Goal: Task Accomplishment & Management: Complete application form

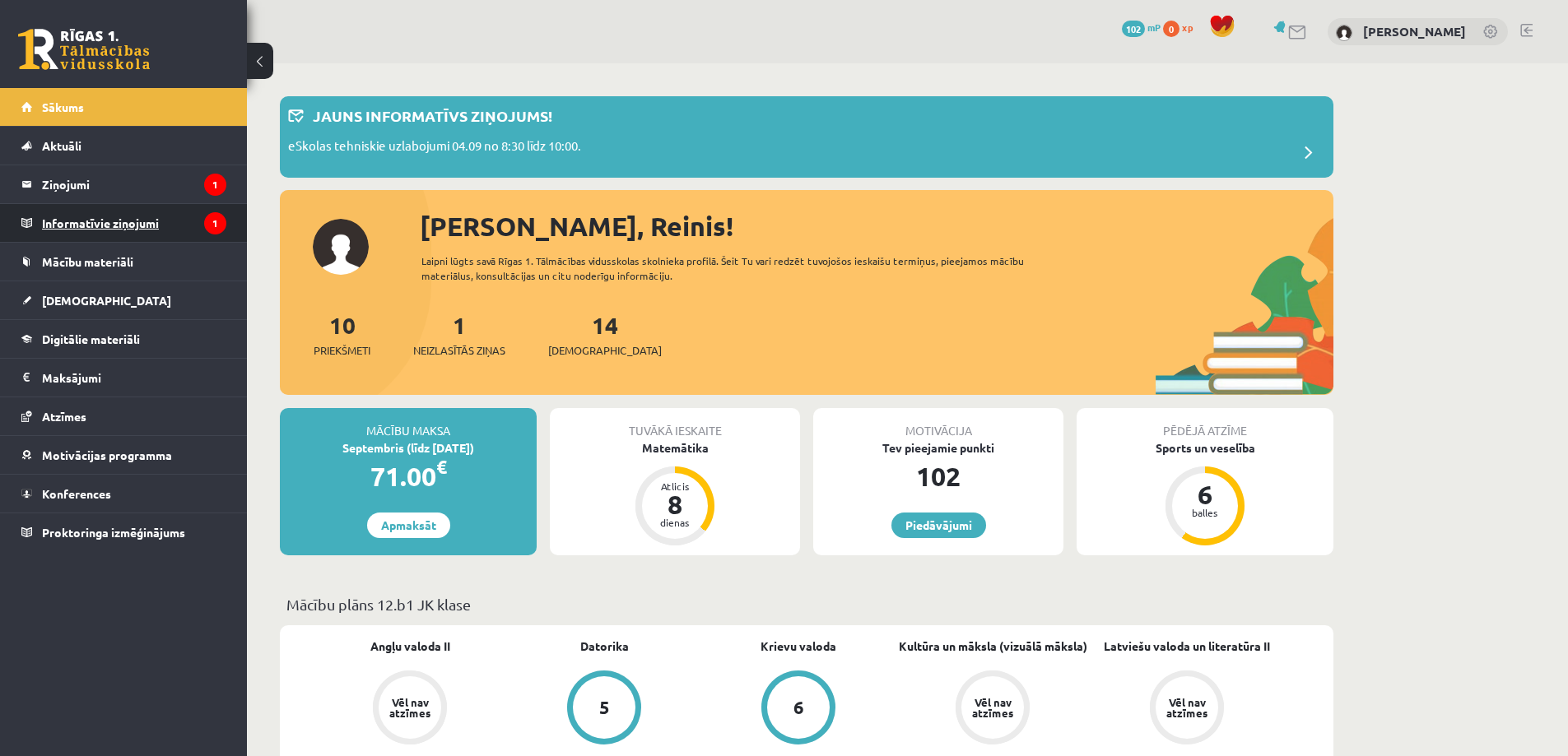
click at [151, 215] on legend "Informatīvie ziņojumi 1" at bounding box center [134, 223] width 184 height 38
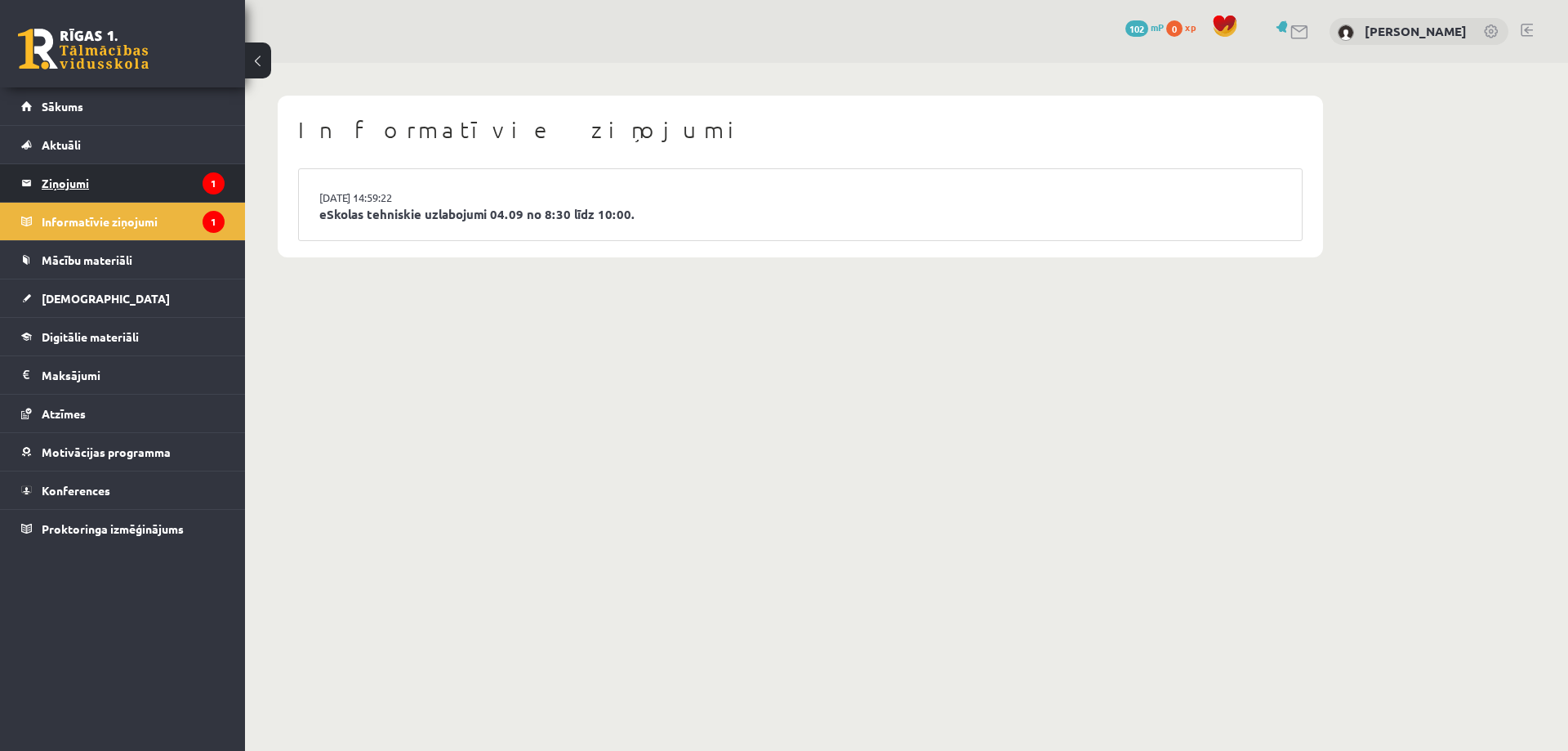
click at [124, 180] on legend "Ziņojumi 1" at bounding box center [133, 182] width 183 height 37
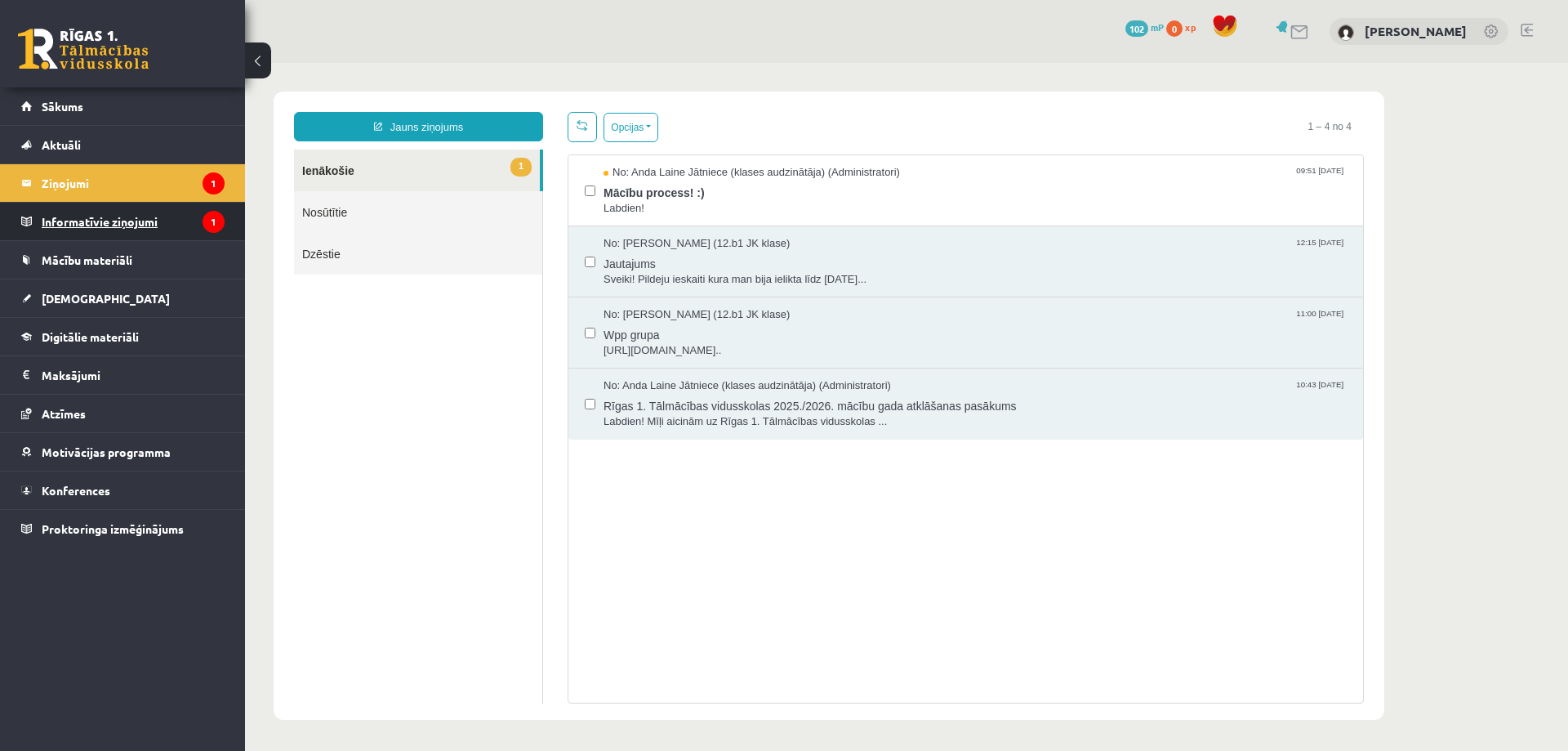
click at [114, 217] on legend "Informatīvie ziņojumi 1" at bounding box center [133, 221] width 183 height 37
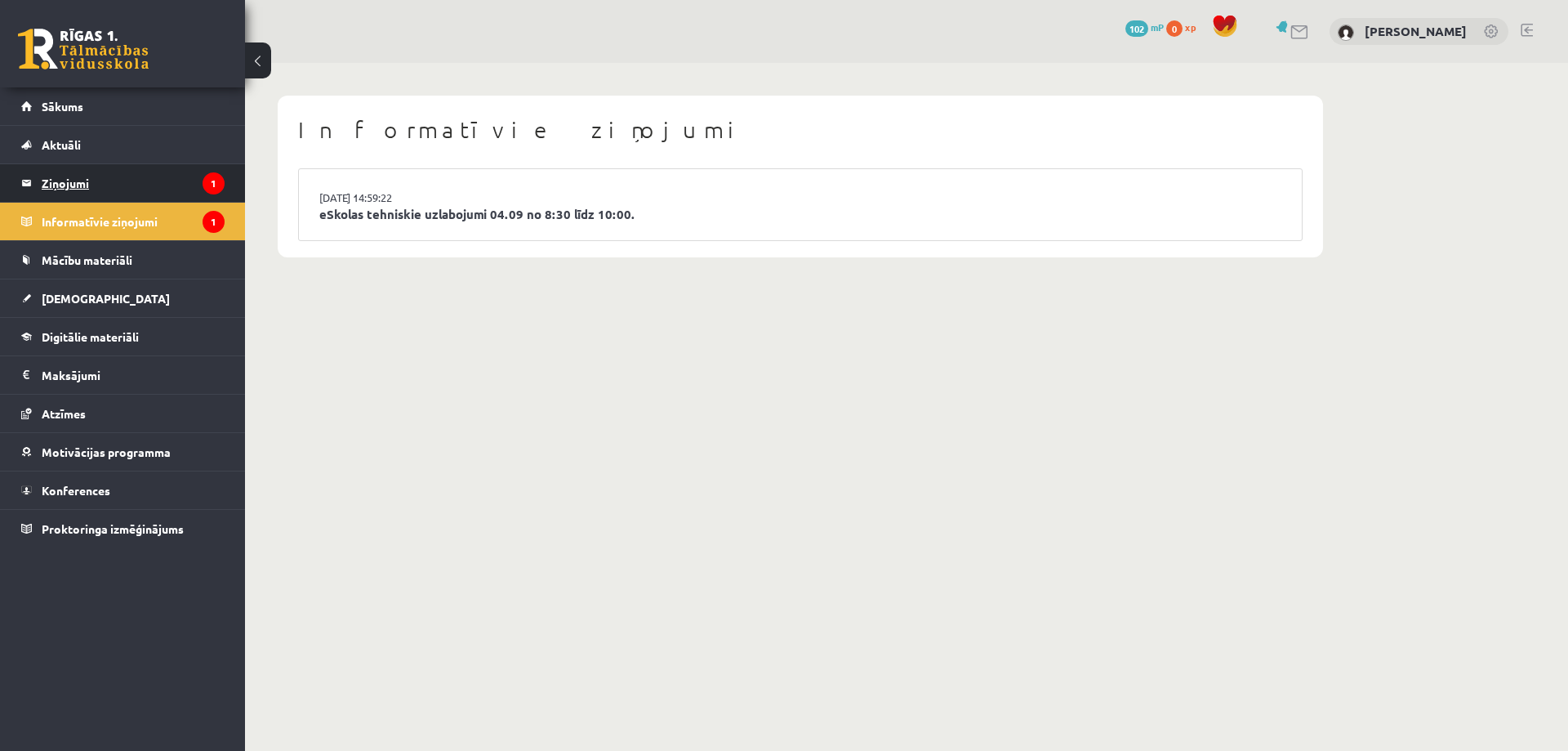
click at [106, 189] on legend "Ziņojumi 1" at bounding box center [133, 182] width 183 height 37
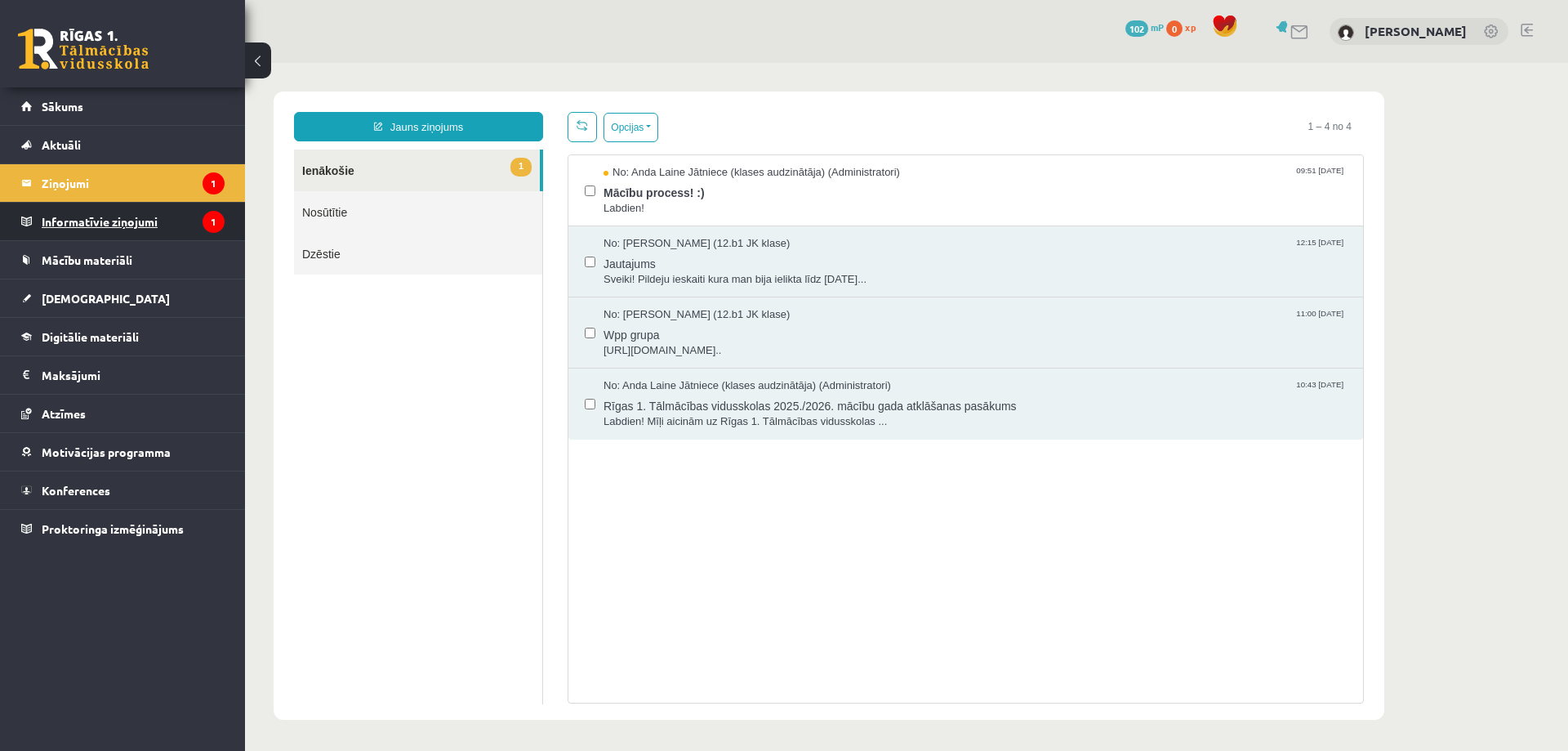
click at [107, 225] on legend "Informatīvie ziņojumi 1" at bounding box center [133, 221] width 183 height 37
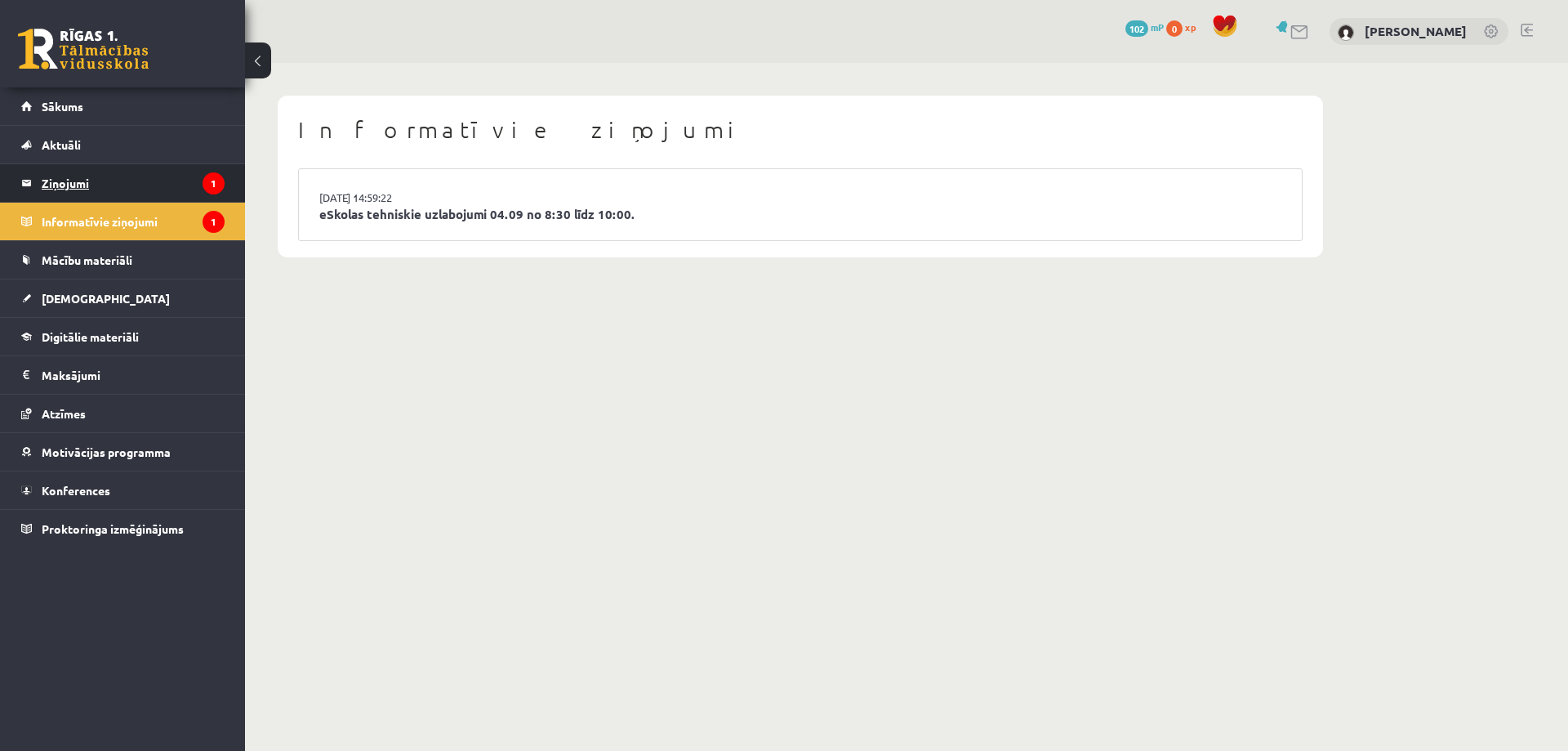
click at [172, 181] on legend "Ziņojumi 1" at bounding box center [133, 182] width 183 height 37
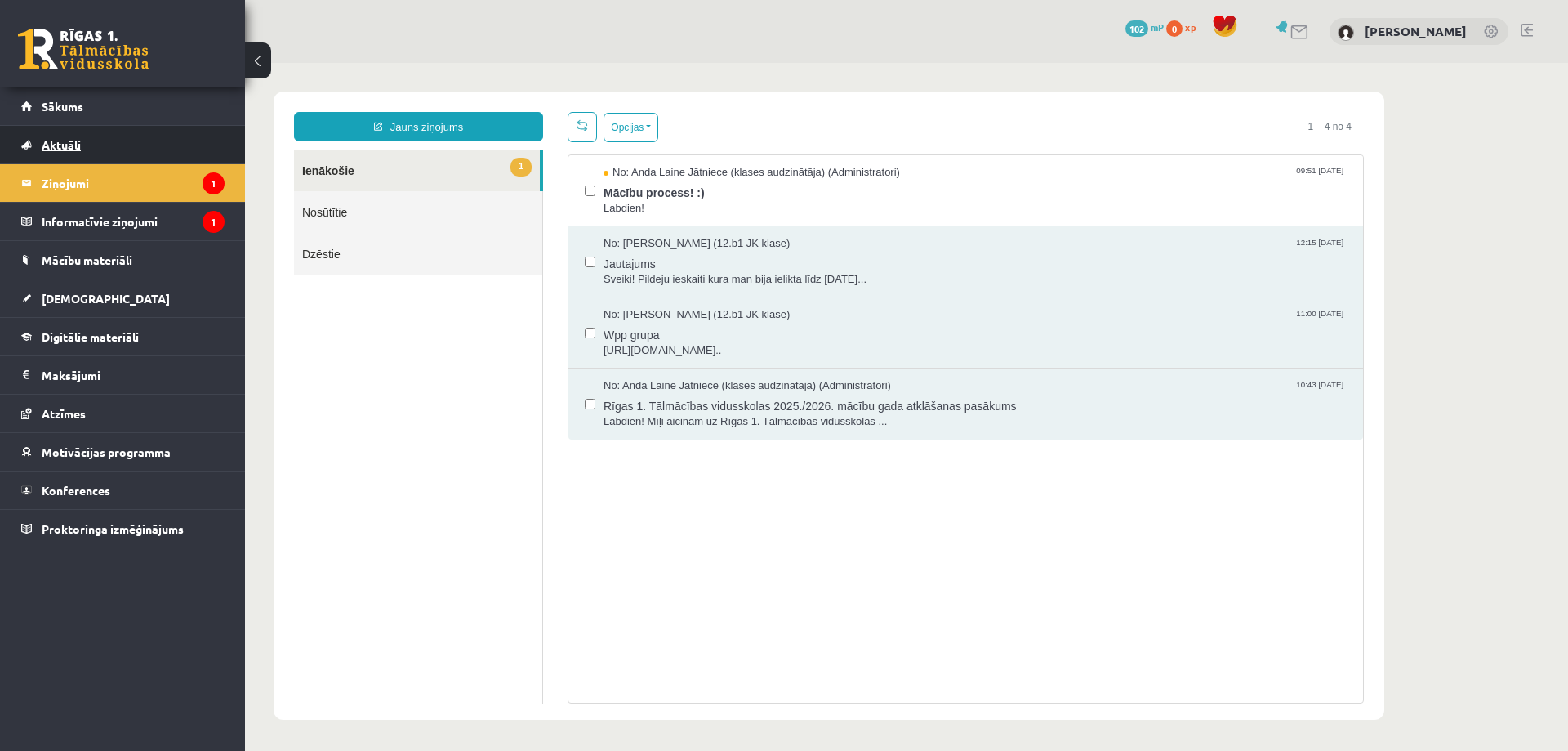
click at [133, 143] on link "Aktuāli" at bounding box center [122, 144] width 204 height 37
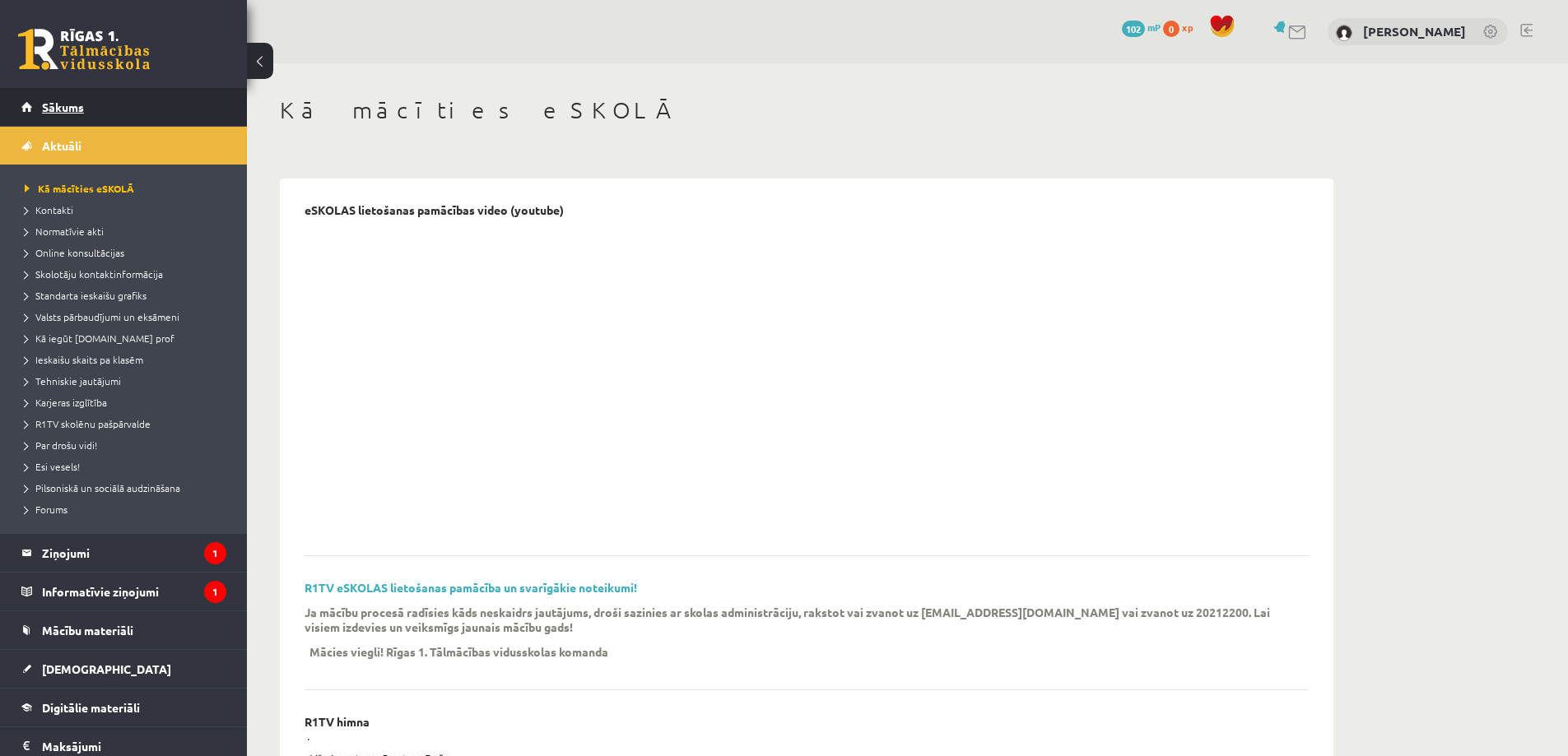
click at [100, 120] on link "Sākums" at bounding box center [123, 107] width 205 height 38
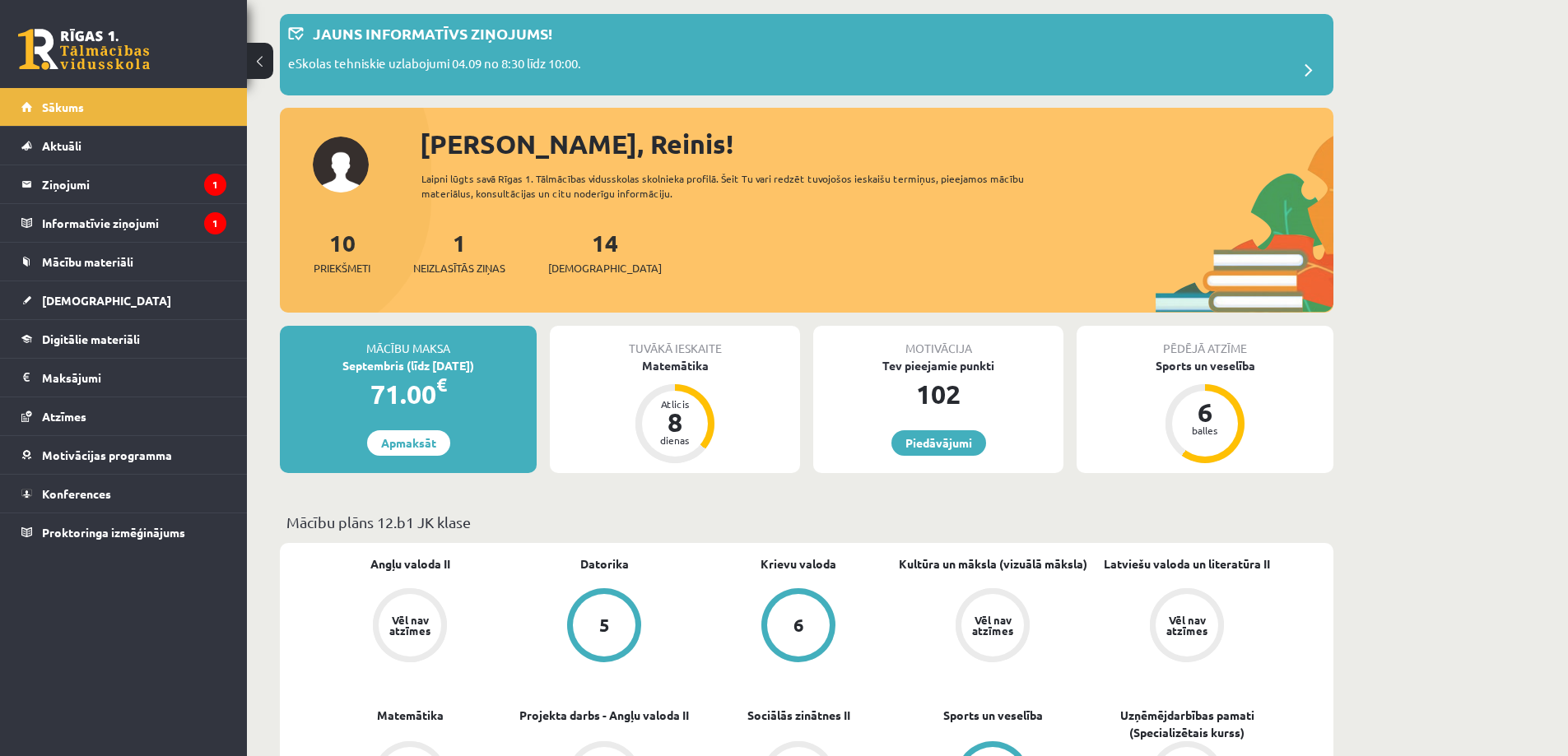
scroll to position [164, 0]
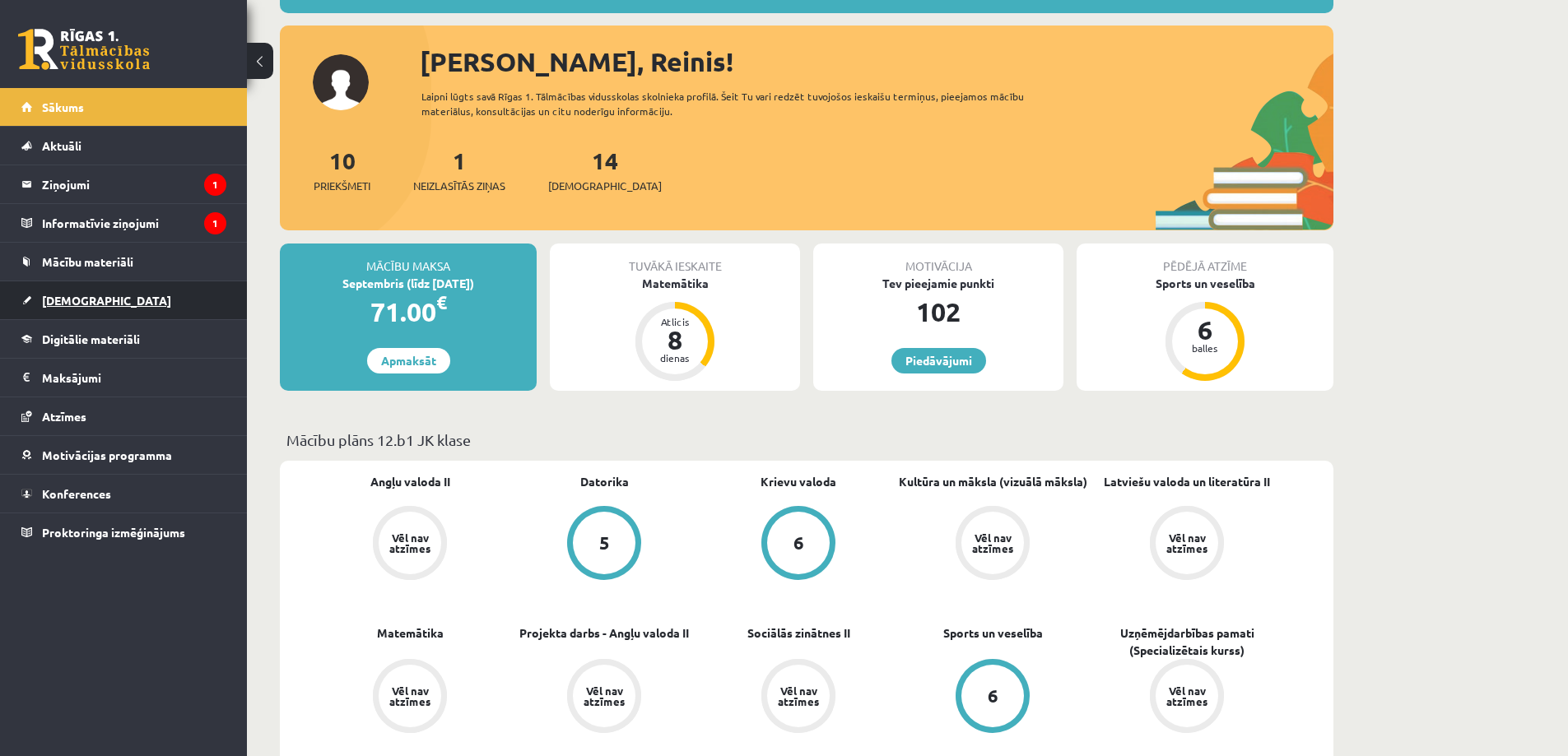
click at [81, 294] on span "[DEMOGRAPHIC_DATA]" at bounding box center [107, 299] width 129 height 15
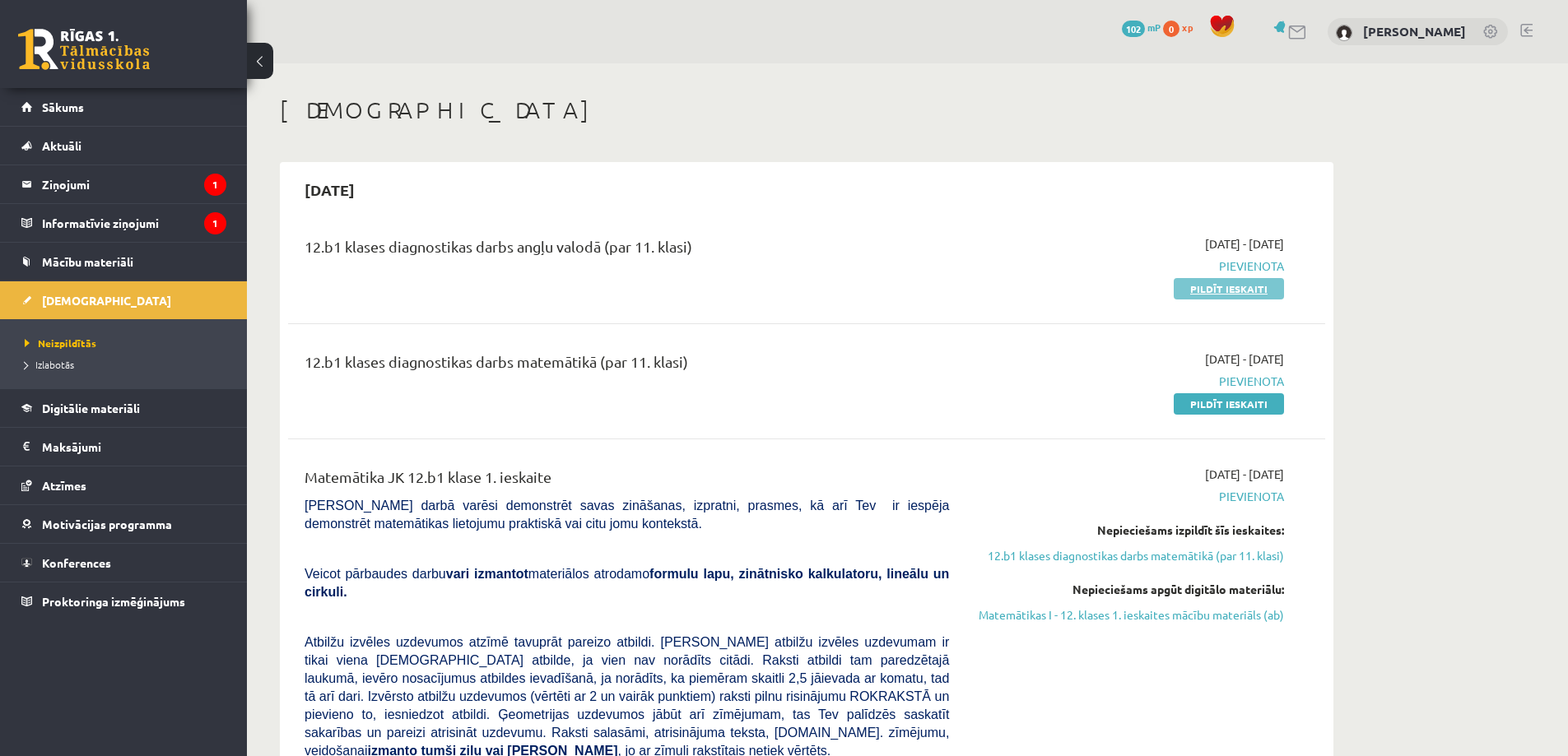
click at [1195, 292] on link "Pildīt ieskaiti" at bounding box center [1229, 288] width 110 height 21
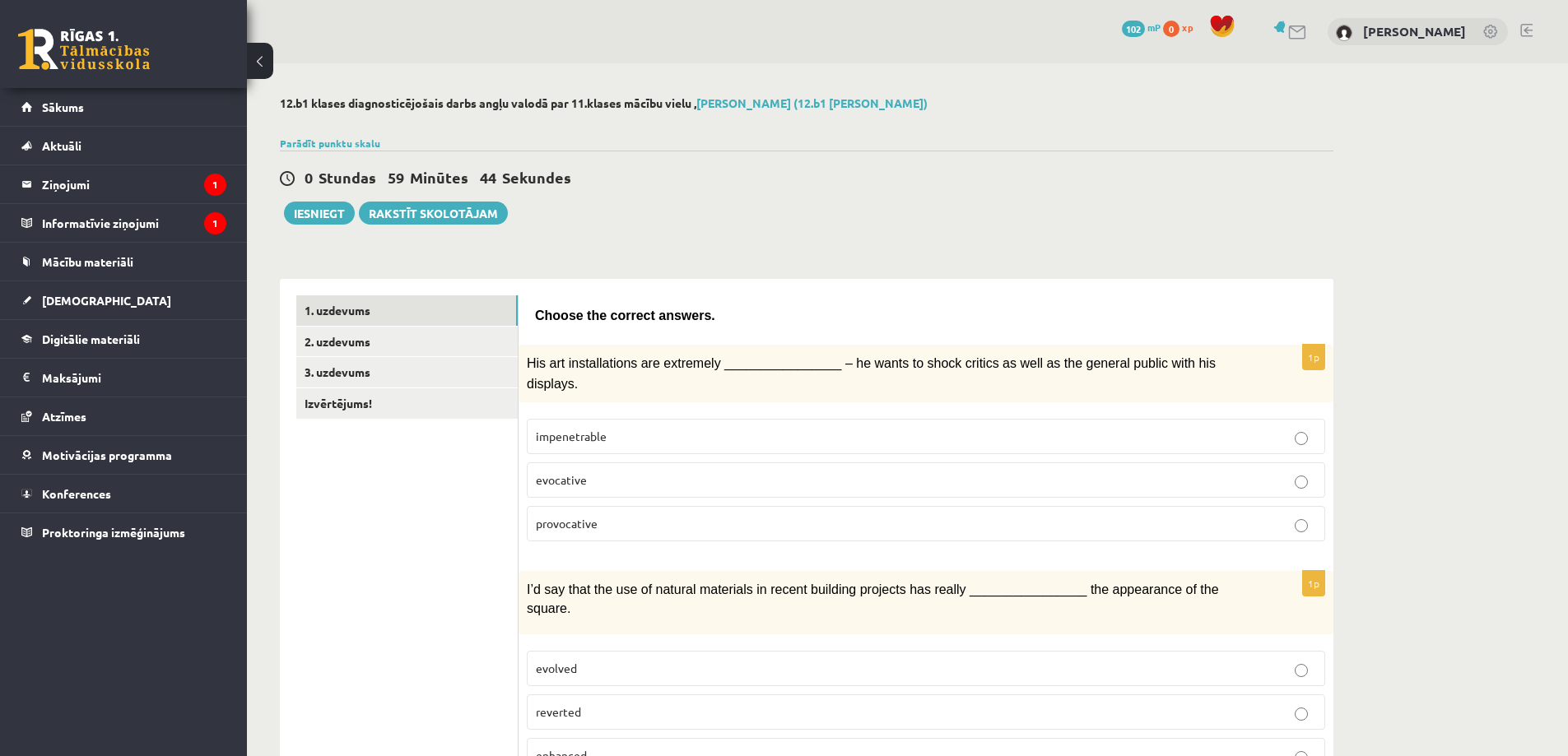
click at [588, 516] on span "provocative" at bounding box center [566, 523] width 62 height 15
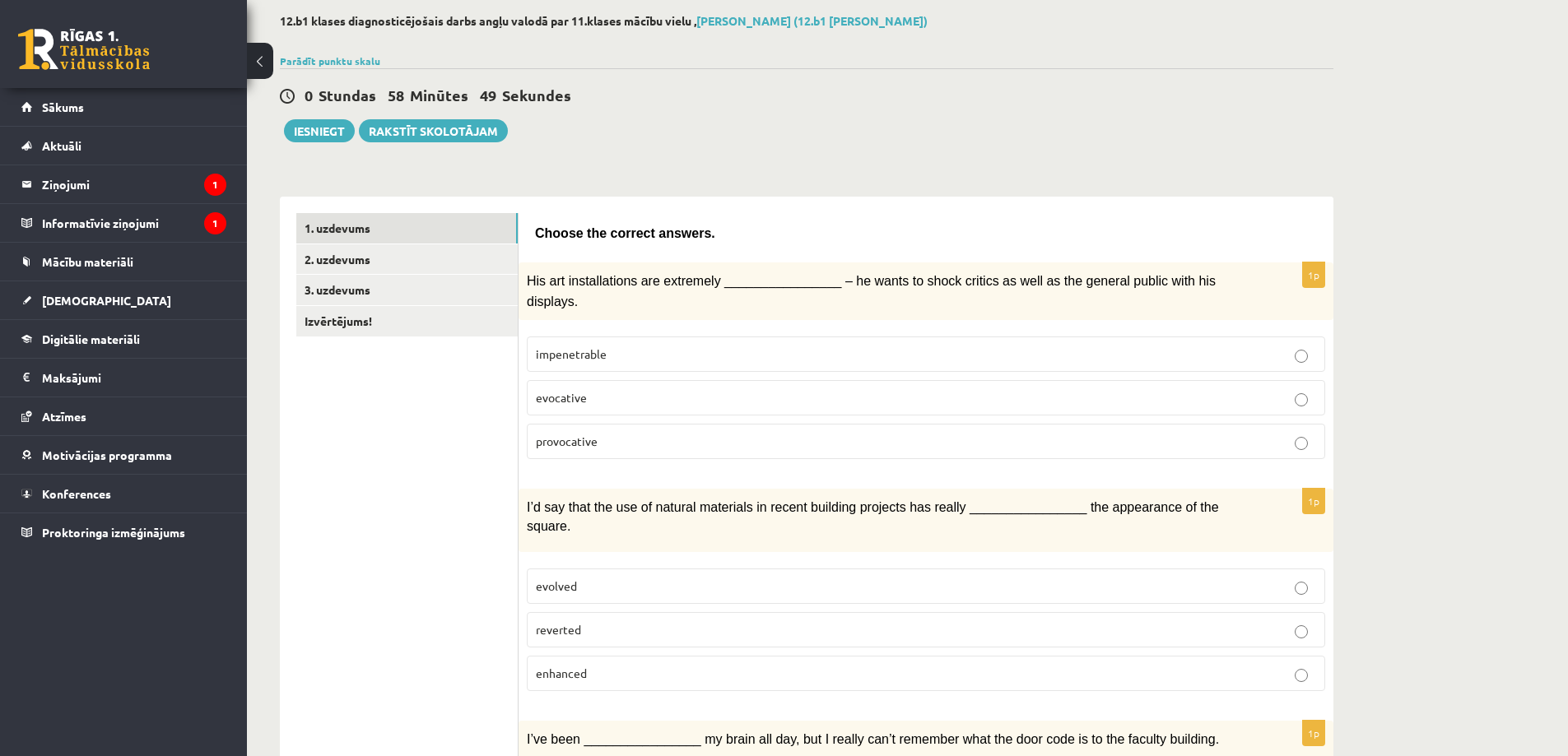
click at [577, 665] on span "enhanced" at bounding box center [561, 672] width 51 height 15
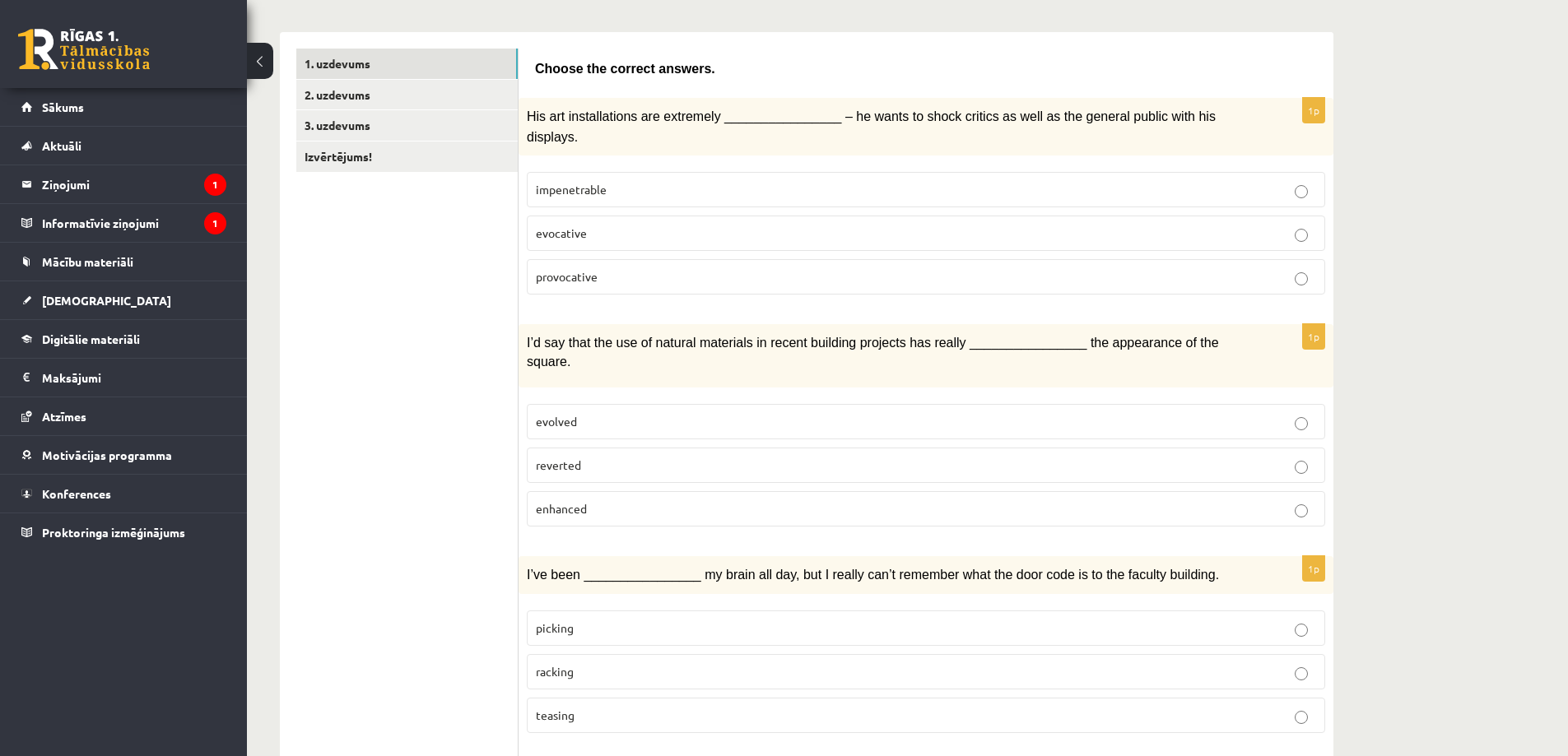
click at [581, 619] on p "picking" at bounding box center [925, 628] width 780 height 17
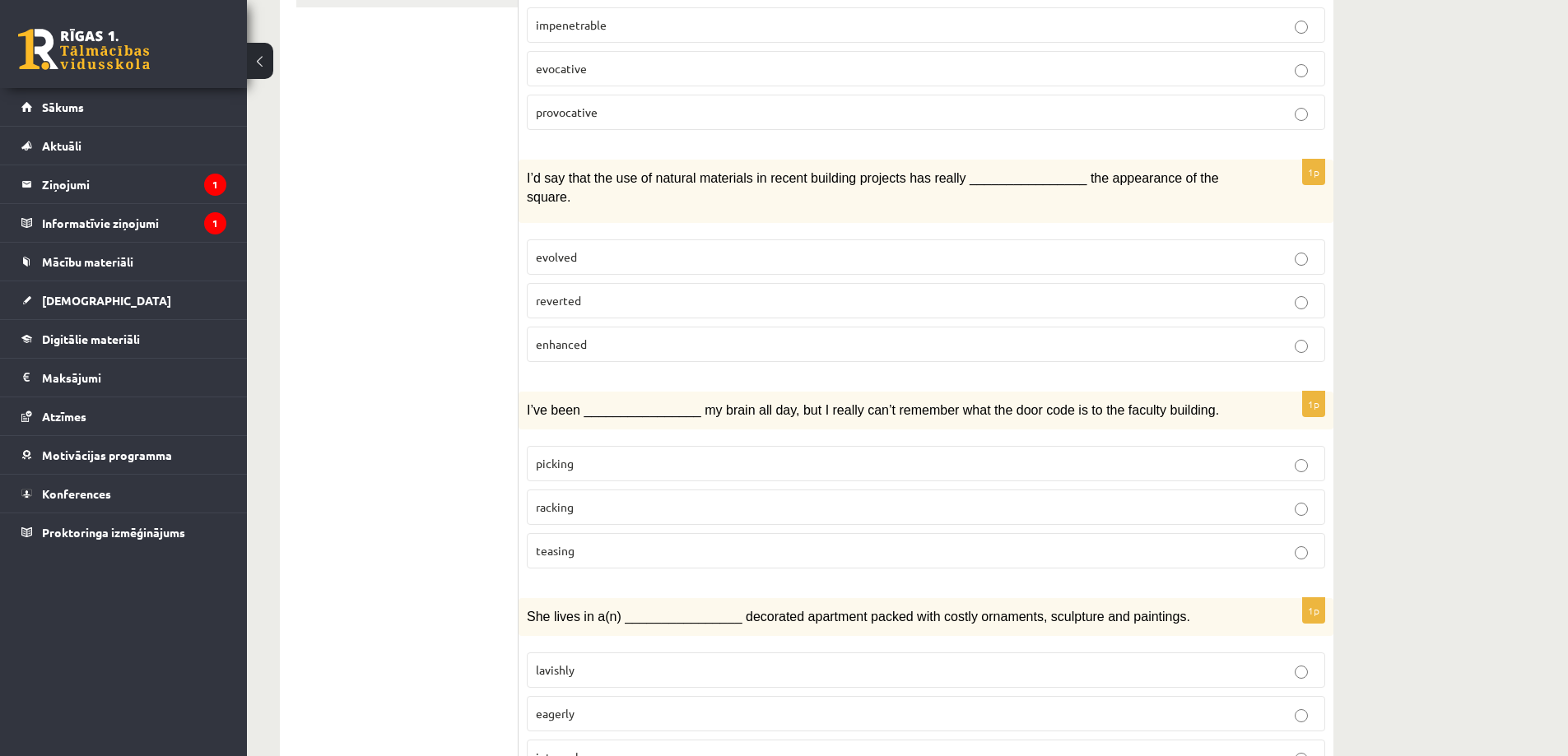
scroll to position [493, 0]
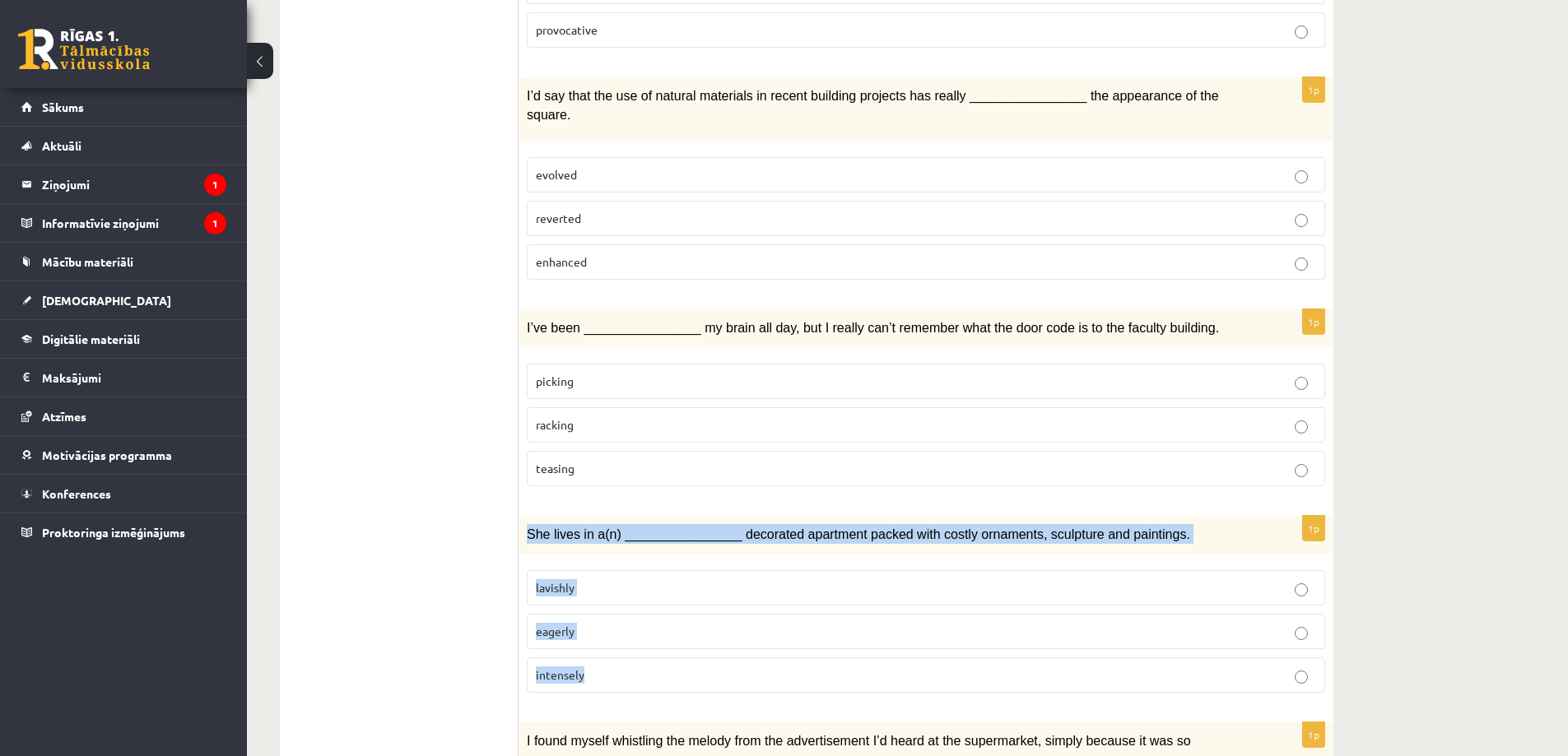
drag, startPoint x: 522, startPoint y: 493, endPoint x: 708, endPoint y: 643, distance: 238.9
click at [711, 648] on div "1p She lives in a(n) ________________ decorated apartment packed with costly or…" at bounding box center [926, 611] width 815 height 190
copy div "She lives in a(n) ________________ decorated apartment packed with costly ornam…"
click at [601, 579] on p "lavishly" at bounding box center [925, 588] width 780 height 17
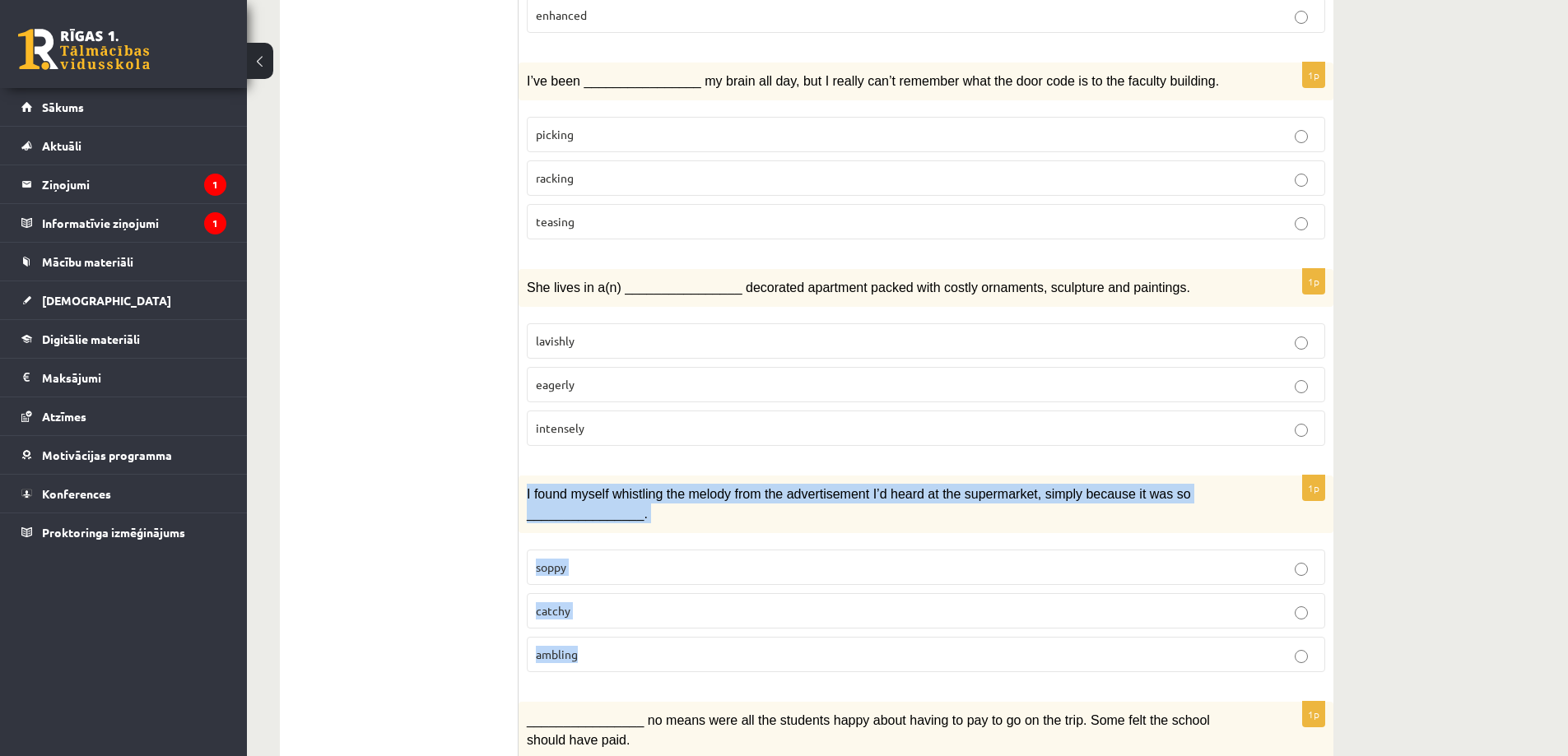
drag, startPoint x: 523, startPoint y: 450, endPoint x: 622, endPoint y: 618, distance: 195.0
click at [622, 618] on div "1p I found myself whistling the melody from the advertisement I’d heard at the …" at bounding box center [926, 581] width 815 height 210
copy div "I found myself whistling the melody from the advertisement I’d heard at the sup…"
click at [599, 593] on label "catchy" at bounding box center [926, 610] width 798 height 36
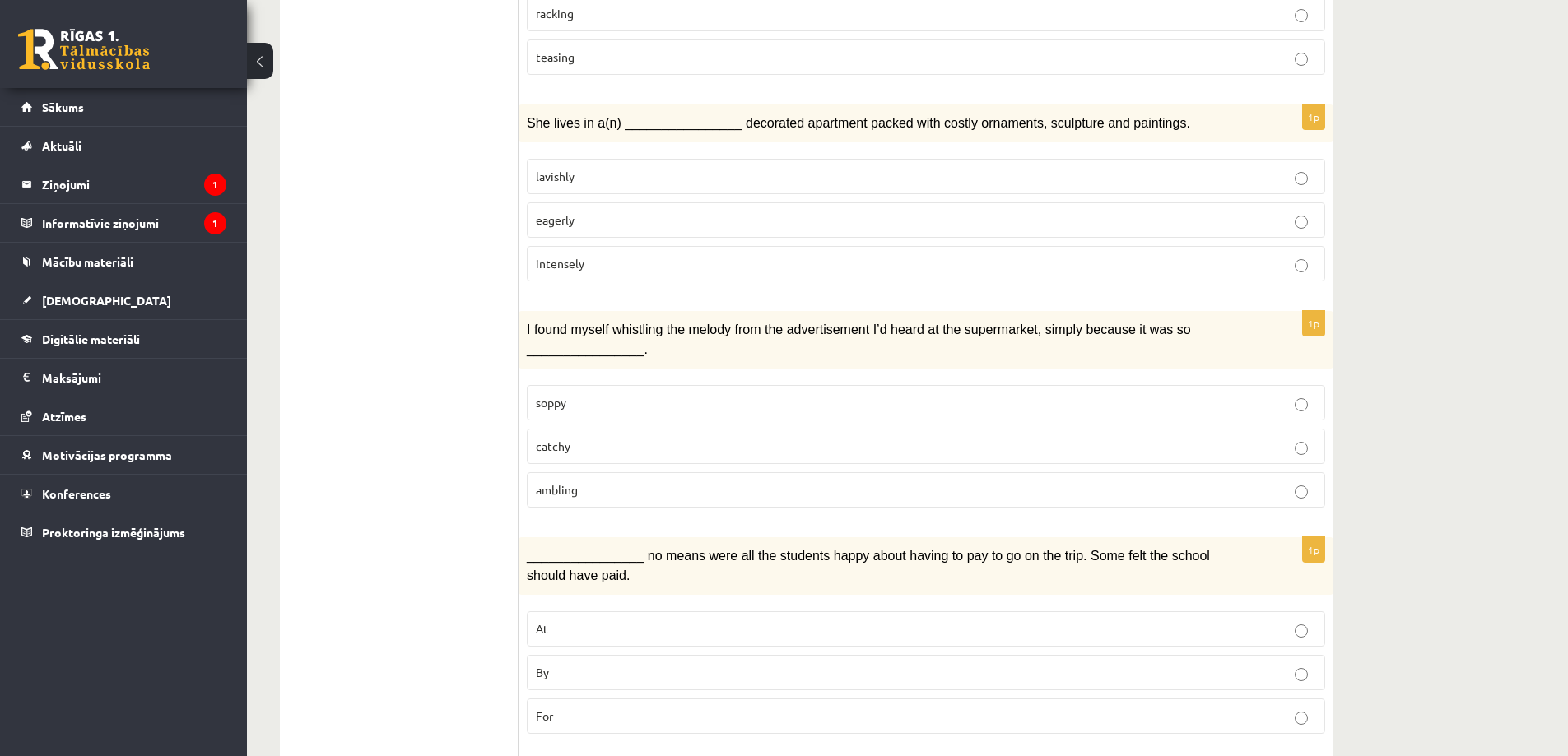
scroll to position [987, 0]
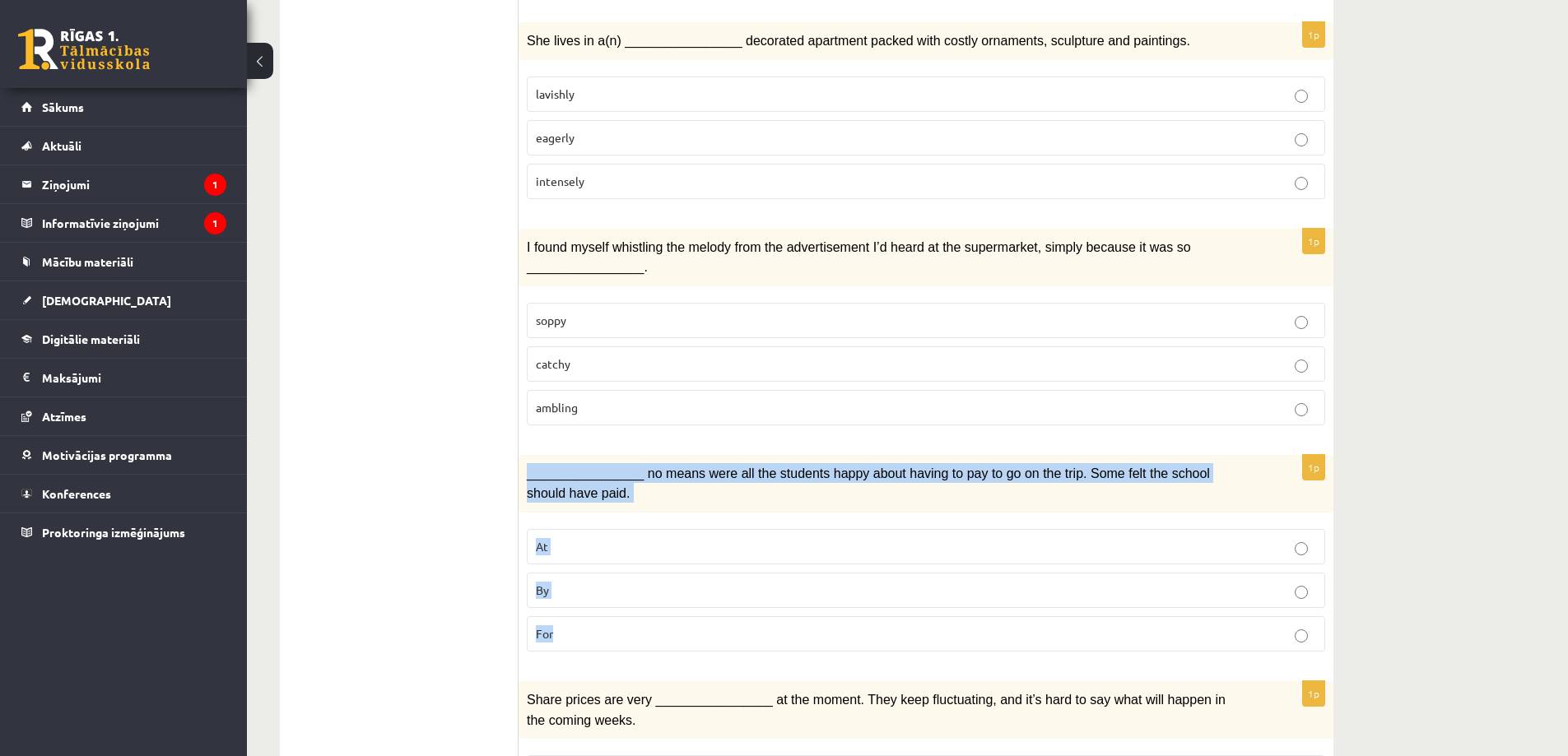
drag, startPoint x: 524, startPoint y: 429, endPoint x: 587, endPoint y: 600, distance: 182.2
click at [587, 600] on div "1p ________________ no means were all the students happy about having to pay to…" at bounding box center [926, 560] width 815 height 210
copy div "________________ no means were all the students happy about having to pay to go…"
click at [594, 581] on p "By" at bounding box center [925, 590] width 780 height 17
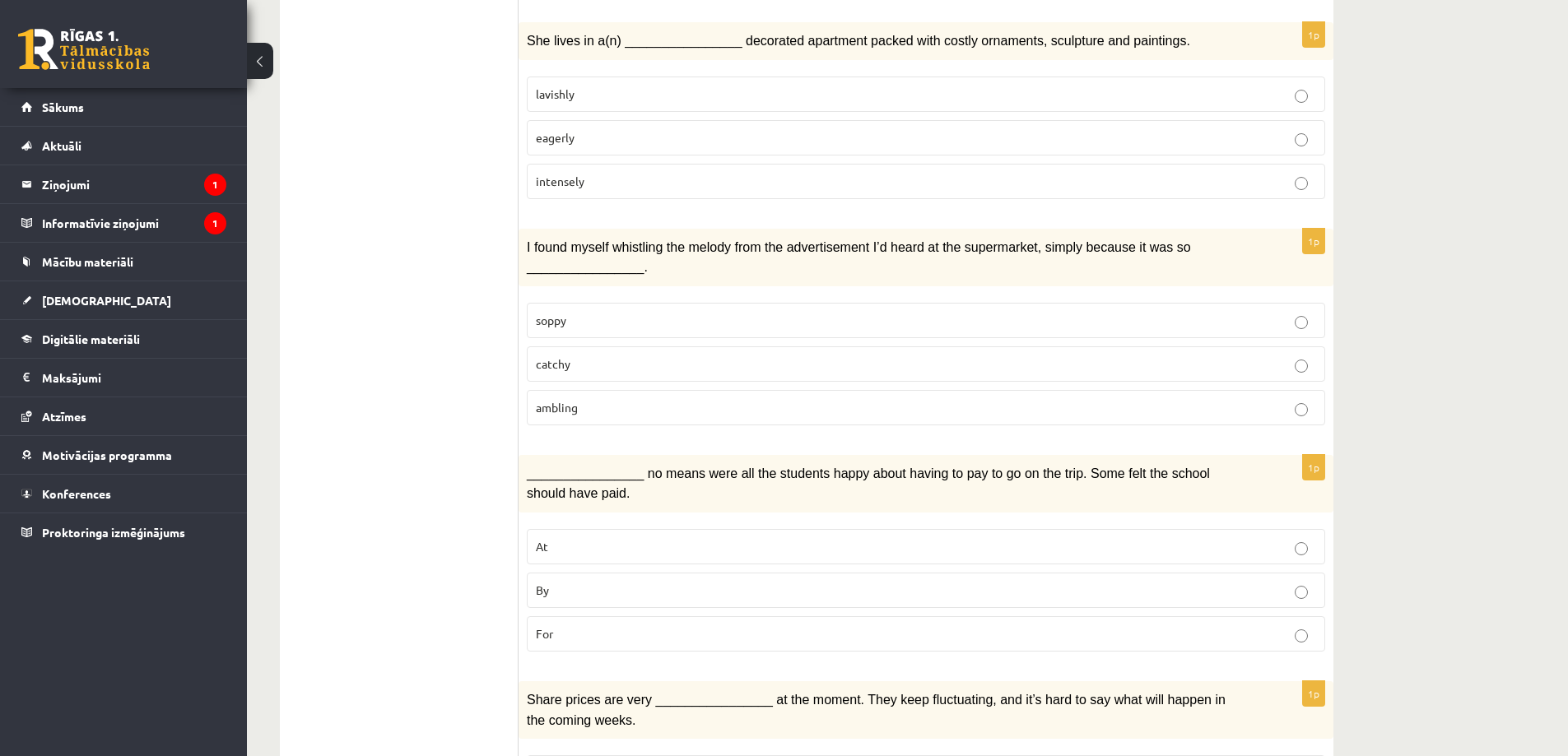
click at [436, 548] on ul "1. uzdevums 2. uzdevums 3. uzdevums Izvērtējums!" at bounding box center [407, 674] width 222 height 2731
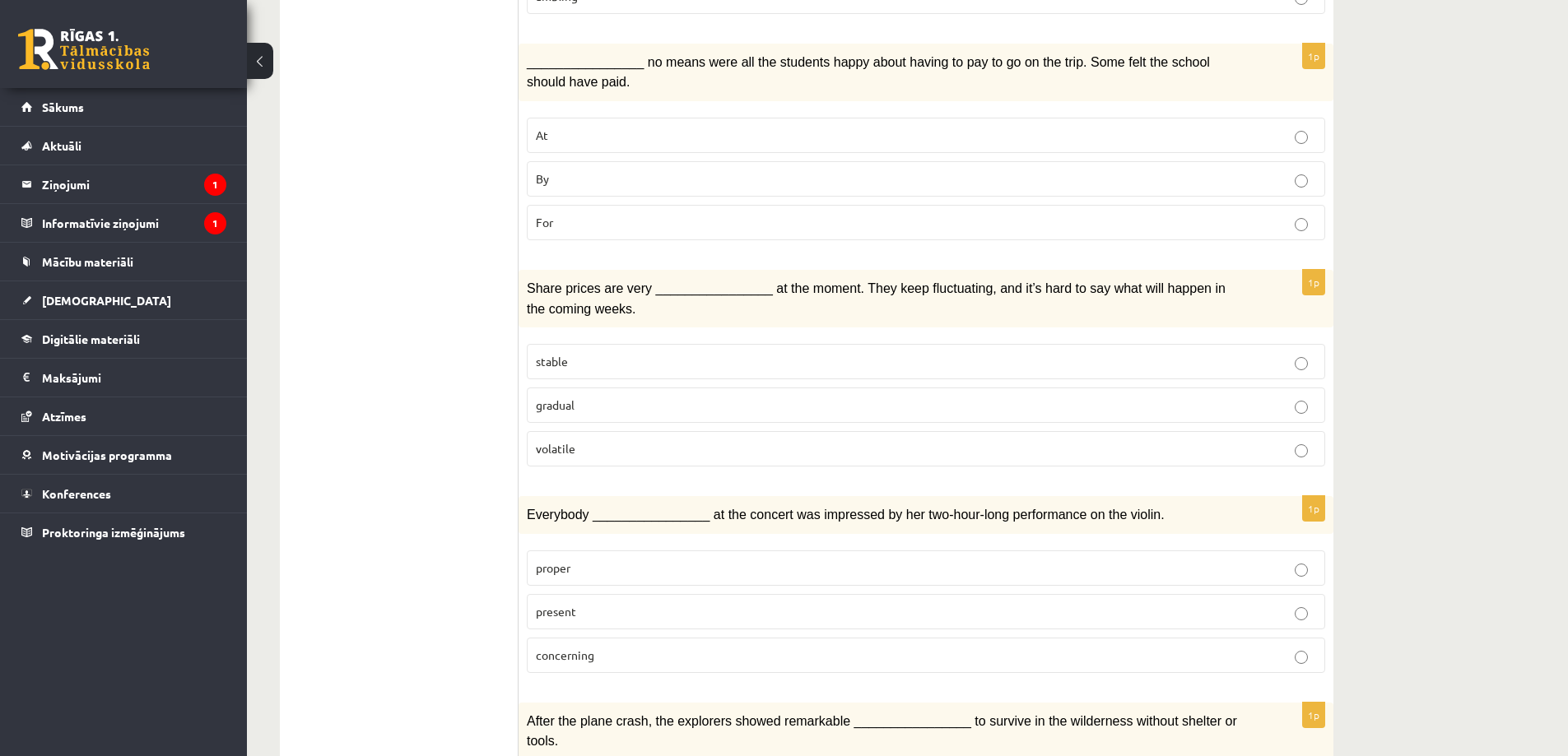
scroll to position [1316, 0]
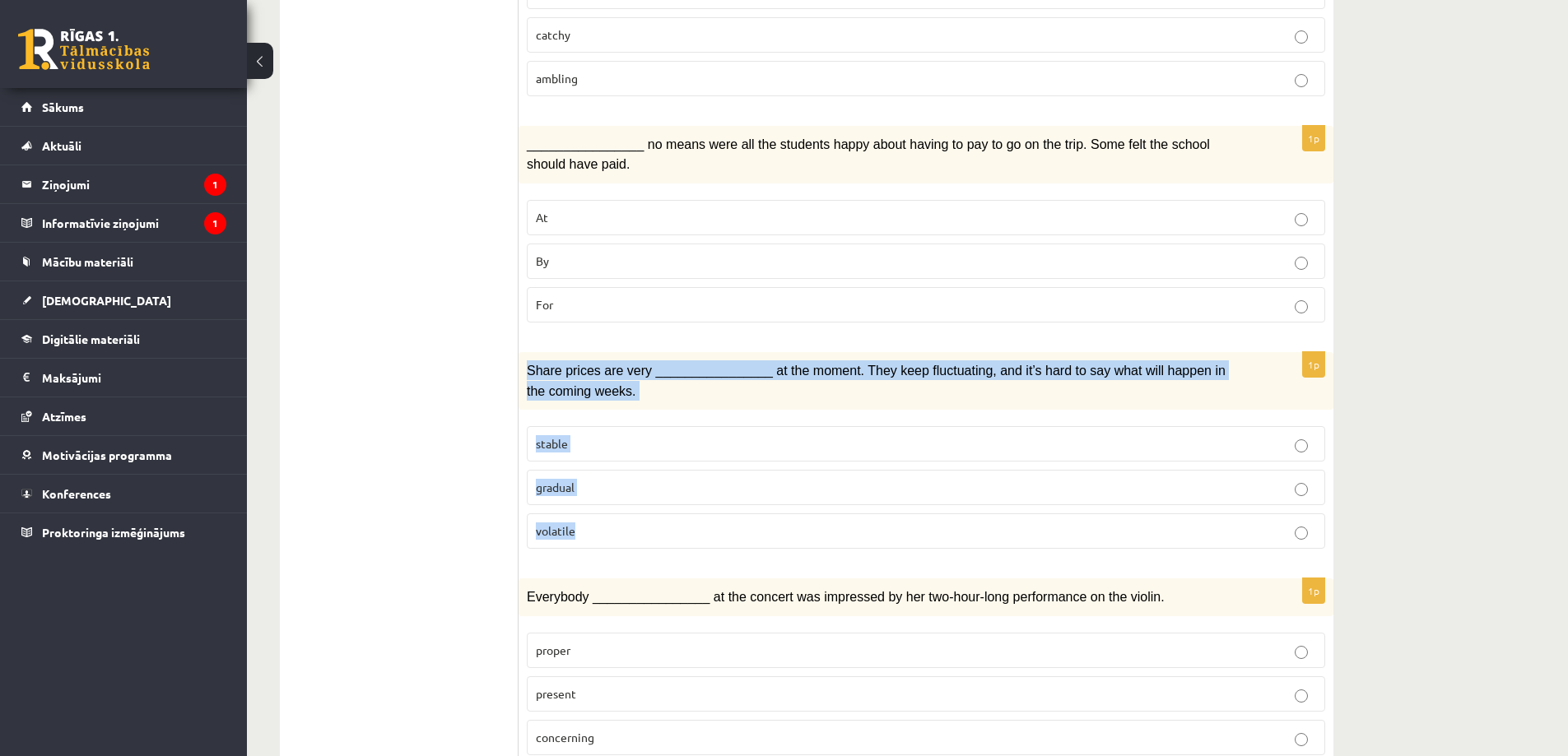
drag, startPoint x: 522, startPoint y: 320, endPoint x: 618, endPoint y: 504, distance: 207.5
click at [618, 504] on div "1p Share prices are very ________________ at the moment. They keep fluctuating,…" at bounding box center [926, 457] width 815 height 210
copy div "Share prices are very ________________ at the moment. They keep fluctuating, an…"
click at [591, 522] on p "volatile" at bounding box center [925, 531] width 780 height 17
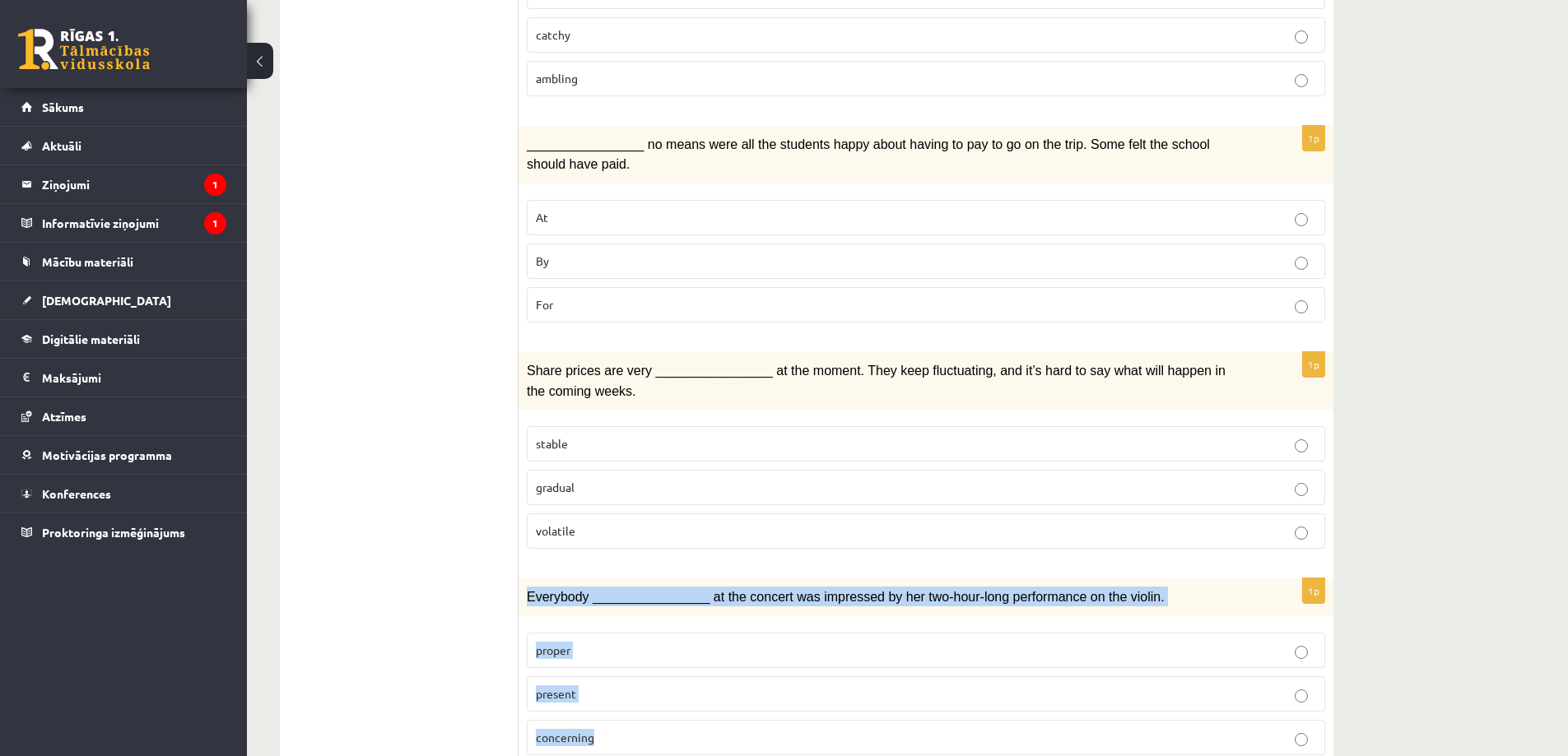
drag, startPoint x: 528, startPoint y: 550, endPoint x: 618, endPoint y: 700, distance: 174.9
click at [618, 700] on div "1p Everybody ________________ at the concert was impressed by her two-hour-long…" at bounding box center [926, 673] width 815 height 190
copy div "Everybody ________________ at the concert was impressed by her two-hour-long pe…"
click at [577, 686] on span "present" at bounding box center [556, 693] width 40 height 15
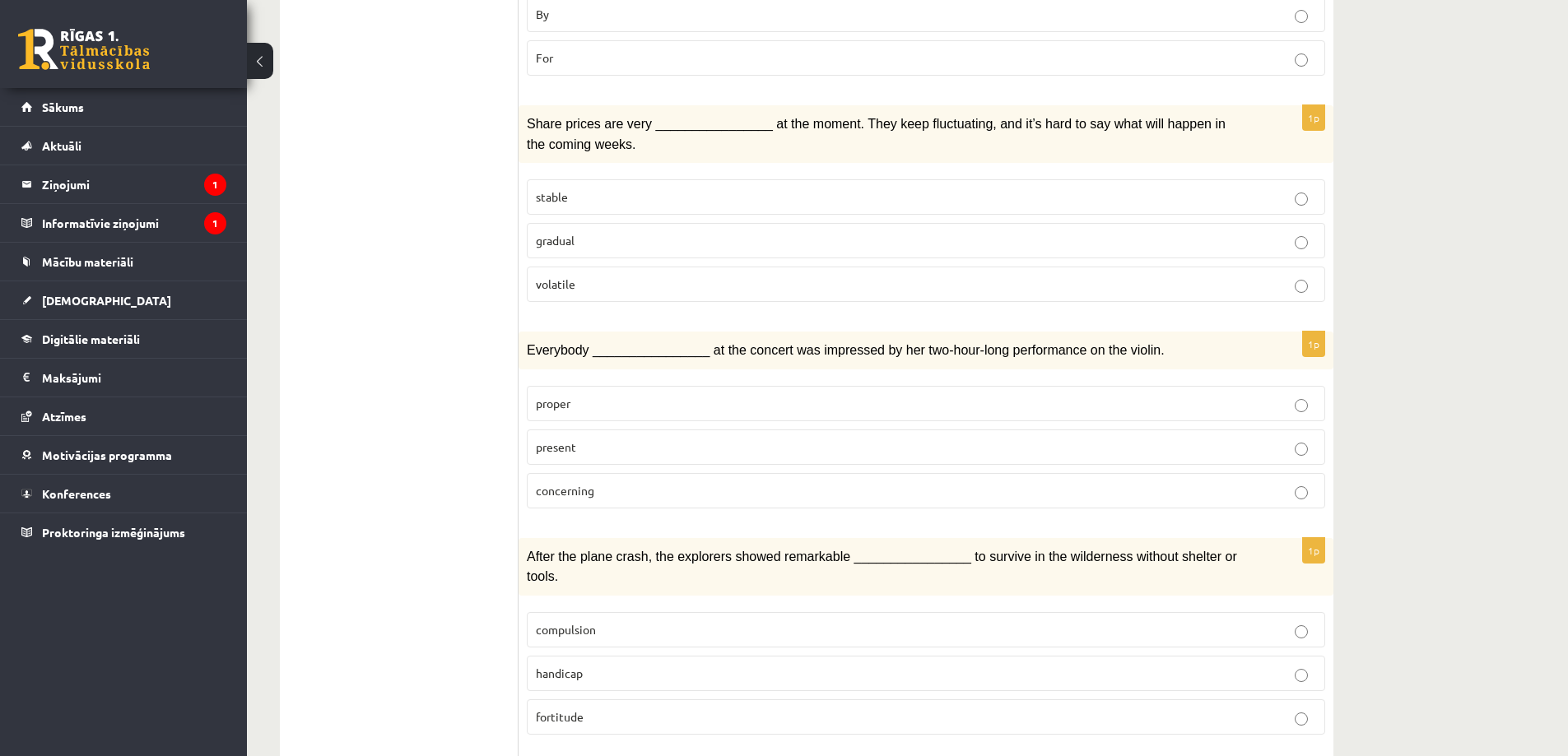
scroll to position [1645, 0]
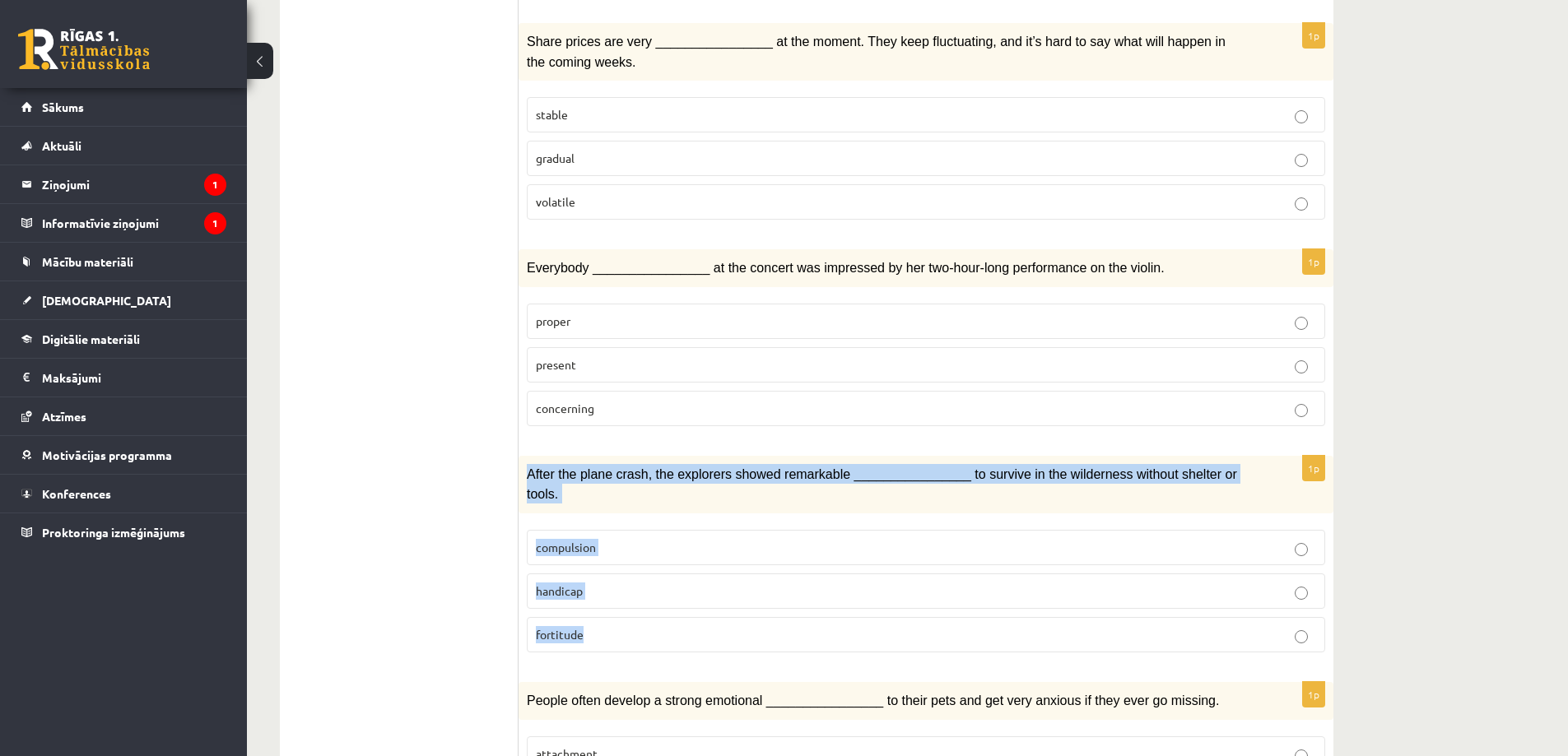
drag, startPoint x: 523, startPoint y: 421, endPoint x: 610, endPoint y: 576, distance: 177.7
click at [610, 576] on div "1p After the plane crash, the explorers showed remarkable ________________ to s…" at bounding box center [926, 560] width 815 height 210
copy div "After the plane crash, the explorers showed remarkable ________________ to surv…"
click at [600, 626] on p "fortitude" at bounding box center [925, 635] width 780 height 17
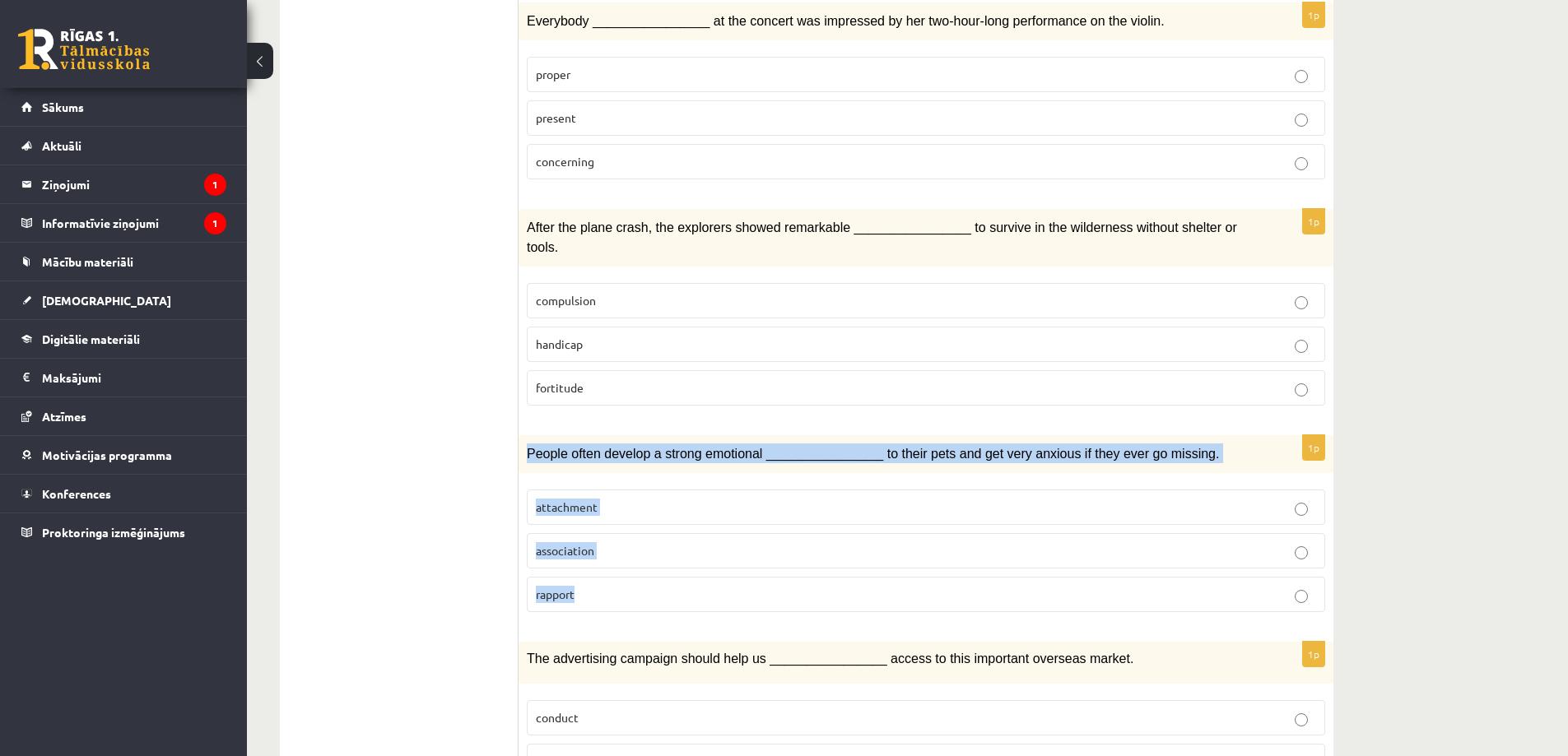
drag, startPoint x: 528, startPoint y: 384, endPoint x: 631, endPoint y: 525, distance: 174.6
click at [632, 525] on div "1p People often develop a strong emotional ________________ to their pets and g…" at bounding box center [926, 530] width 815 height 190
copy div "People often develop a strong emotional ________________ to their pets and get …"
click at [626, 498] on p "attachment" at bounding box center [925, 507] width 780 height 17
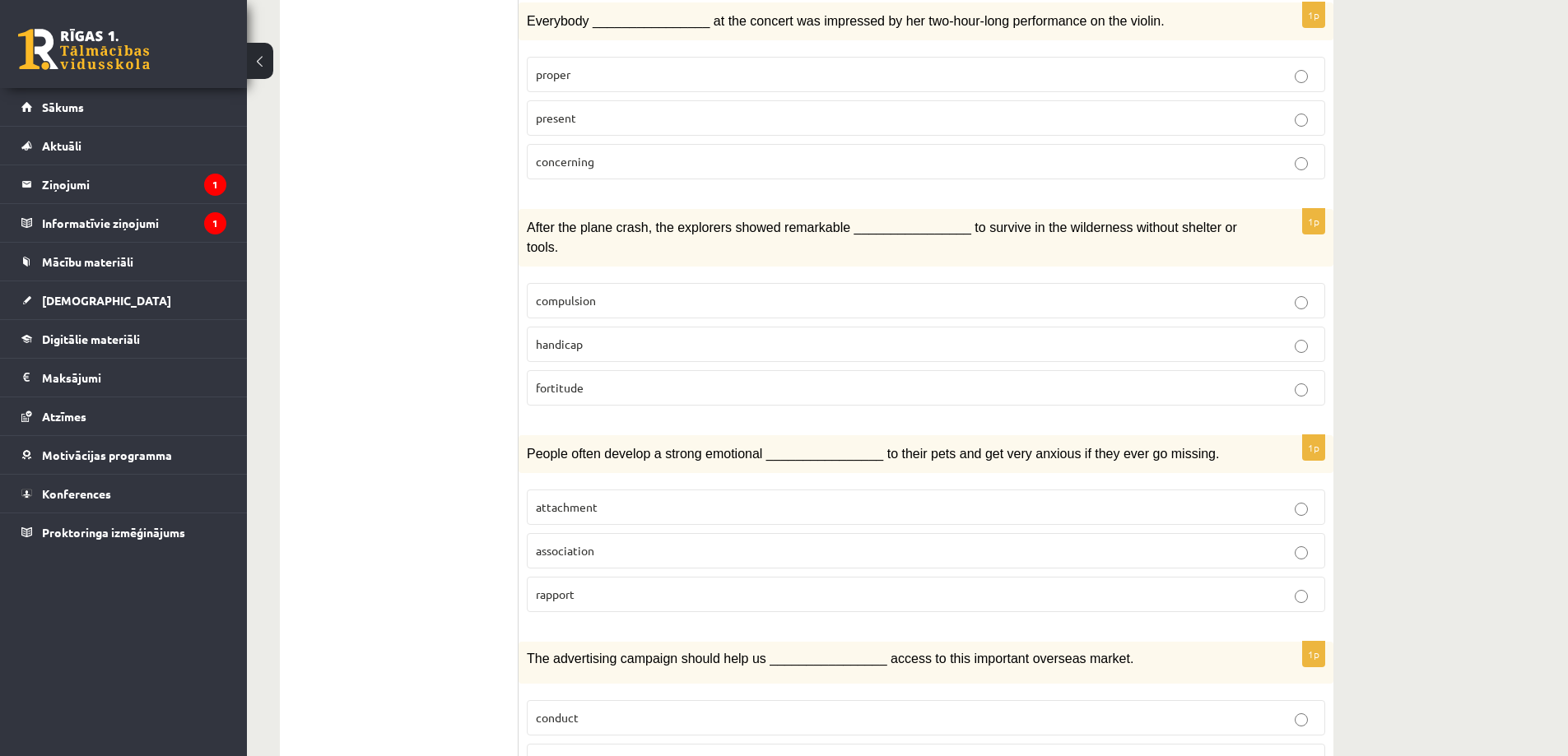
scroll to position [2056, 0]
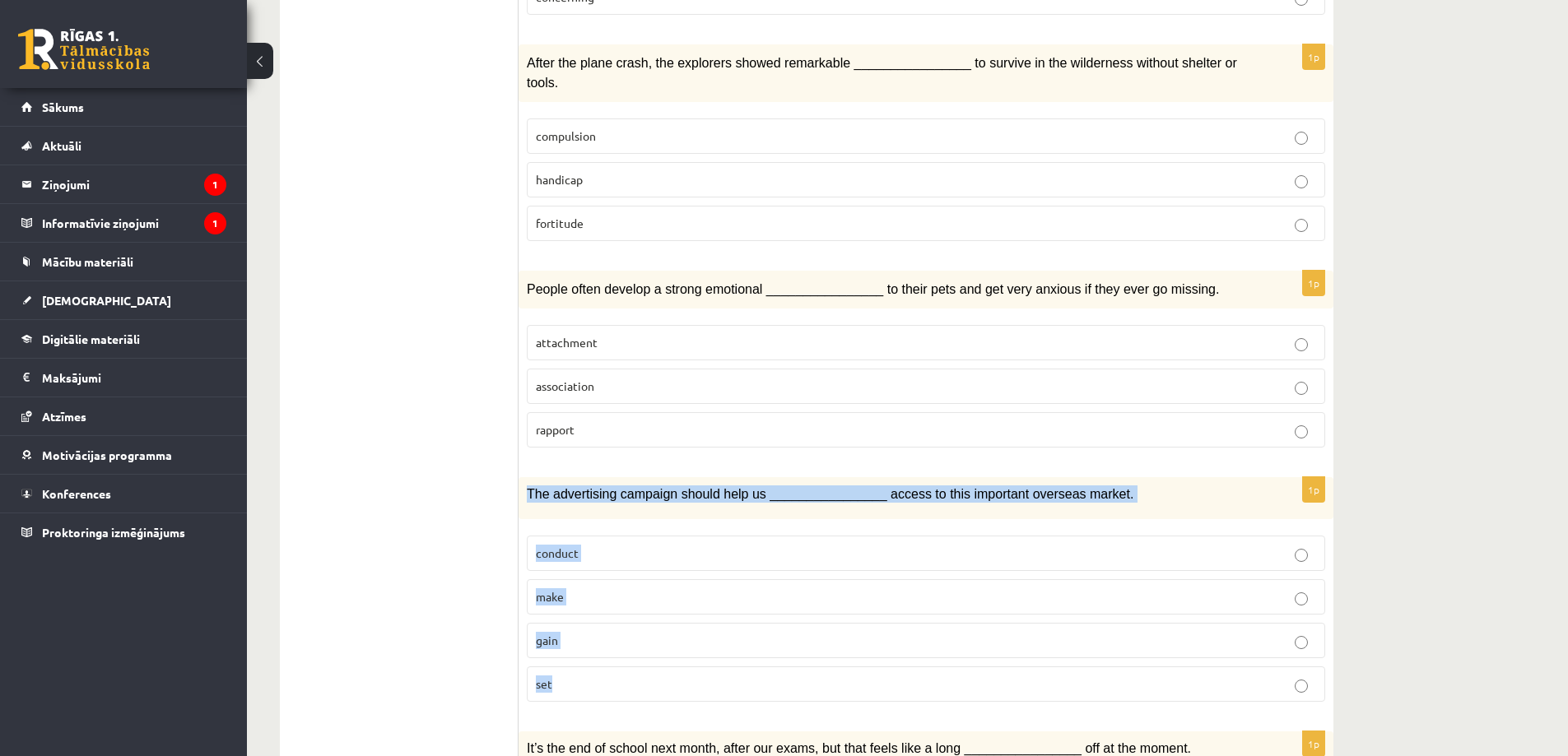
drag, startPoint x: 525, startPoint y: 423, endPoint x: 616, endPoint y: 618, distance: 215.2
click at [616, 618] on div "1p The advertising campaign should help us ________________ access to this impo…" at bounding box center [926, 595] width 815 height 237
copy div "The advertising campaign should help us ________________ access to this importa…"
click at [575, 632] on p "gain" at bounding box center [925, 641] width 780 height 17
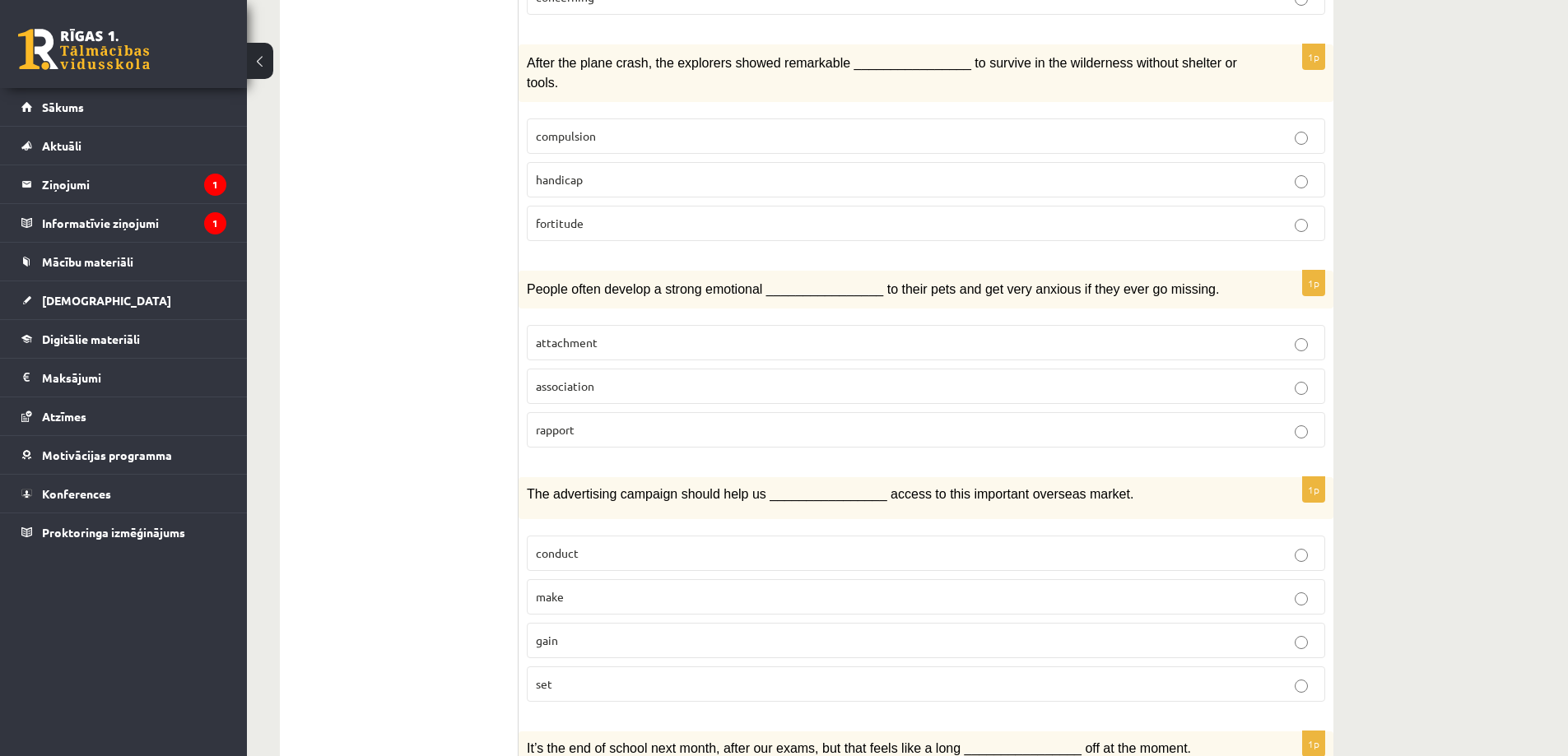
scroll to position [2251, 0]
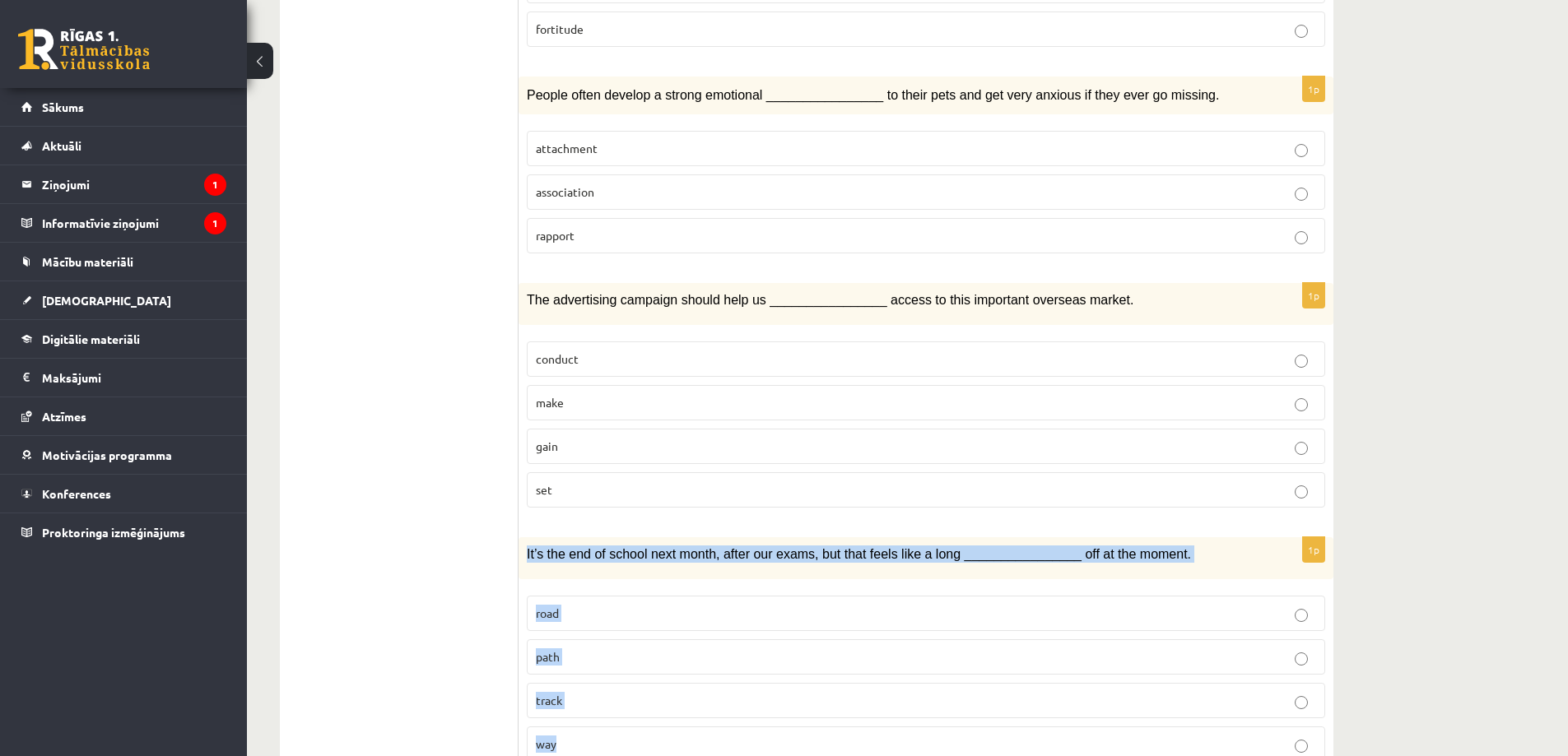
drag, startPoint x: 526, startPoint y: 491, endPoint x: 599, endPoint y: 688, distance: 210.1
click at [599, 688] on div "1p It’s the end of school next month, after our exams, but that feels like a lo…" at bounding box center [926, 656] width 815 height 237
copy div "It’s the end of school next month, after our exams, but that feels like a long …"
click at [577, 735] on p "way" at bounding box center [925, 744] width 780 height 17
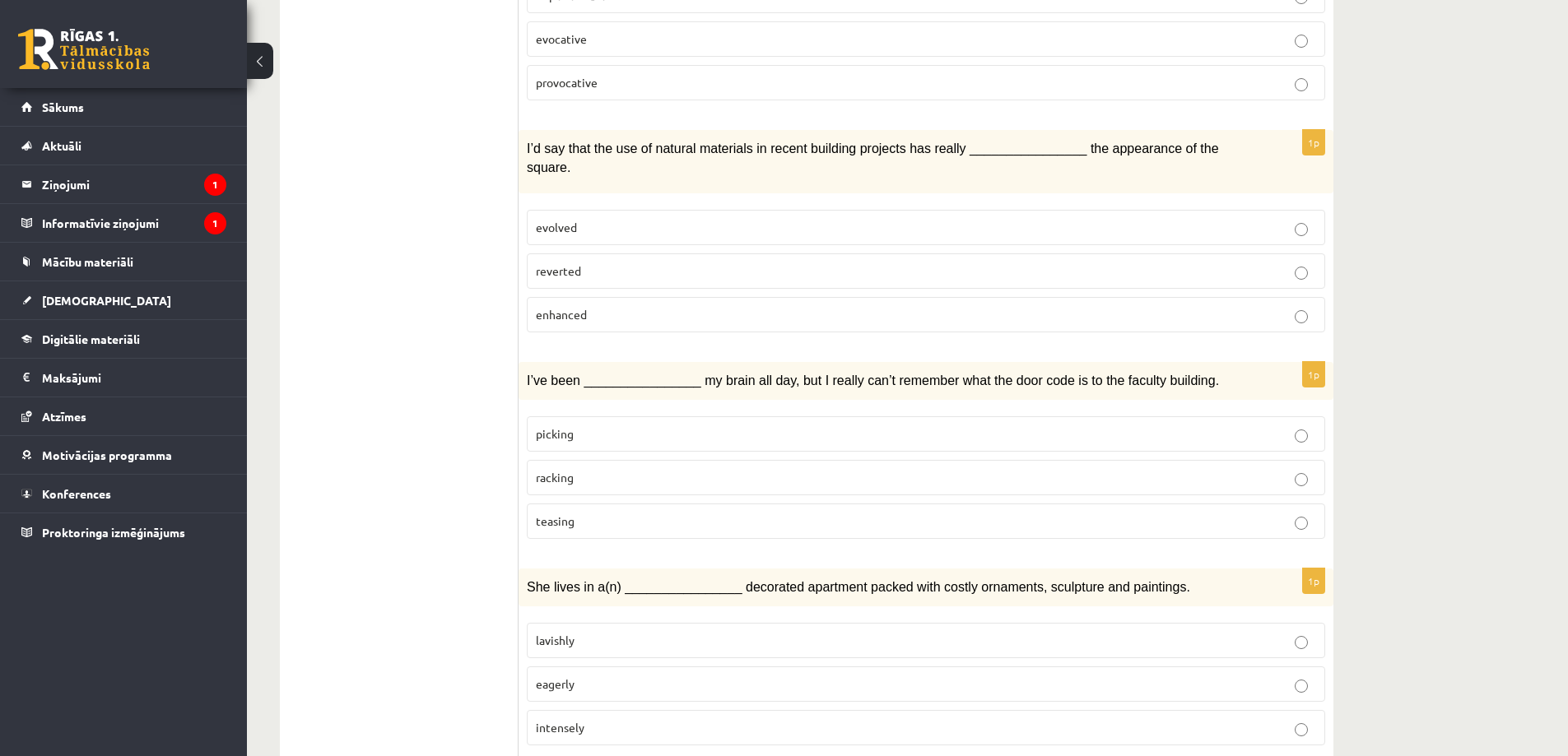
scroll to position [359, 0]
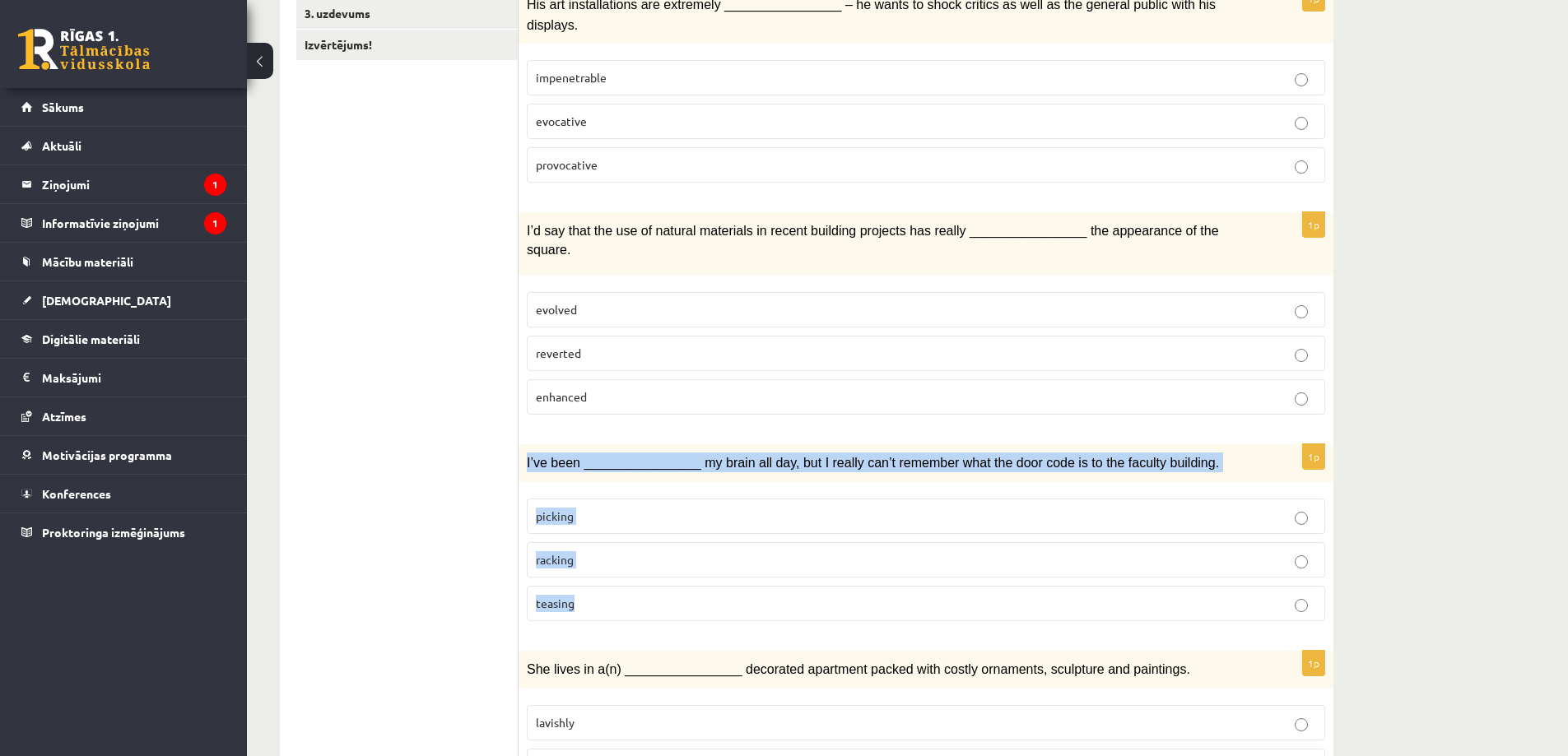
drag, startPoint x: 526, startPoint y: 421, endPoint x: 594, endPoint y: 562, distance: 156.5
click at [594, 562] on div "1p I’ve been ________________ my brain all day, but I really can’t remember wha…" at bounding box center [926, 540] width 815 height 190
copy div "I’ve been ________________ my brain all day, but I really can’t remember what t…"
click at [561, 552] on span "racking" at bounding box center [554, 559] width 38 height 15
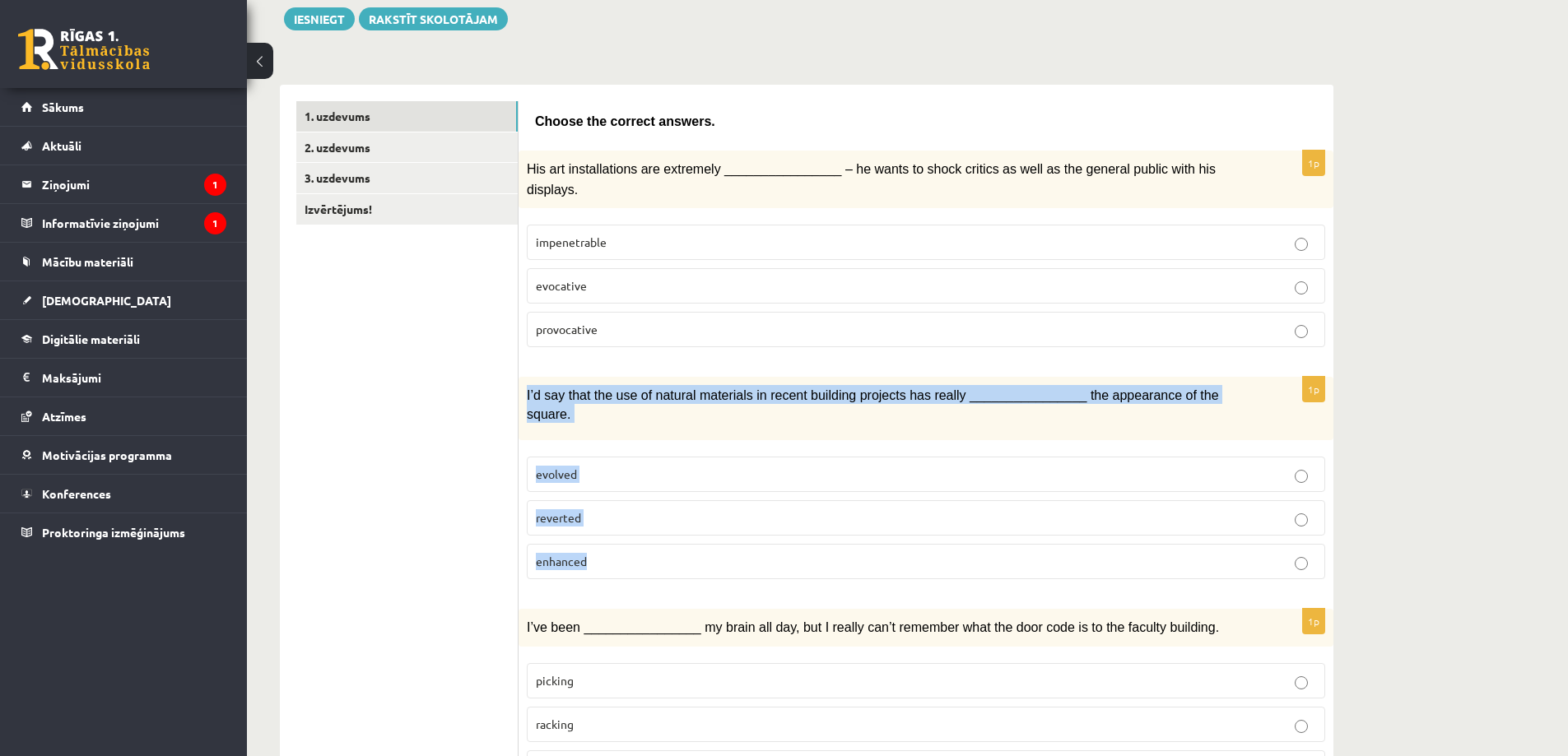
drag, startPoint x: 564, startPoint y: 377, endPoint x: 629, endPoint y: 534, distance: 169.9
click at [629, 534] on div "1p I’d say that the use of natural materials in recent building projects has re…" at bounding box center [926, 485] width 815 height 216
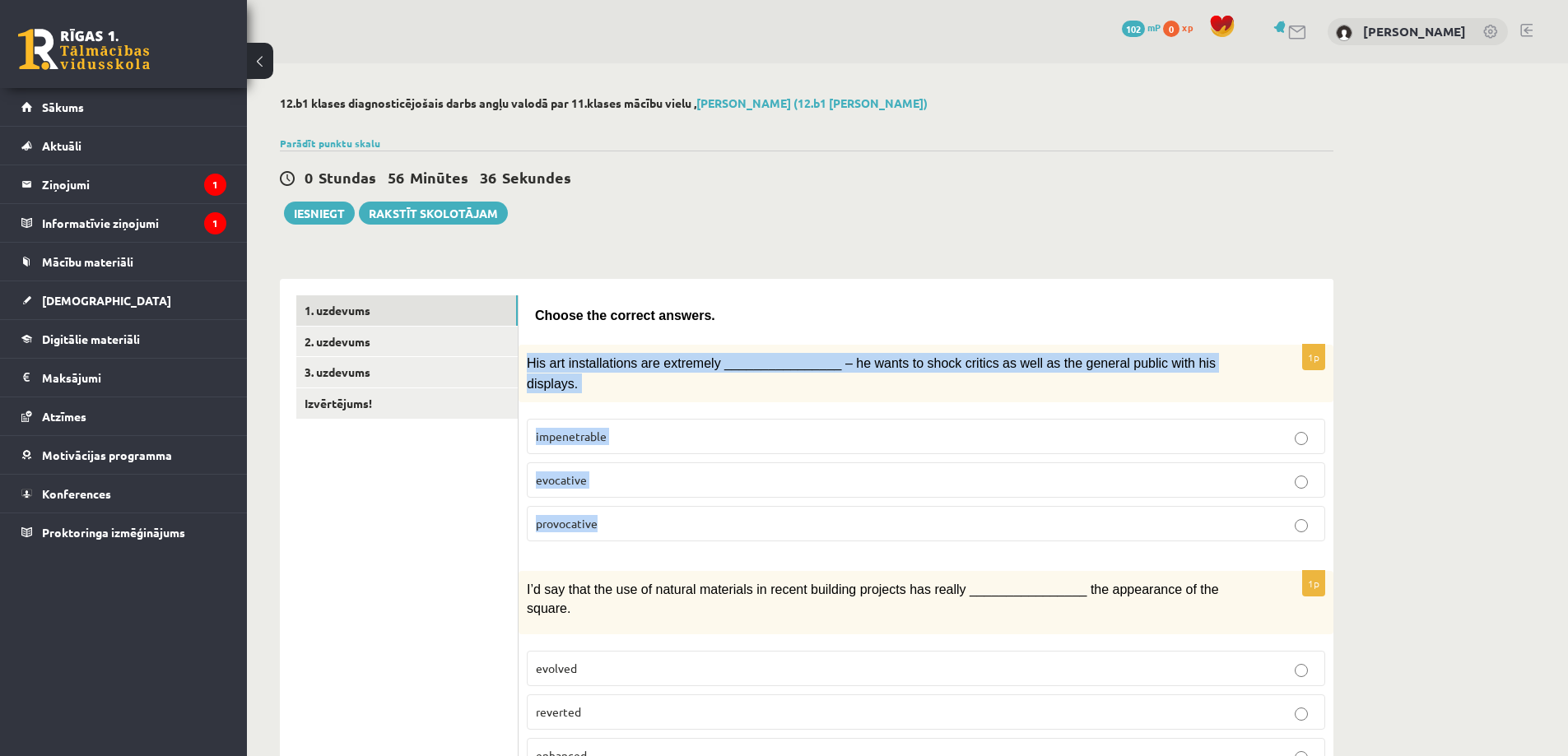
drag, startPoint x: 523, startPoint y: 362, endPoint x: 661, endPoint y: 505, distance: 198.7
click at [661, 505] on div "1p His art installations are extremely ________________ – he wants to shock cri…" at bounding box center [926, 450] width 815 height 210
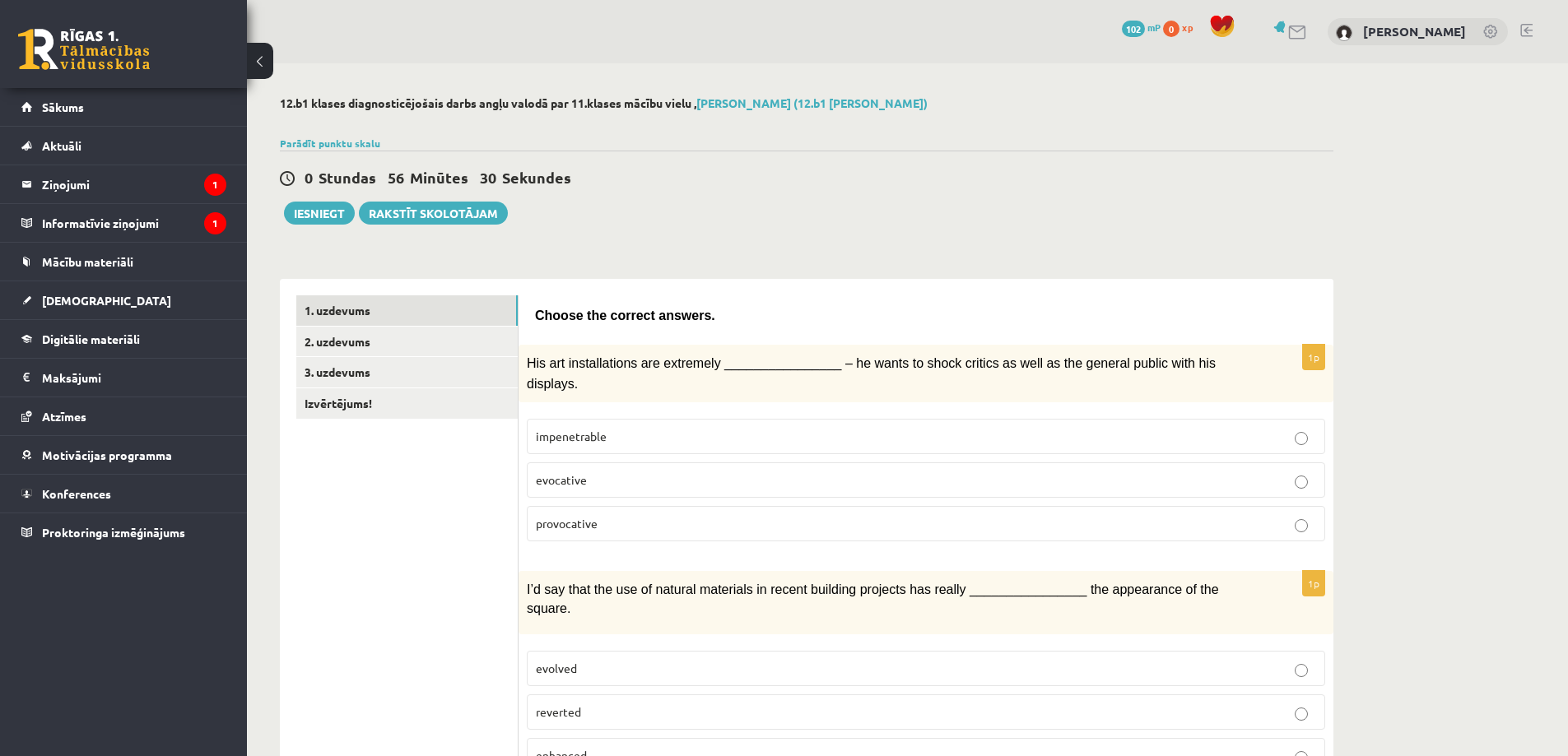
click at [332, 345] on link "2. uzdevums" at bounding box center [406, 341] width 221 height 31
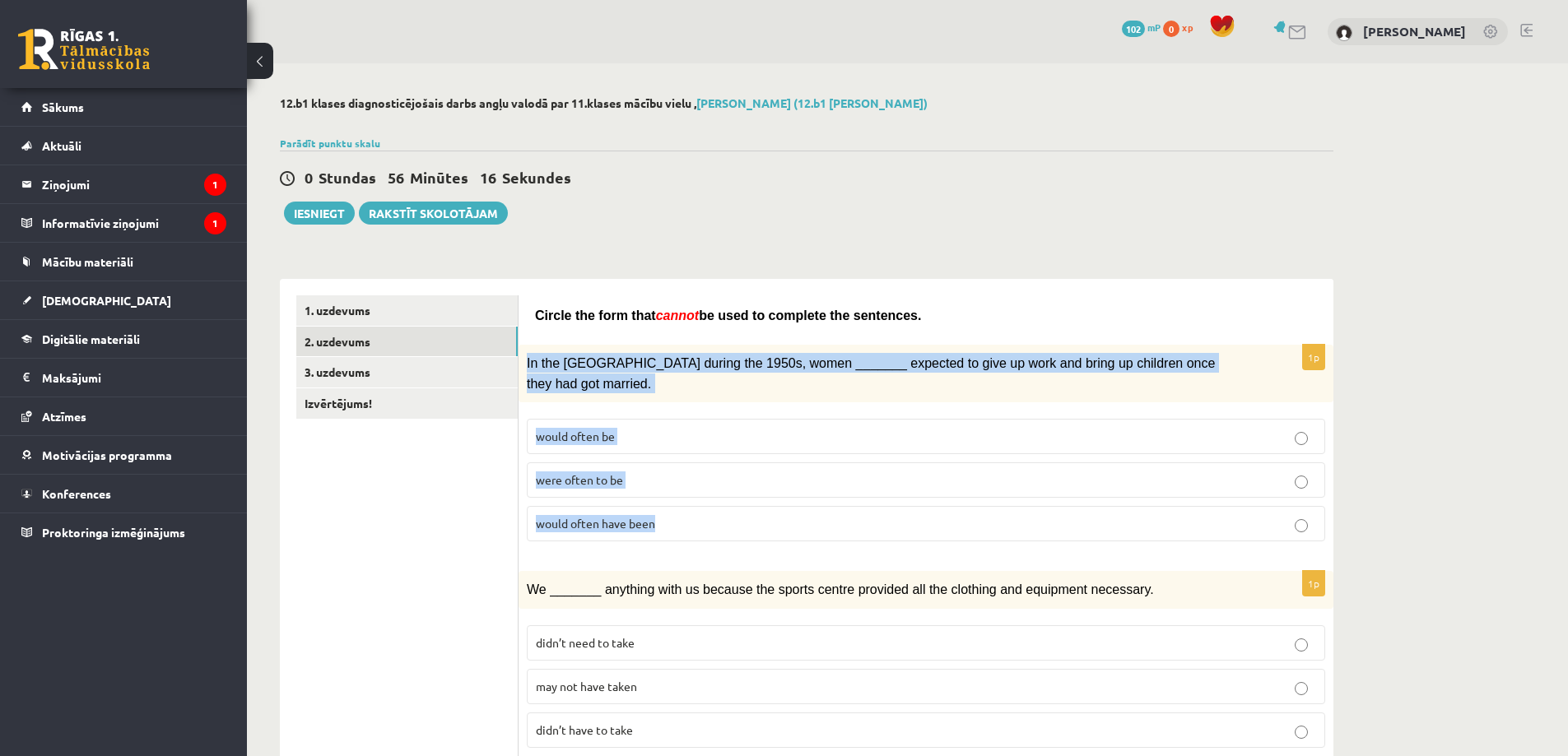
drag, startPoint x: 523, startPoint y: 356, endPoint x: 697, endPoint y: 523, distance: 241.2
click at [697, 523] on div "1p In the USA during the 1950s, women _______ expected to give up work and brin…" at bounding box center [926, 450] width 815 height 210
click at [640, 428] on p "would often be" at bounding box center [925, 436] width 780 height 17
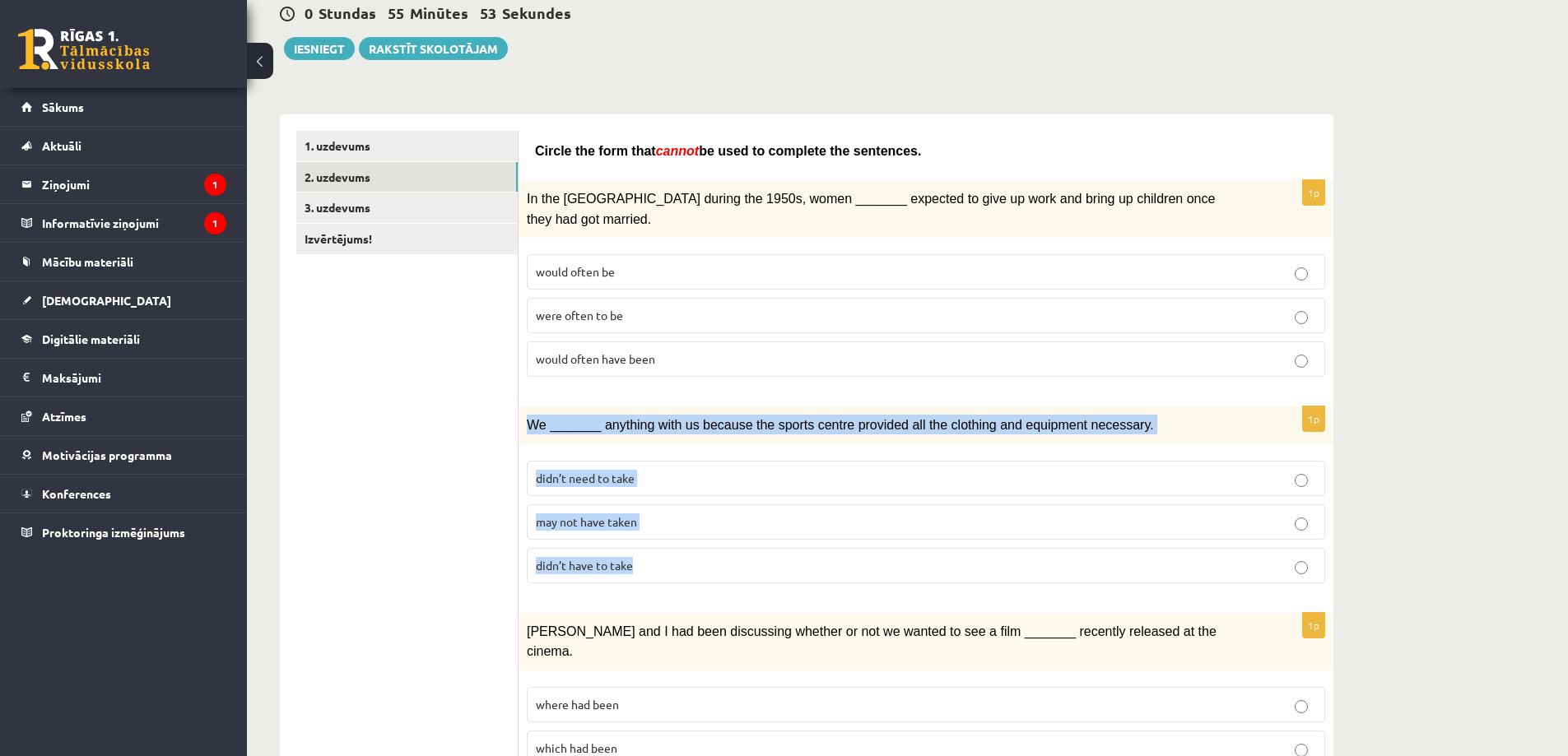
drag, startPoint x: 525, startPoint y: 400, endPoint x: 668, endPoint y: 556, distance: 211.6
click at [668, 556] on div "1p We _______ anything with us because the sports centre provided all the cloth…" at bounding box center [926, 501] width 815 height 190
click at [690, 557] on p "didn’t have to take" at bounding box center [925, 566] width 780 height 17
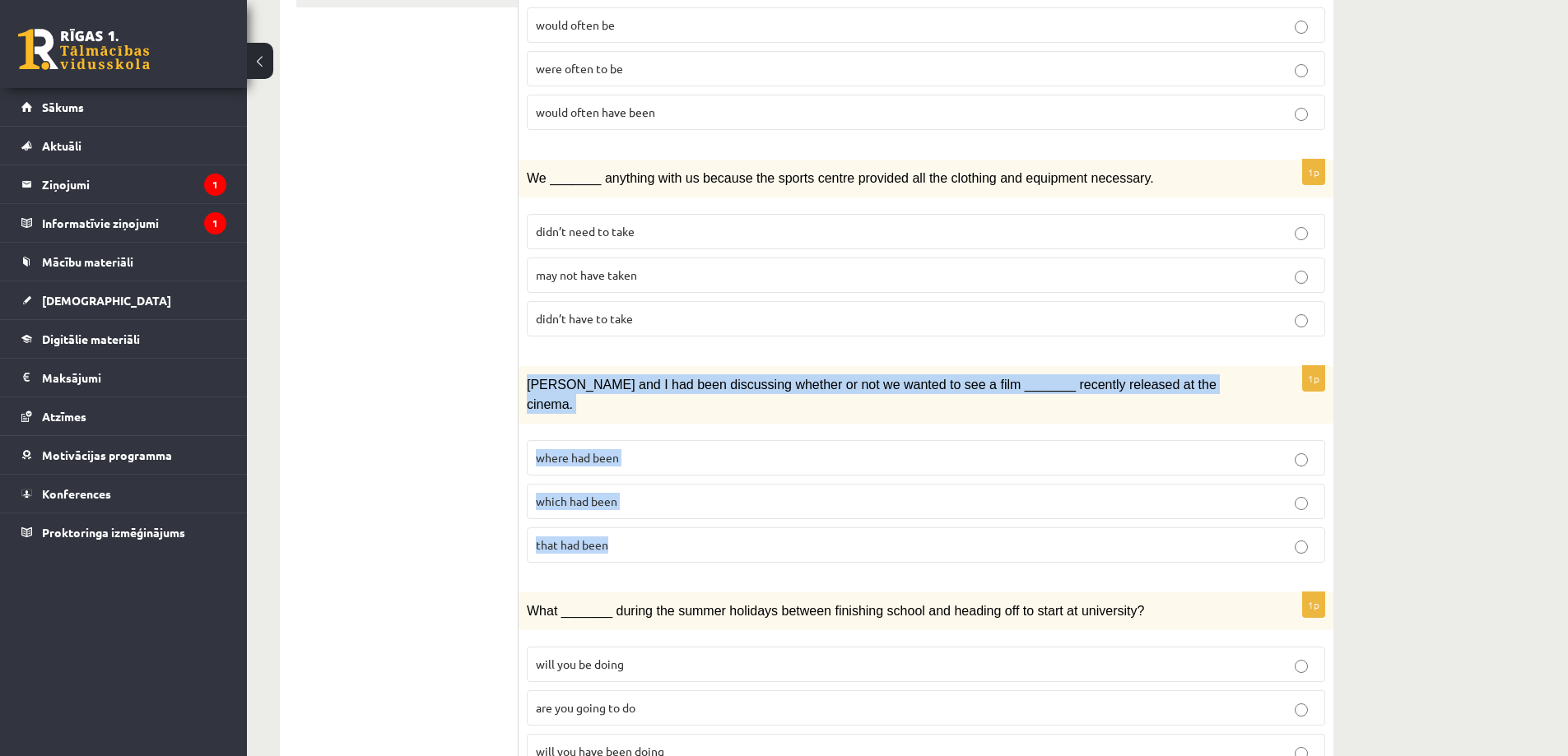
drag, startPoint x: 534, startPoint y: 361, endPoint x: 639, endPoint y: 505, distance: 178.2
click at [639, 505] on div "1p Clara and I had been discussing whether or not we wanted to see a film _____…" at bounding box center [926, 471] width 815 height 210
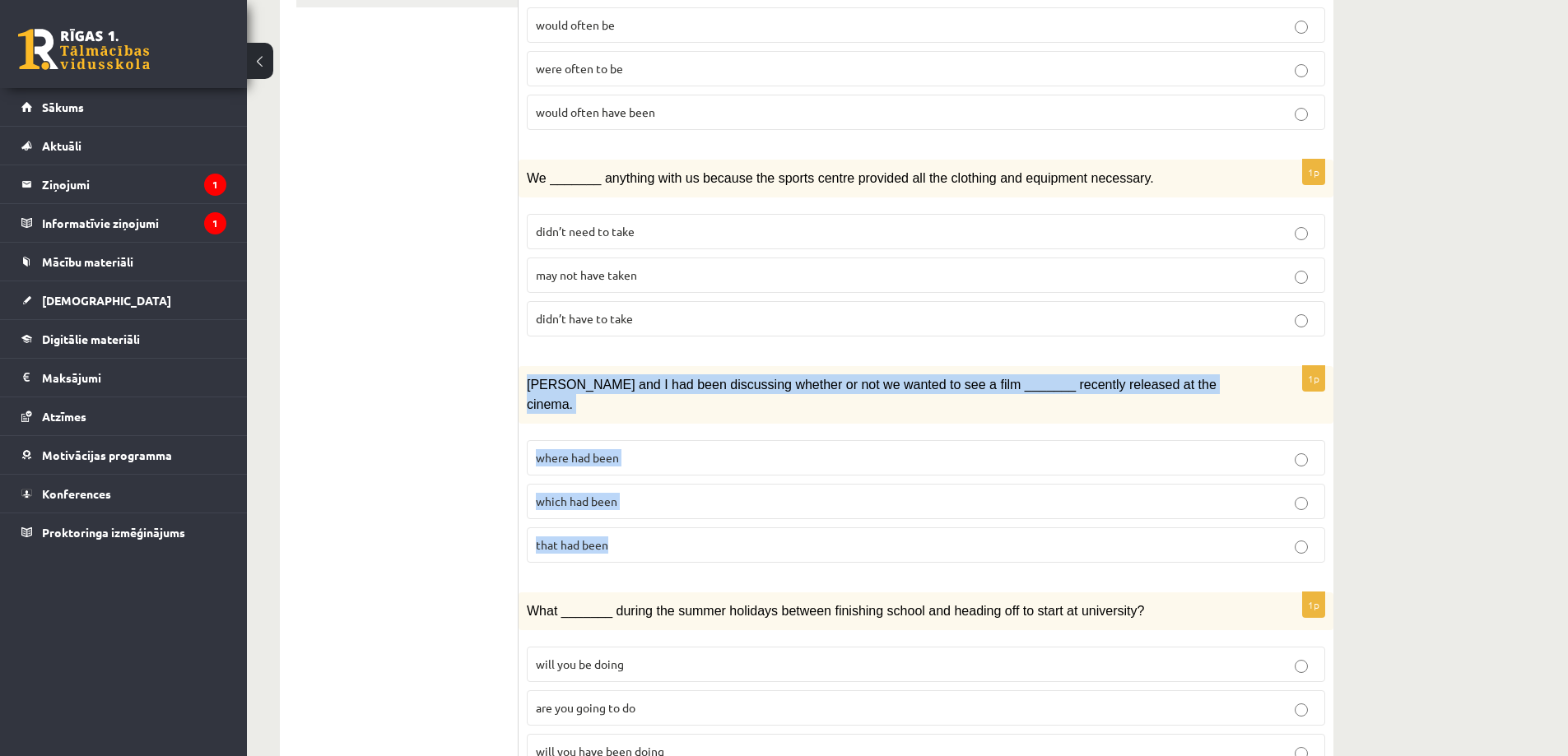
drag, startPoint x: 524, startPoint y: 363, endPoint x: 634, endPoint y: 508, distance: 182.0
click at [634, 508] on div "1p Clara and I had been discussing whether or not we wanted to see a film _____…" at bounding box center [926, 471] width 815 height 210
click at [617, 536] on p "that had been" at bounding box center [925, 545] width 780 height 17
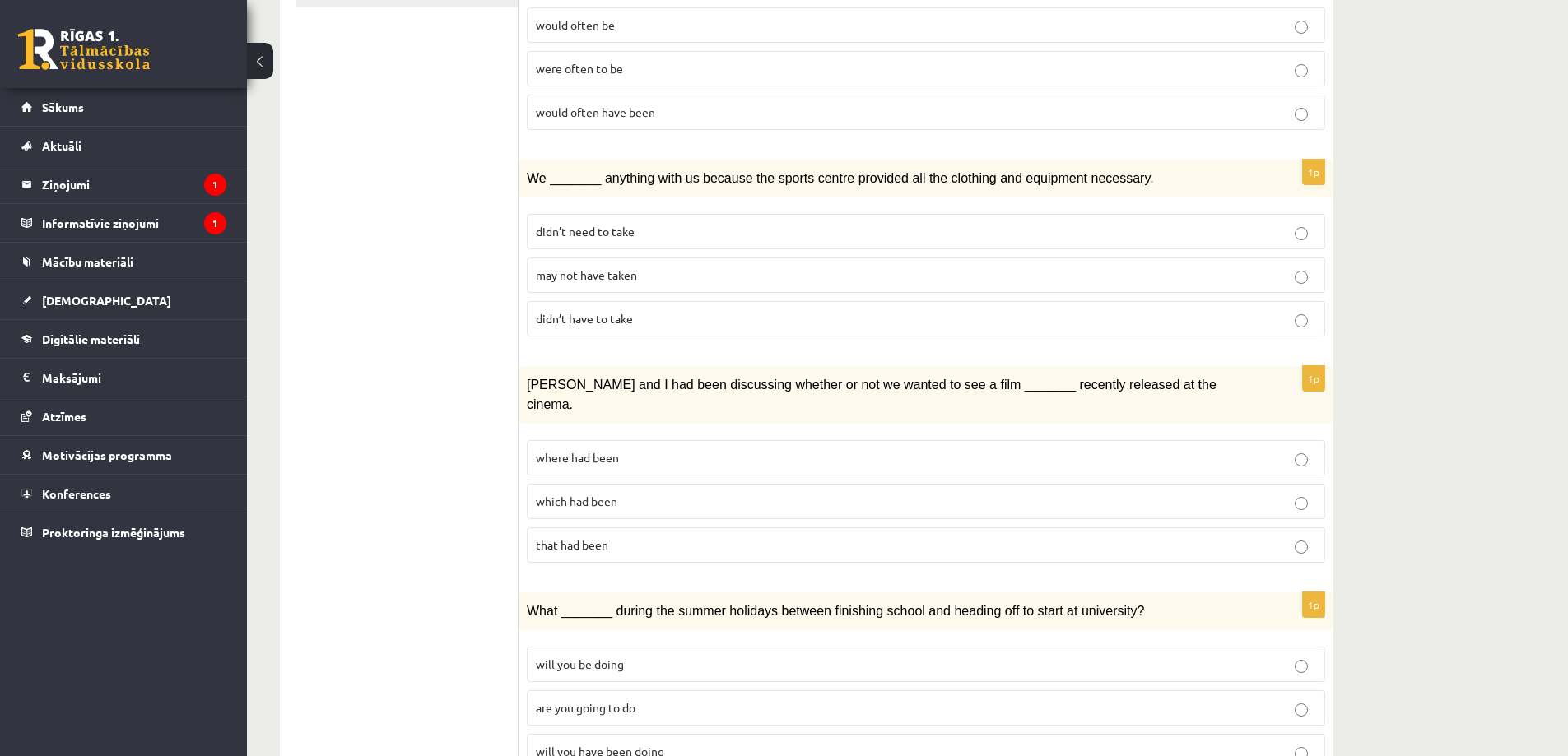
scroll to position [576, 0]
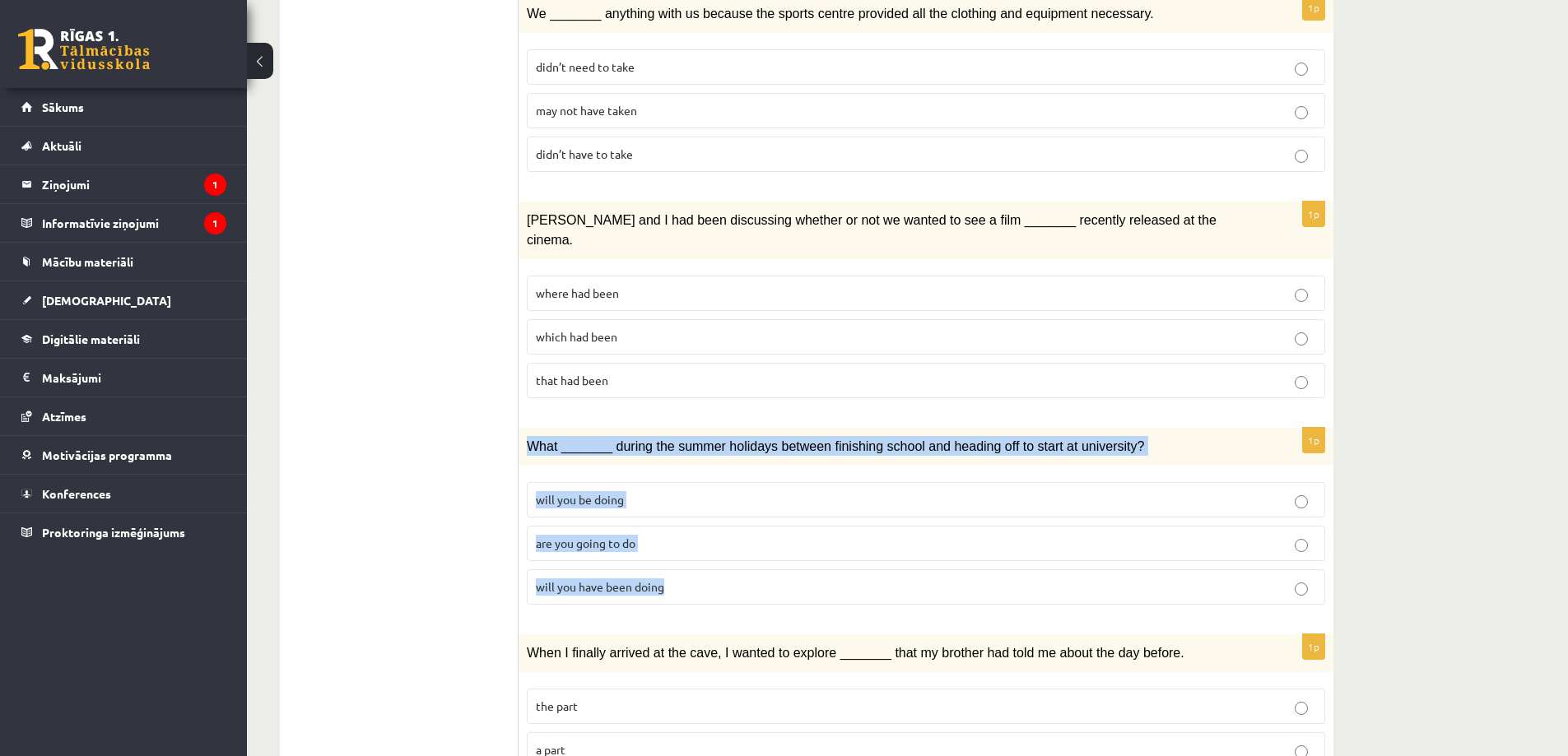
drag, startPoint x: 540, startPoint y: 405, endPoint x: 704, endPoint y: 551, distance: 219.6
click at [704, 551] on div "1p What _______ during the summer holidays between finishing school and heading…" at bounding box center [926, 523] width 815 height 190
click at [749, 482] on label "will you be doing" at bounding box center [926, 499] width 798 height 36
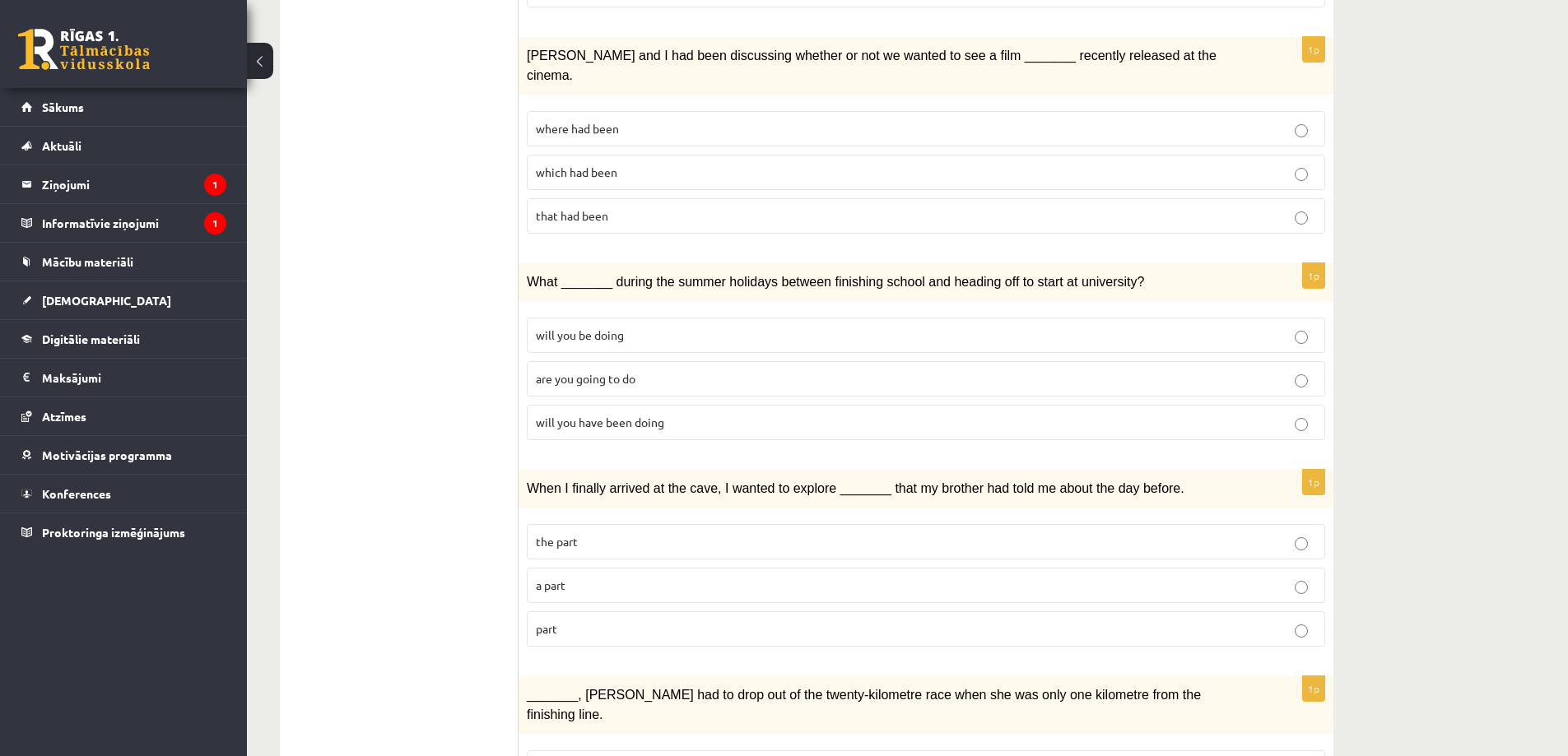
scroll to position [987, 0]
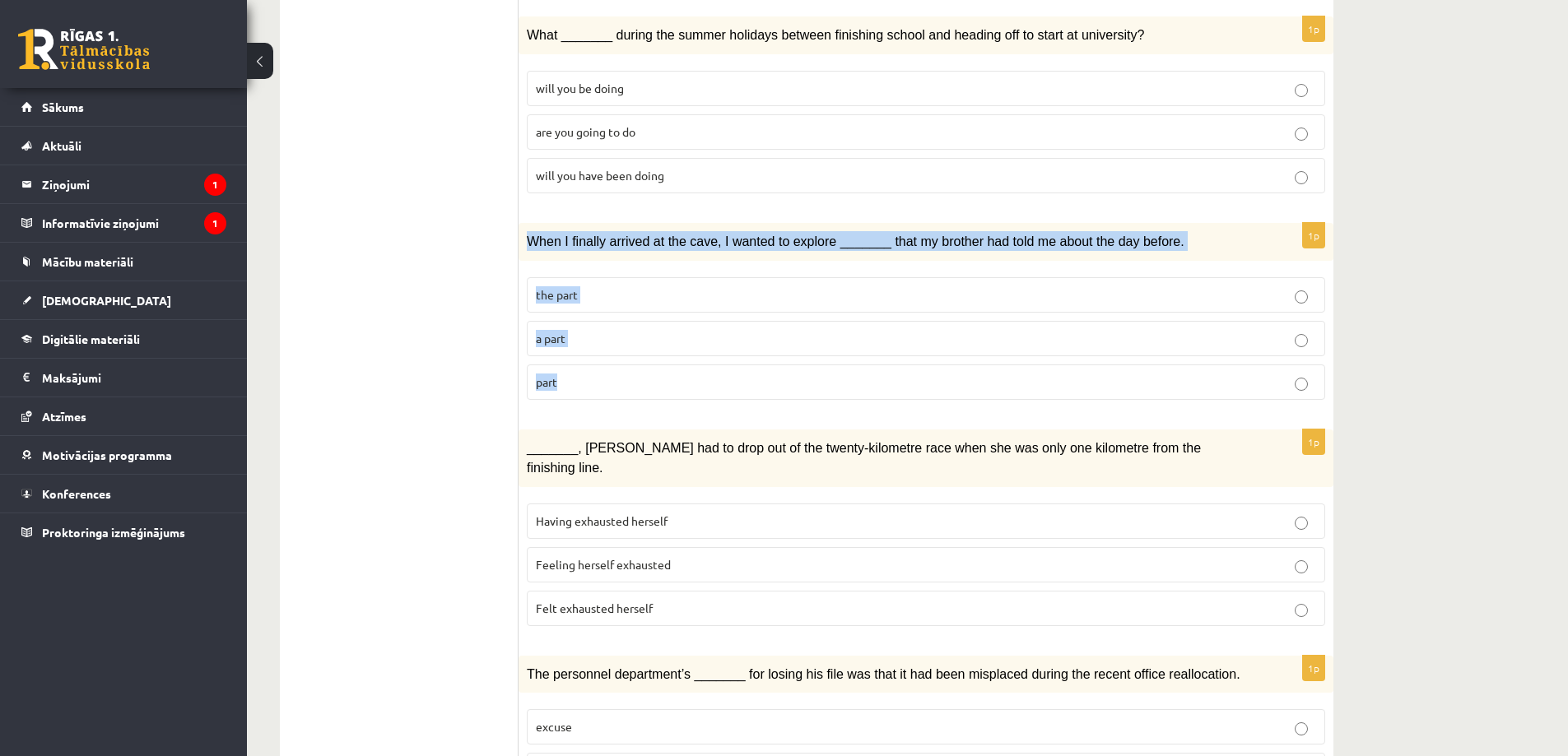
drag, startPoint x: 524, startPoint y: 192, endPoint x: 593, endPoint y: 335, distance: 158.8
click at [593, 335] on div "1p When I finally arrived at the cave, I wanted to explore _______ that my brot…" at bounding box center [926, 318] width 815 height 190
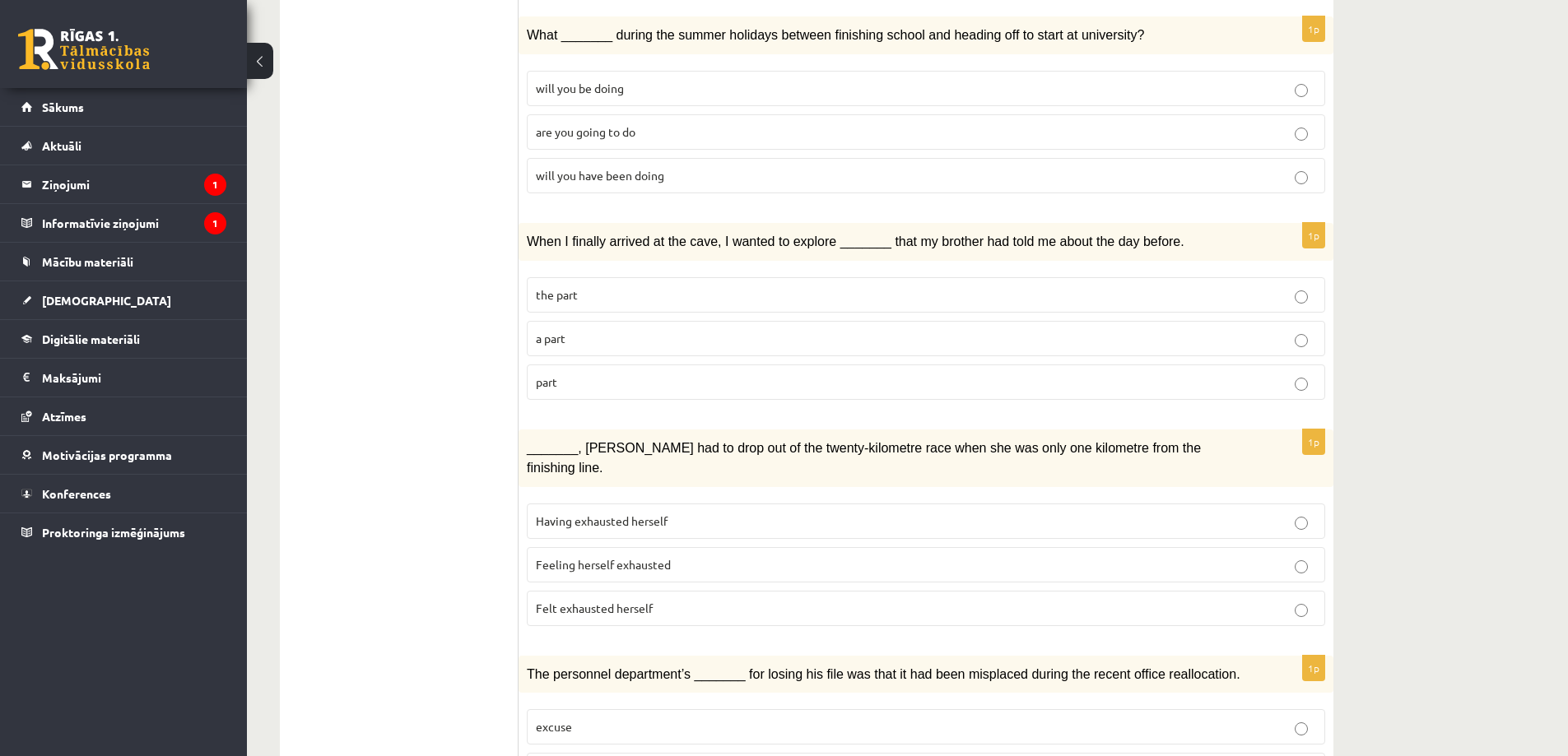
click at [404, 315] on ul "1. uzdevums 2. uzdevums 3. uzdevums Izvērtējums!" at bounding box center [407, 386] width 222 height 2155
click at [623, 286] on p "the part" at bounding box center [925, 295] width 780 height 17
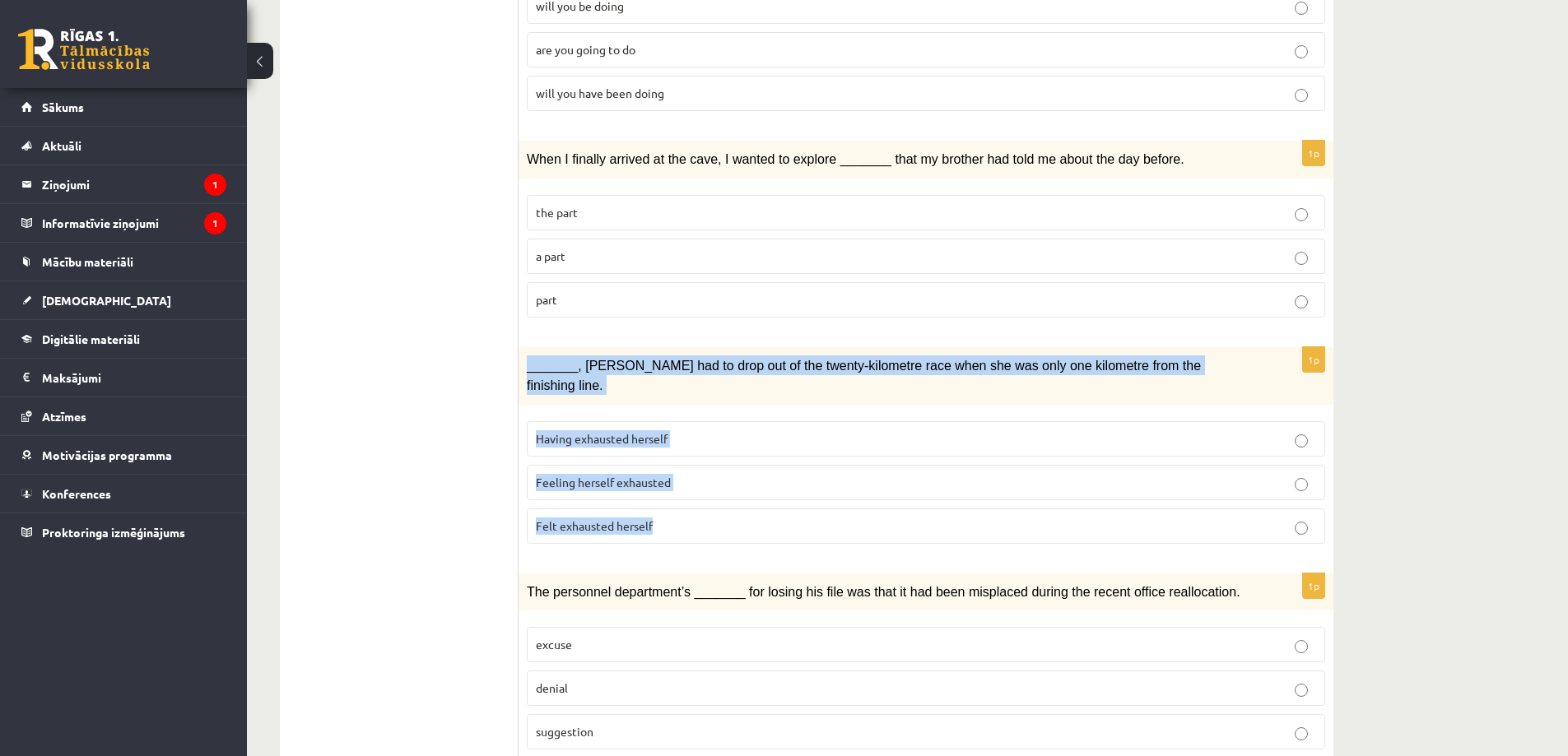
drag, startPoint x: 528, startPoint y: 320, endPoint x: 670, endPoint y: 458, distance: 198.0
click at [670, 458] on div "1p _______, Judy had to drop out of the twenty-kilometre race when she was only…" at bounding box center [926, 452] width 815 height 210
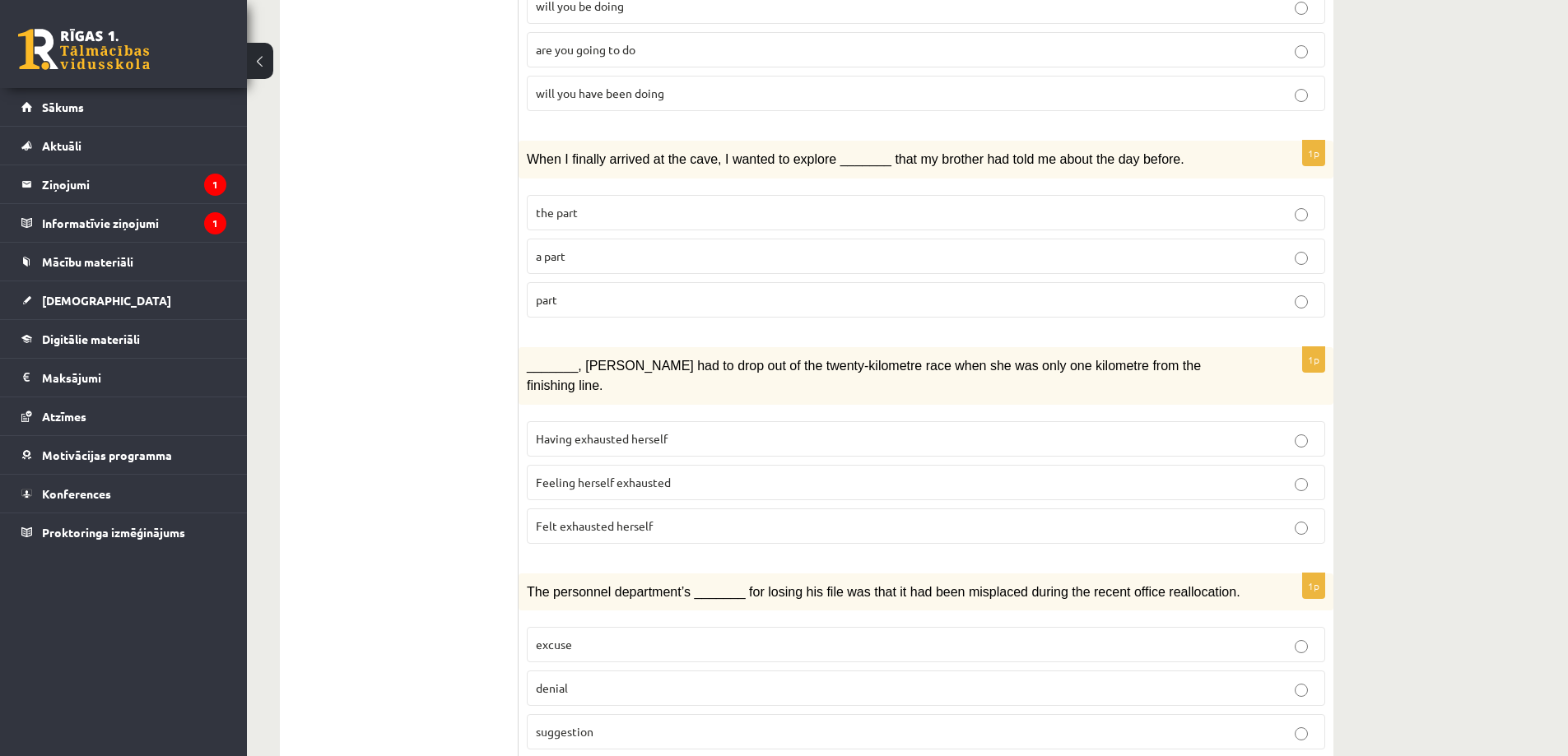
click at [439, 424] on ul "1. uzdevums 2. uzdevums 3. uzdevums Izvērtējums!" at bounding box center [407, 303] width 222 height 2155
click at [648, 431] on span "Having exhausted herself" at bounding box center [601, 438] width 132 height 15
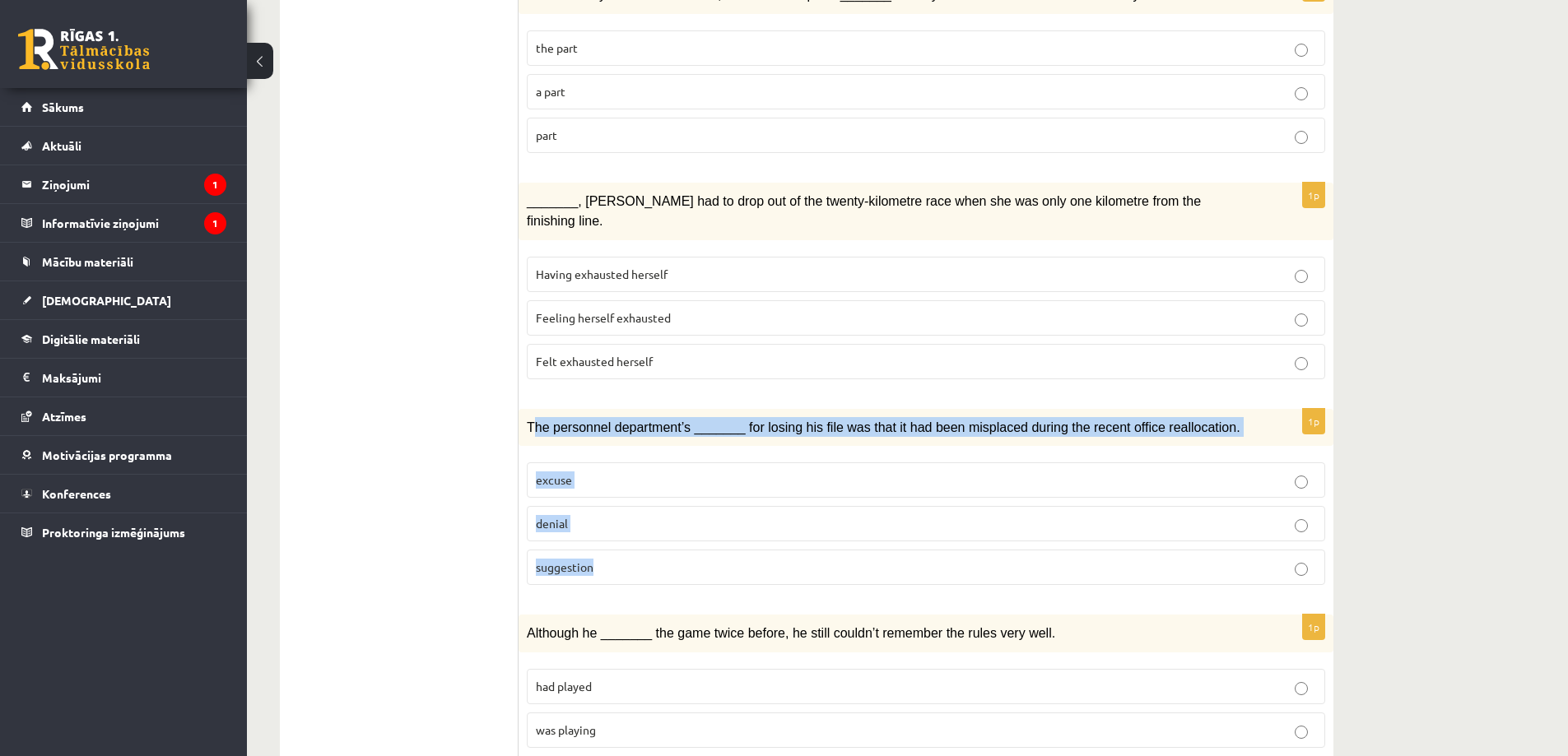
drag, startPoint x: 530, startPoint y: 358, endPoint x: 626, endPoint y: 450, distance: 133.0
click at [667, 491] on div "1p The personnel department’s _______ for losing his file was that it had been …" at bounding box center [926, 504] width 815 height 190
drag, startPoint x: 522, startPoint y: 358, endPoint x: 665, endPoint y: 521, distance: 216.8
click at [665, 521] on div "1p The personnel department’s _______ for losing his file was that it had been …" at bounding box center [926, 504] width 815 height 190
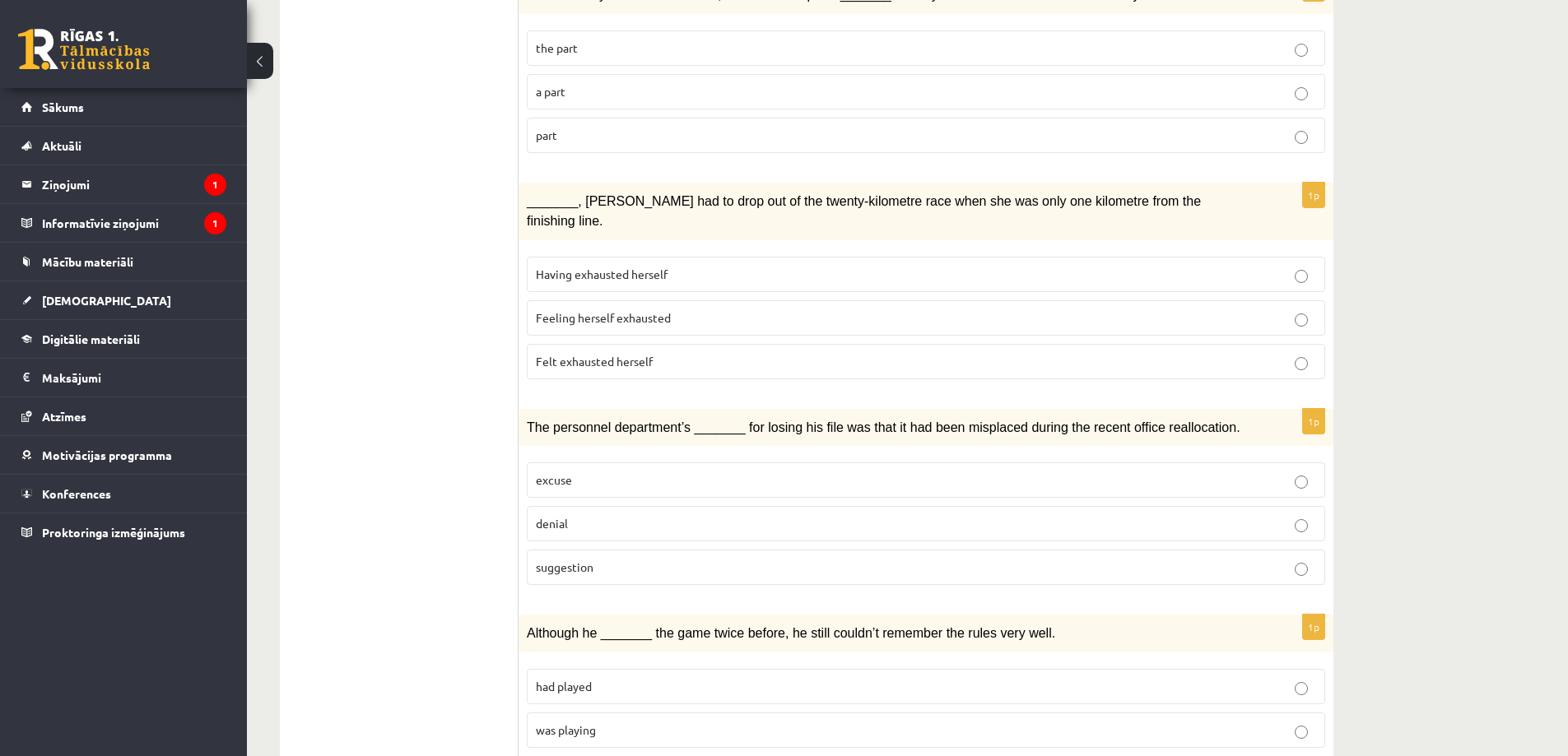
click at [388, 463] on ul "1. uzdevums 2. uzdevums 3. uzdevums Izvērtējums!" at bounding box center [407, 139] width 222 height 2155
click at [710, 471] on p "excuse" at bounding box center [925, 480] width 780 height 17
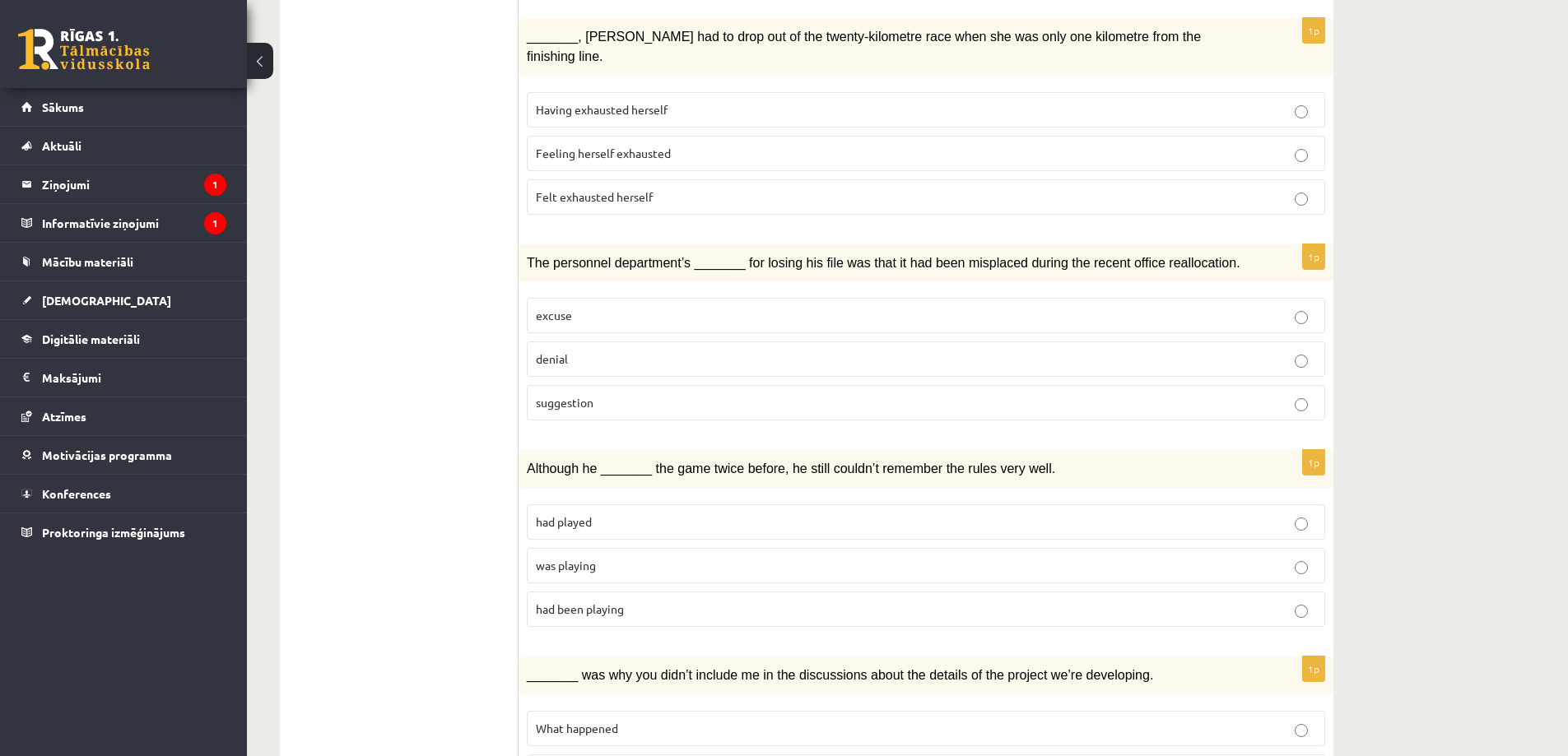
scroll to position [1563, 0]
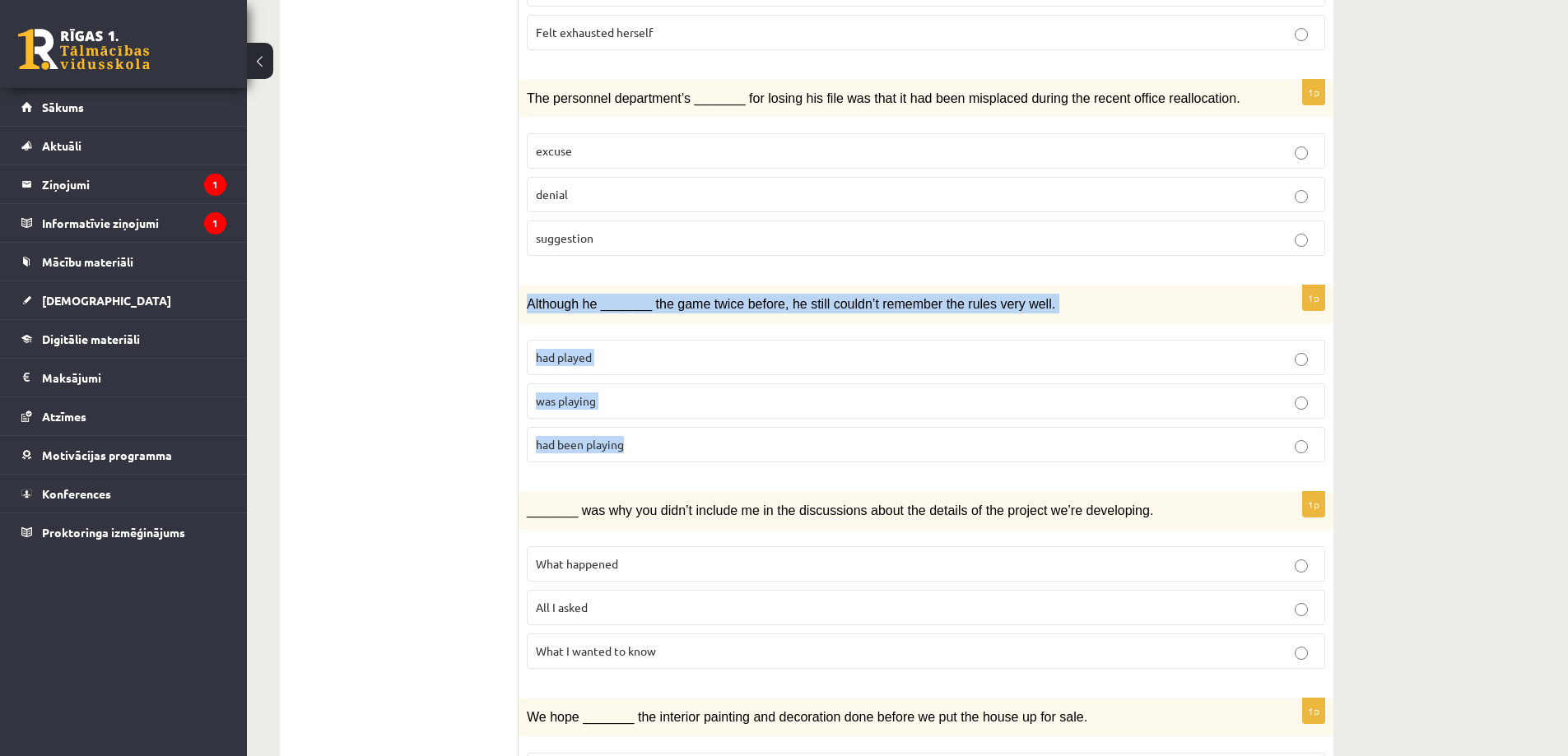
drag, startPoint x: 526, startPoint y: 232, endPoint x: 653, endPoint y: 375, distance: 191.3
click at [653, 375] on div "1p Although he _______ the game twice before, he still couldn’t remember the ru…" at bounding box center [926, 381] width 815 height 190
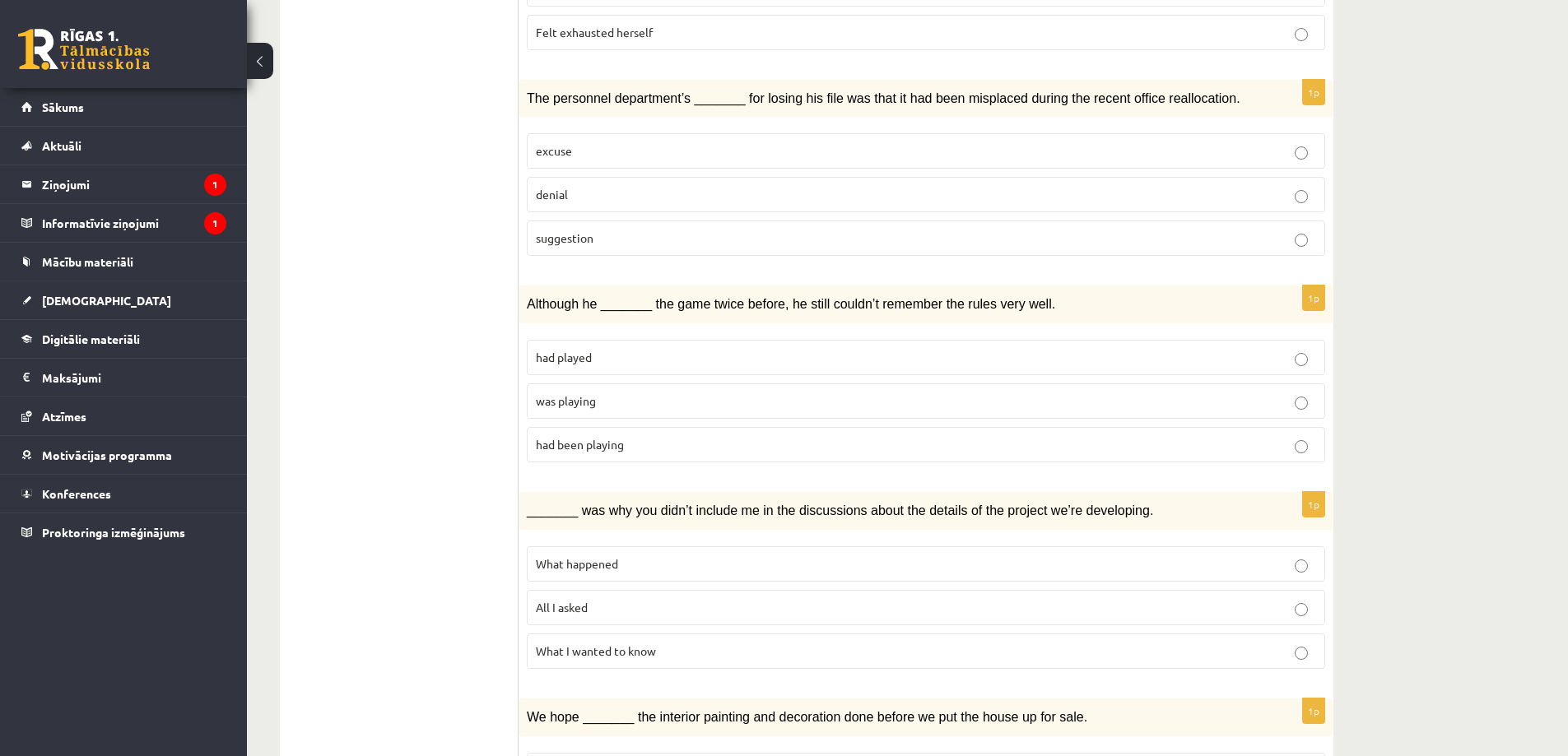
click at [584, 349] on span "had played" at bounding box center [563, 356] width 56 height 15
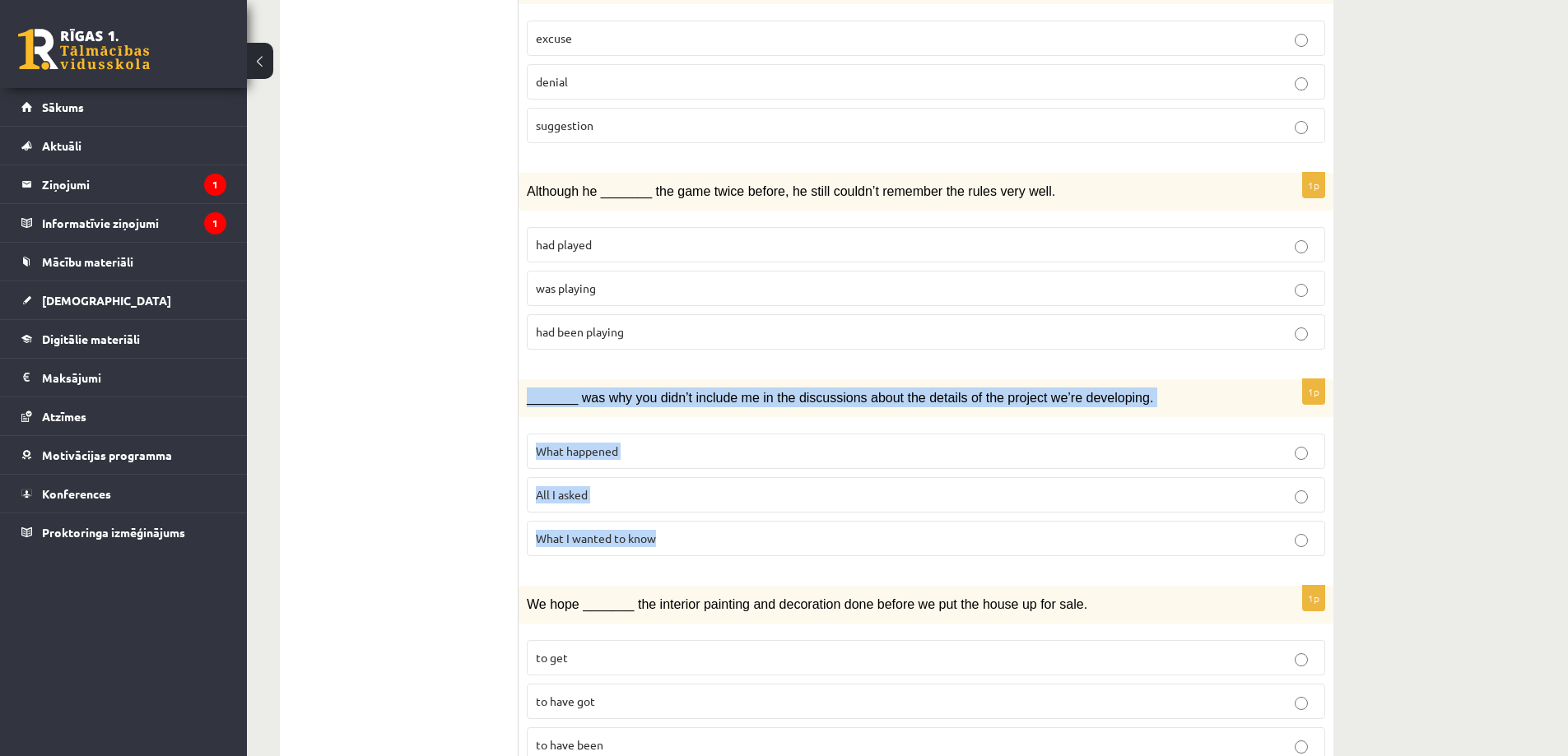
drag, startPoint x: 551, startPoint y: 334, endPoint x: 681, endPoint y: 468, distance: 186.7
click at [681, 468] on div "1p _______ was why you didn’t include me in the discussions about the details o…" at bounding box center [926, 474] width 815 height 190
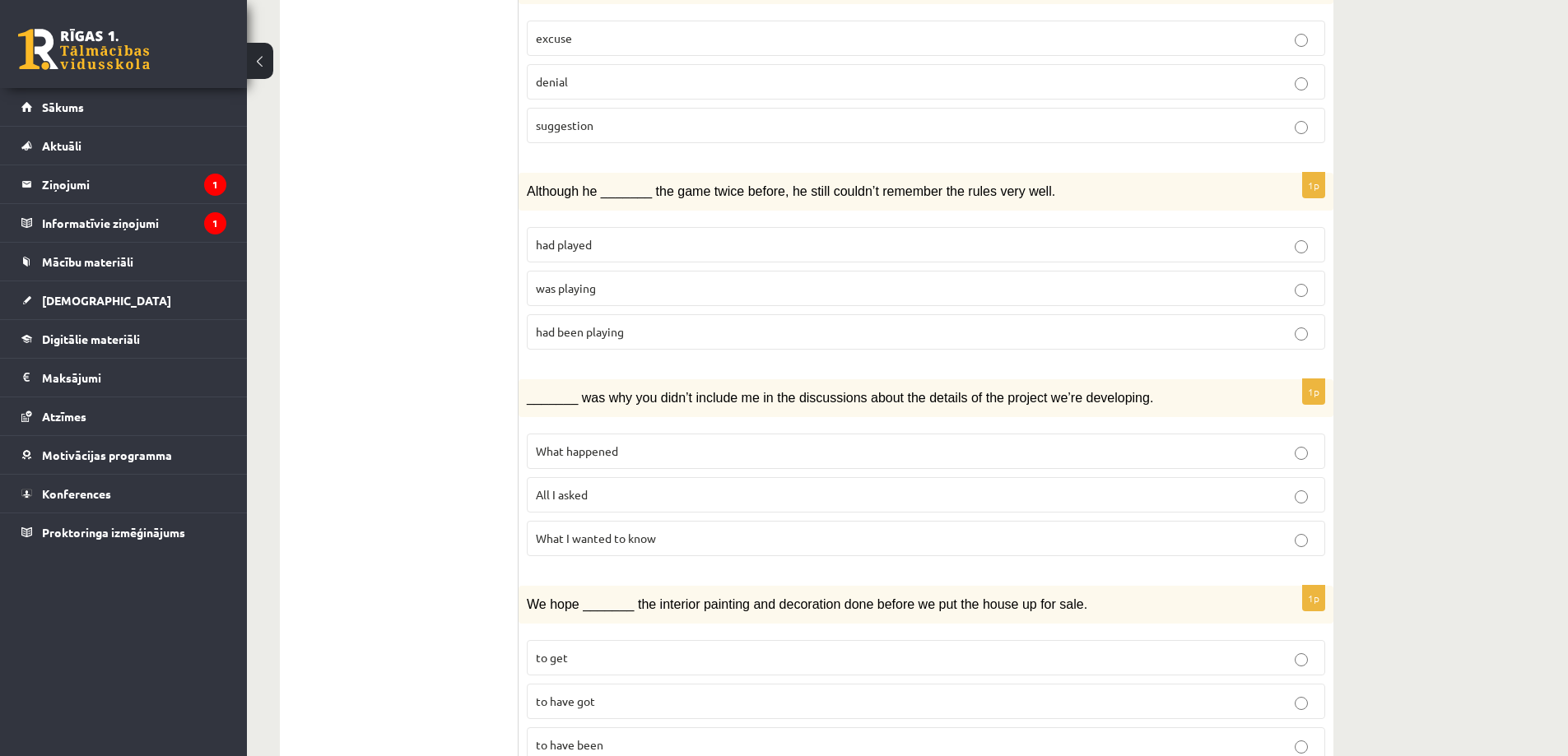
click at [659, 530] on p "What I wanted to know" at bounding box center [925, 539] width 780 height 17
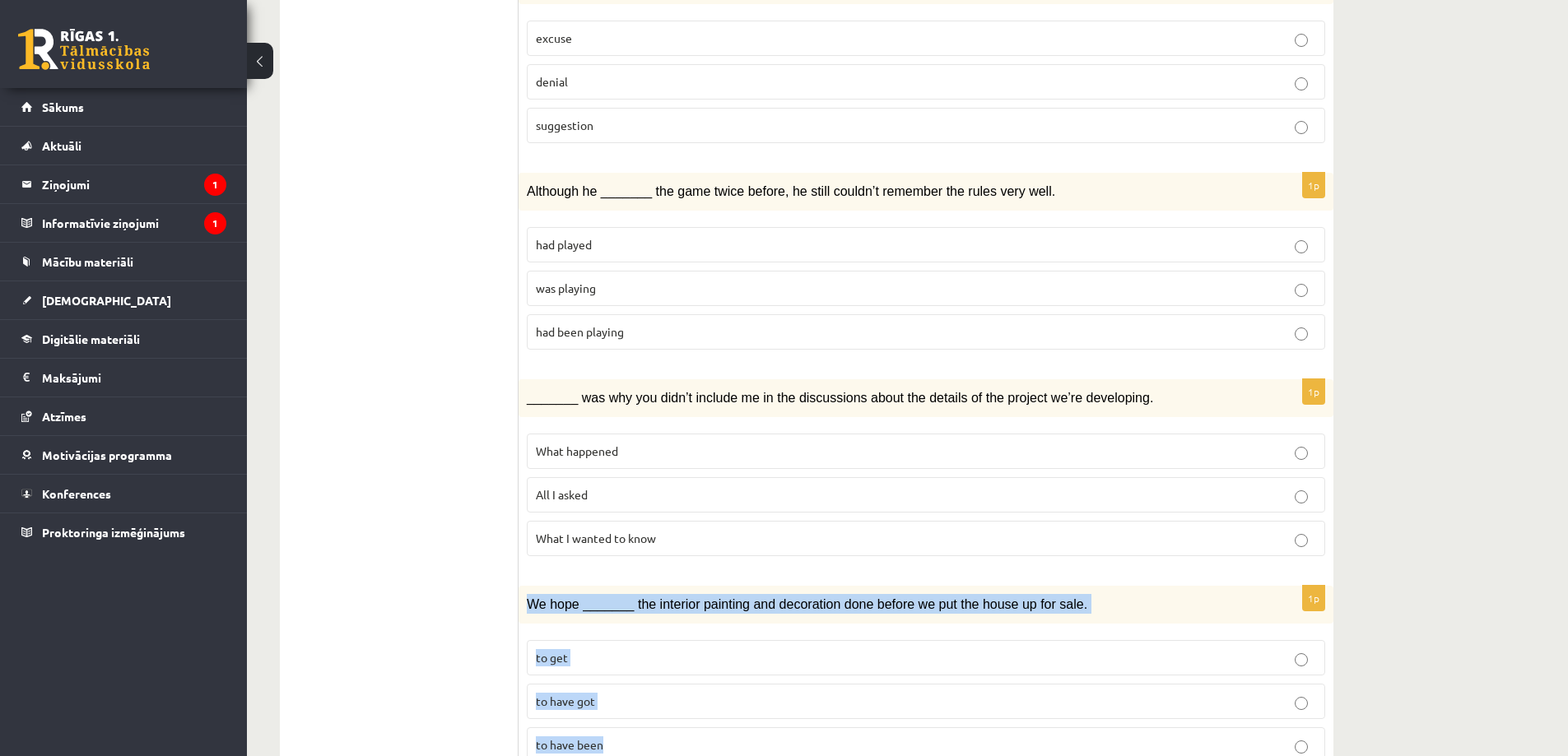
drag, startPoint x: 527, startPoint y: 533, endPoint x: 654, endPoint y: 691, distance: 202.7
click at [654, 691] on div "1p We hope _______ the interior painting and decoration done before we put the …" at bounding box center [926, 681] width 815 height 190
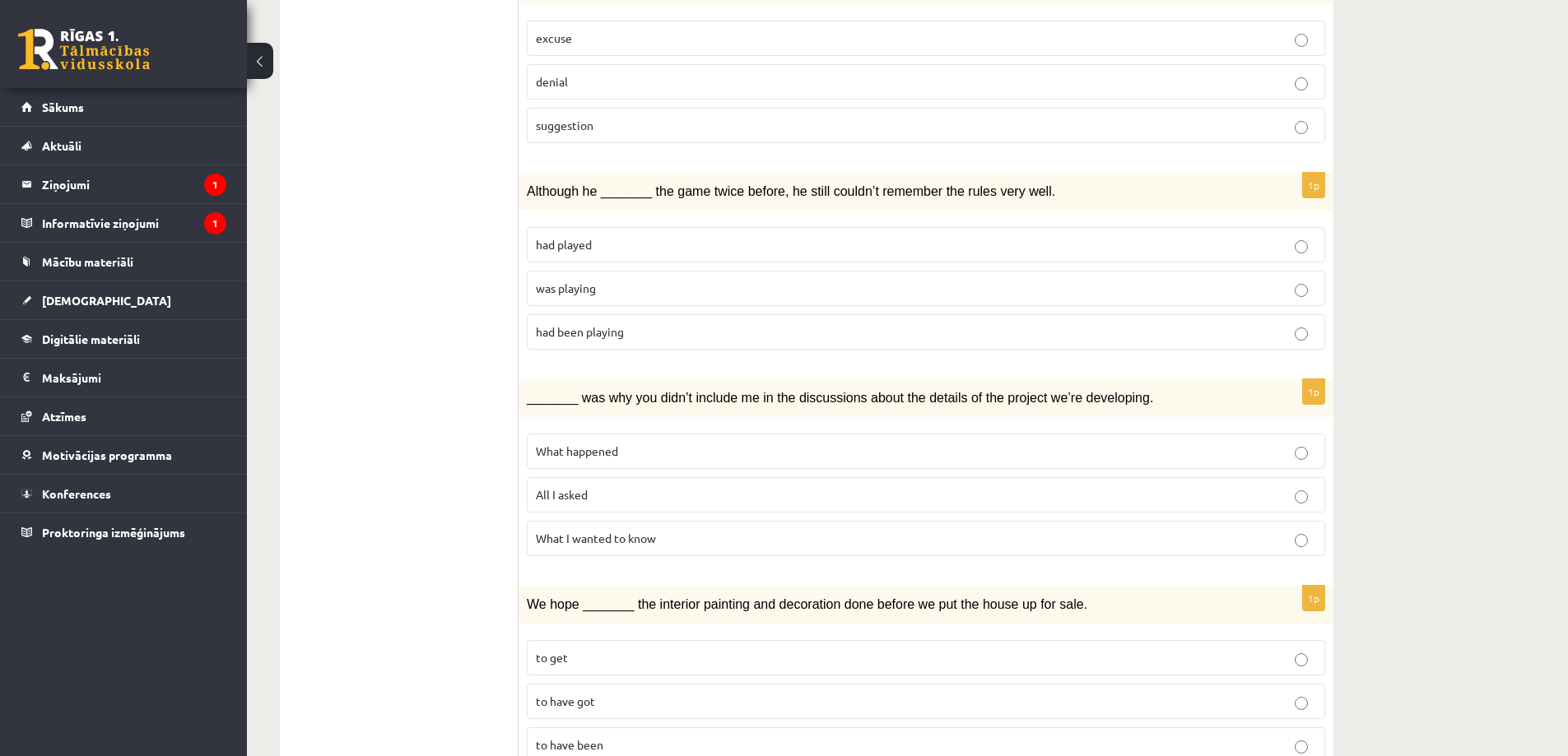
click at [592, 649] on p "to get" at bounding box center [925, 657] width 780 height 17
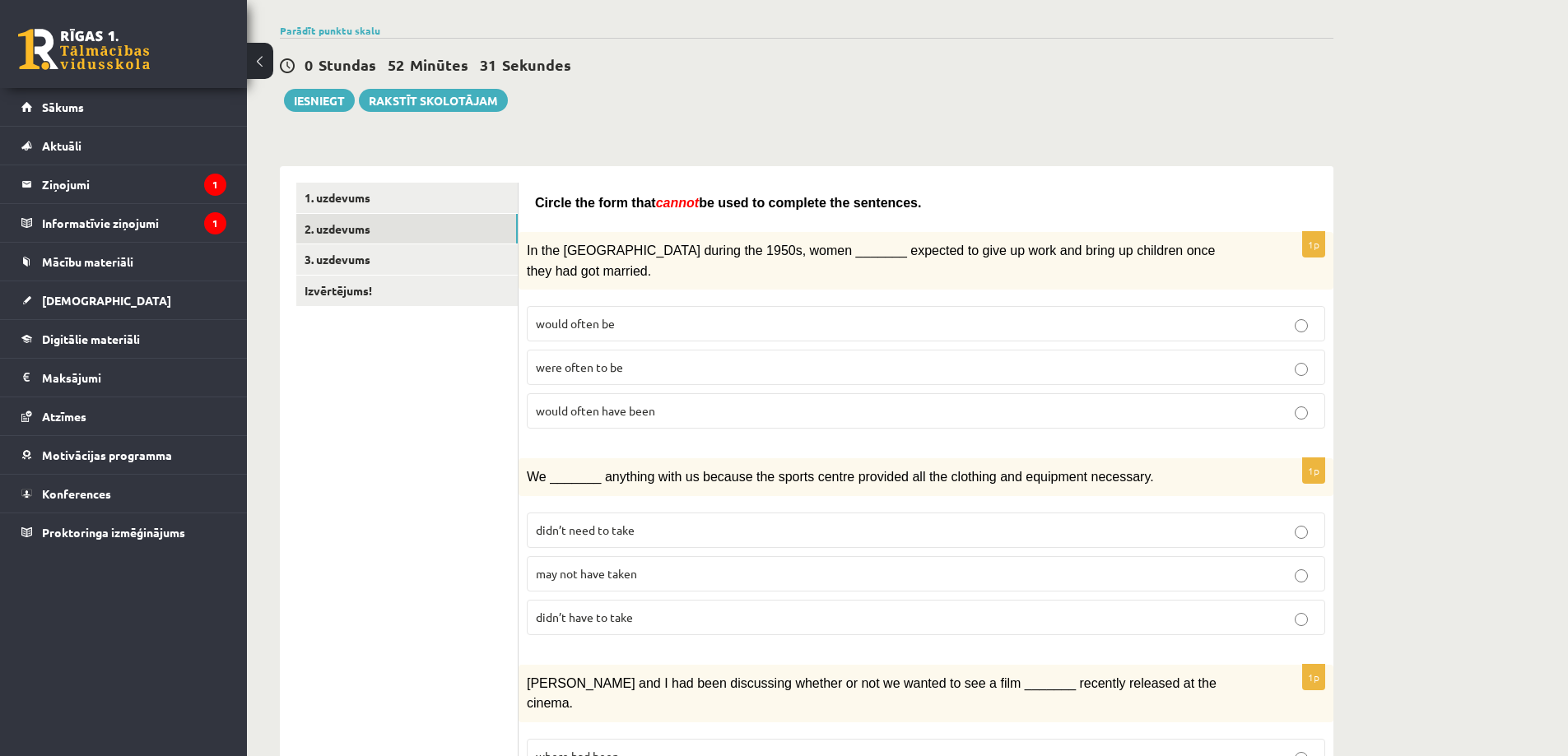
scroll to position [31, 0]
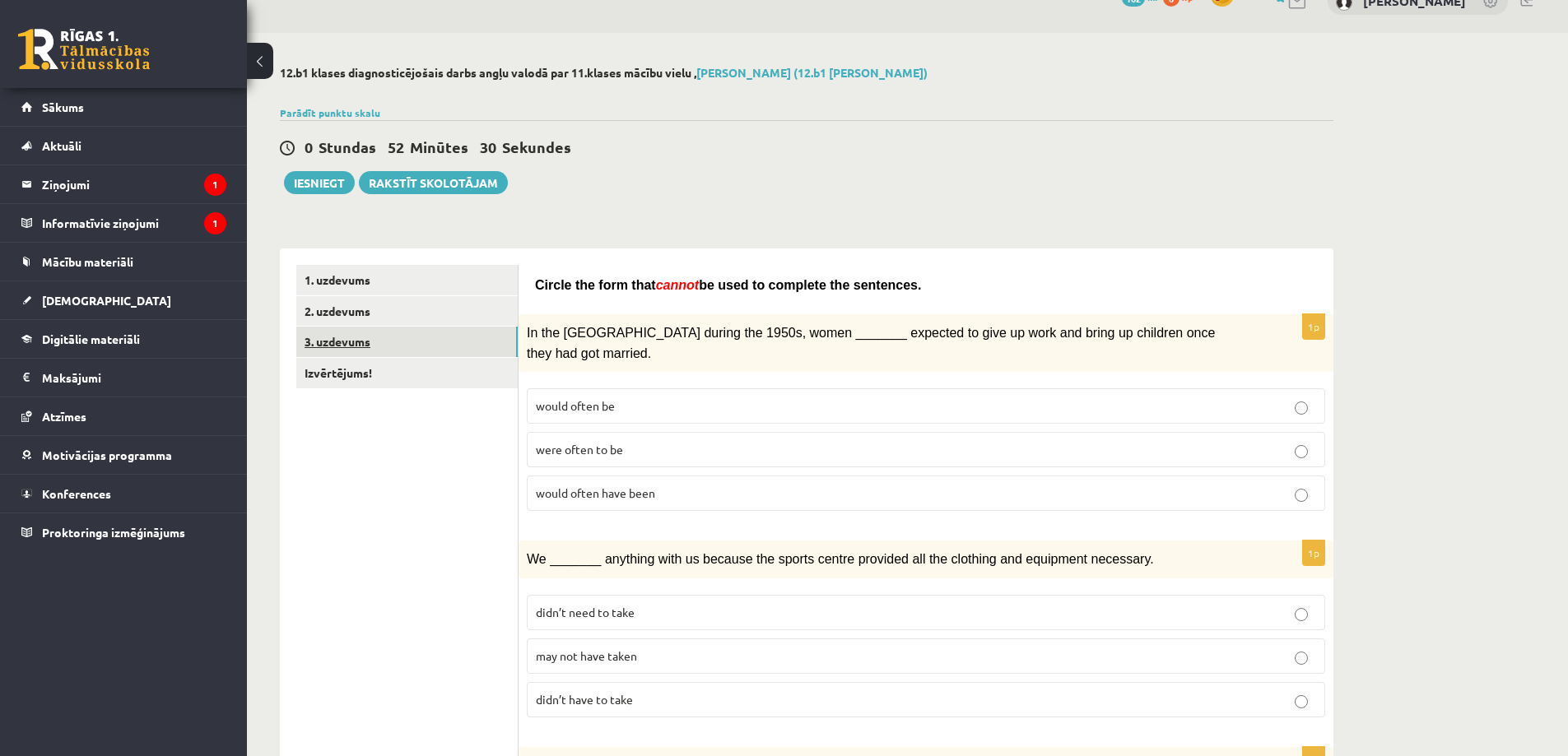
click at [343, 352] on link "3. uzdevums" at bounding box center [406, 341] width 221 height 31
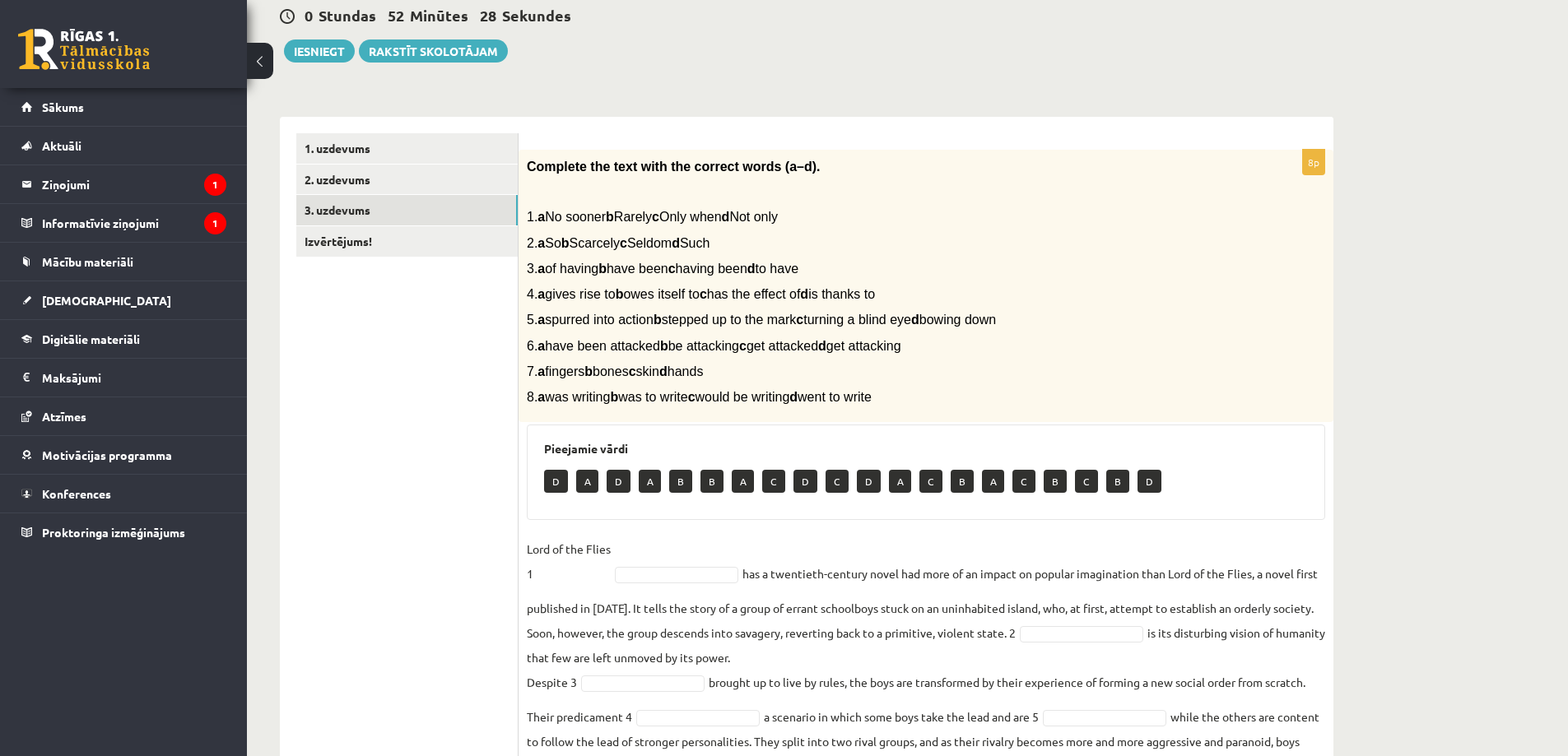
scroll to position [326, 0]
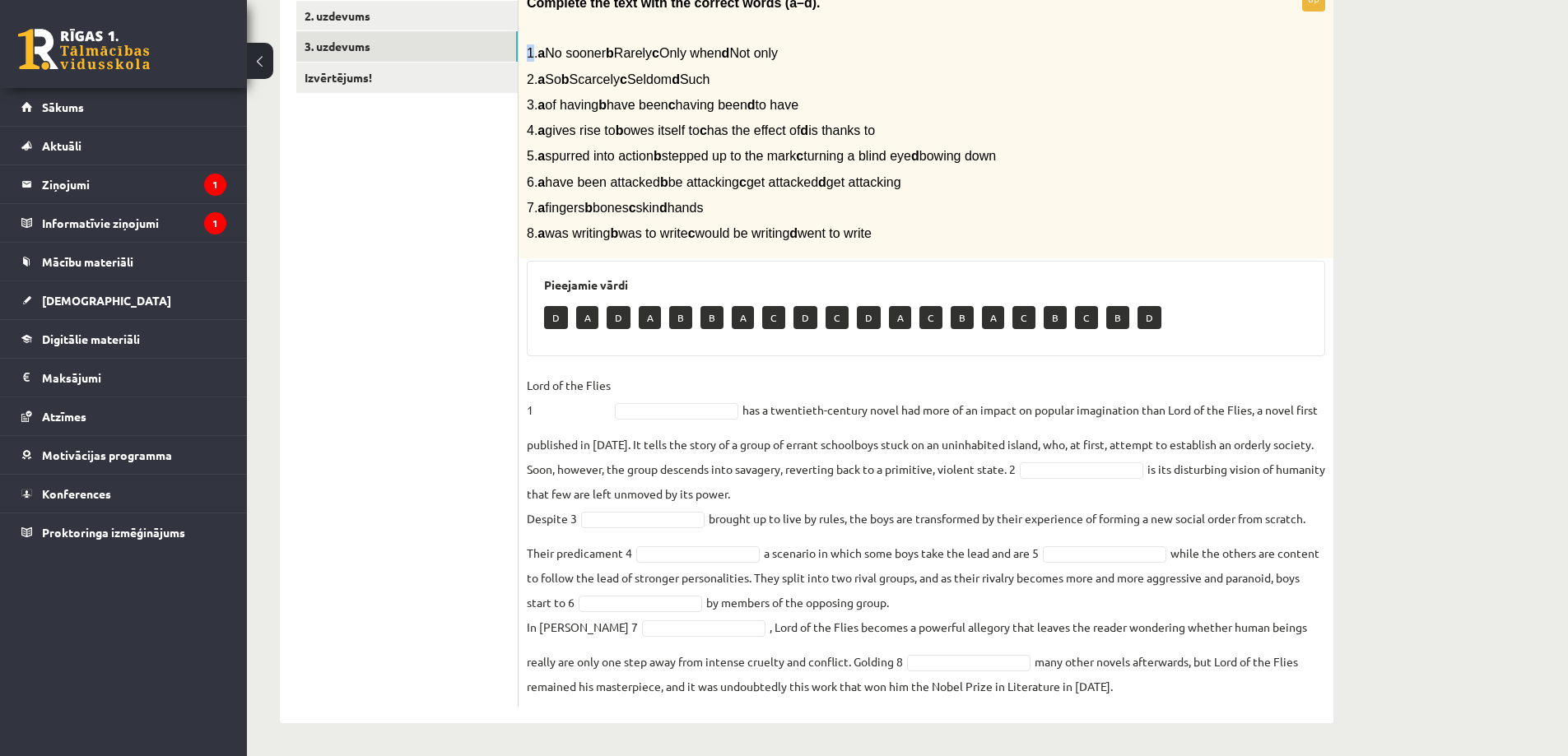
click at [531, 47] on span "1. a No sooner b Rarely c Only when d Not only" at bounding box center [652, 53] width 251 height 14
click at [522, 47] on div "Complete the text with the correct words (a–d). 1. a No sooner b Rarely c Only …" at bounding box center [926, 122] width 815 height 273
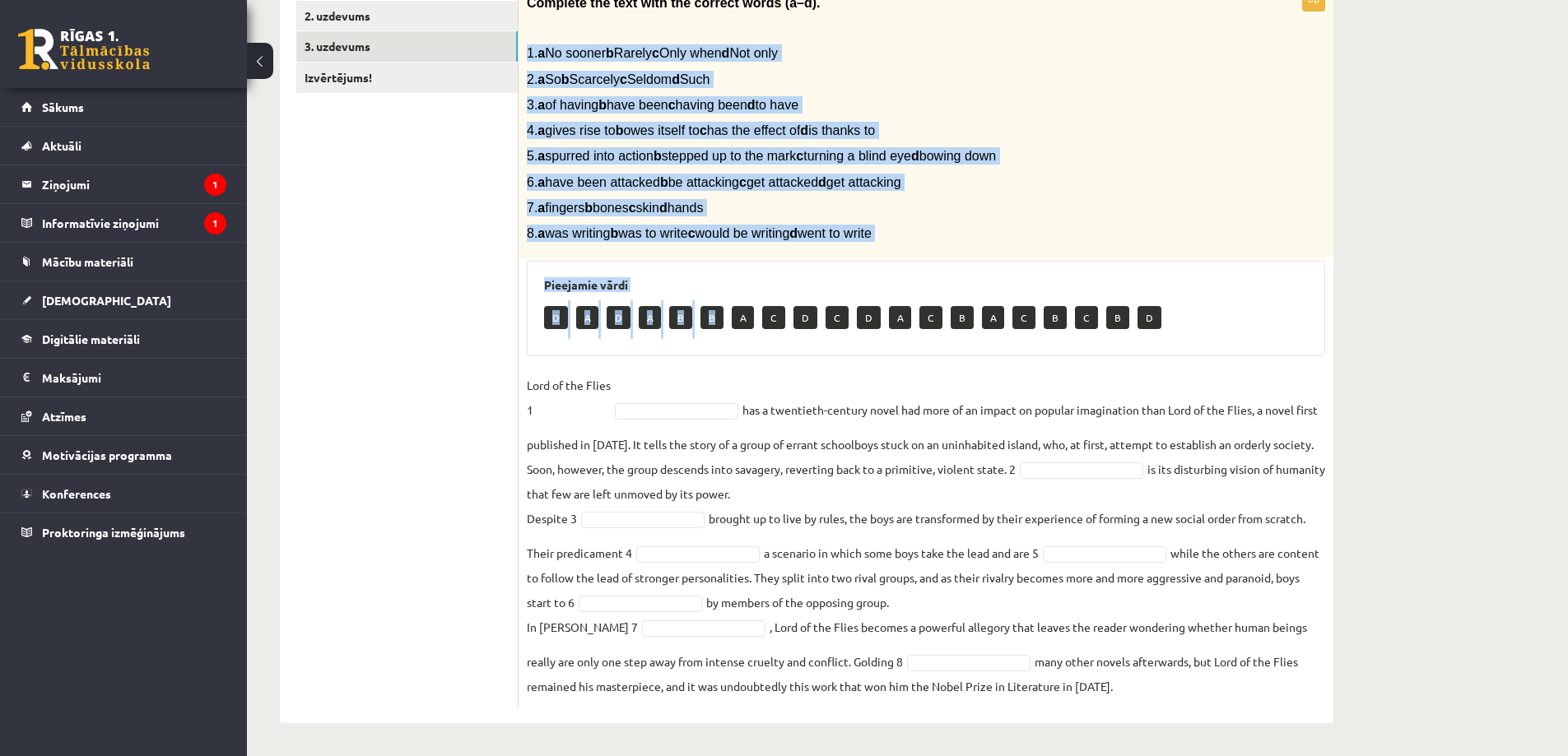
drag, startPoint x: 525, startPoint y: 48, endPoint x: 706, endPoint y: 349, distance: 351.2
click at [706, 349] on div "8p Complete the text with the correct words (a–d). 1. a No sooner b Rarely c On…" at bounding box center [926, 346] width 815 height 720
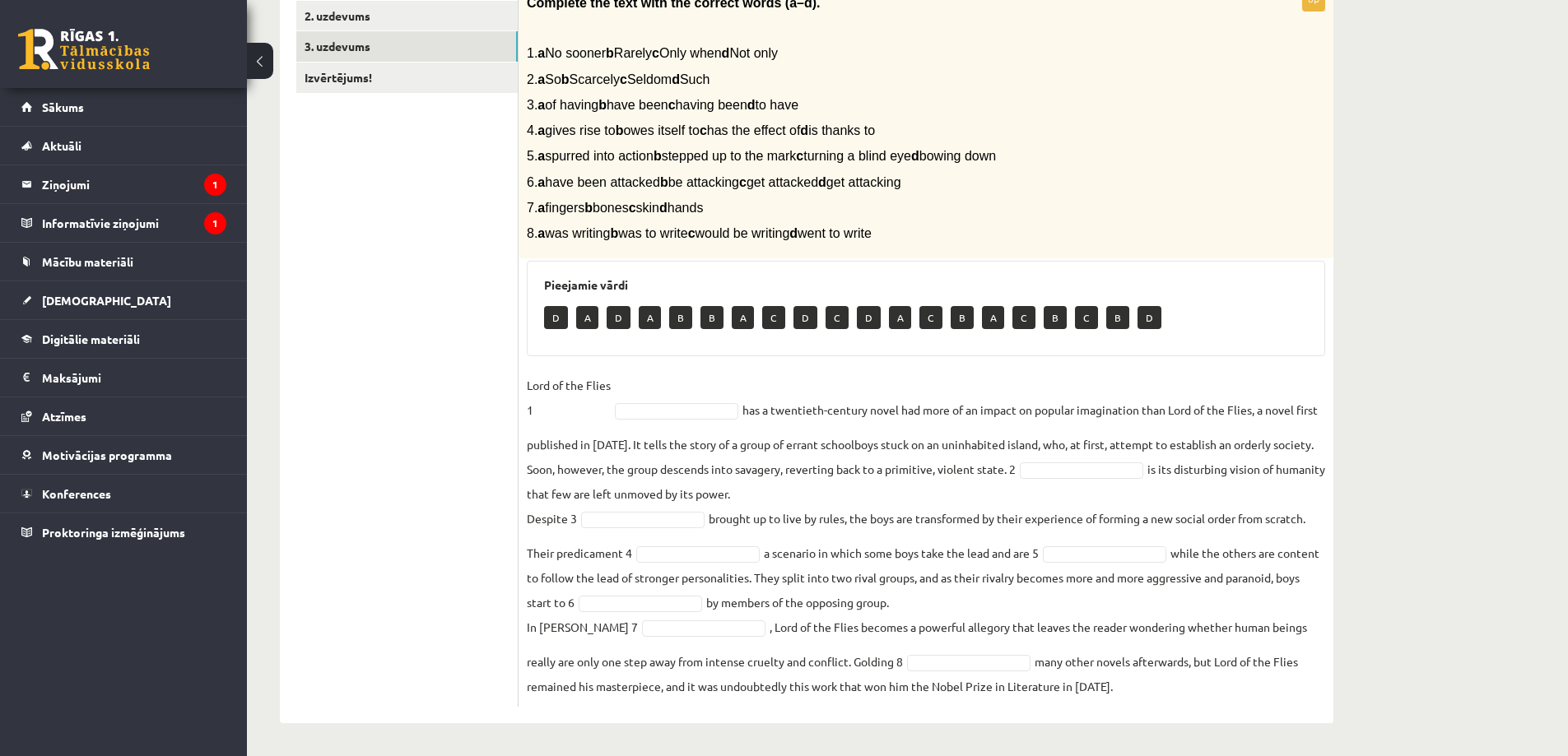
click at [706, 350] on div "Pieejamie vārdi D A D A B B A C D C D A C B A C B C B D" at bounding box center [926, 308] width 798 height 95
drag, startPoint x: 537, startPoint y: 51, endPoint x: 597, endPoint y: 67, distance: 62.1
click at [597, 67] on div "Complete the text with the correct words (a–d). 1. a No sooner b Rarely c Only …" at bounding box center [926, 122] width 815 height 273
click at [573, 23] on p at bounding box center [885, 28] width 716 height 17
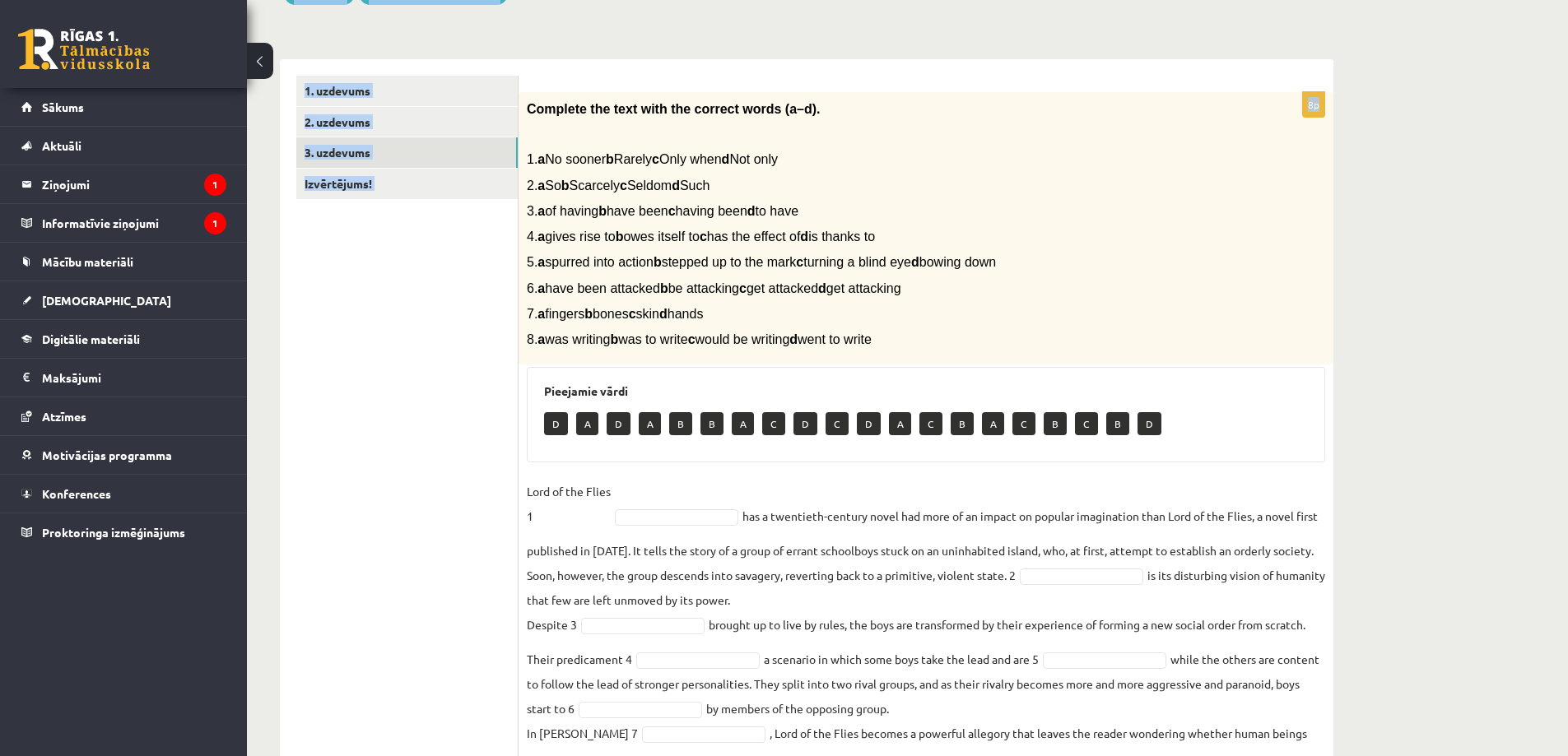
scroll to position [196, 0]
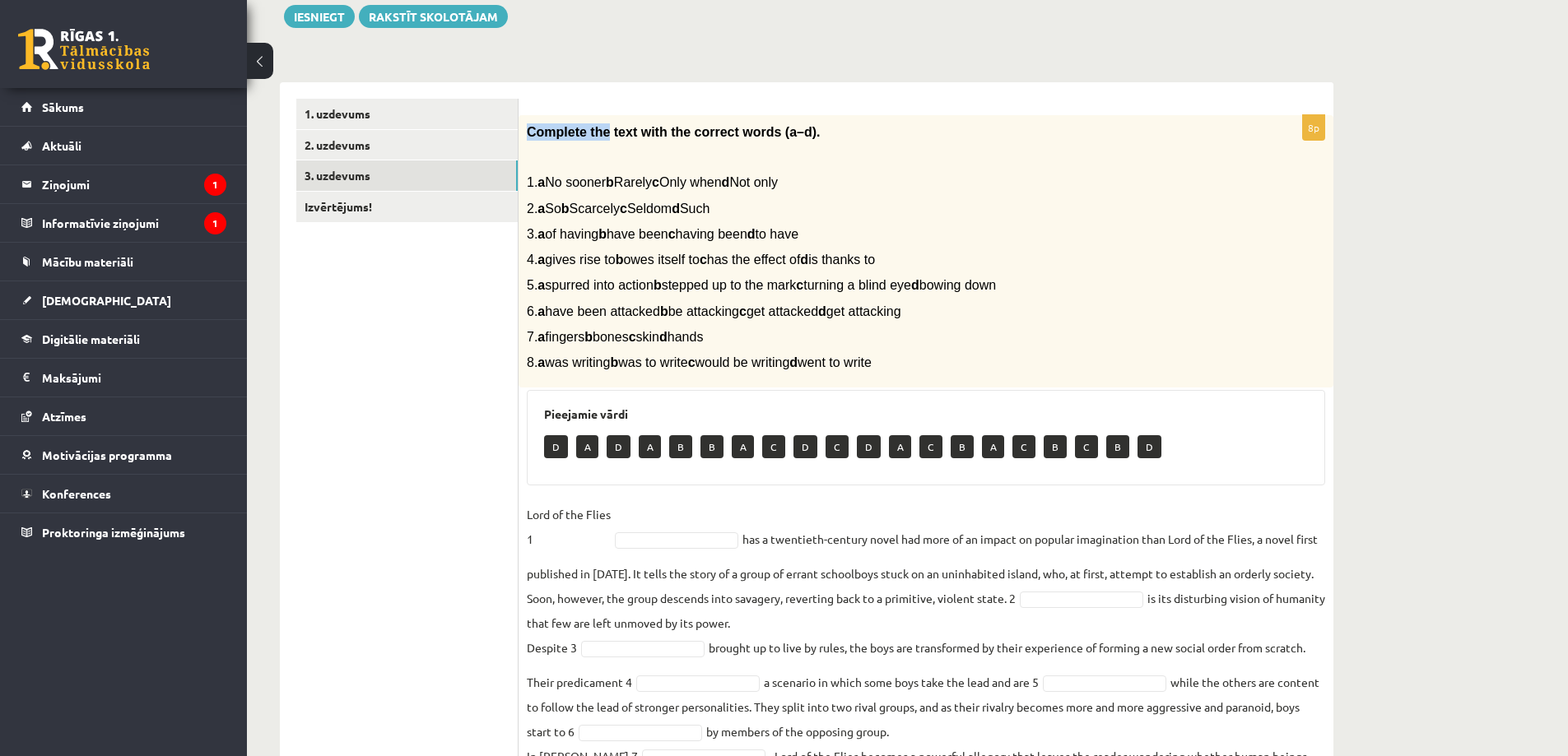
drag, startPoint x: 524, startPoint y: 3, endPoint x: 603, endPoint y: 104, distance: 128.2
click at [600, 53] on div "12.b1 klases diagnosticējošais darbs angļu valodā par 11.klases mācību vielu , …" at bounding box center [806, 375] width 1119 height 1018
click at [552, 130] on span "Complete the text with the correct words (a–d)." at bounding box center [673, 132] width 294 height 14
click at [528, 135] on span "Complete the text with the correct words (a–d)." at bounding box center [673, 132] width 294 height 14
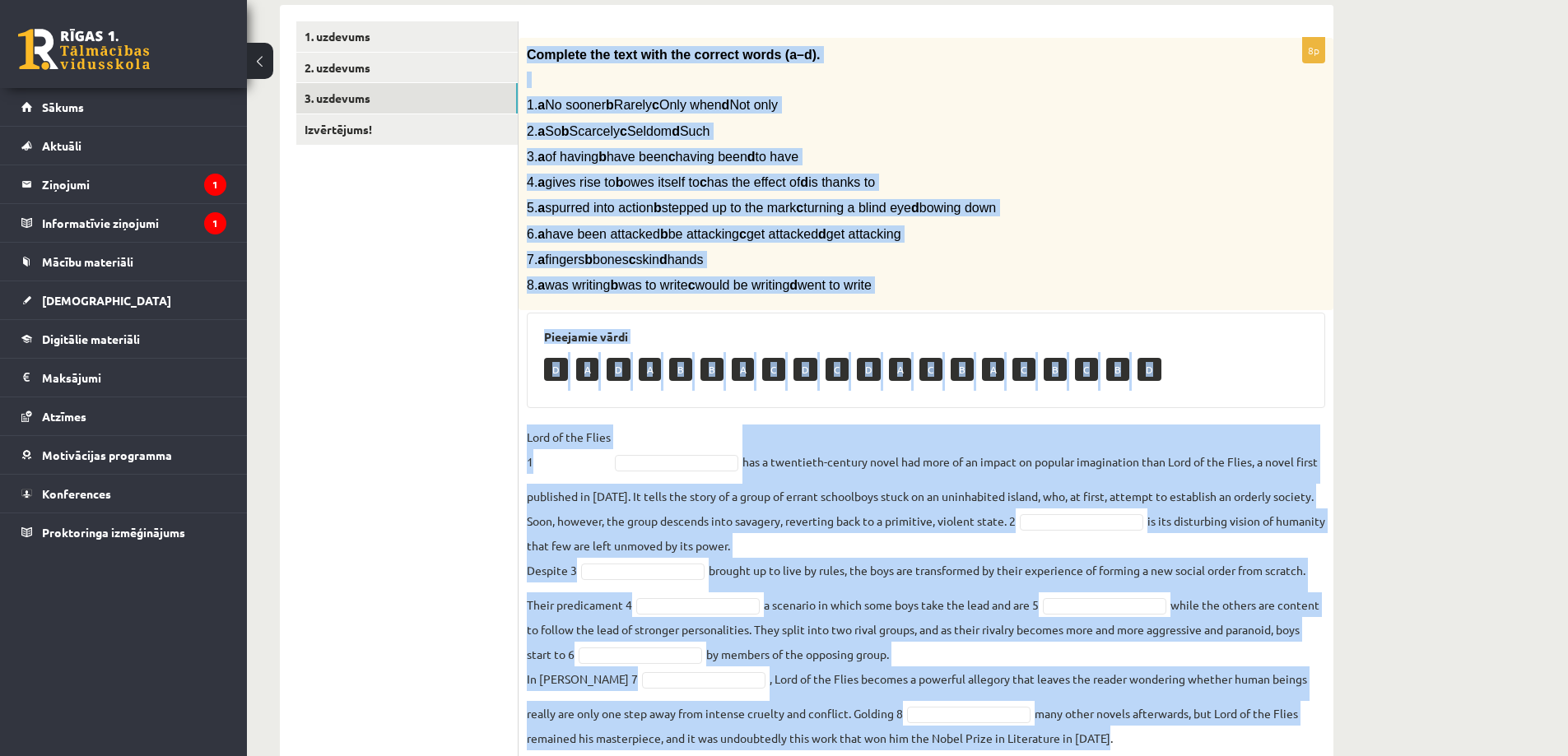
scroll to position [326, 0]
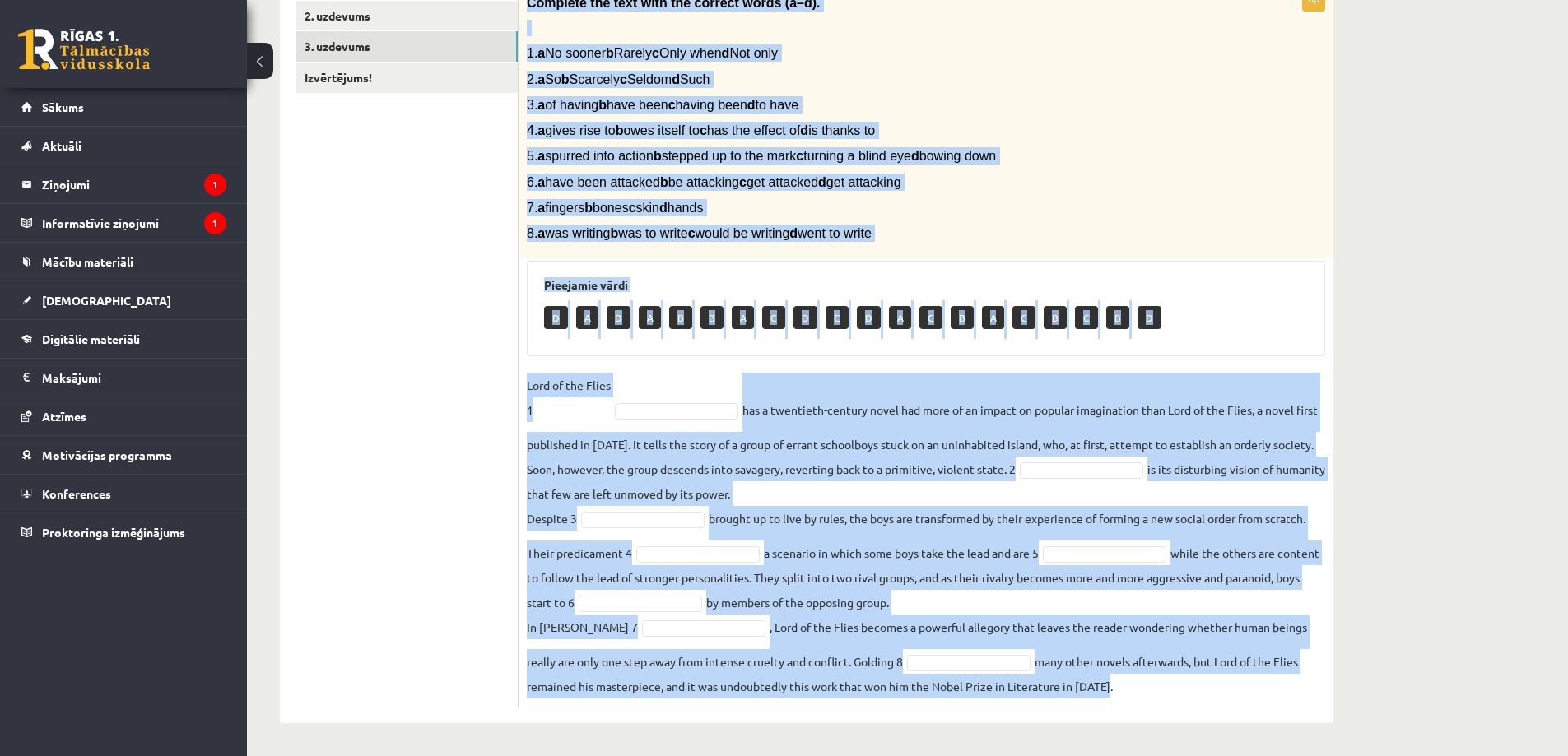
drag, startPoint x: 527, startPoint y: 130, endPoint x: 1274, endPoint y: 697, distance: 937.8
click at [1274, 697] on div "8p Complete the text with the correct words (a–d). 1. a No sooner b Rarely c On…" at bounding box center [926, 346] width 815 height 720
click at [777, 226] on span "8. a was writing b was to write c would be writing d went to write" at bounding box center [699, 233] width 345 height 14
click at [766, 249] on div "Complete the text with the correct words (a–d). 1. a No sooner b Rarely c Only …" at bounding box center [926, 122] width 815 height 273
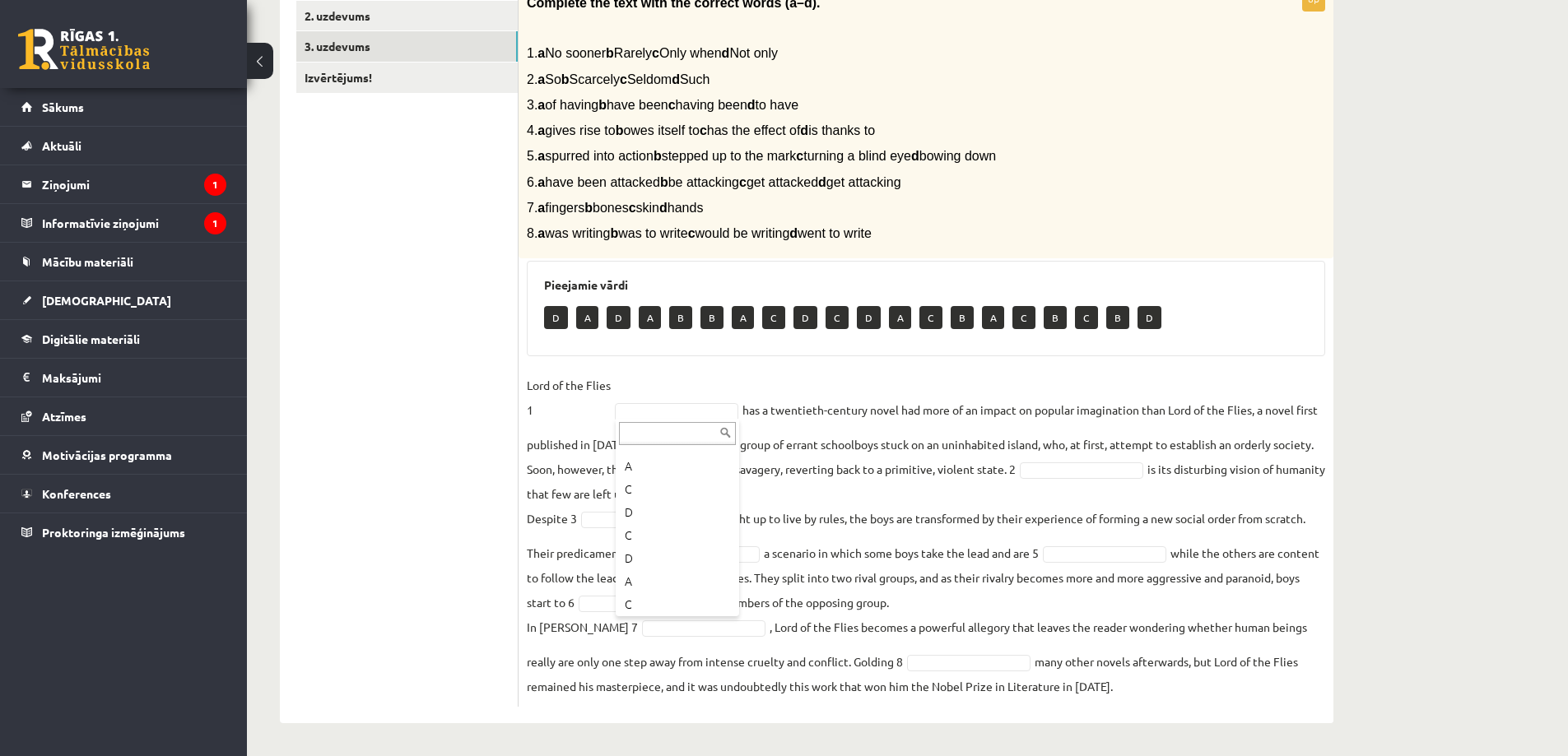
scroll to position [0, 0]
click at [547, 411] on p "Lord of the Flies 1" at bounding box center [569, 397] width 84 height 50
click at [768, 364] on div "8p Complete the text with the correct words (a–d). 1. a No sooner b Rarely c On…" at bounding box center [926, 346] width 815 height 720
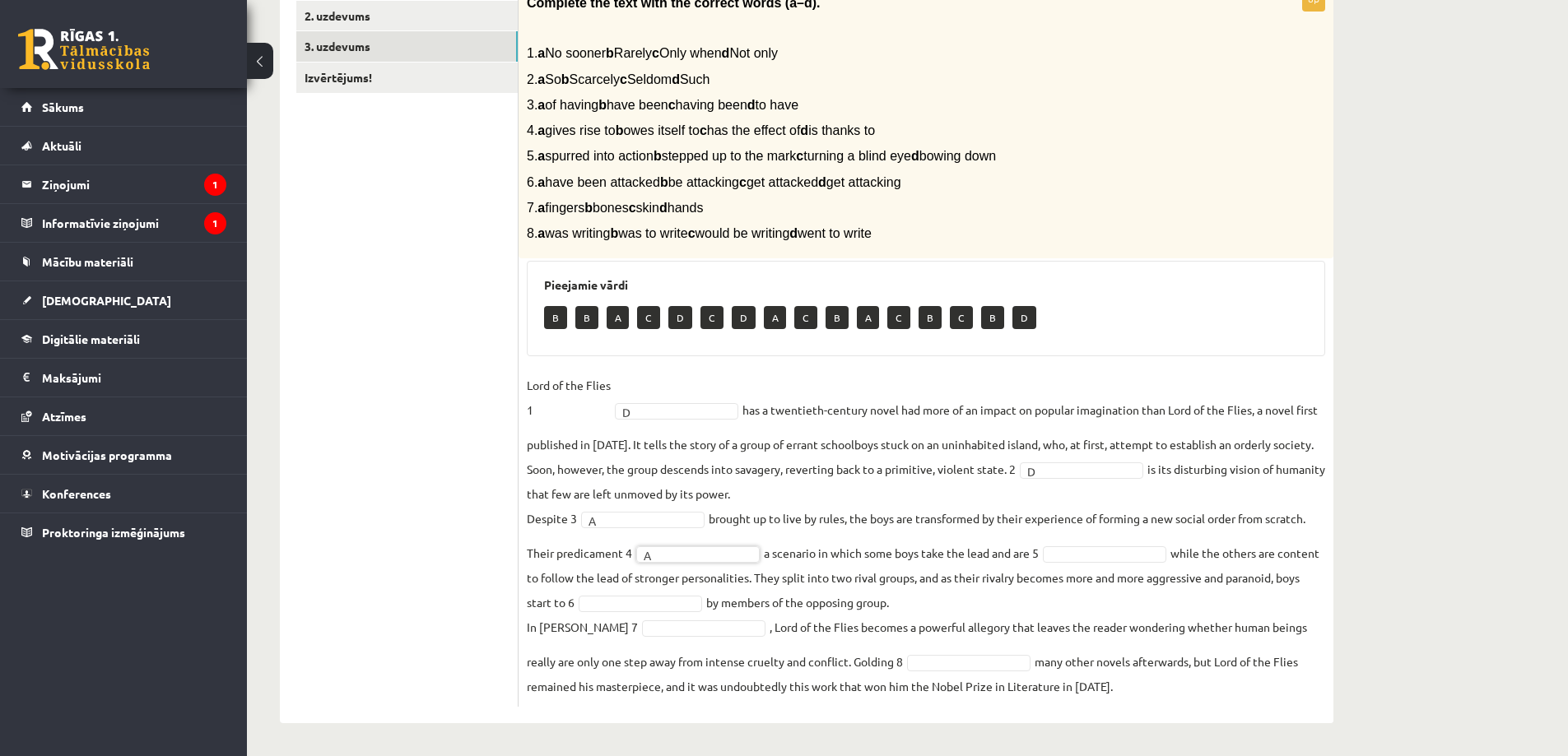
click at [1085, 563] on fieldset "Lord of the Flies 1 D * has a twentieth-century novel had more of an impact on …" at bounding box center [926, 535] width 798 height 326
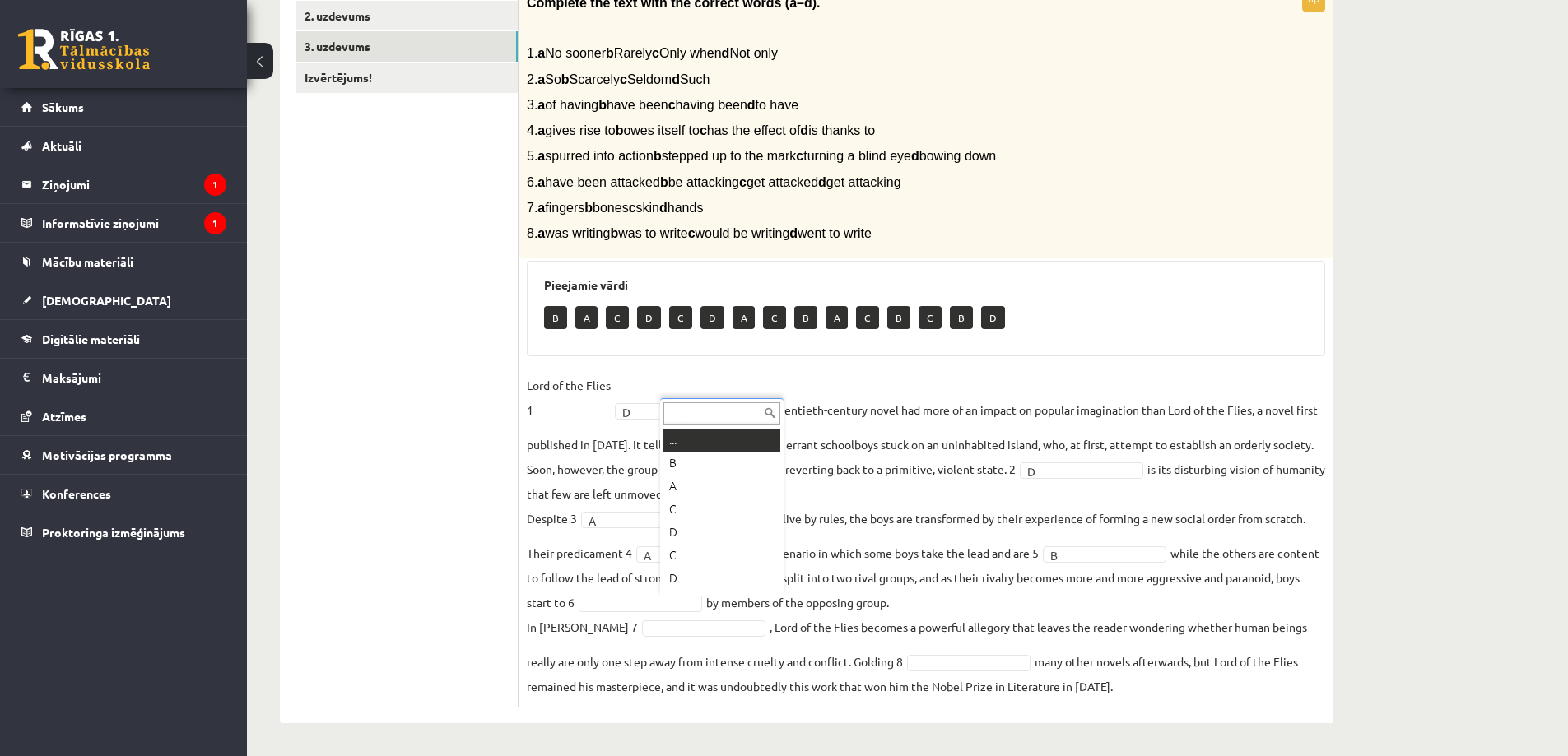
scroll to position [20, 0]
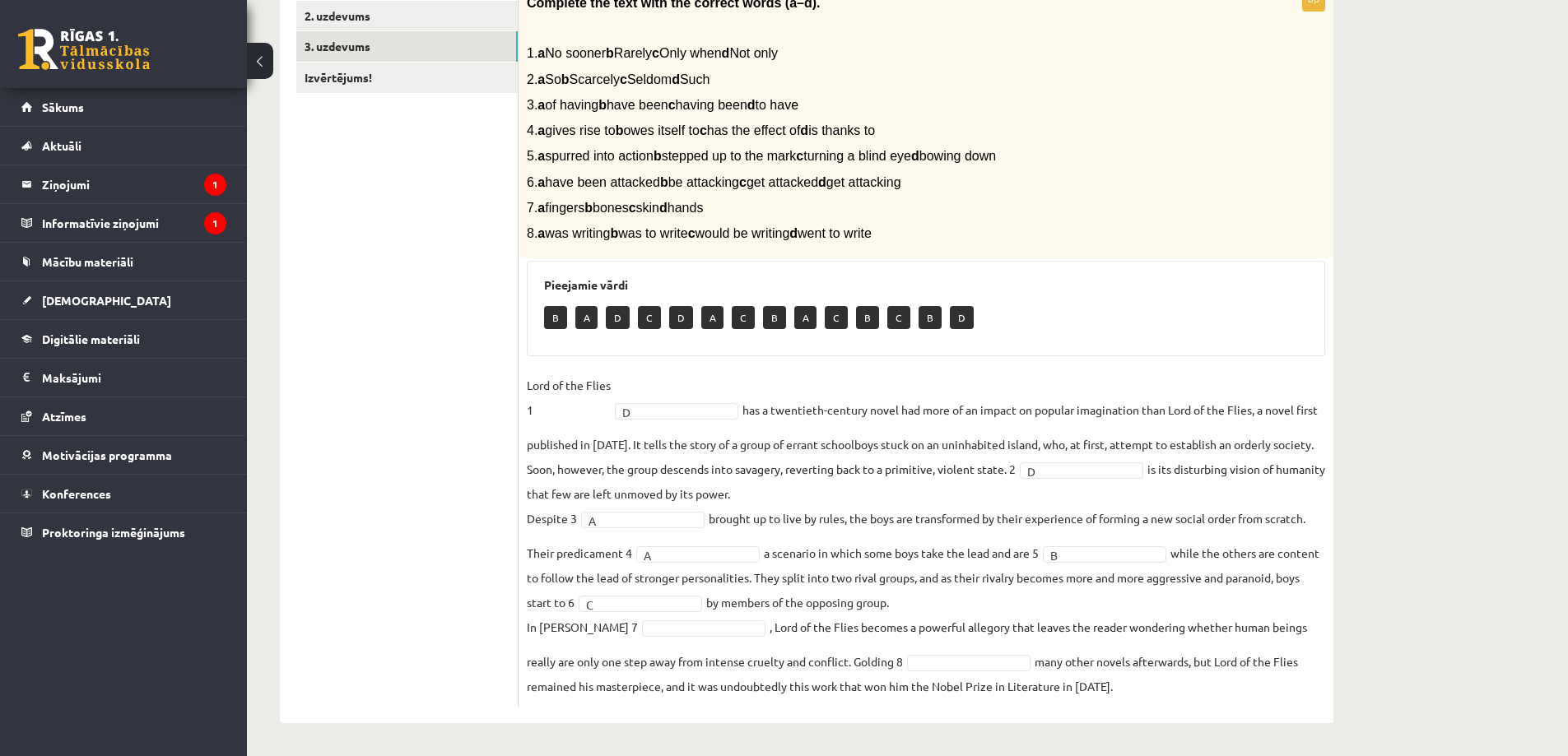
click at [857, 607] on fieldset "Lord of the Flies 1 D * has a twentieth-century novel had more of an impact on …" at bounding box center [926, 535] width 798 height 326
click at [850, 654] on fieldset "Lord of the Flies 1 D * has a twentieth-century novel had more of an impact on …" at bounding box center [926, 535] width 798 height 326
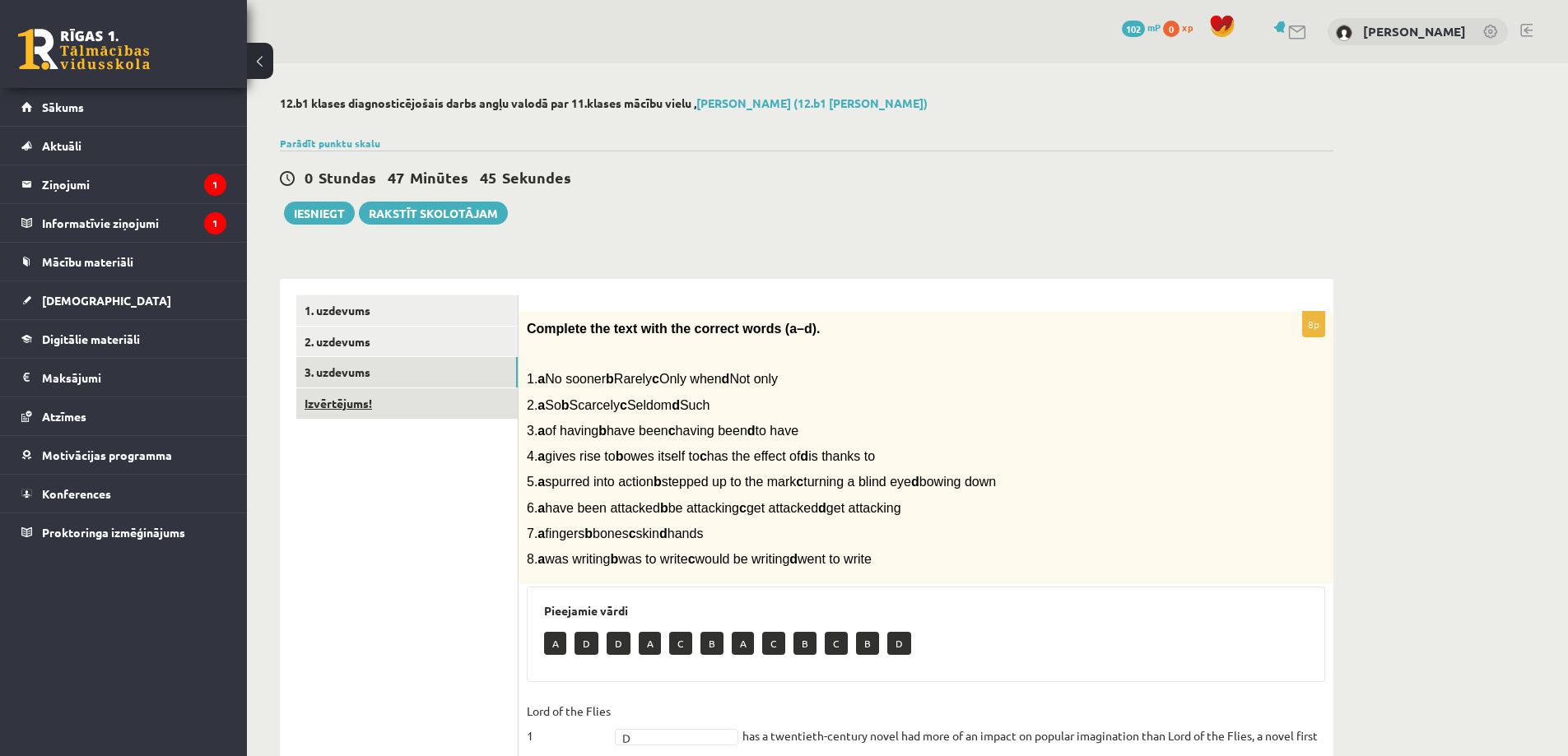
click at [374, 405] on link "Izvērtējums!" at bounding box center [406, 403] width 221 height 31
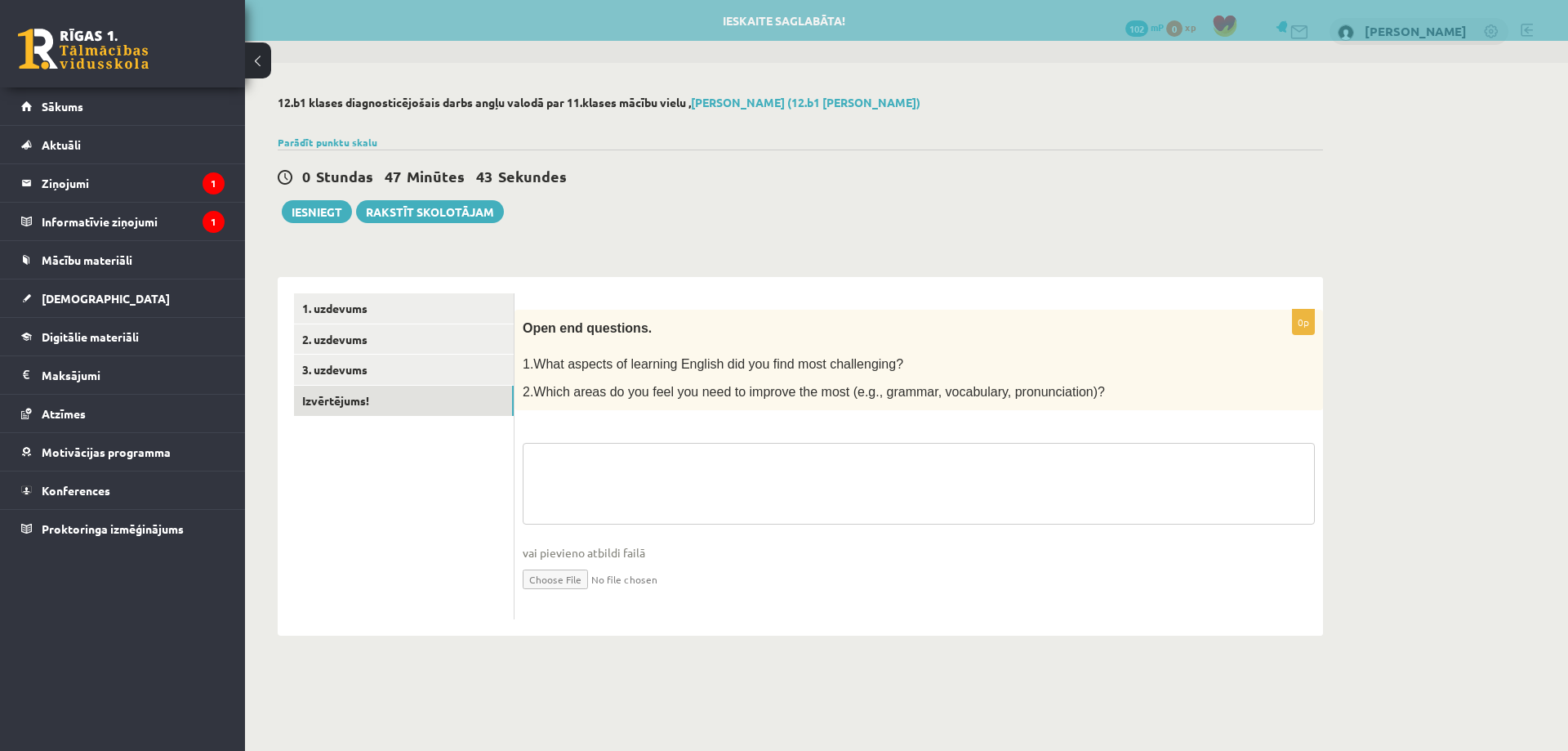
click at [644, 507] on textarea at bounding box center [919, 484] width 792 height 82
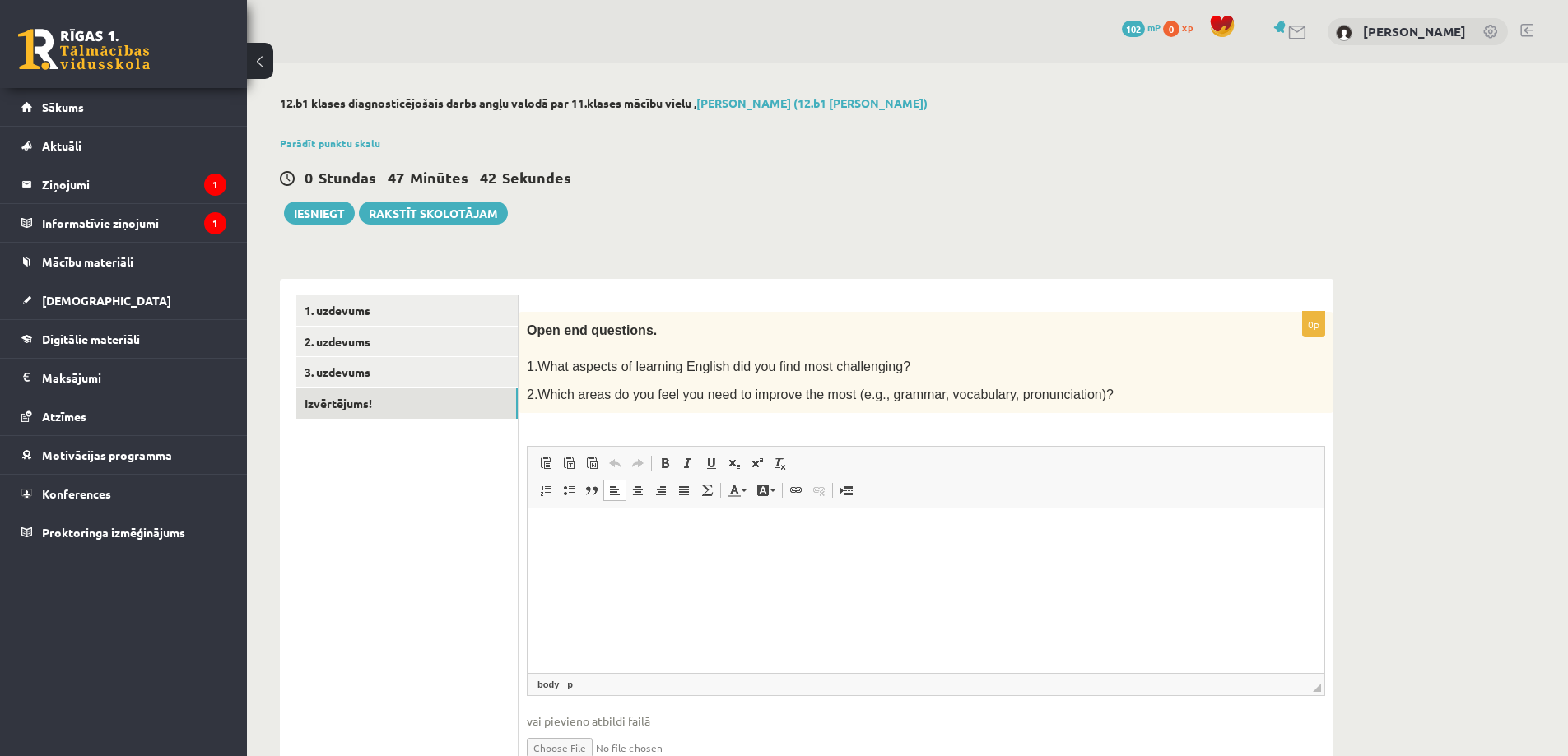
click at [604, 559] on html at bounding box center [926, 533] width 797 height 50
click at [602, 559] on html at bounding box center [926, 533] width 797 height 50
drag, startPoint x: 916, startPoint y: 392, endPoint x: 974, endPoint y: 398, distance: 58.3
click at [974, 398] on span "2.Which areas do you feel you need to improve the most (e.g., grammar, vocabula…" at bounding box center [820, 395] width 587 height 14
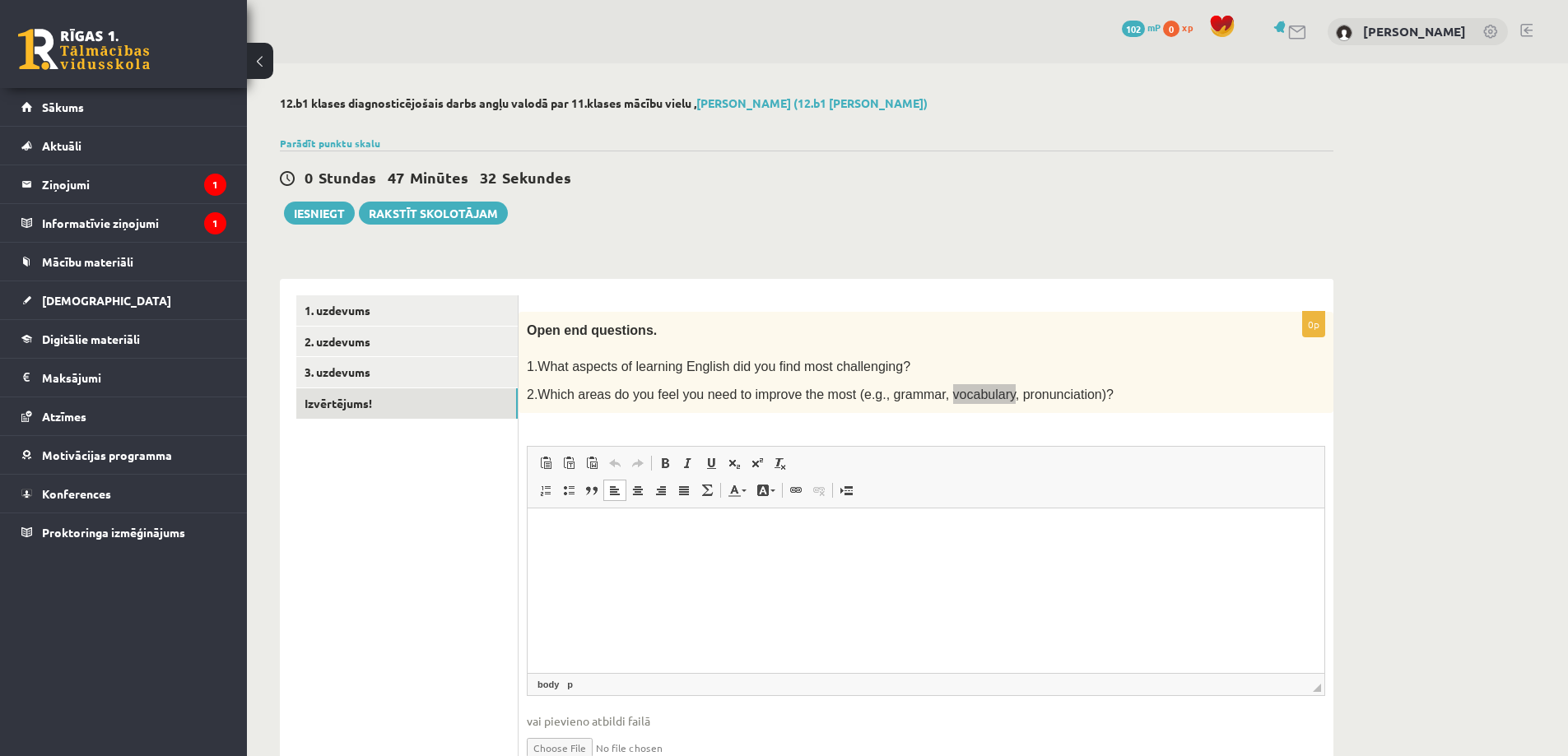
click at [676, 559] on html at bounding box center [926, 533] width 797 height 50
drag, startPoint x: 863, startPoint y: 393, endPoint x: 908, endPoint y: 395, distance: 45.0
click at [908, 395] on span "2.Which areas do you feel you need to improve the most (e.g., grammar, vocabula…" at bounding box center [820, 395] width 587 height 14
click at [784, 526] on p "**********" at bounding box center [926, 533] width 763 height 17
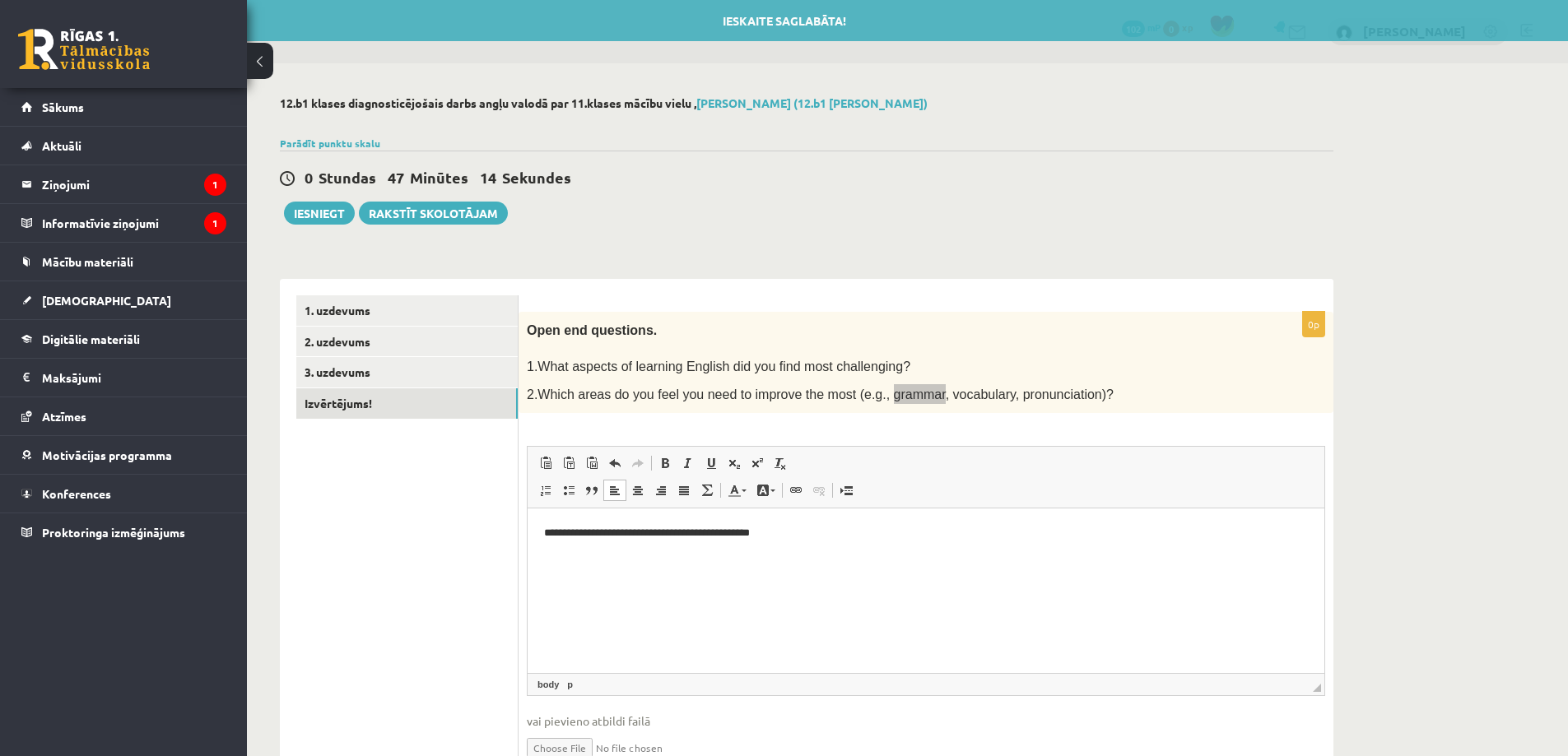
scroll to position [81, 0]
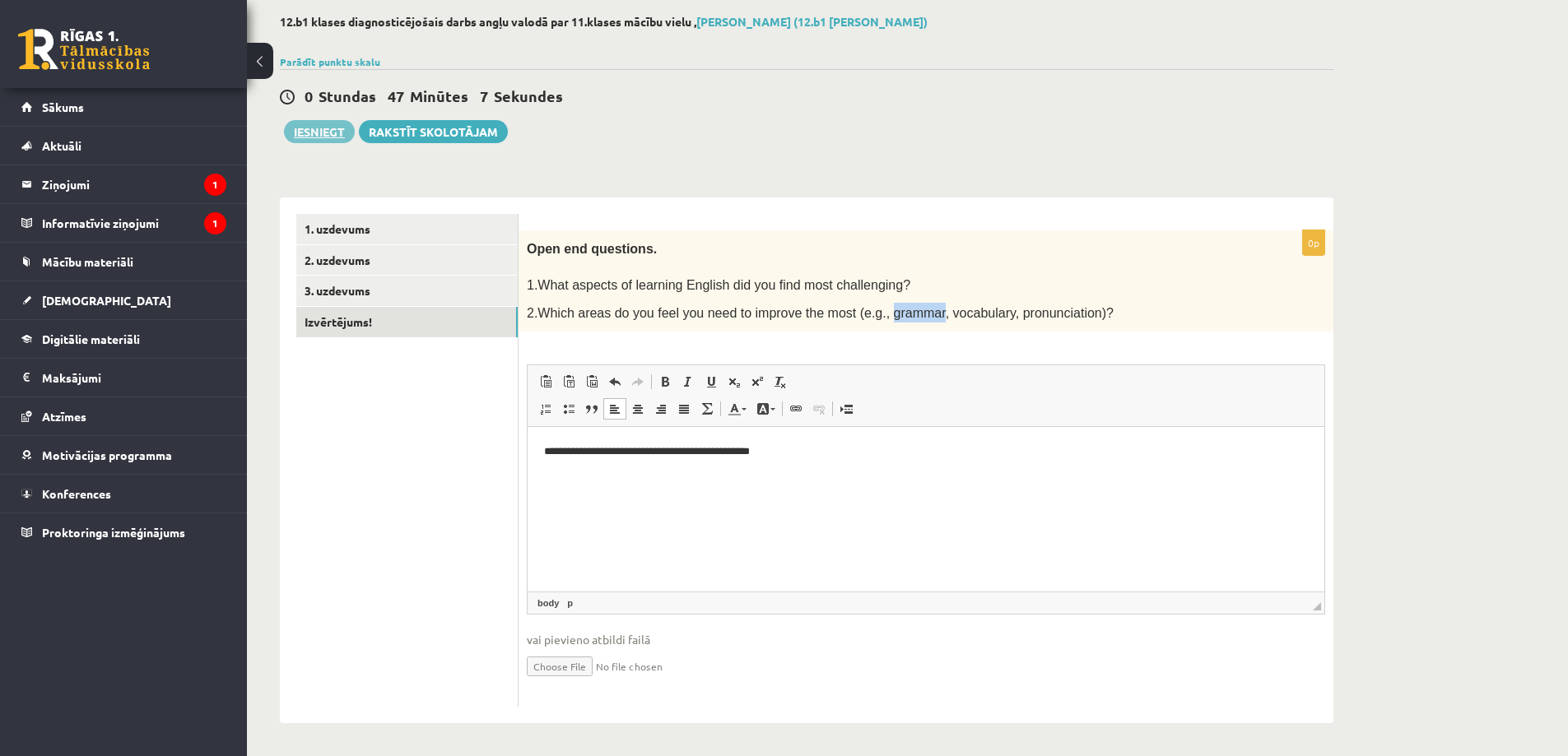
click at [321, 132] on button "Iesniegt" at bounding box center [319, 132] width 71 height 23
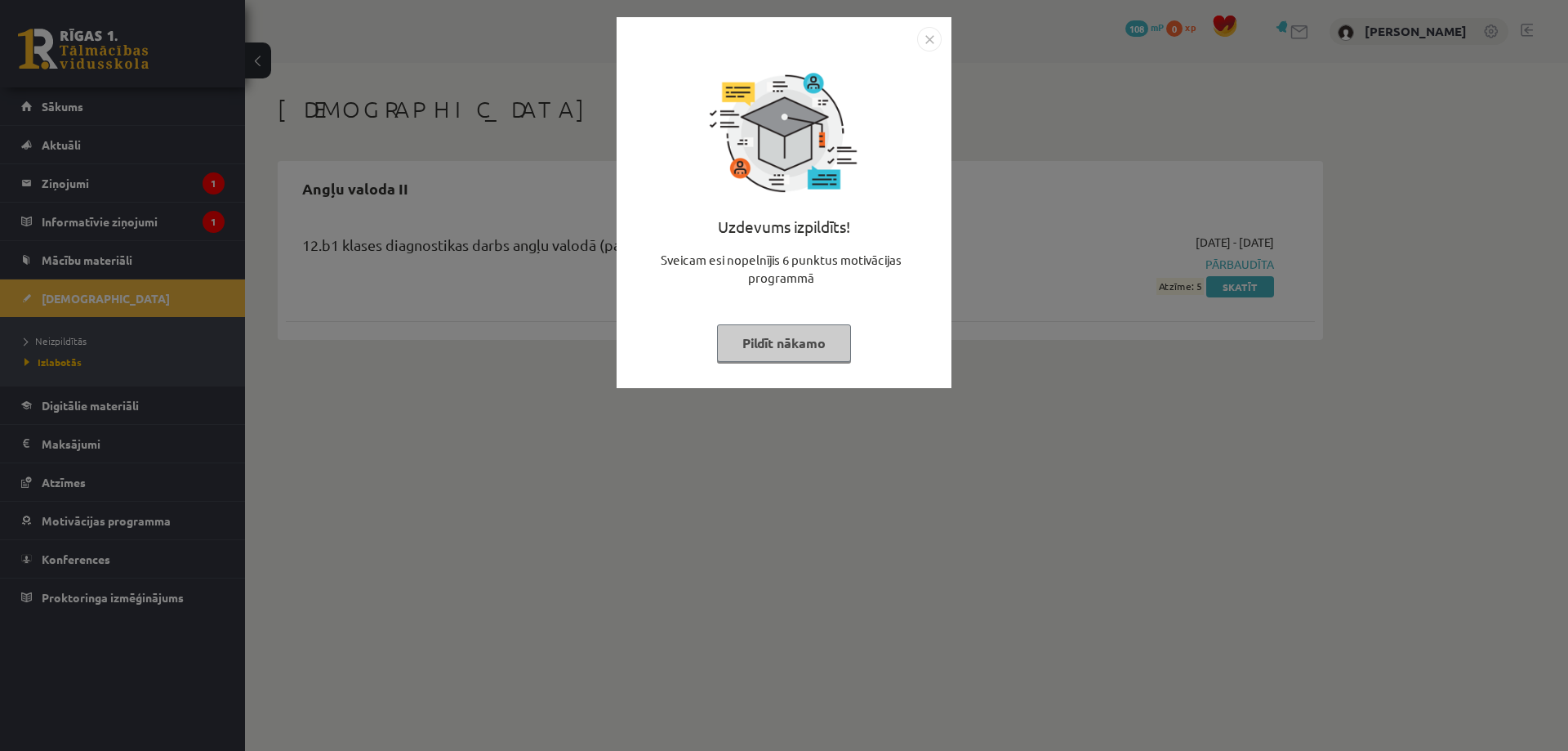
click at [791, 347] on button "Pildīt nākamo" at bounding box center [784, 343] width 134 height 37
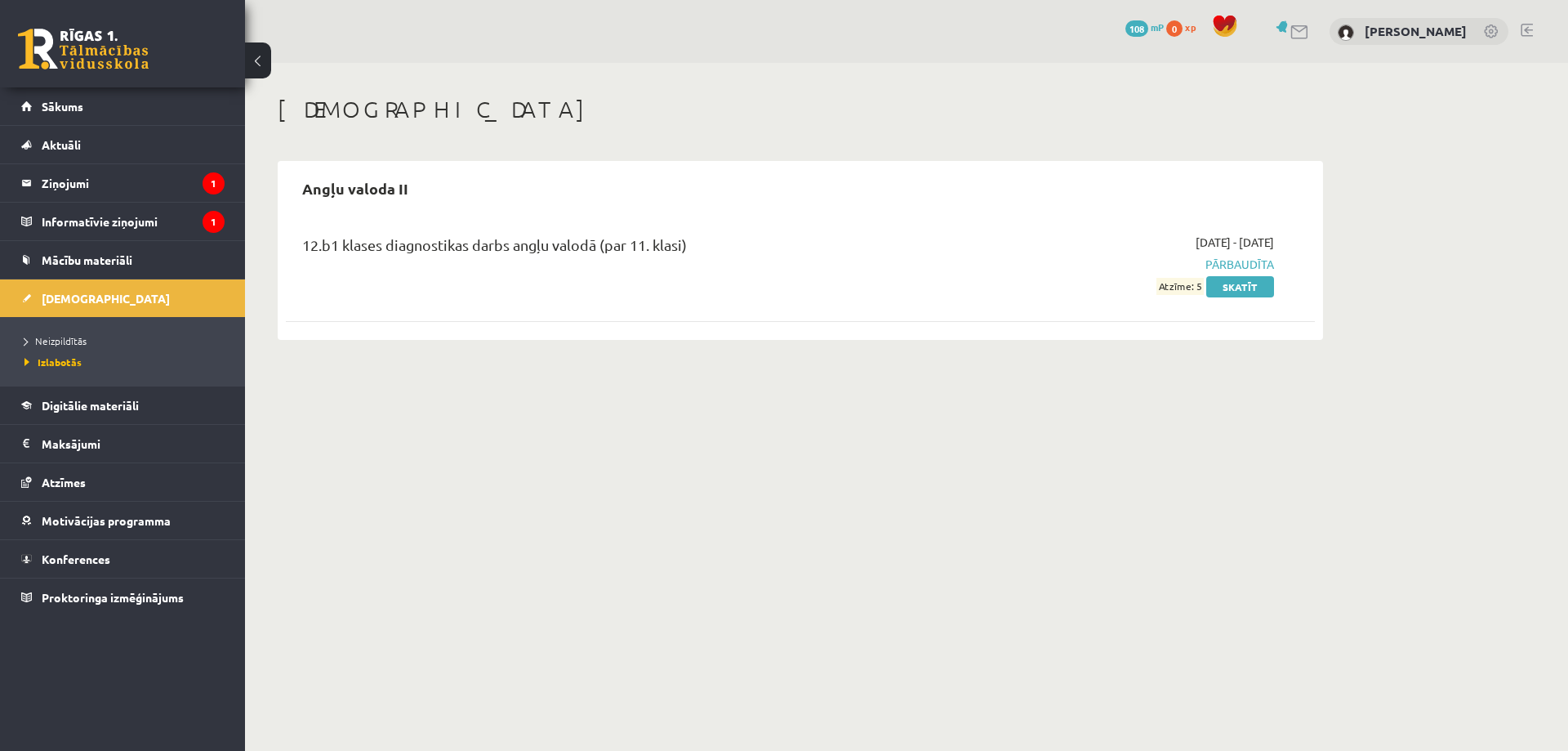
click at [1190, 286] on span "Atzīme: 5" at bounding box center [1180, 286] width 48 height 17
click at [1245, 290] on link "Skatīt" at bounding box center [1240, 286] width 68 height 21
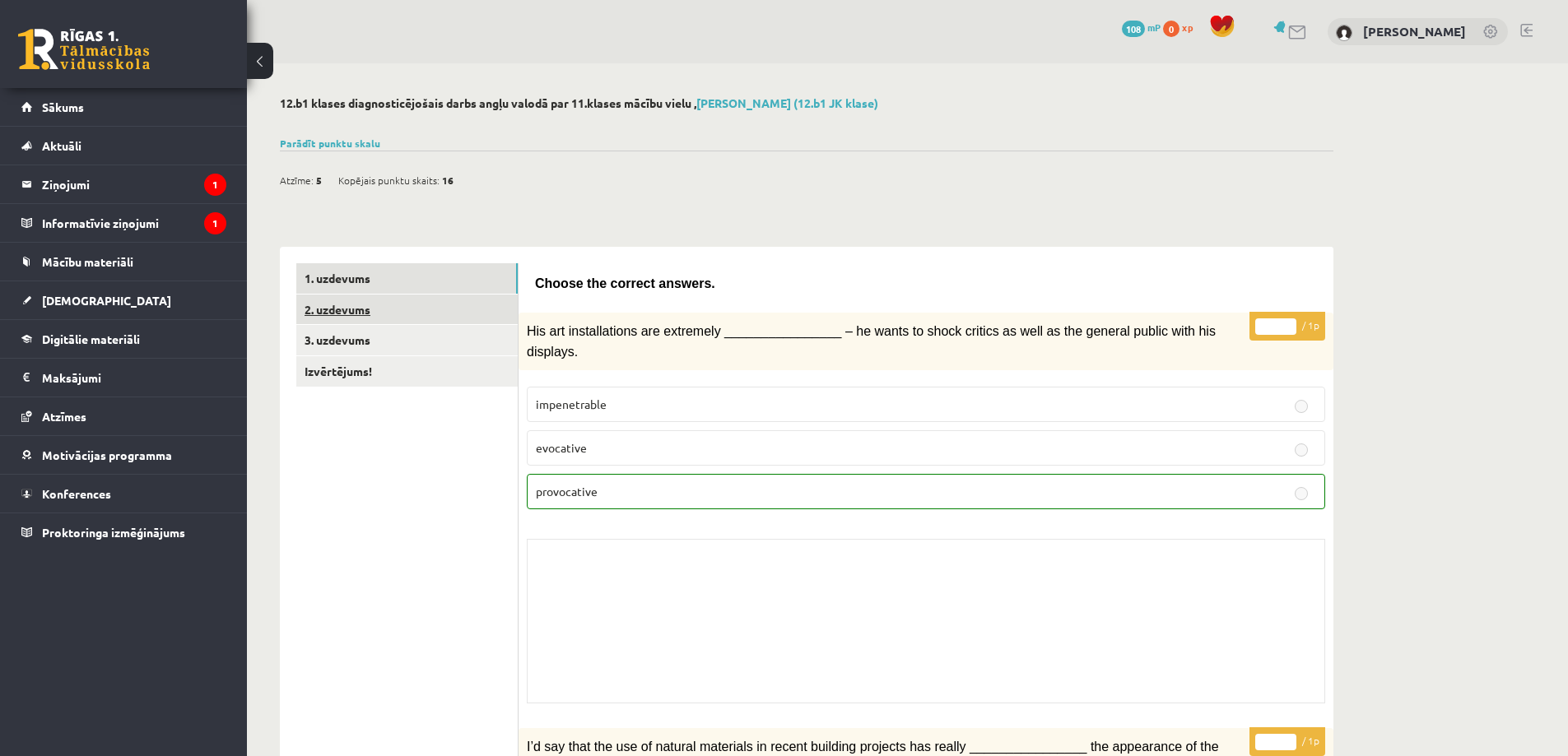
click at [351, 313] on link "2. uzdevums" at bounding box center [406, 309] width 221 height 31
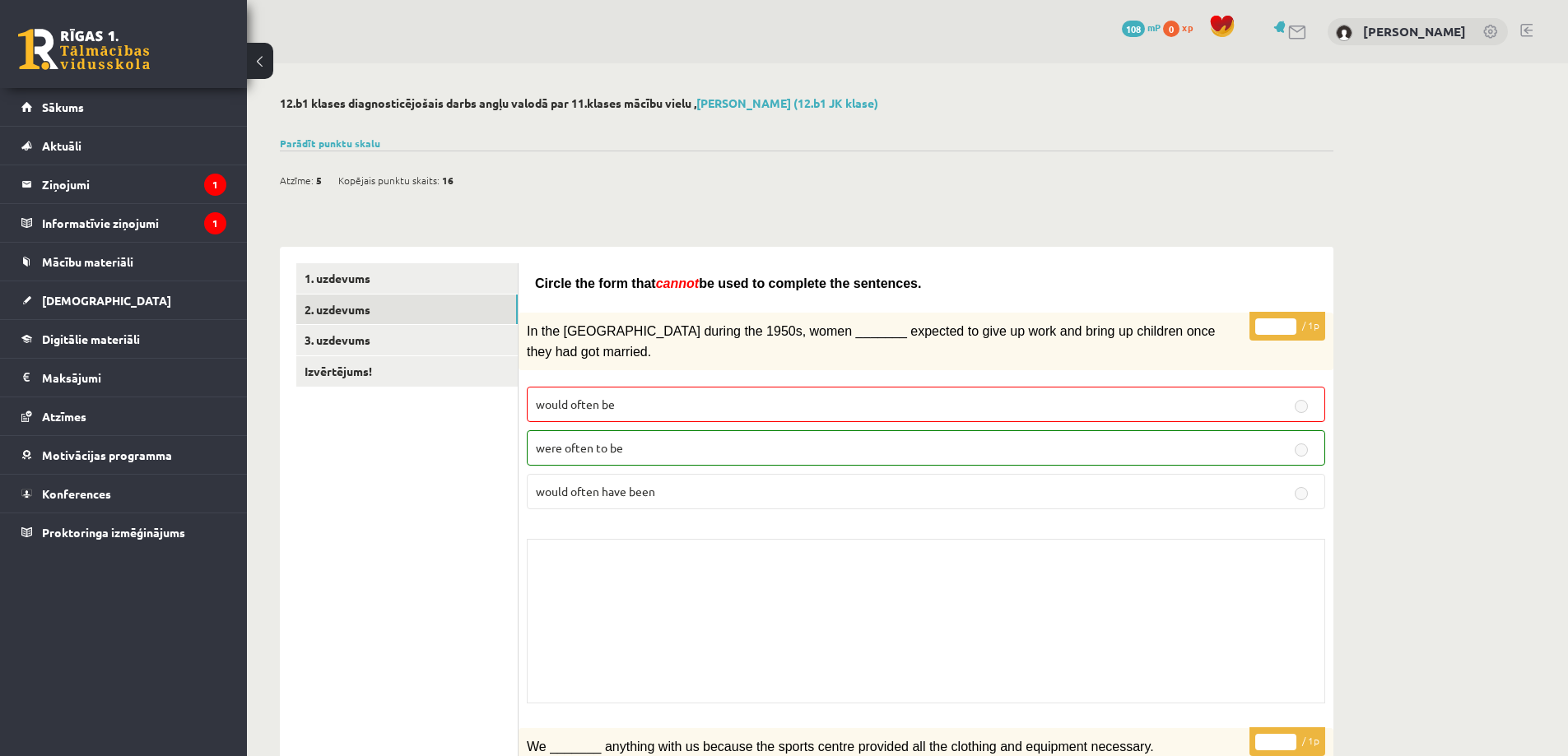
click at [340, 341] on link "3. uzdevums" at bounding box center [406, 340] width 221 height 31
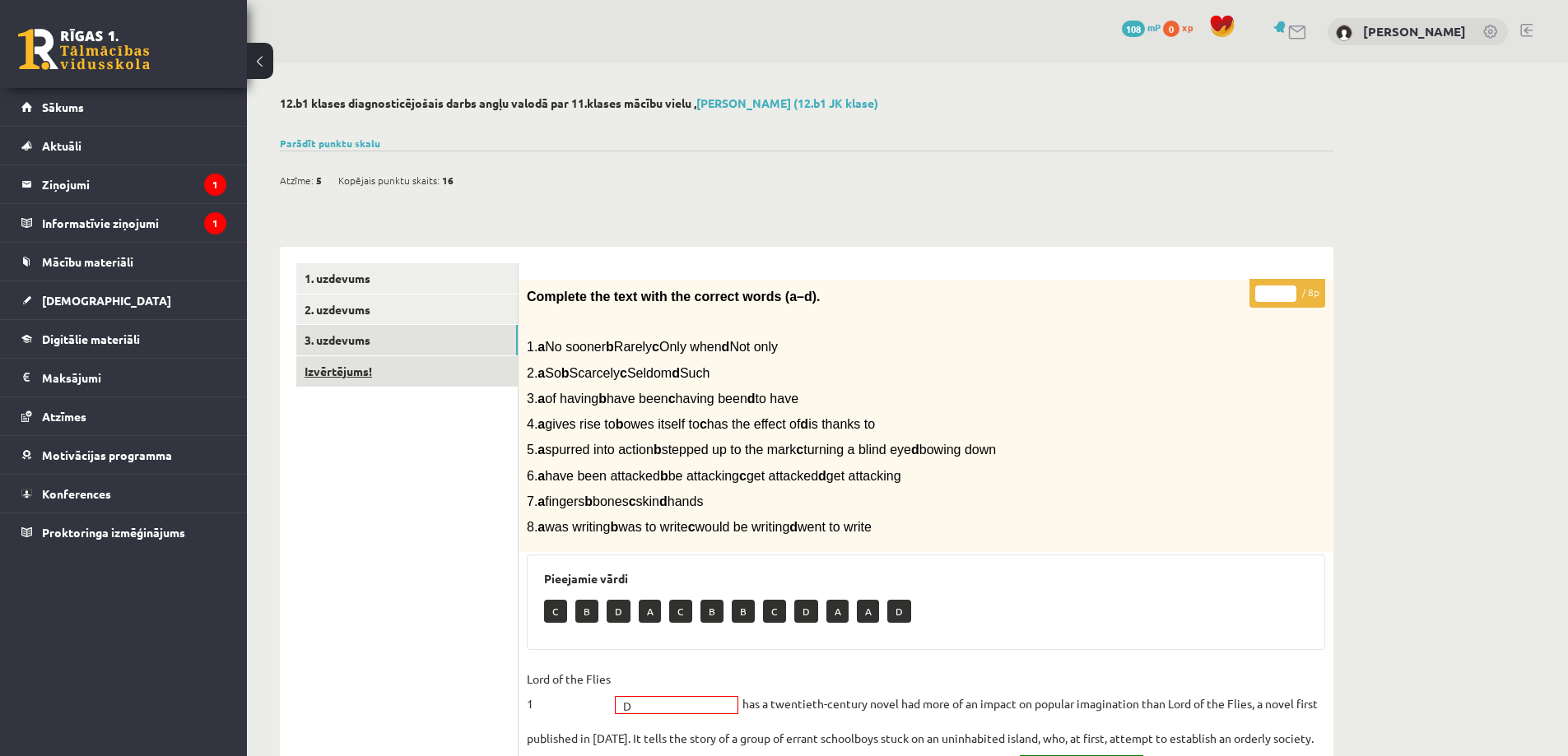
click at [351, 364] on link "Izvērtējums!" at bounding box center [406, 371] width 221 height 31
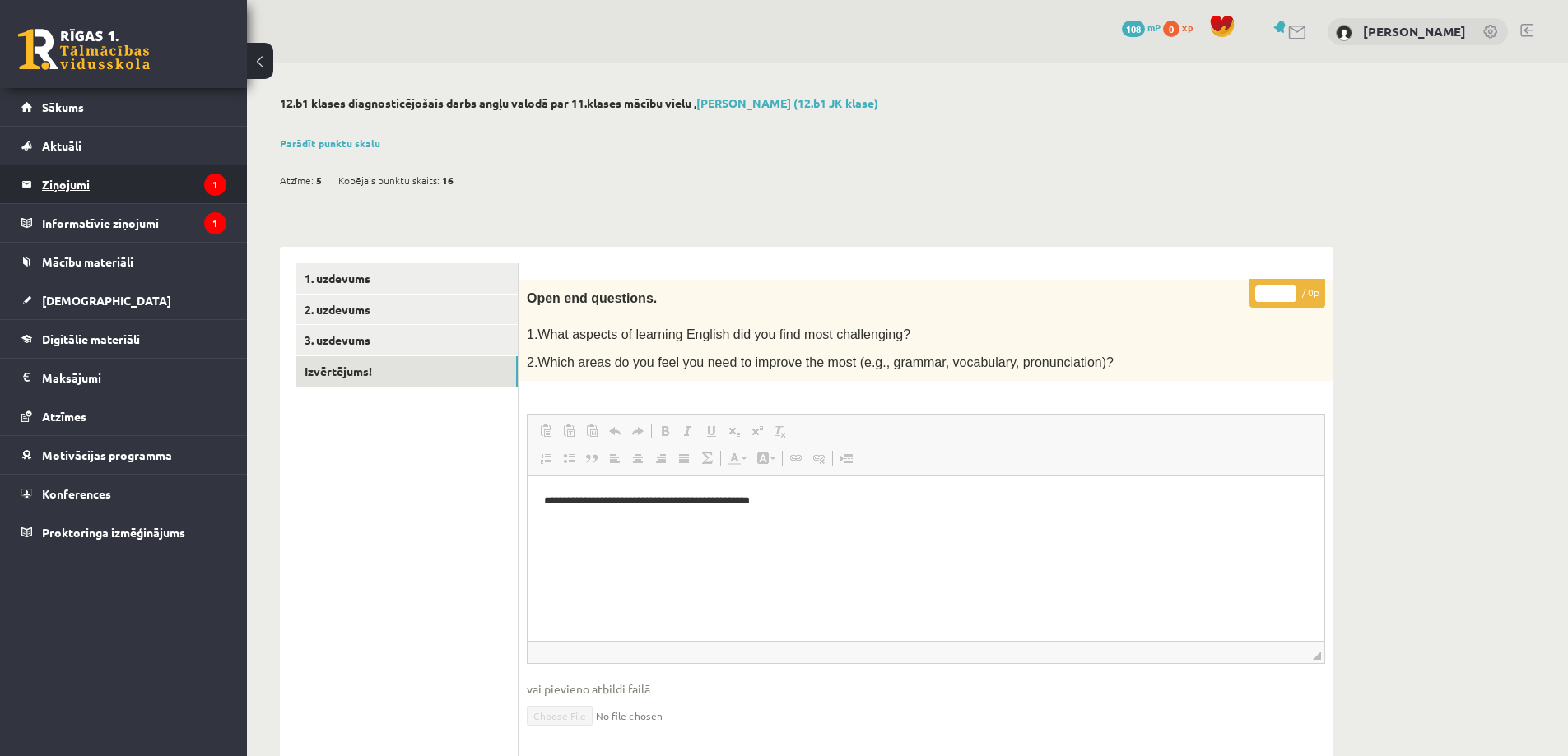
click at [112, 182] on legend "Ziņojumi 1" at bounding box center [134, 183] width 184 height 38
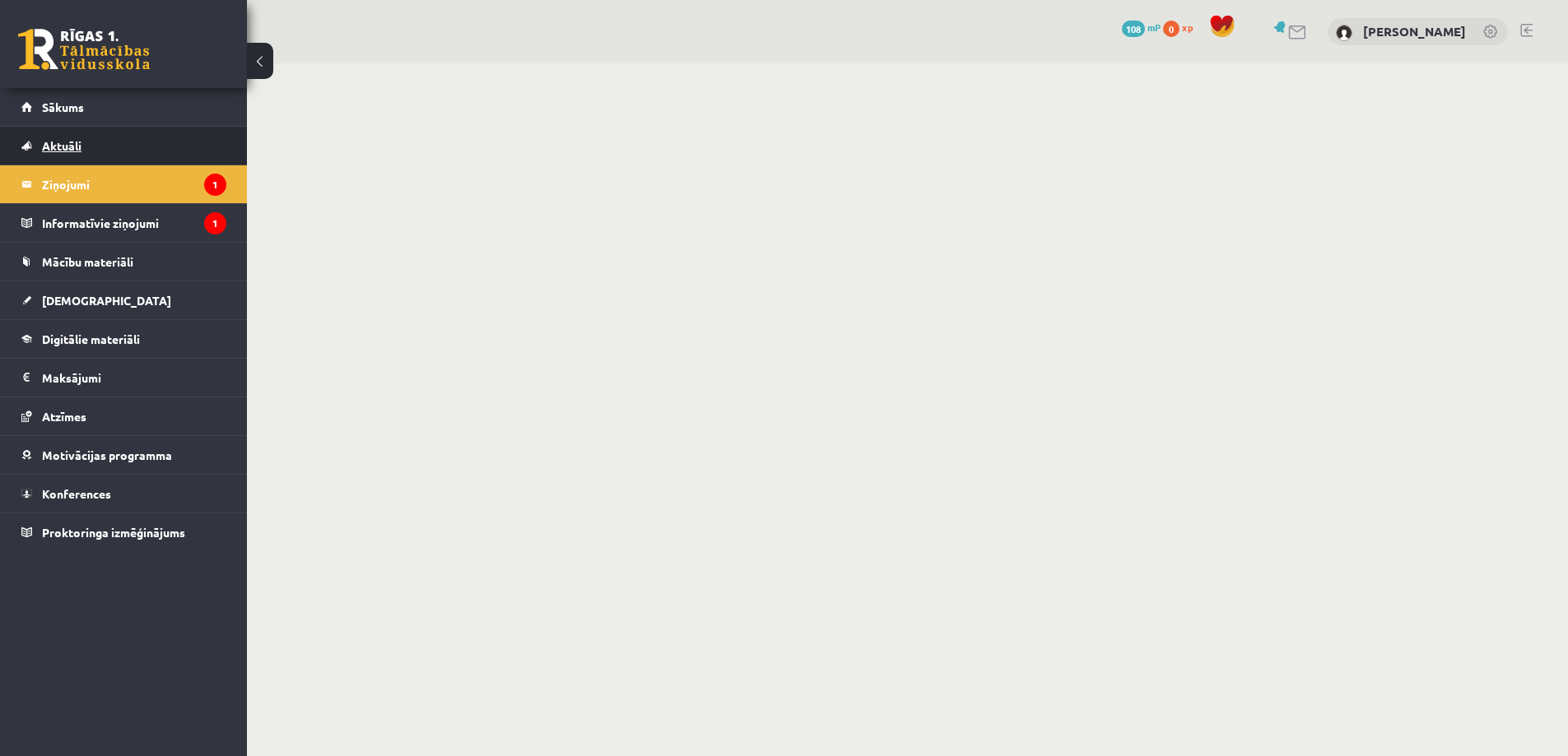
click at [90, 145] on link "Aktuāli" at bounding box center [123, 145] width 205 height 38
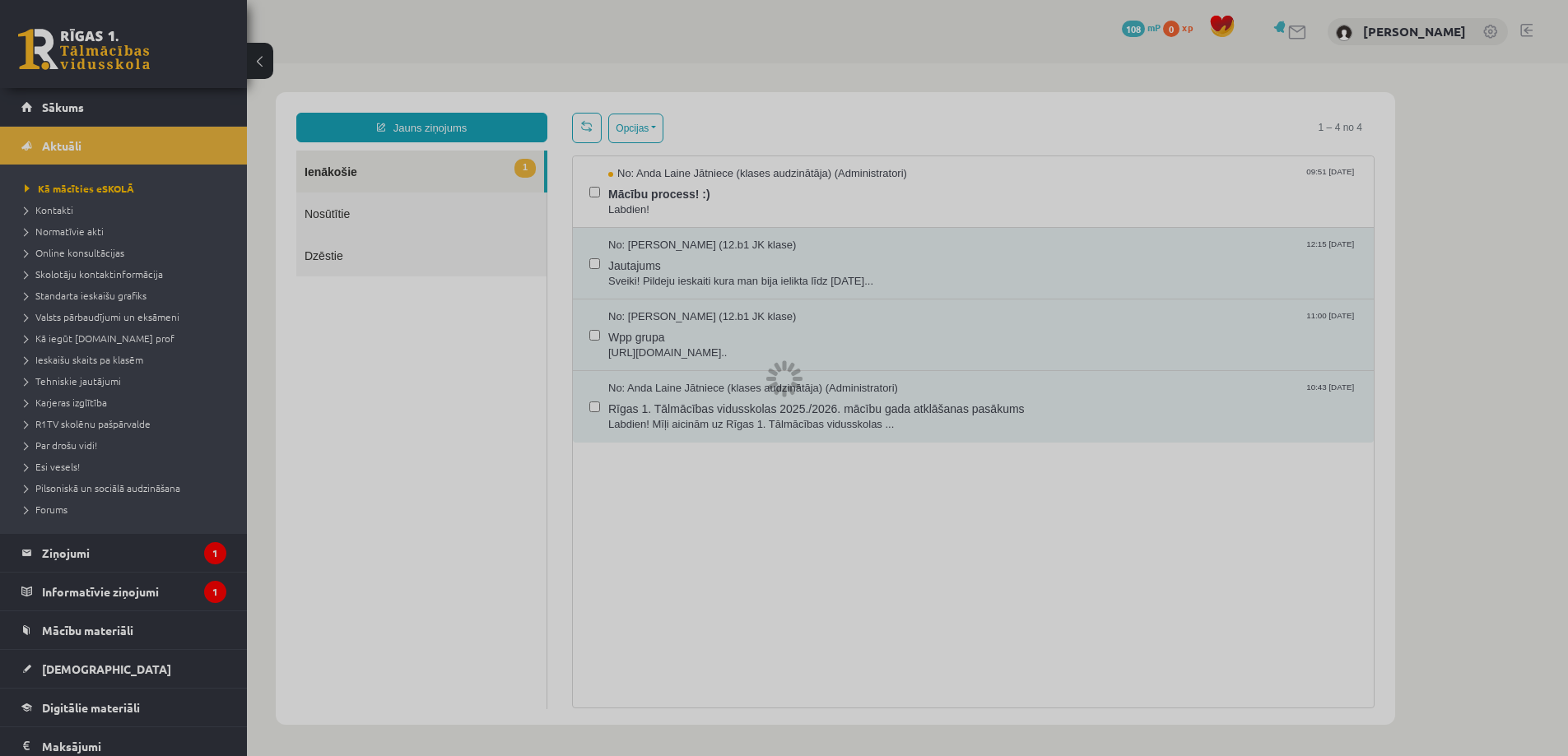
click at [71, 149] on div at bounding box center [784, 378] width 1568 height 756
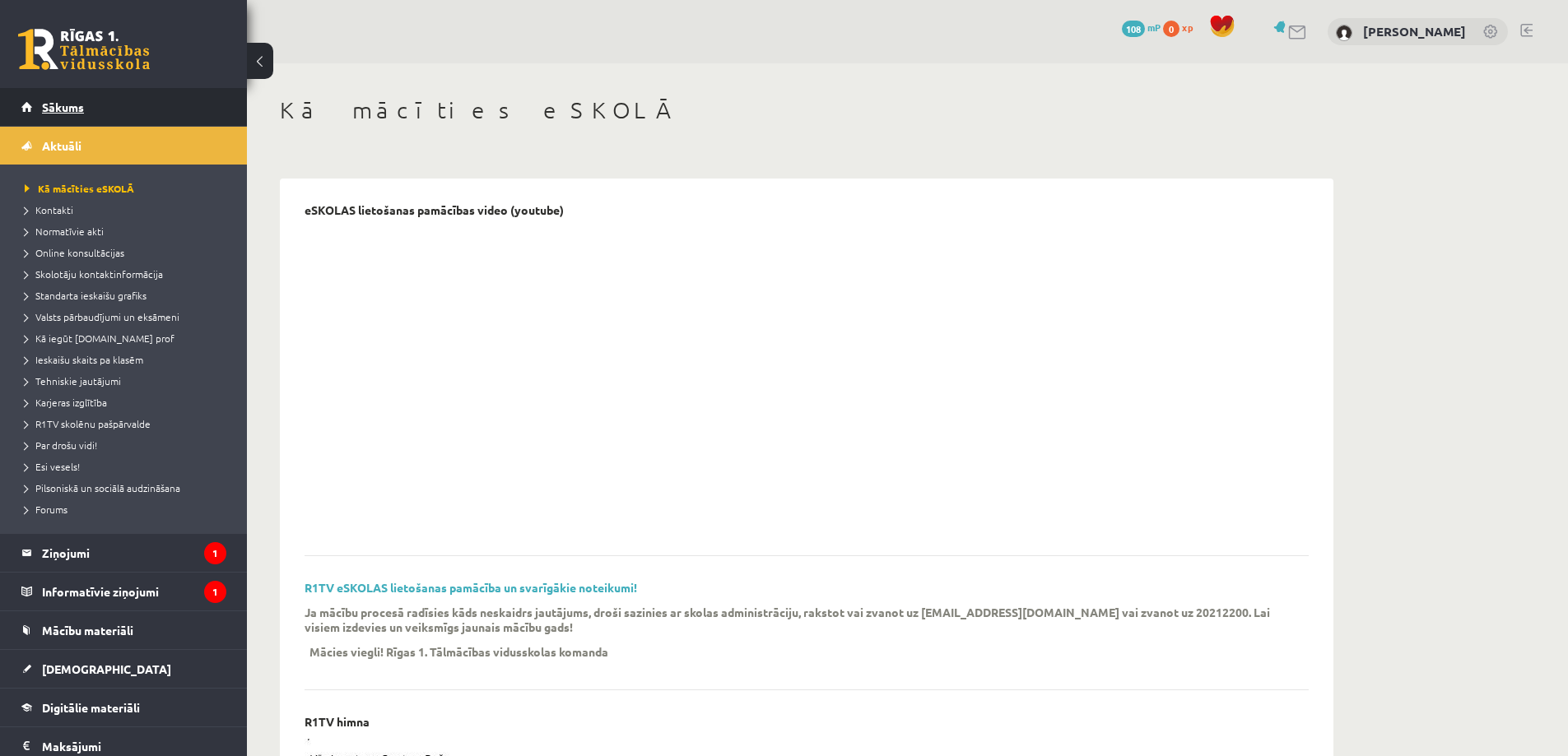
click at [61, 107] on span "Sākums" at bounding box center [63, 107] width 42 height 15
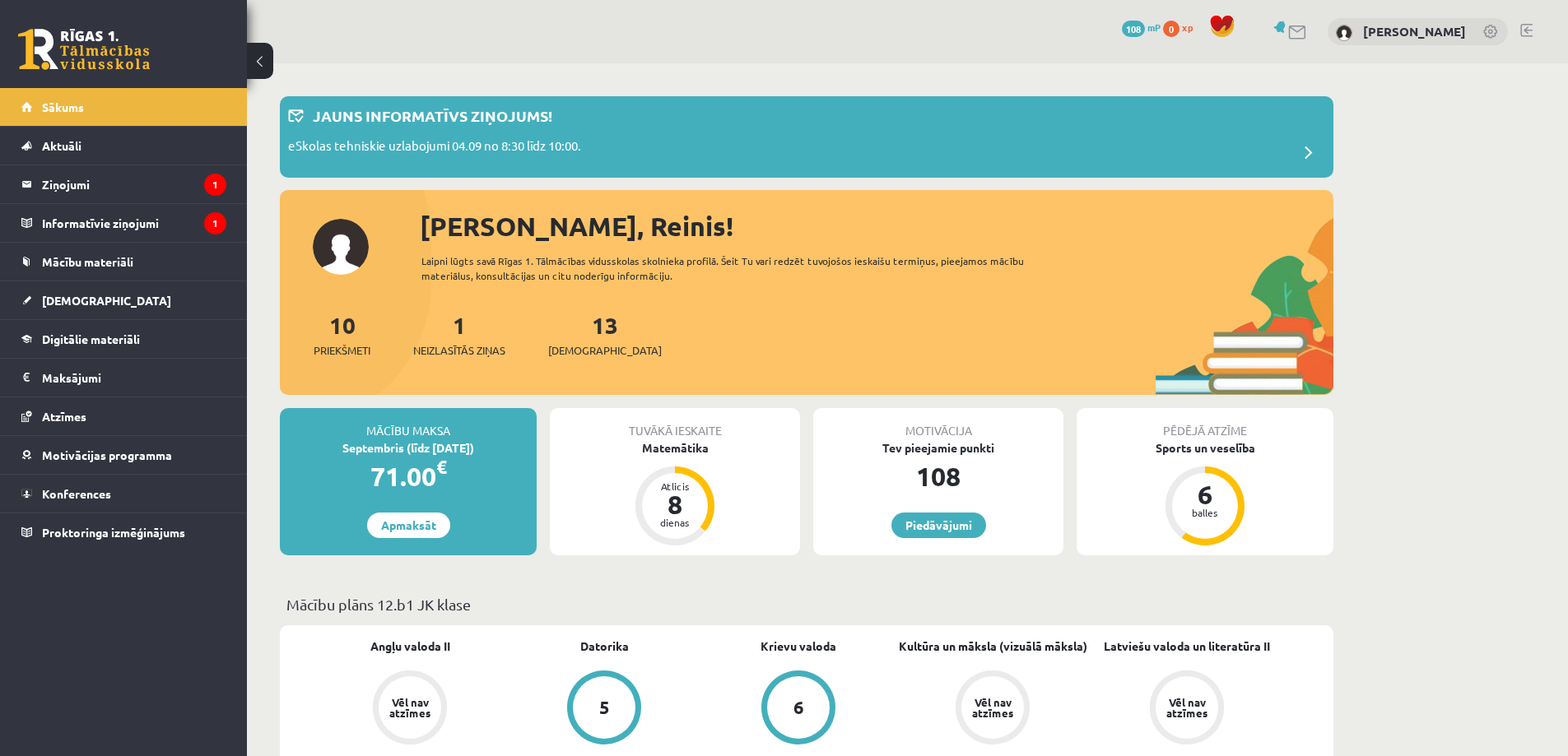
click at [50, 306] on span "[DEMOGRAPHIC_DATA]" at bounding box center [107, 299] width 129 height 15
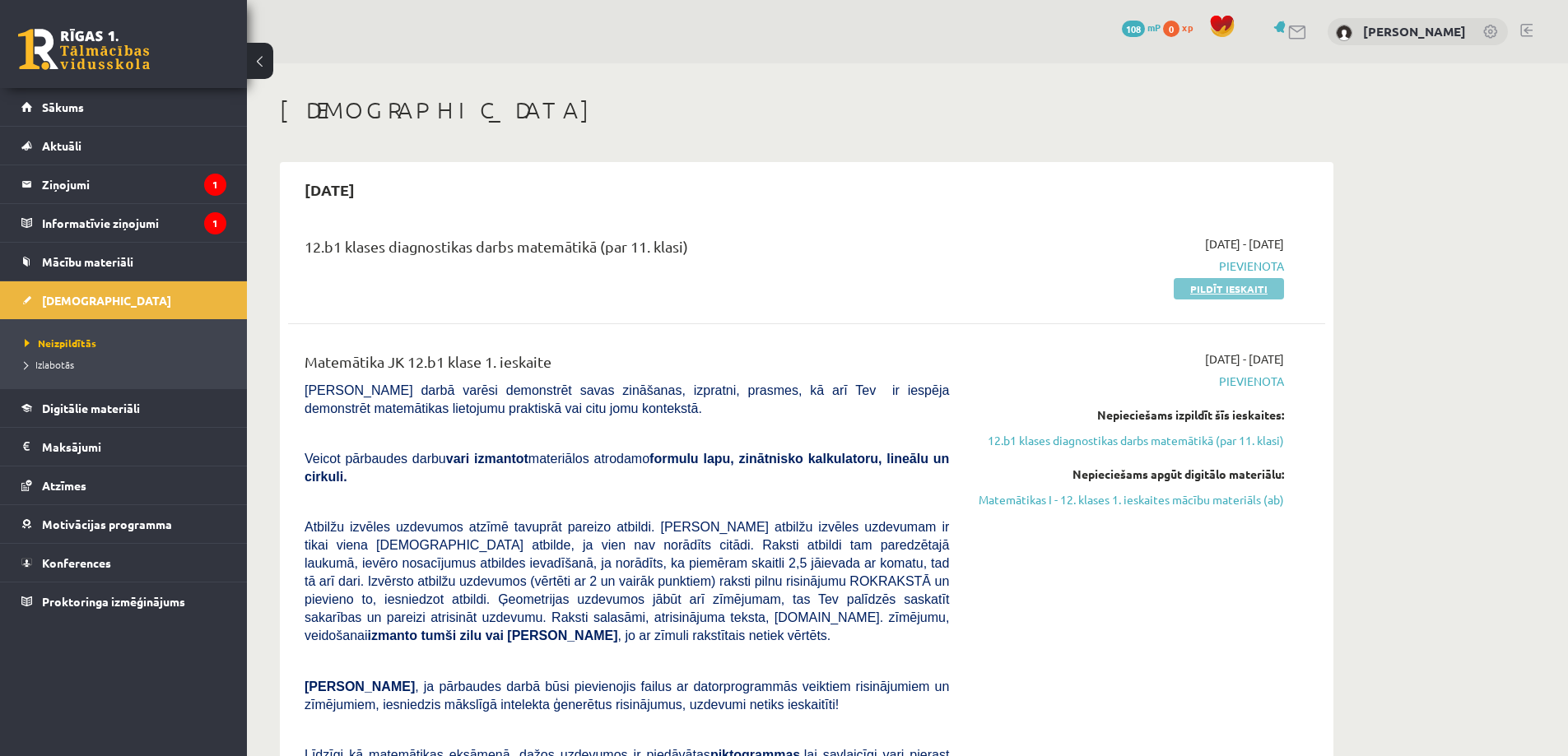
click at [1232, 285] on link "Pildīt ieskaiti" at bounding box center [1229, 288] width 110 height 21
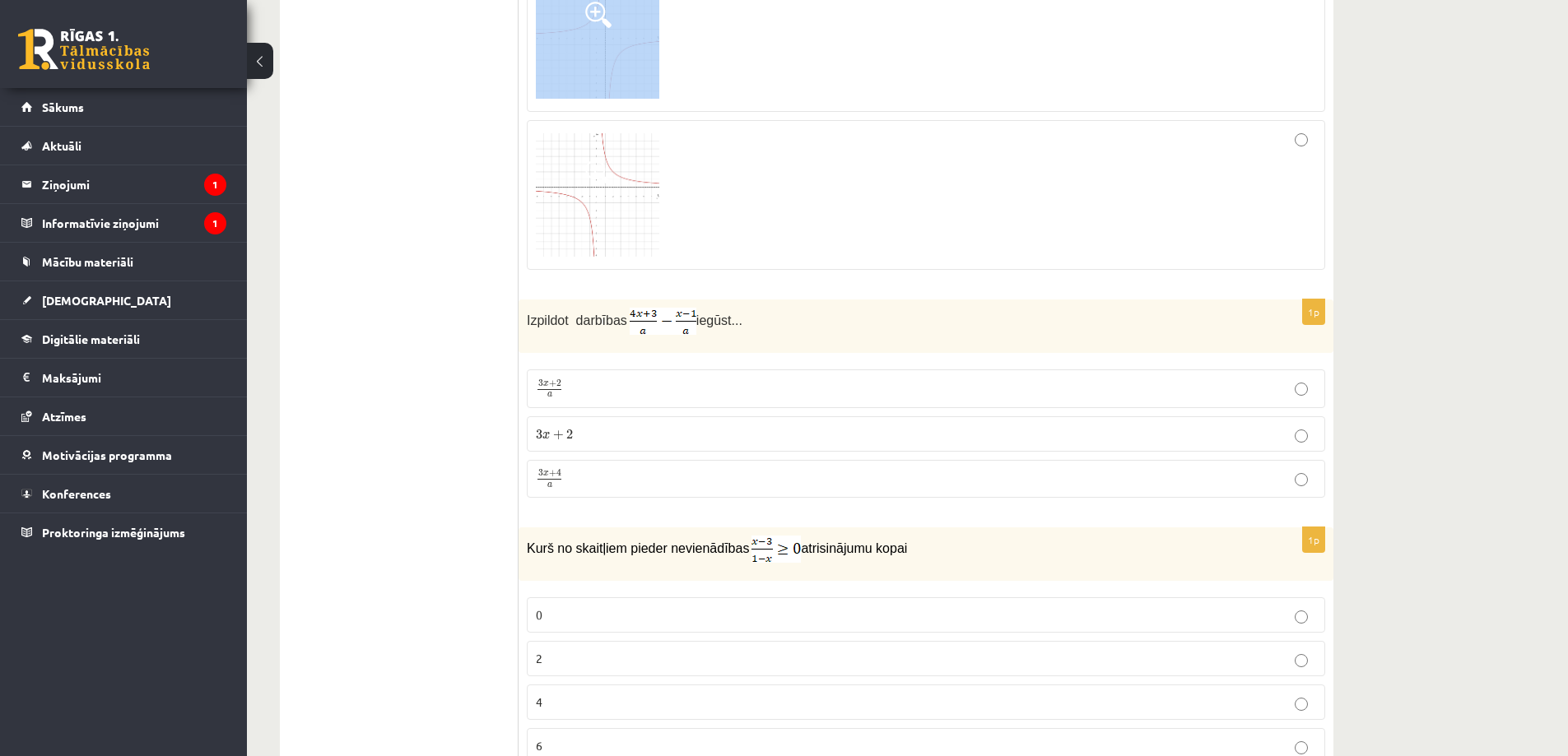
scroll to position [698, 0]
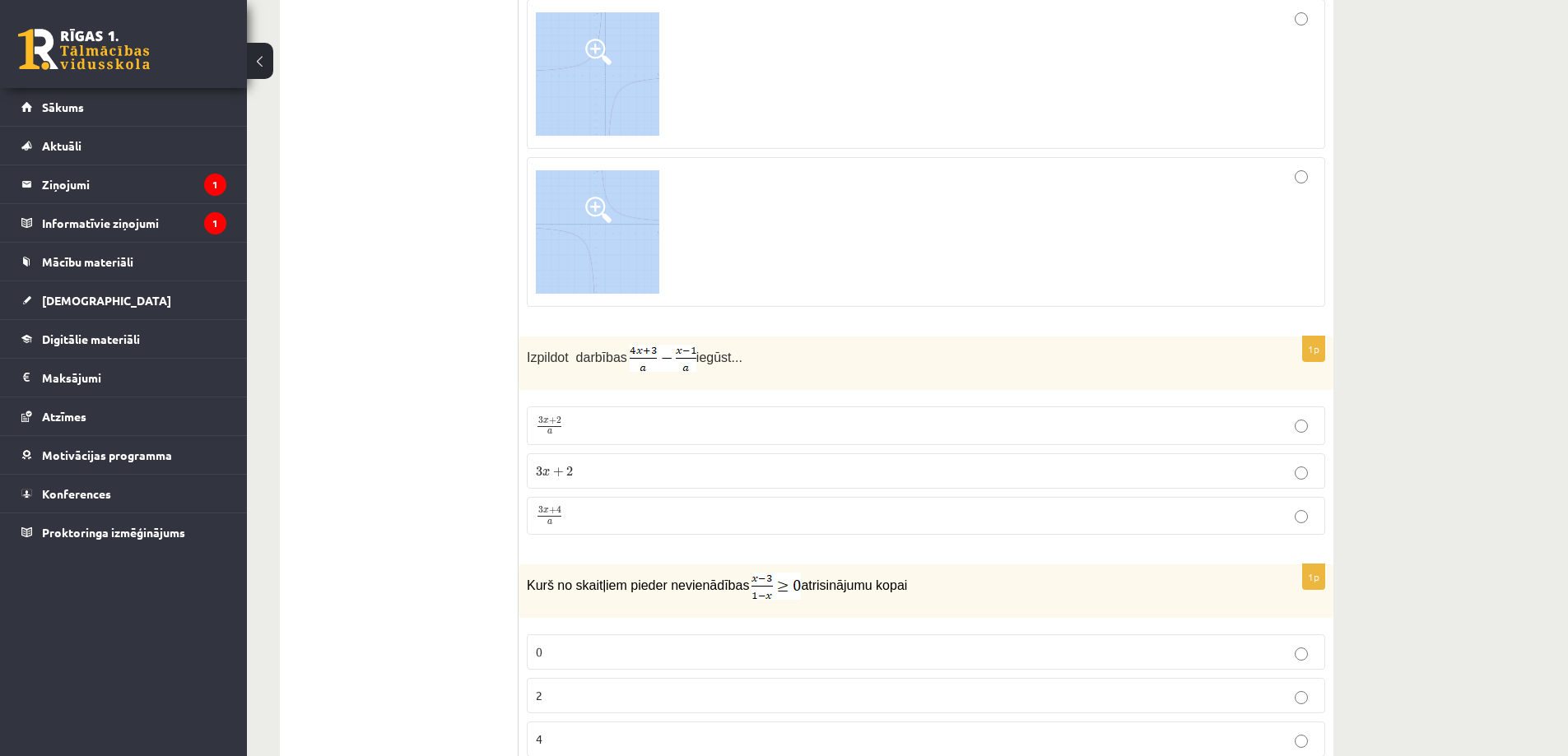
drag, startPoint x: 524, startPoint y: 84, endPoint x: 701, endPoint y: 239, distance: 235.3
copy div "Dota funkcija . Kurā no atbilžu variantiem ir attēlots šīs funkcijas grafiks?"
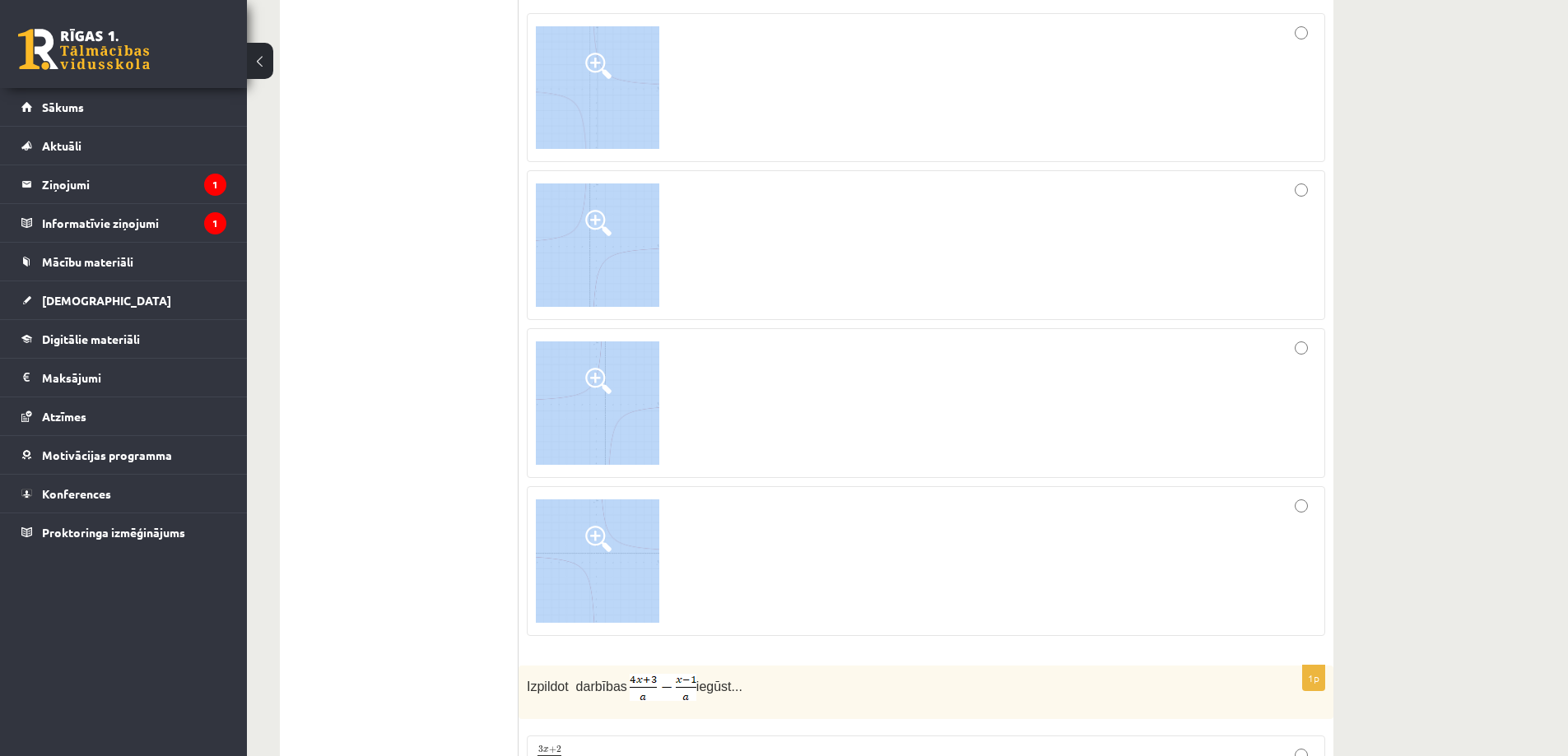
scroll to position [204, 0]
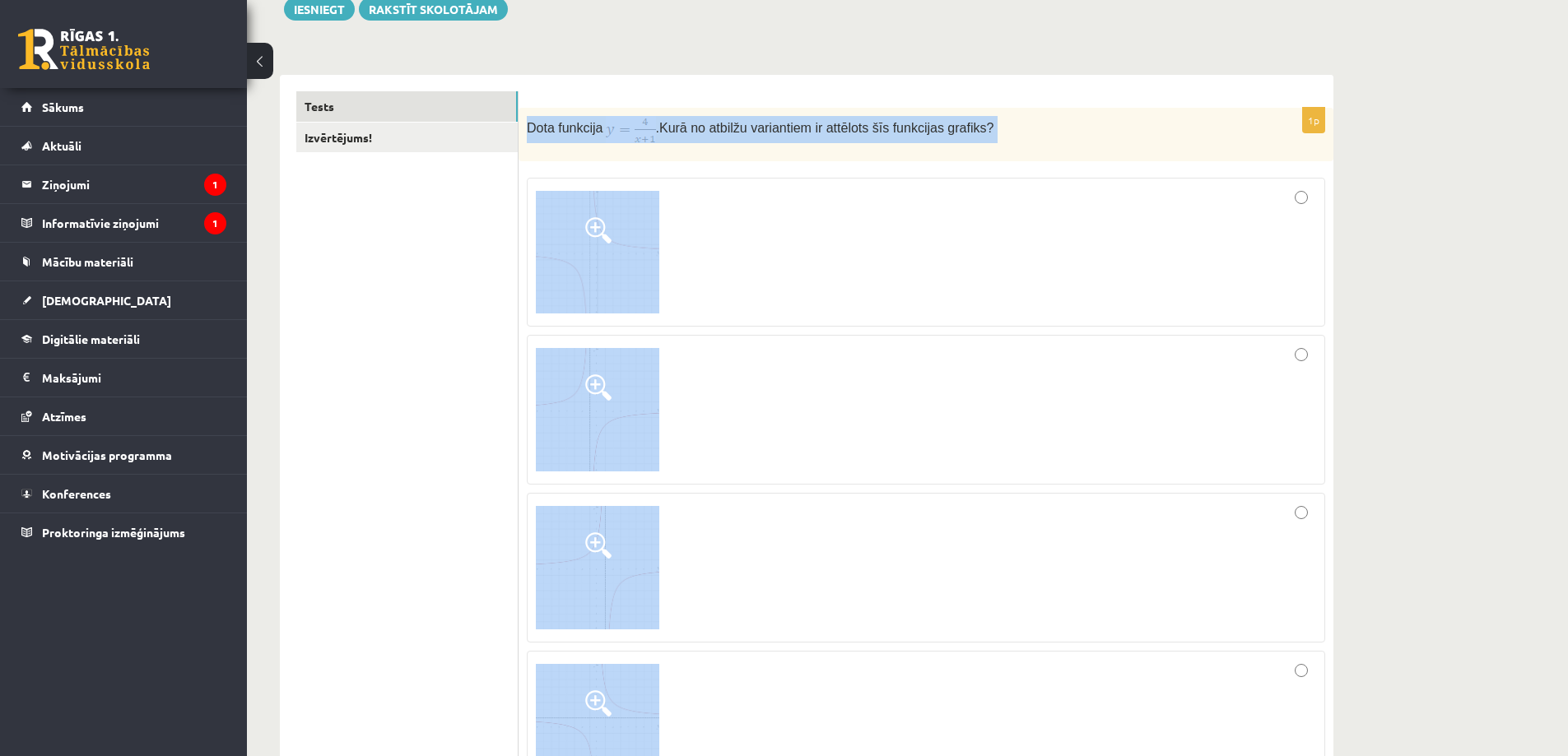
click at [697, 151] on div "Dota funkcija . Kurā no atbilžu variantiem ir attēlots šīs funkcijas grafiks?" at bounding box center [926, 134] width 815 height 53
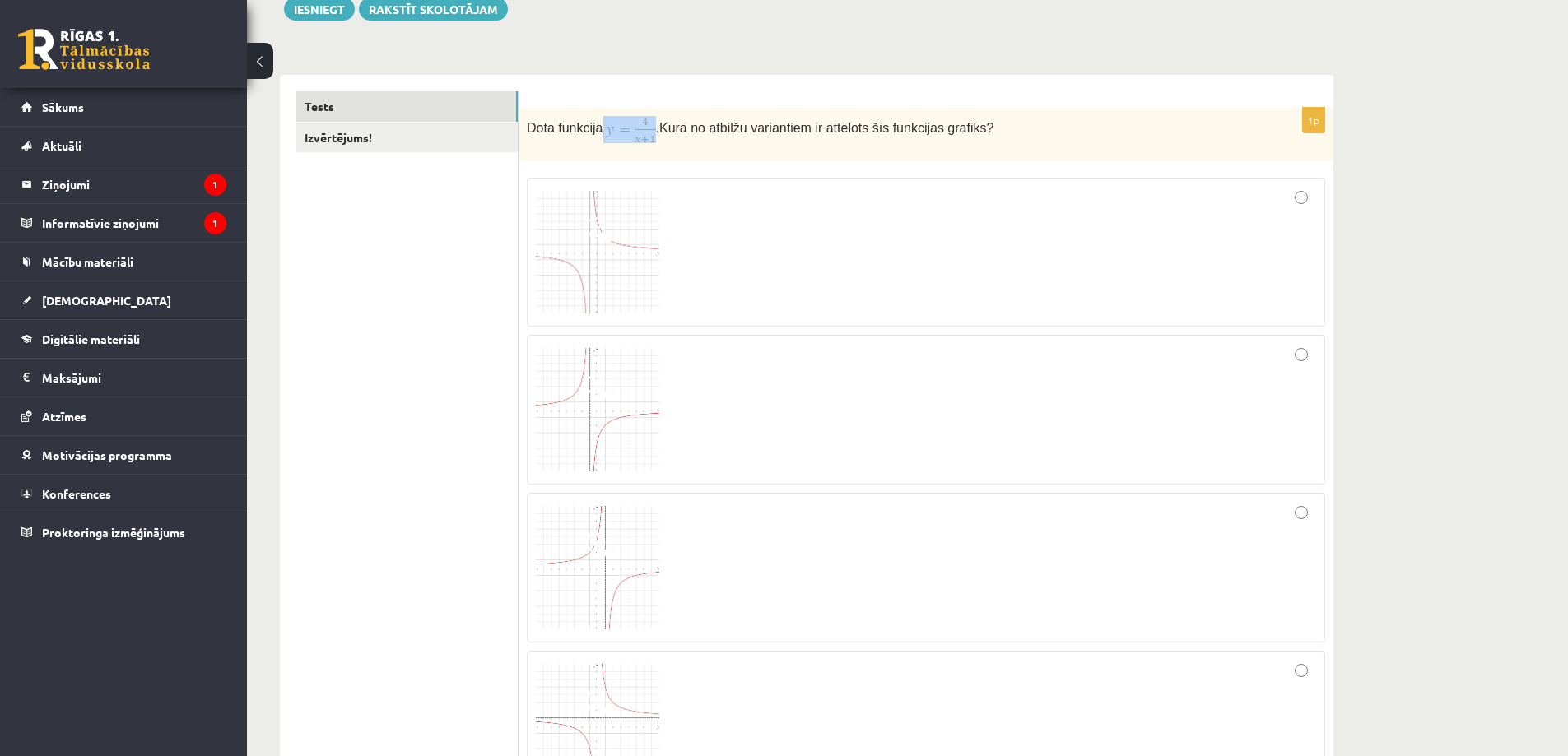
drag, startPoint x: 605, startPoint y: 130, endPoint x: 644, endPoint y: 133, distance: 39.1
click at [644, 133] on p "Dota funkcija . Kurā no atbilžu variantiem ir attēlots šīs funkcijas grafiks?" at bounding box center [885, 129] width 716 height 27
copy p
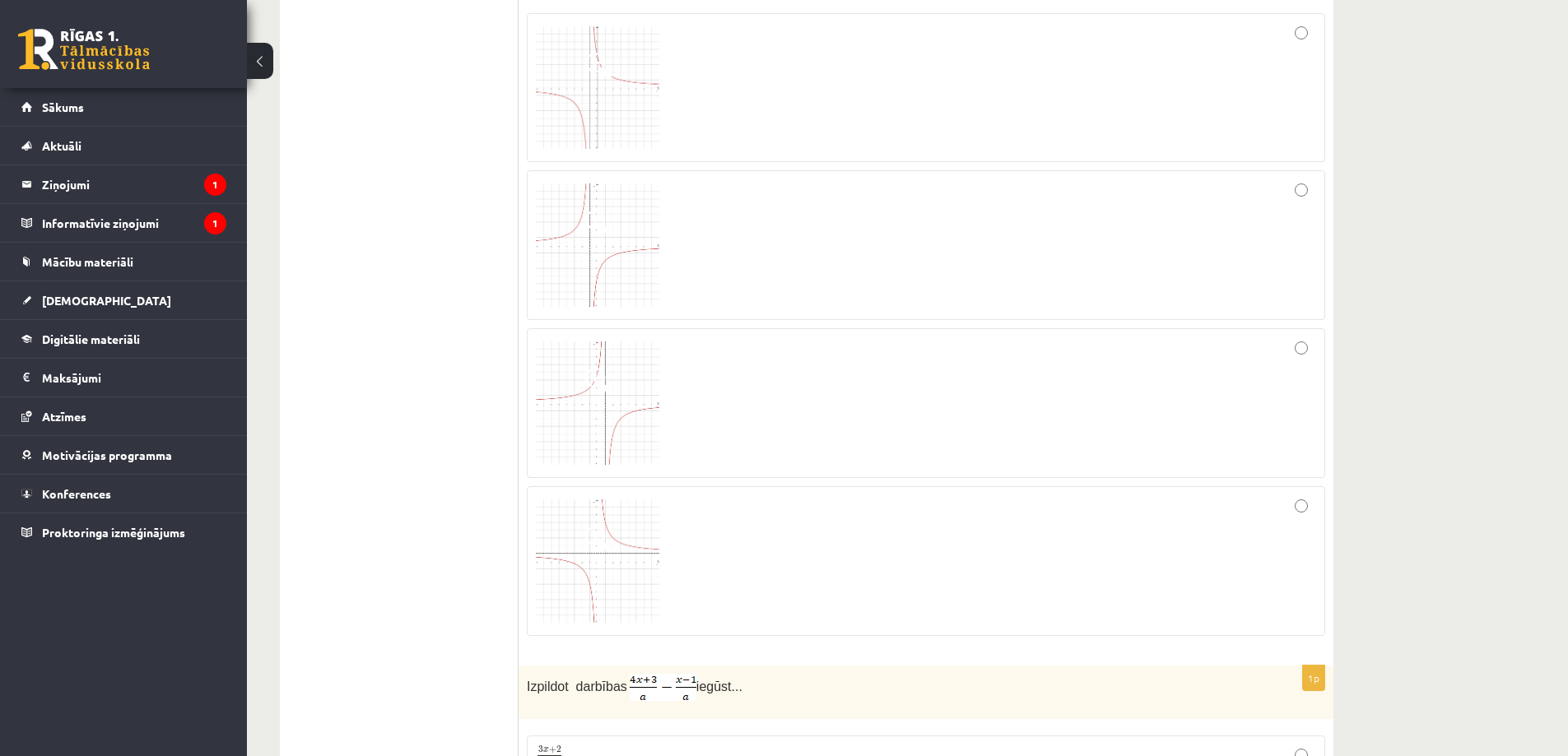
scroll to position [286, 0]
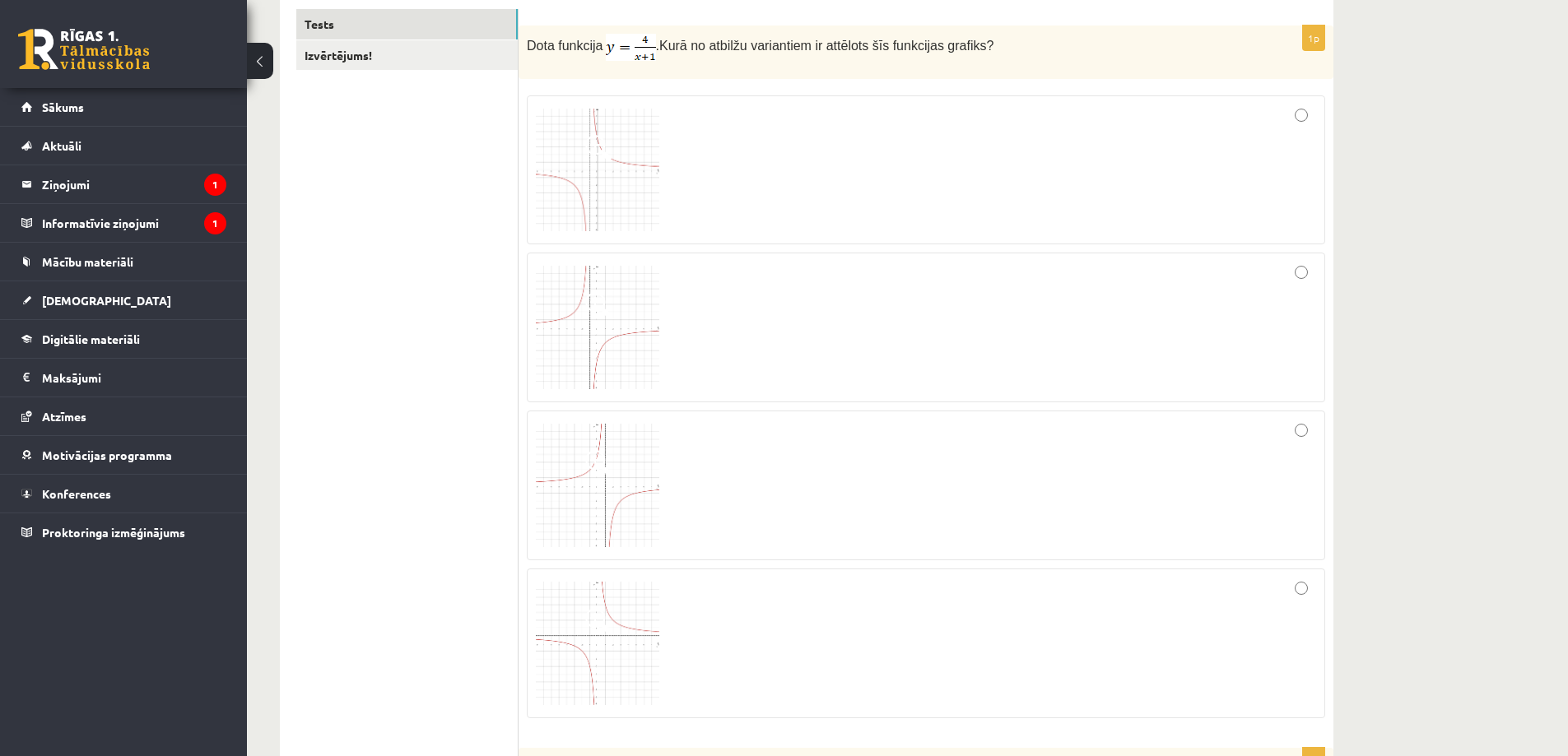
drag, startPoint x: 602, startPoint y: 50, endPoint x: 646, endPoint y: 49, distance: 44.0
click at [646, 49] on p "Dota funkcija . Kurā no atbilžu variantiem ir attēlots šīs funkcijas grafiks?" at bounding box center [885, 47] width 716 height 27
click at [639, 48] on img at bounding box center [630, 47] width 50 height 27
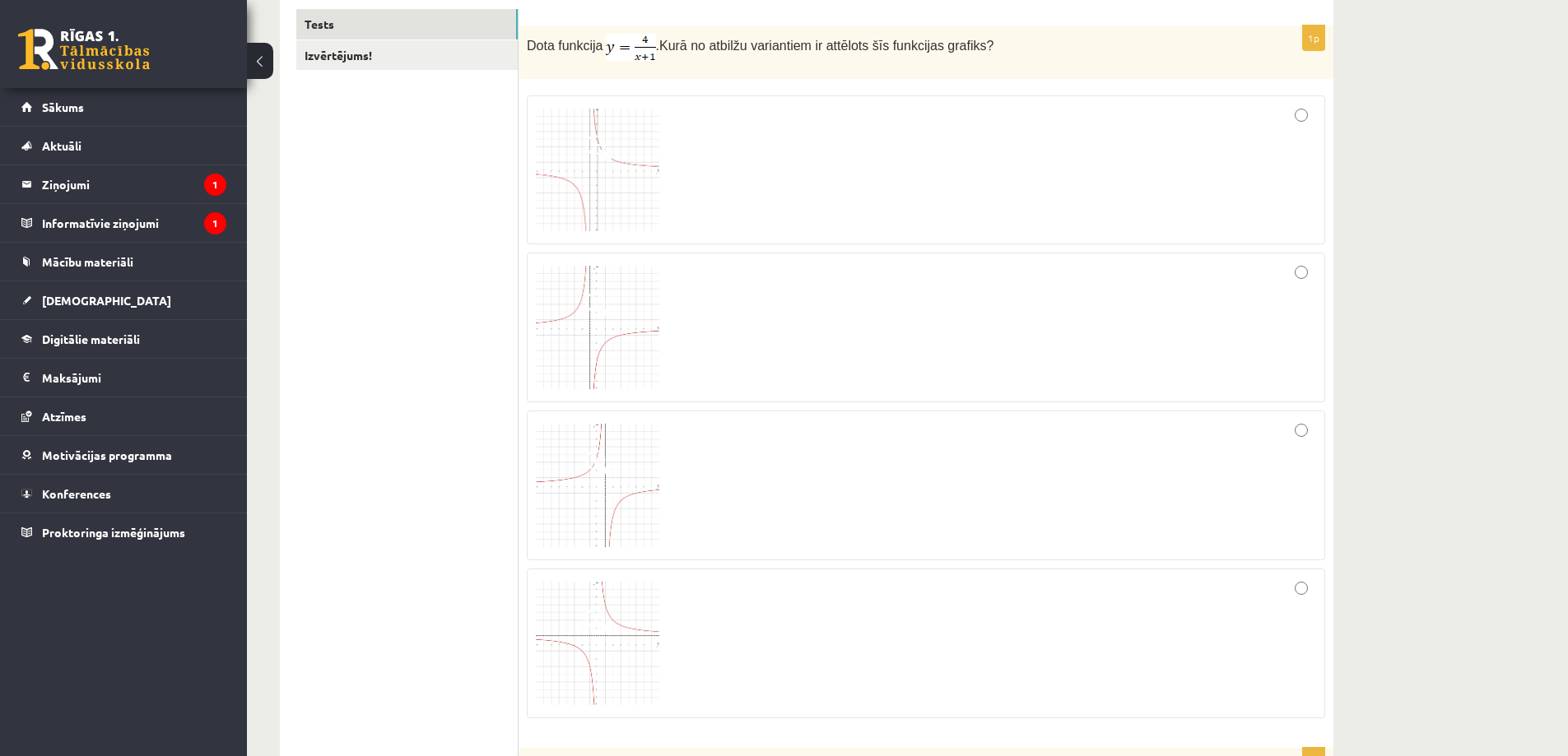
click at [627, 52] on img at bounding box center [630, 47] width 50 height 27
click at [695, 69] on div "Dota funkcija . Kurā no atbilžu variantiem ir attēlots šīs funkcijas grafiks?" at bounding box center [926, 52] width 815 height 53
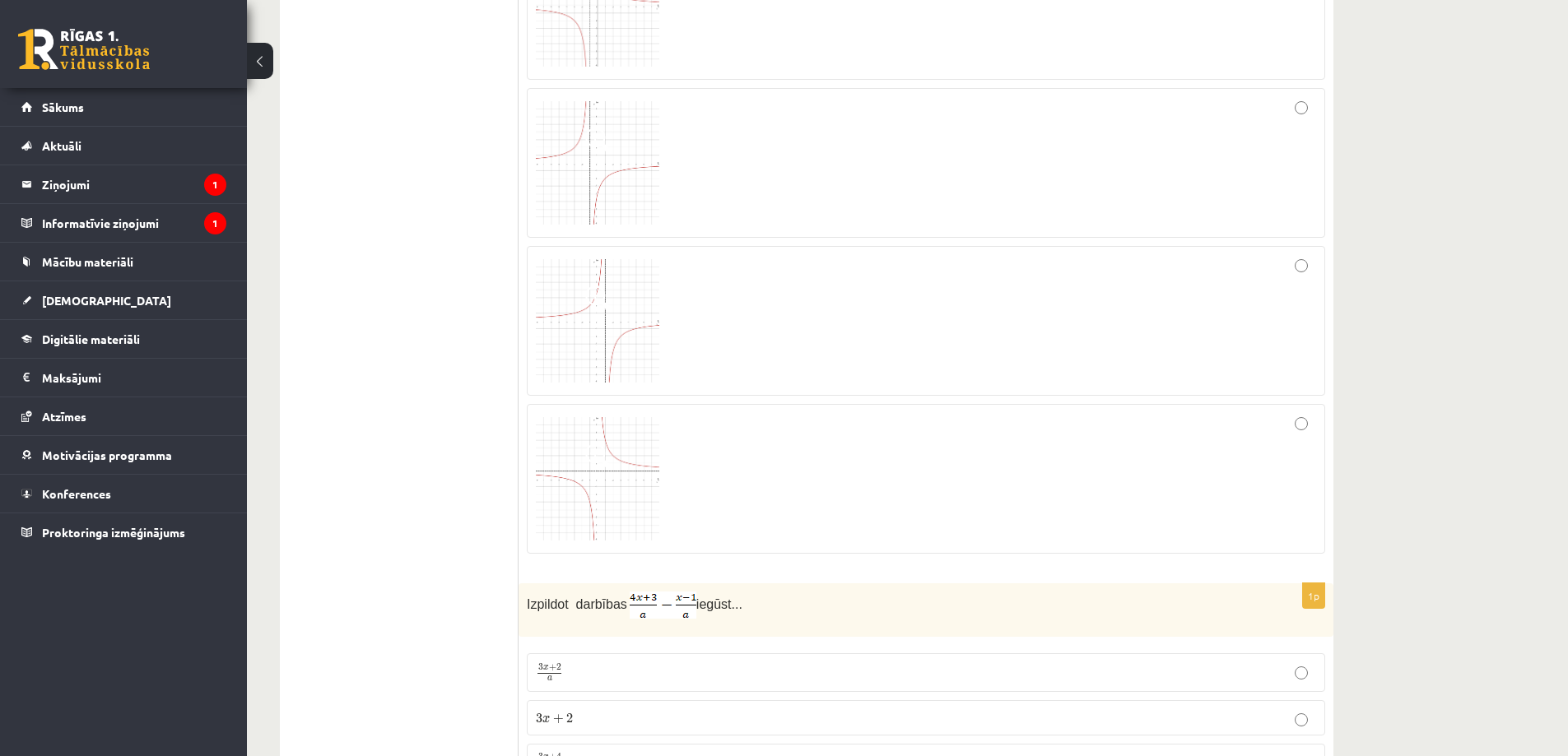
scroll to position [698, 0]
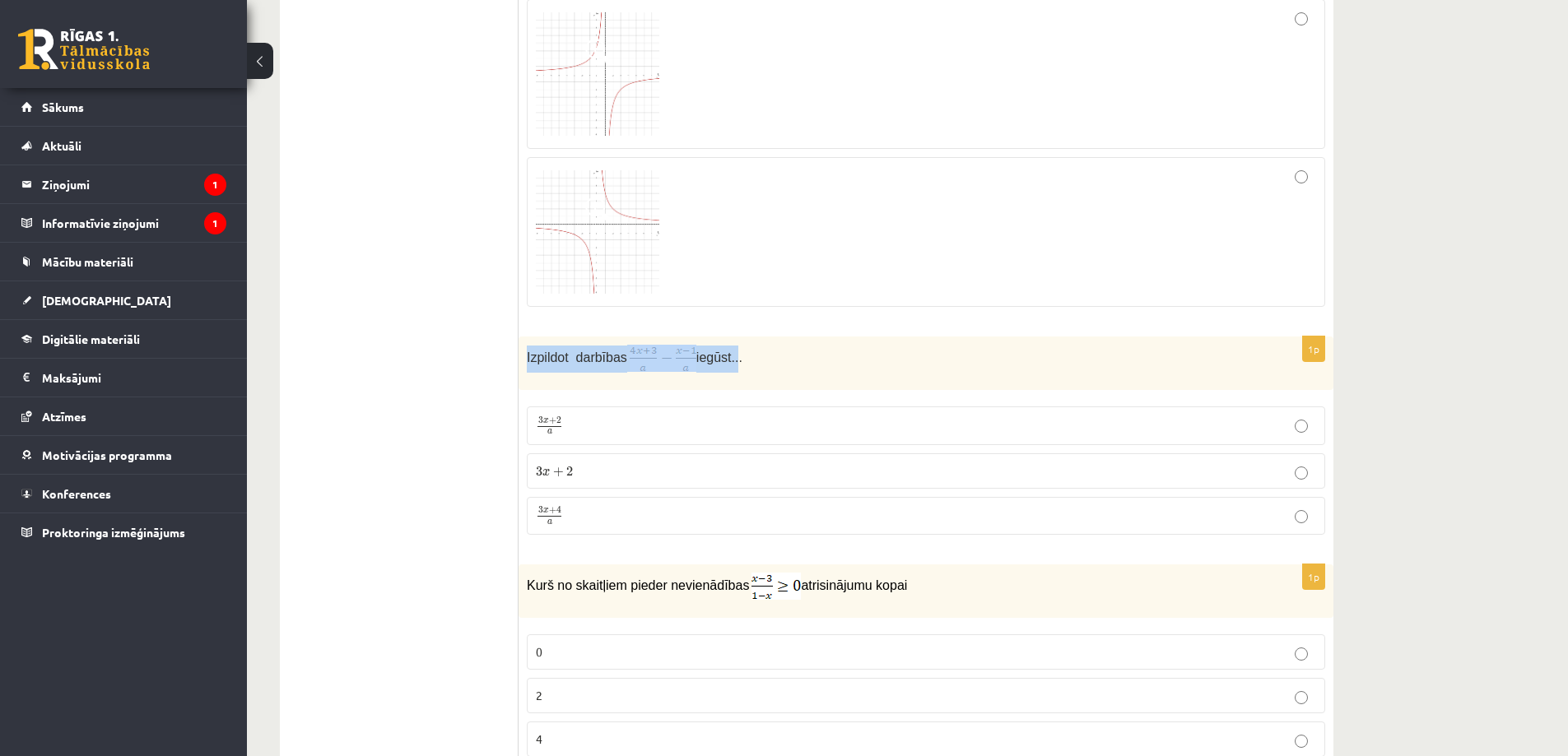
drag, startPoint x: 523, startPoint y: 357, endPoint x: 736, endPoint y: 366, distance: 213.2
click at [736, 366] on div "Izpildot darbības iegūst..." at bounding box center [926, 362] width 815 height 53
click at [678, 381] on div "Izpildot darbības iegūst..." at bounding box center [926, 362] width 815 height 53
click at [650, 363] on img at bounding box center [663, 358] width 66 height 27
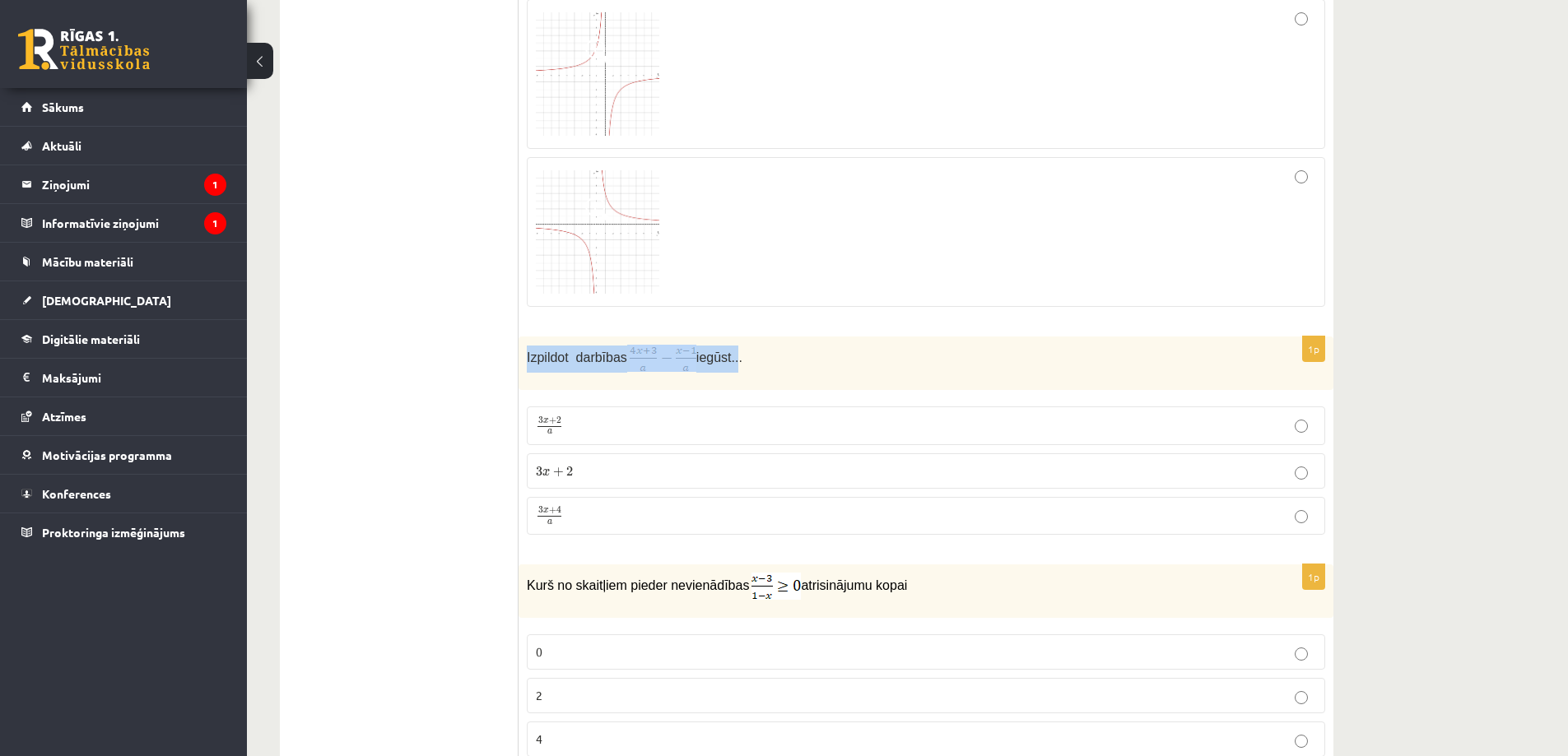
click at [549, 357] on span "Izpildot darbības" at bounding box center [577, 357] width 100 height 14
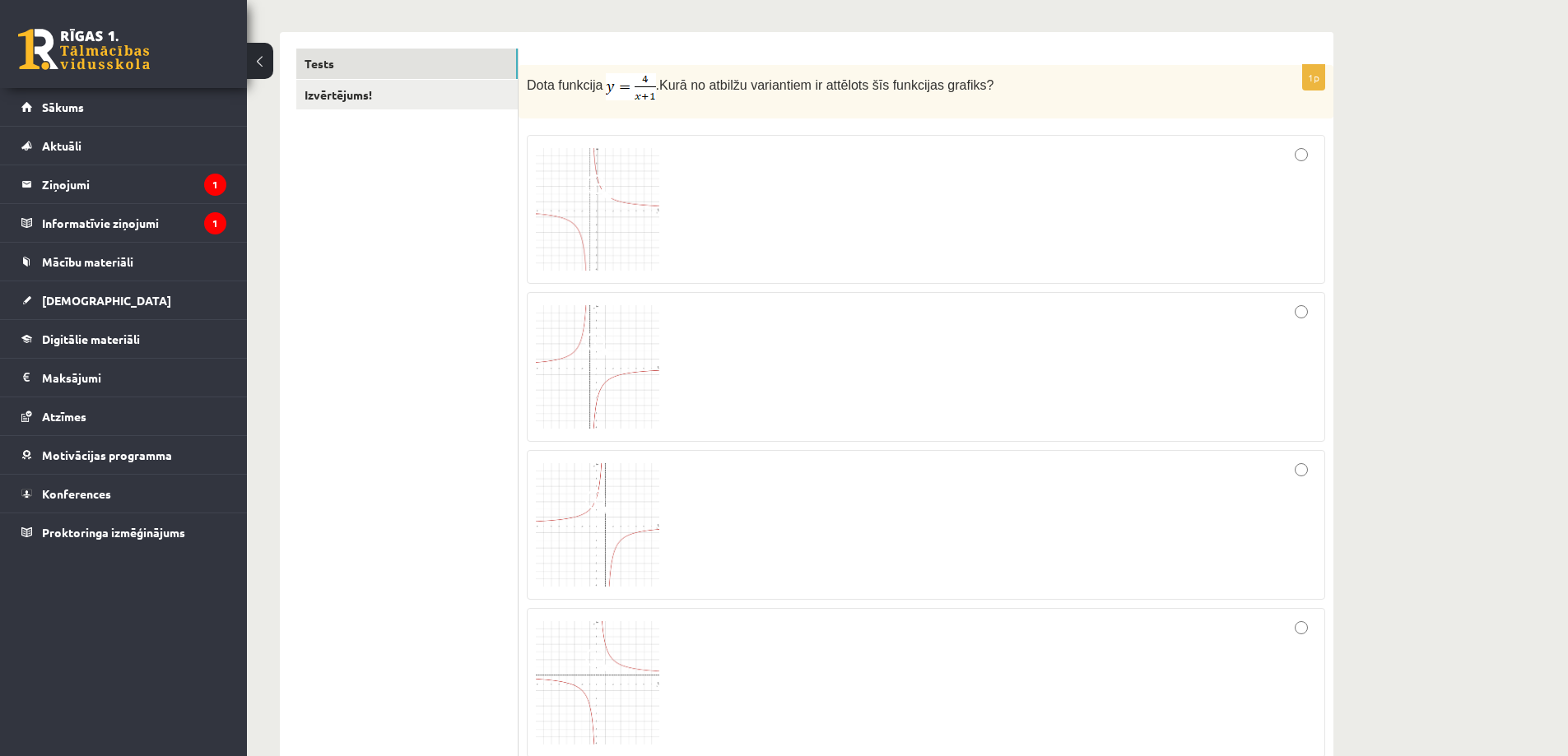
scroll to position [658, 0]
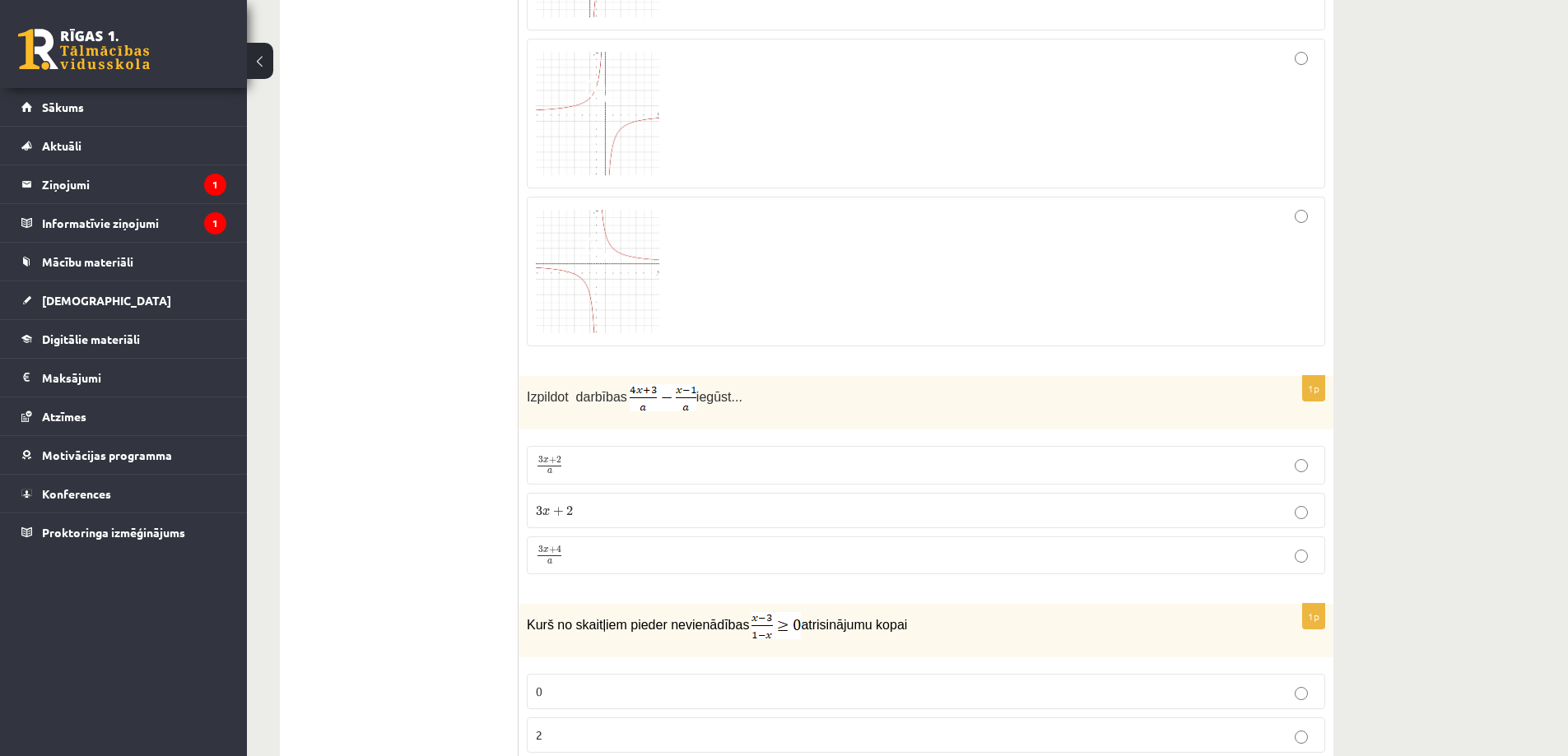
click at [575, 467] on p "3 x + 2 a 3 x + 2 a" at bounding box center [925, 464] width 780 height 20
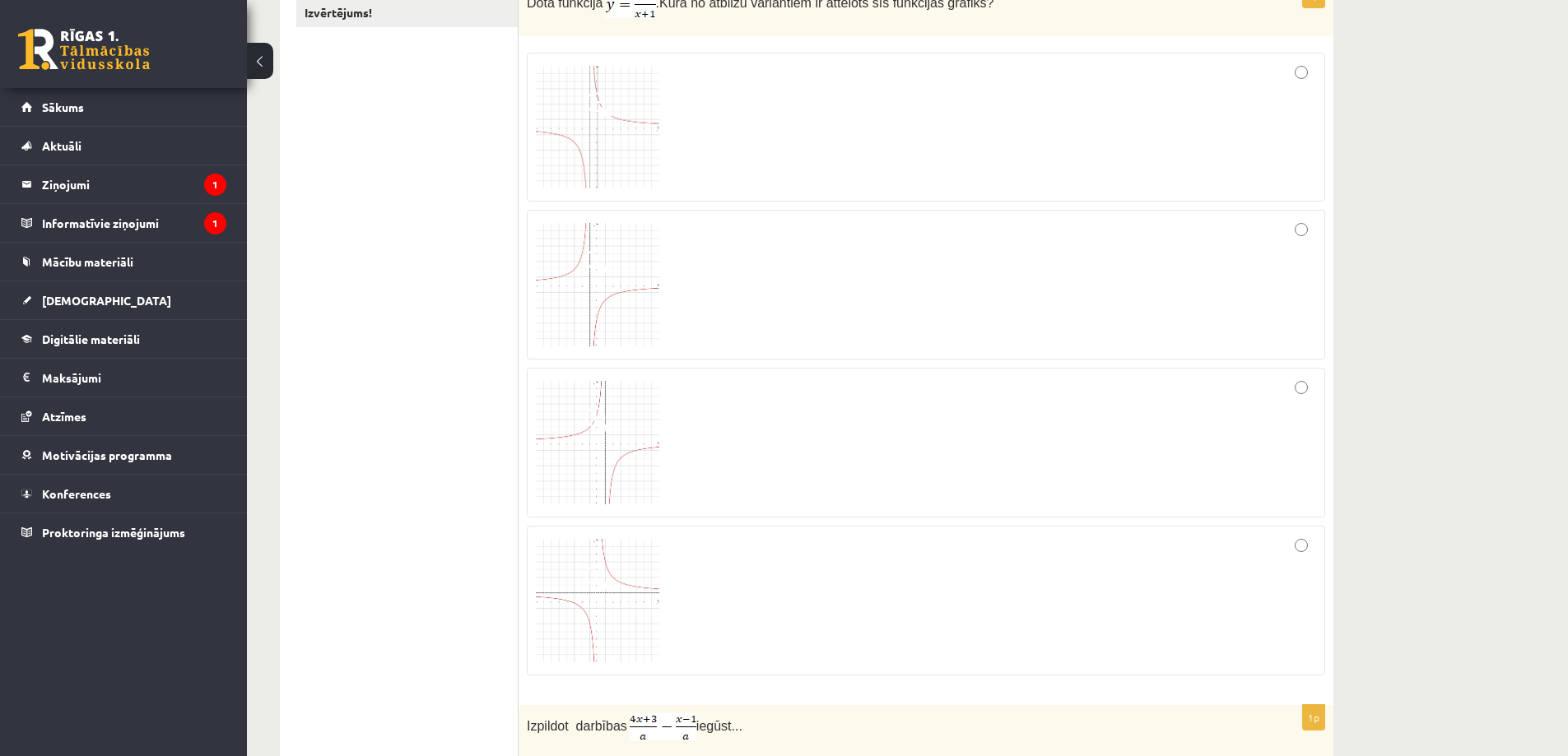
scroll to position [247, 0]
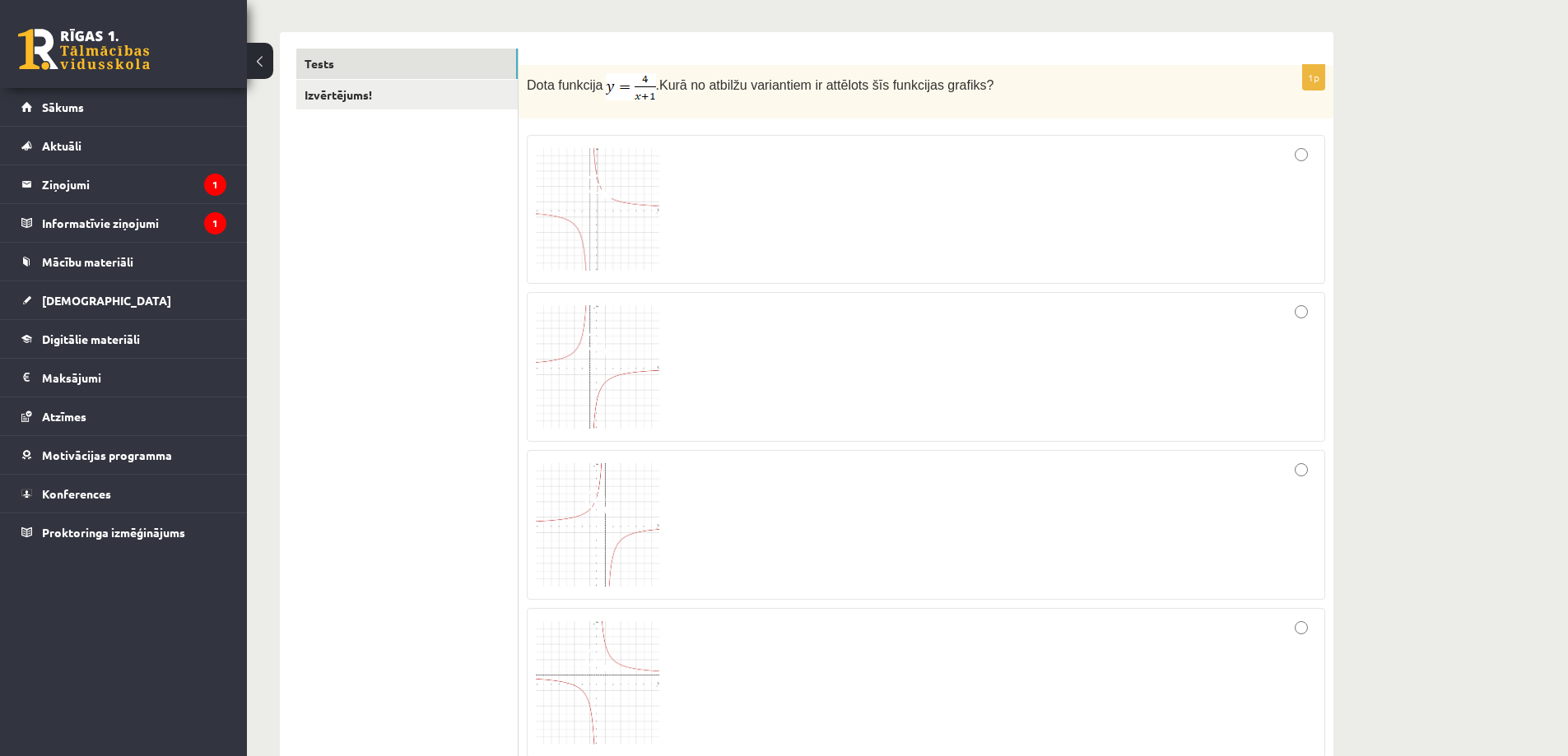
click at [727, 227] on div at bounding box center [925, 210] width 780 height 132
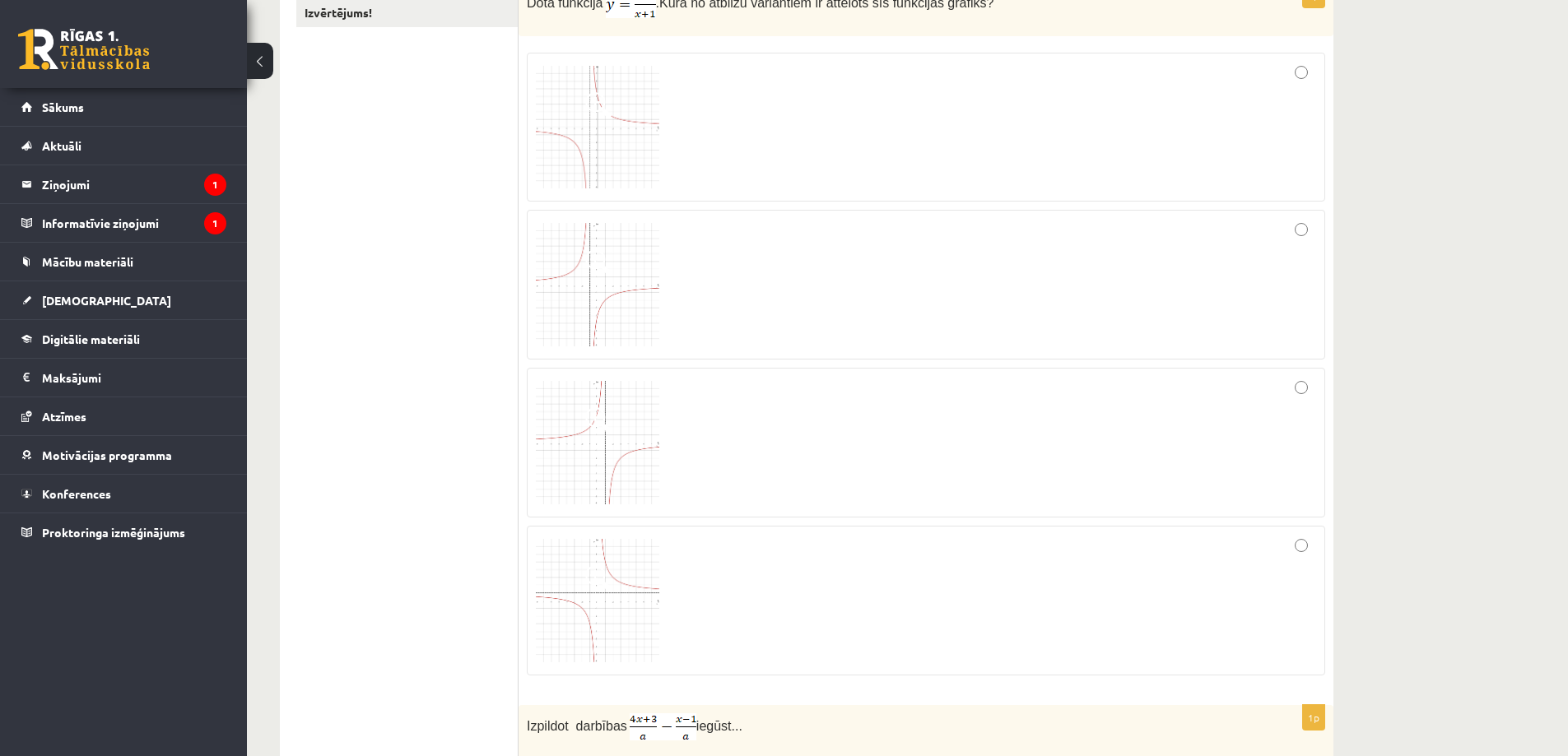
click at [779, 284] on div at bounding box center [925, 285] width 780 height 132
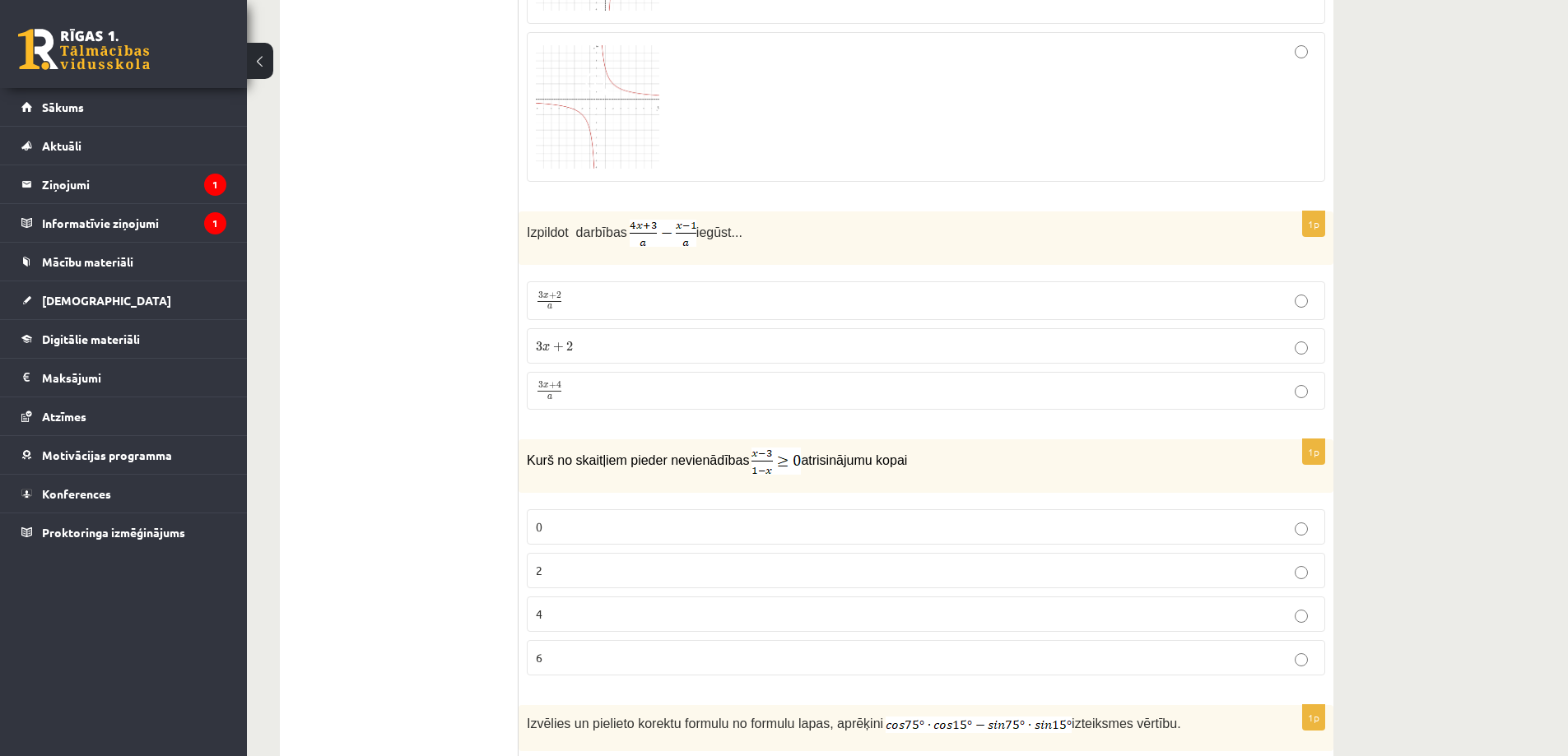
scroll to position [904, 0]
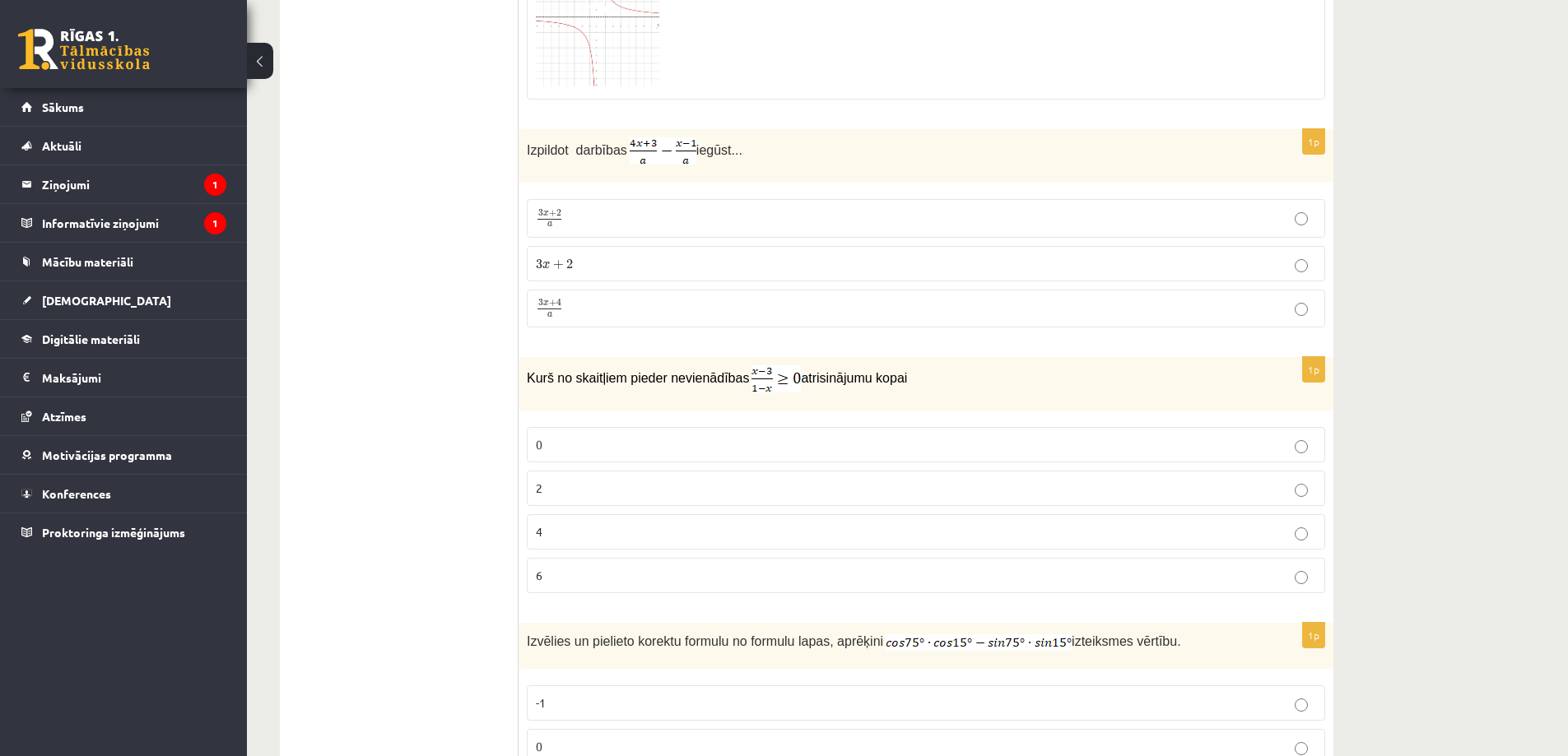
click at [588, 526] on p "4" at bounding box center [925, 532] width 780 height 17
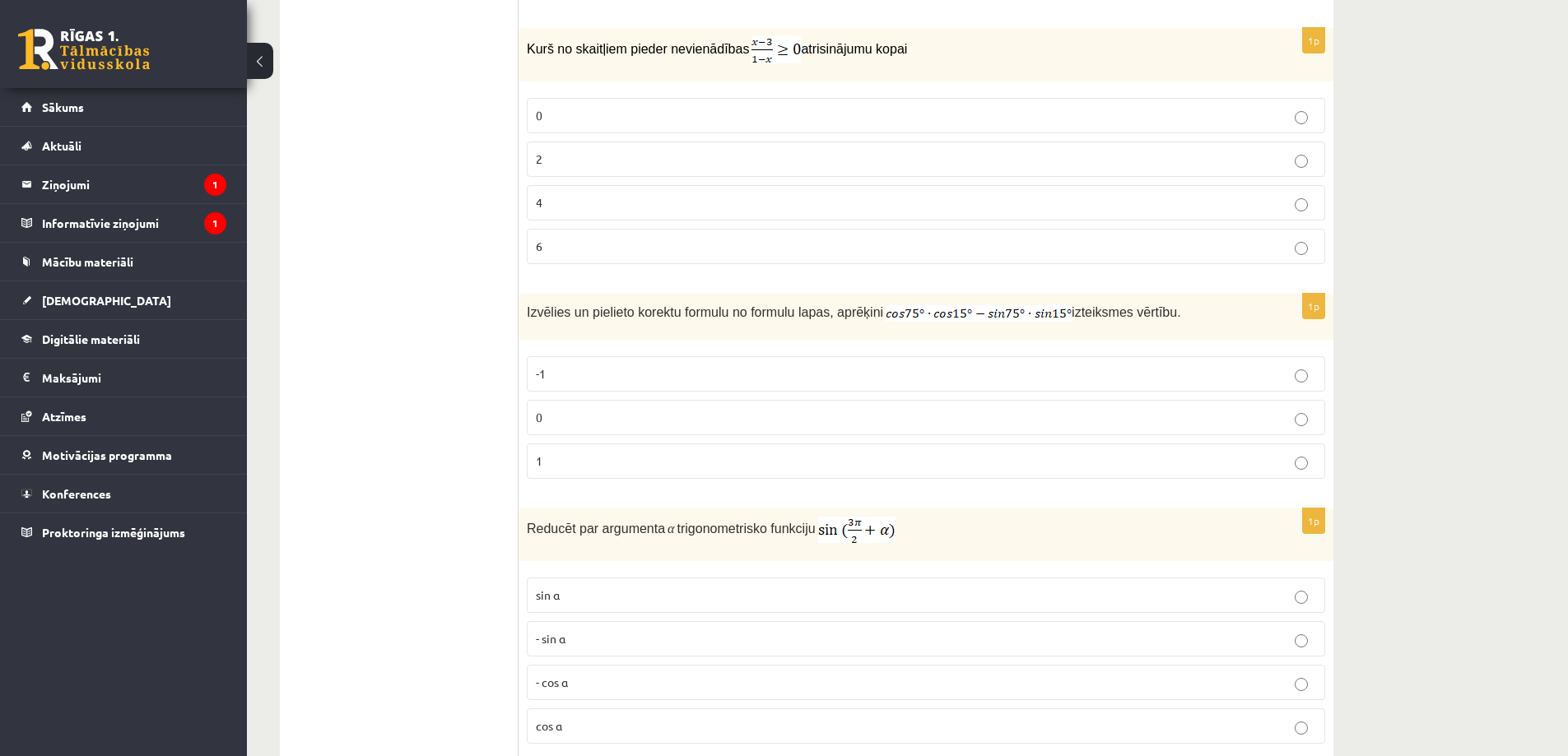
scroll to position [1151, 0]
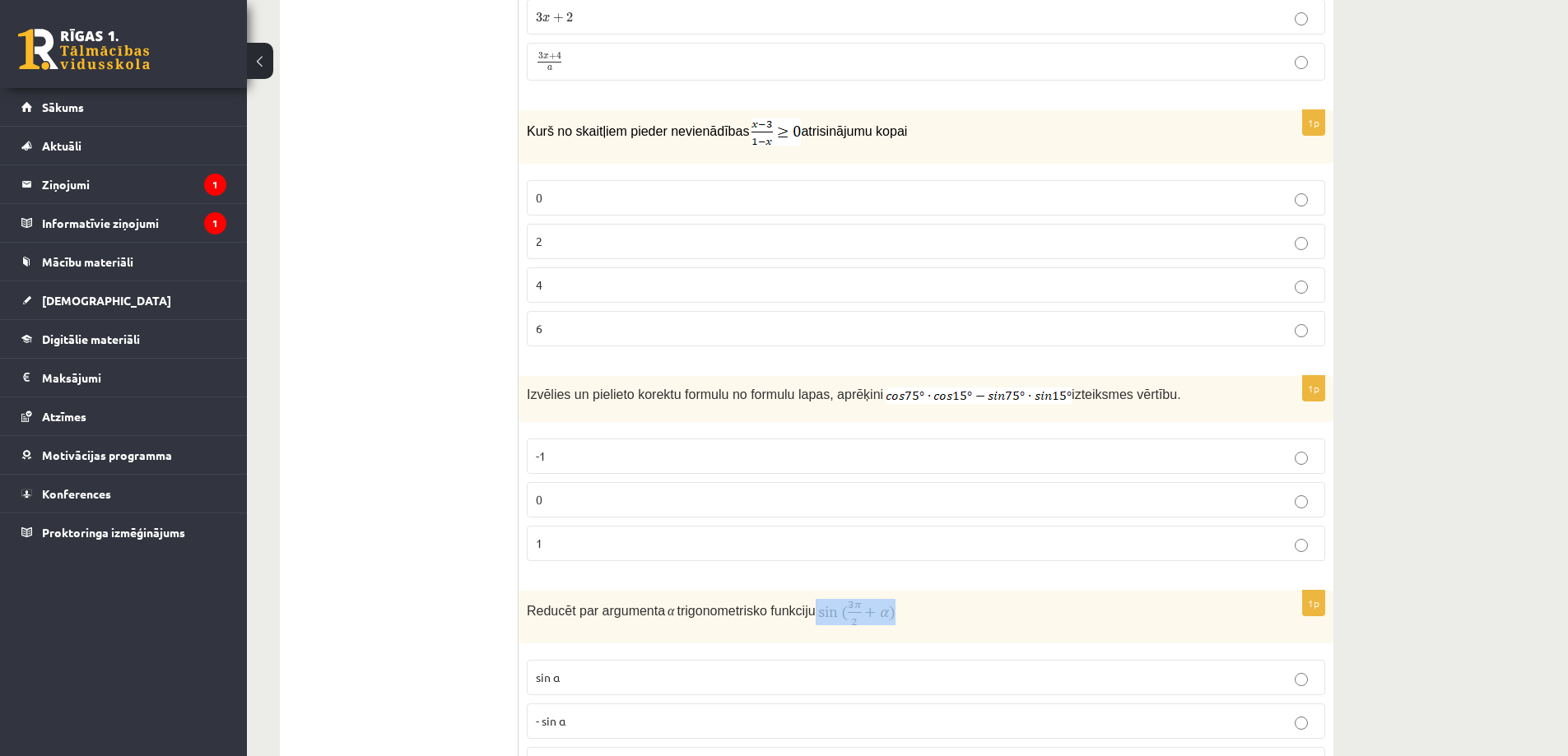
drag, startPoint x: 806, startPoint y: 613, endPoint x: 878, endPoint y: 608, distance: 72.2
click at [878, 608] on p "Reducēt par argumenta α trigonometrisko funkciju" at bounding box center [885, 612] width 716 height 26
click at [910, 622] on p "Reducēt par argumenta α trigonometrisko funkciju" at bounding box center [885, 612] width 716 height 26
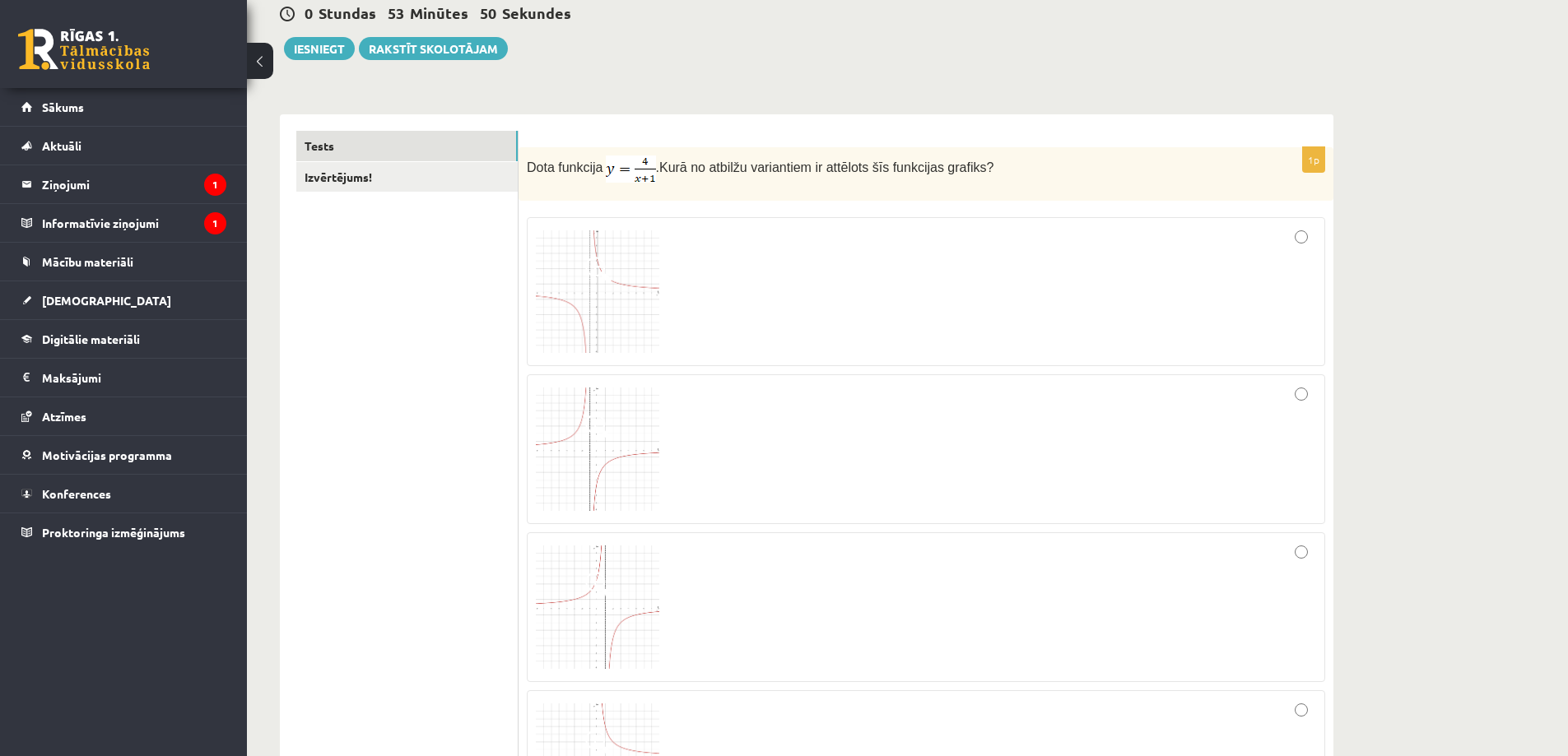
scroll to position [82, 0]
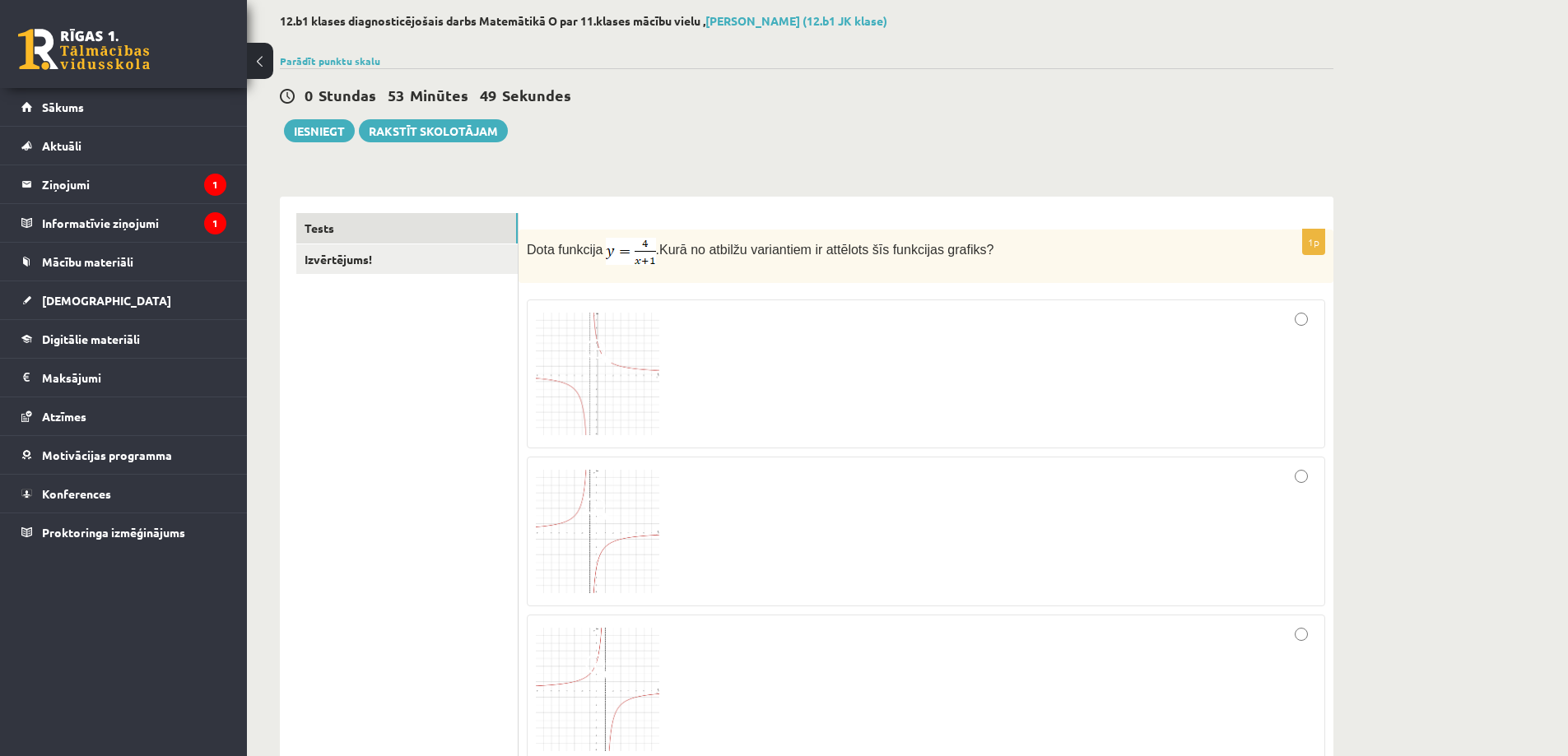
click at [731, 345] on div at bounding box center [925, 374] width 780 height 132
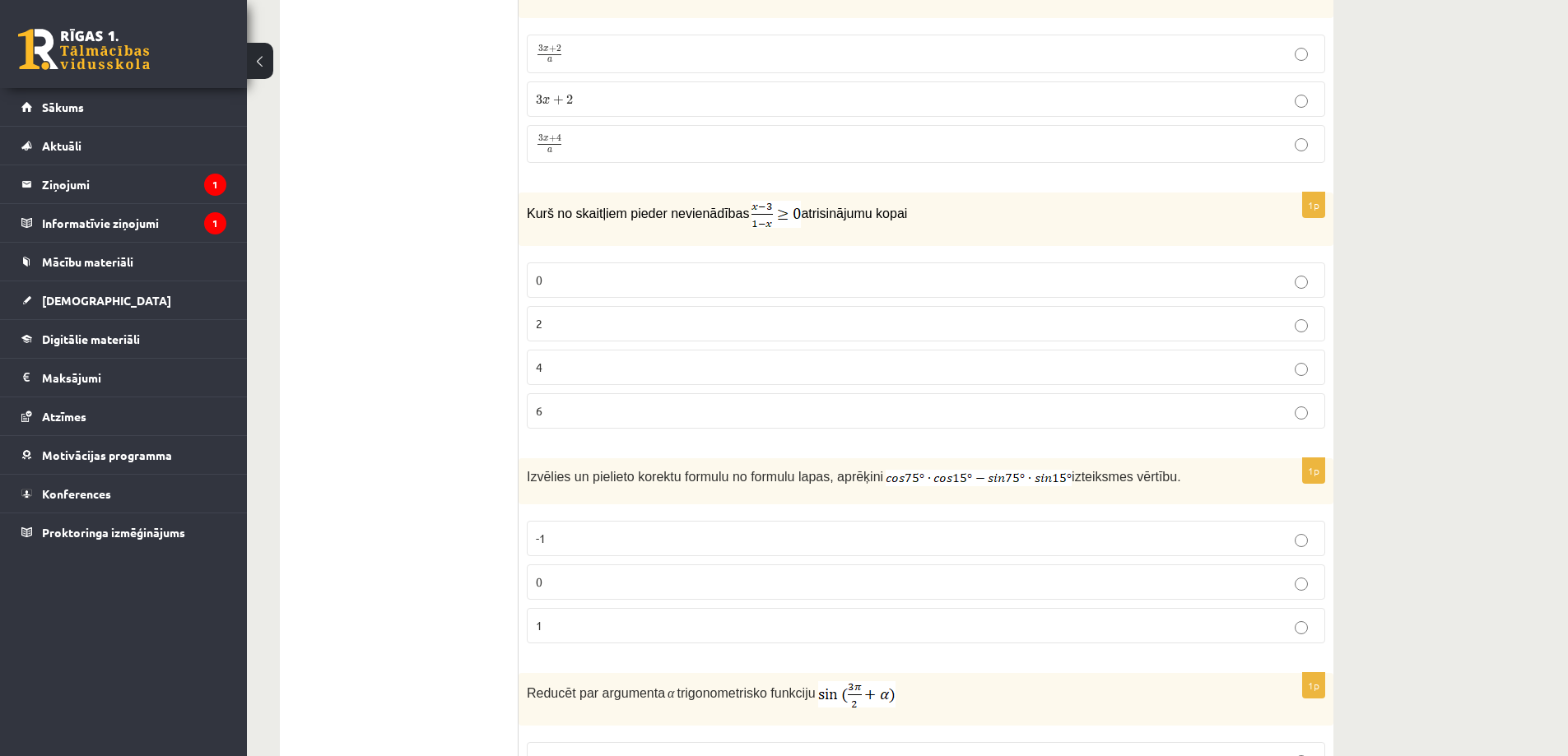
scroll to position [987, 0]
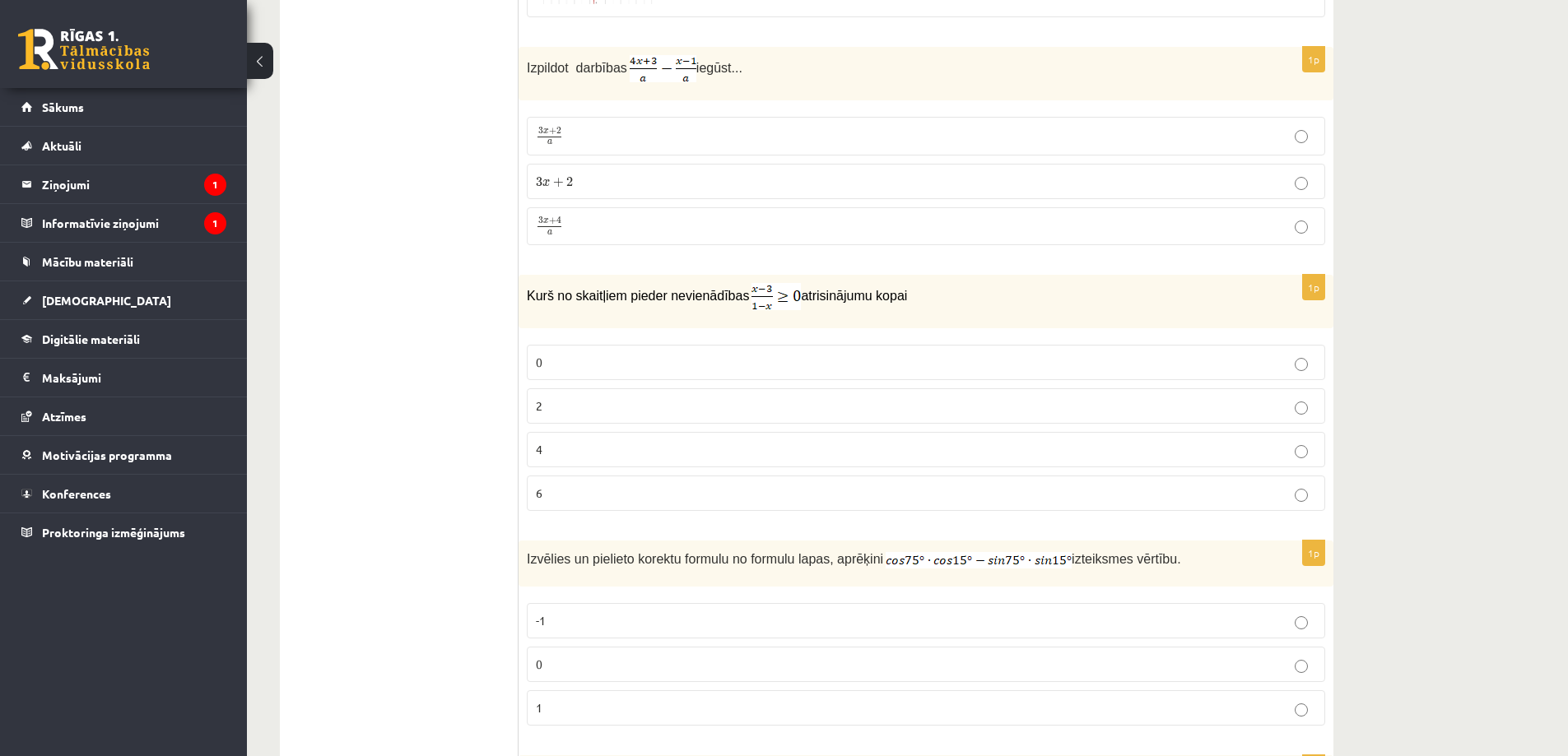
click at [694, 450] on p "4" at bounding box center [925, 450] width 780 height 17
click at [702, 443] on p "4" at bounding box center [925, 450] width 780 height 17
click at [702, 444] on p "4" at bounding box center [925, 450] width 780 height 17
click at [693, 344] on fieldset "0 2 4 6" at bounding box center [926, 425] width 798 height 179
click at [694, 358] on p "0" at bounding box center [925, 362] width 780 height 17
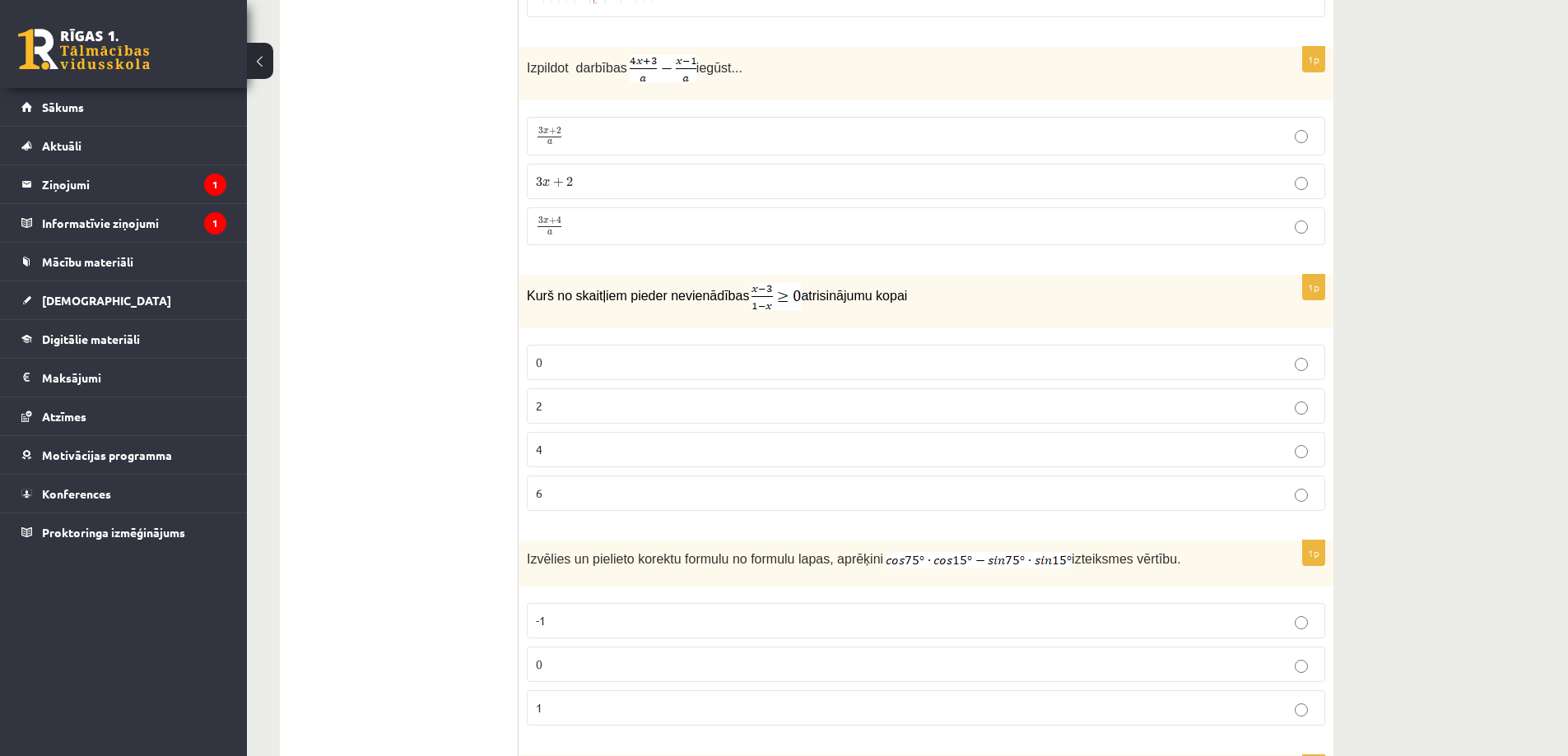
click at [694, 356] on p "0" at bounding box center [925, 362] width 780 height 17
click at [692, 306] on p "Kurš no skaitļiem pieder nevienādības atrisinājumu kopai" at bounding box center [885, 296] width 716 height 27
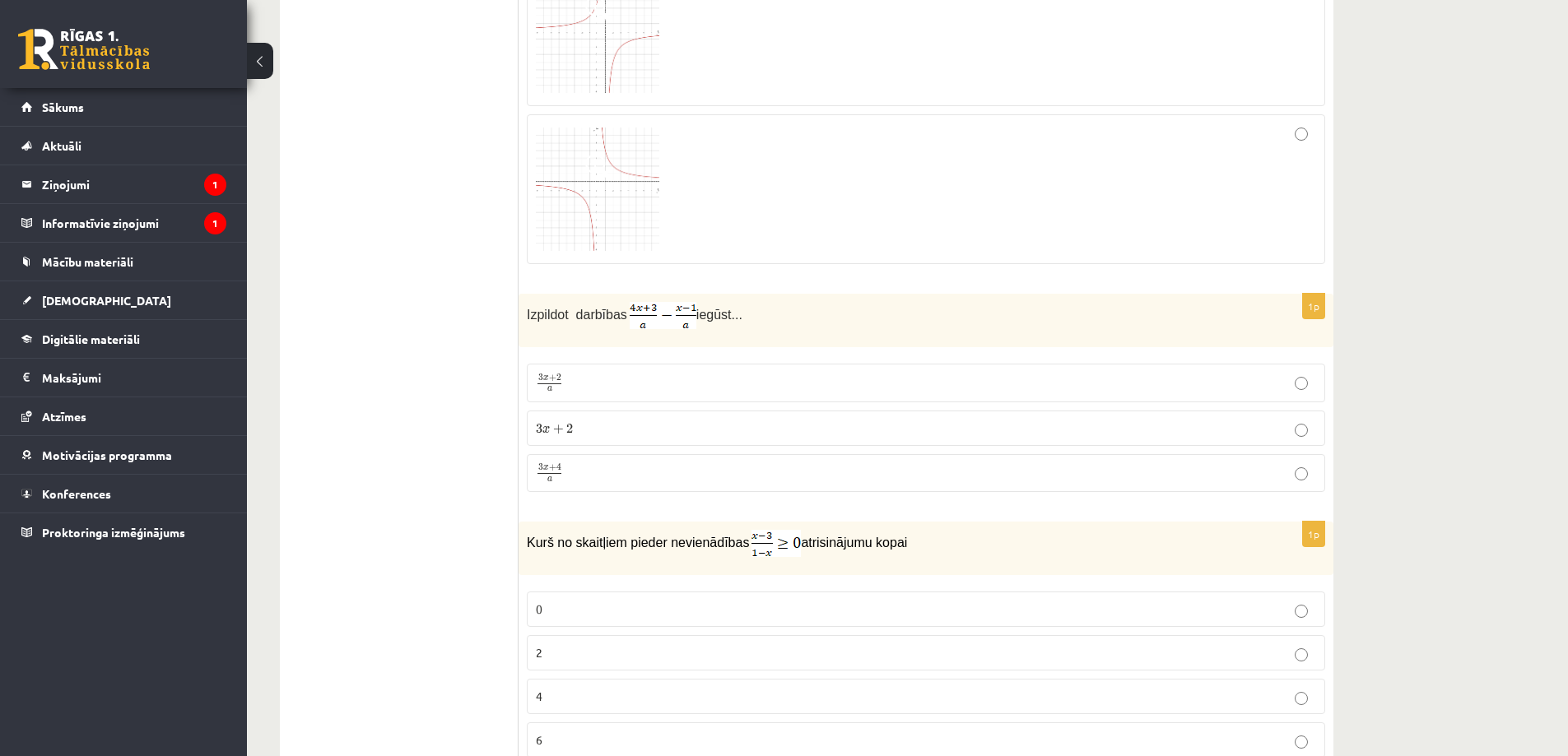
scroll to position [822, 0]
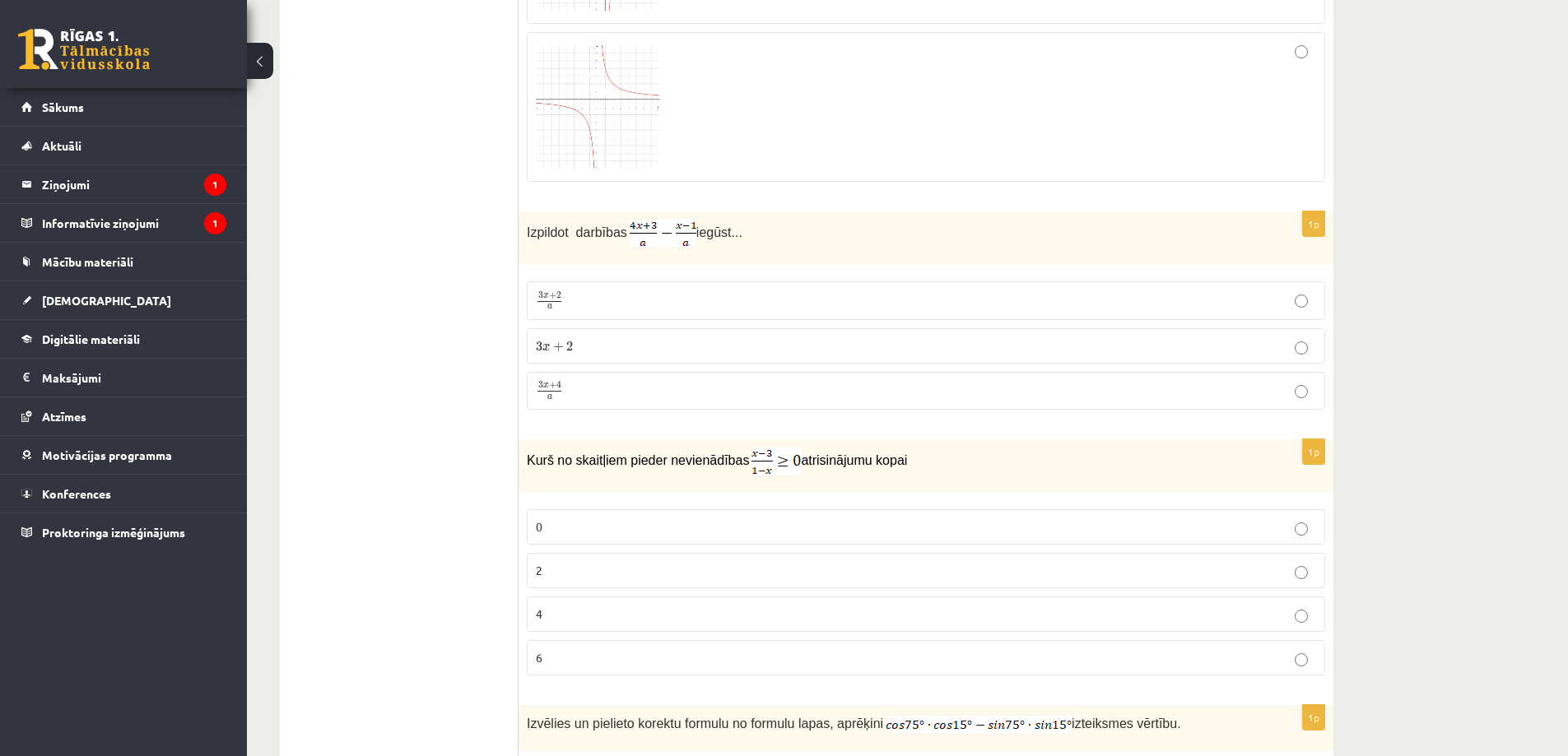
click at [594, 305] on p "3 x + 2 a 3 x + 2 a" at bounding box center [925, 300] width 780 height 20
click at [585, 249] on div "Izpildot darbības iegūst..." at bounding box center [926, 237] width 815 height 53
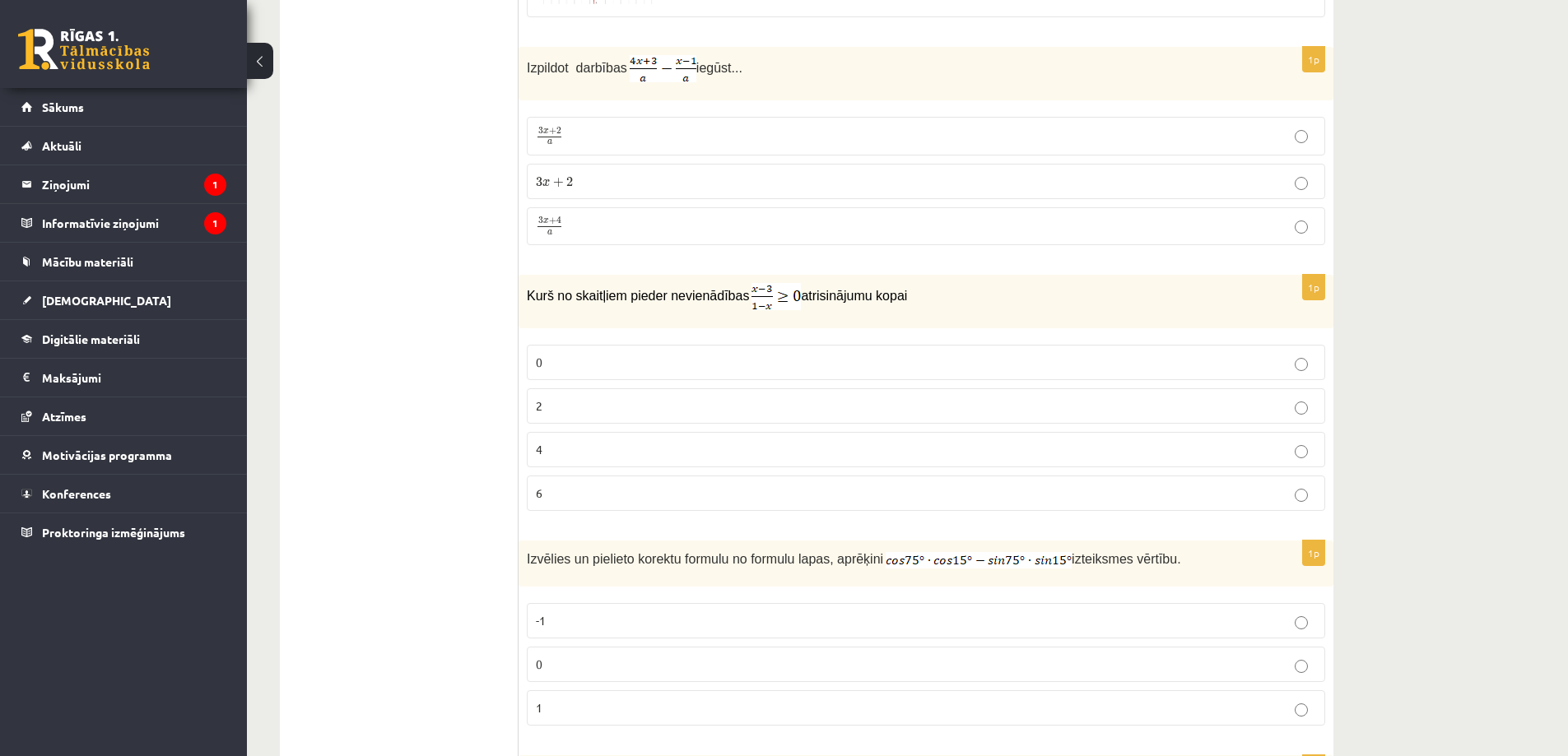
scroll to position [1151, 0]
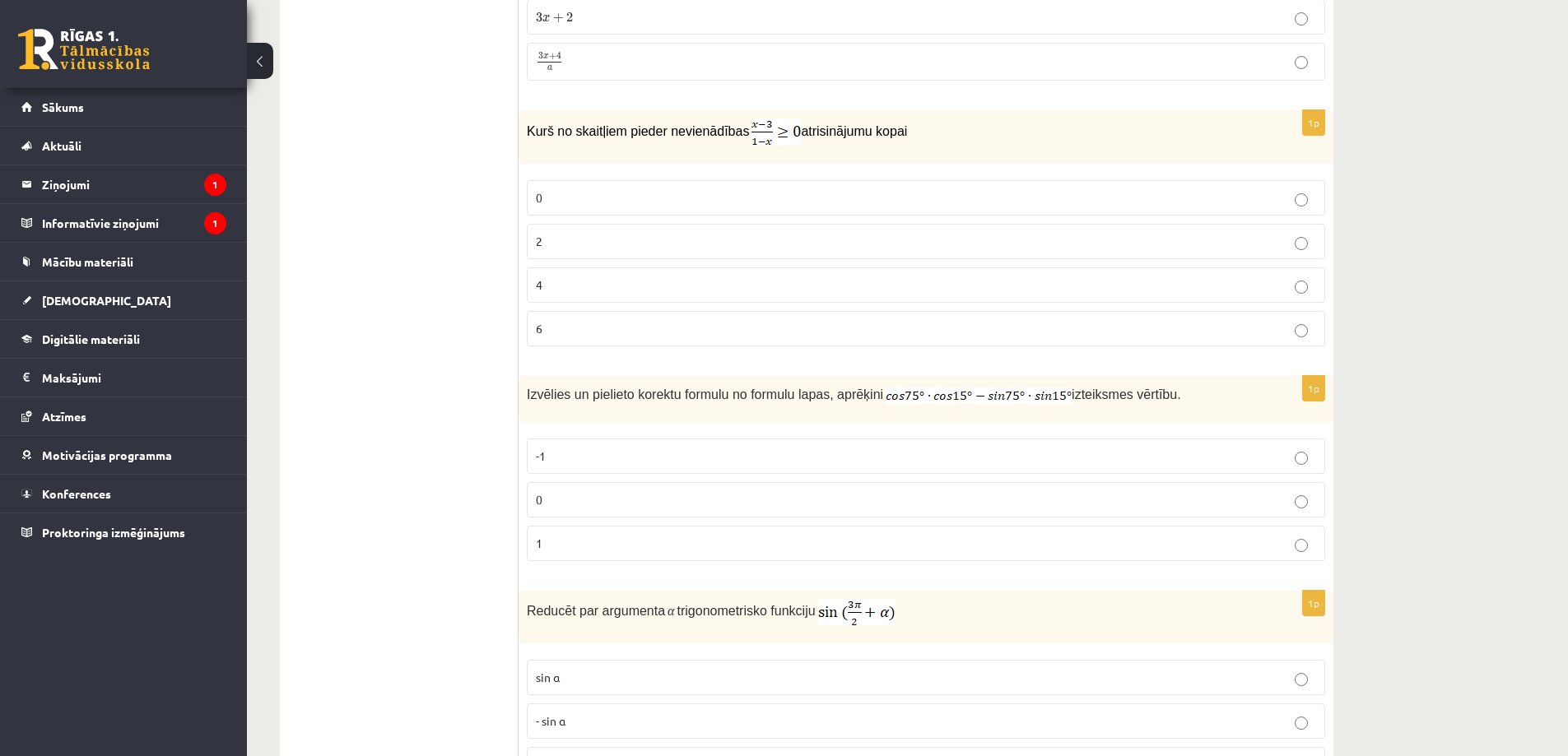
click at [572, 238] on p "2" at bounding box center [925, 242] width 780 height 17
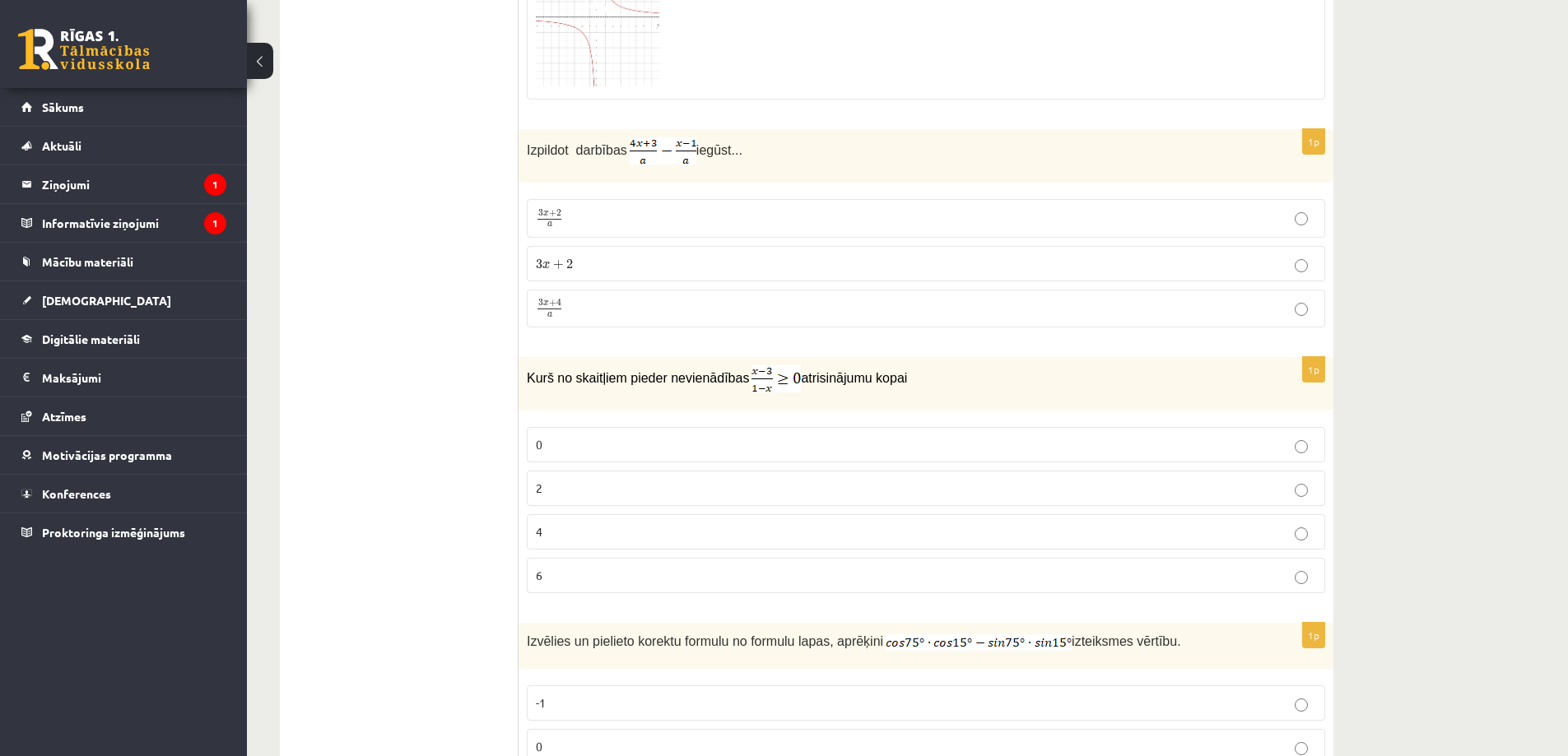
click at [569, 308] on p "3 x + 4 a 3 x + 4 a" at bounding box center [925, 309] width 780 height 21
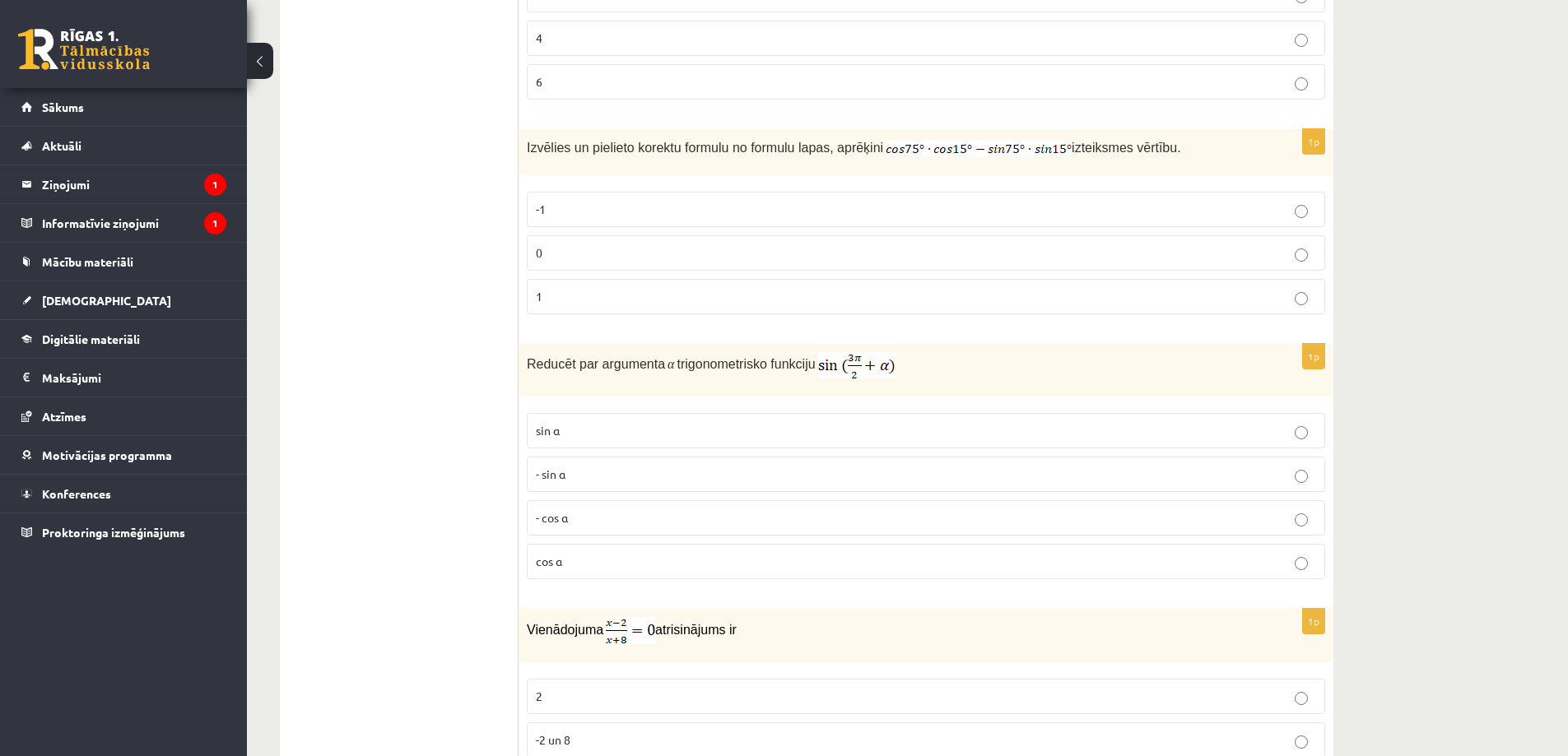
scroll to position [1481, 0]
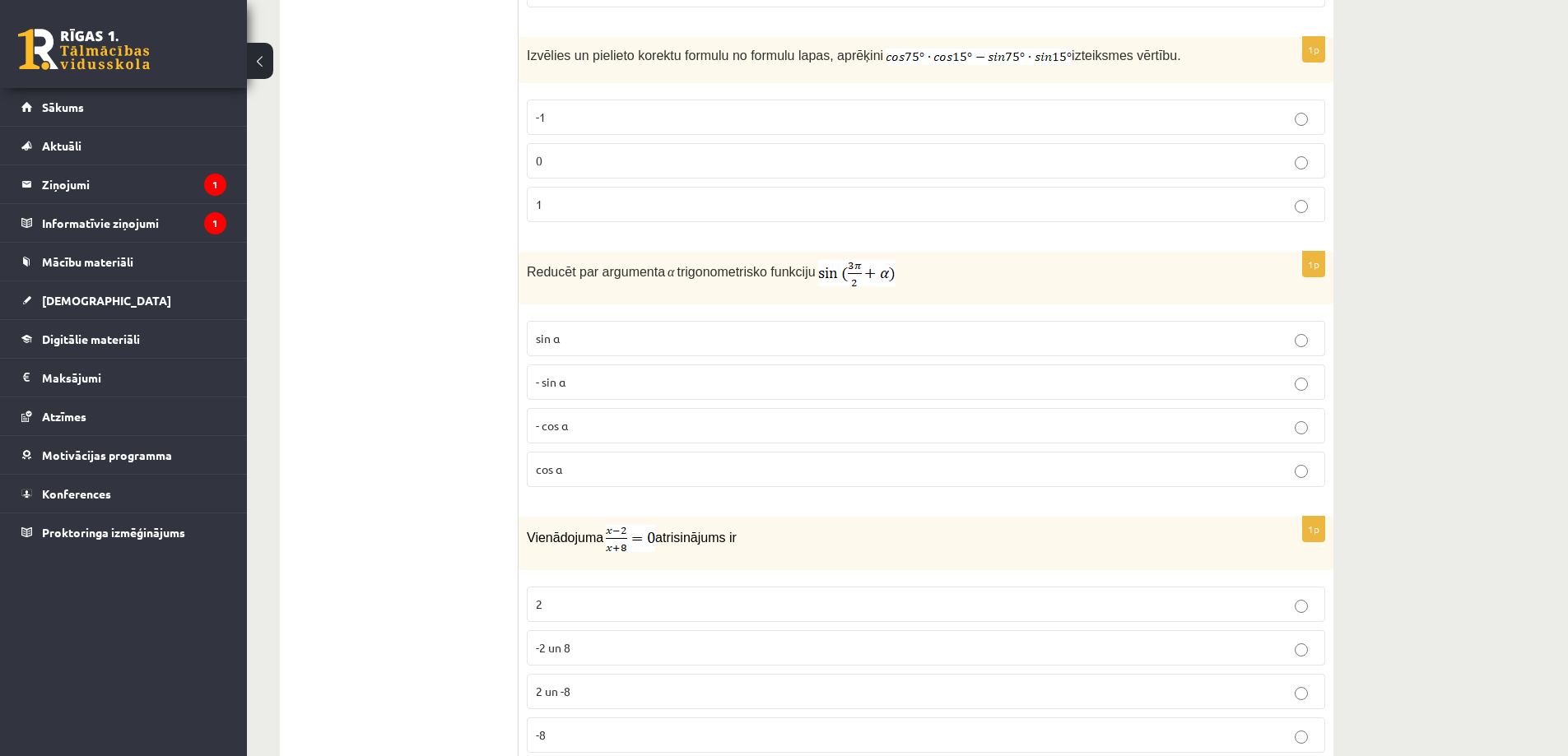
scroll to position [1519, 0]
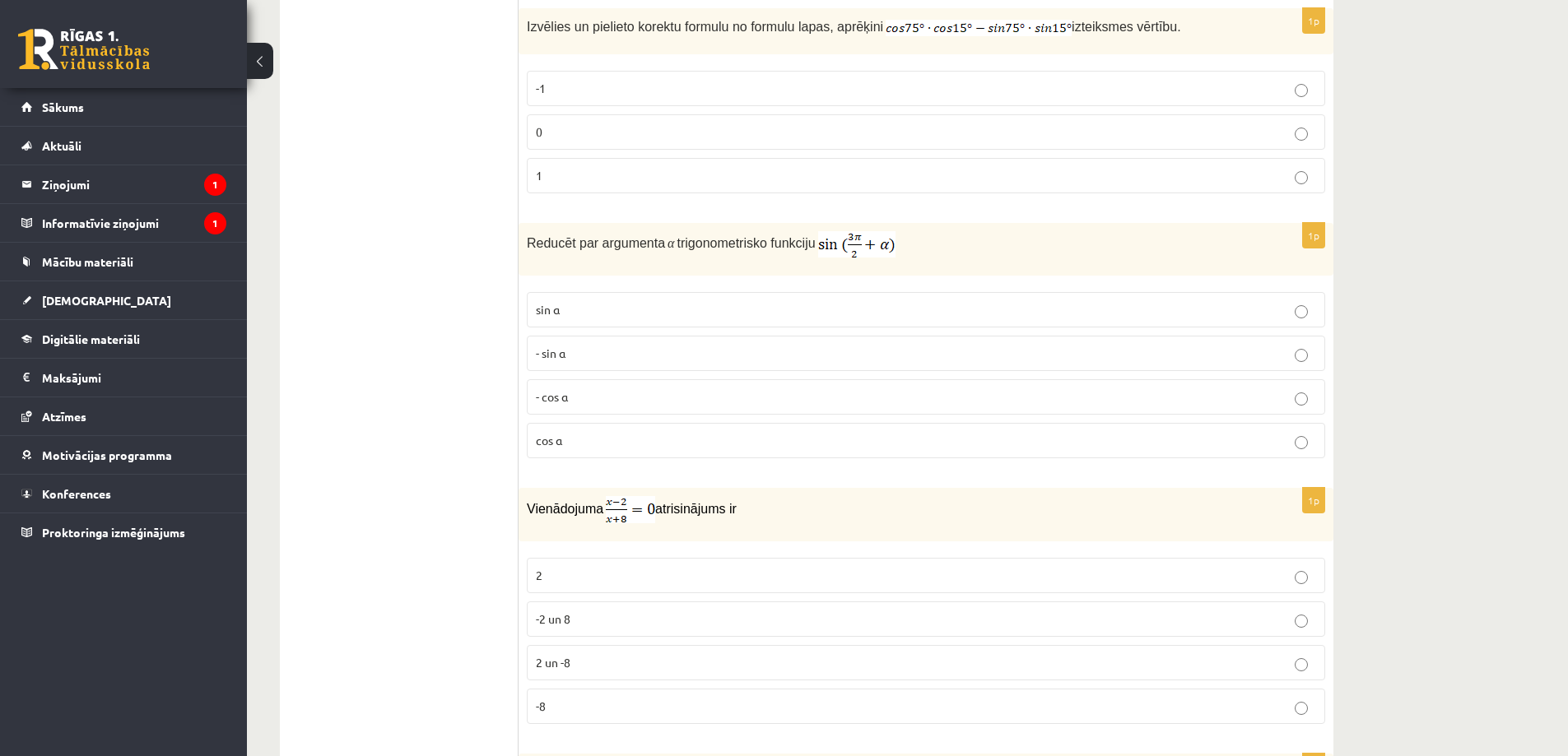
click at [549, 134] on p "0" at bounding box center [925, 132] width 780 height 17
click at [590, 393] on p "- cos ⁡α" at bounding box center [925, 397] width 780 height 17
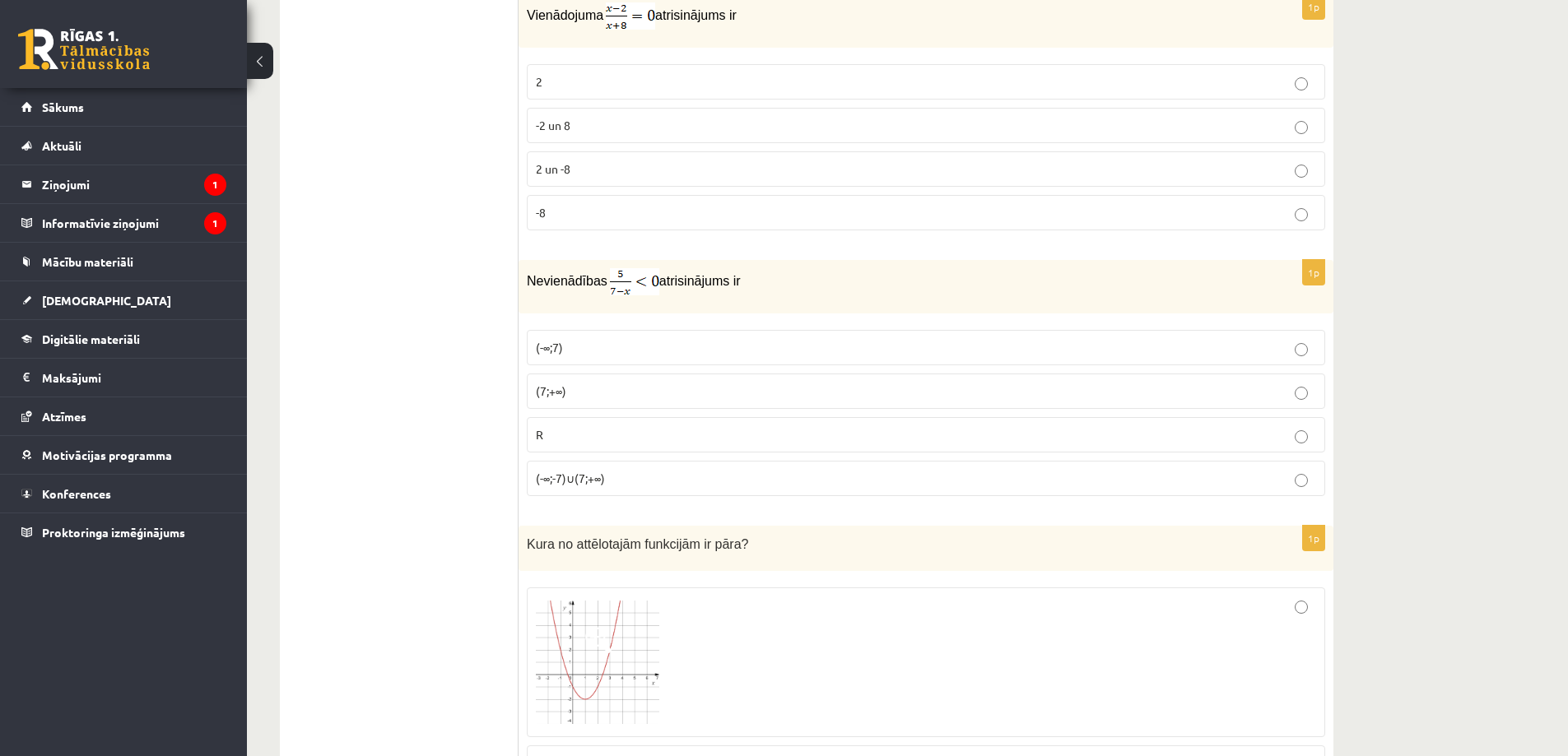
scroll to position [1930, 0]
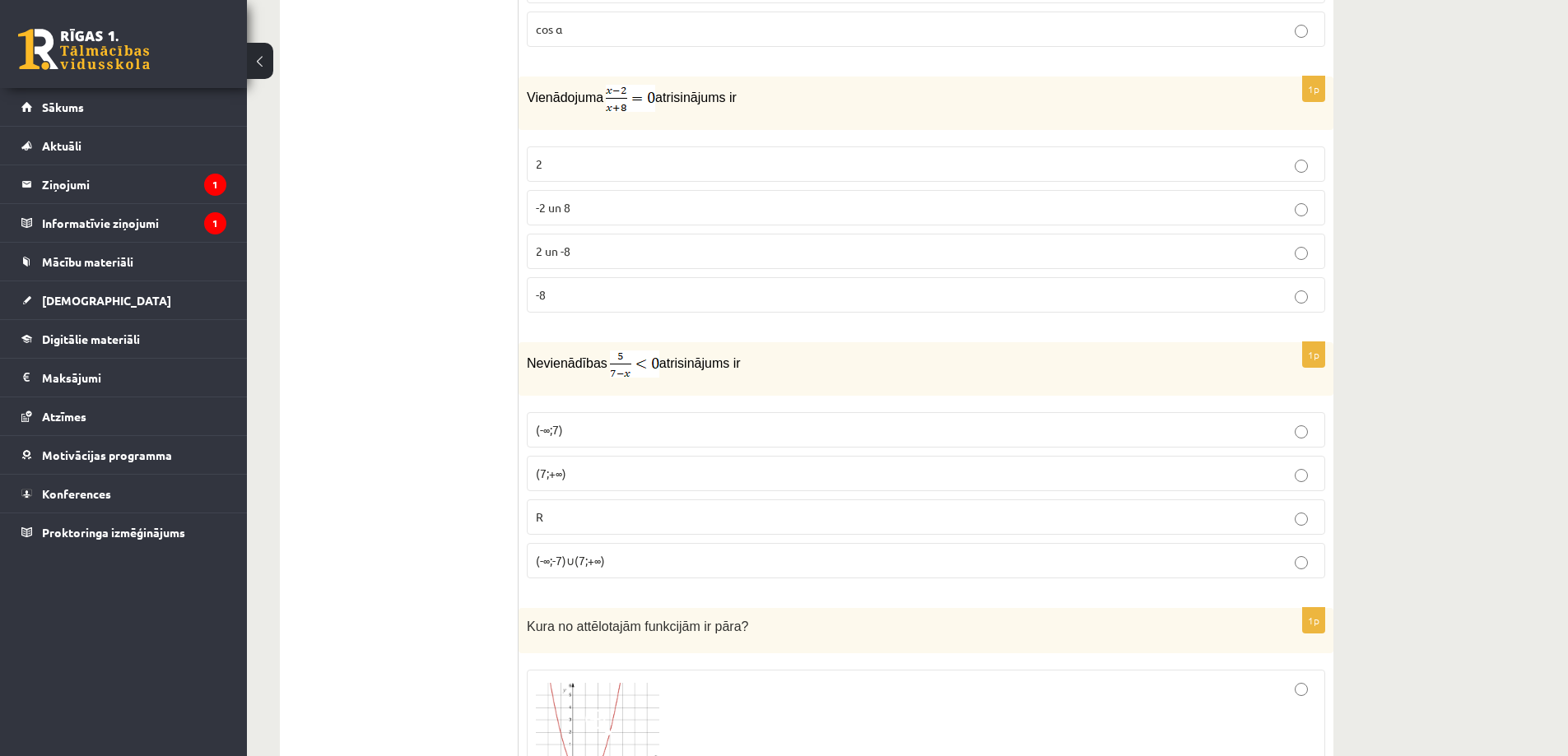
click at [561, 161] on p "2" at bounding box center [925, 164] width 780 height 17
click at [592, 478] on p "(7;+∞)" at bounding box center [925, 473] width 780 height 17
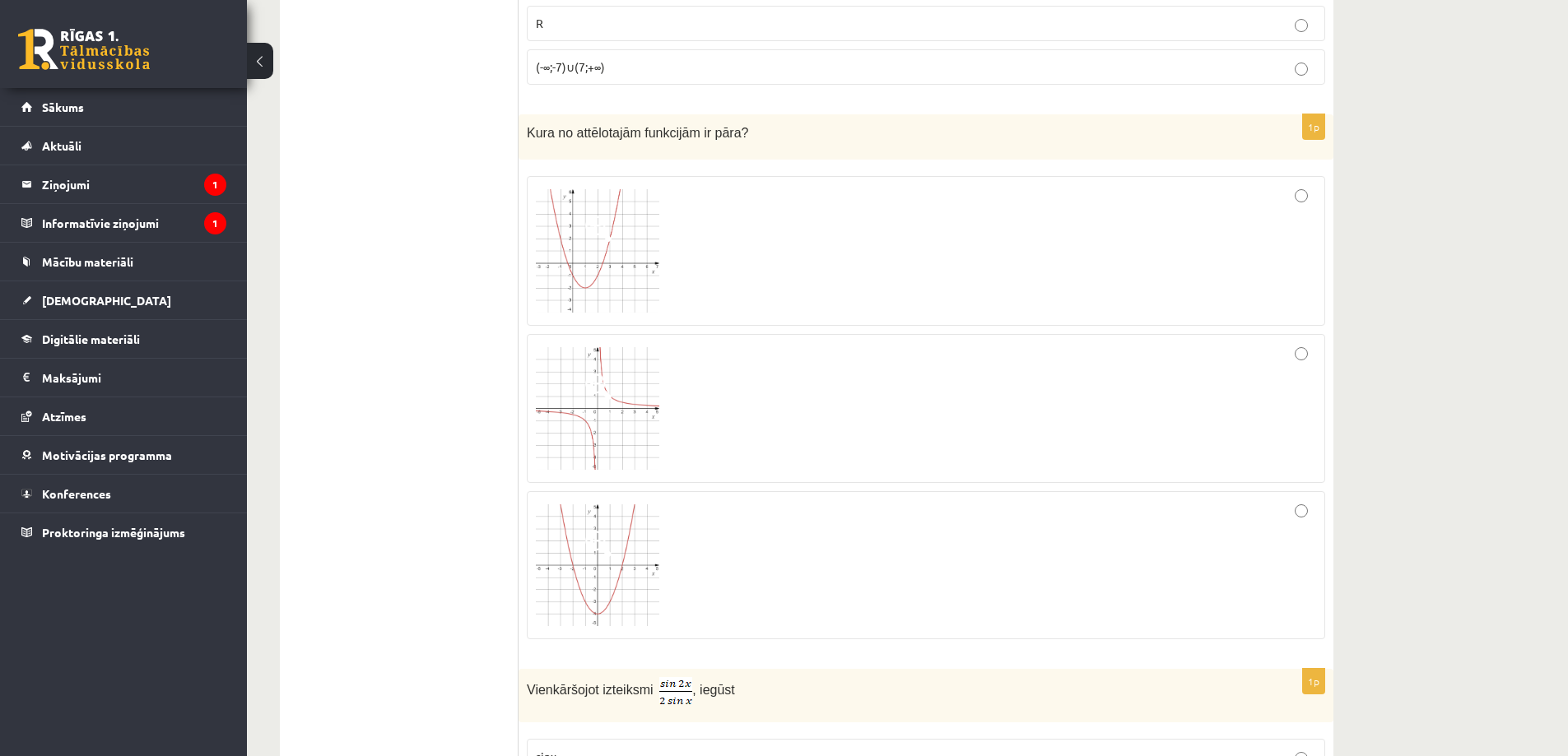
scroll to position [2506, 0]
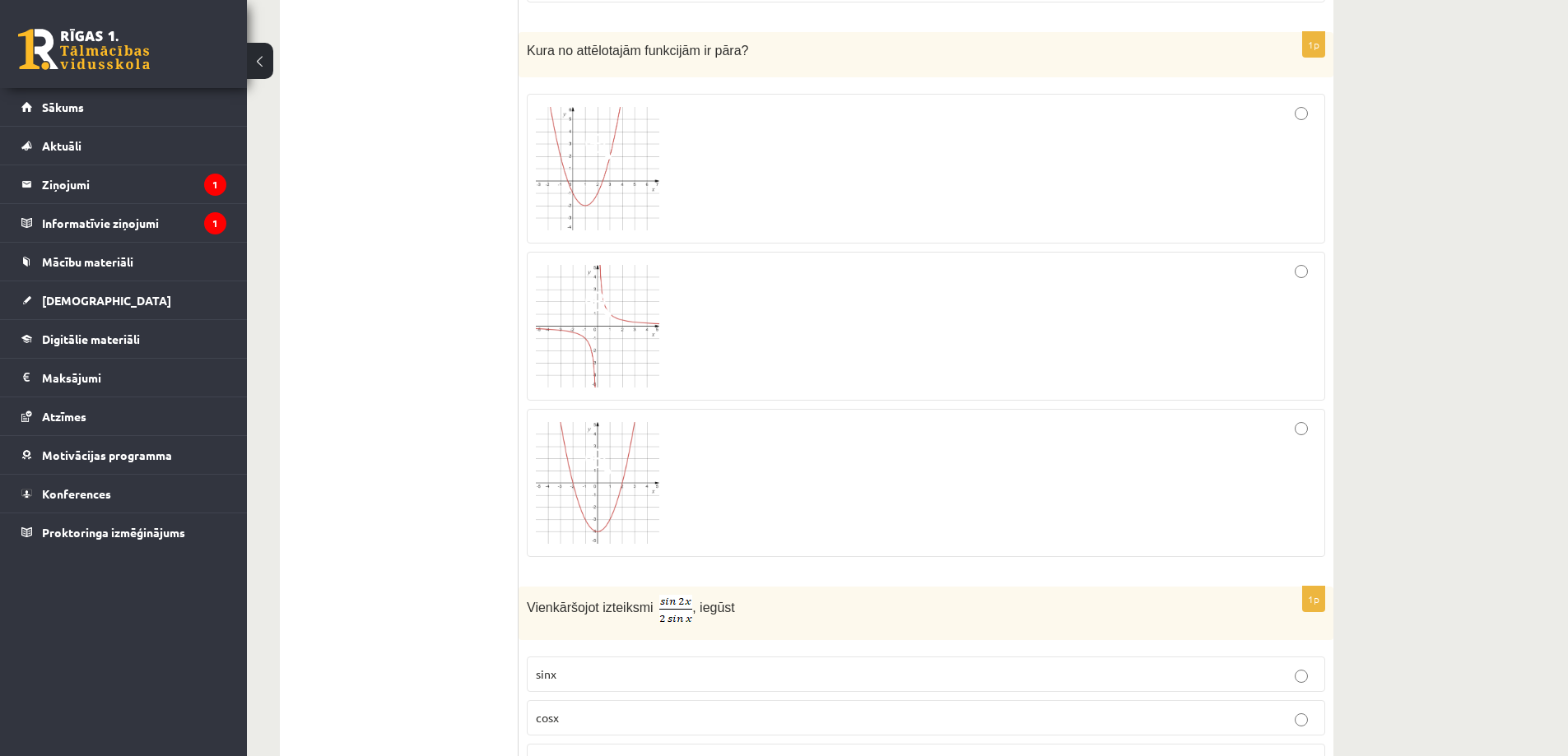
drag, startPoint x: 627, startPoint y: 508, endPoint x: 587, endPoint y: 514, distance: 40.4
click at [627, 507] on img at bounding box center [597, 482] width 123 height 121
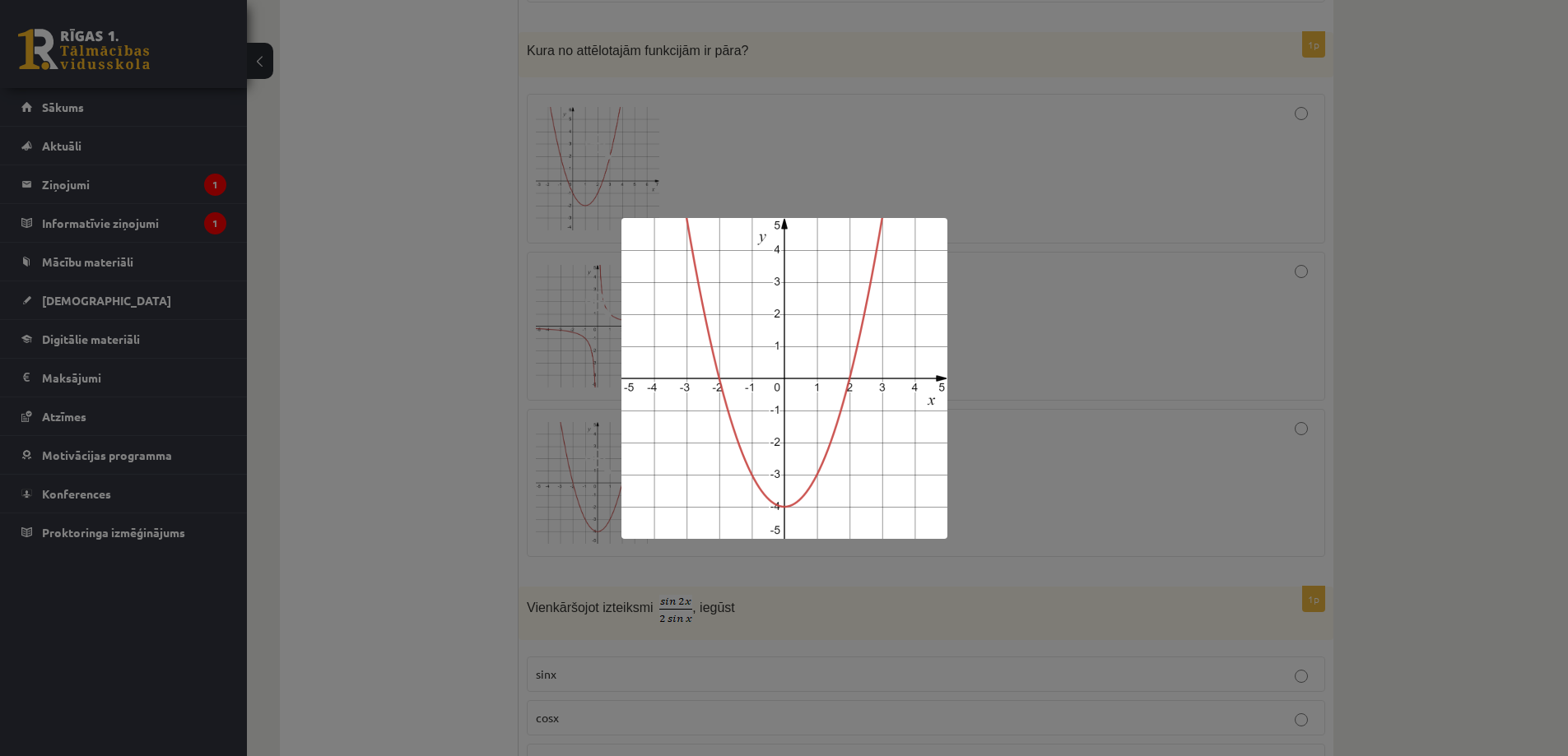
click at [516, 474] on div at bounding box center [784, 378] width 1568 height 756
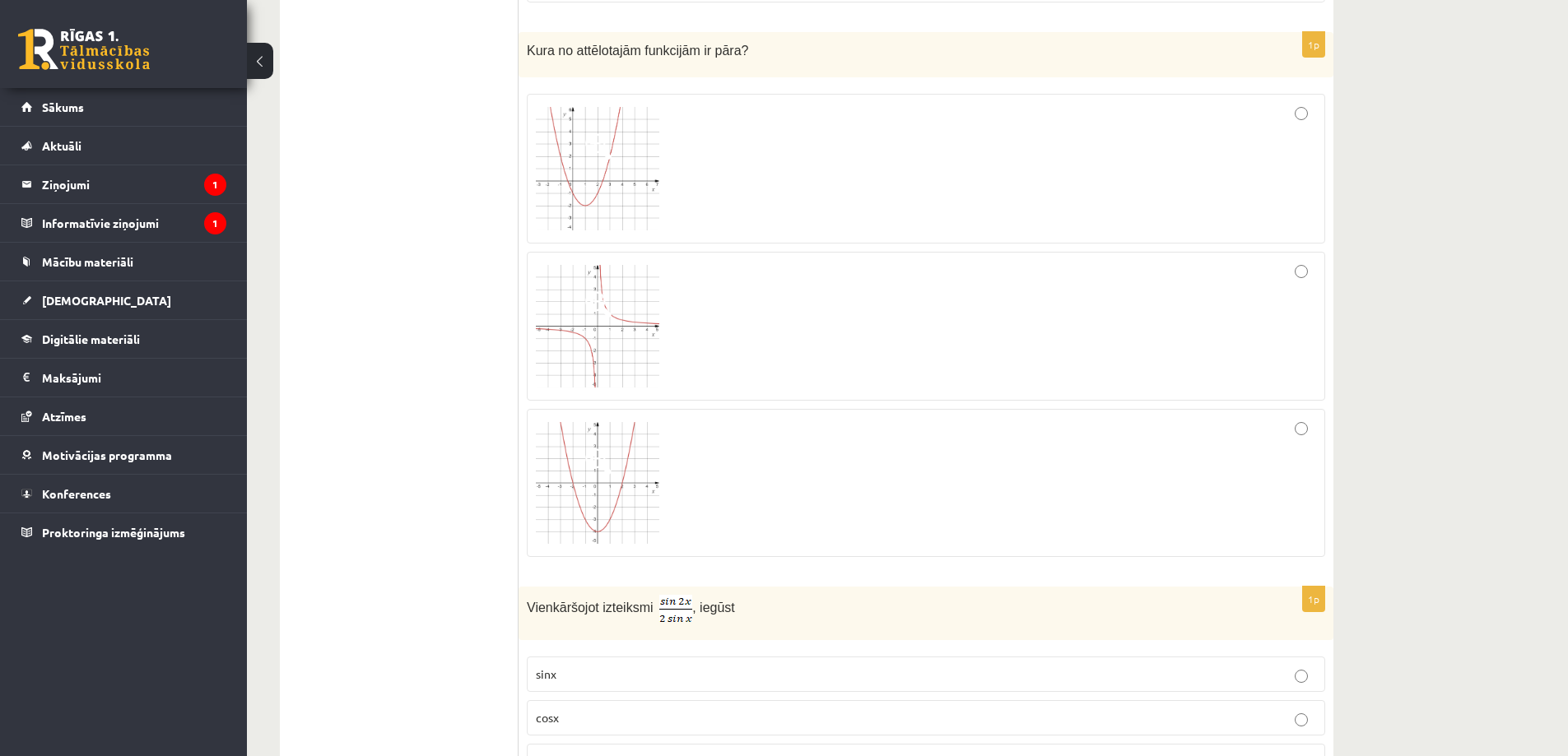
click at [1311, 402] on fieldset at bounding box center [926, 324] width 798 height 477
click at [617, 475] on img at bounding box center [597, 482] width 123 height 121
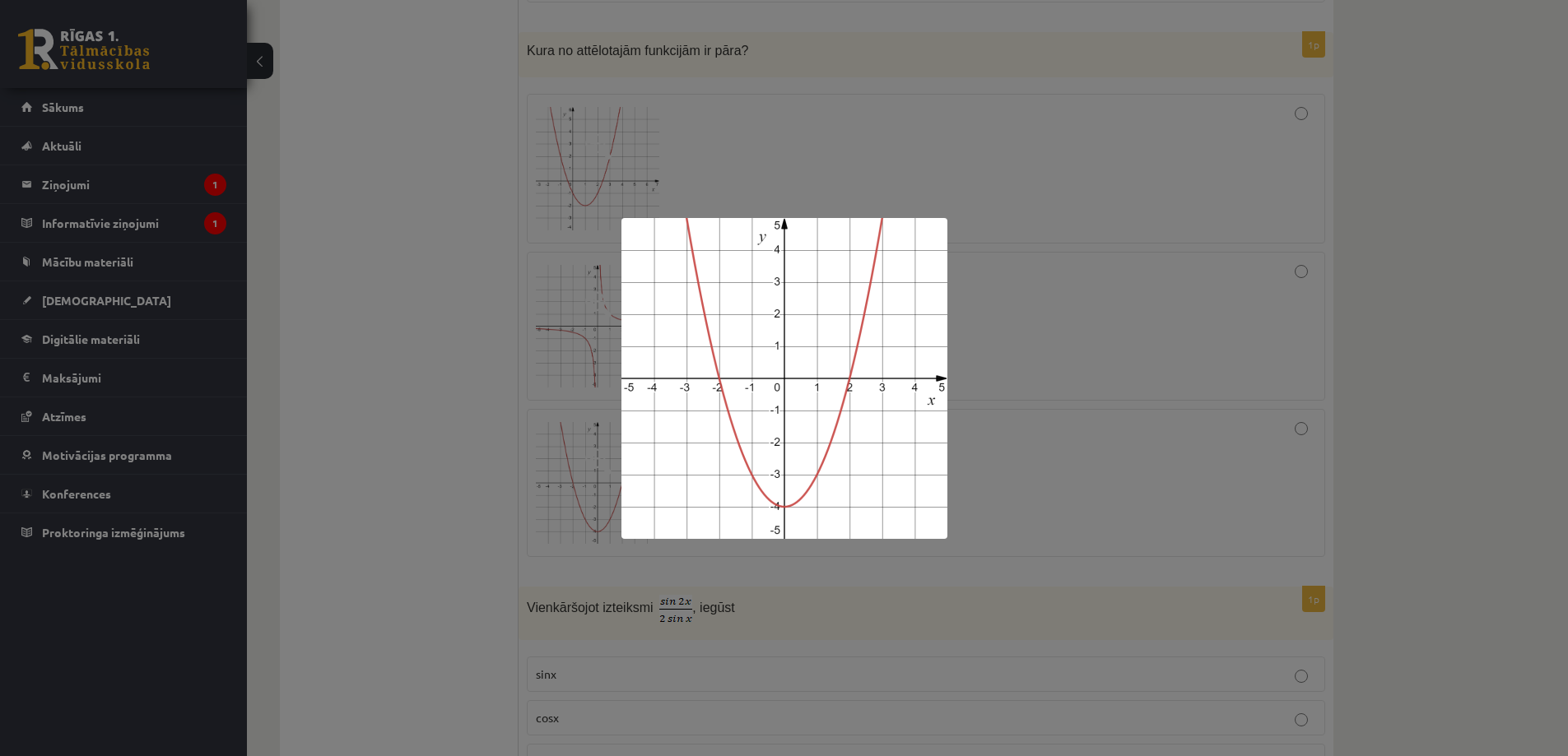
click at [358, 442] on div at bounding box center [784, 378] width 1568 height 756
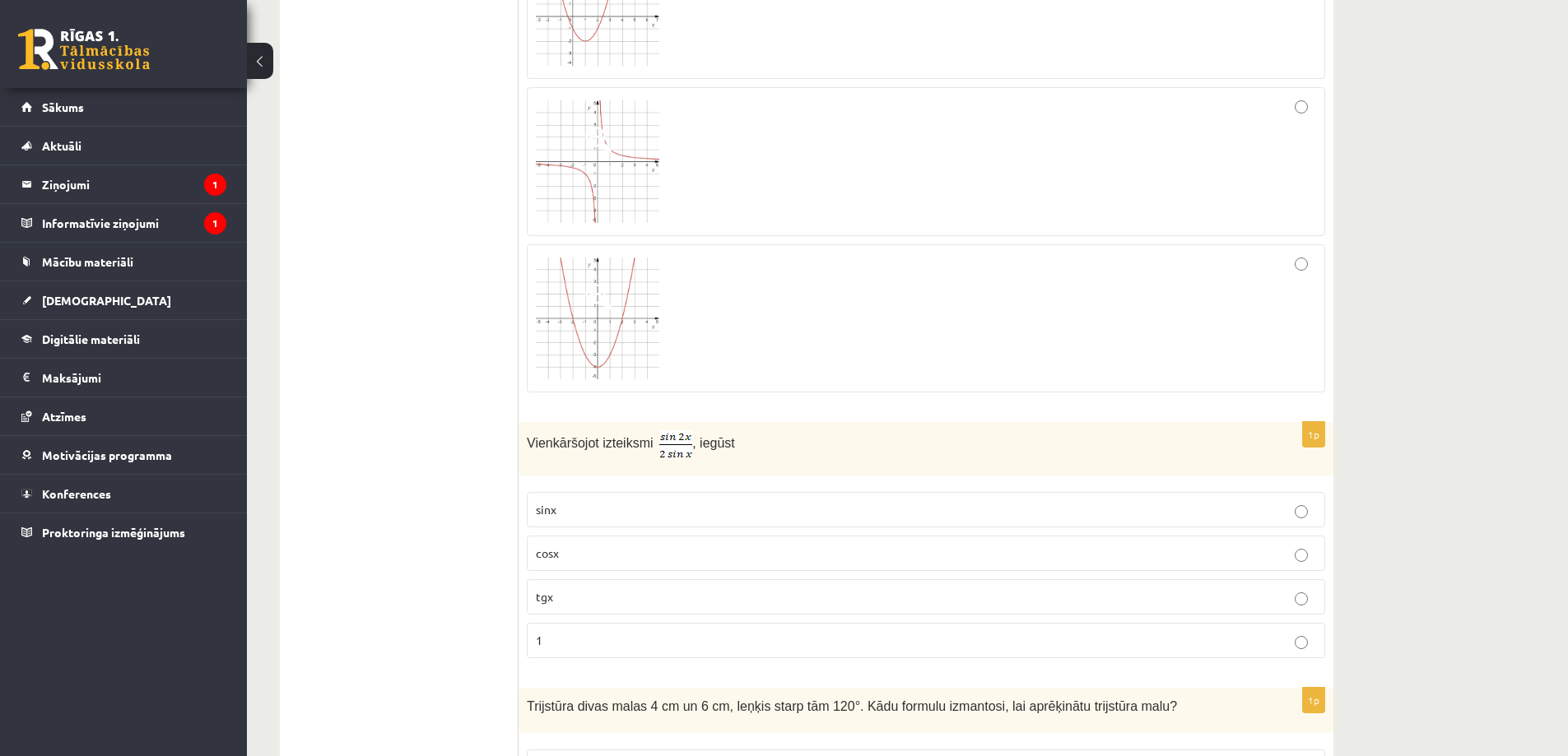
scroll to position [2753, 0]
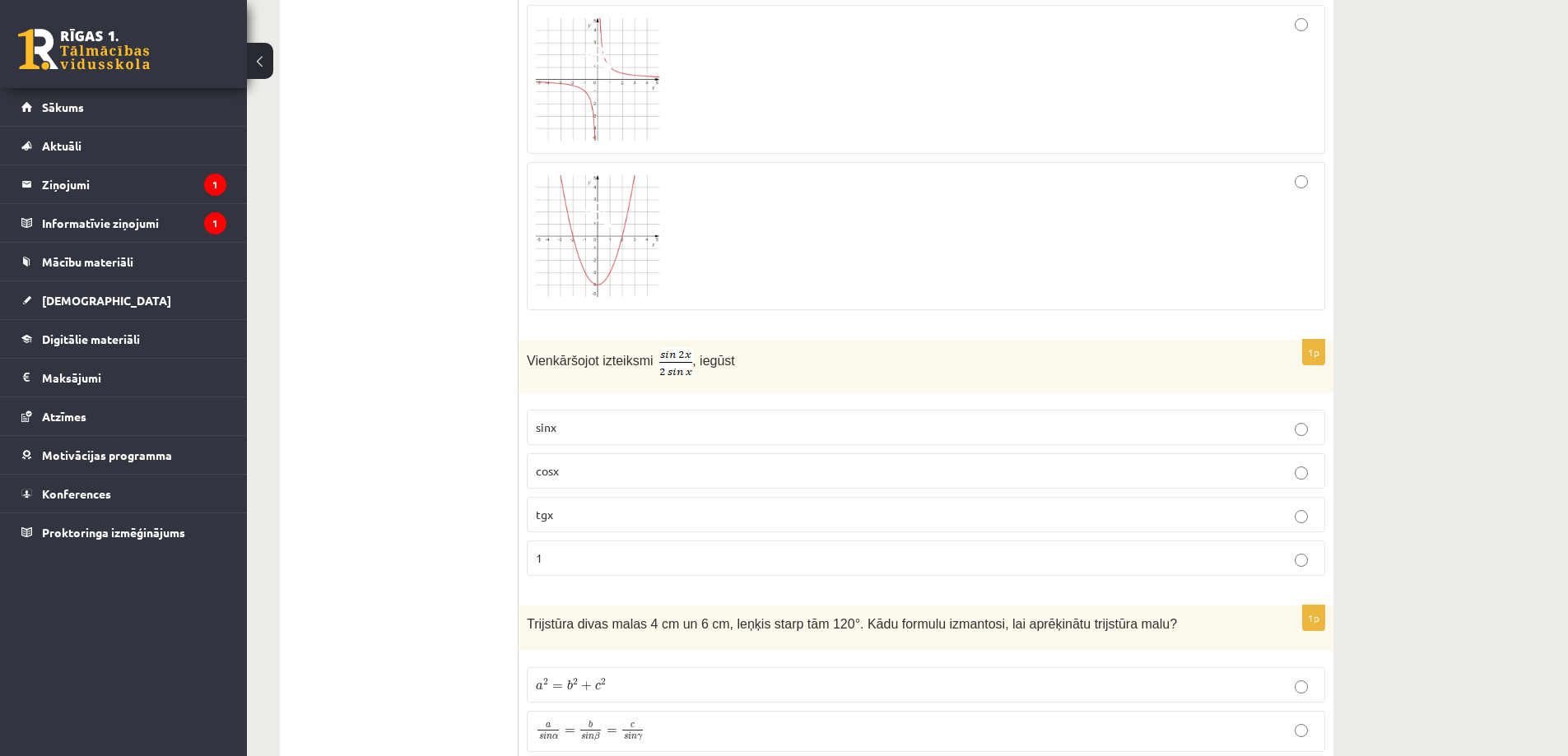
click at [585, 430] on p "sinx" at bounding box center [925, 428] width 780 height 17
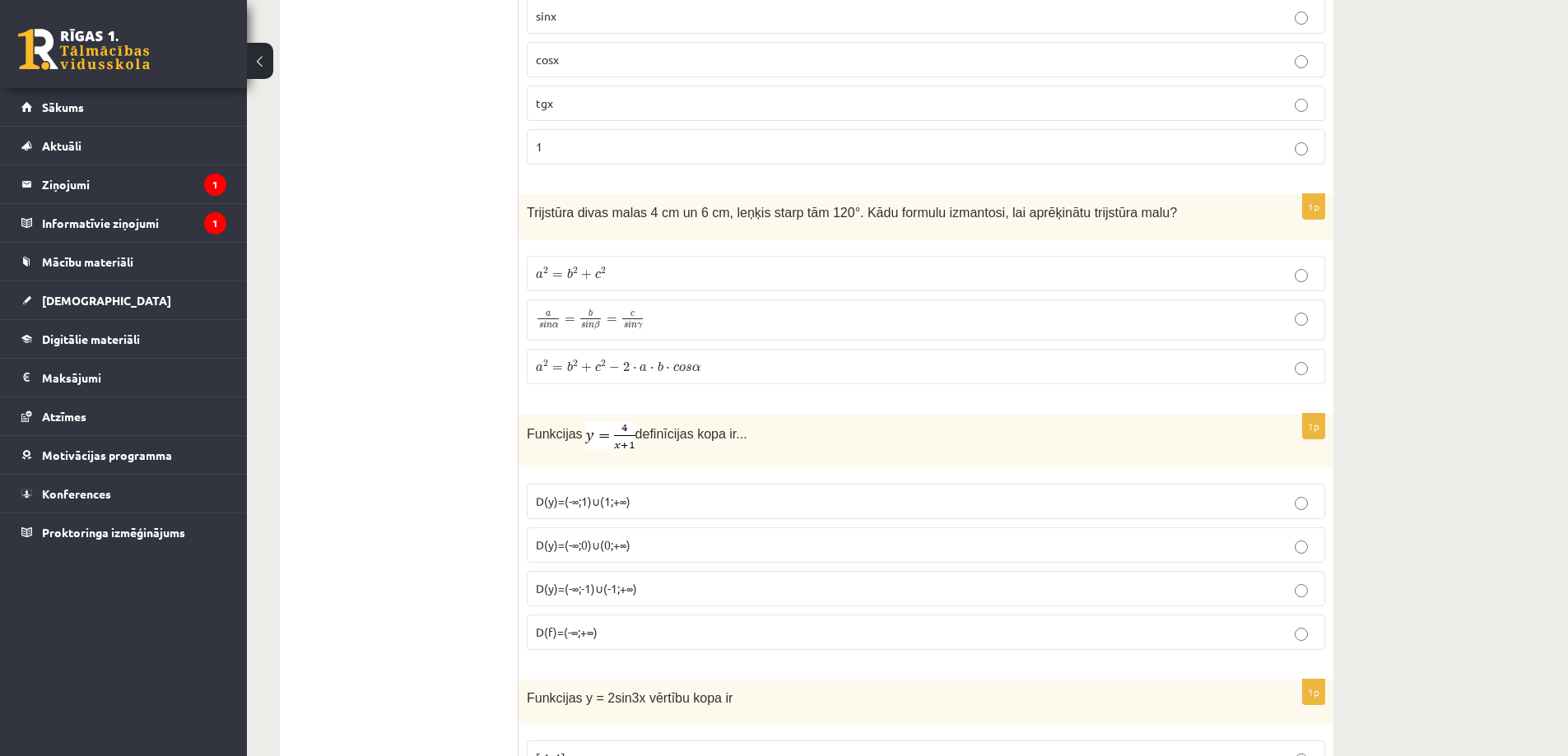
scroll to position [3247, 0]
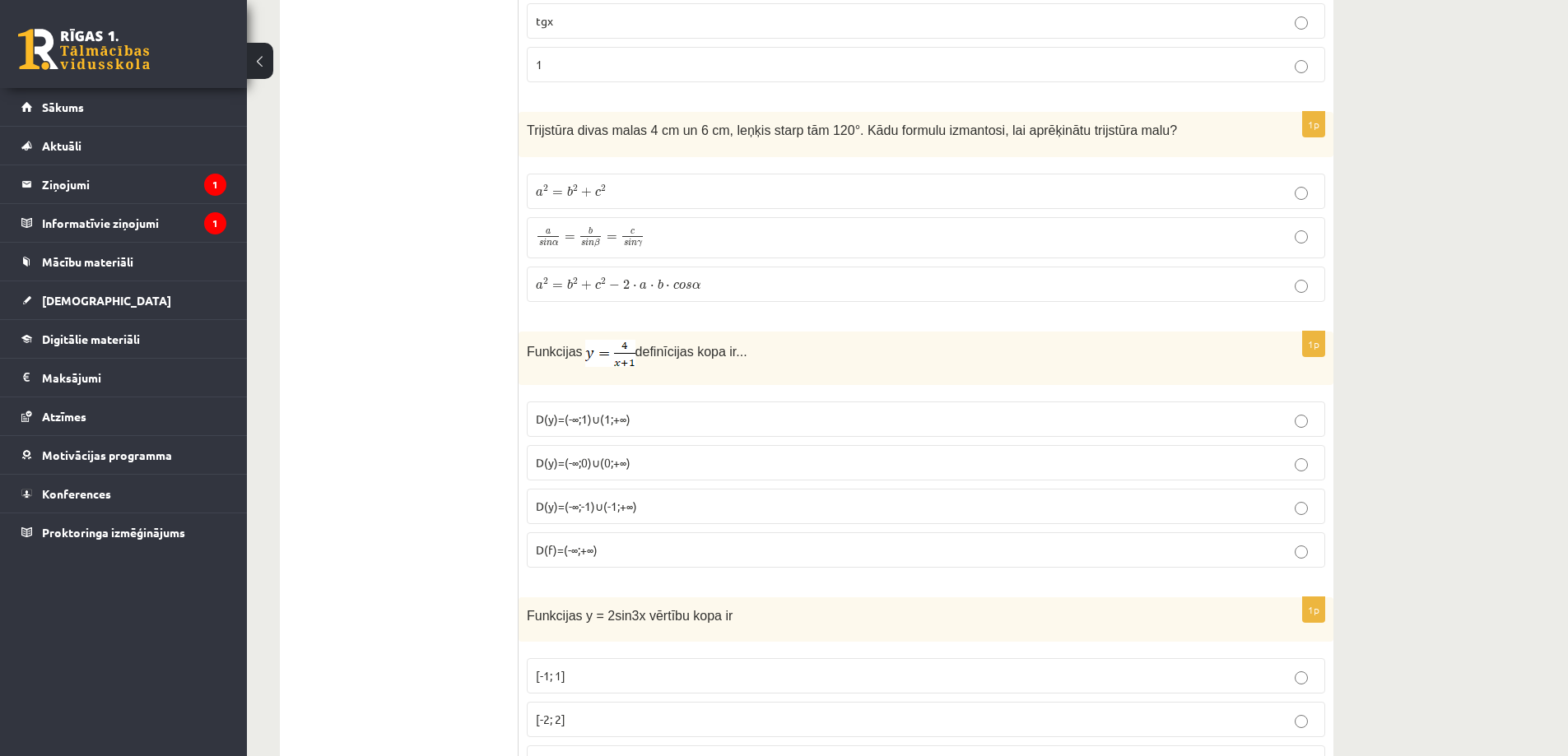
click at [605, 512] on span "D(y)=(-∞;-1)∪(-1;+∞)" at bounding box center [586, 505] width 101 height 15
click at [636, 286] on span "a 2 = b 2 + c 2 − 2 ⋅ a ⋅ b ⋅ c o s α" at bounding box center [618, 284] width 164 height 12
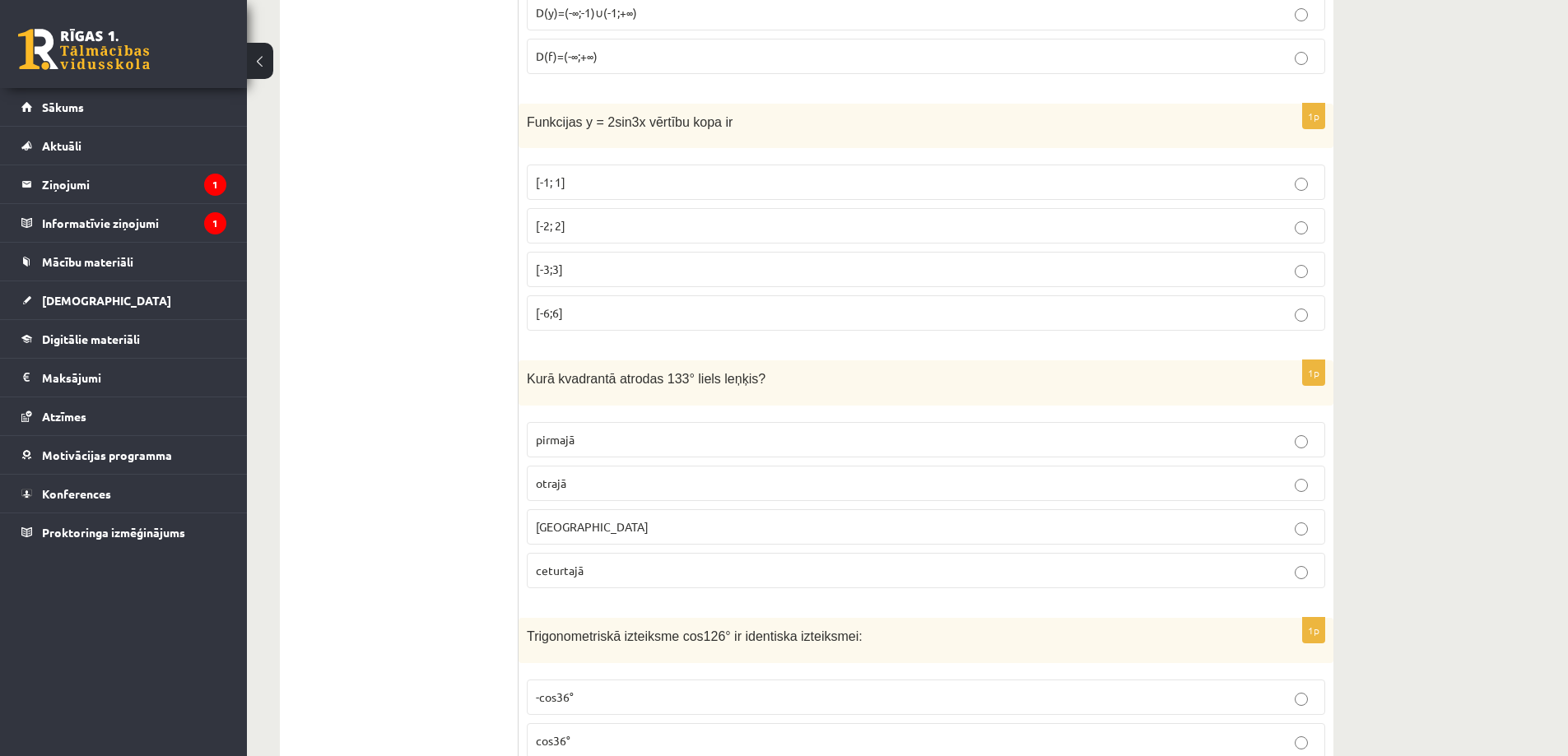
scroll to position [3822, 0]
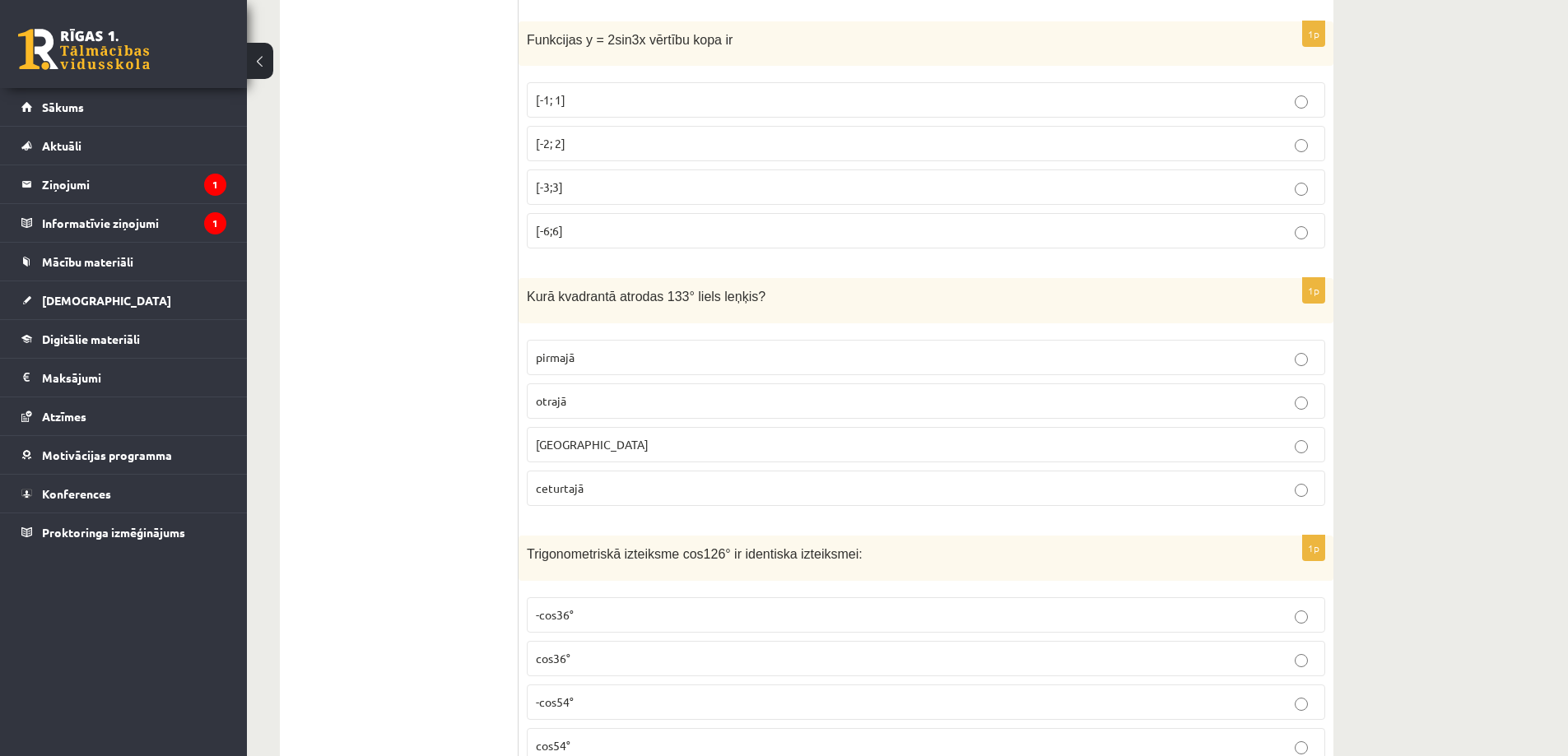
click at [571, 446] on span "[GEOGRAPHIC_DATA]" at bounding box center [591, 443] width 113 height 15
click at [554, 135] on p "[-2; 2]" at bounding box center [925, 144] width 780 height 17
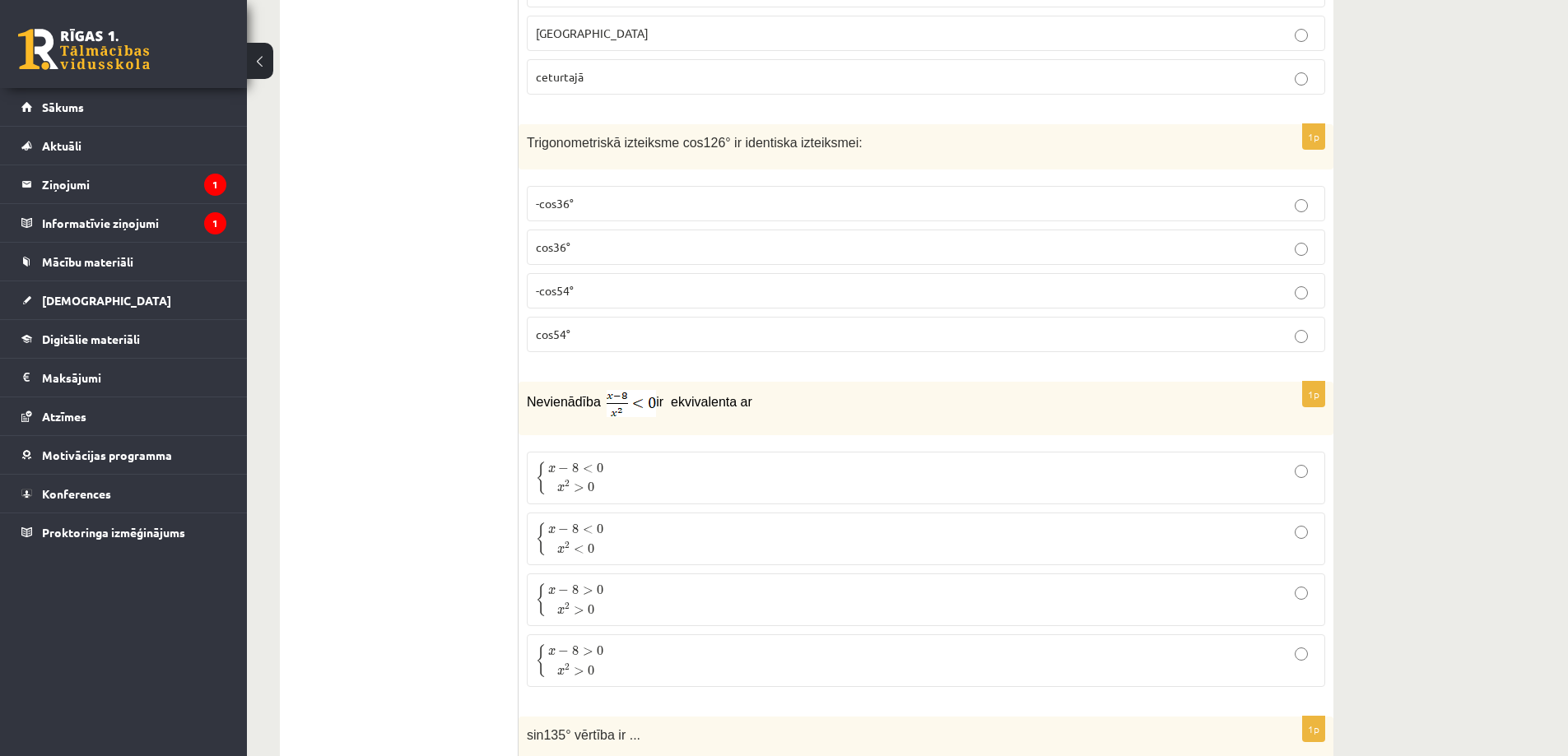
scroll to position [4316, 0]
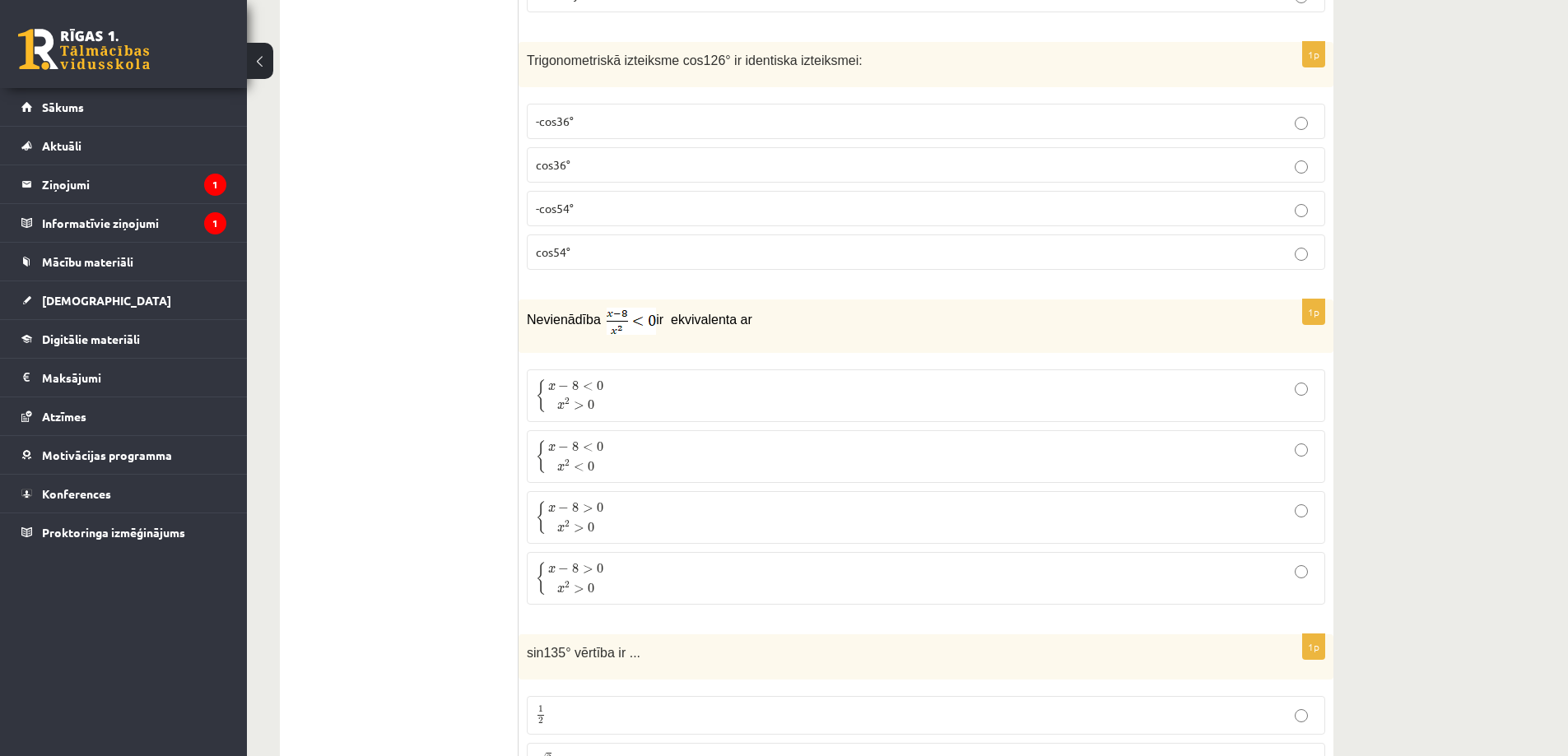
click at [323, 538] on ul "Tests Izvērtējums!" at bounding box center [407, 143] width 222 height 8327
click at [595, 206] on p "-cos54°" at bounding box center [925, 209] width 780 height 17
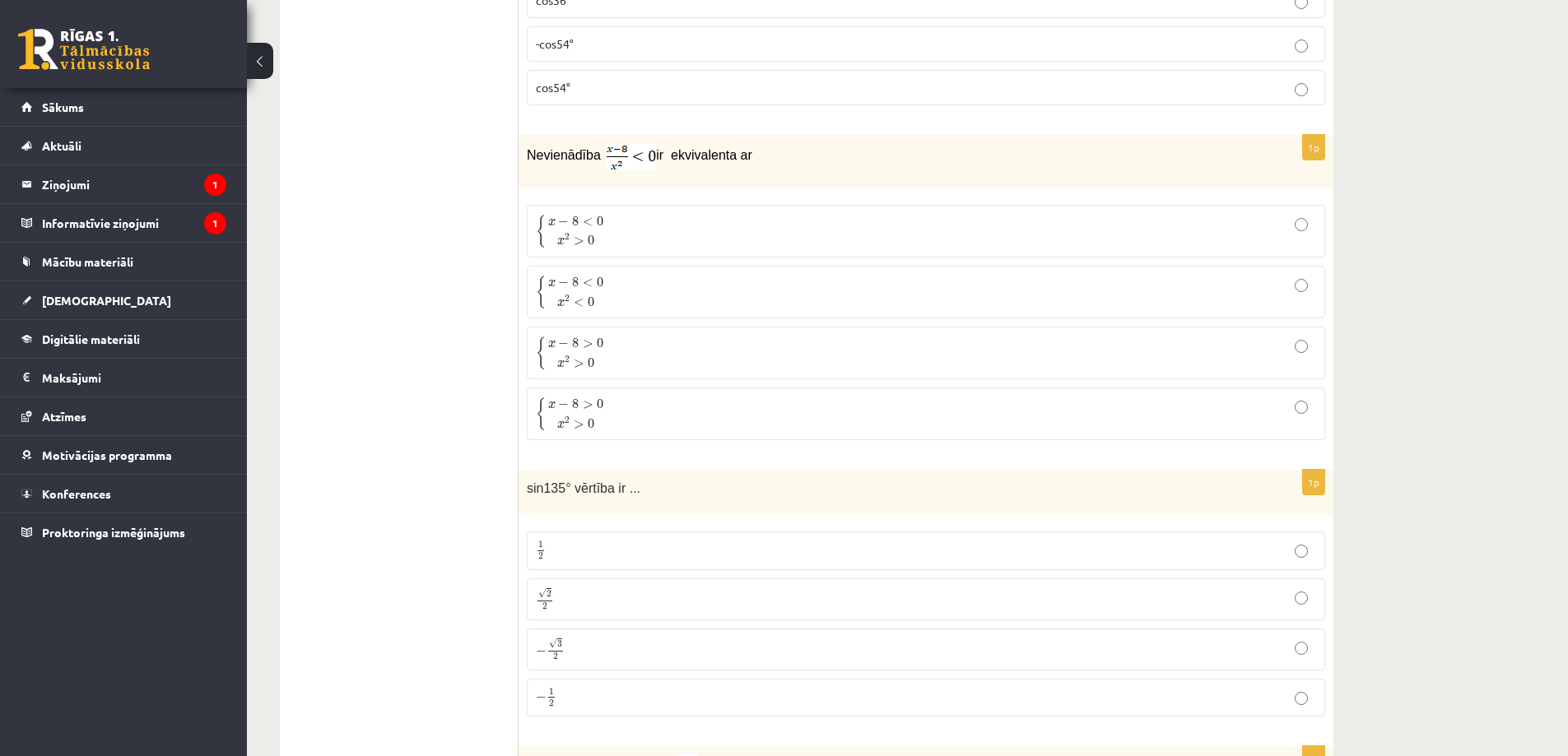
click at [609, 224] on p "{ x − 8 < 0 x 2 > 0 { x − 8 < 0 x 2 > 0" at bounding box center [925, 231] width 780 height 35
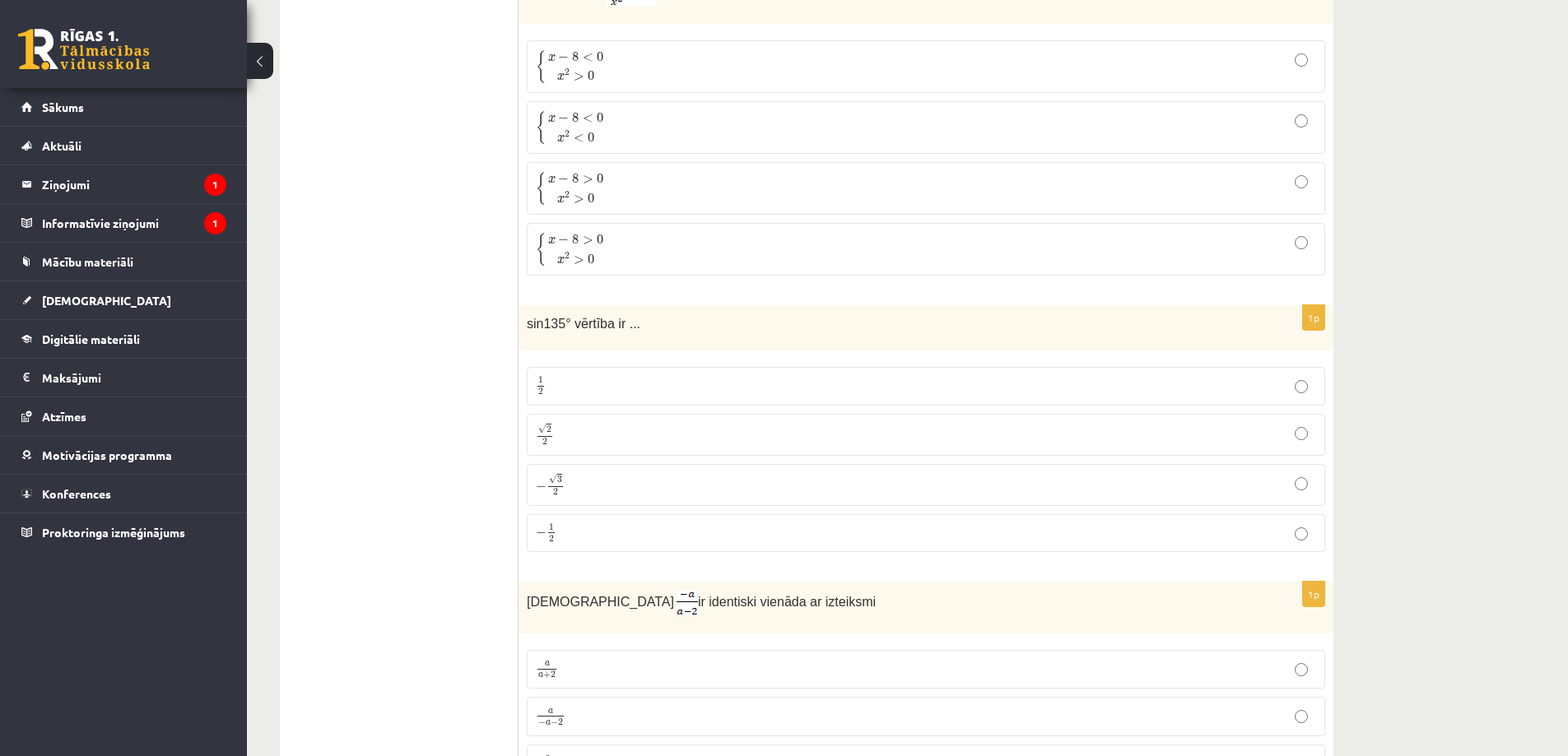
scroll to position [4891, 0]
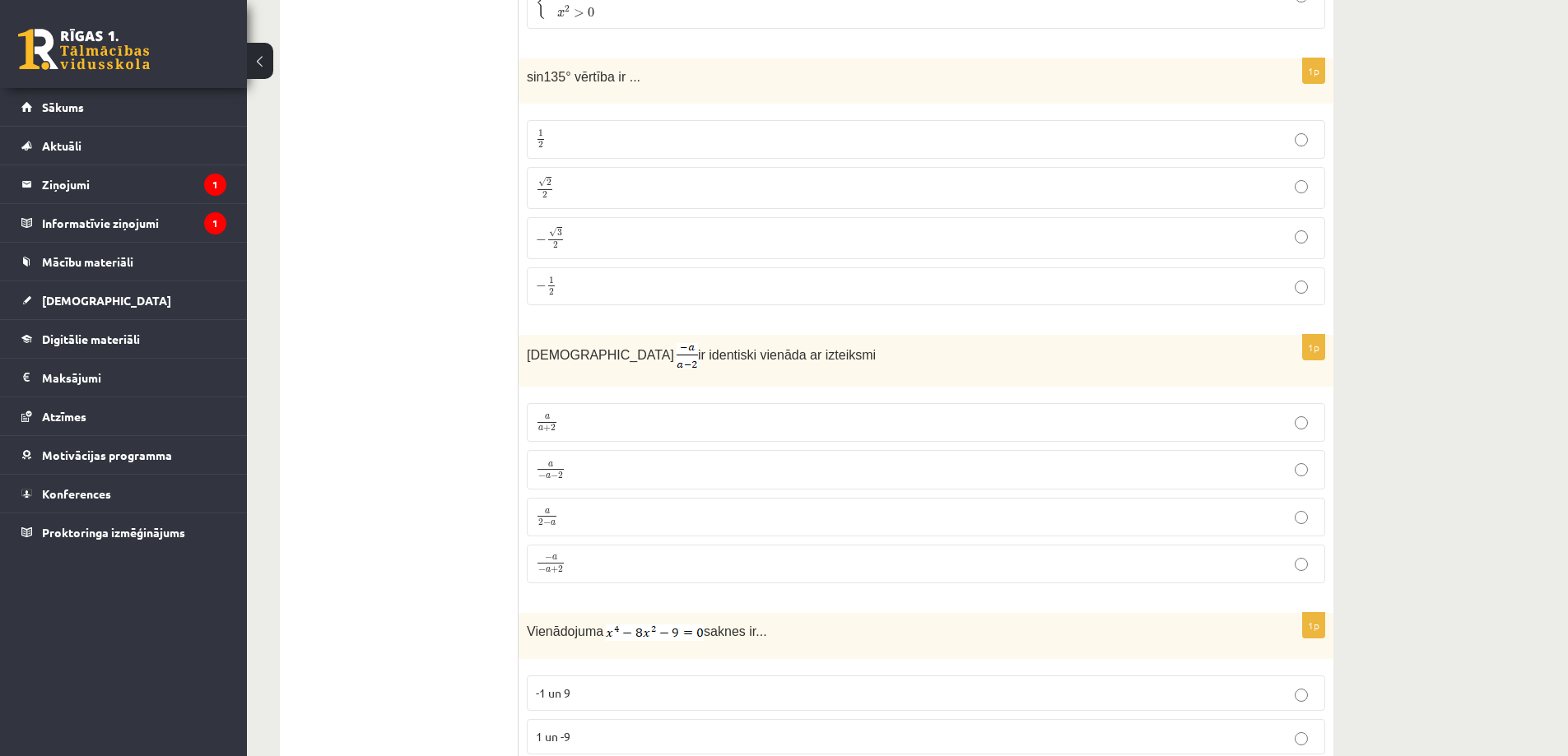
click at [565, 239] on p "− √ 3 2 − 3 2" at bounding box center [925, 237] width 780 height 24
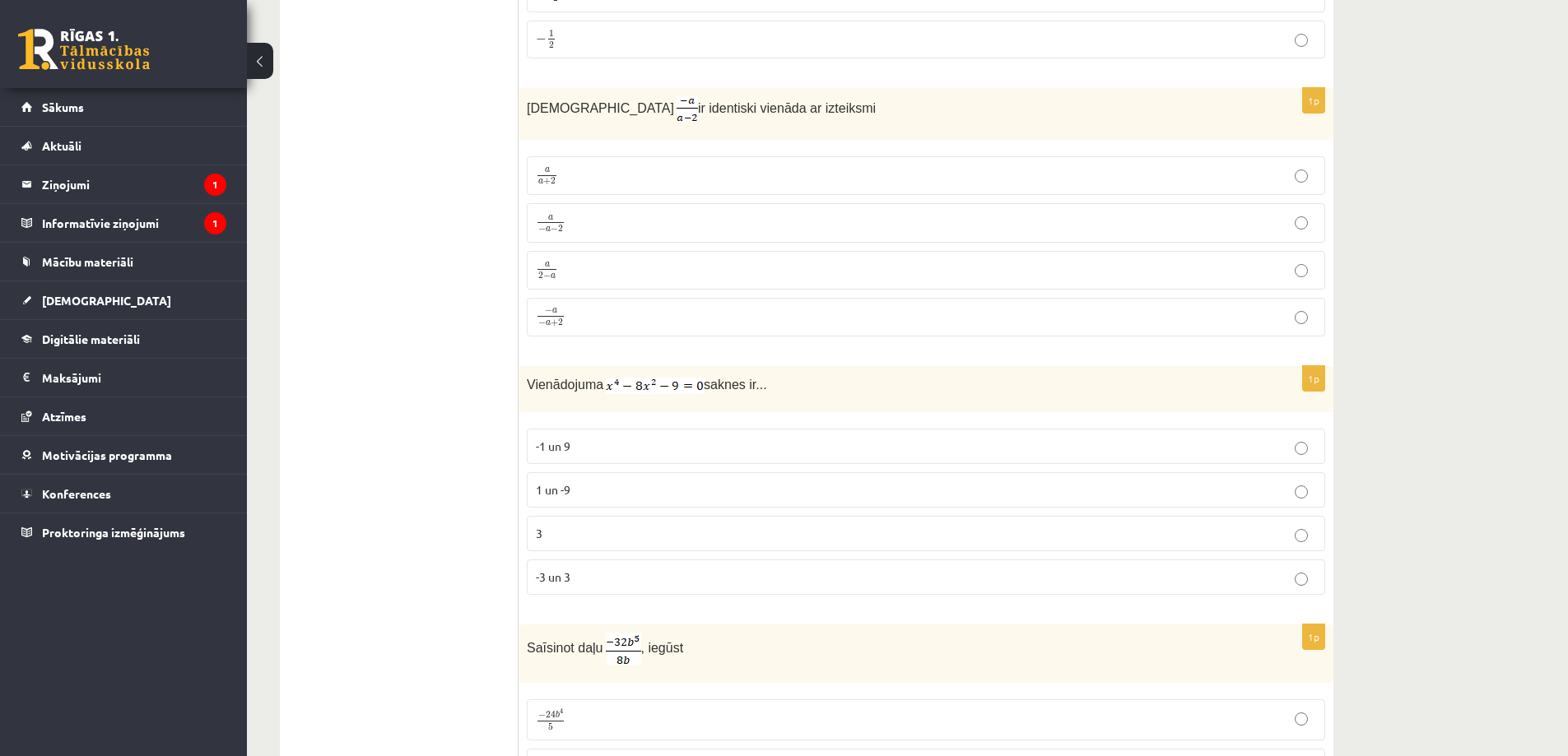
scroll to position [5220, 0]
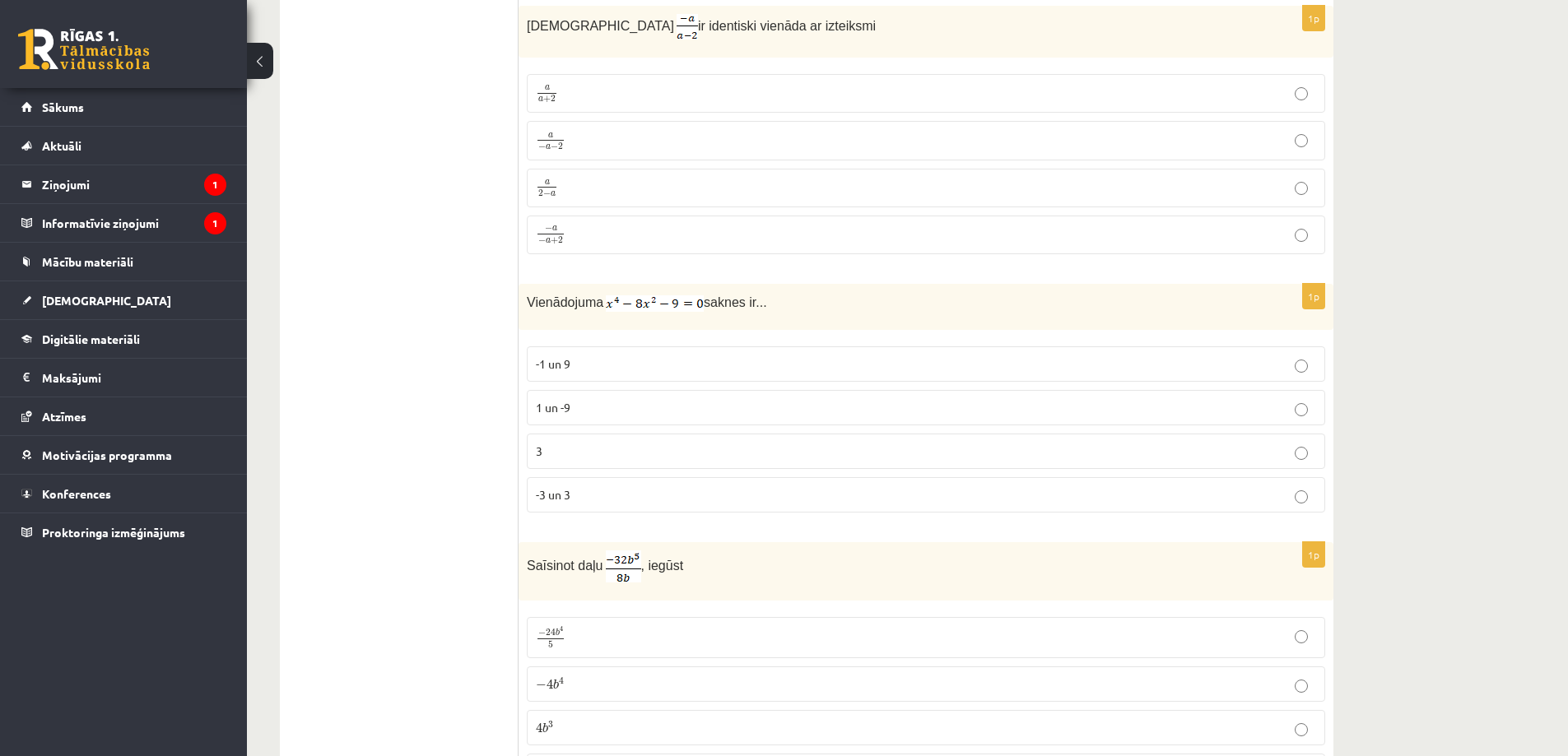
click at [585, 186] on p "a 2 − a a 2 − a" at bounding box center [925, 189] width 780 height 21
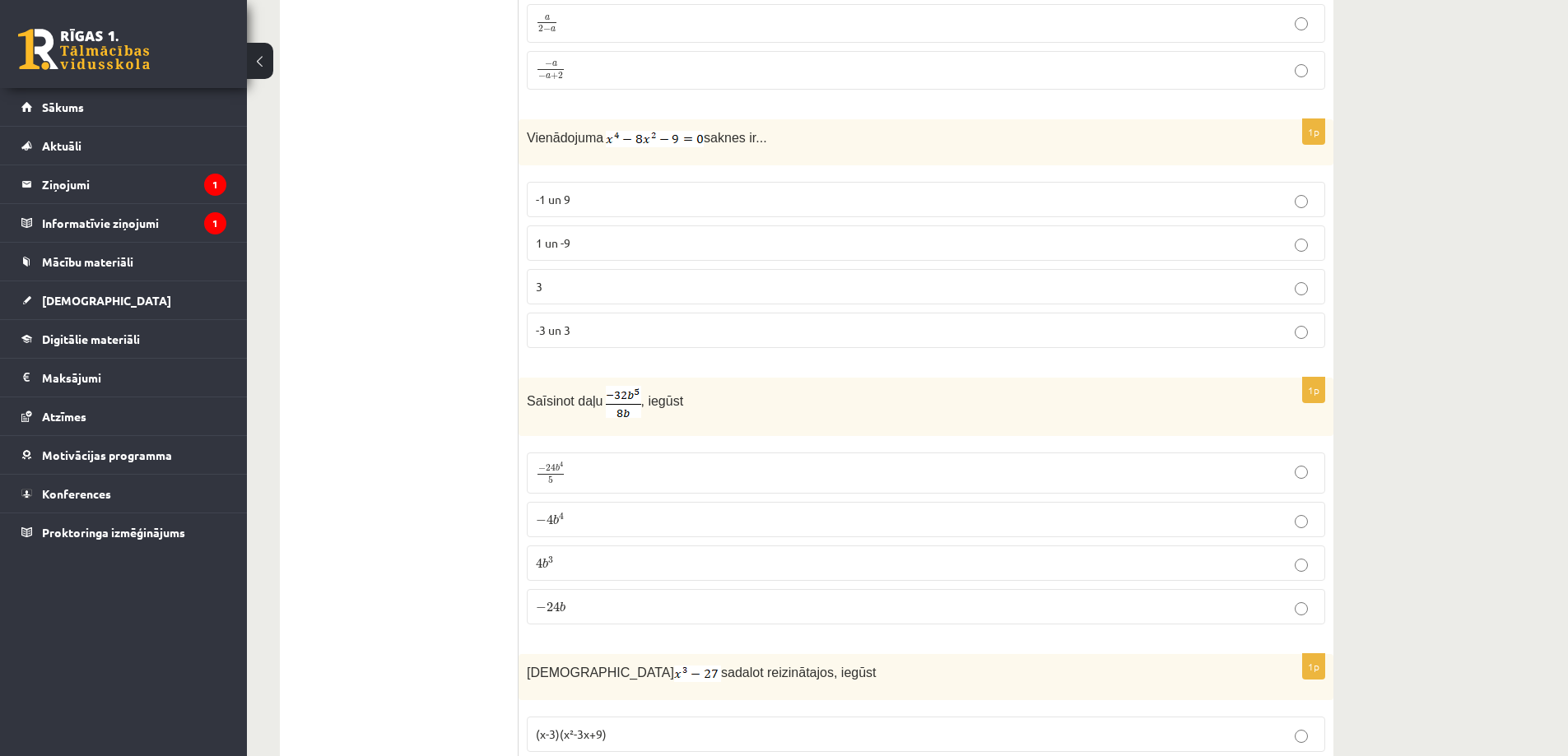
scroll to position [5467, 0]
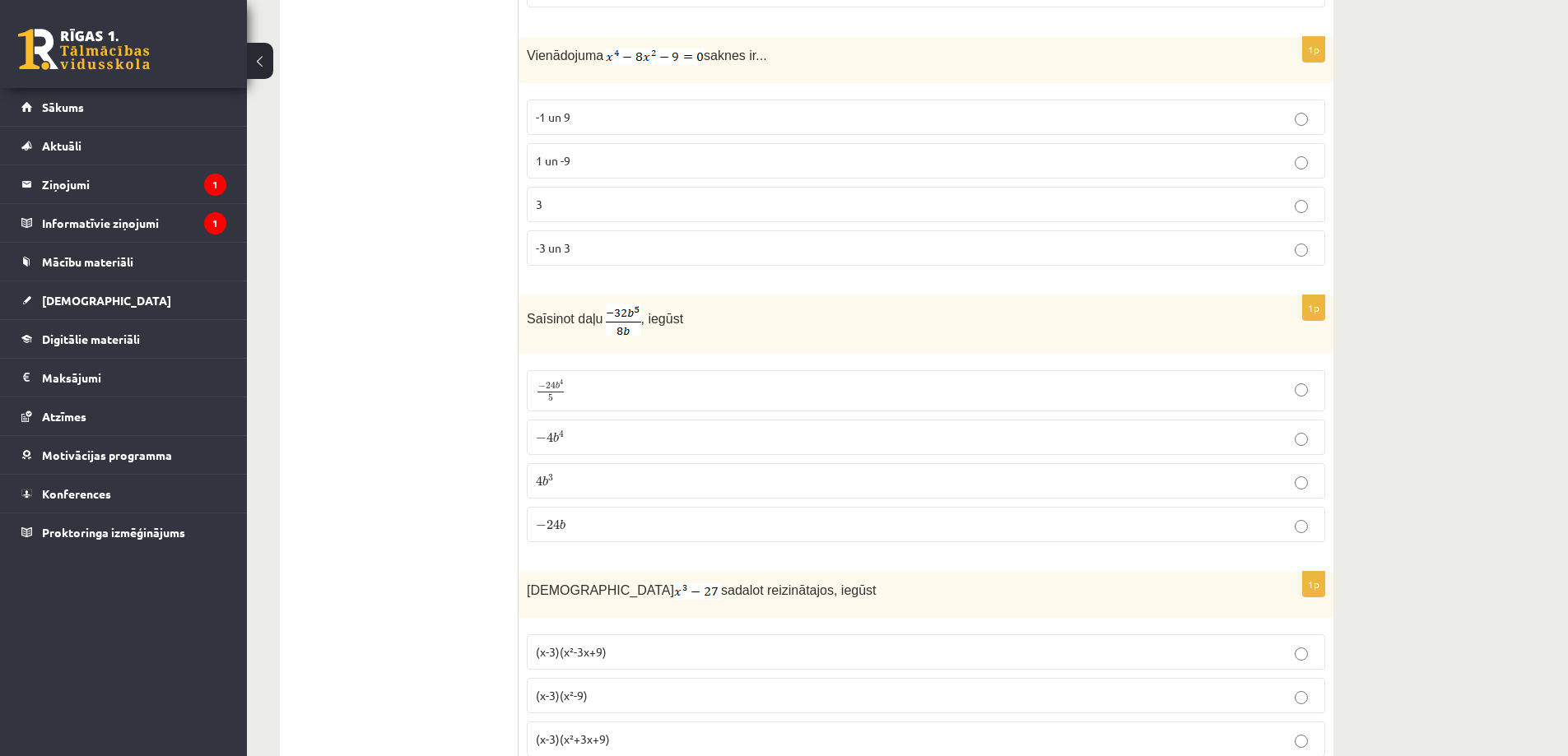
click at [576, 136] on fieldset "-1 un 9 1 un -9 3 -3 un 3" at bounding box center [926, 181] width 798 height 179
click at [574, 155] on p "1 un -9" at bounding box center [925, 161] width 780 height 17
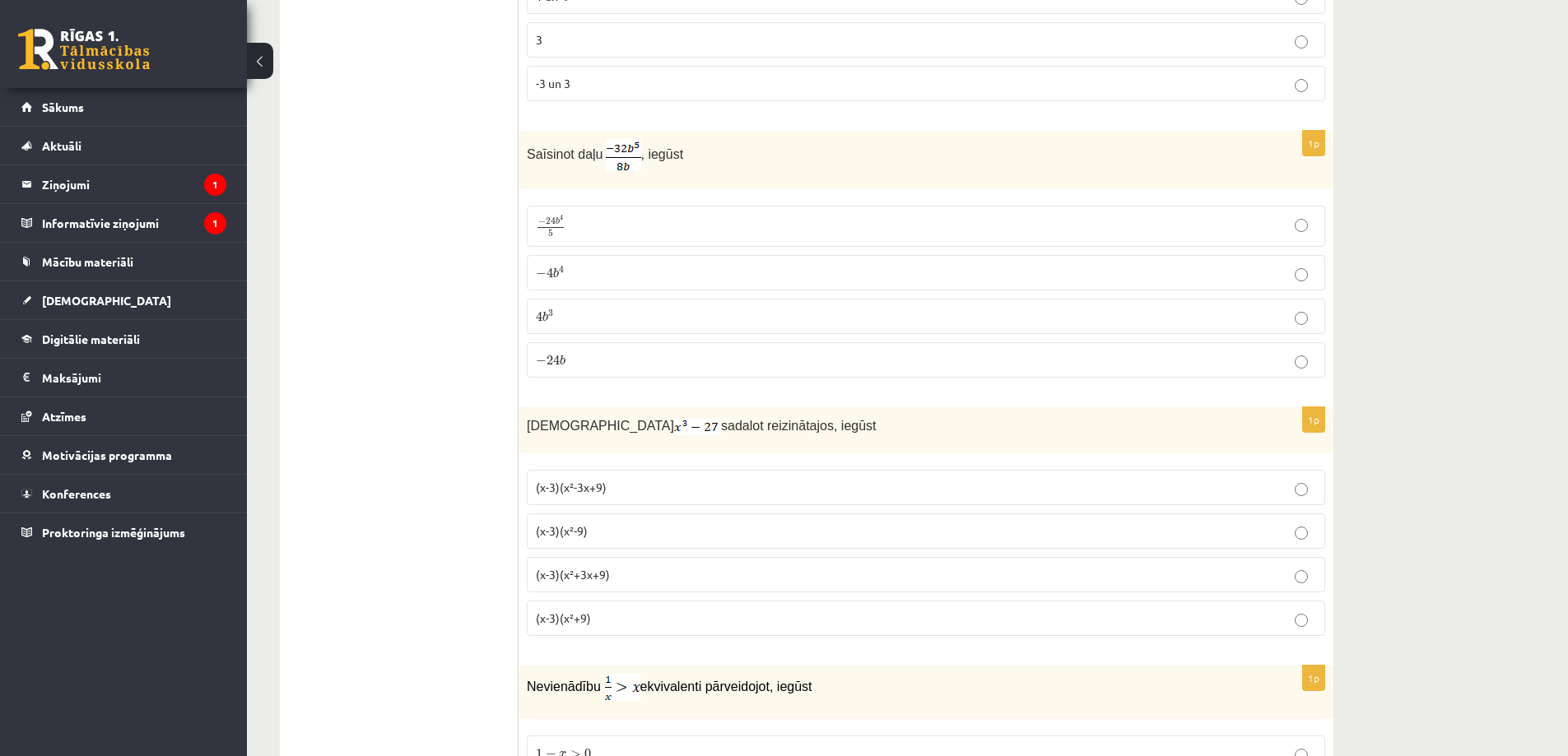
scroll to position [5714, 0]
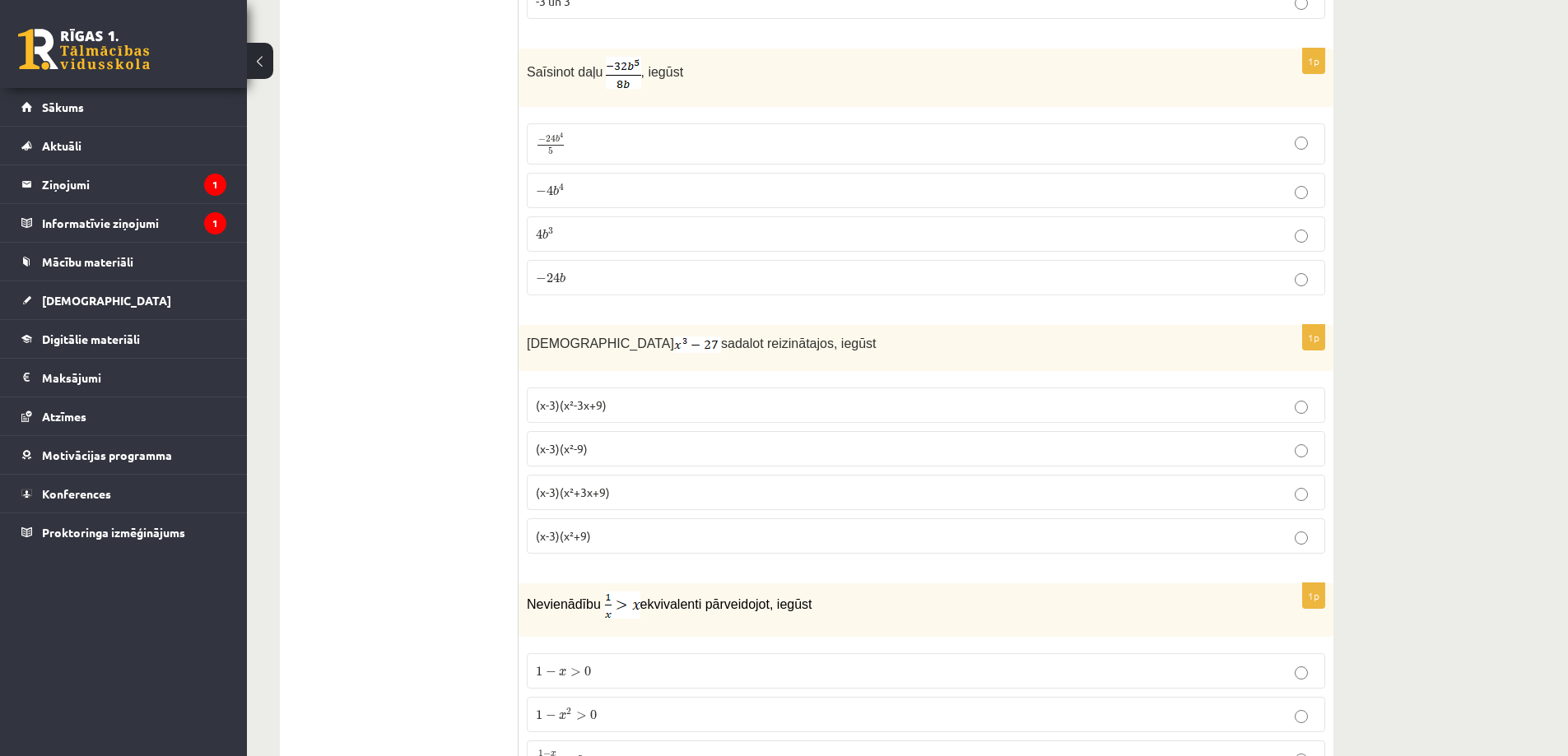
click at [593, 176] on label "− 4 b 4 − 4 b 4" at bounding box center [926, 190] width 798 height 36
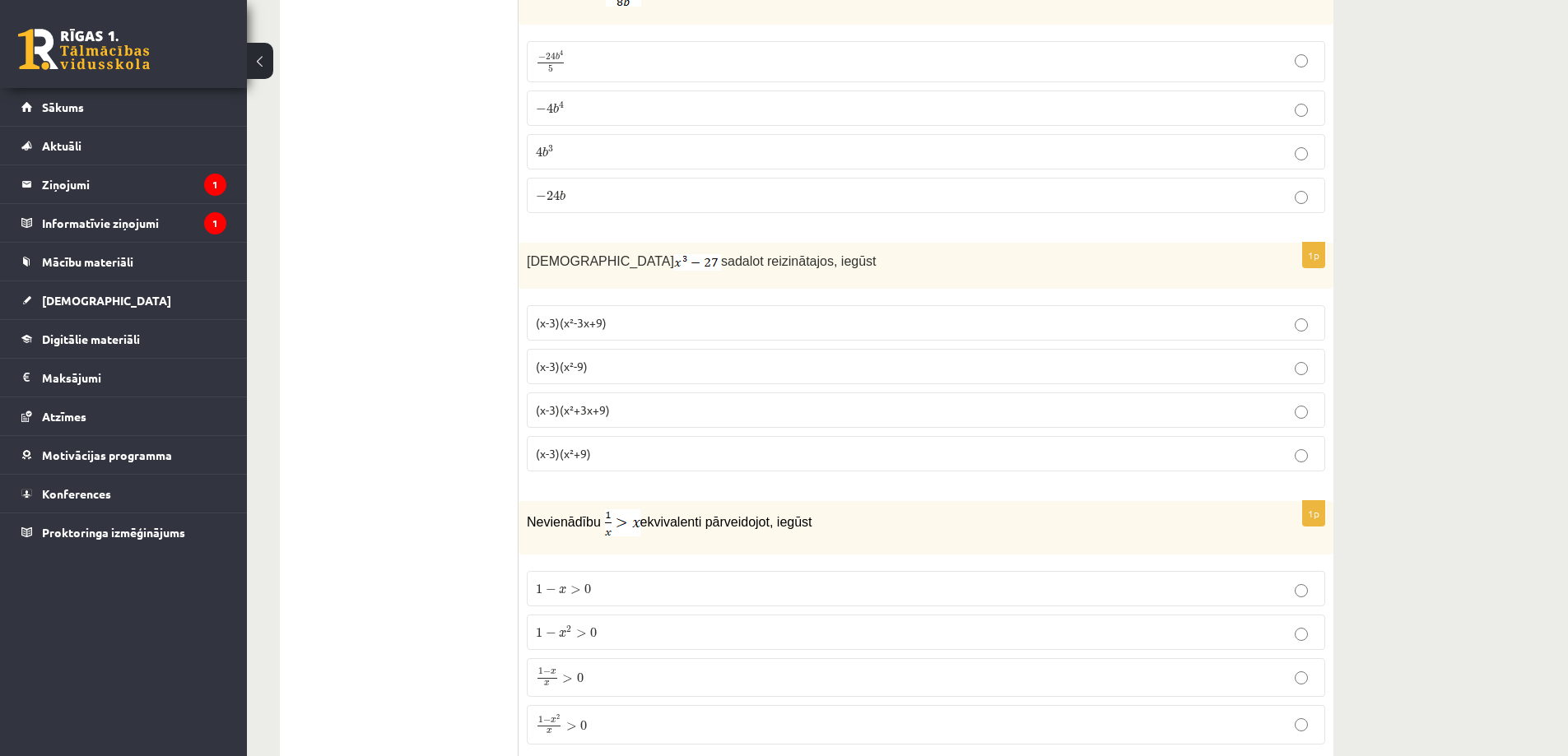
click at [615, 409] on p "(x-3)(x²+3x+9)" at bounding box center [925, 410] width 780 height 17
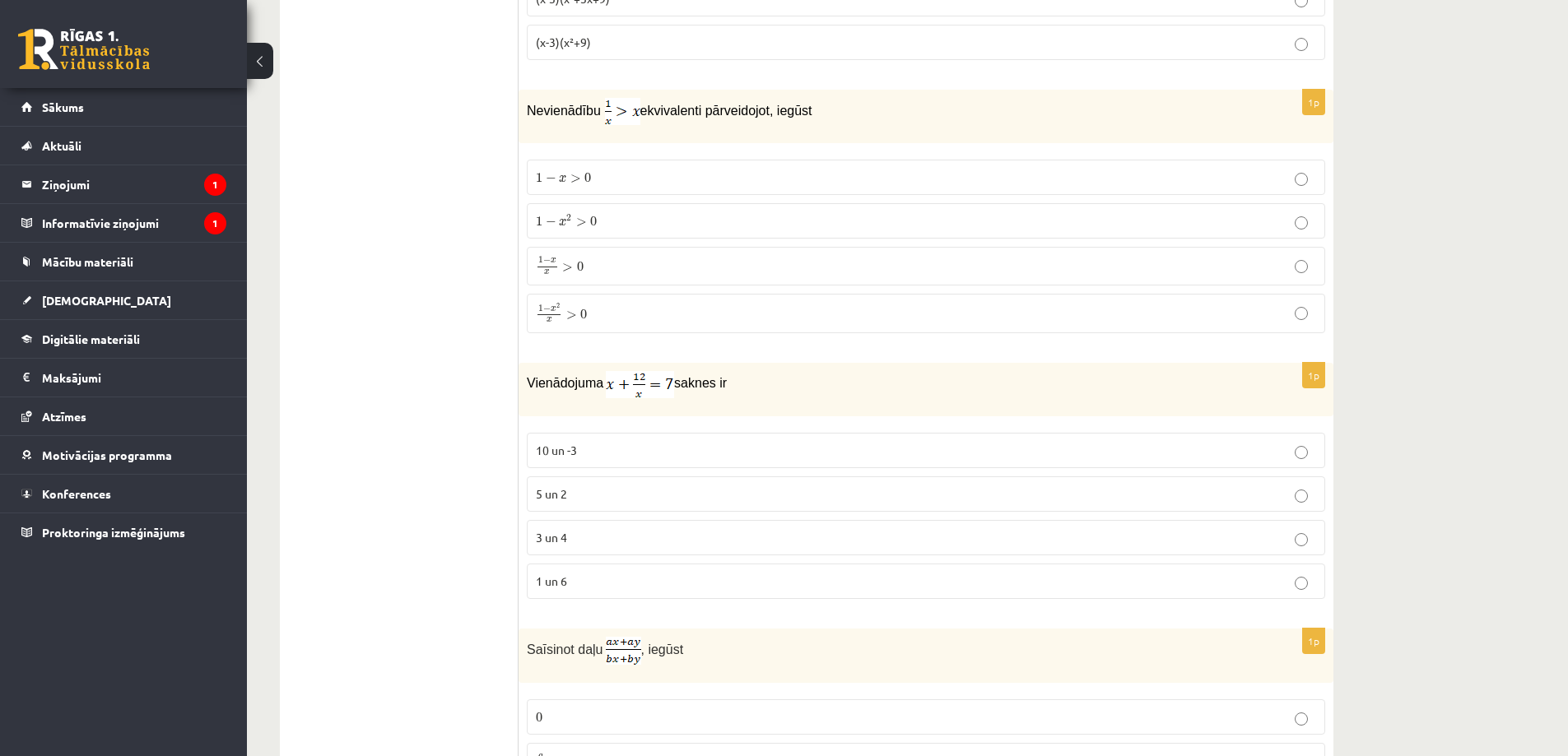
scroll to position [6290, 0]
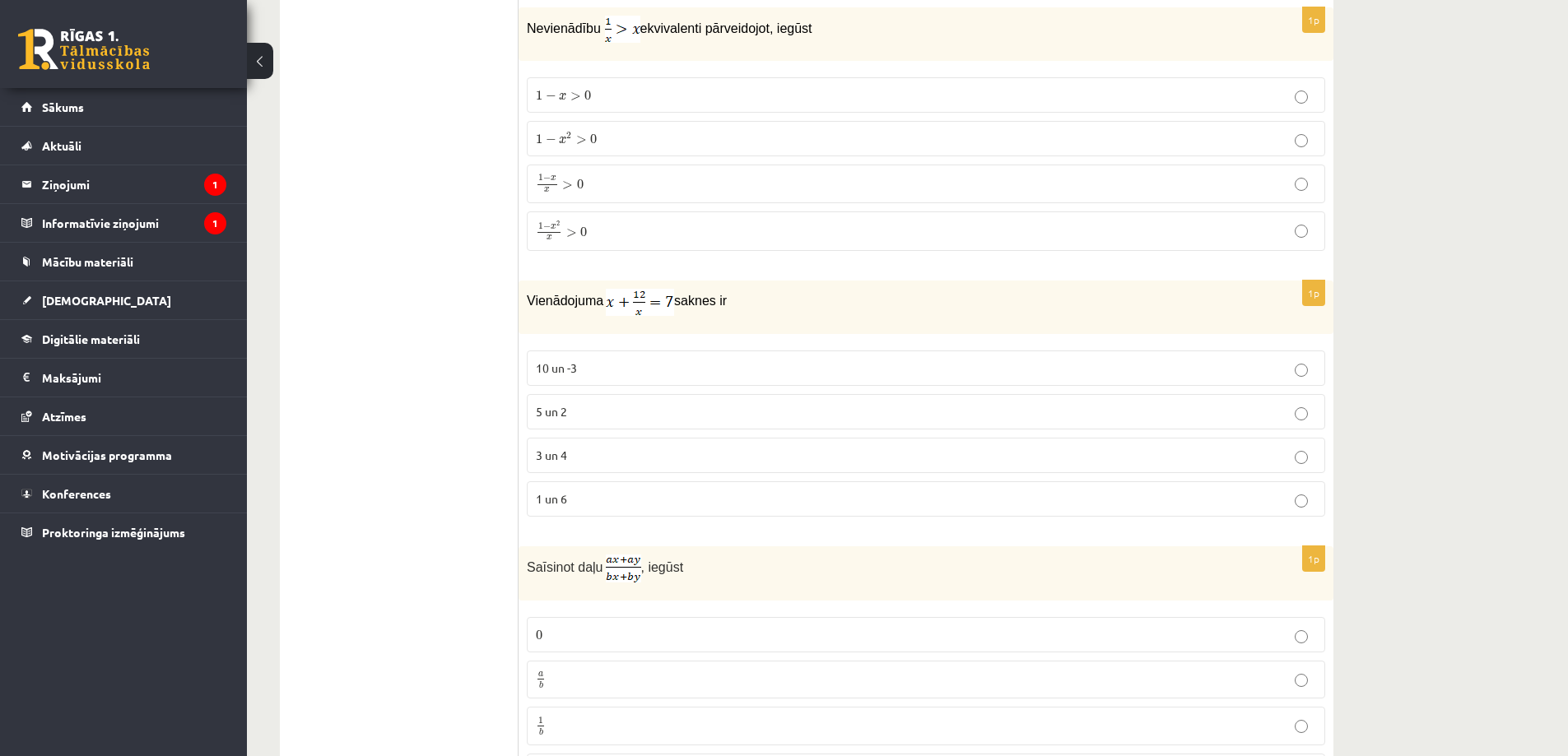
drag, startPoint x: 314, startPoint y: 459, endPoint x: 399, endPoint y: 429, distance: 90.1
click at [596, 230] on p "1 − x 2 x > 0 1 − x 2 x > 0" at bounding box center [925, 231] width 780 height 21
click at [580, 450] on p "3 un 4" at bounding box center [925, 456] width 780 height 17
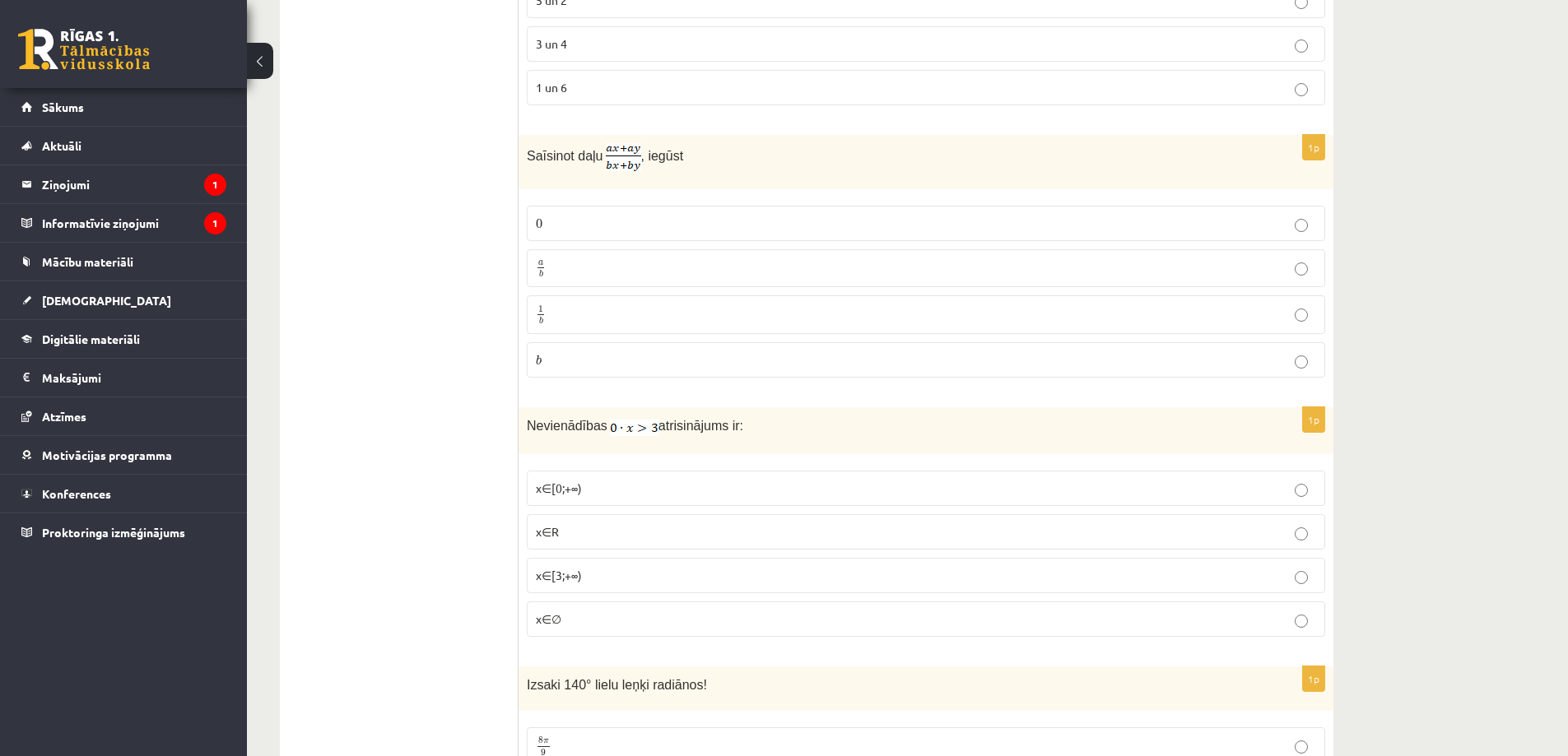
scroll to position [6783, 0]
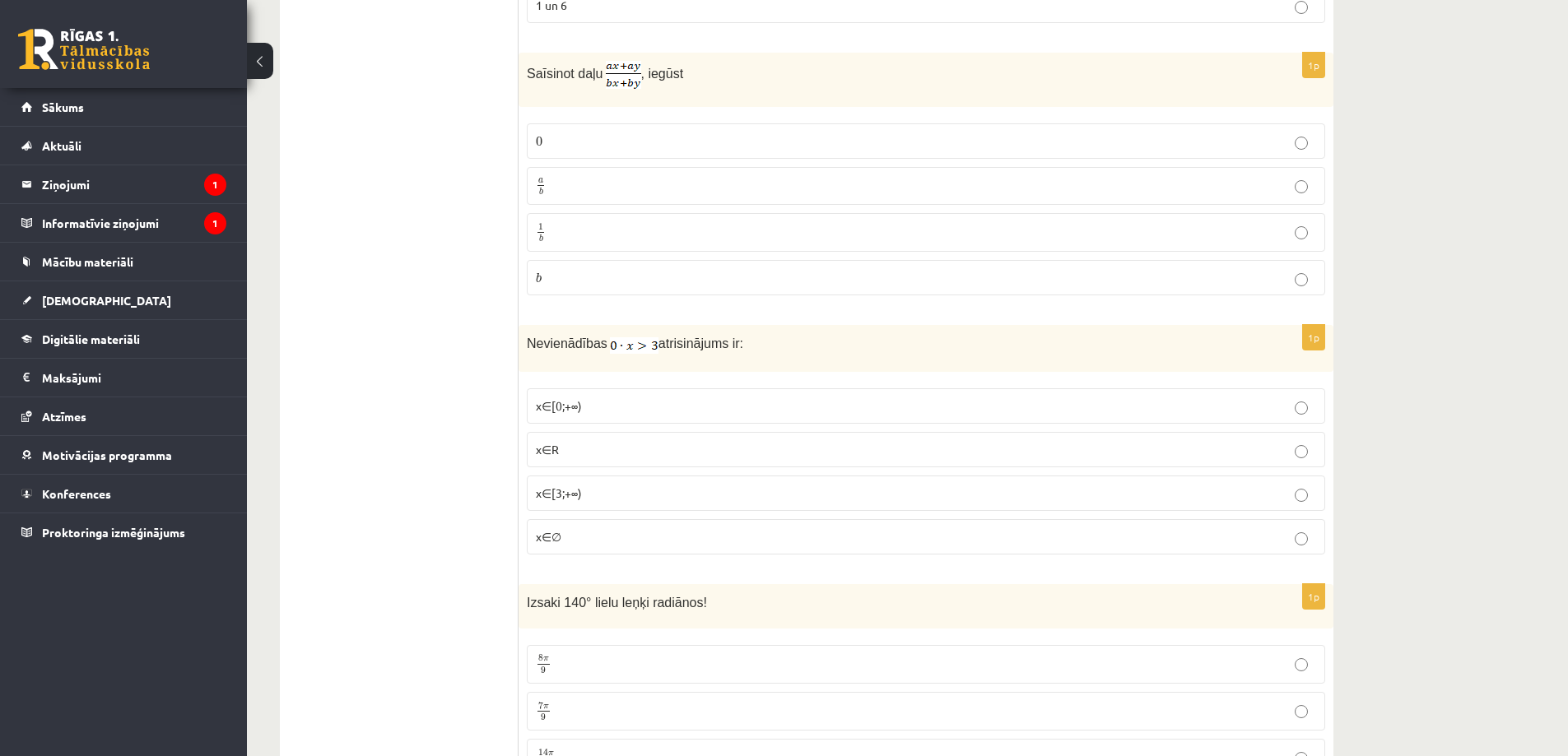
click at [559, 135] on p "0 0" at bounding box center [925, 141] width 780 height 17
click at [580, 406] on span "x∈[0;+∞)" at bounding box center [558, 405] width 46 height 15
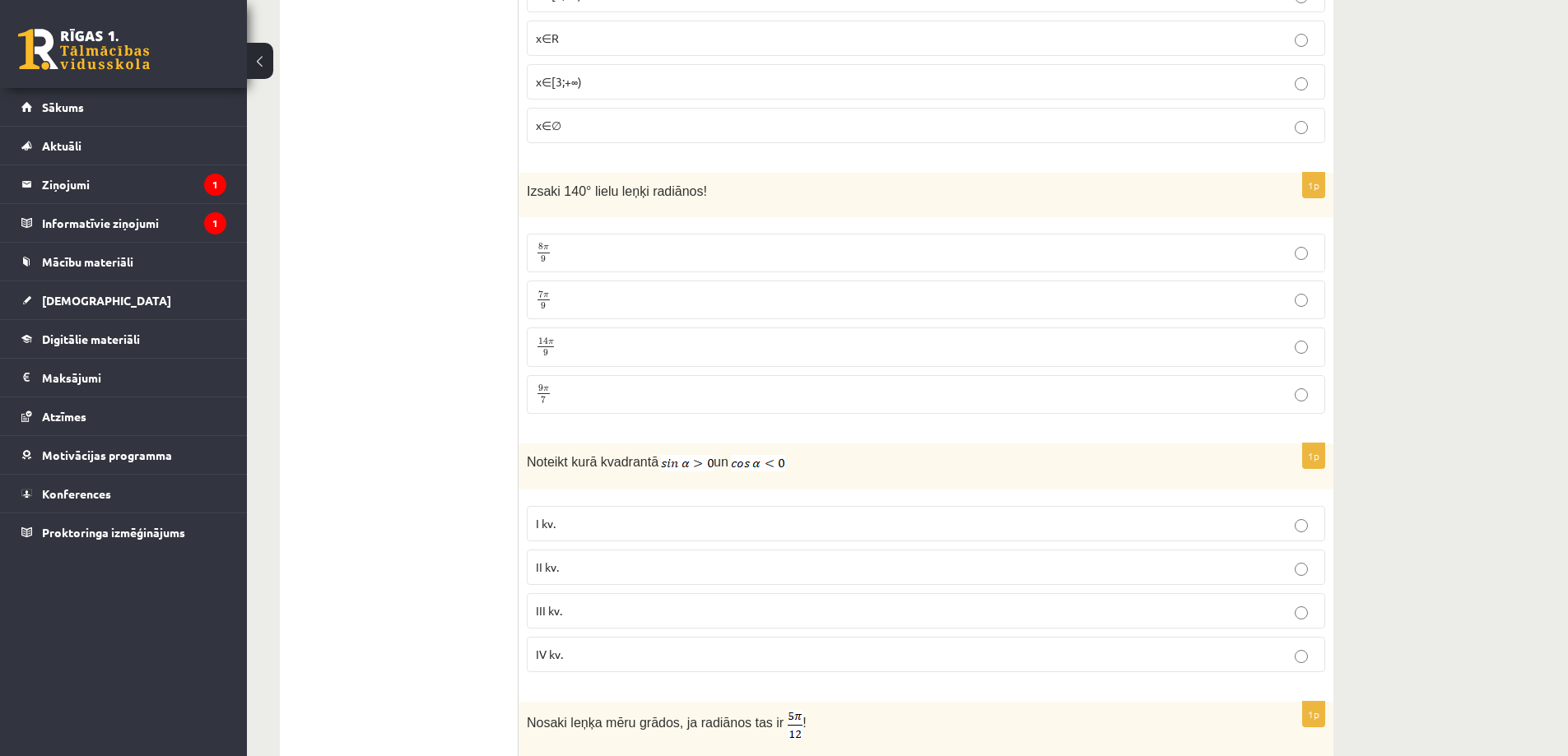
scroll to position [7359, 0]
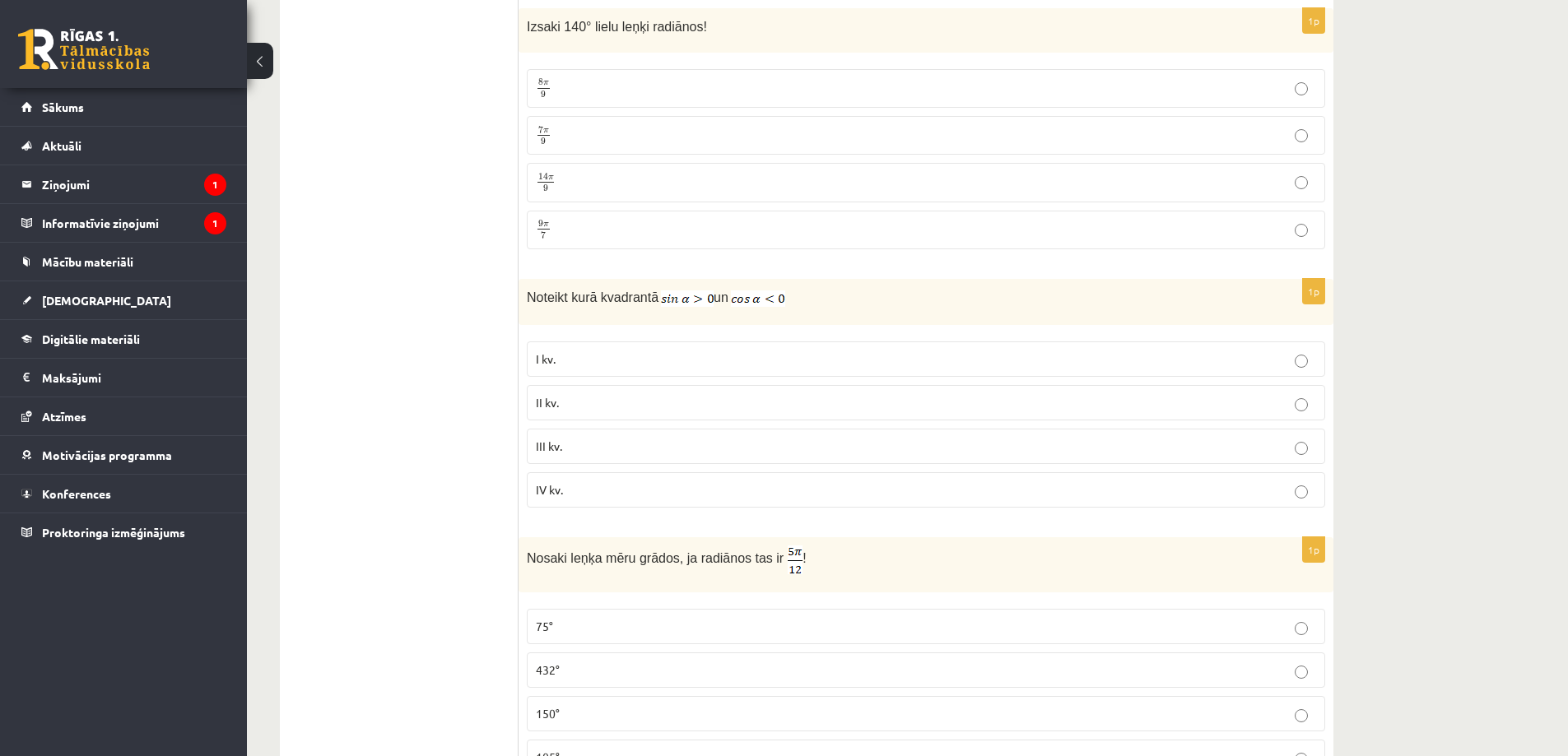
click at [589, 184] on p "14 π 9 14 π 9" at bounding box center [925, 182] width 780 height 21
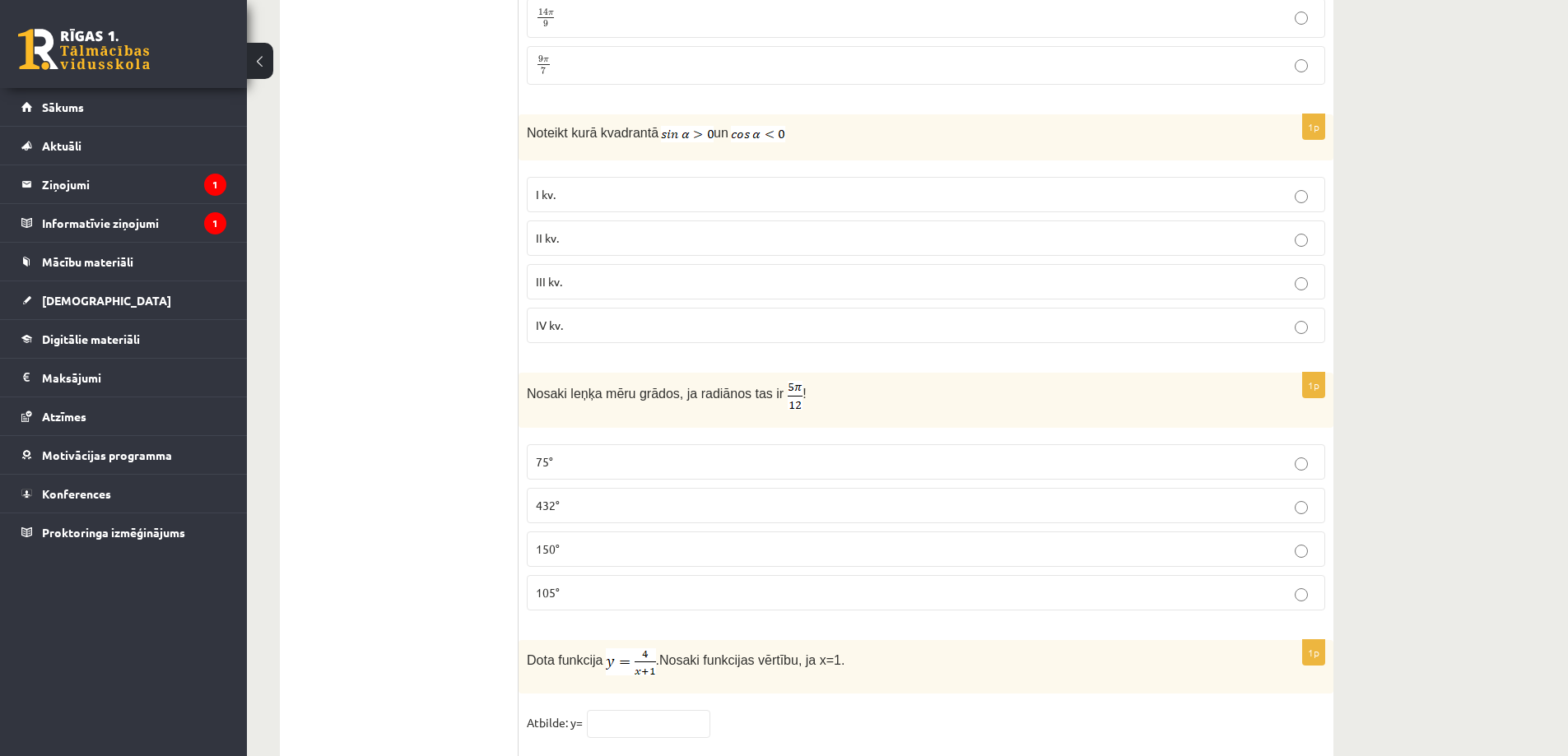
scroll to position [7605, 0]
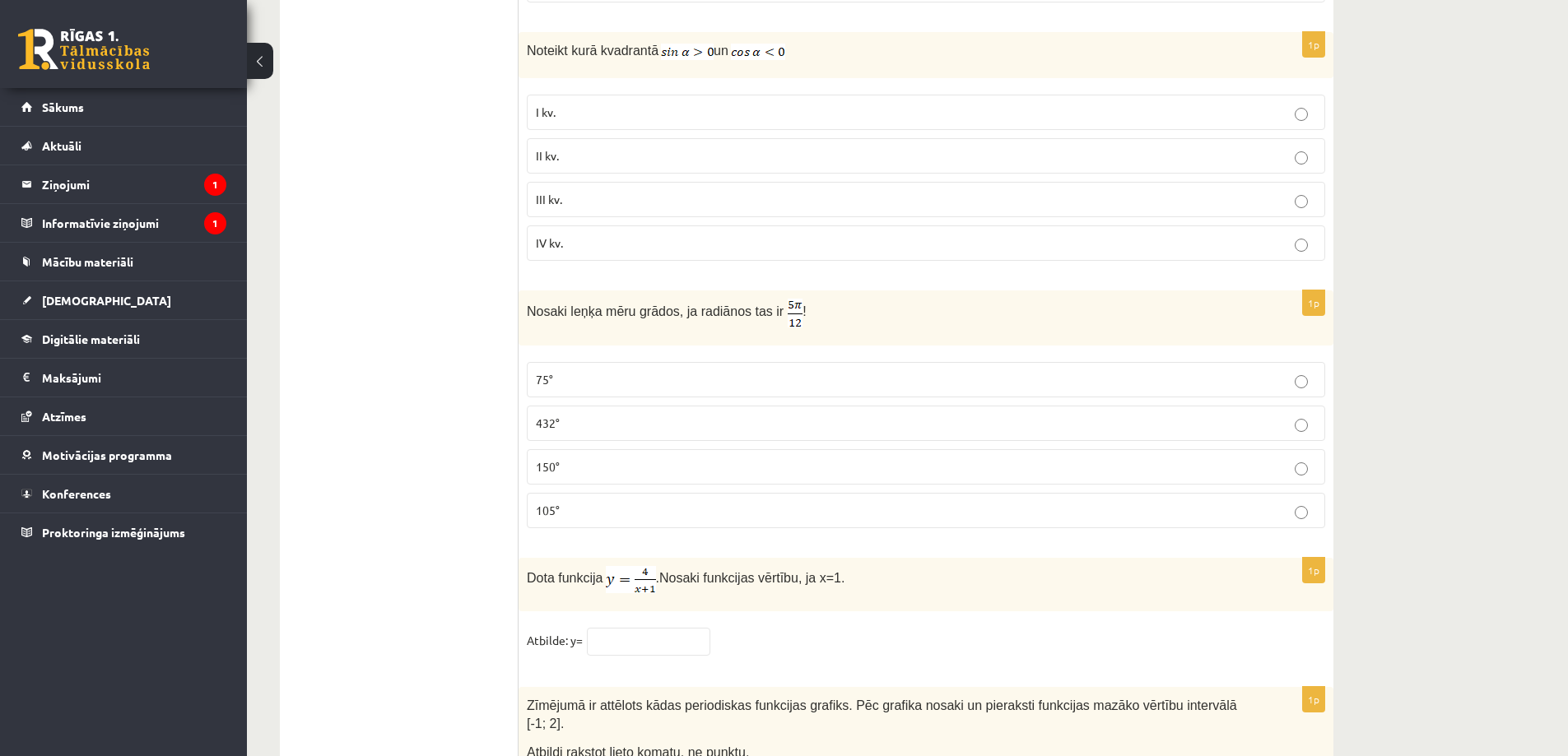
click at [611, 116] on label "I kv." at bounding box center [926, 112] width 798 height 36
click at [577, 244] on p "IV kv." at bounding box center [925, 244] width 780 height 17
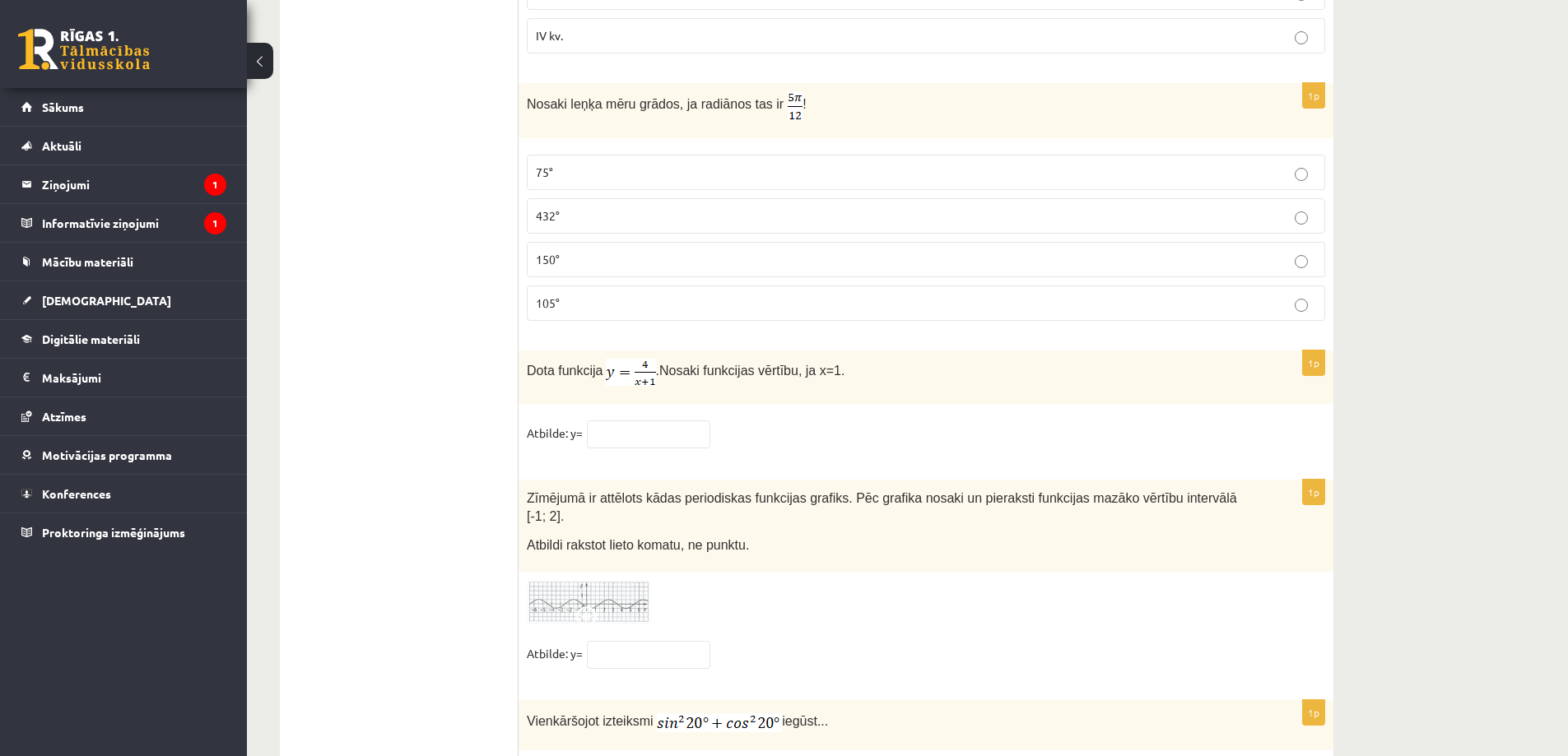
scroll to position [7895, 0]
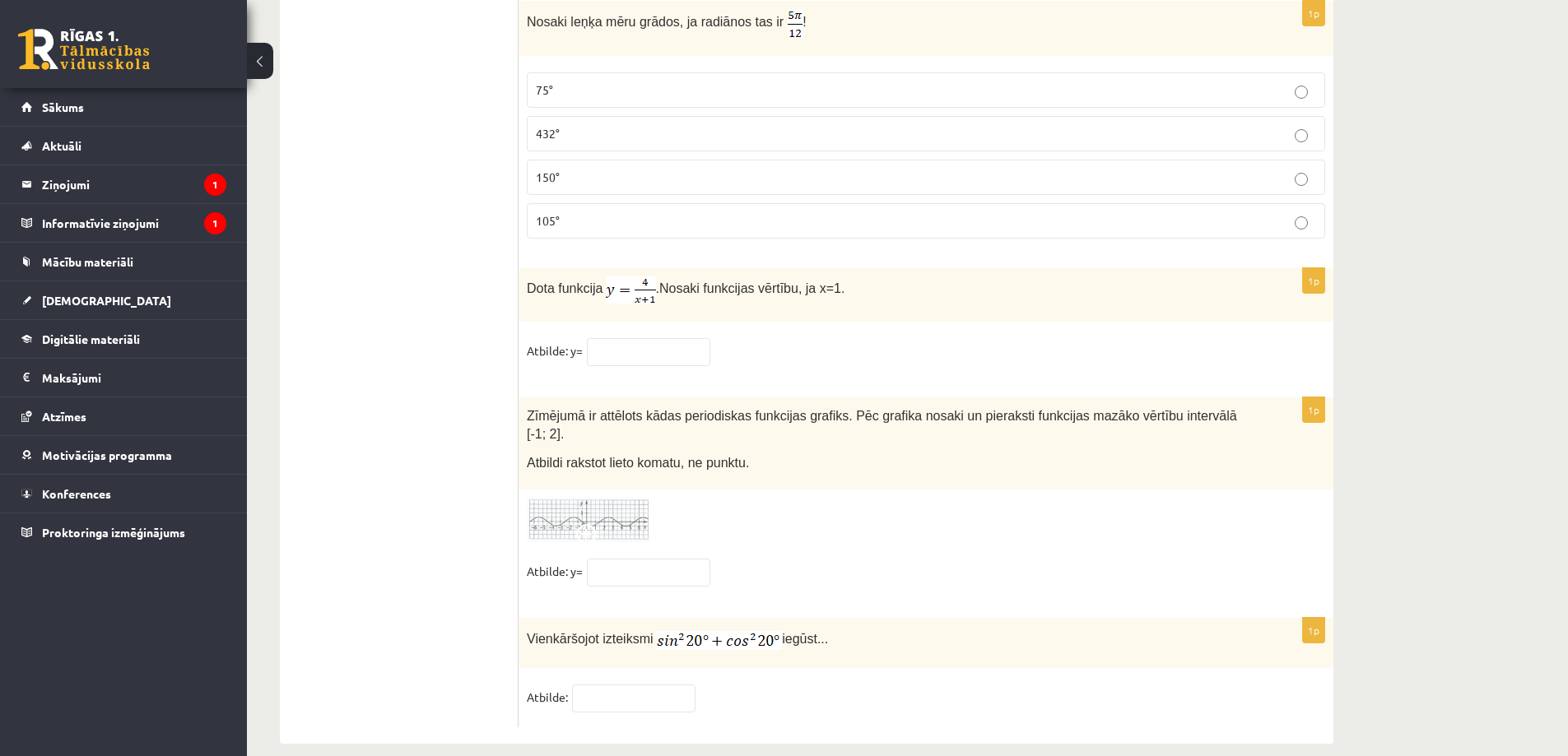
click at [605, 85] on p "75°" at bounding box center [925, 90] width 780 height 17
click at [662, 349] on input "text" at bounding box center [648, 352] width 123 height 28
type input "*"
click at [657, 559] on input "text" at bounding box center [648, 573] width 123 height 28
click at [591, 498] on img at bounding box center [588, 520] width 123 height 45
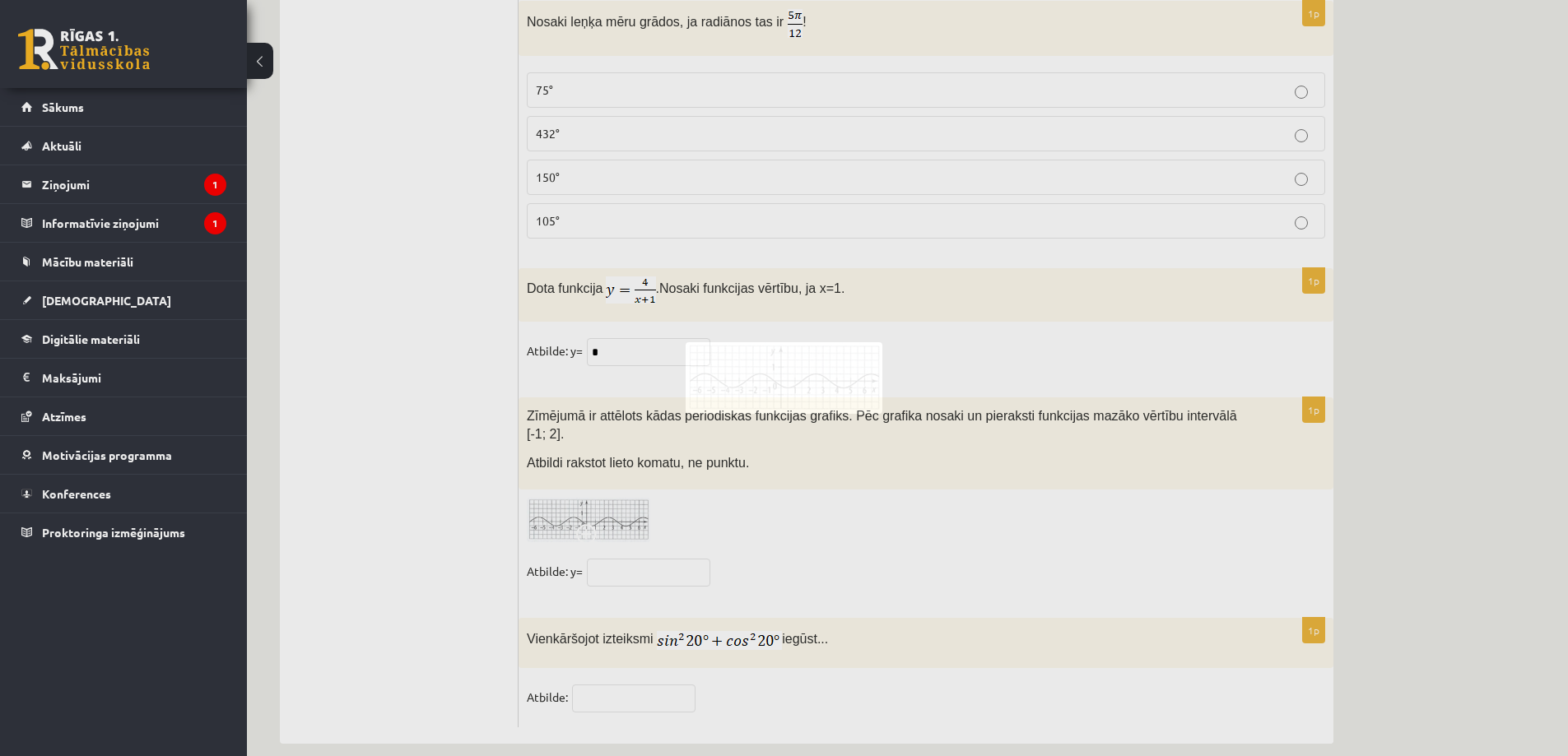
click at [596, 494] on div at bounding box center [784, 378] width 1568 height 756
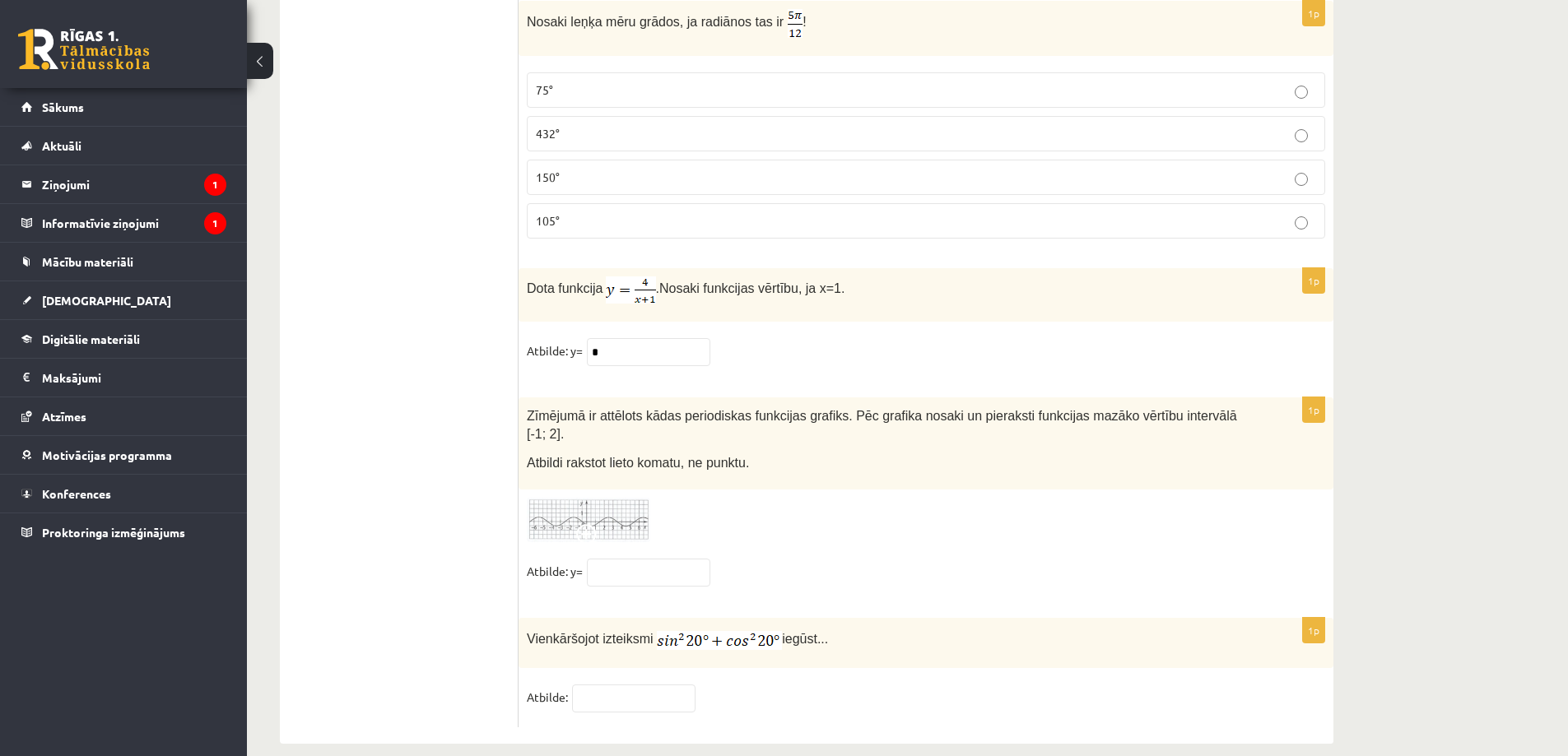
click at [597, 498] on img at bounding box center [588, 520] width 123 height 45
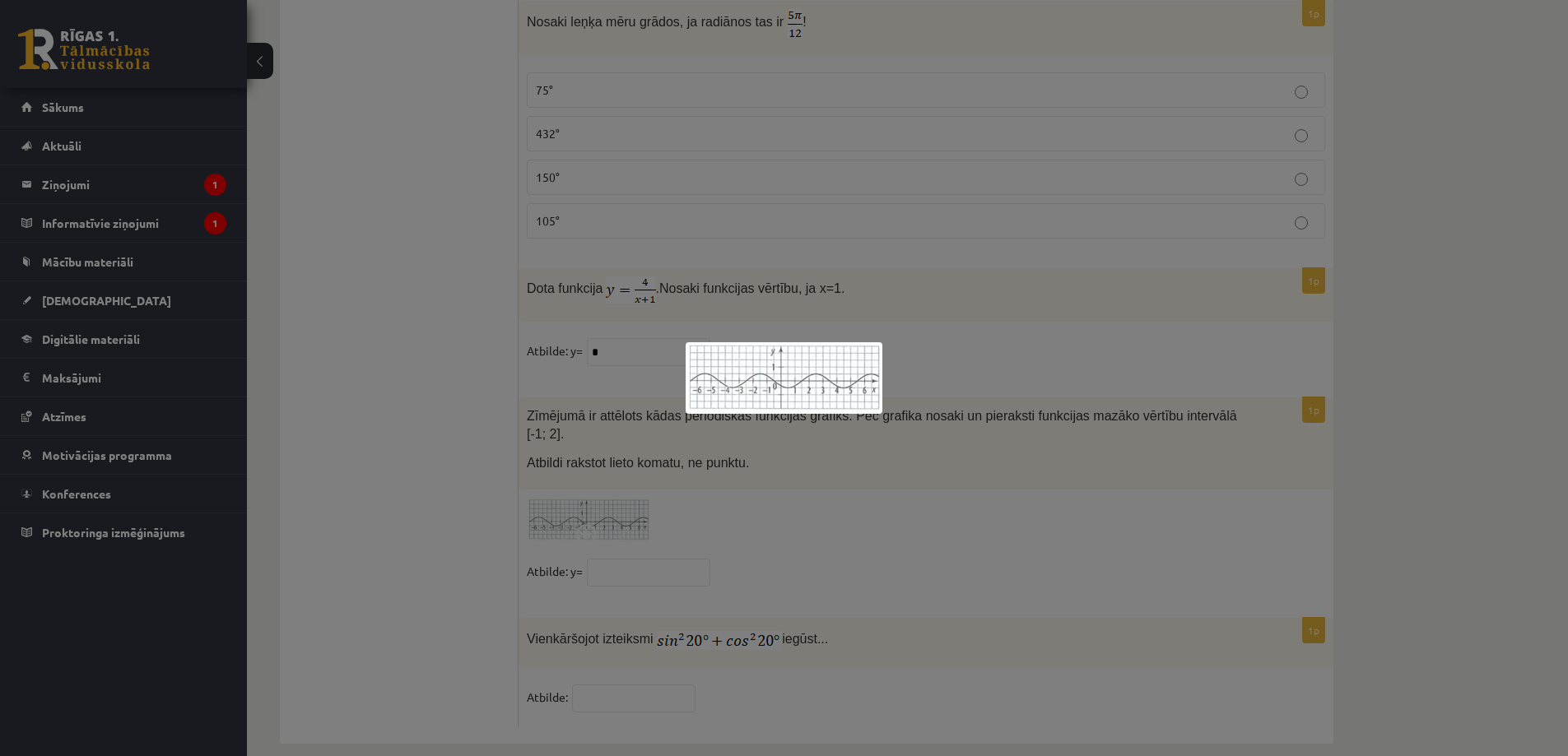
click at [597, 493] on div at bounding box center [784, 378] width 1568 height 756
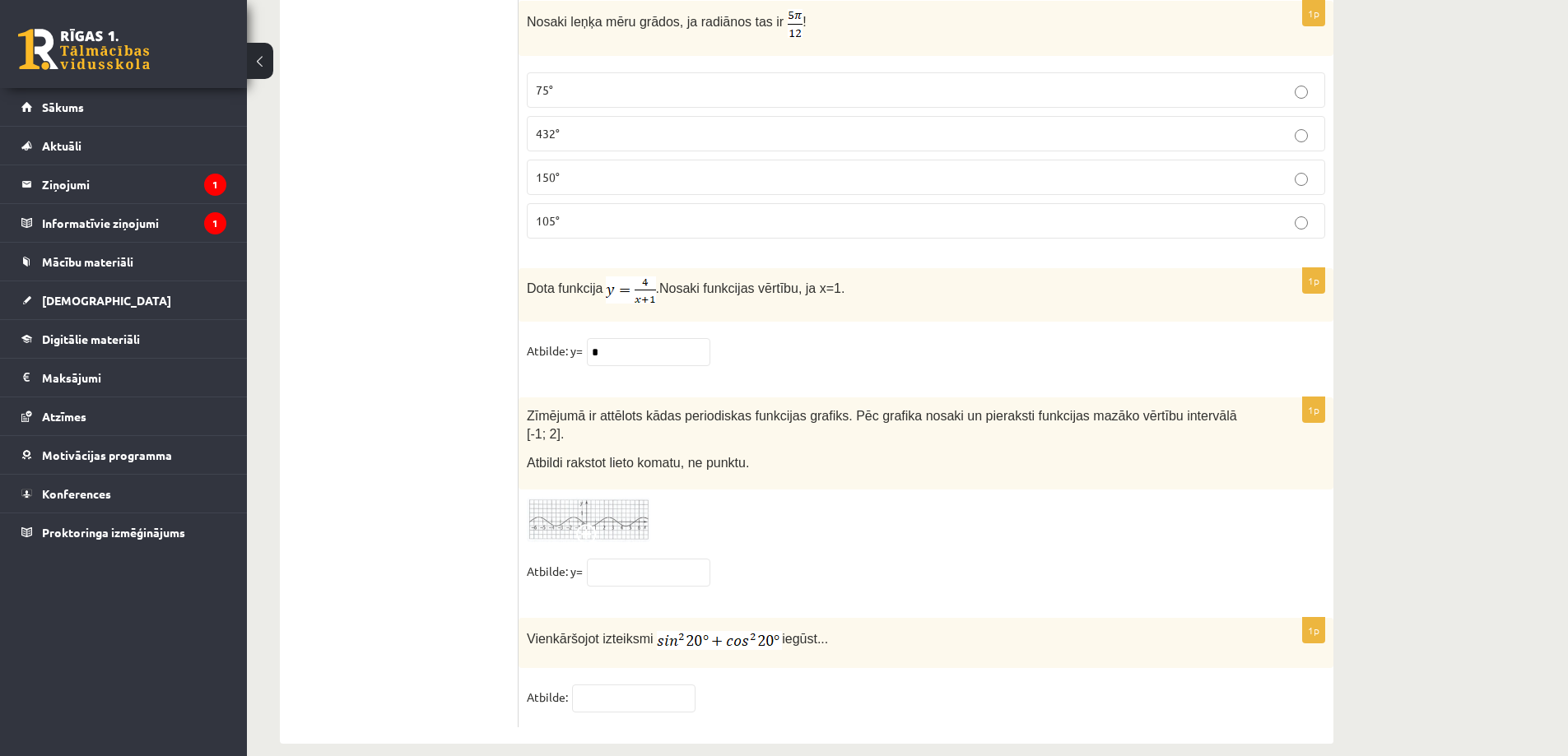
click at [591, 498] on img at bounding box center [588, 520] width 123 height 45
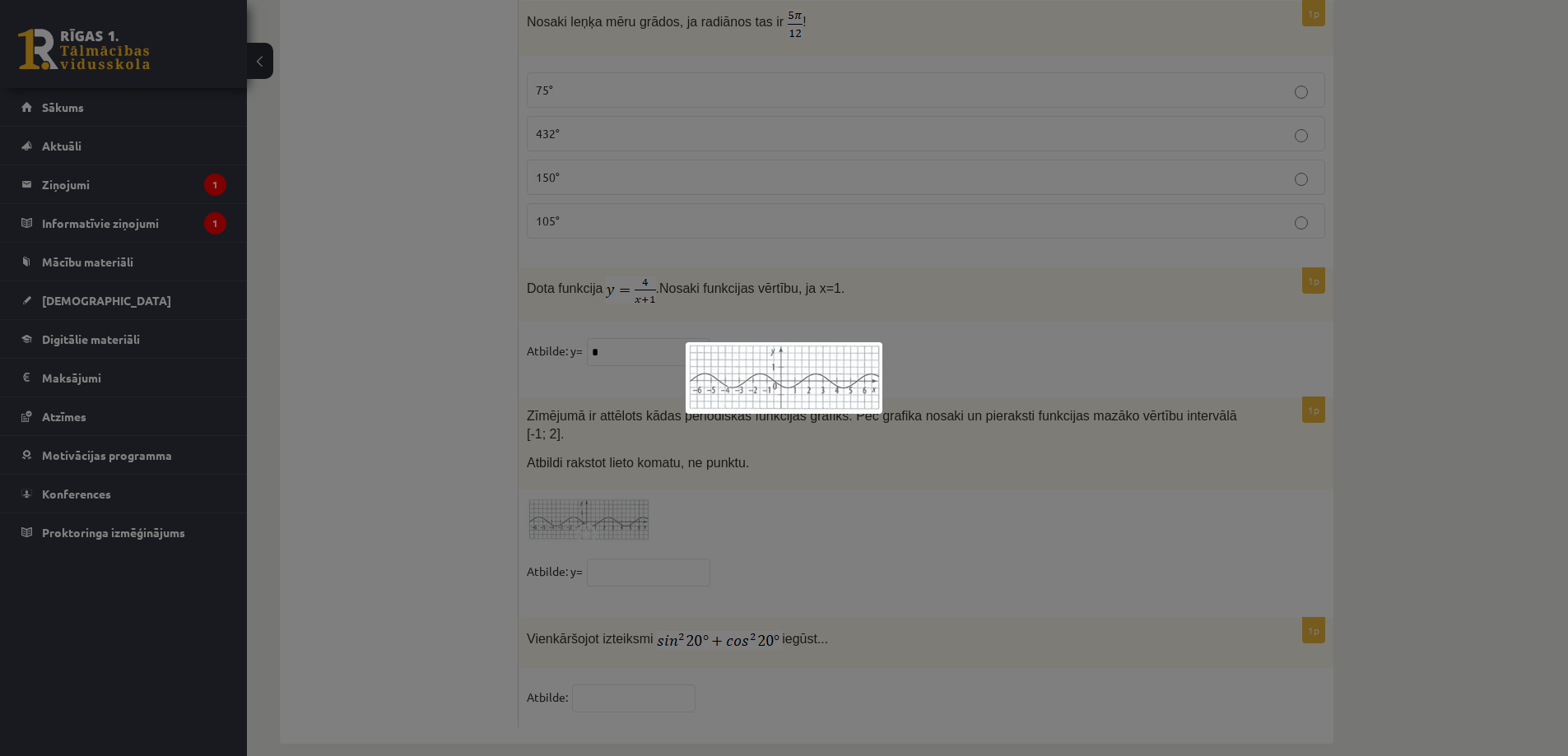
click at [584, 500] on div at bounding box center [784, 378] width 1568 height 756
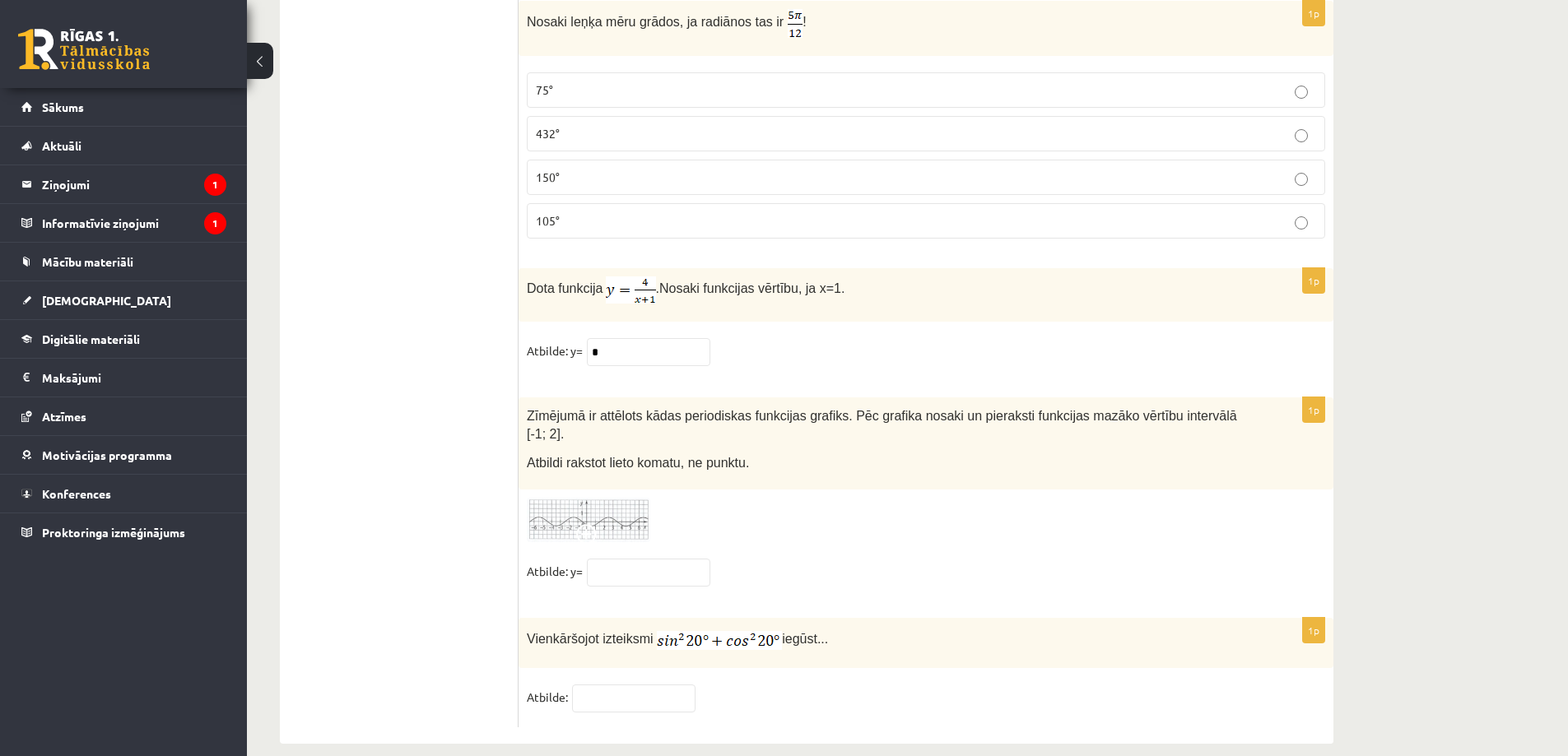
click at [583, 524] on span at bounding box center [590, 537] width 26 height 26
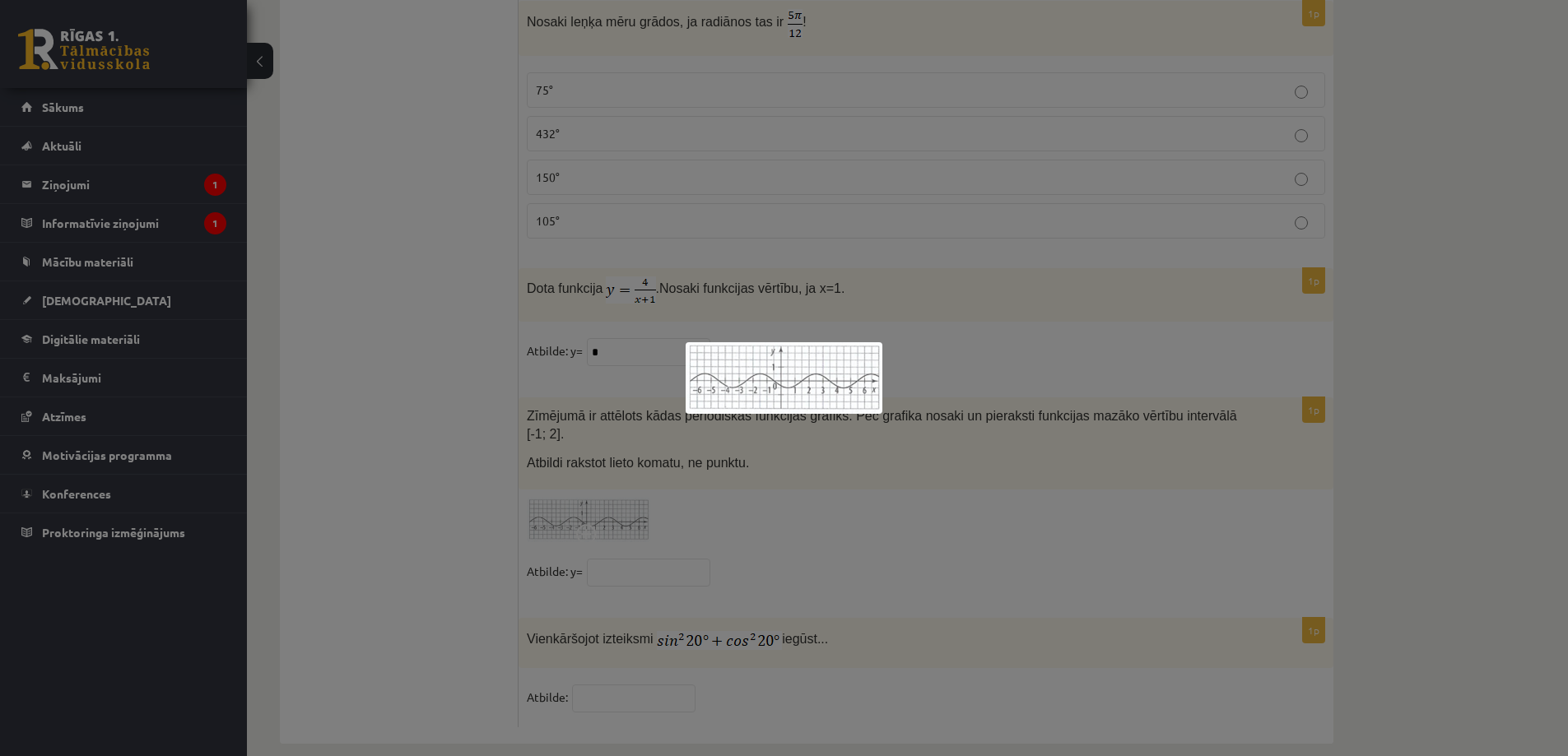
click at [692, 488] on div at bounding box center [784, 378] width 1568 height 756
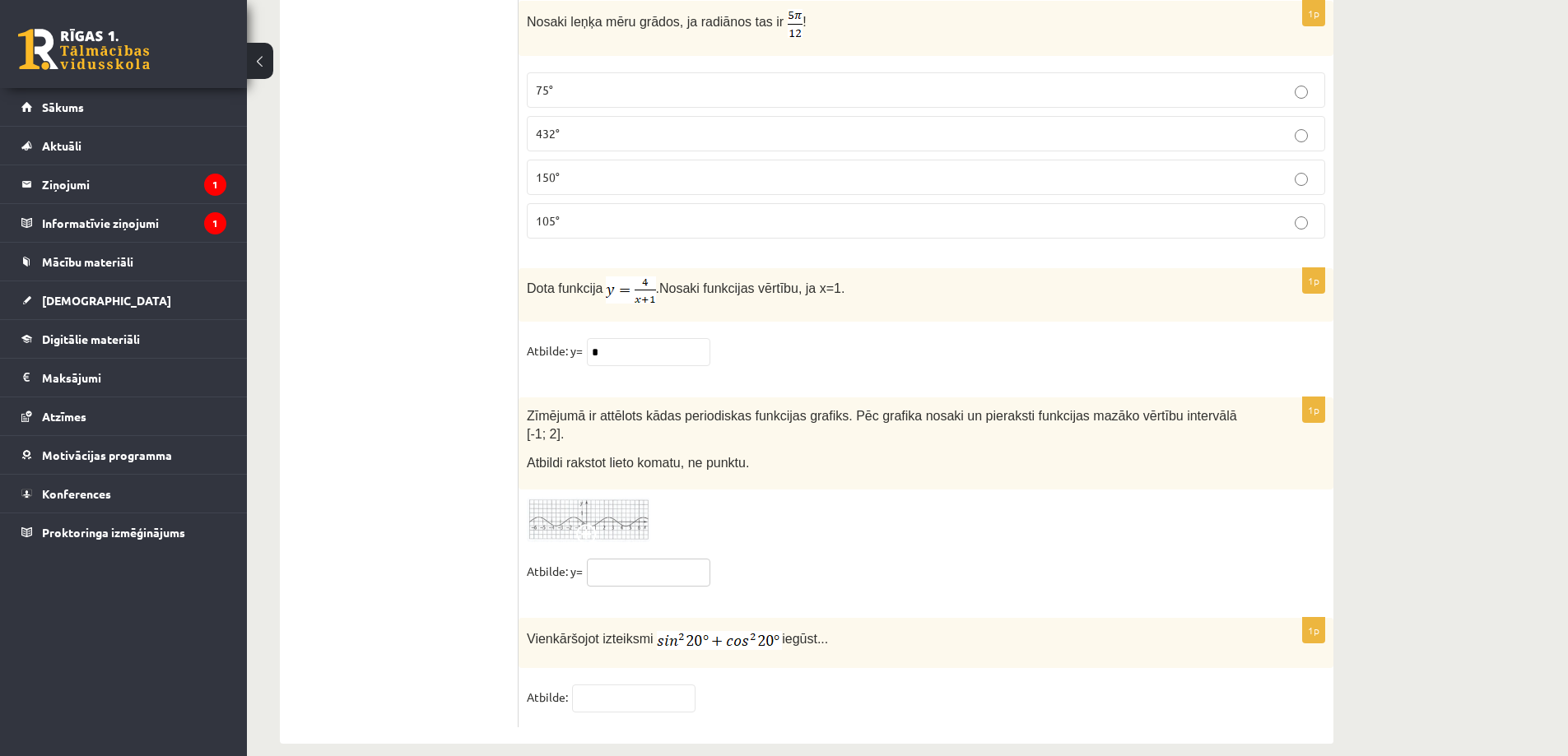
click at [651, 559] on input "text" at bounding box center [648, 573] width 123 height 28
click at [653, 695] on fieldset "Atbilde:" at bounding box center [926, 702] width 798 height 35
click at [653, 684] on input "text" at bounding box center [633, 698] width 123 height 28
click at [614, 559] on input "**" at bounding box center [648, 573] width 123 height 28
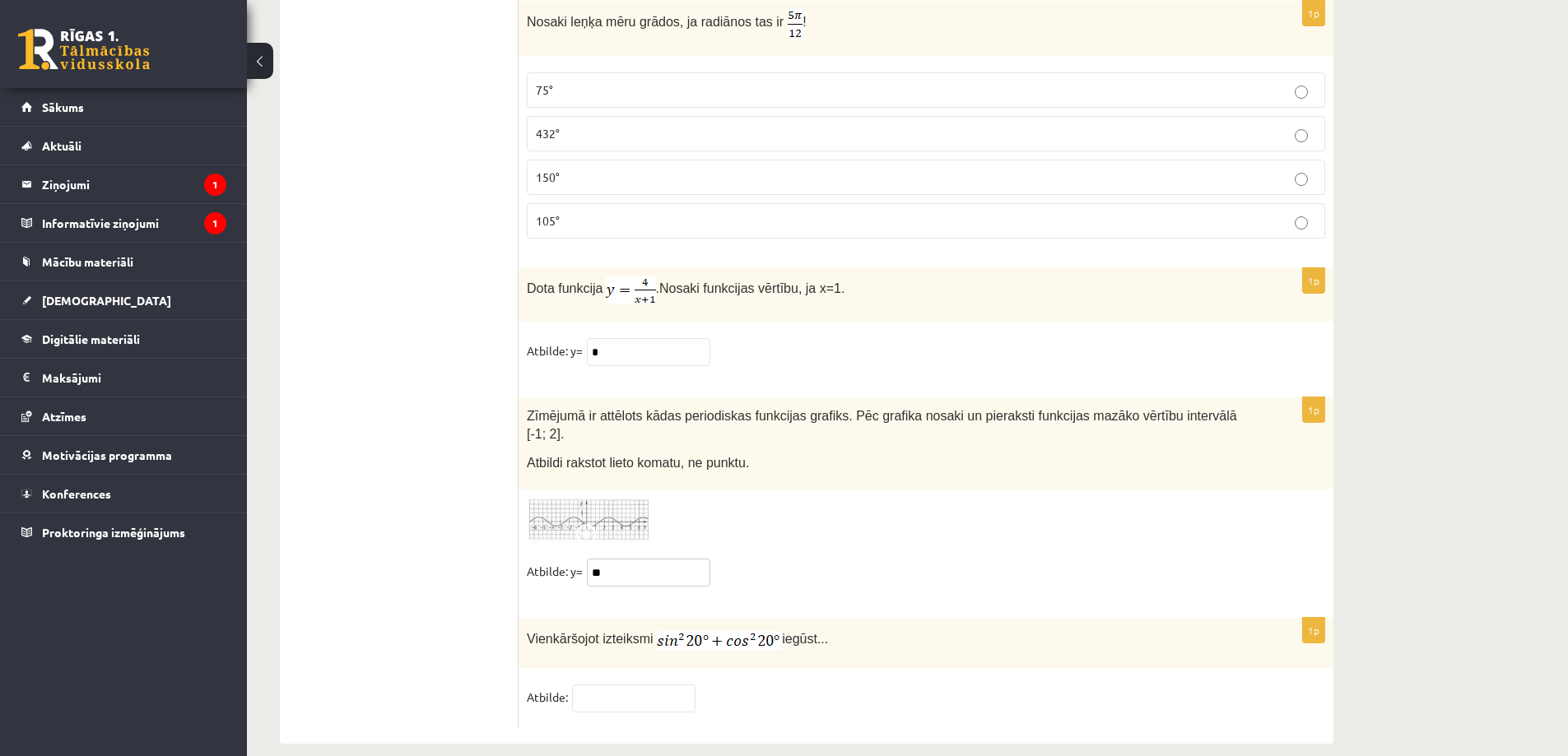
type input "*"
drag, startPoint x: 524, startPoint y: 617, endPoint x: 808, endPoint y: 619, distance: 284.0
click at [820, 618] on div "Vienkāršojot izteiksmi iegūst..." at bounding box center [926, 643] width 815 height 50
click at [791, 626] on p "Vienkāršojot izteiksmi iegūst..." at bounding box center [885, 637] width 716 height 24
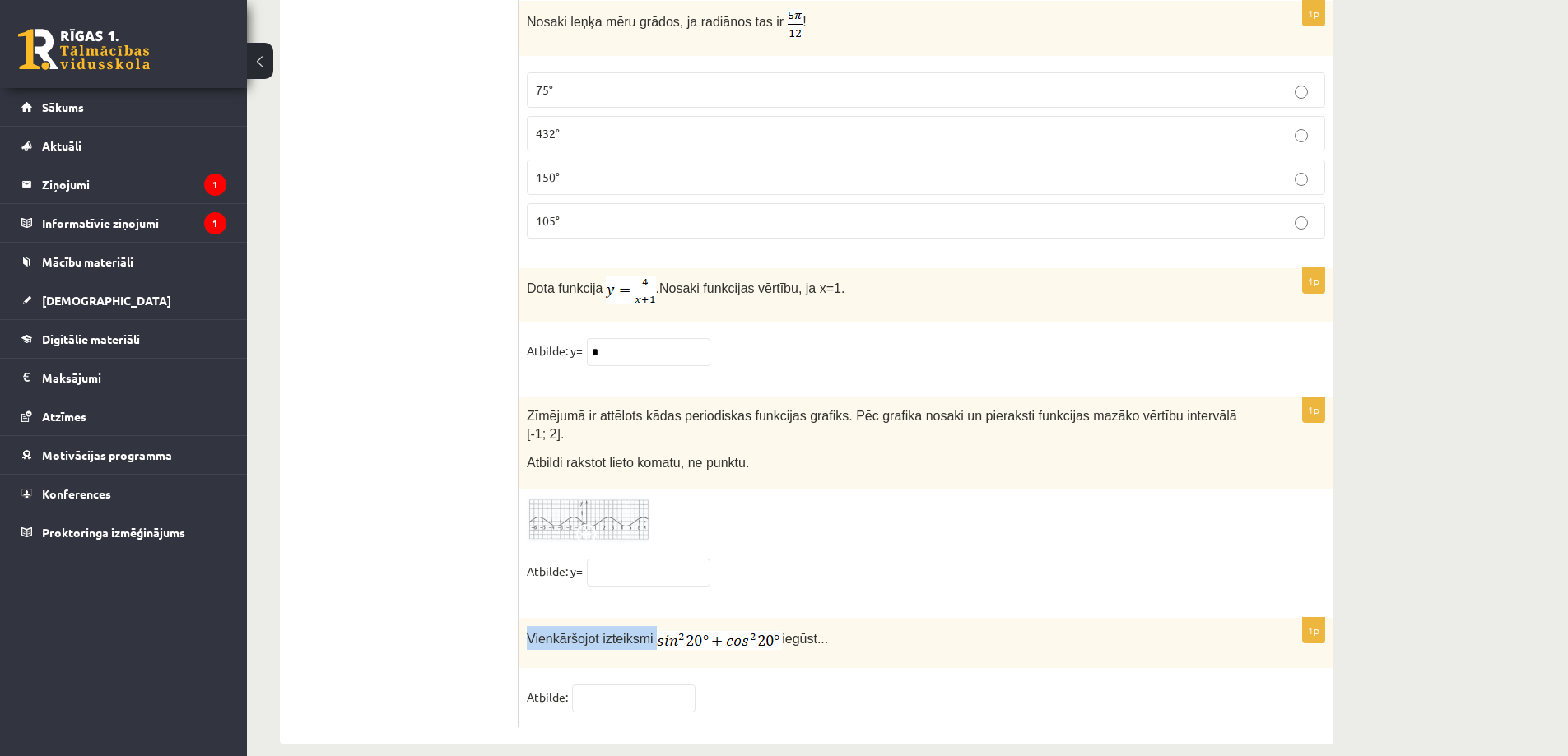
drag, startPoint x: 560, startPoint y: 607, endPoint x: 653, endPoint y: 618, distance: 93.6
click at [690, 618] on div "Vienkāršojot izteiksmi iegūst..." at bounding box center [926, 643] width 815 height 50
click at [597, 632] on span "Vienkāršojot izteiksmi" at bounding box center [590, 639] width 127 height 14
click at [661, 684] on input "text" at bounding box center [633, 698] width 123 height 28
type input "*"
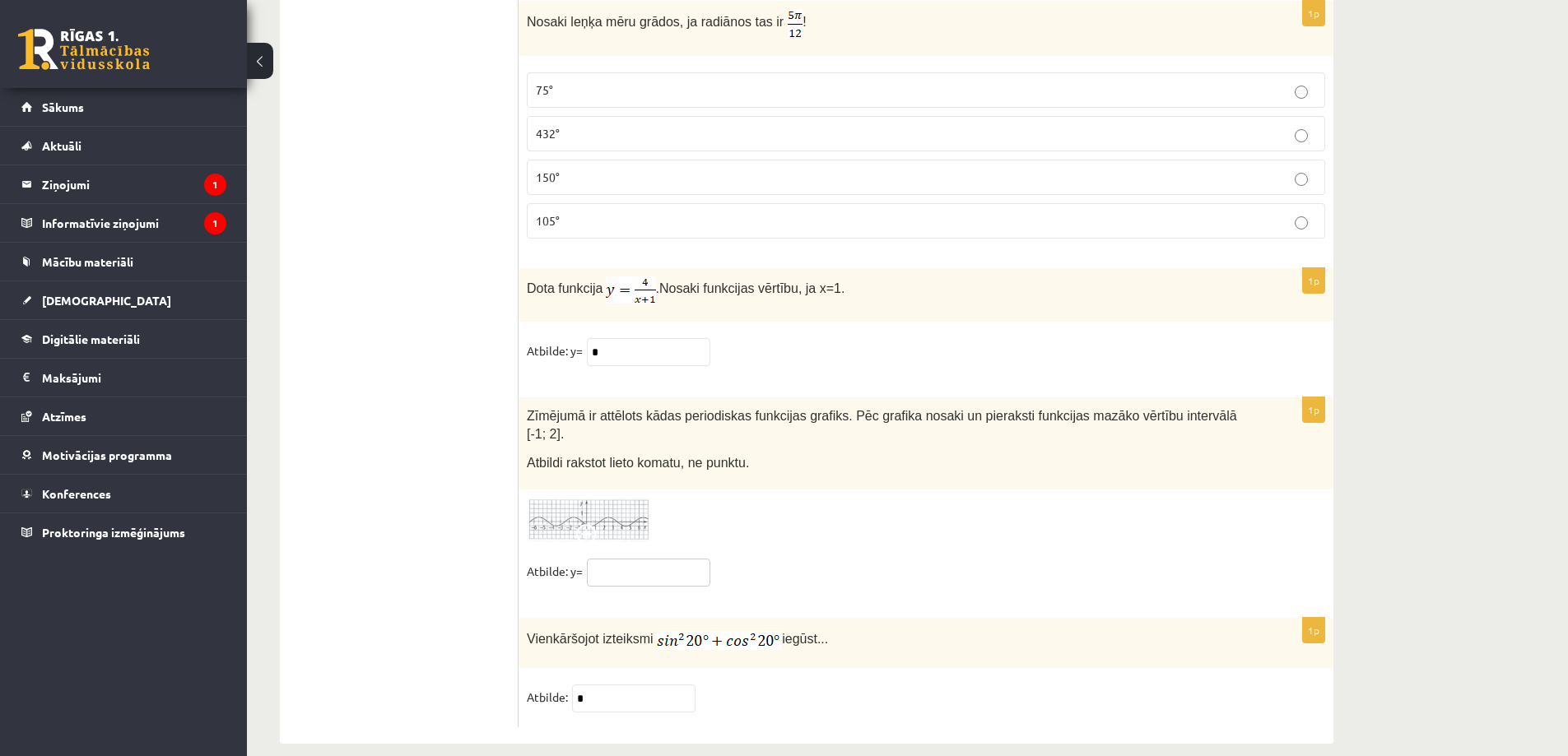
click at [641, 559] on input "text" at bounding box center [648, 573] width 123 height 28
type input "*"
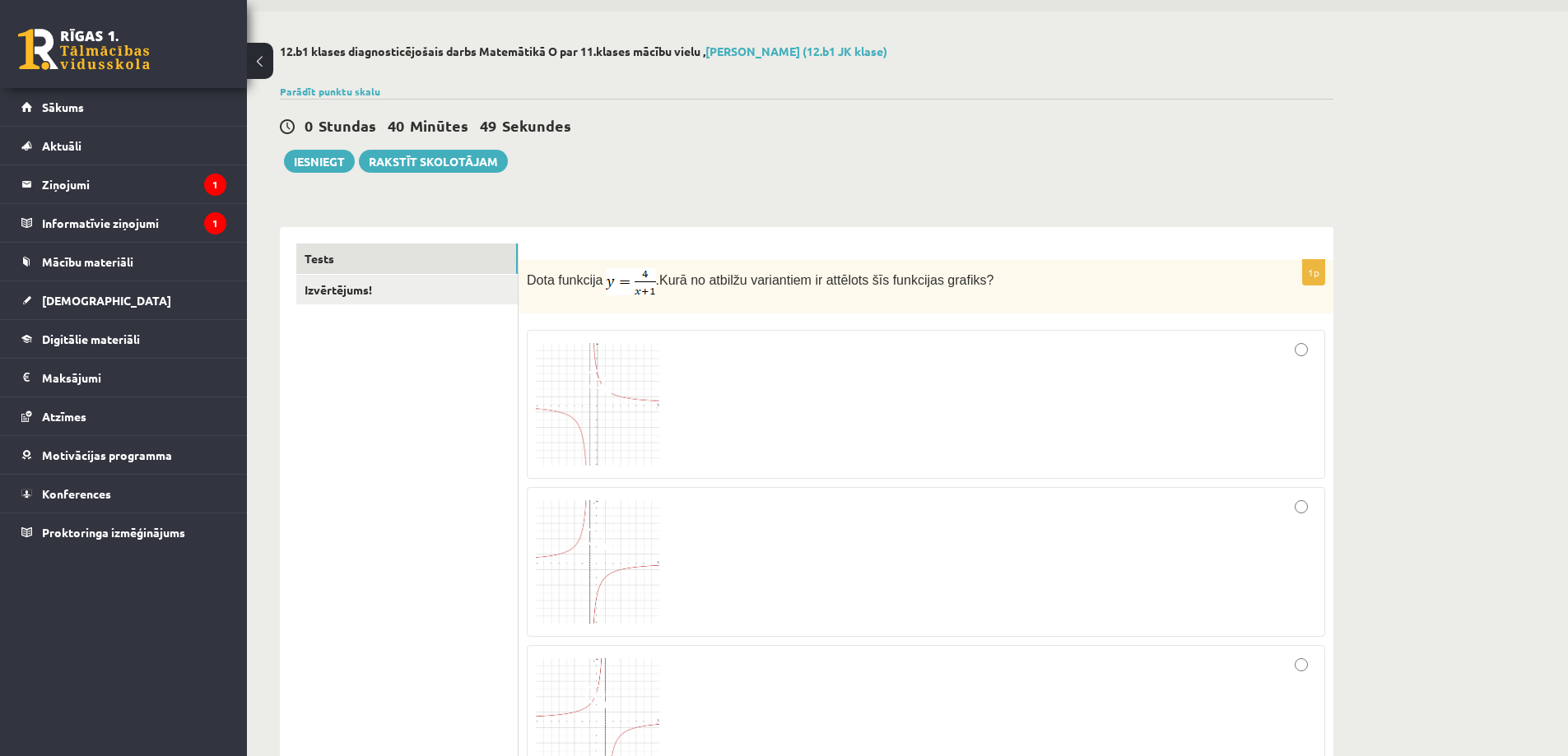
scroll to position [0, 0]
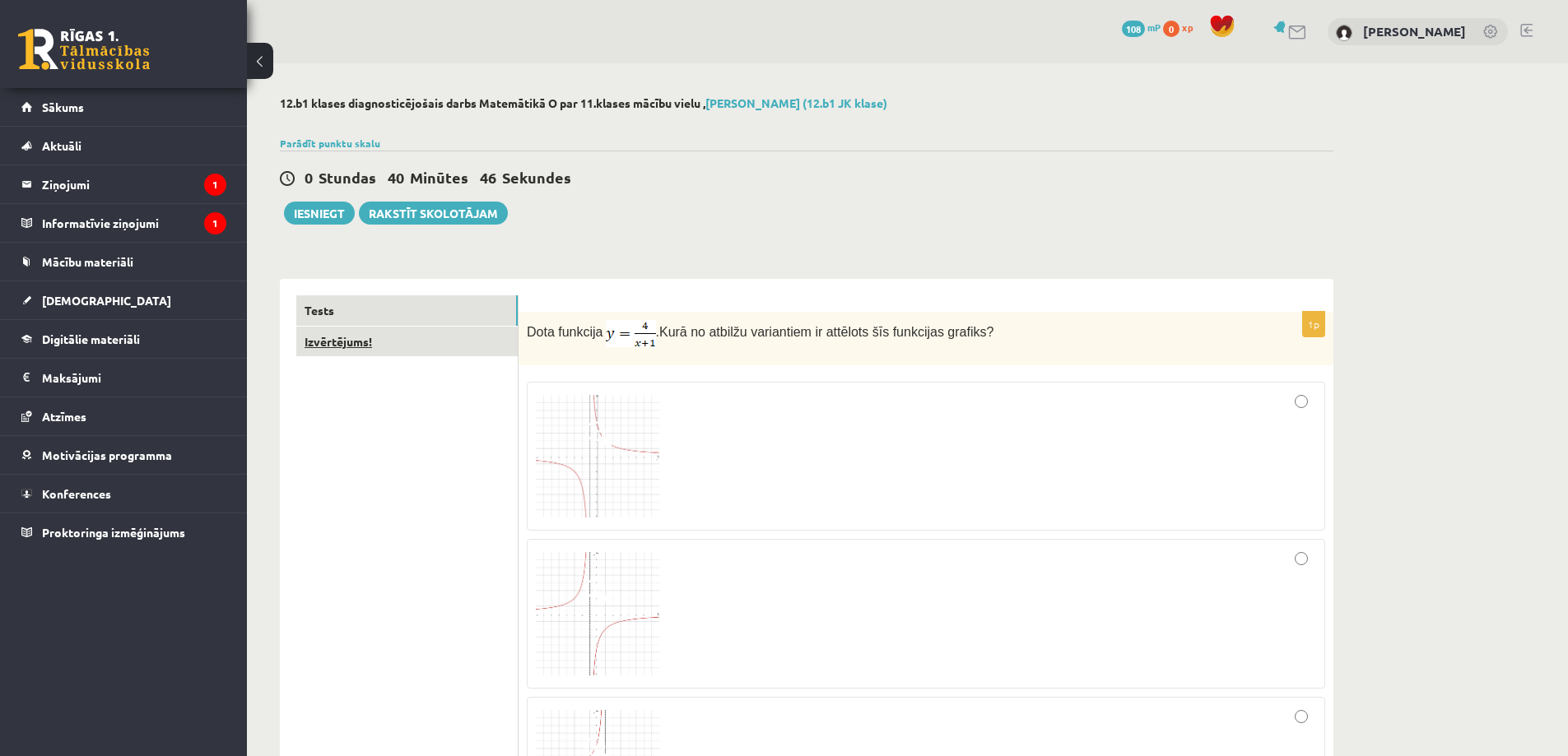
click at [316, 336] on link "Izvērtējums!" at bounding box center [406, 341] width 221 height 31
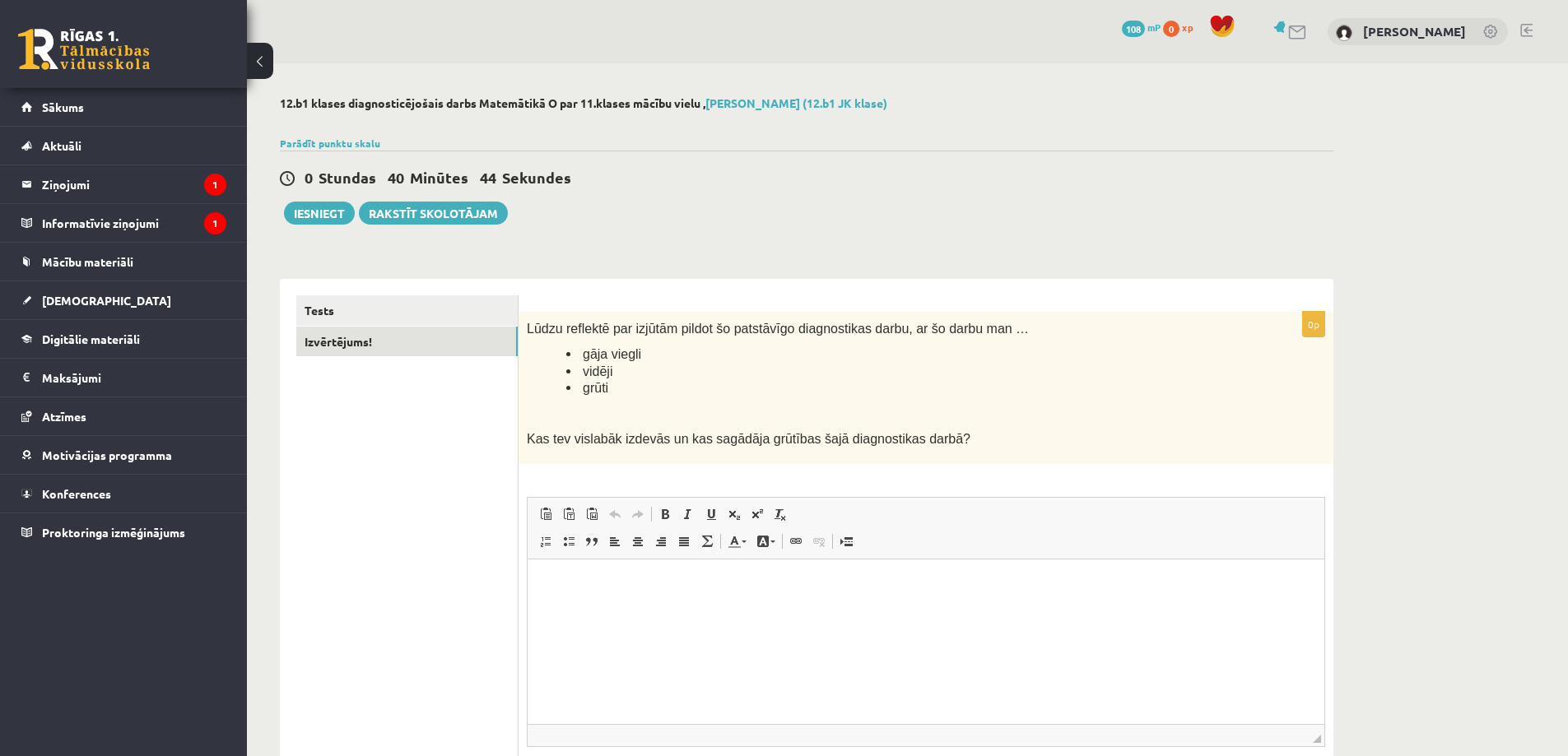
click at [387, 469] on ul "Tests Izvērtējums!" at bounding box center [407, 567] width 222 height 544
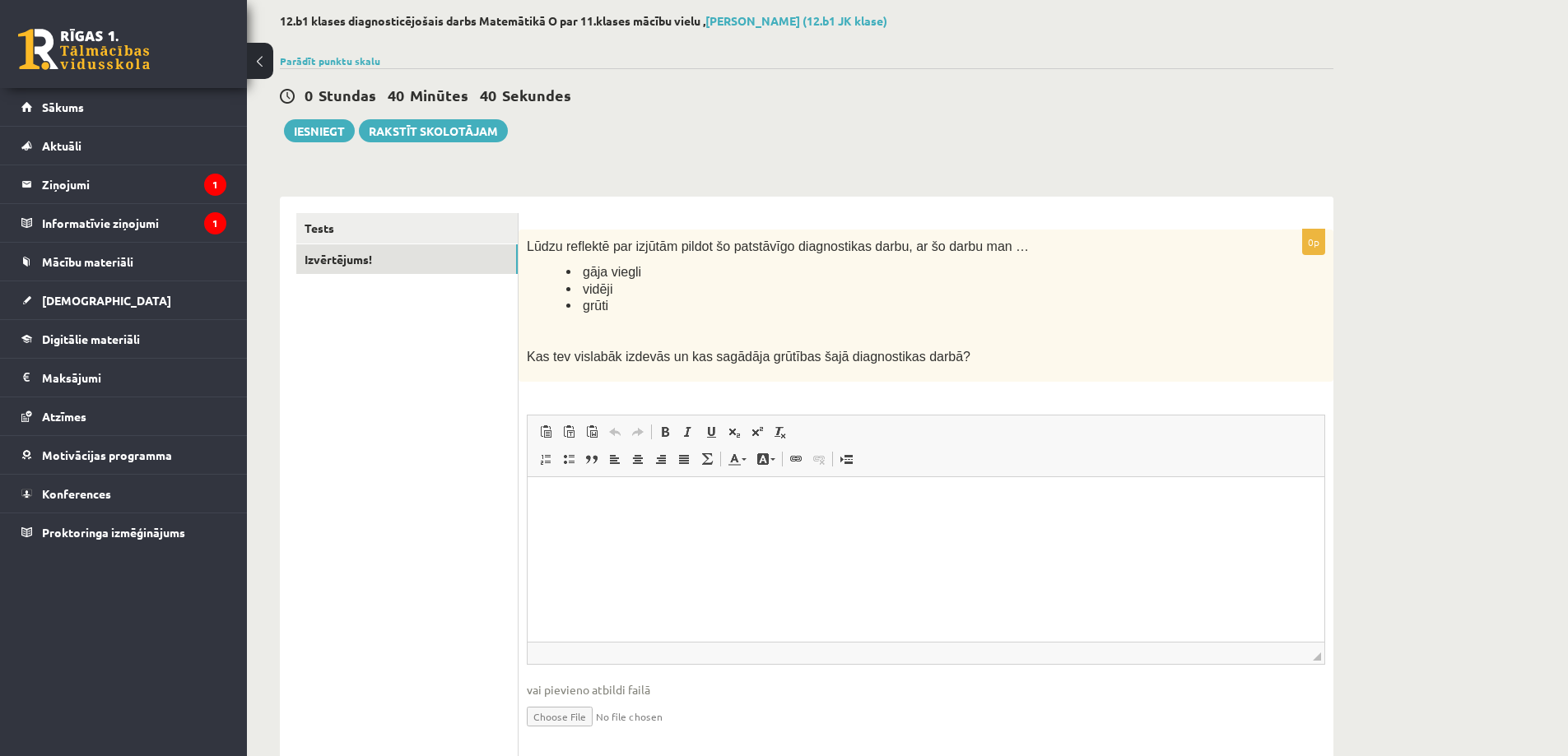
click at [665, 526] on html at bounding box center [926, 501] width 797 height 50
drag, startPoint x: 615, startPoint y: 310, endPoint x: 578, endPoint y: 307, distance: 37.1
click at [578, 307] on li "grūti" at bounding box center [904, 306] width 676 height 17
copy span "grūti"
click at [630, 526] on html at bounding box center [926, 501] width 797 height 50
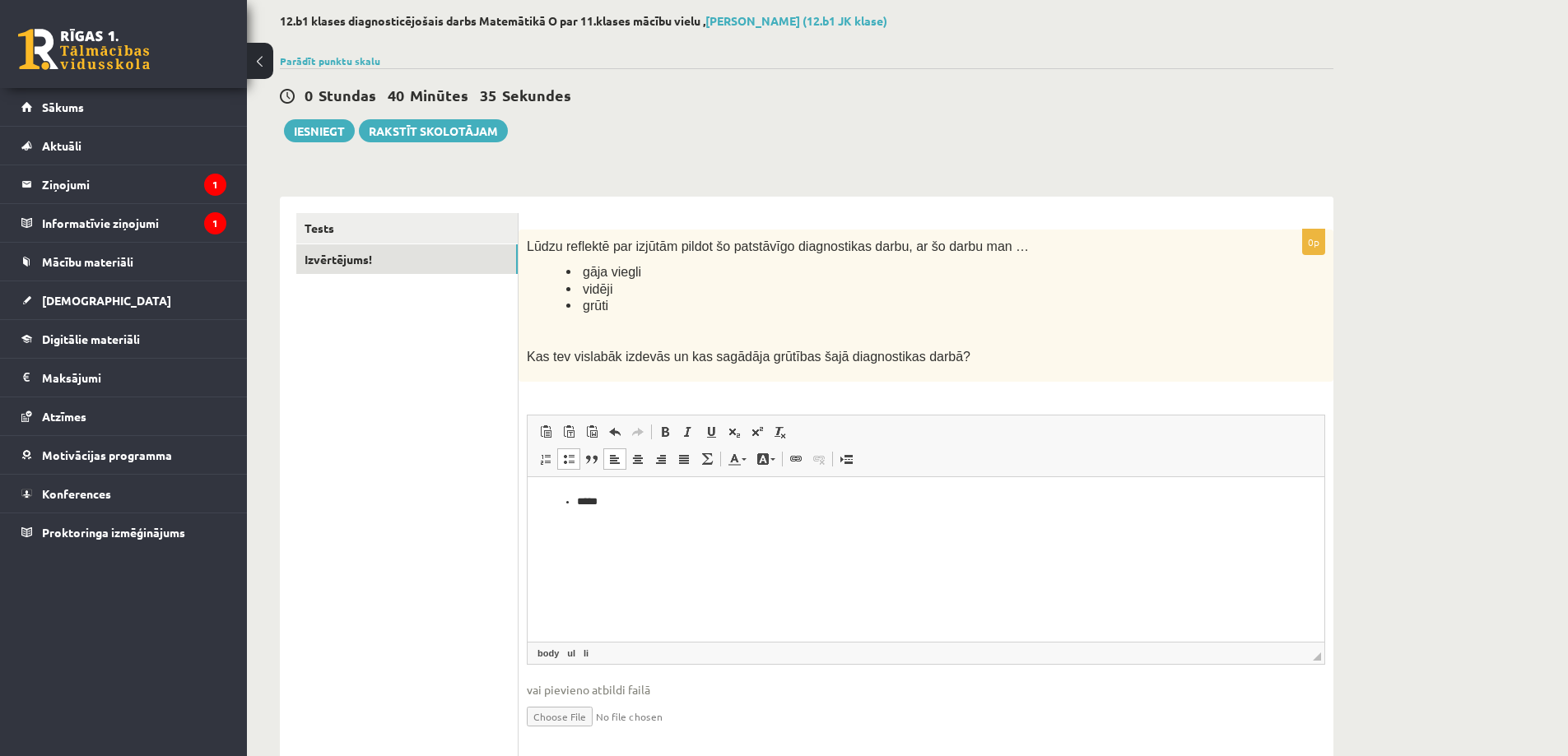
click at [391, 497] on ul "Tests Izvērtējums!" at bounding box center [407, 485] width 222 height 544
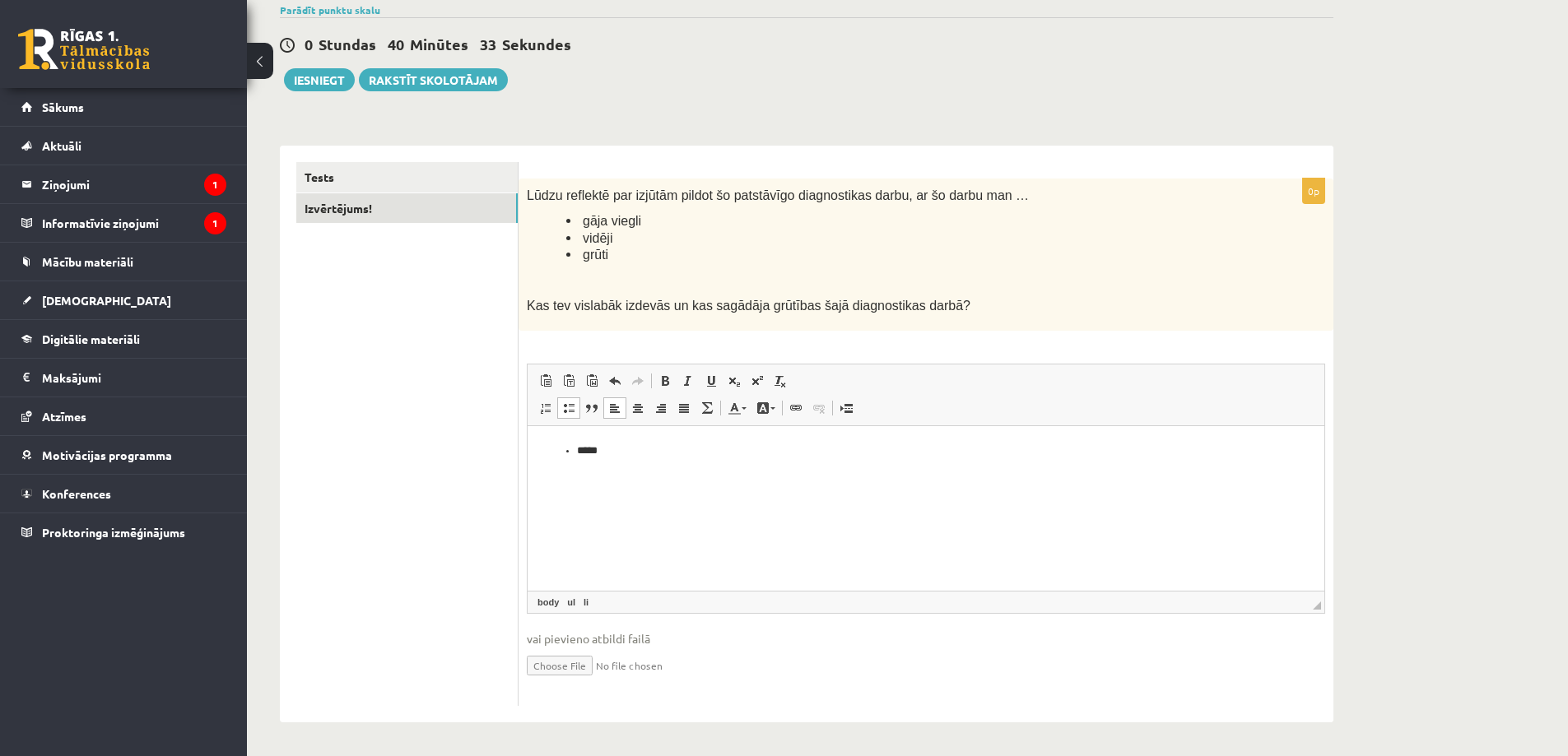
scroll to position [0, 0]
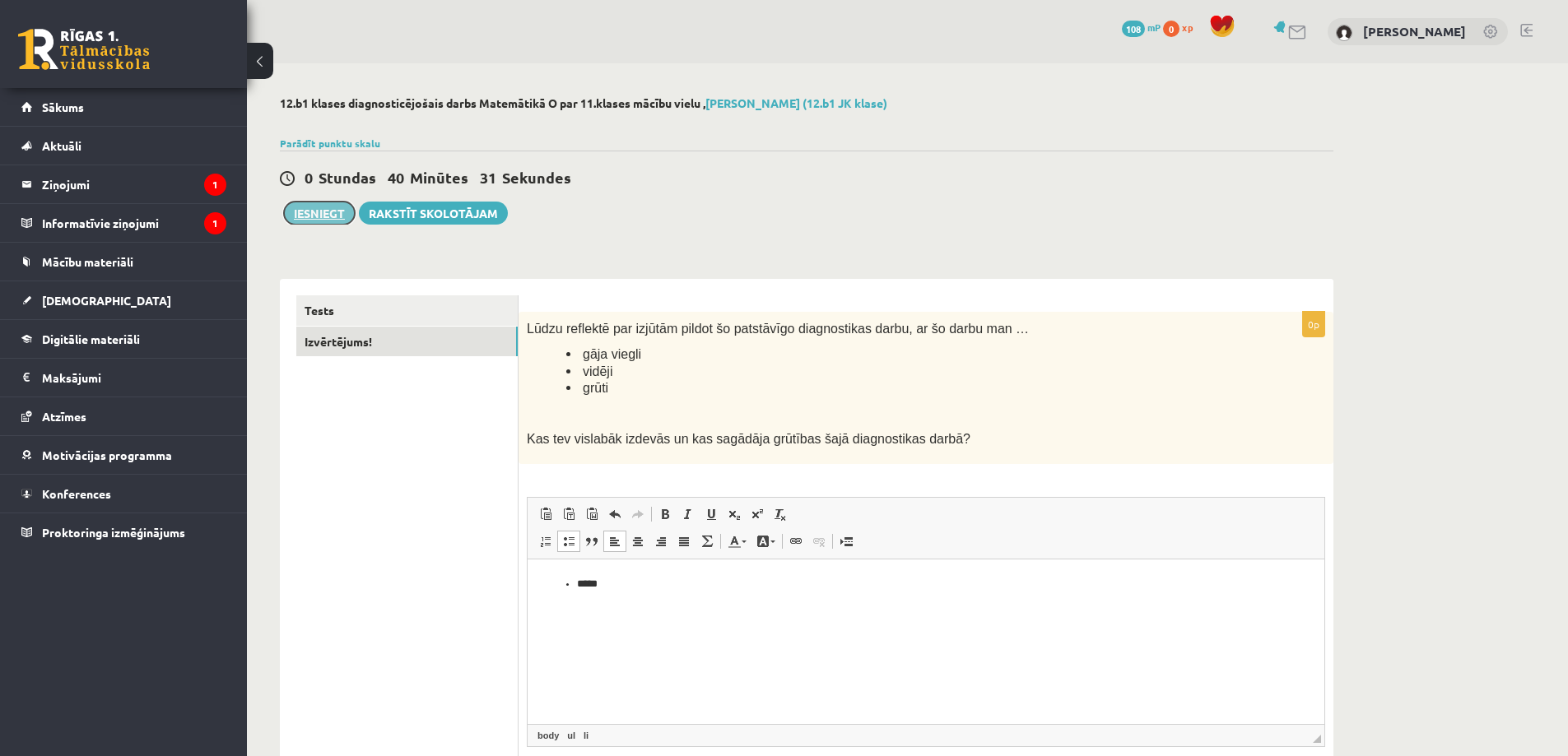
click at [319, 218] on button "Iesniegt" at bounding box center [319, 213] width 71 height 23
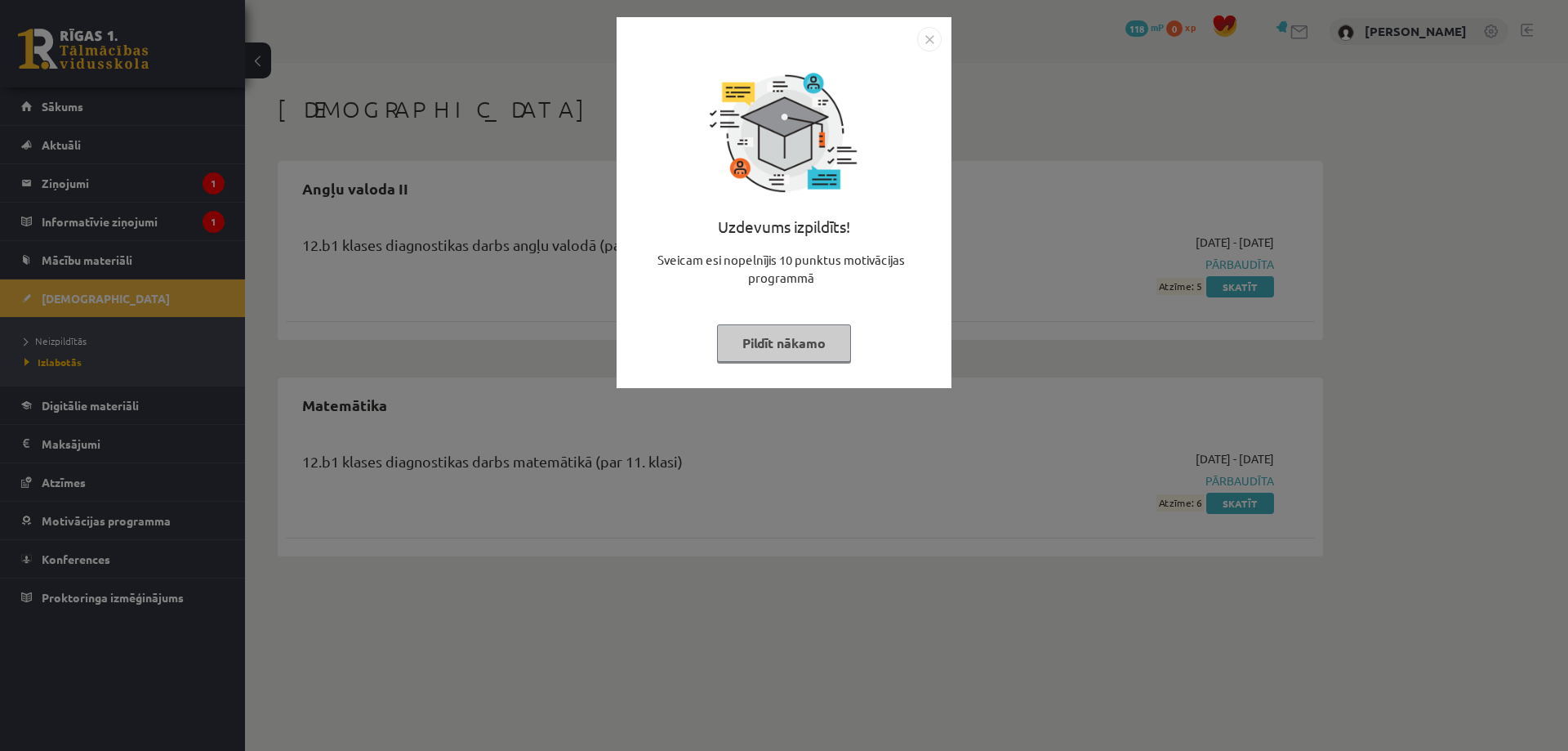
click at [764, 348] on button "Pildīt nākamo" at bounding box center [784, 343] width 134 height 37
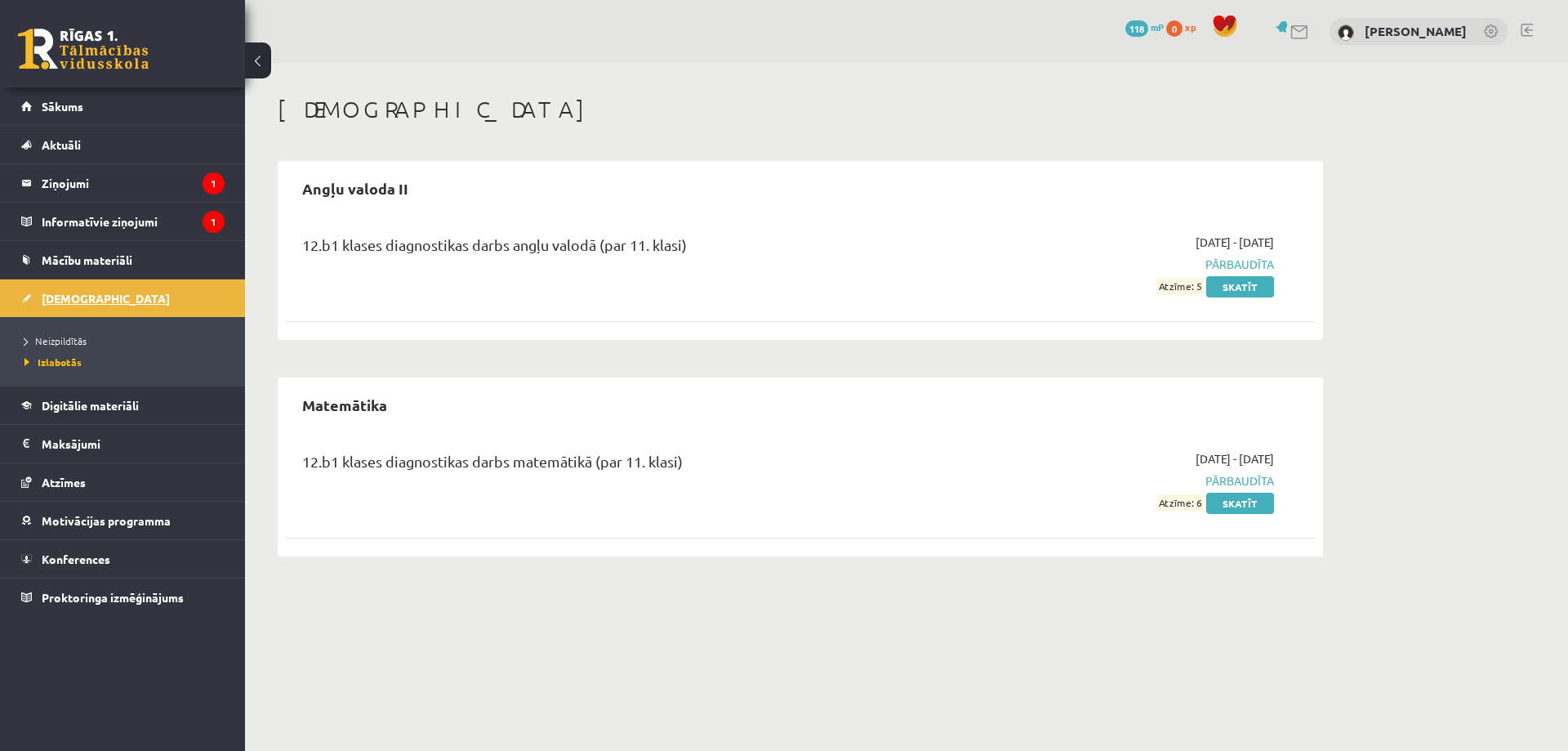
click at [75, 299] on span "[DEMOGRAPHIC_DATA]" at bounding box center [106, 297] width 128 height 15
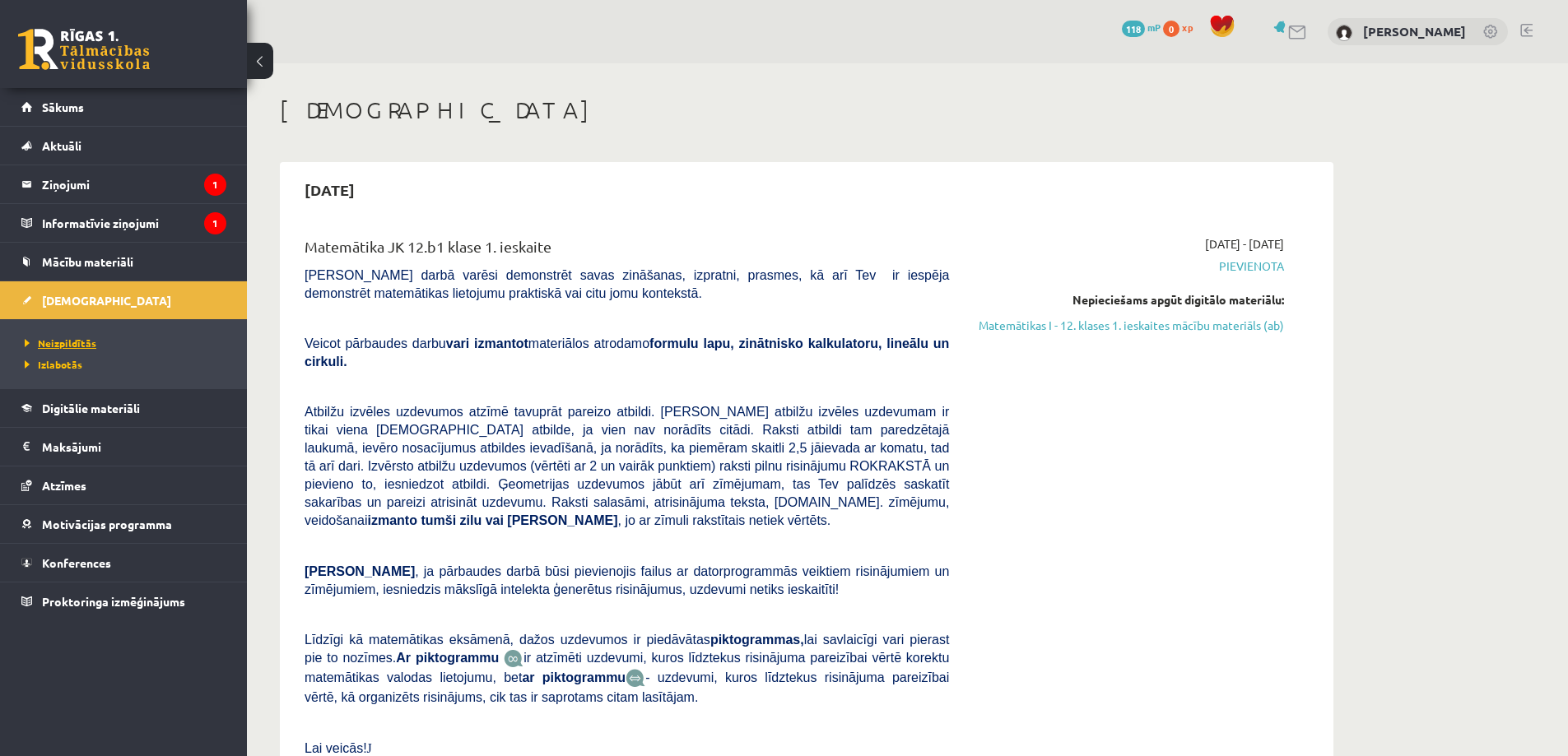
click at [59, 345] on span "Neizpildītās" at bounding box center [60, 342] width 72 height 13
click at [64, 363] on span "Izlabotās" at bounding box center [49, 364] width 50 height 13
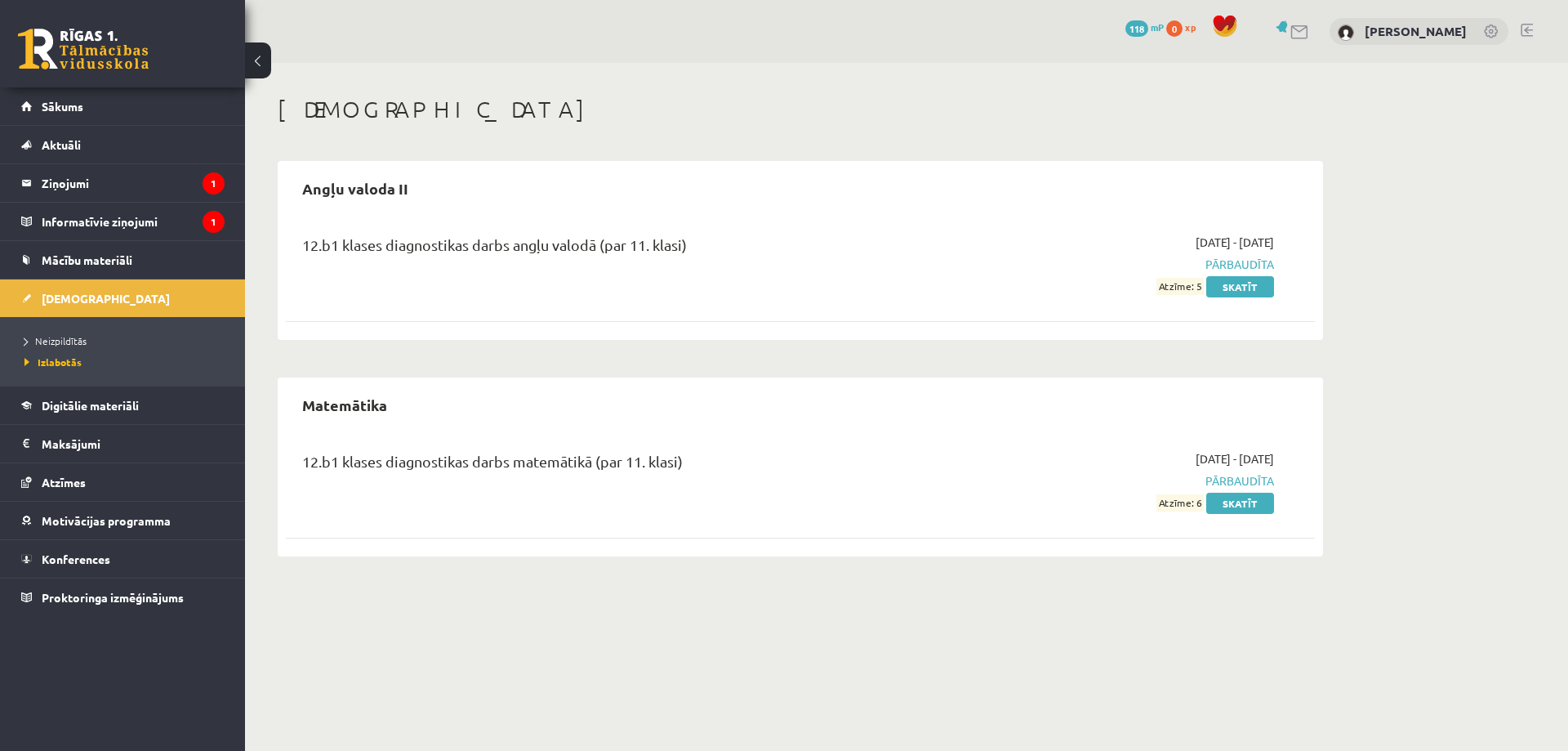
click at [59, 328] on ul "Neizpildītās [GEOGRAPHIC_DATA]" at bounding box center [122, 351] width 245 height 69
click at [57, 339] on span "Neizpildītās" at bounding box center [55, 340] width 62 height 13
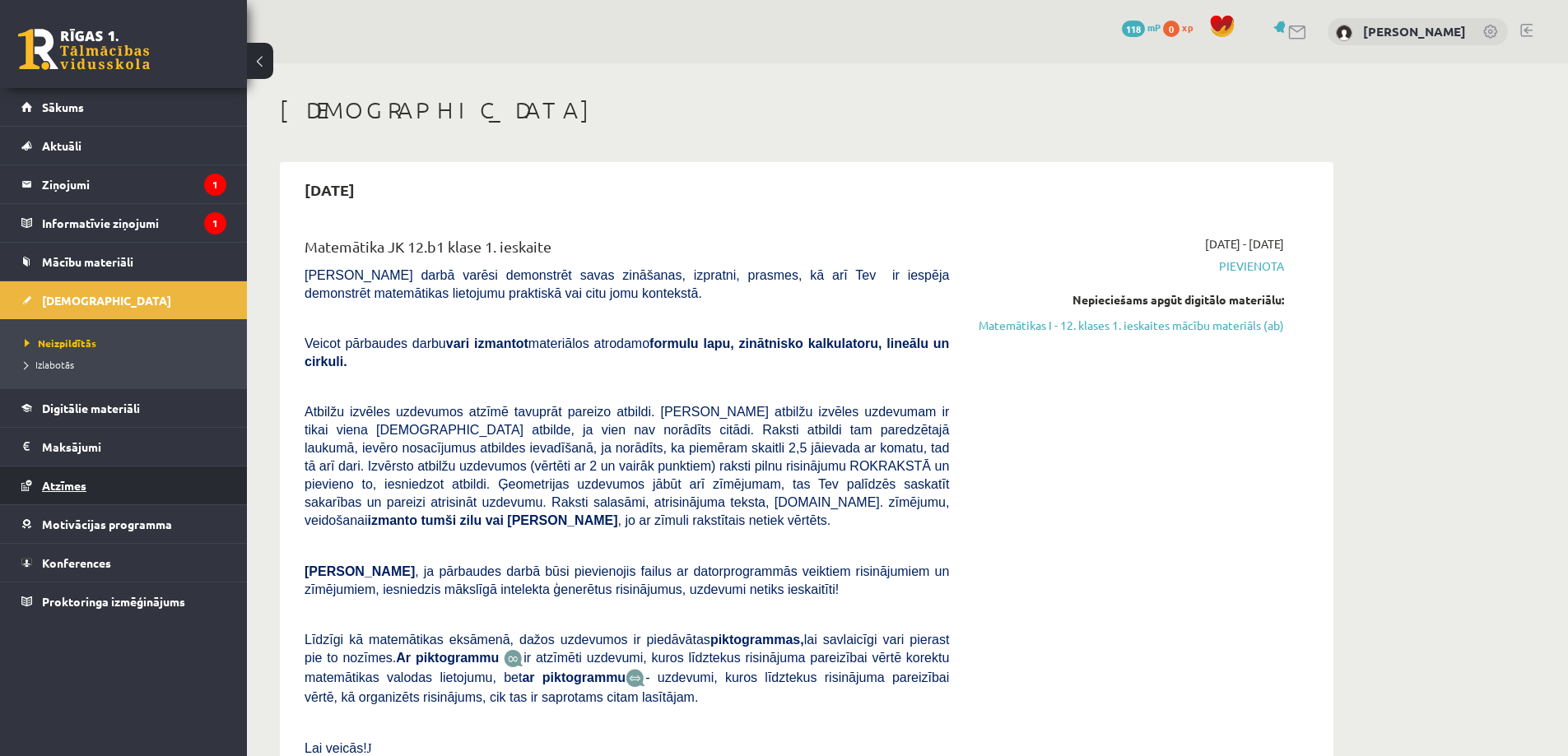
click at [79, 487] on span "Atzīmes" at bounding box center [64, 485] width 45 height 15
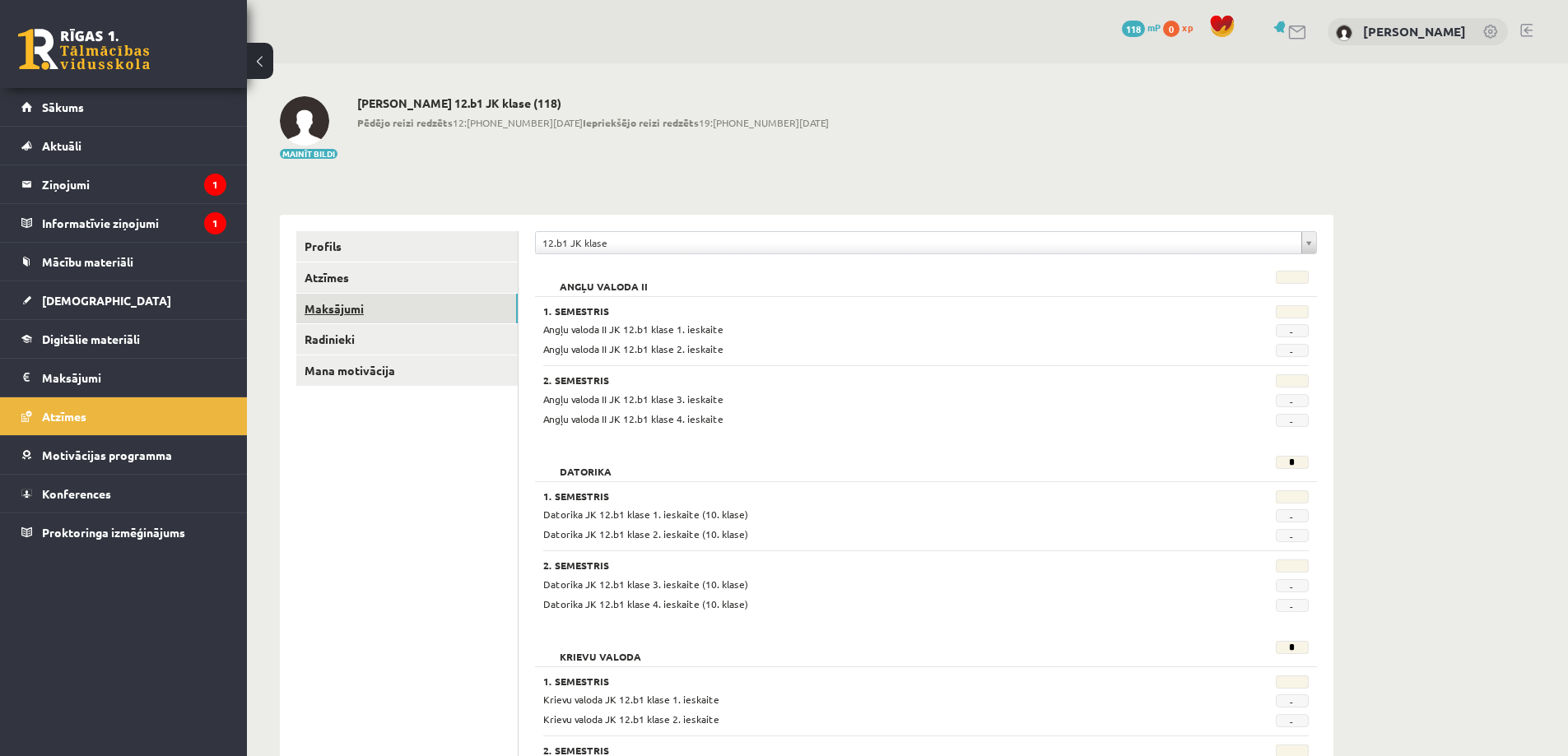
click at [332, 313] on link "Maksājumi" at bounding box center [406, 308] width 221 height 31
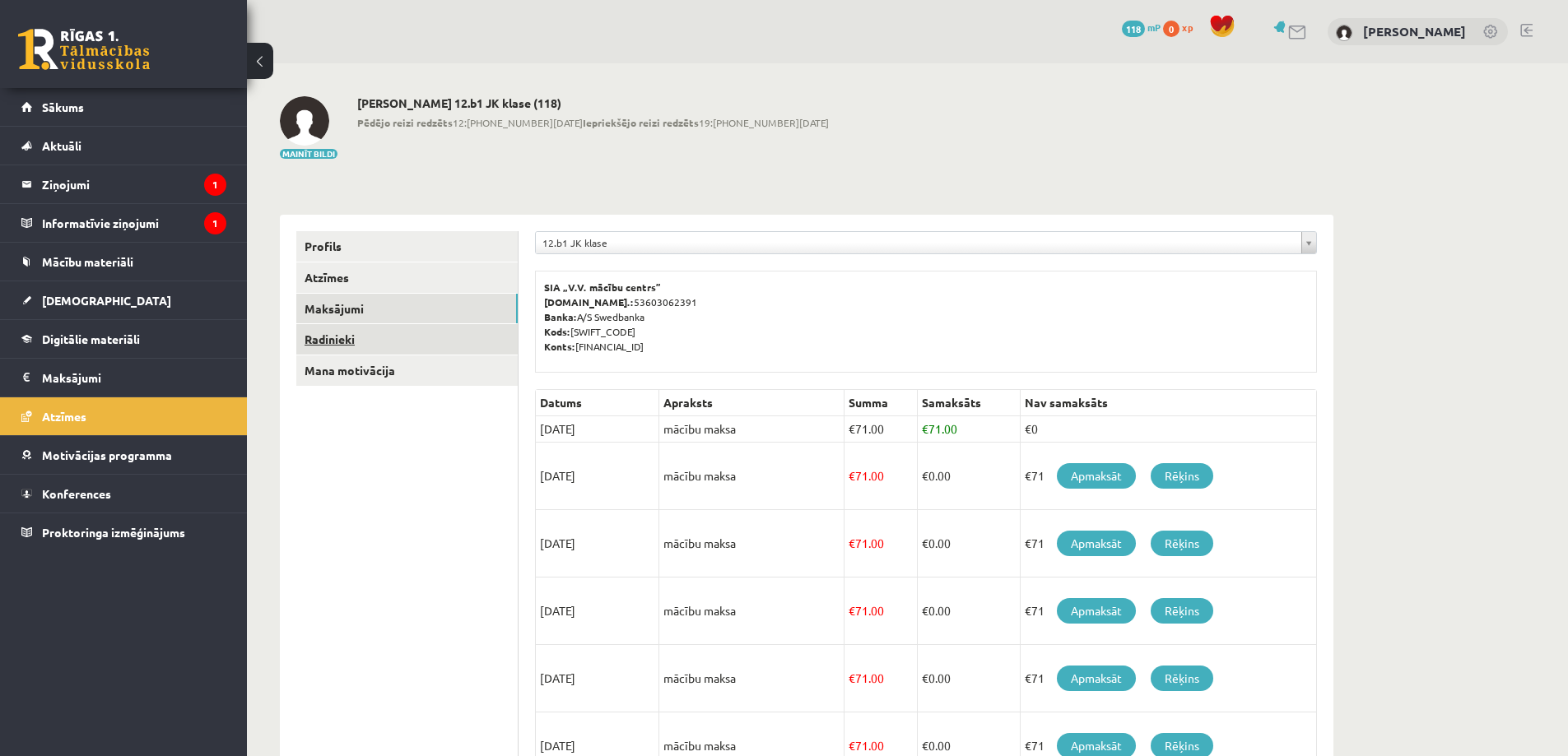
click at [326, 346] on link "Radinieki" at bounding box center [406, 339] width 221 height 31
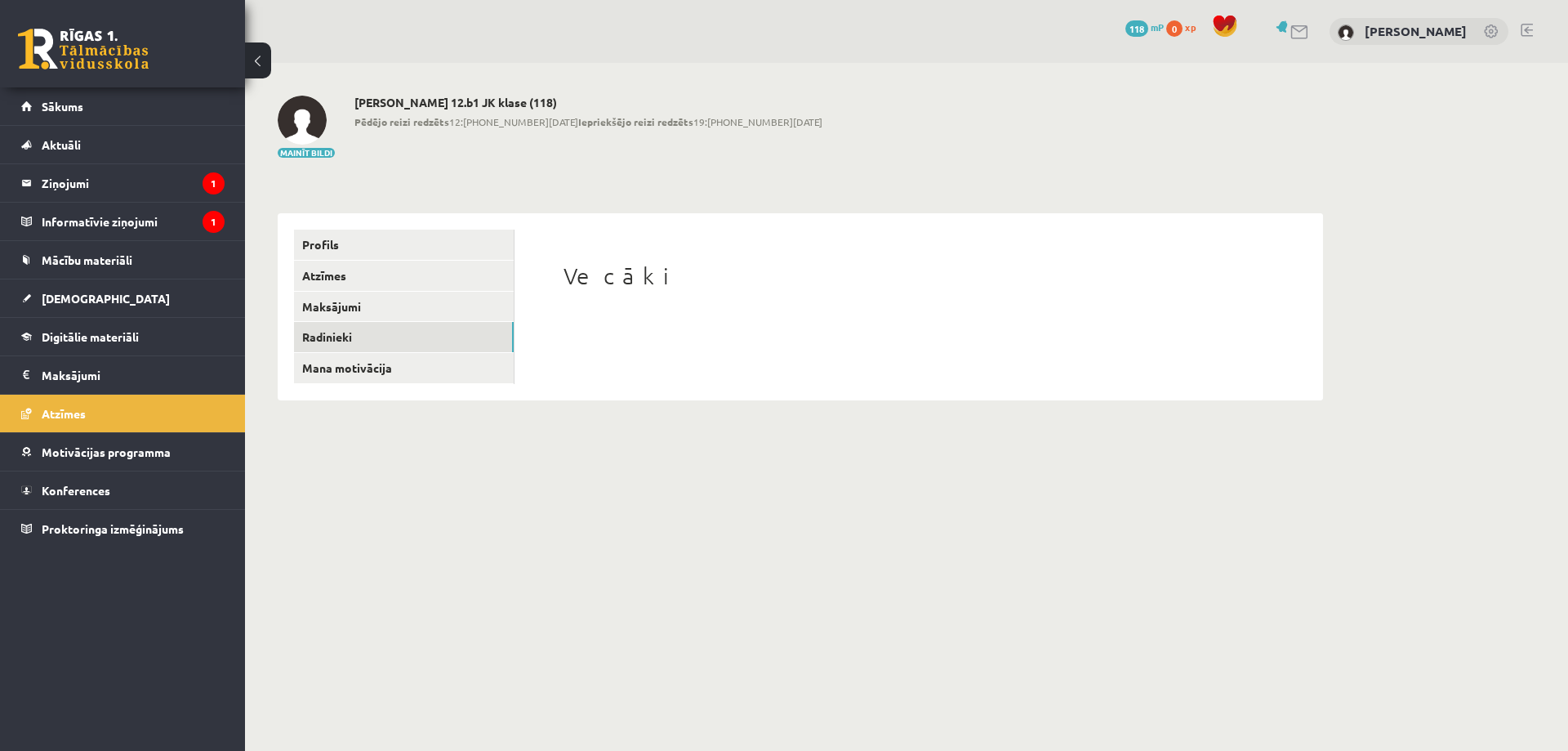
drag, startPoint x: 618, startPoint y: 280, endPoint x: 604, endPoint y: 285, distance: 14.9
click at [617, 281] on h1 "Vecāki" at bounding box center [919, 276] width 711 height 28
click at [369, 304] on link "Maksājumi" at bounding box center [403, 306] width 219 height 30
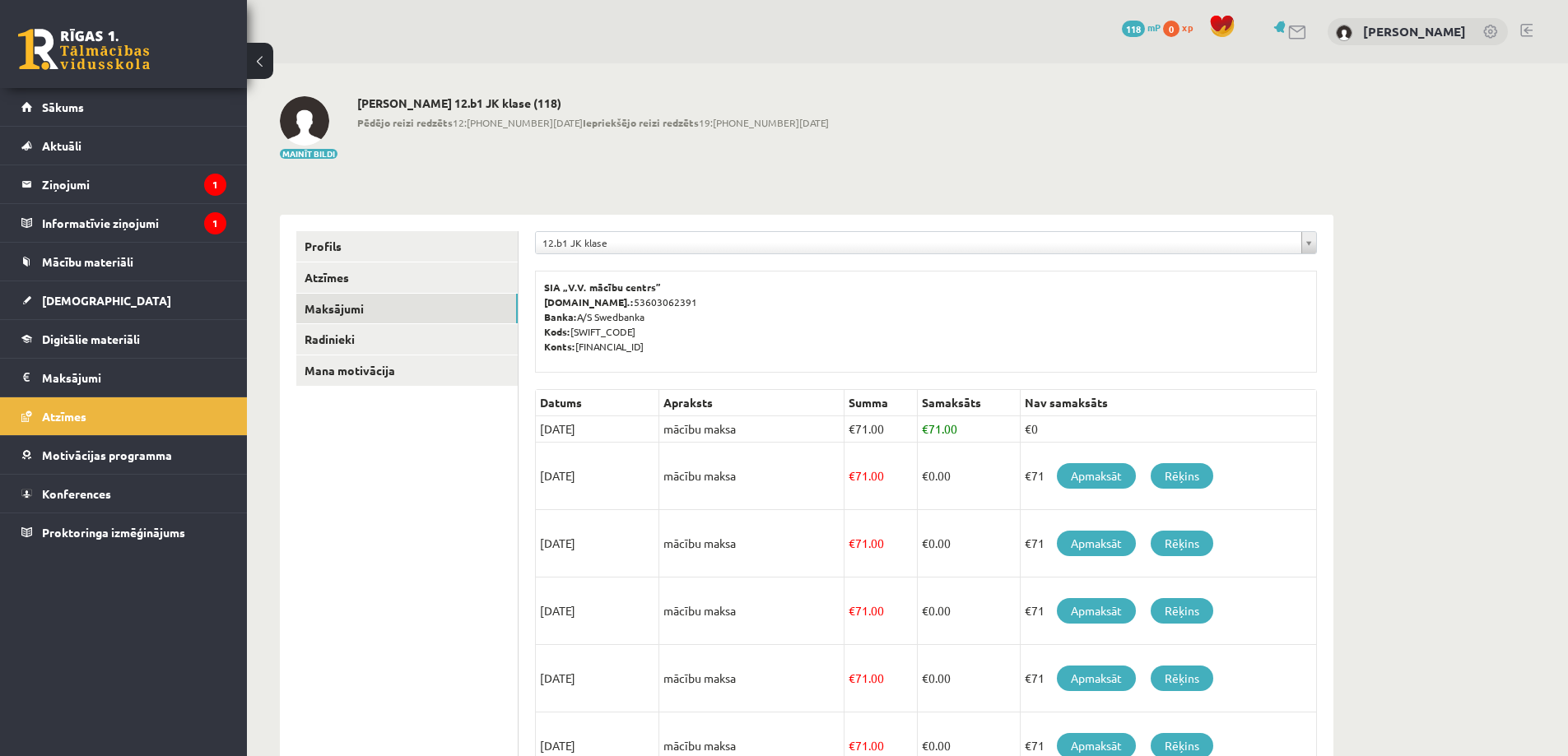
click at [405, 477] on ul "Profils Atzīmes Maksājumi [GEOGRAPHIC_DATA] Mana motivācija" at bounding box center [407, 674] width 222 height 886
click at [112, 145] on link "Aktuāli" at bounding box center [123, 145] width 205 height 38
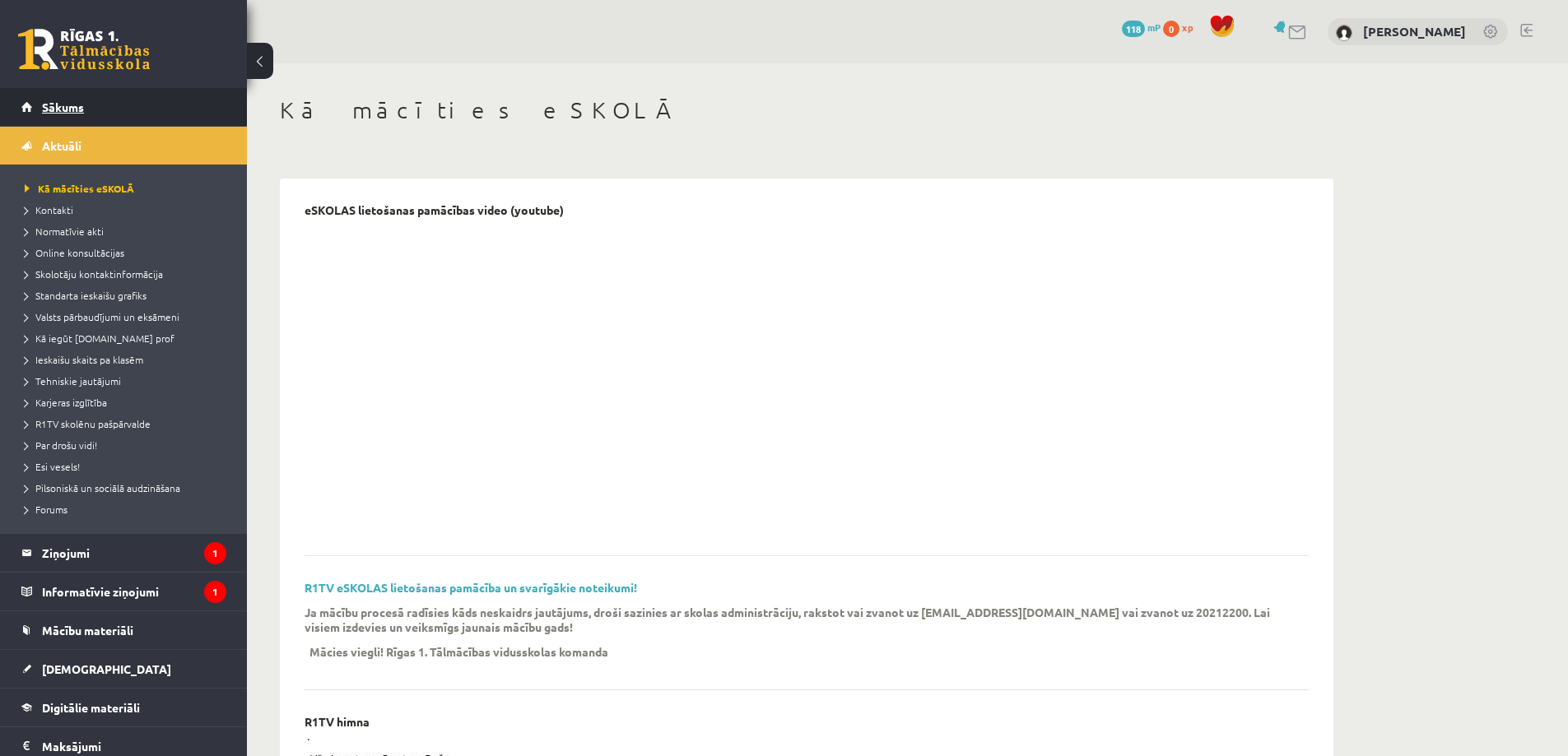
click at [48, 100] on span "Sākums" at bounding box center [63, 107] width 42 height 15
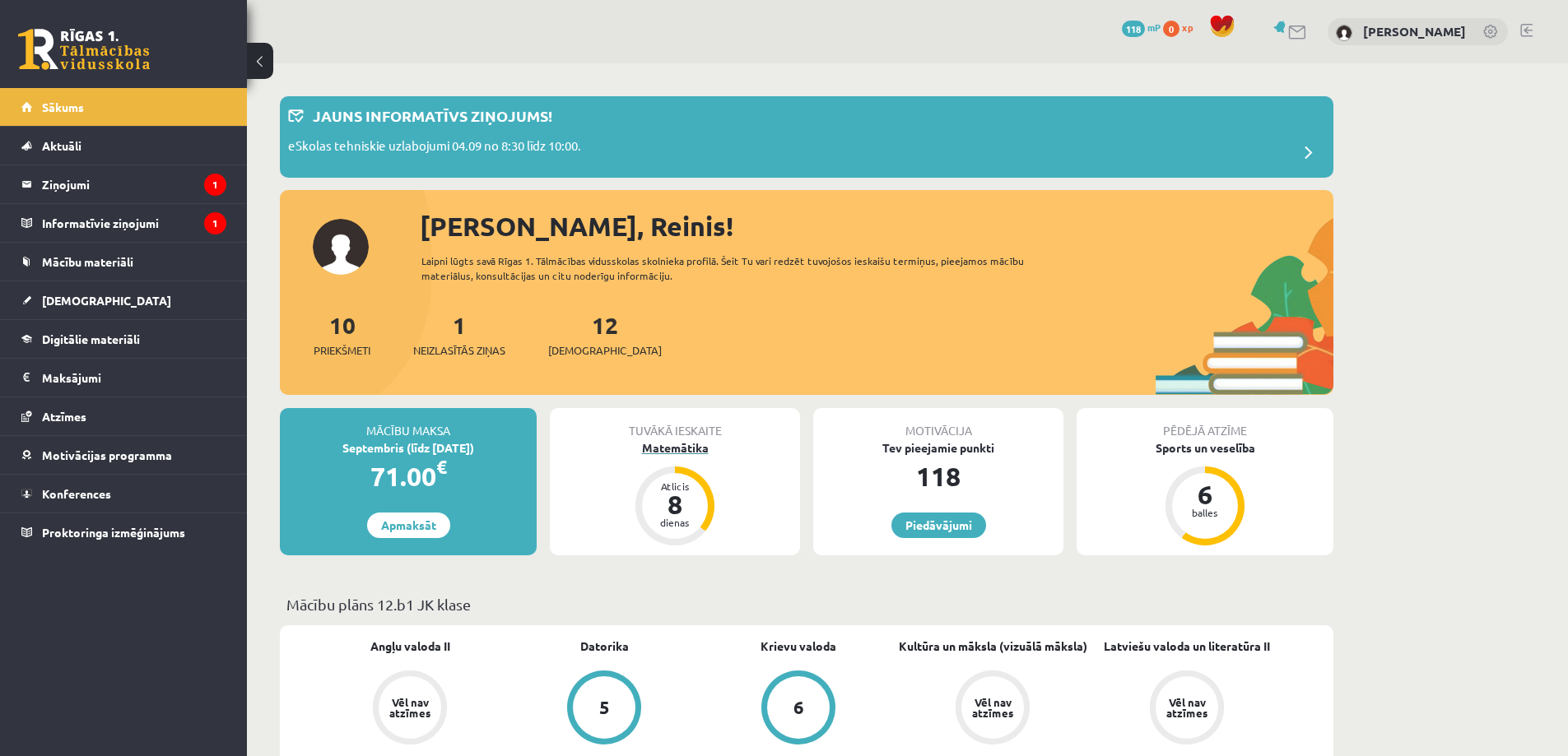
click at [669, 486] on div "Atlicis" at bounding box center [674, 485] width 50 height 10
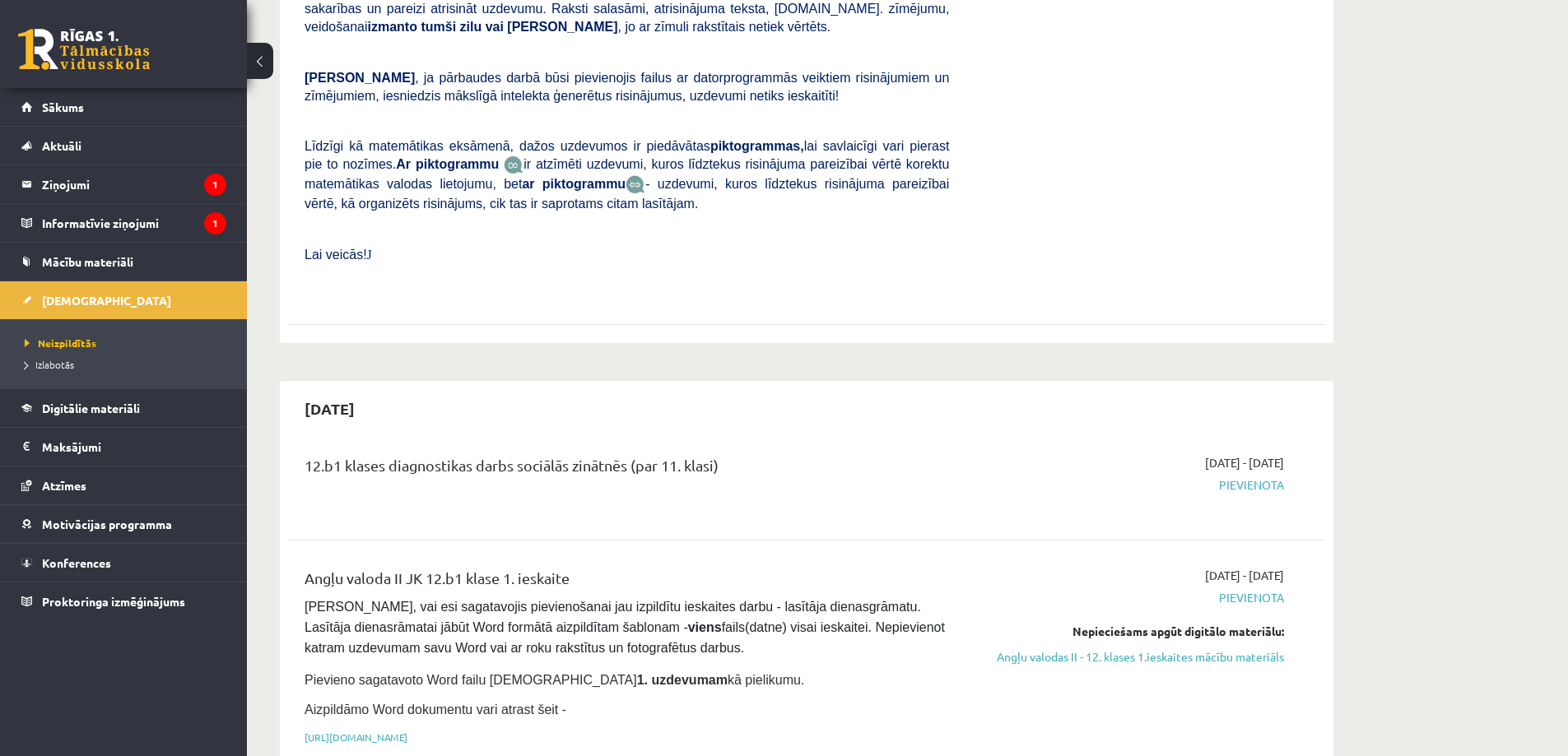
scroll to position [82, 0]
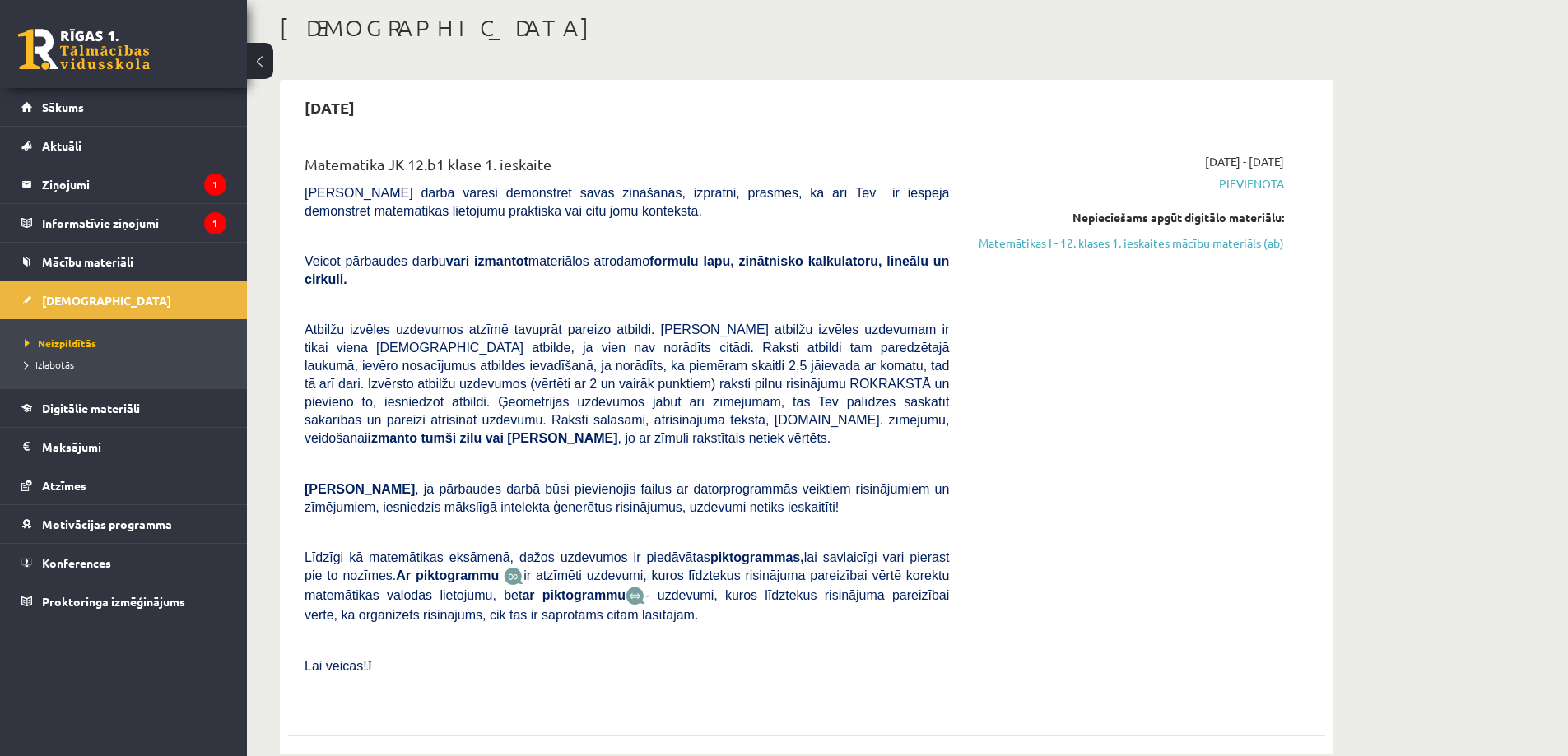
click at [1252, 185] on span "Pievienota" at bounding box center [1129, 184] width 310 height 17
click at [1175, 192] on span "Pievienota" at bounding box center [1129, 184] width 310 height 17
click at [794, 297] on p at bounding box center [627, 304] width 645 height 15
click at [990, 381] on div "2025-09-01 - 2025-09-15 Pievienota Nepieciešams apgūt digitālo materiālu: Matem…" at bounding box center [1128, 430] width 335 height 556
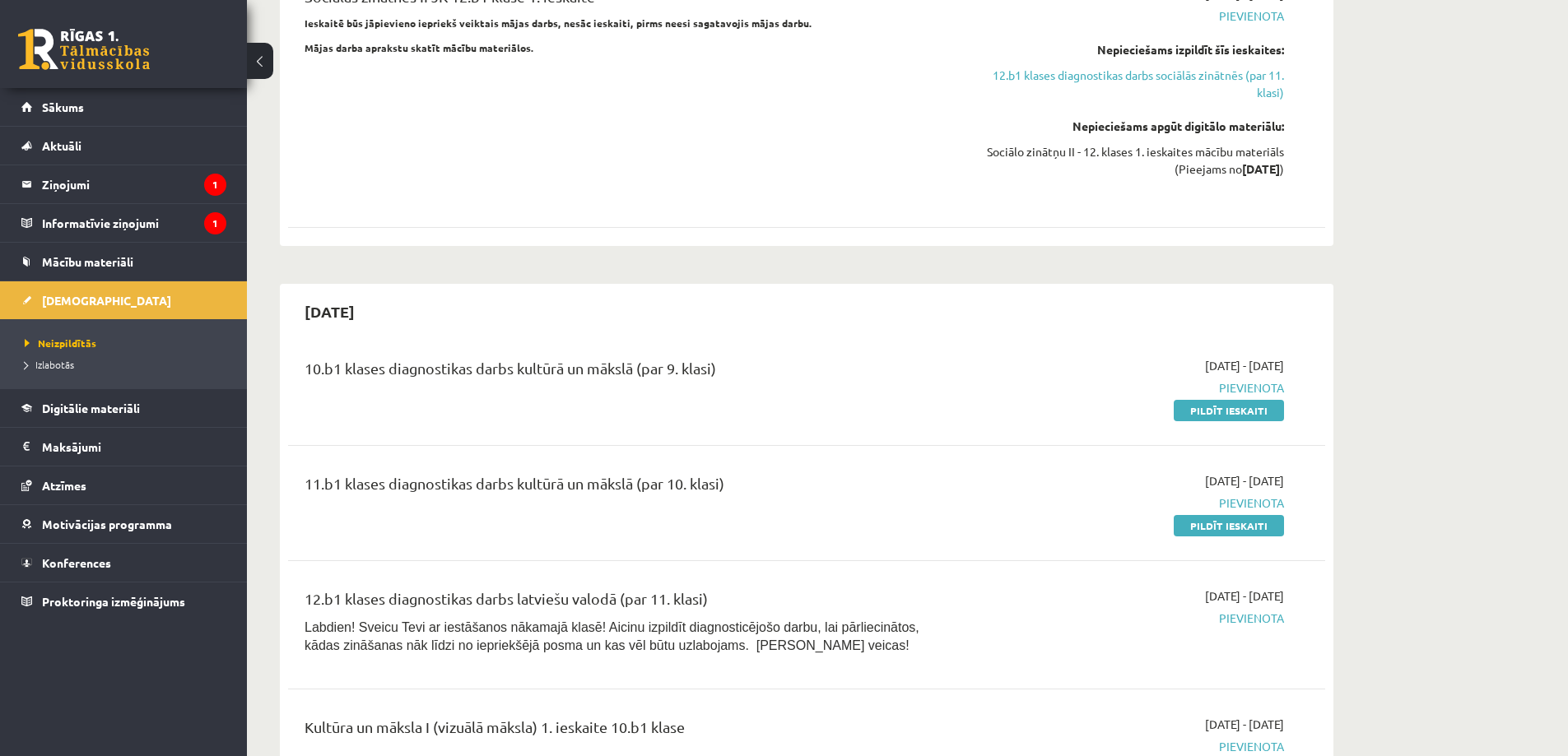
scroll to position [1481, 0]
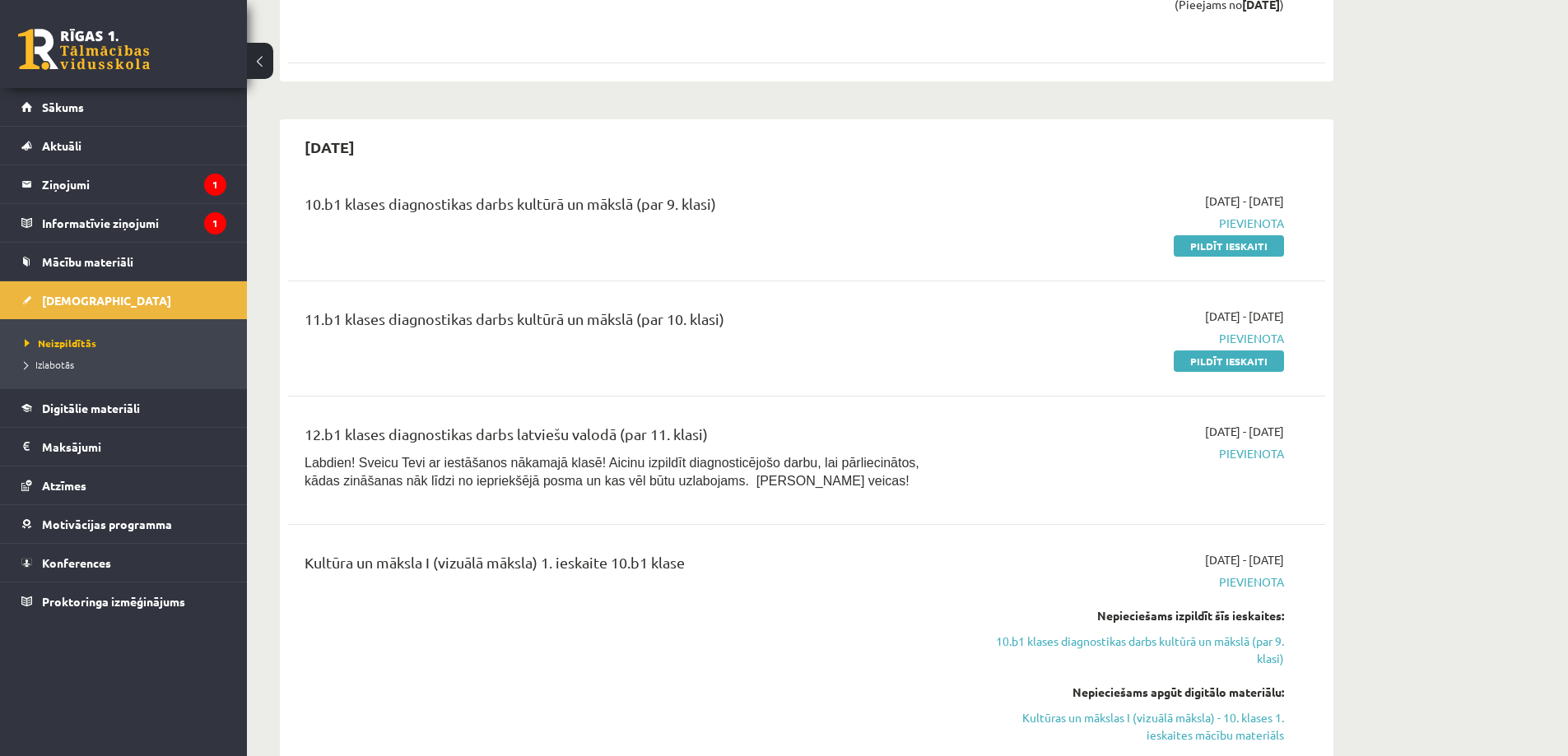
drag, startPoint x: 1177, startPoint y: 208, endPoint x: 864, endPoint y: 58, distance: 347.1
click at [1176, 235] on link "Pildīt ieskaiti" at bounding box center [1229, 245] width 110 height 21
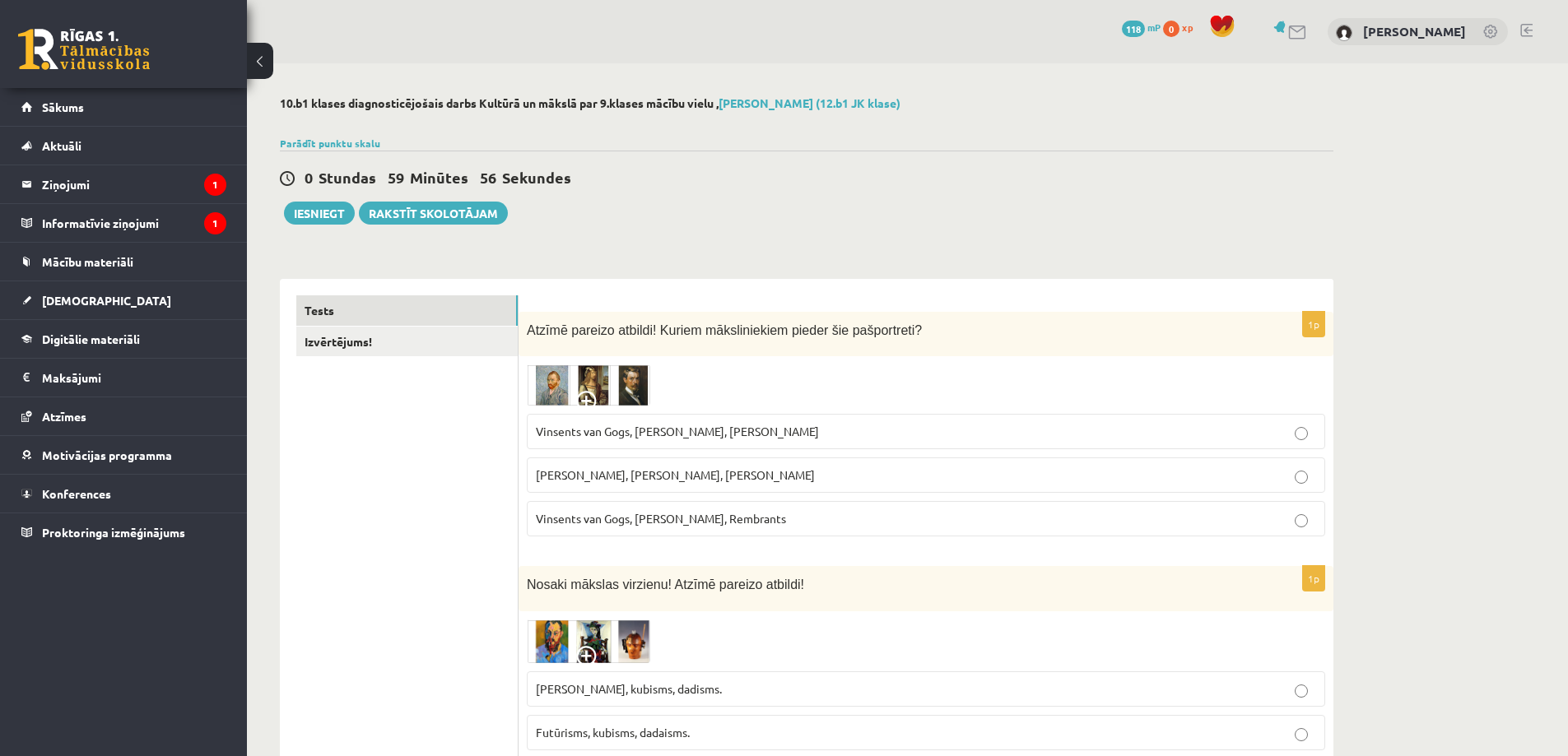
click at [556, 379] on img at bounding box center [588, 384] width 123 height 41
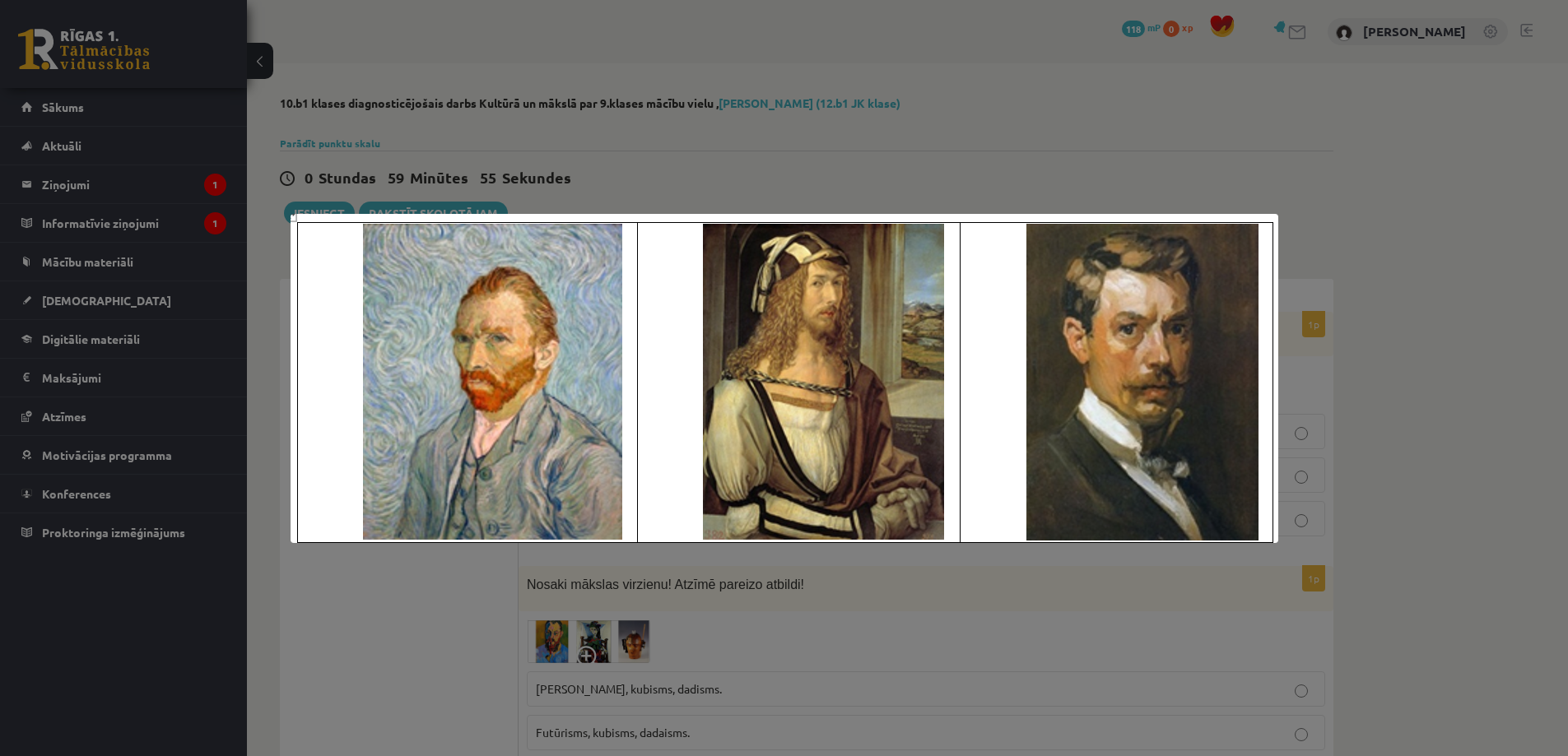
click at [407, 580] on div at bounding box center [784, 378] width 1568 height 756
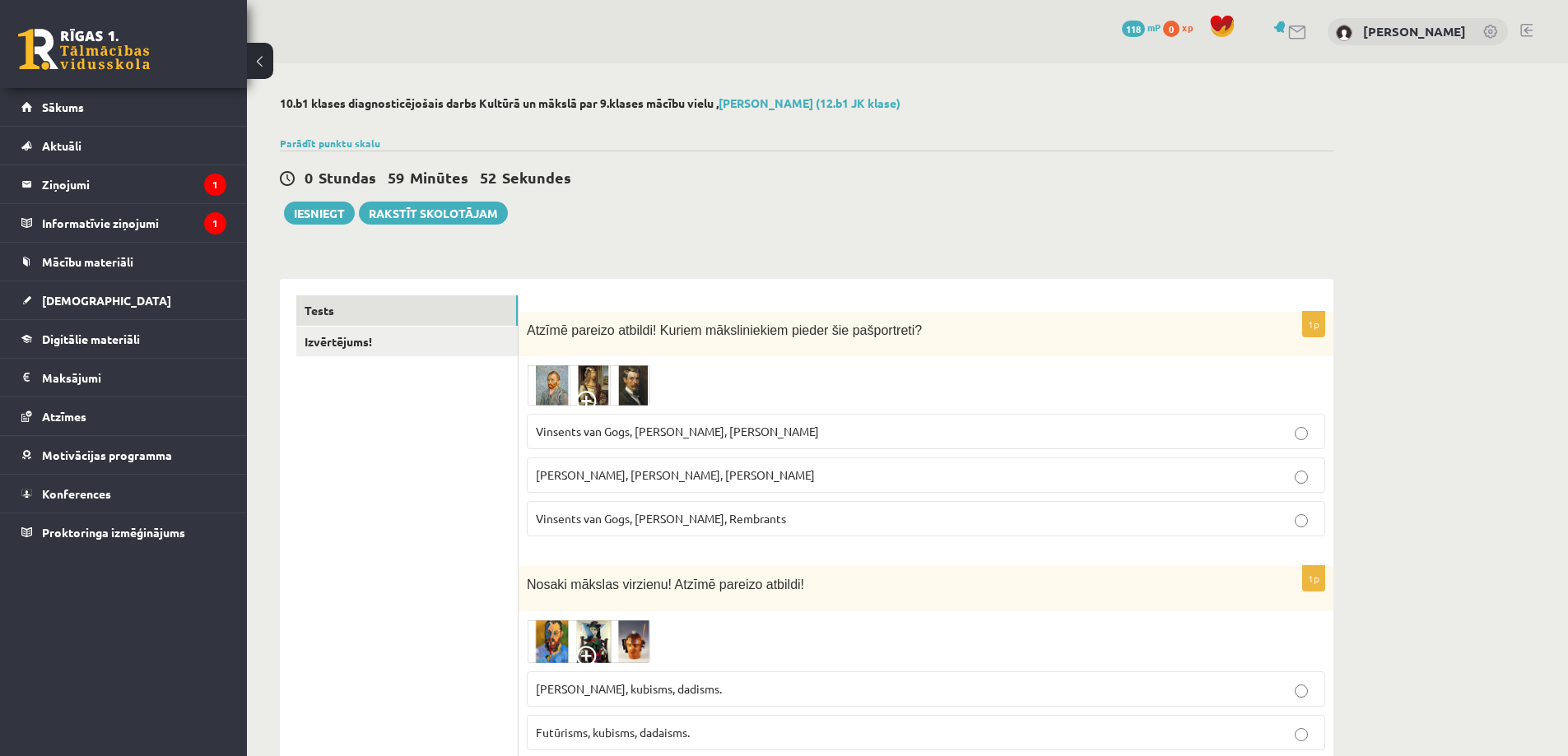
click at [586, 391] on span at bounding box center [590, 404] width 26 height 26
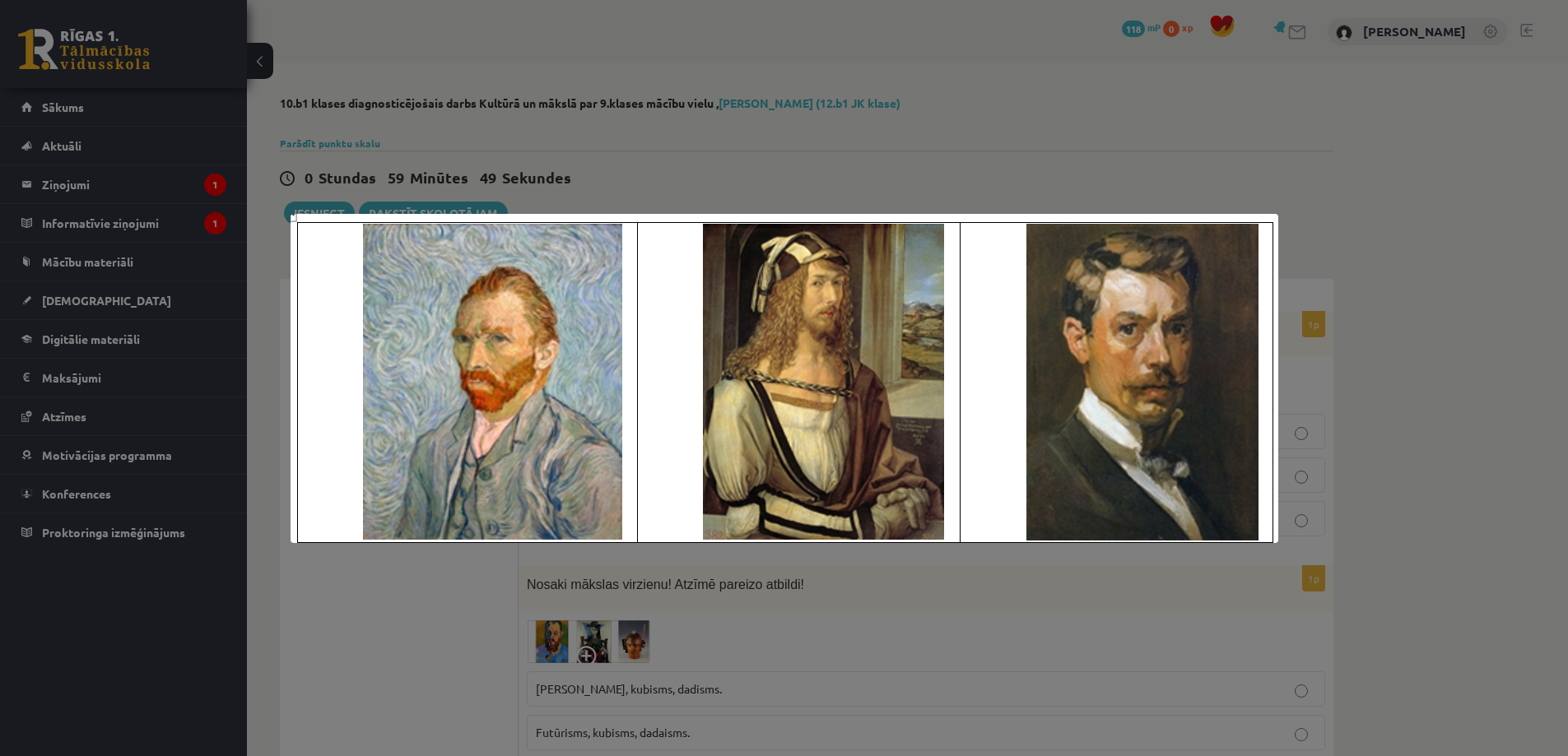
click at [449, 588] on div at bounding box center [784, 378] width 1568 height 756
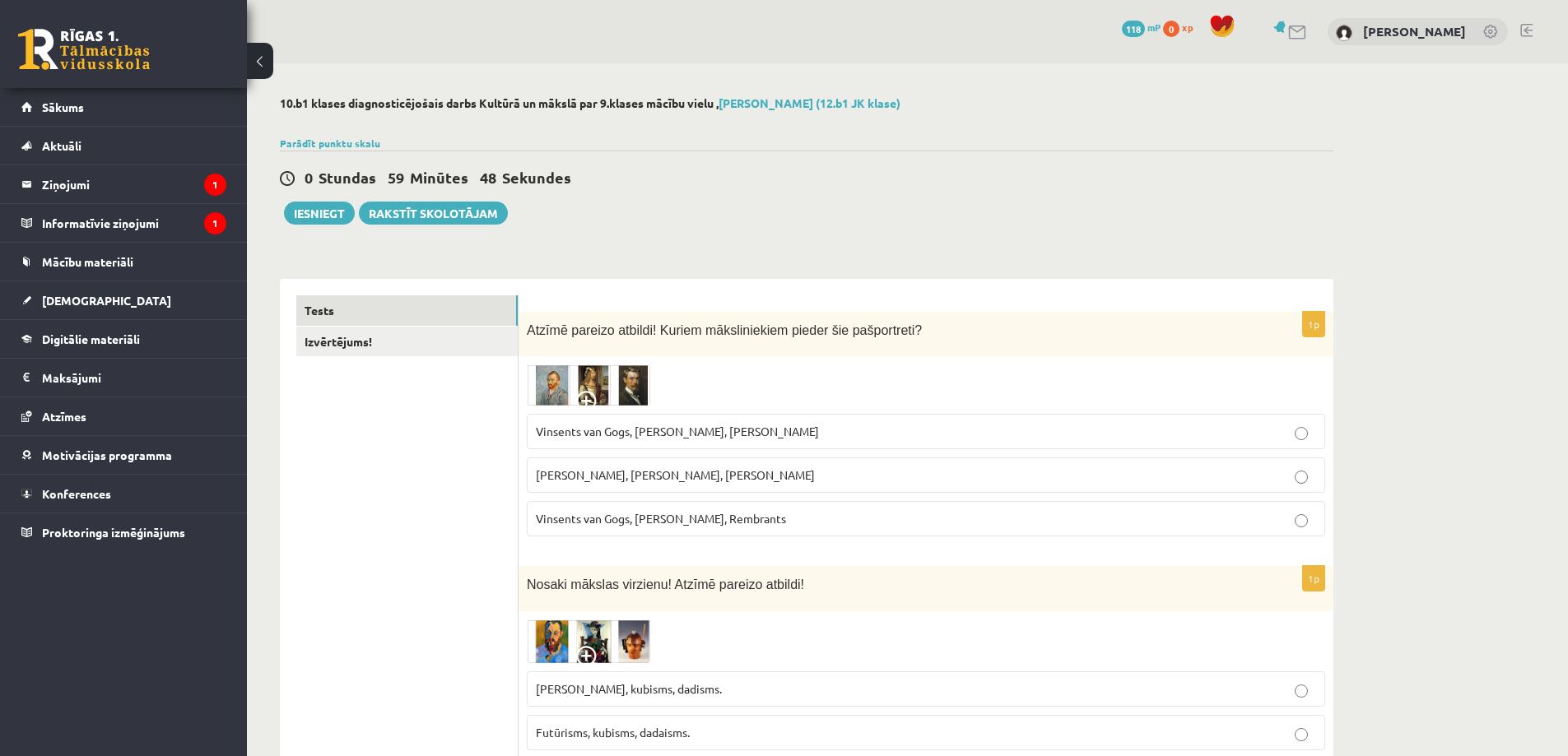
click at [600, 394] on span at bounding box center [590, 404] width 26 height 26
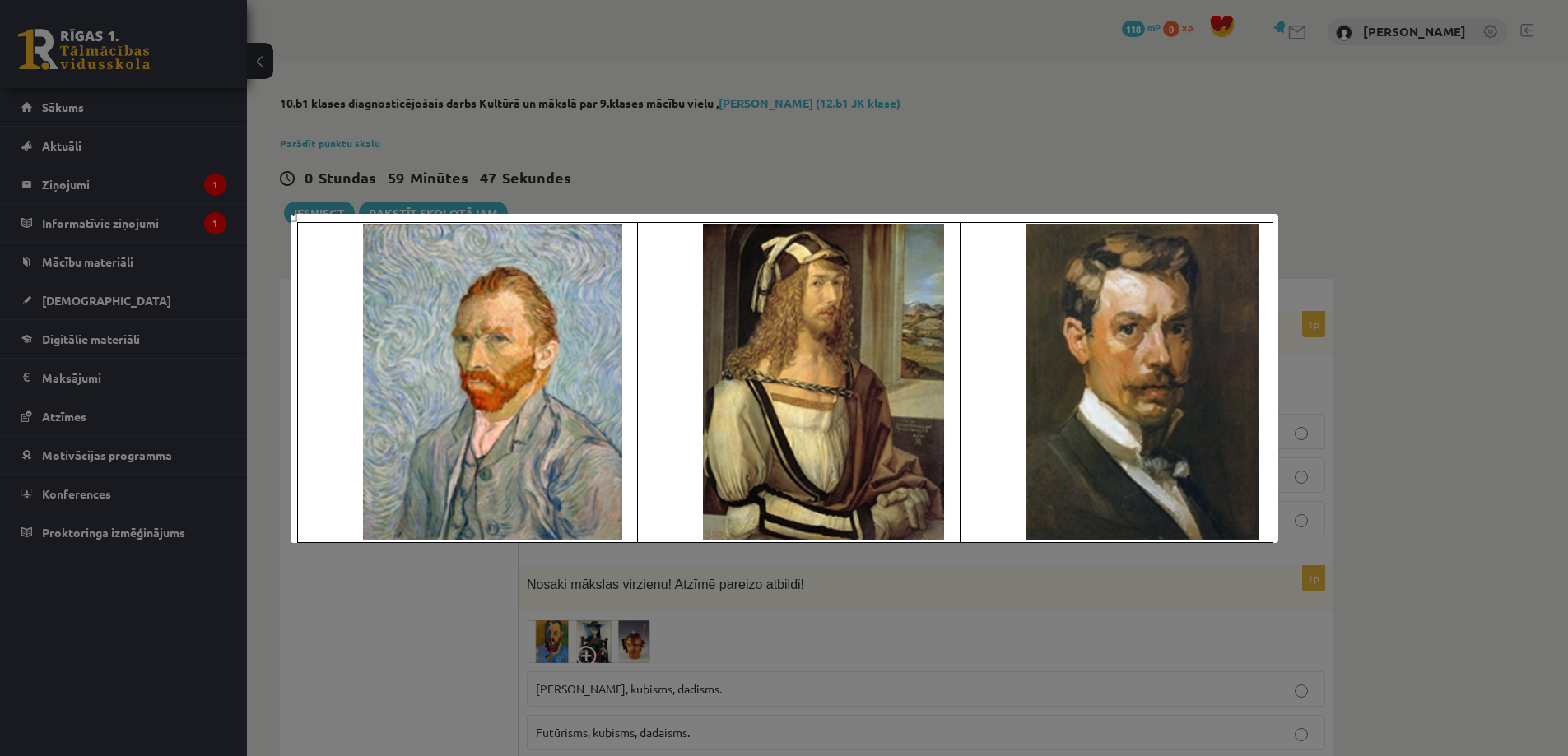
click at [560, 577] on div at bounding box center [784, 378] width 1568 height 756
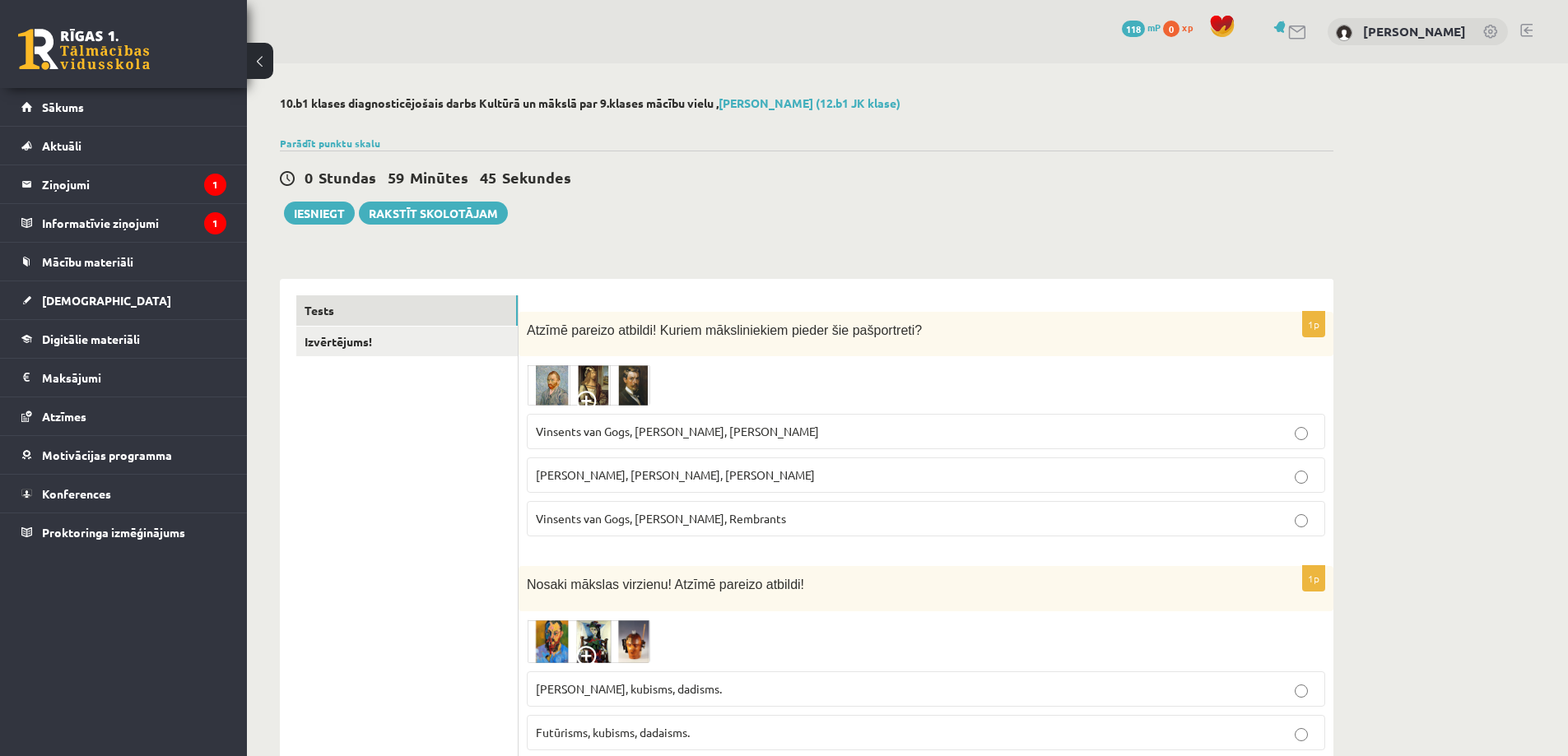
click at [613, 385] on img at bounding box center [588, 384] width 123 height 41
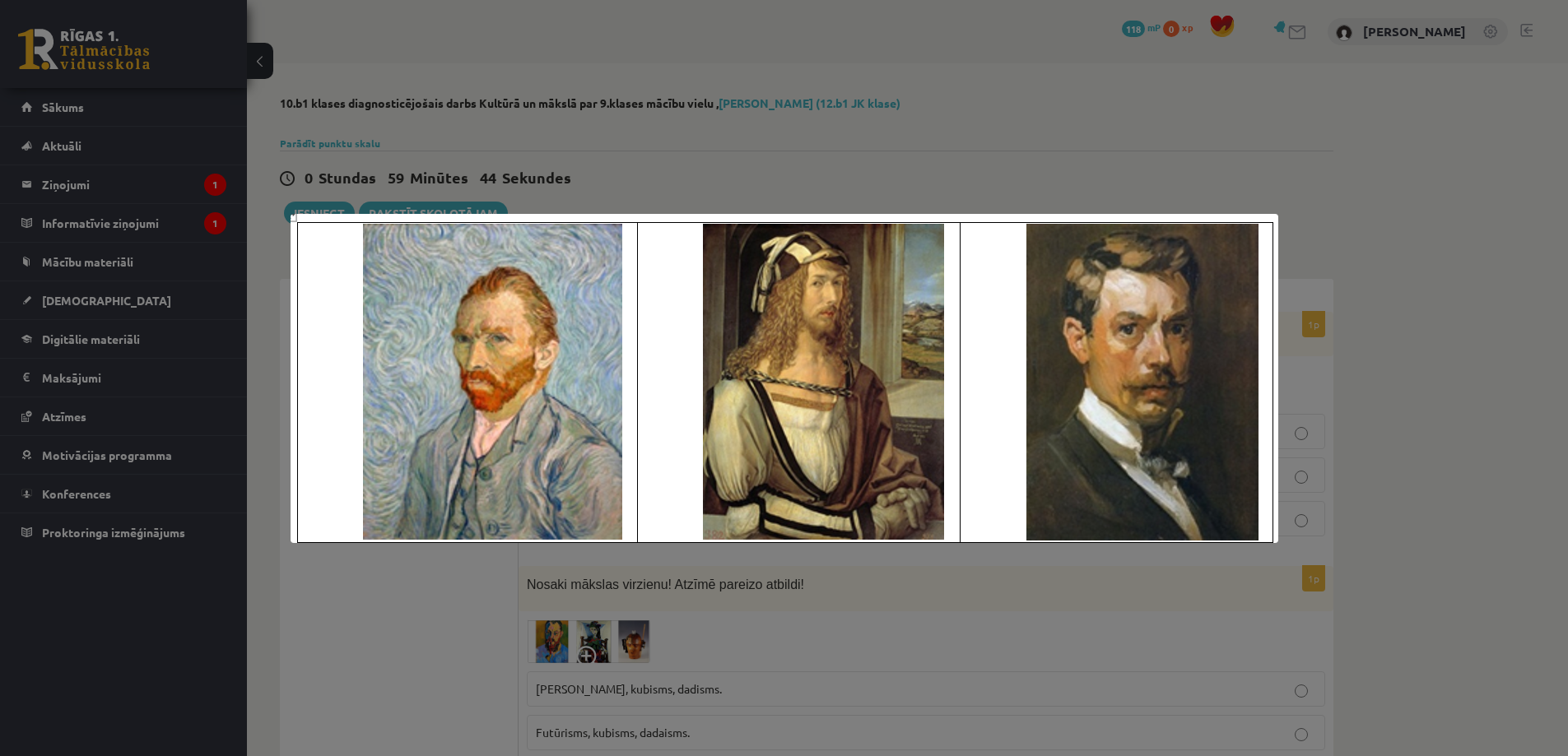
drag, startPoint x: 444, startPoint y: 643, endPoint x: 506, endPoint y: 605, distance: 72.7
click at [444, 643] on div at bounding box center [784, 378] width 1568 height 756
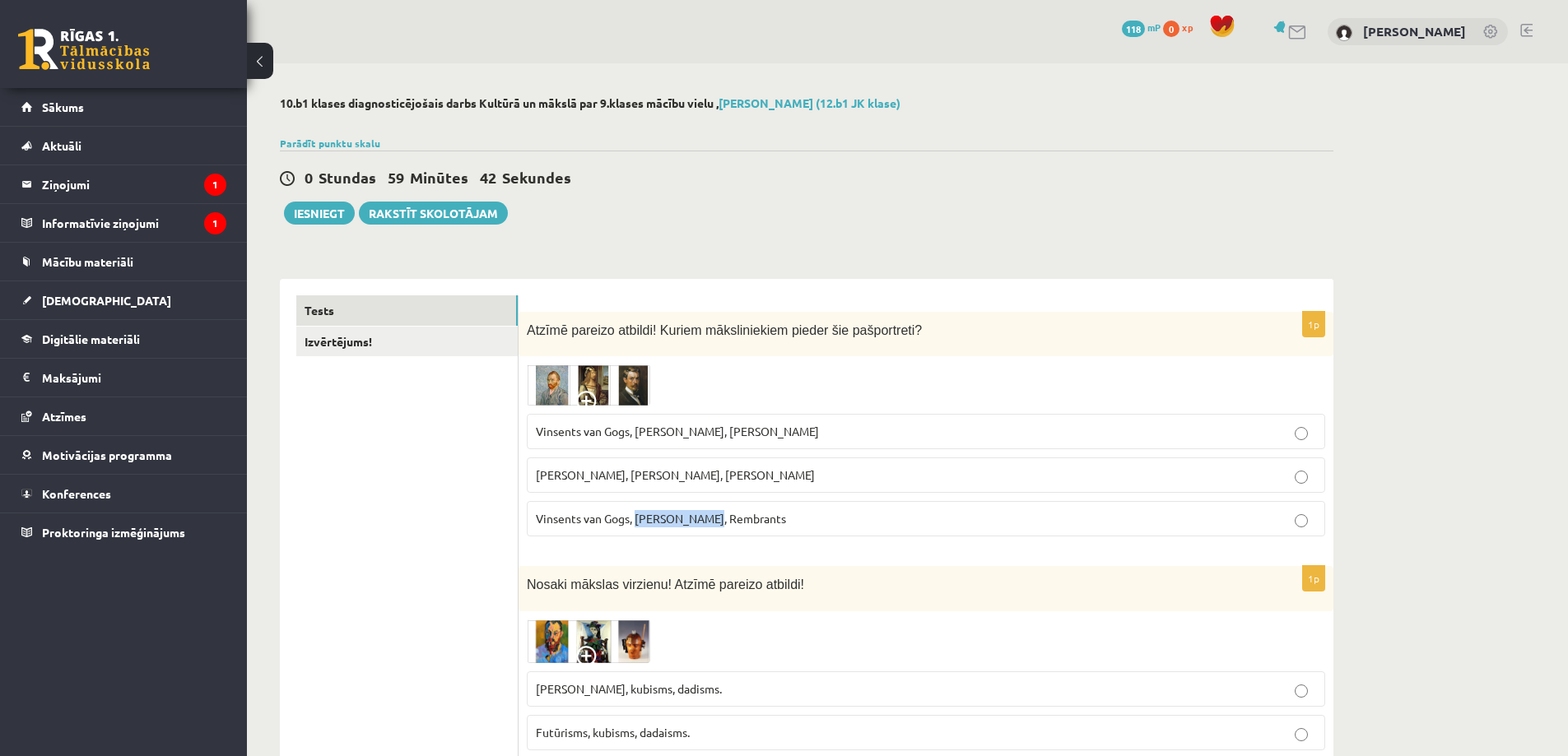
drag, startPoint x: 636, startPoint y: 519, endPoint x: 705, endPoint y: 519, distance: 69.0
click at [705, 519] on span "Vinsents van Gogs, [PERSON_NAME], Rembrants" at bounding box center [660, 518] width 250 height 15
copy span "[PERSON_NAME]"
drag, startPoint x: 635, startPoint y: 429, endPoint x: 715, endPoint y: 436, distance: 80.3
click at [715, 436] on span "Vinsents van Gogs, Albrehts Dīrers, Janis Rozentāls" at bounding box center [677, 430] width 283 height 15
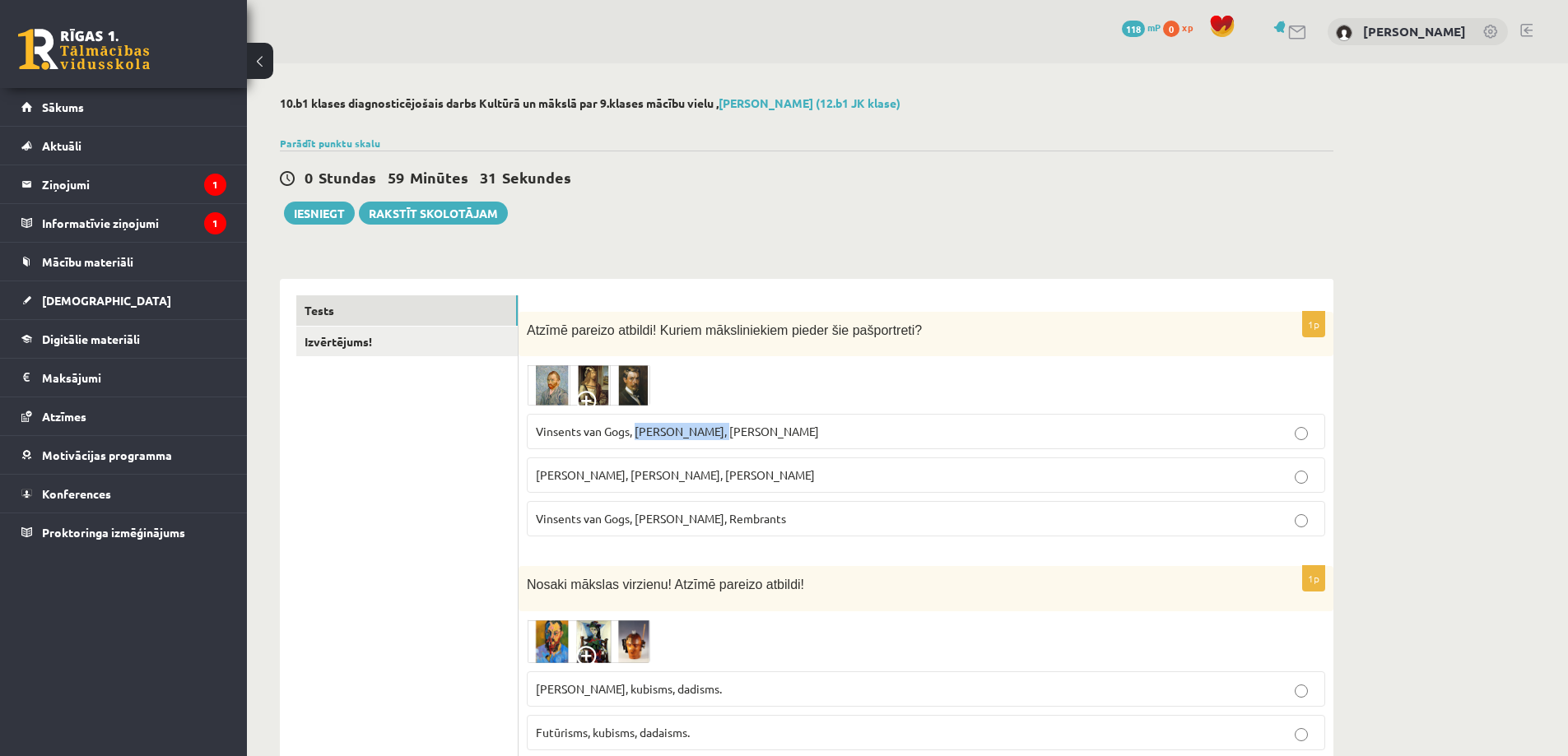
copy span "Albrehts Dīrers"
click at [591, 434] on span "Vinsents van Gogs, Albrehts Dīrers, Janis Rozentāls" at bounding box center [677, 430] width 283 height 15
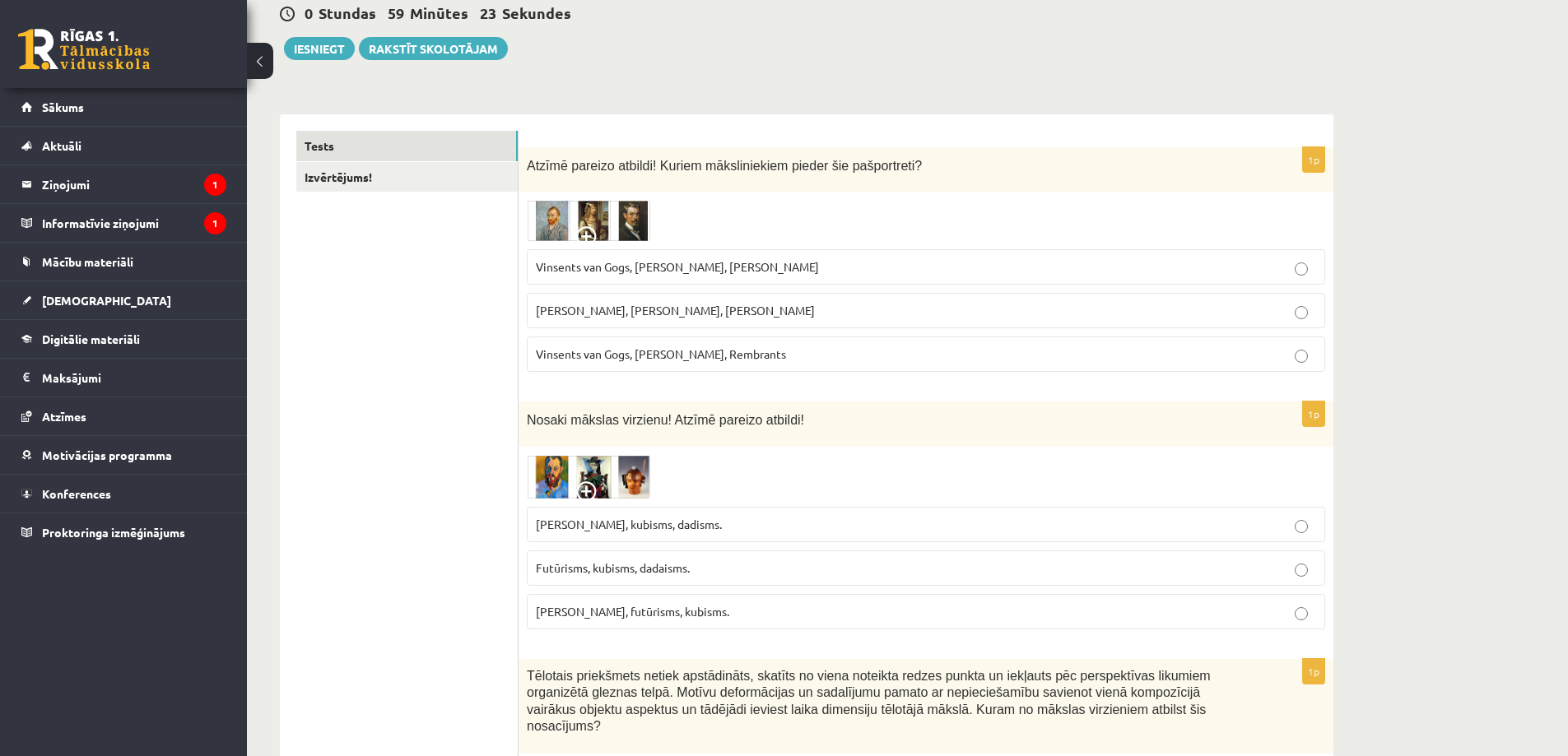
click at [580, 480] on img at bounding box center [588, 477] width 123 height 44
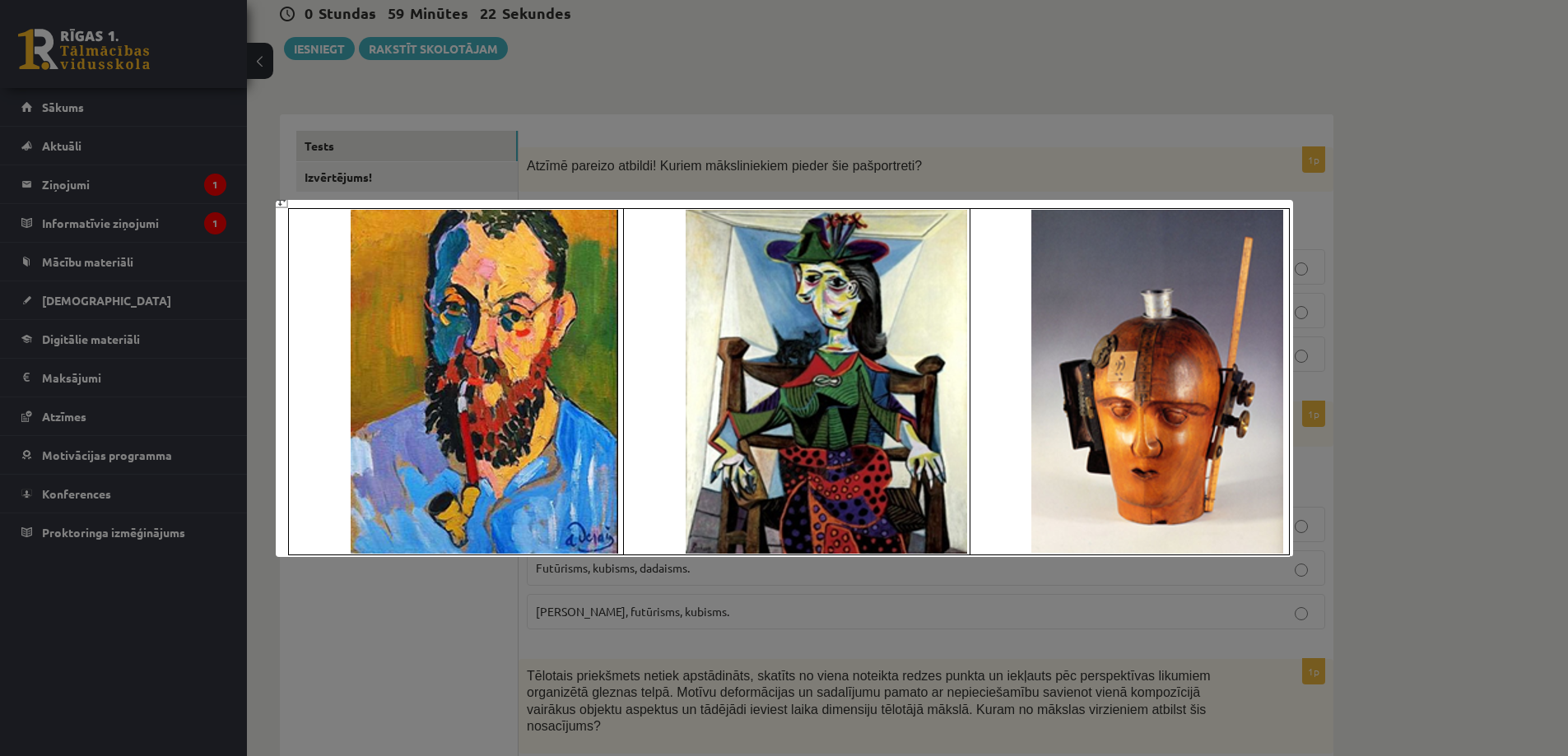
click at [435, 605] on div at bounding box center [784, 378] width 1568 height 756
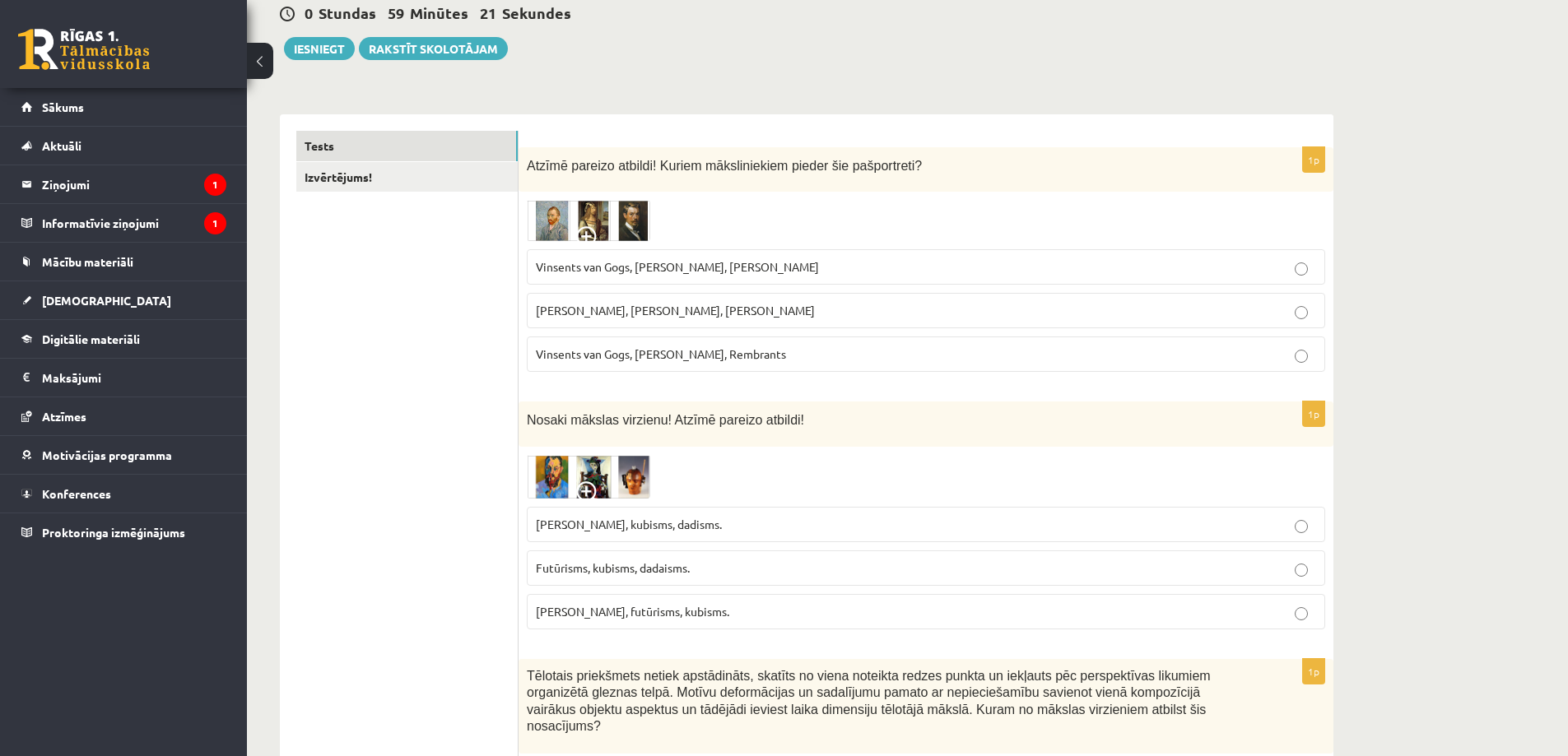
click at [597, 467] on img at bounding box center [588, 477] width 123 height 44
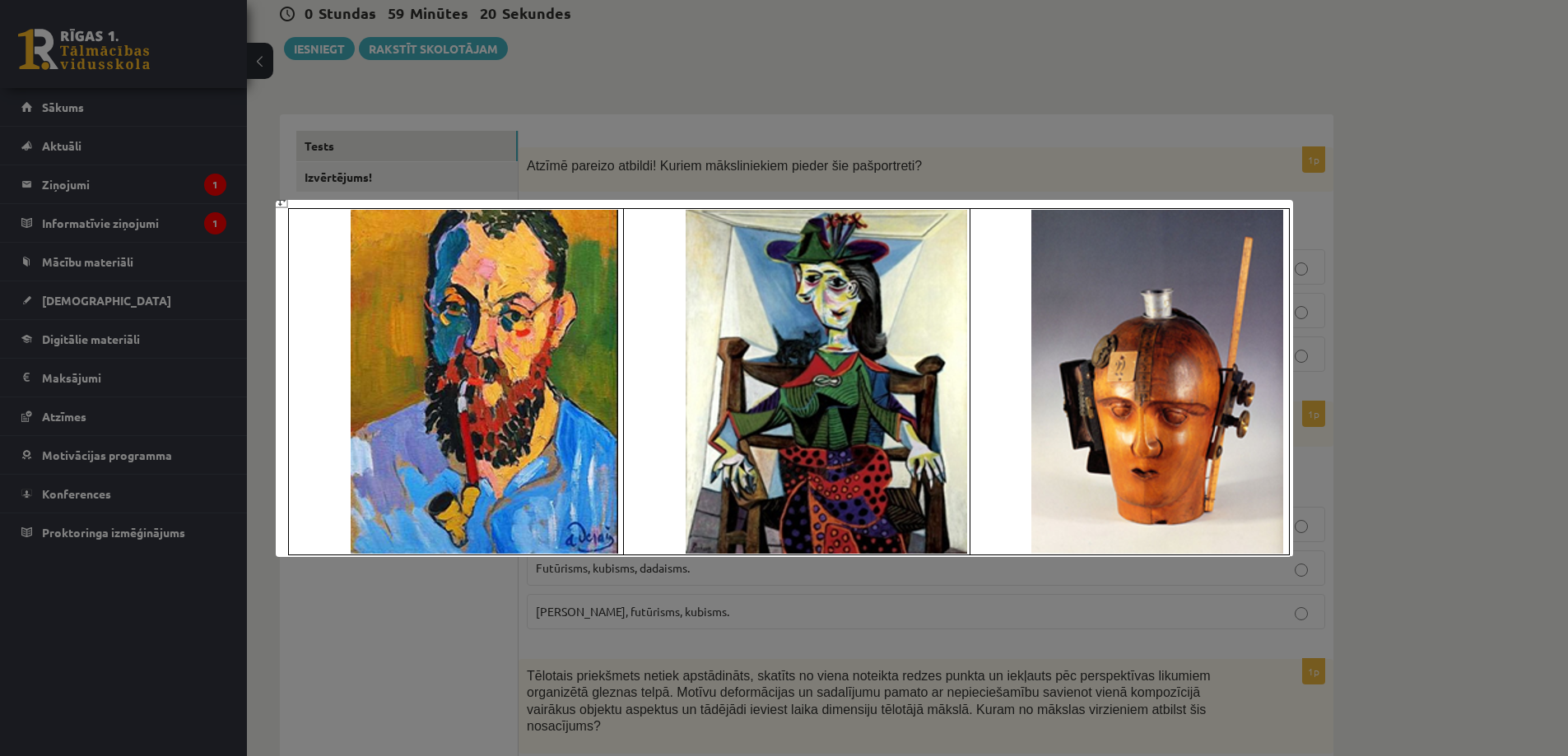
click at [448, 588] on div at bounding box center [784, 378] width 1568 height 756
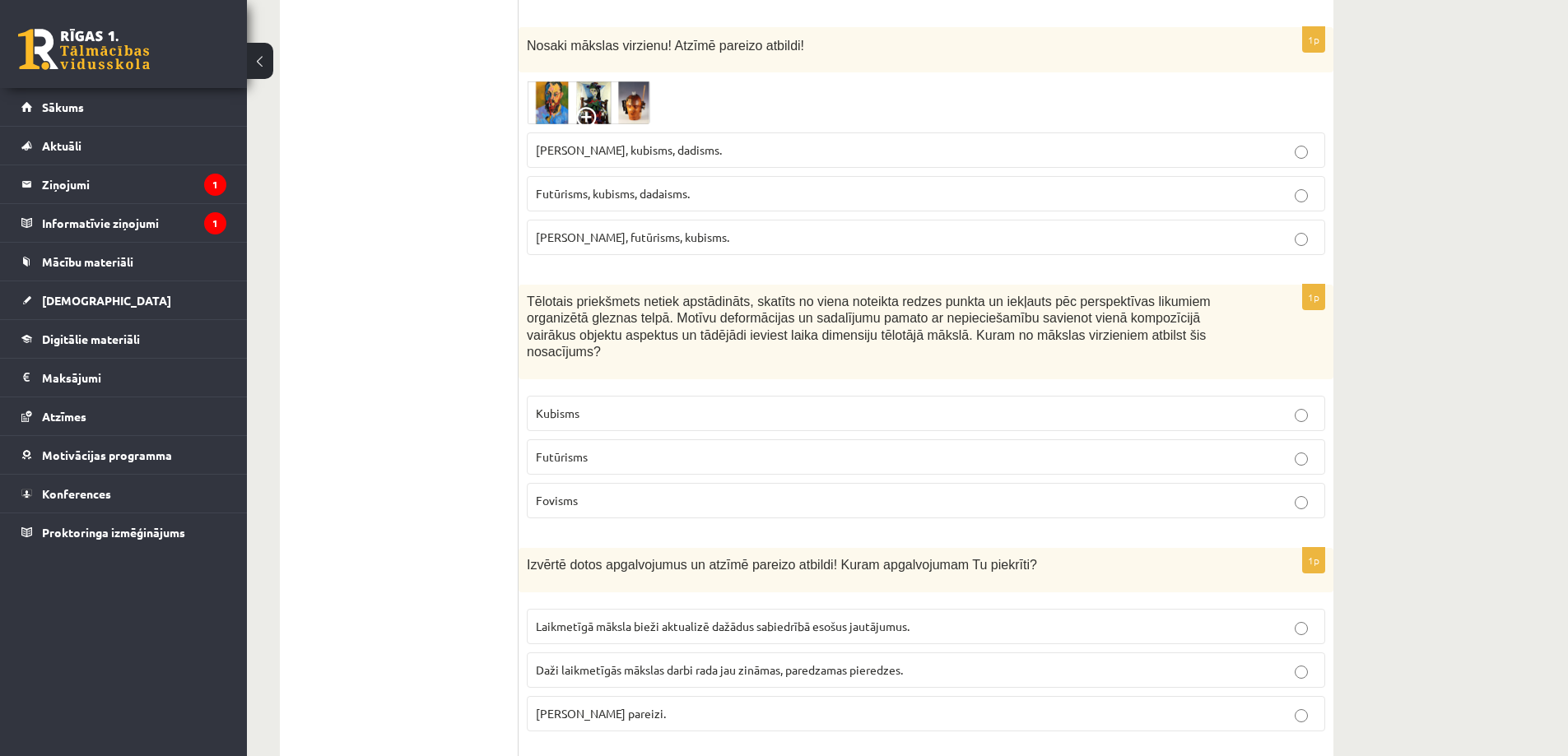
scroll to position [547, 0]
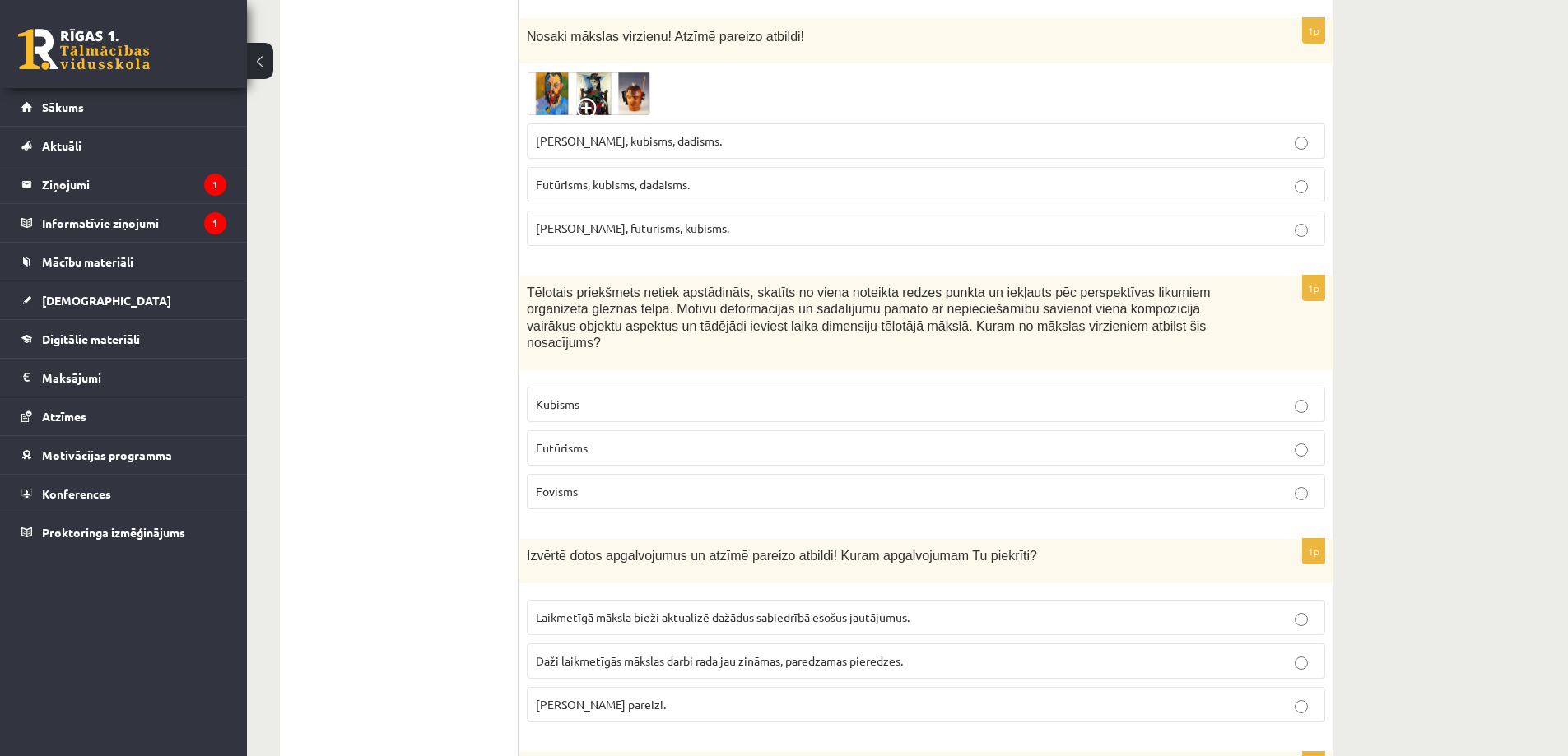
drag, startPoint x: 342, startPoint y: 363, endPoint x: 320, endPoint y: 359, distance: 22.4
click at [623, 141] on span "Fovisms, kubisms, dadisms." at bounding box center [628, 141] width 186 height 15
drag, startPoint x: 618, startPoint y: 384, endPoint x: 610, endPoint y: 388, distance: 8.9
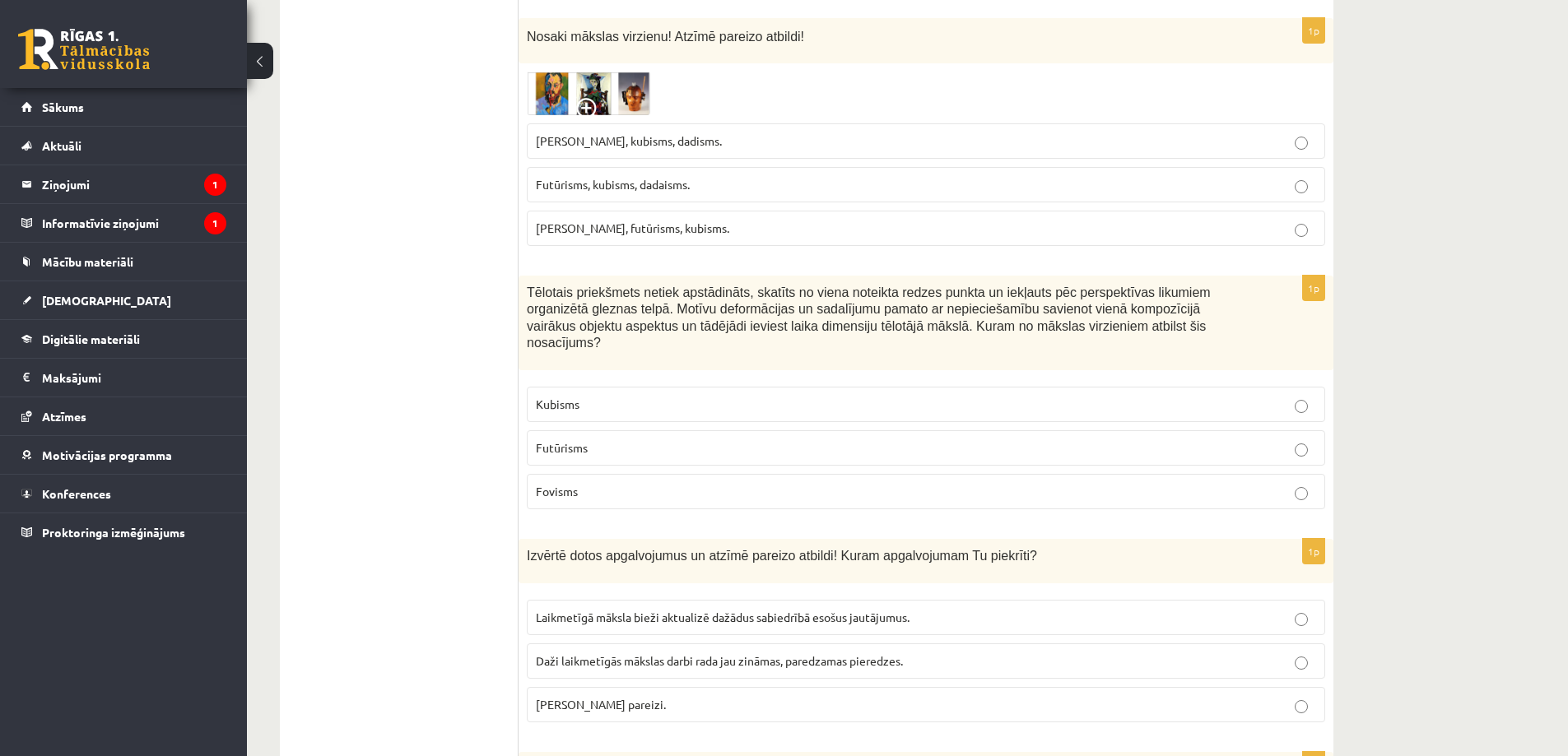
click at [616, 395] on p "Kubisms" at bounding box center [925, 404] width 780 height 17
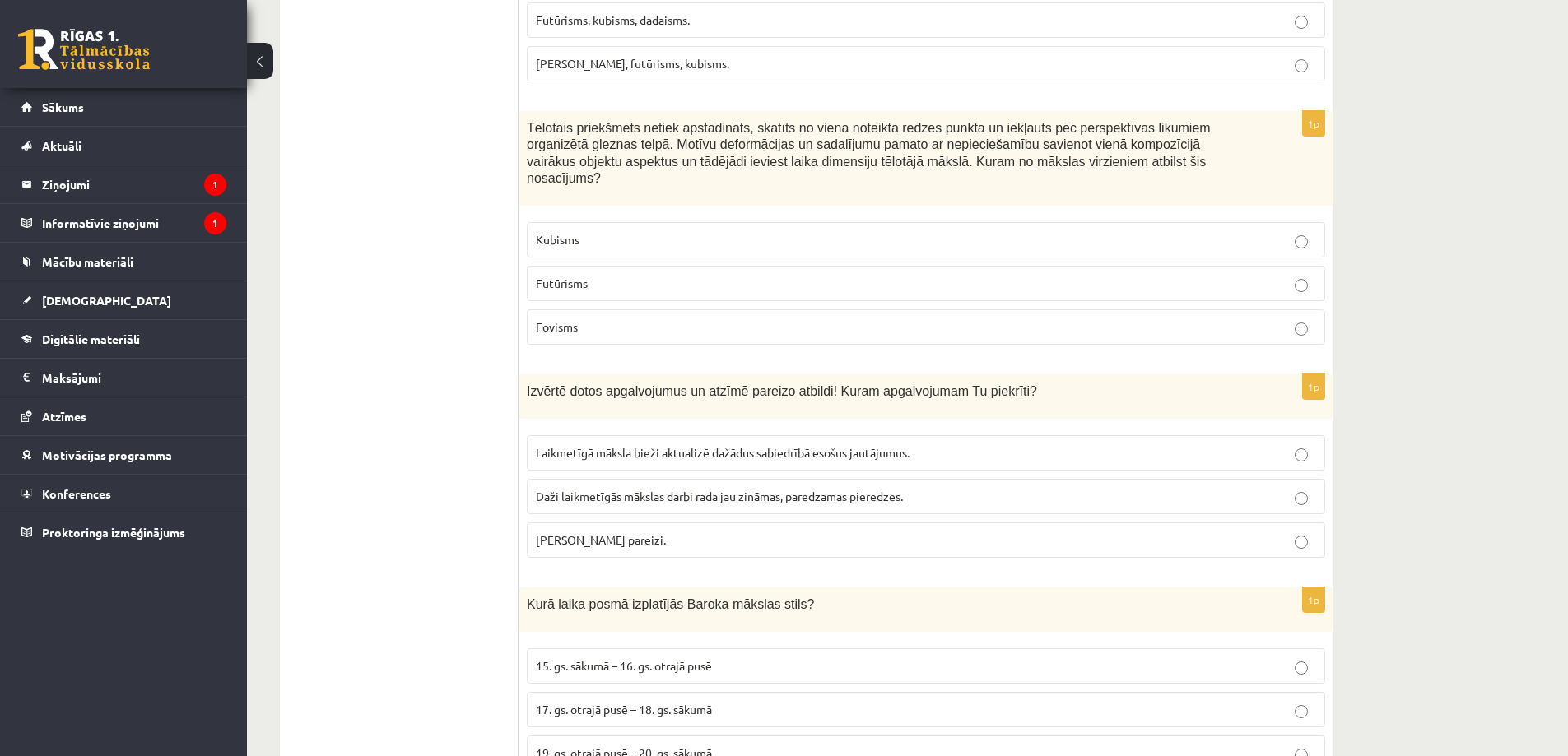
click at [636, 533] on span "Abi apgalvojumi pareizi." at bounding box center [600, 540] width 130 height 15
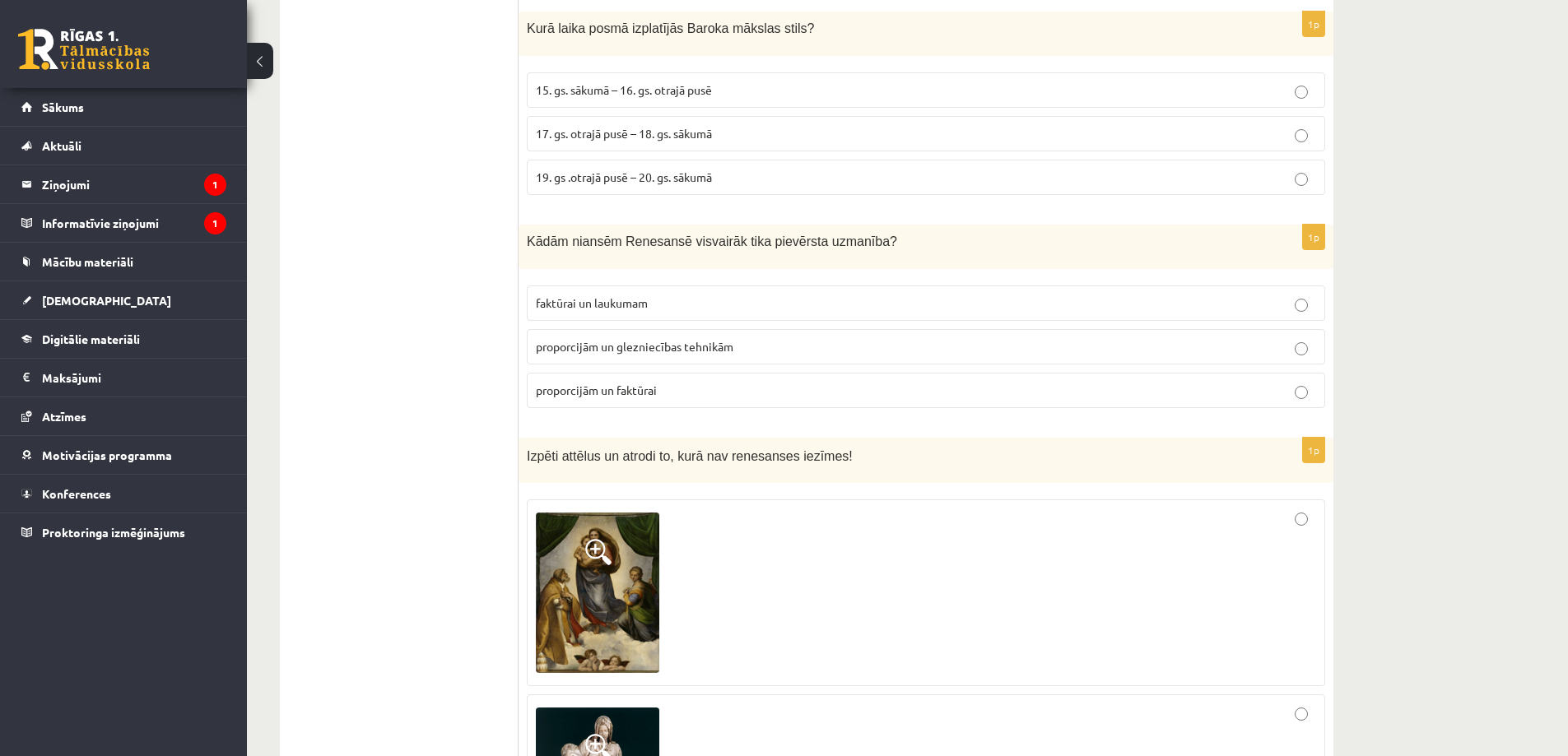
scroll to position [1206, 0]
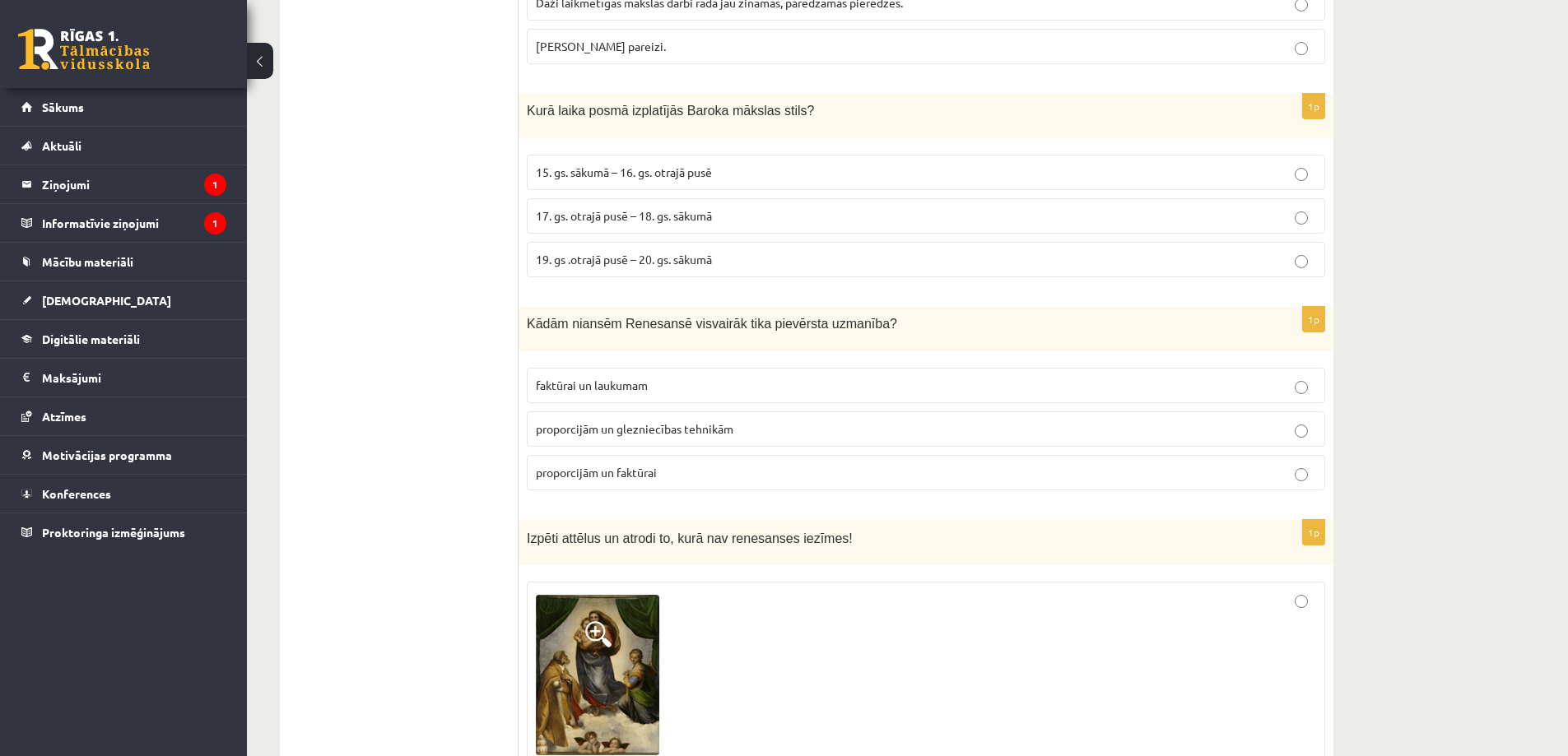
click at [633, 208] on span "17. gs. otrajā pusē – 18. gs. sākumā" at bounding box center [624, 215] width 176 height 15
click at [642, 421] on span "proporcijām un glezniecības tehnikām" at bounding box center [634, 428] width 197 height 15
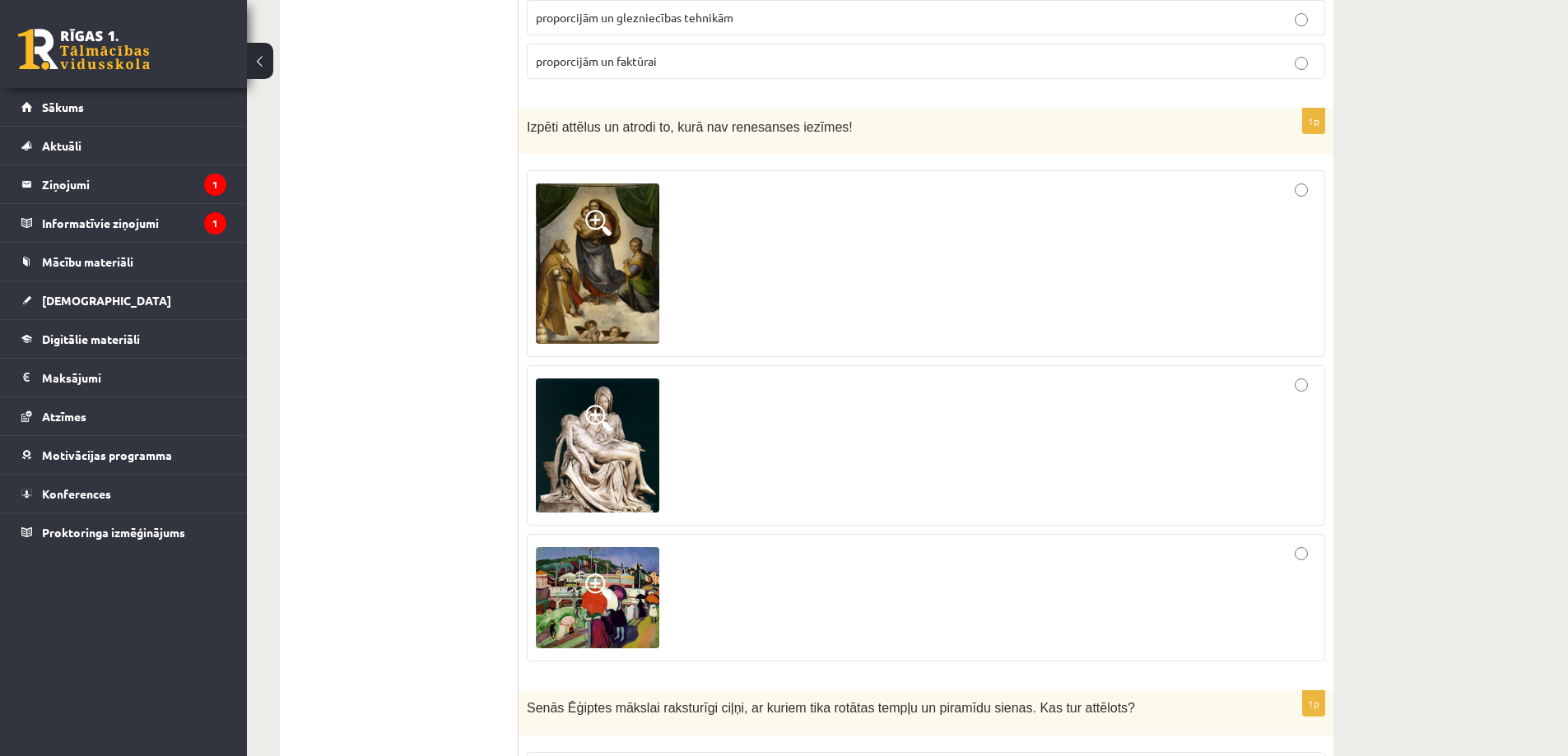
scroll to position [1700, 0]
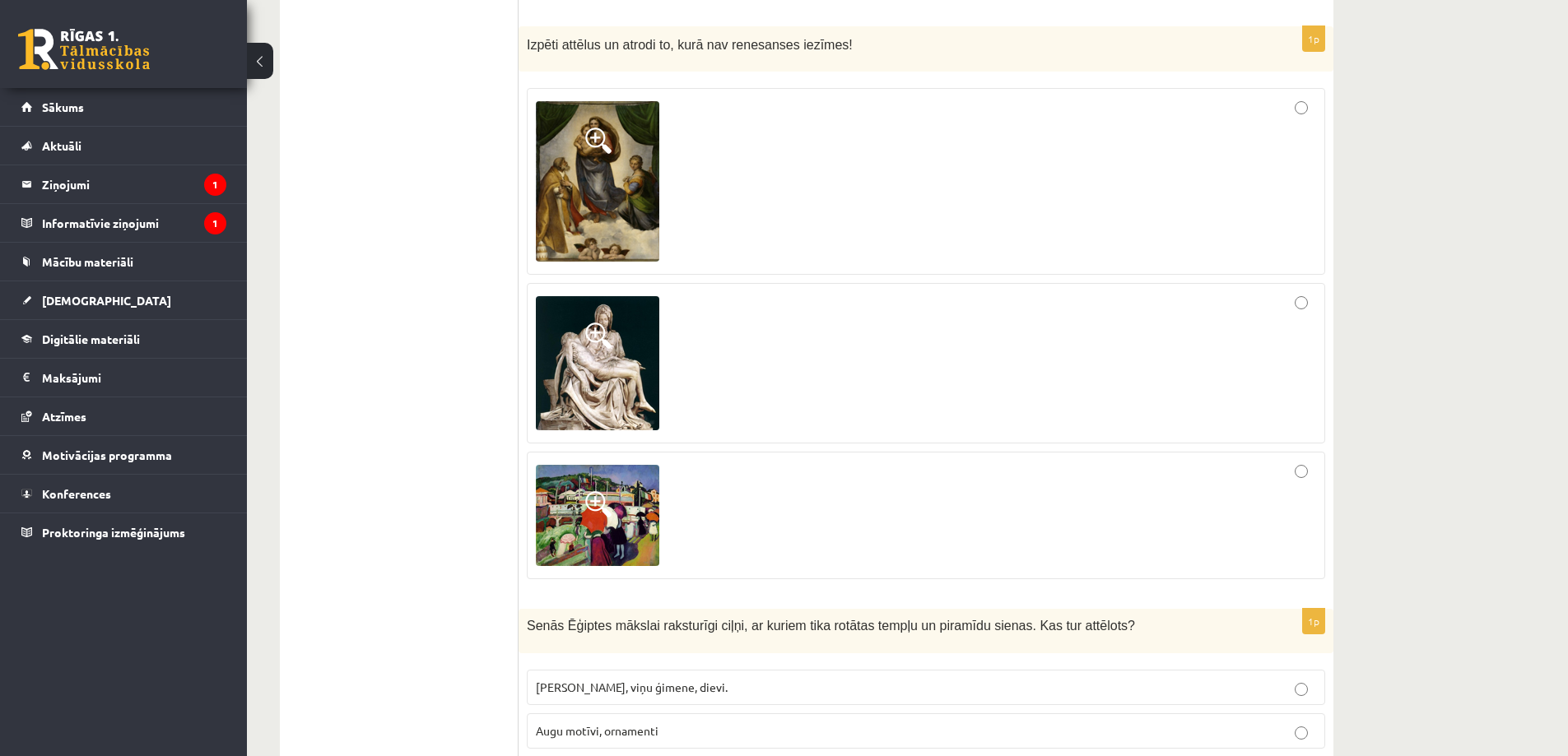
click at [1299, 464] on div at bounding box center [925, 515] width 780 height 109
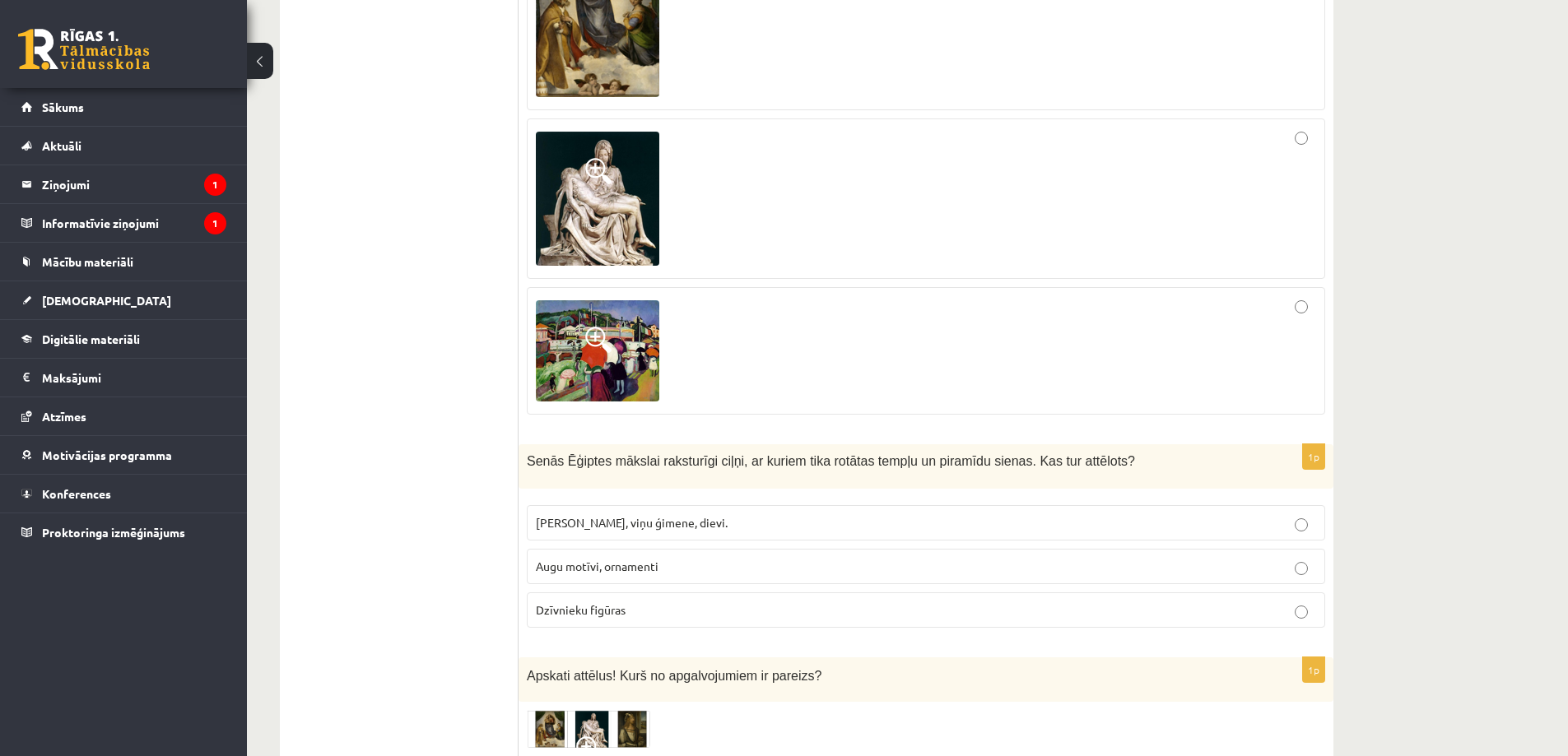
scroll to position [1946, 0]
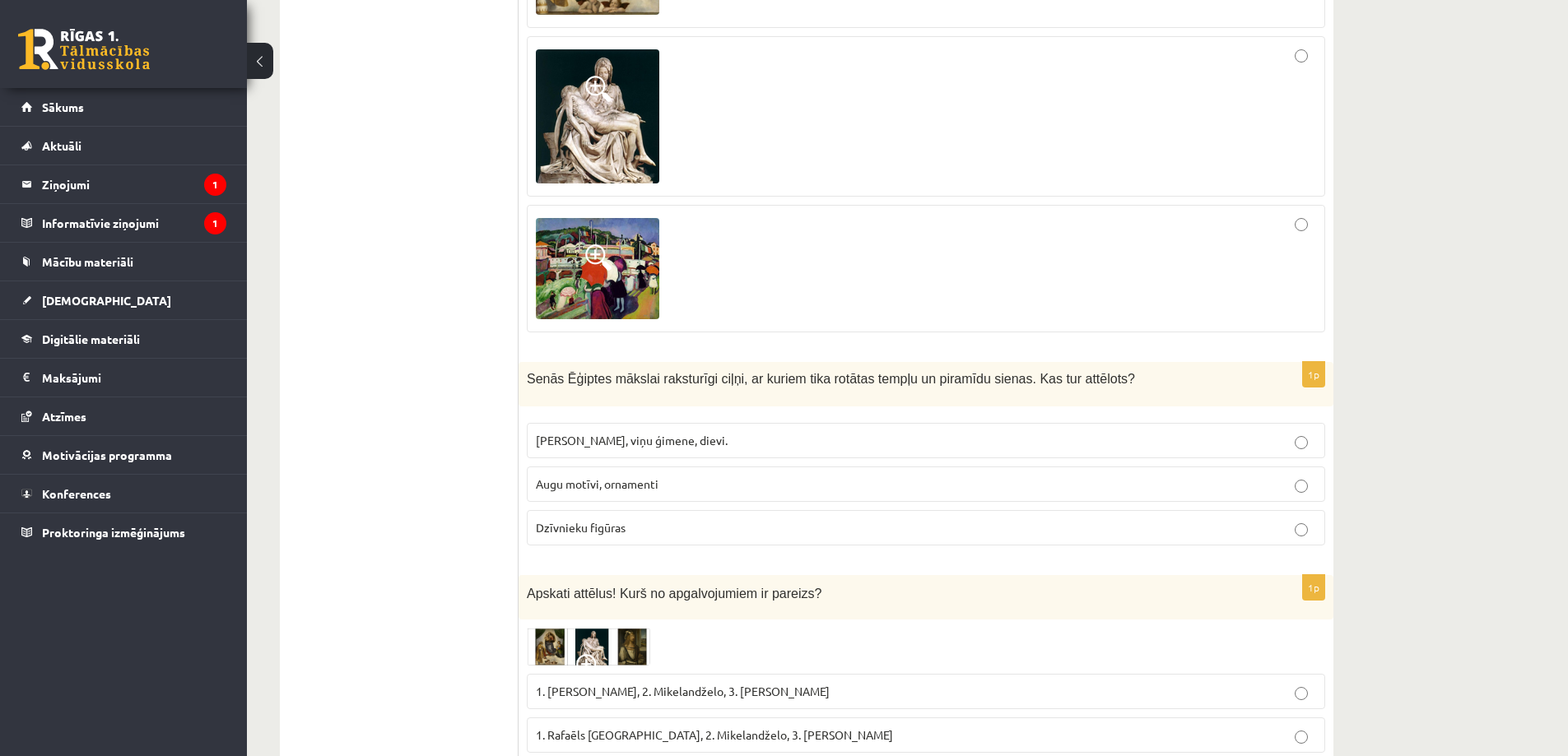
click at [557, 433] on span "Faraoni, viņu ģimene, dievi." at bounding box center [632, 440] width 192 height 15
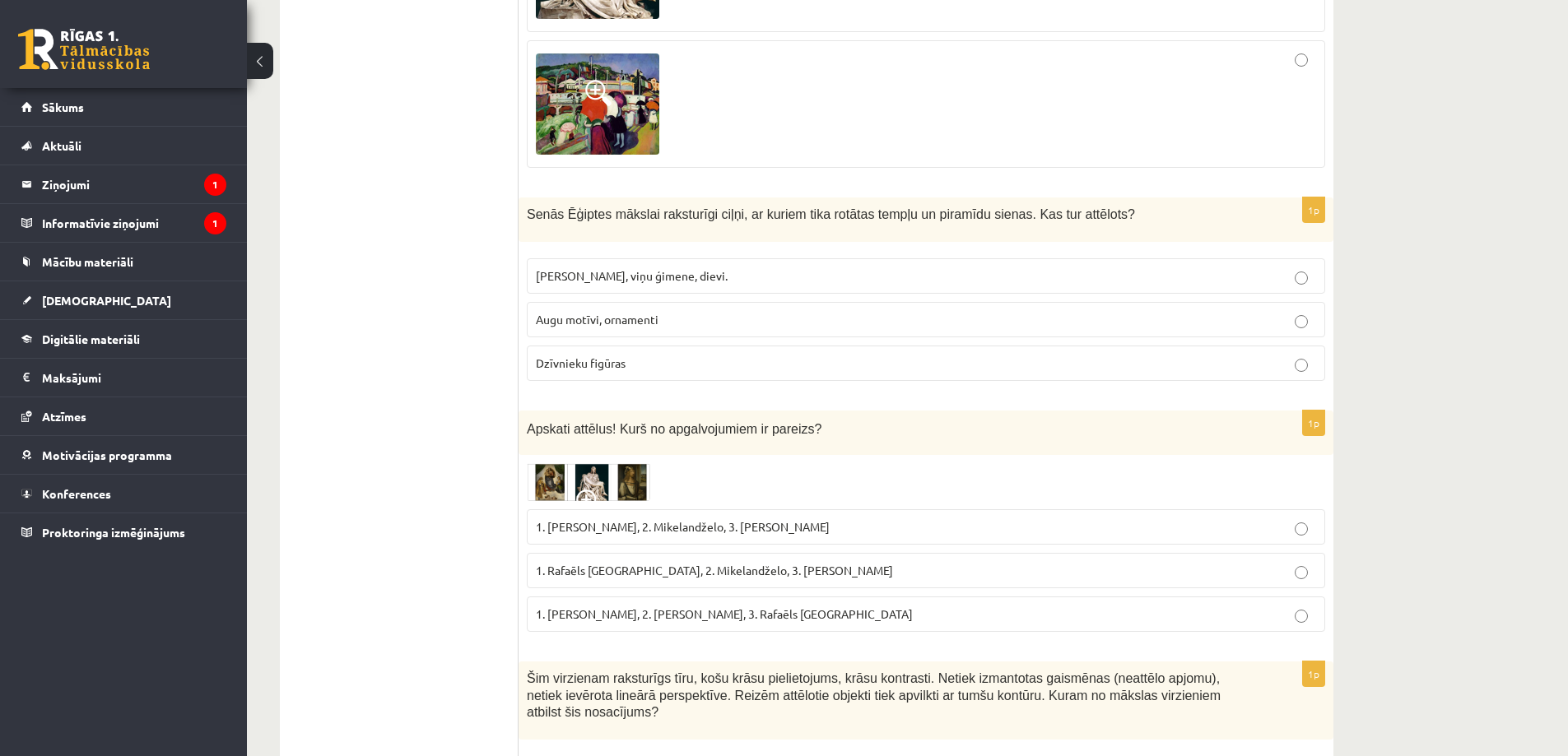
click at [560, 467] on img at bounding box center [588, 481] width 123 height 38
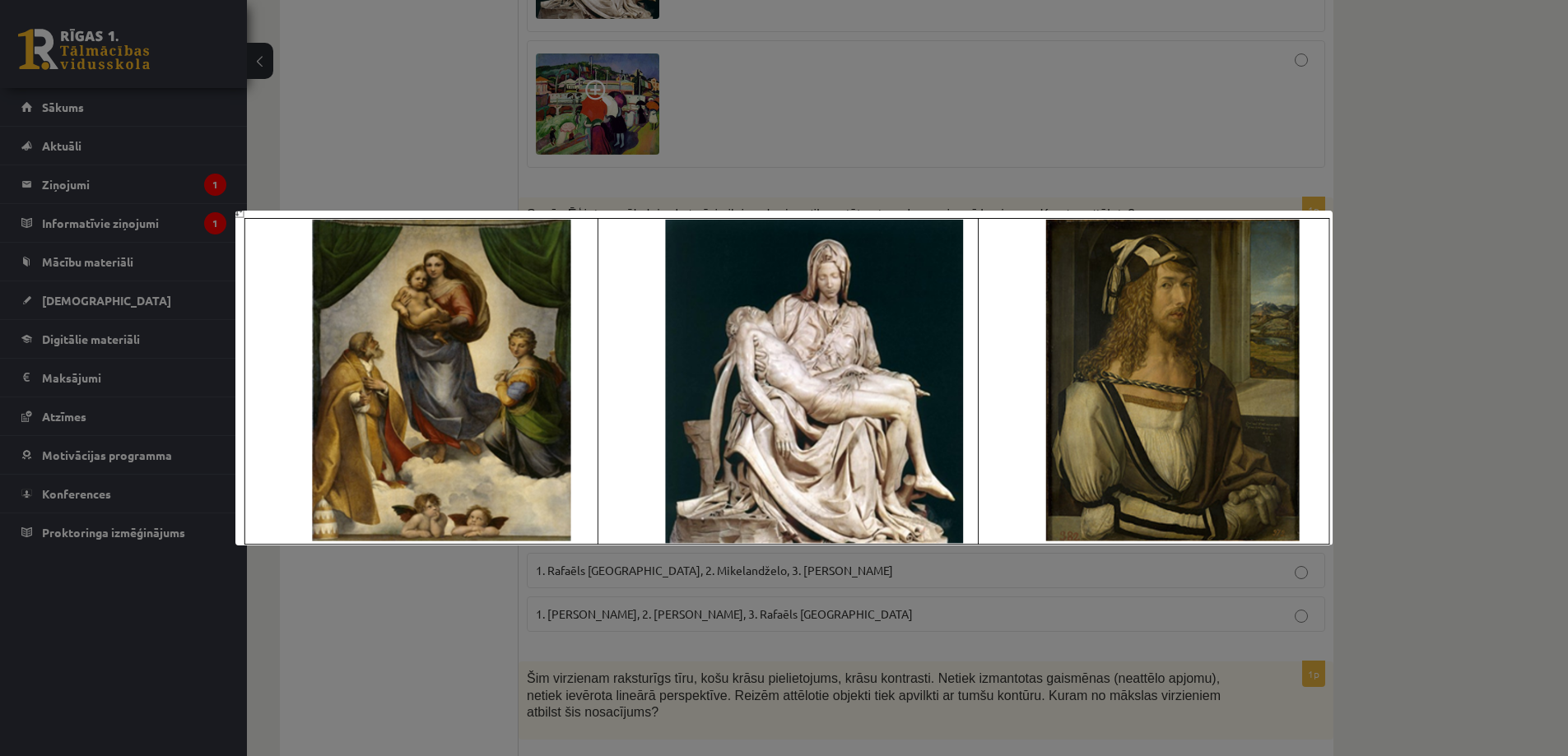
click at [451, 588] on div at bounding box center [784, 378] width 1568 height 756
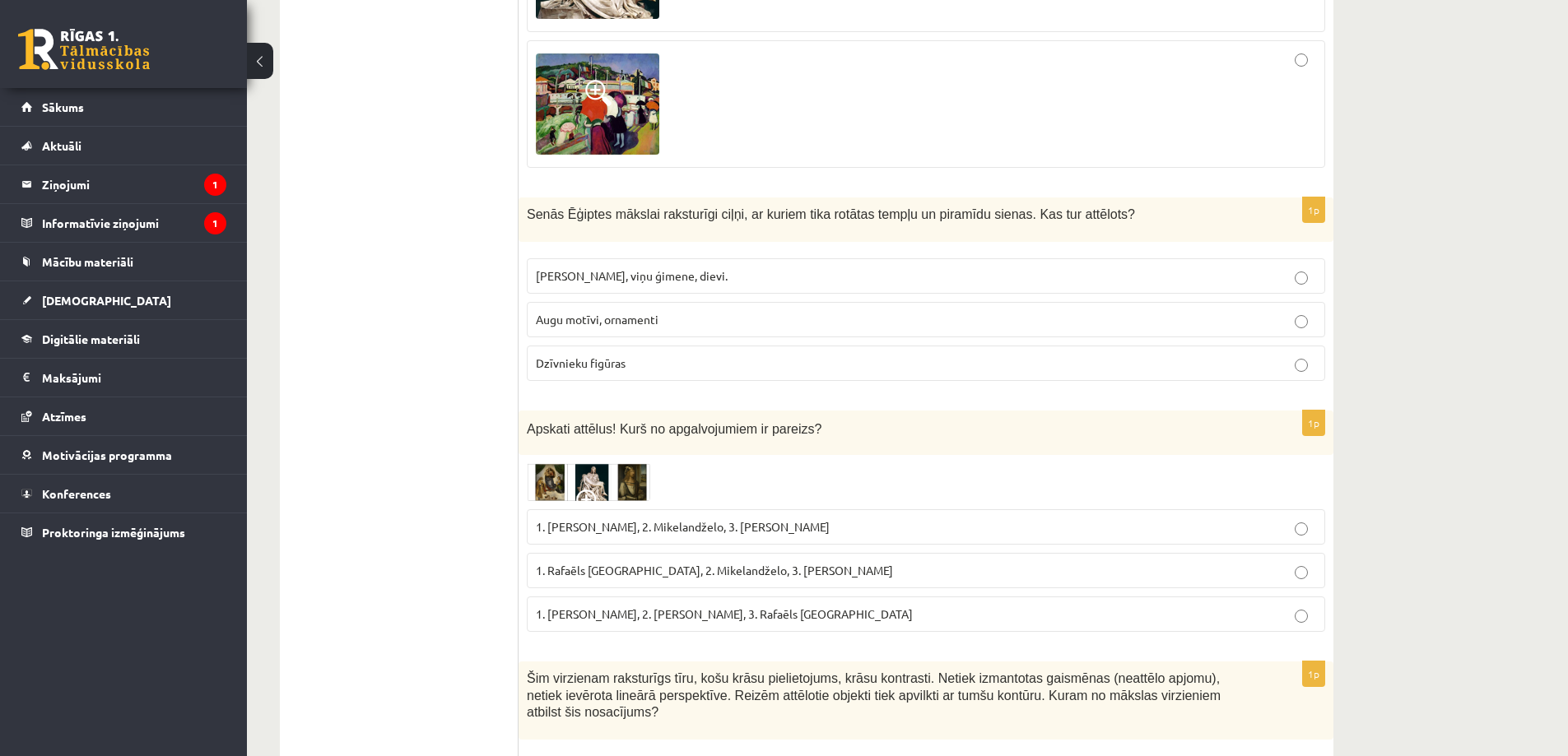
click at [592, 469] on img at bounding box center [588, 481] width 123 height 38
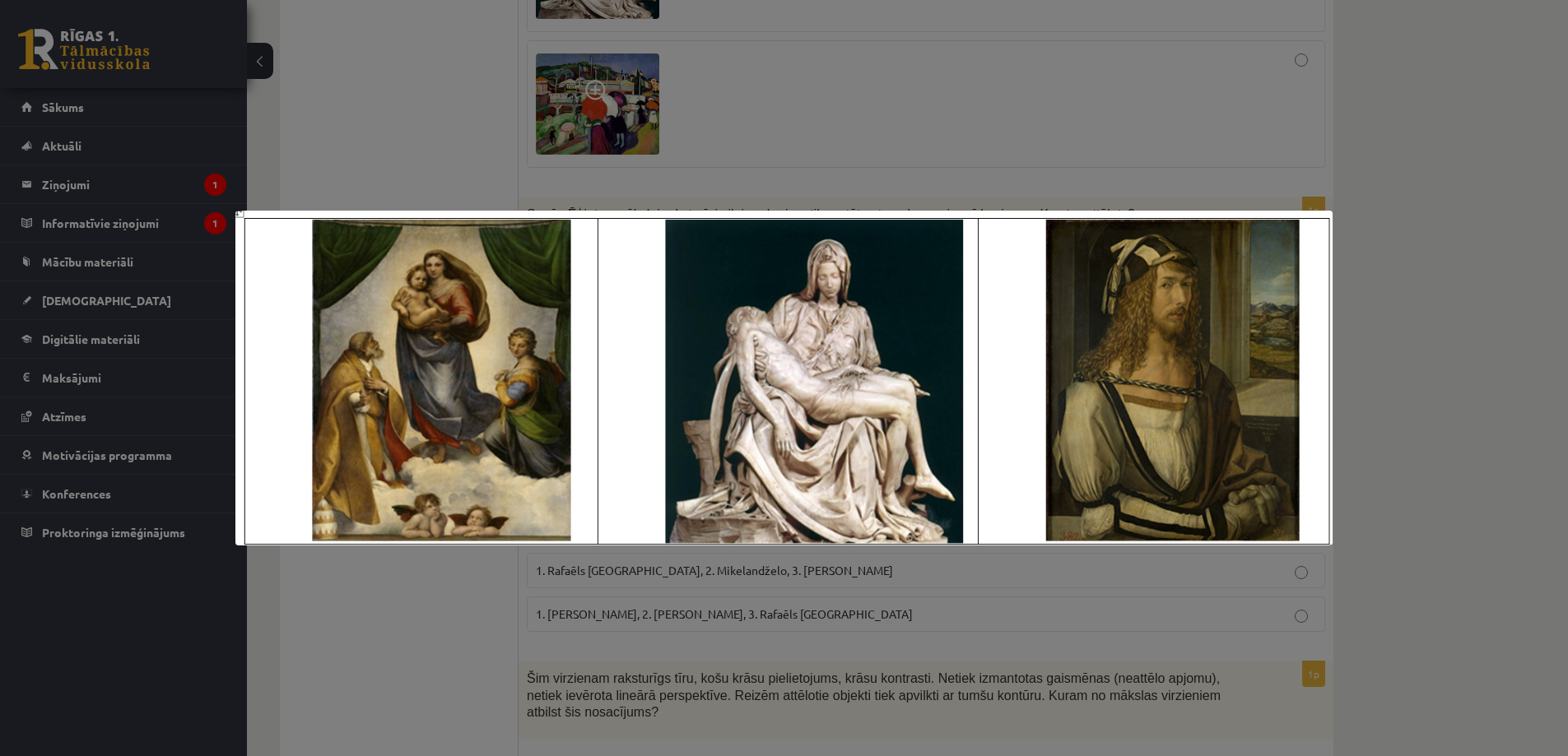
click at [458, 585] on div at bounding box center [784, 378] width 1568 height 756
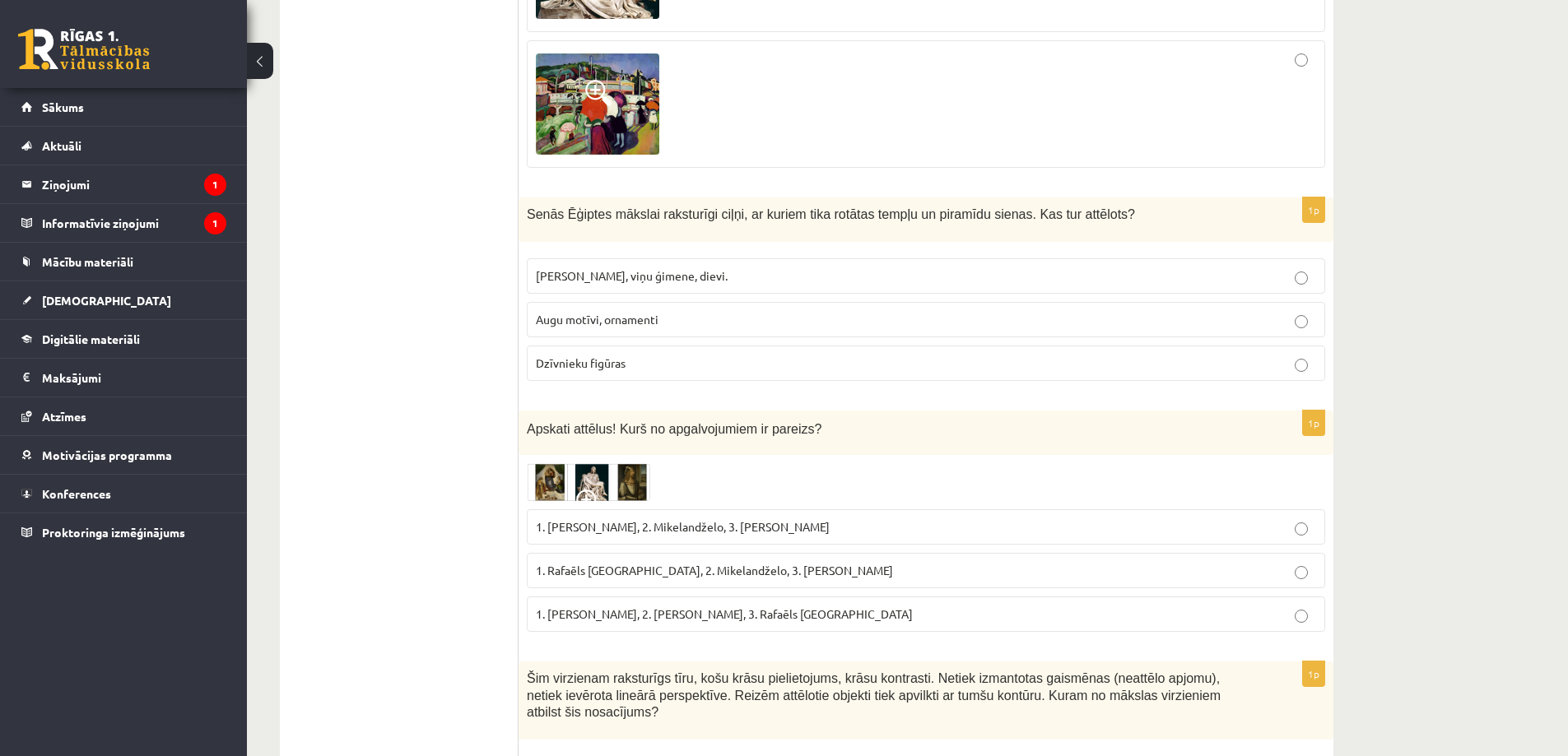
click at [590, 490] on span at bounding box center [590, 503] width 26 height 26
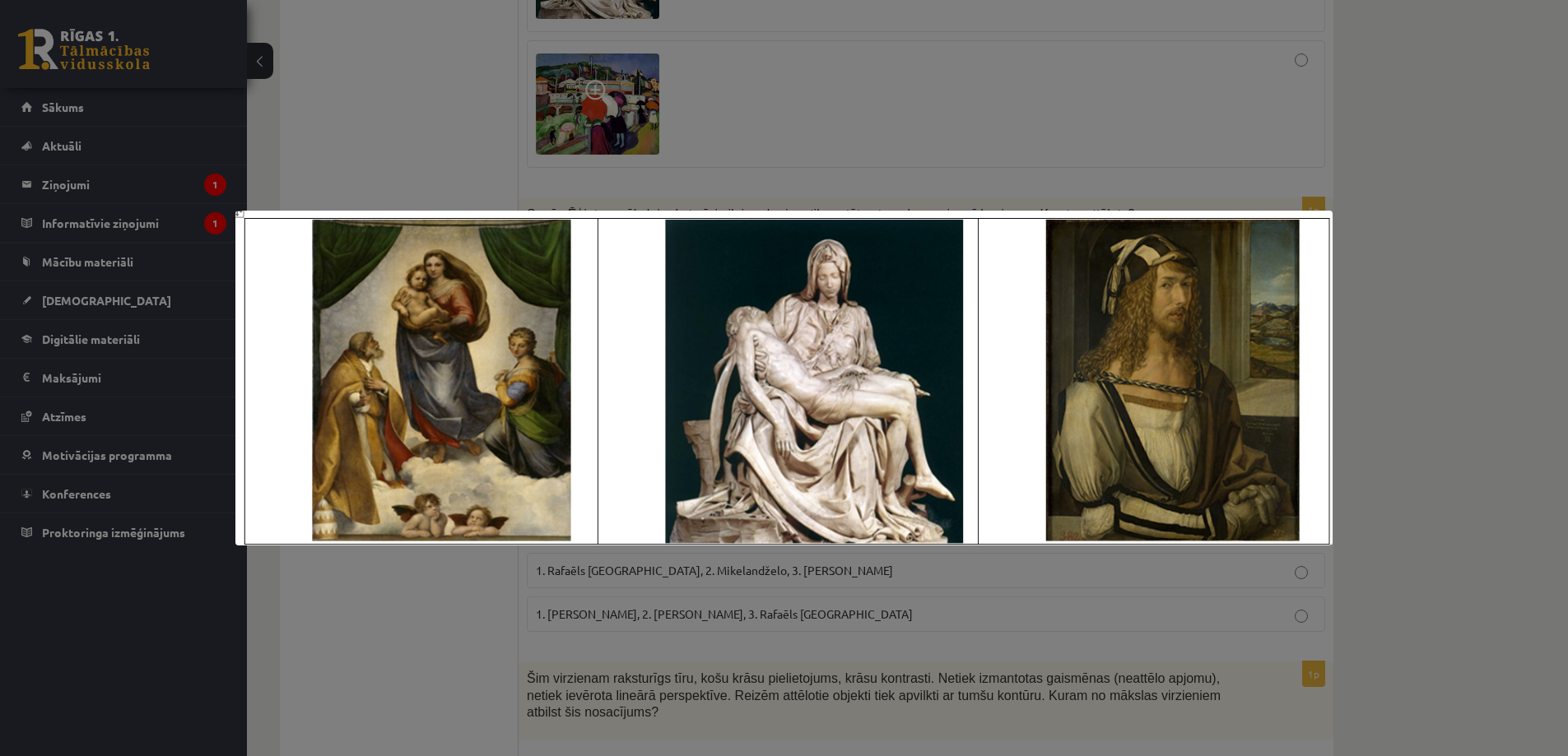
click at [511, 603] on div at bounding box center [784, 378] width 1568 height 756
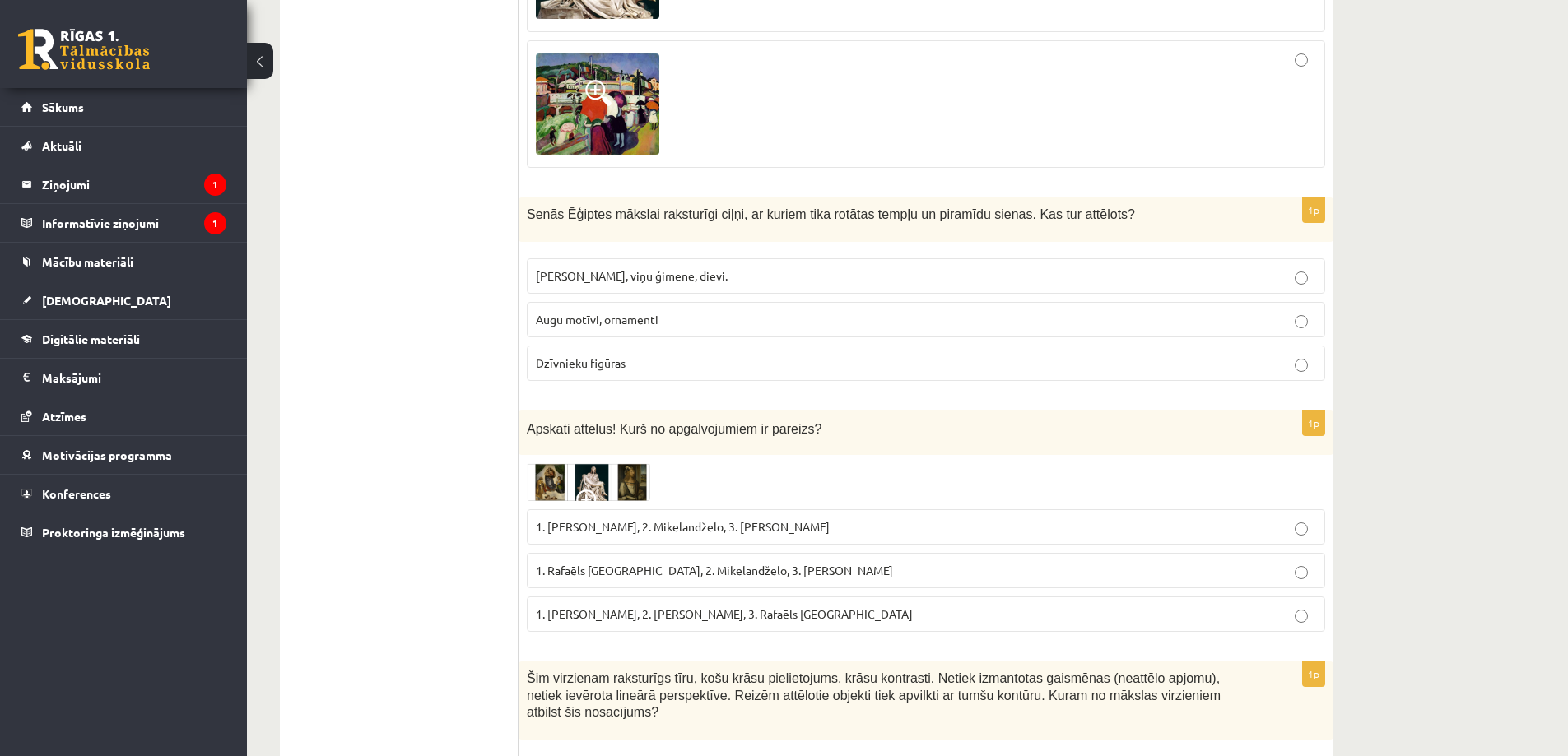
click at [602, 465] on img at bounding box center [588, 481] width 123 height 38
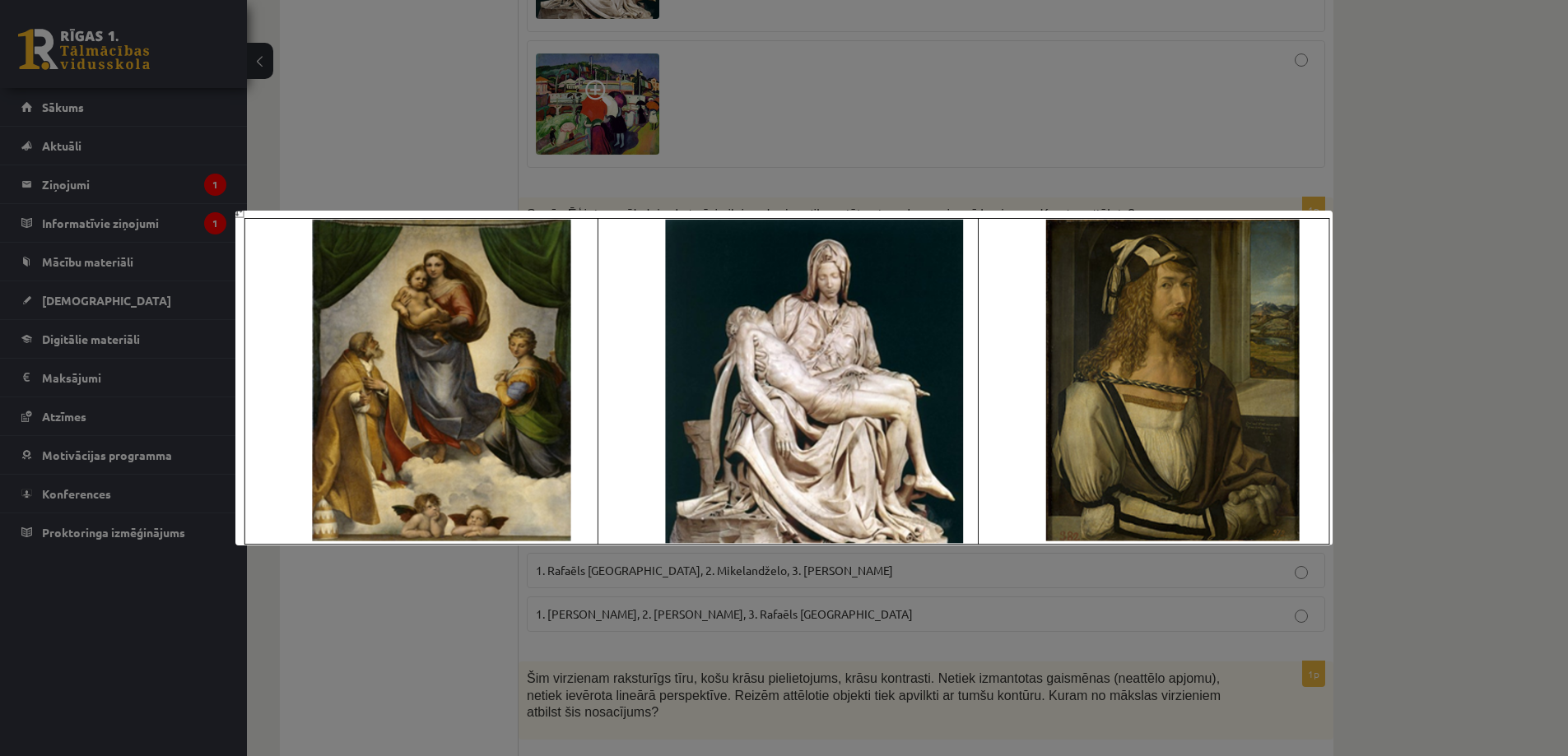
click at [603, 590] on div at bounding box center [784, 378] width 1568 height 756
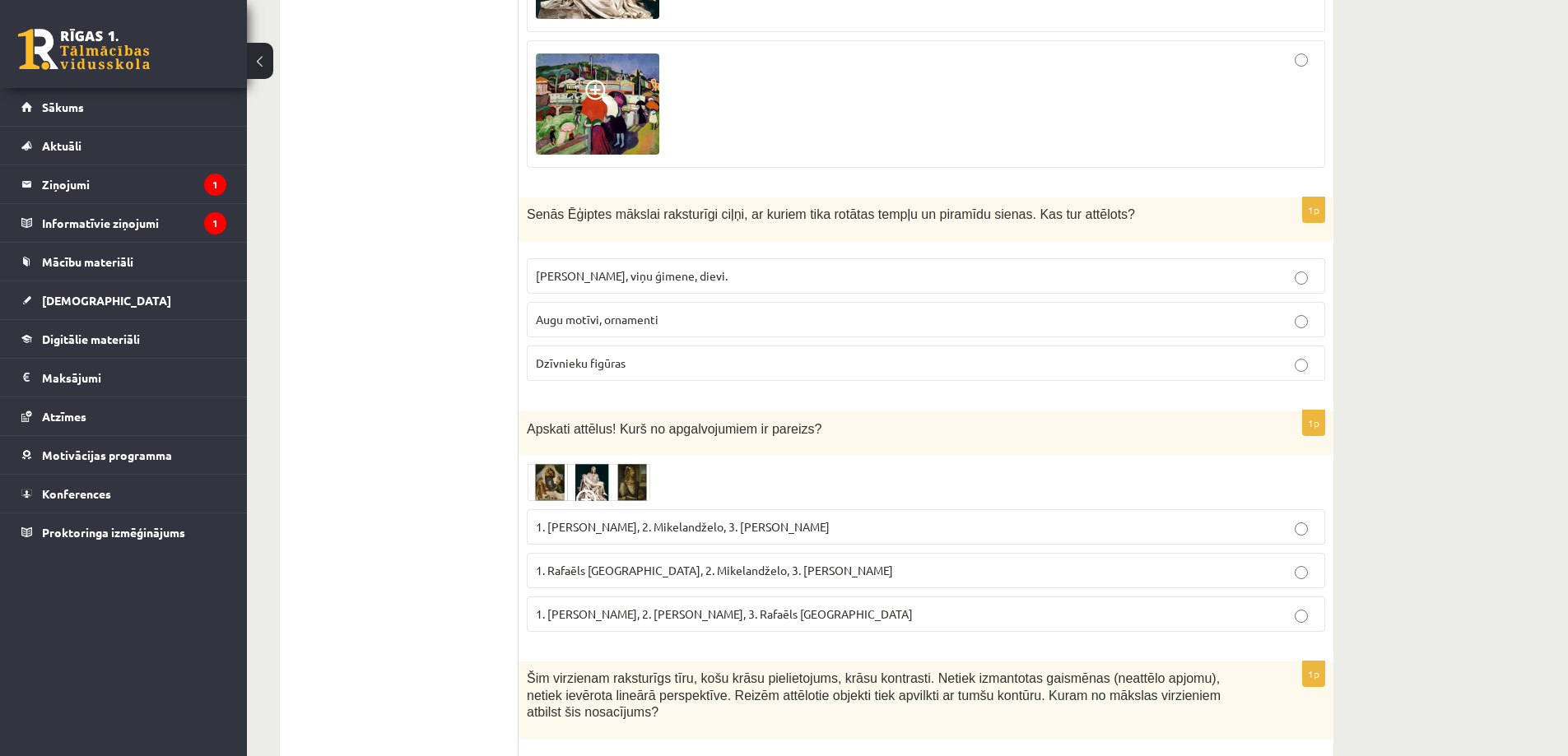
click at [606, 562] on span "1. Rafaēls Sancio da Urbīno, 2. Mikelandželo, 3. Albrehts Dīrers" at bounding box center [714, 569] width 357 height 15
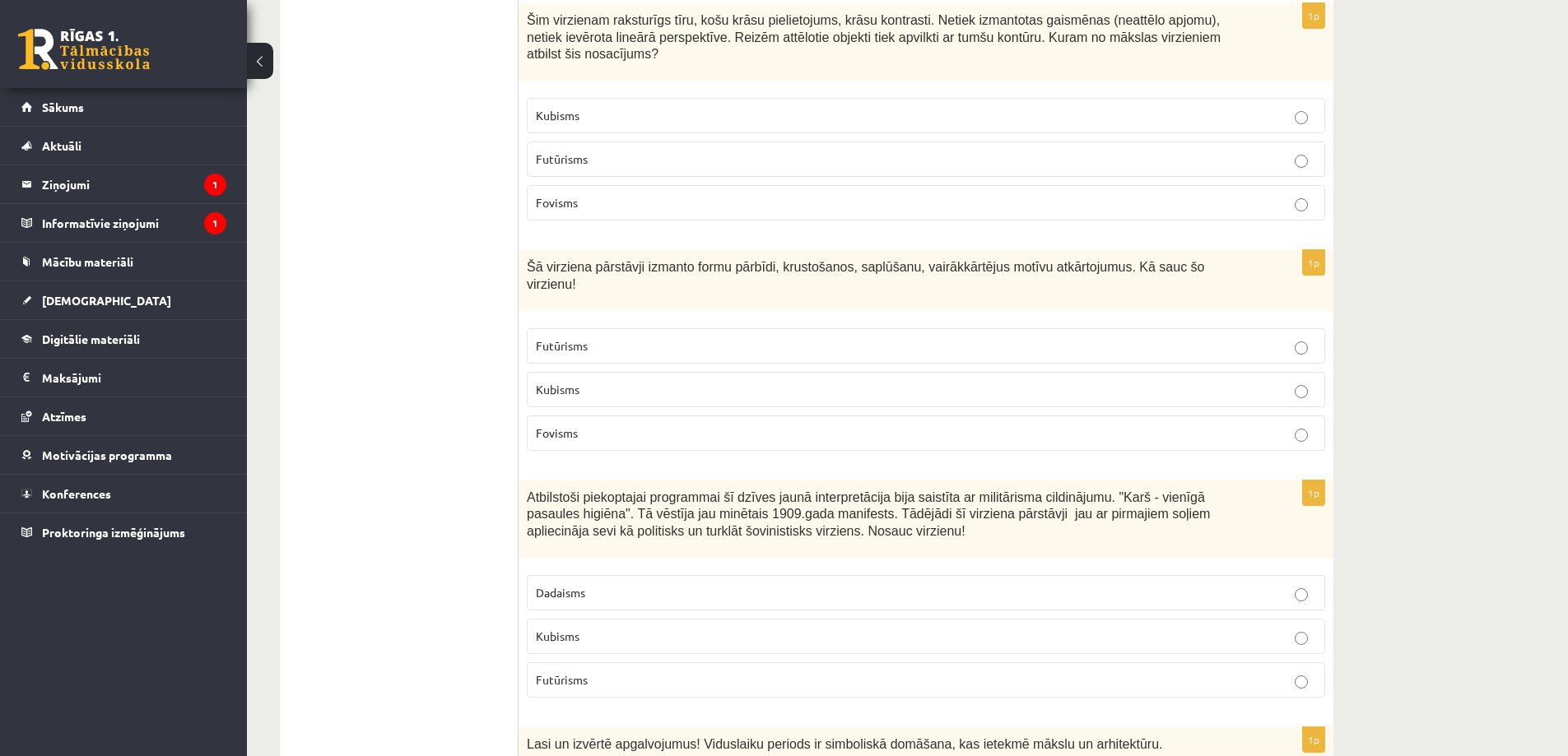
scroll to position [2686, 0]
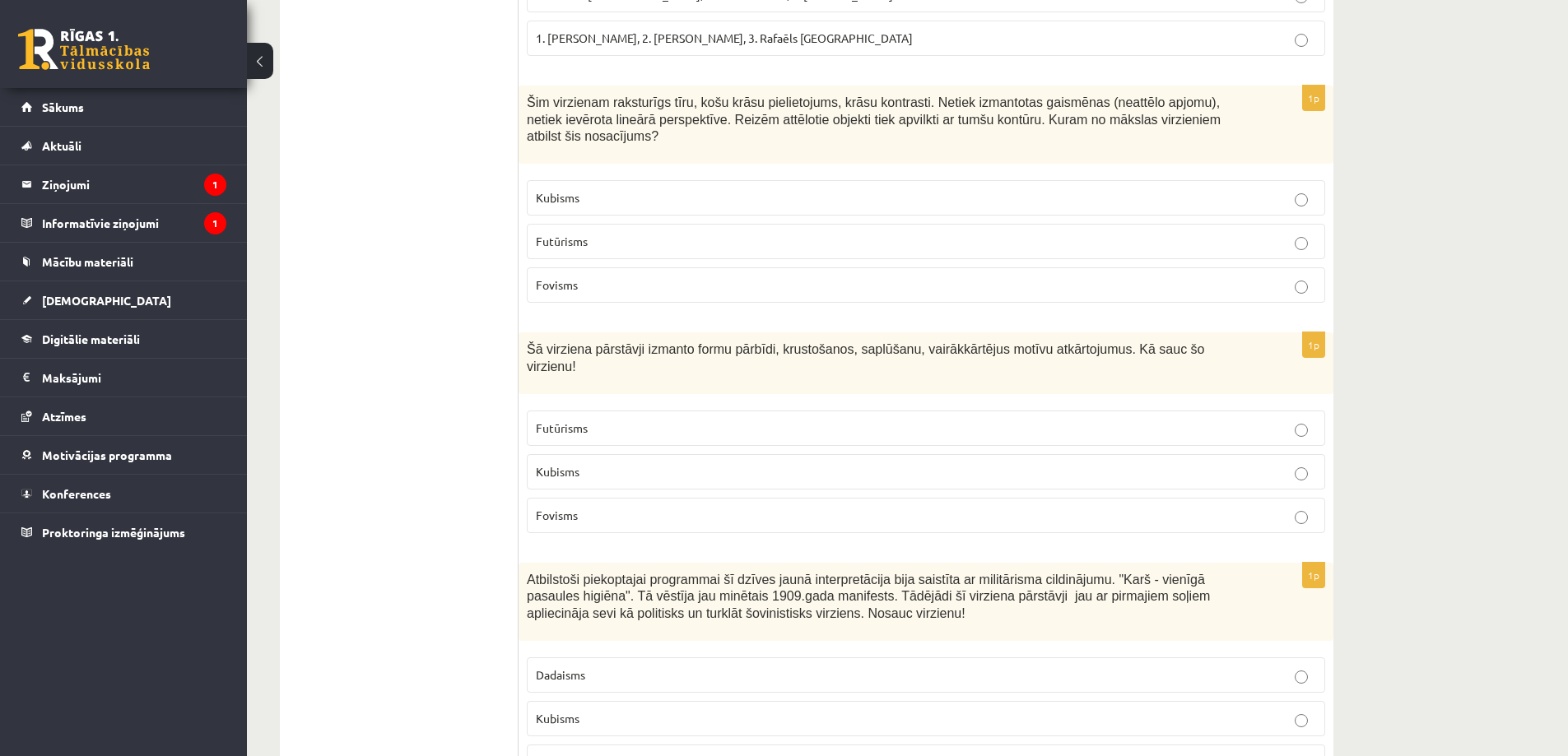
drag, startPoint x: 434, startPoint y: 395, endPoint x: 424, endPoint y: 393, distance: 10.2
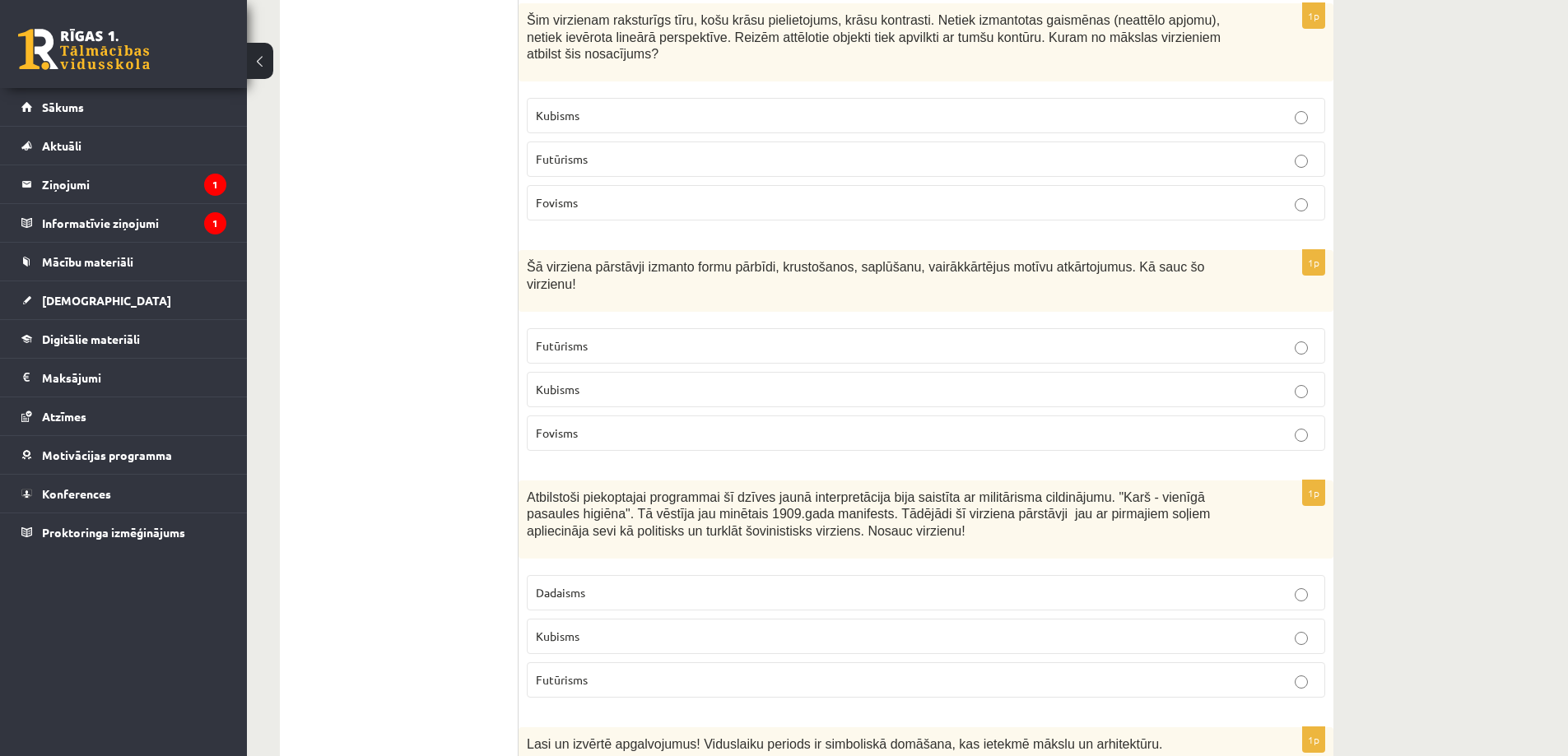
click at [605, 194] on p "Fovisms" at bounding box center [925, 203] width 780 height 17
click at [607, 381] on p "Kubisms" at bounding box center [925, 389] width 780 height 17
click at [569, 662] on label "Futūrisms" at bounding box center [926, 679] width 798 height 36
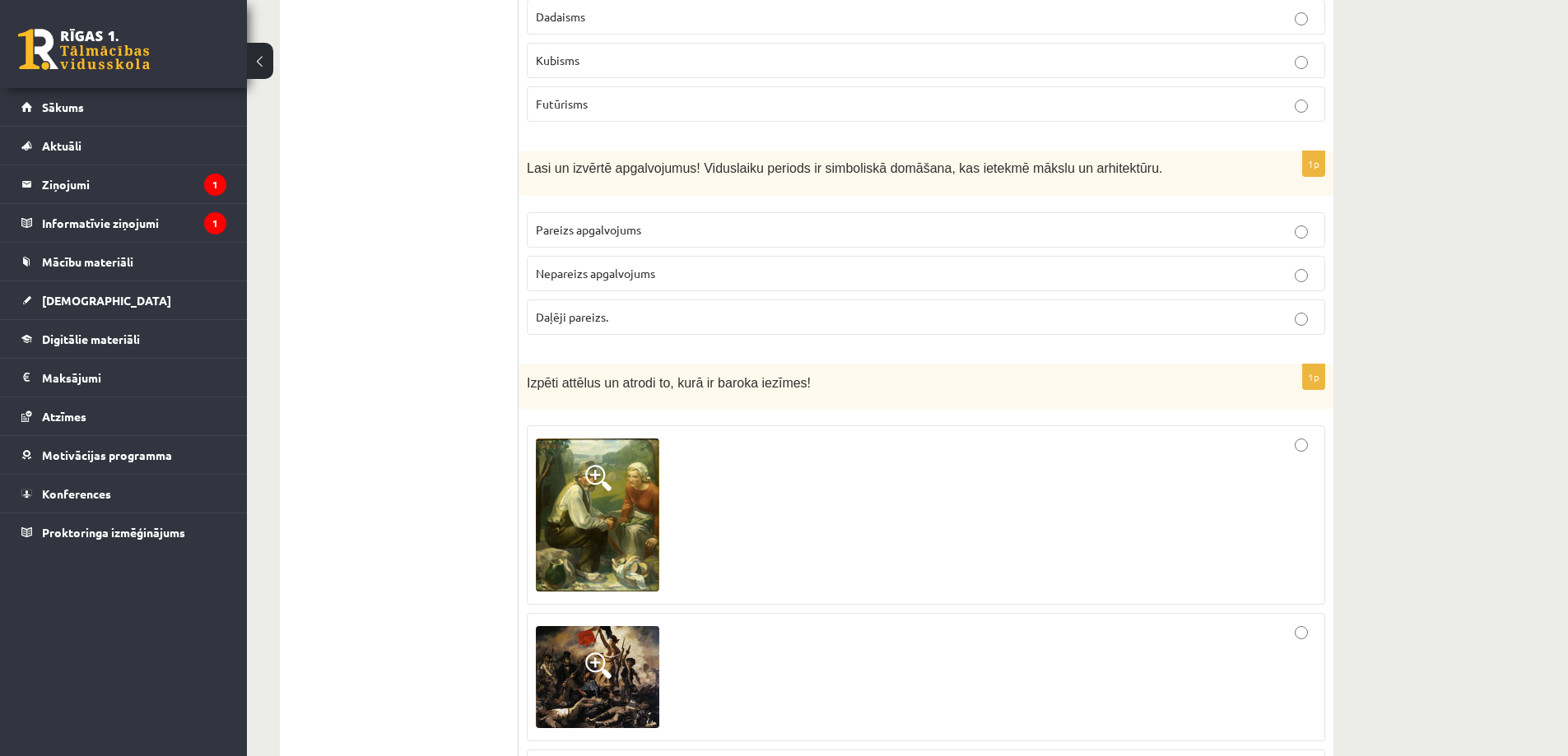
scroll to position [3426, 0]
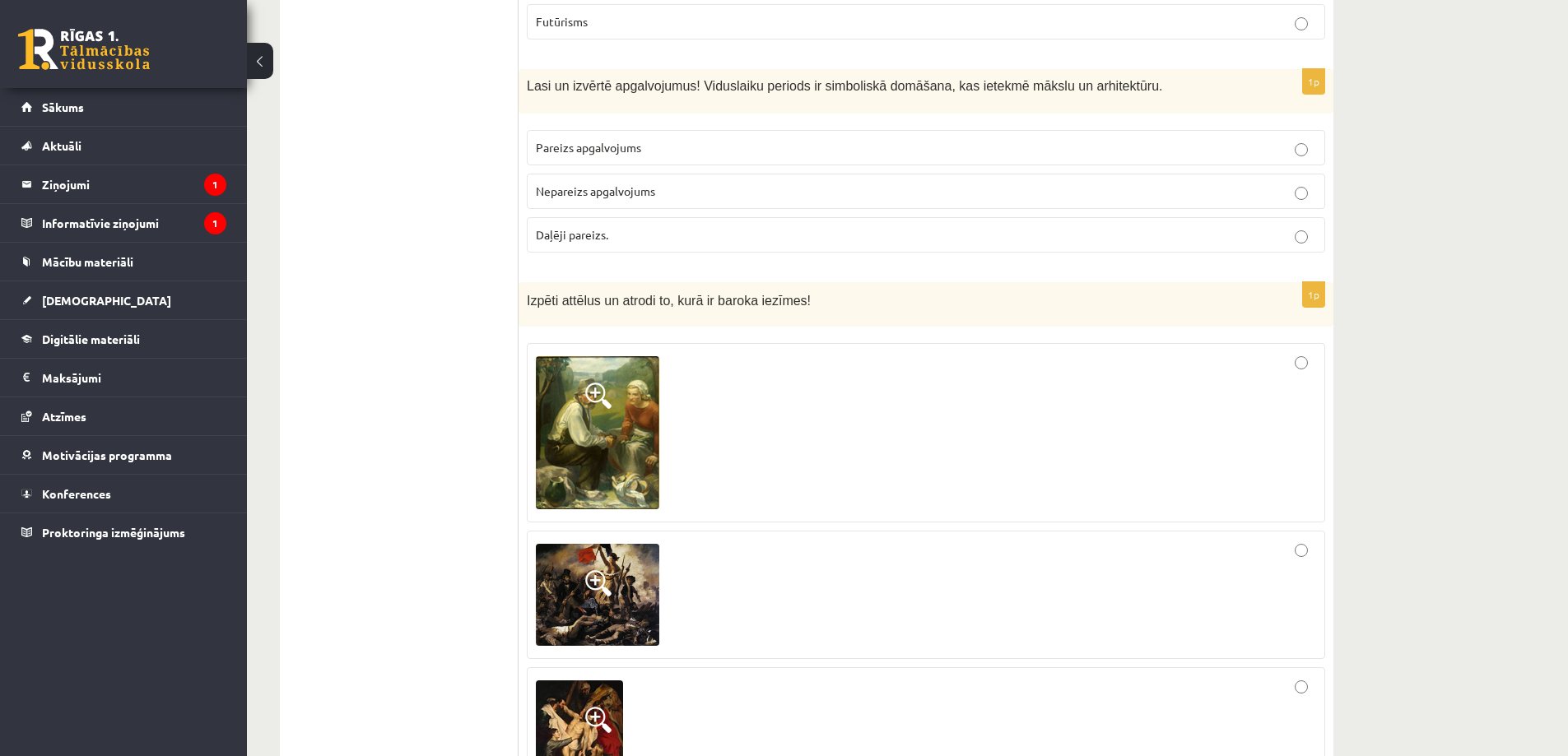
click at [585, 227] on span "Daļēji pareizs." at bounding box center [571, 234] width 73 height 15
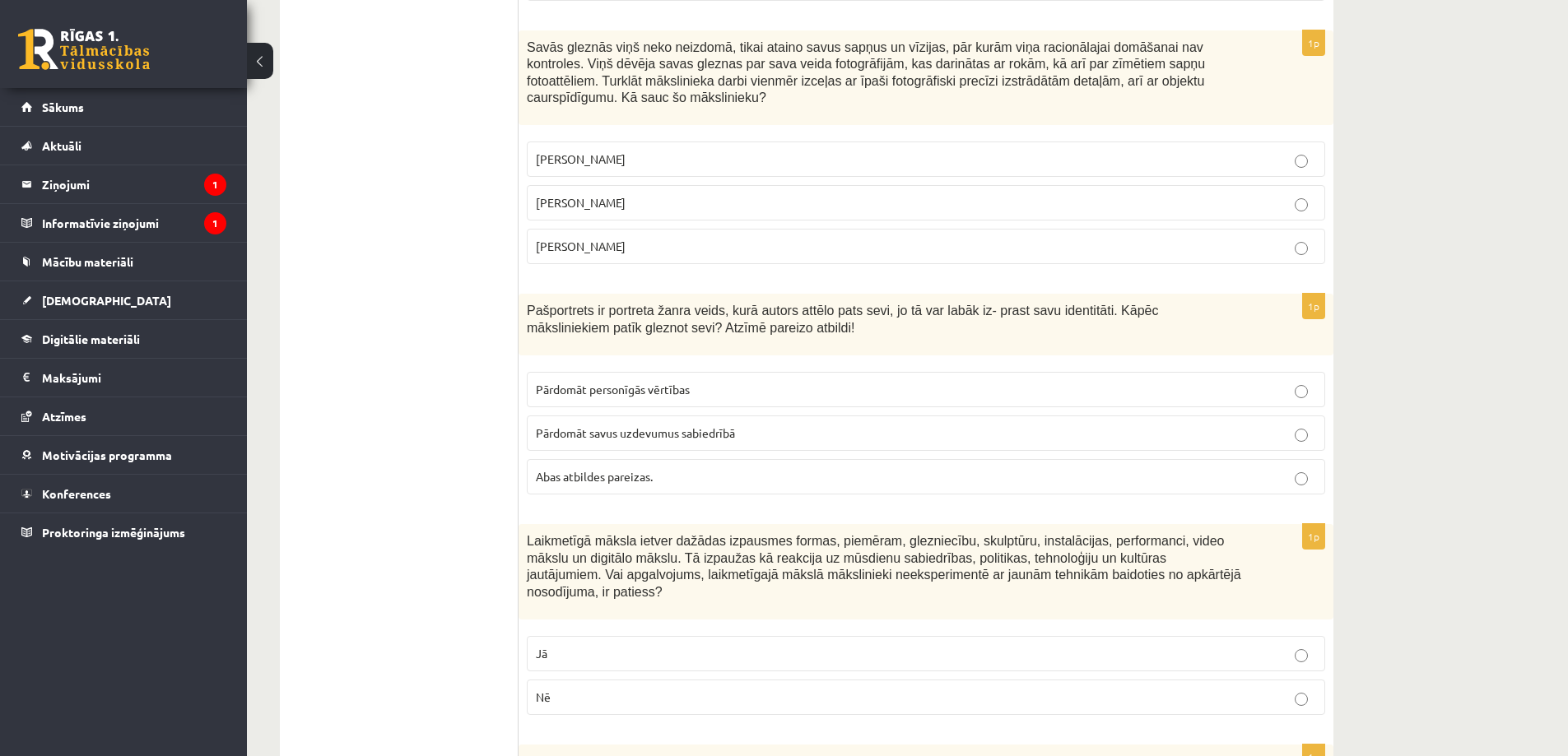
scroll to position [4167, 0]
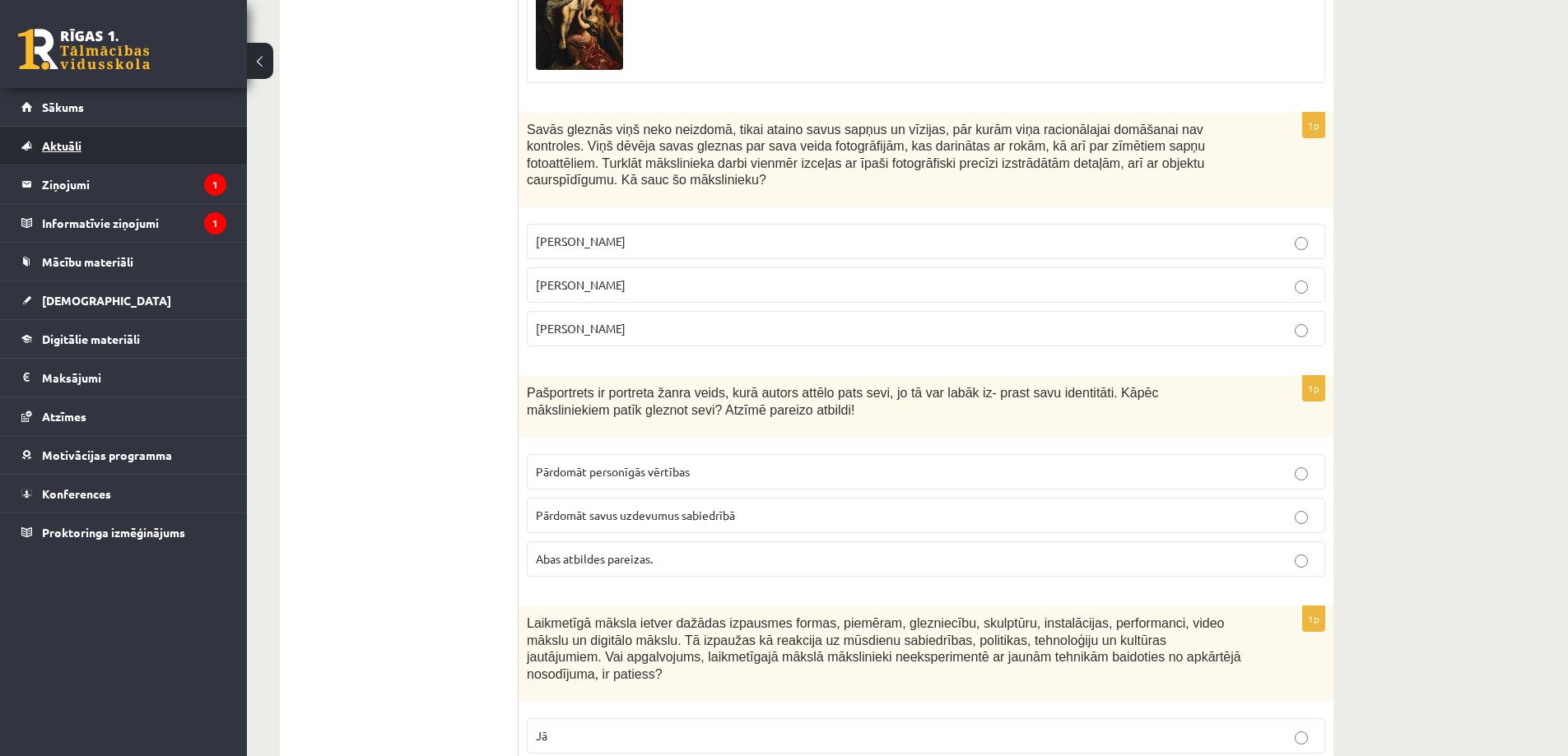
drag, startPoint x: 345, startPoint y: 141, endPoint x: 213, endPoint y: 140, distance: 132.0
drag, startPoint x: 597, startPoint y: 206, endPoint x: 599, endPoint y: 216, distance: 10.2
click at [598, 267] on label "Salvadors Dalī" at bounding box center [926, 285] width 798 height 36
click at [596, 551] on span "Abas atbildes pareizas." at bounding box center [594, 558] width 117 height 15
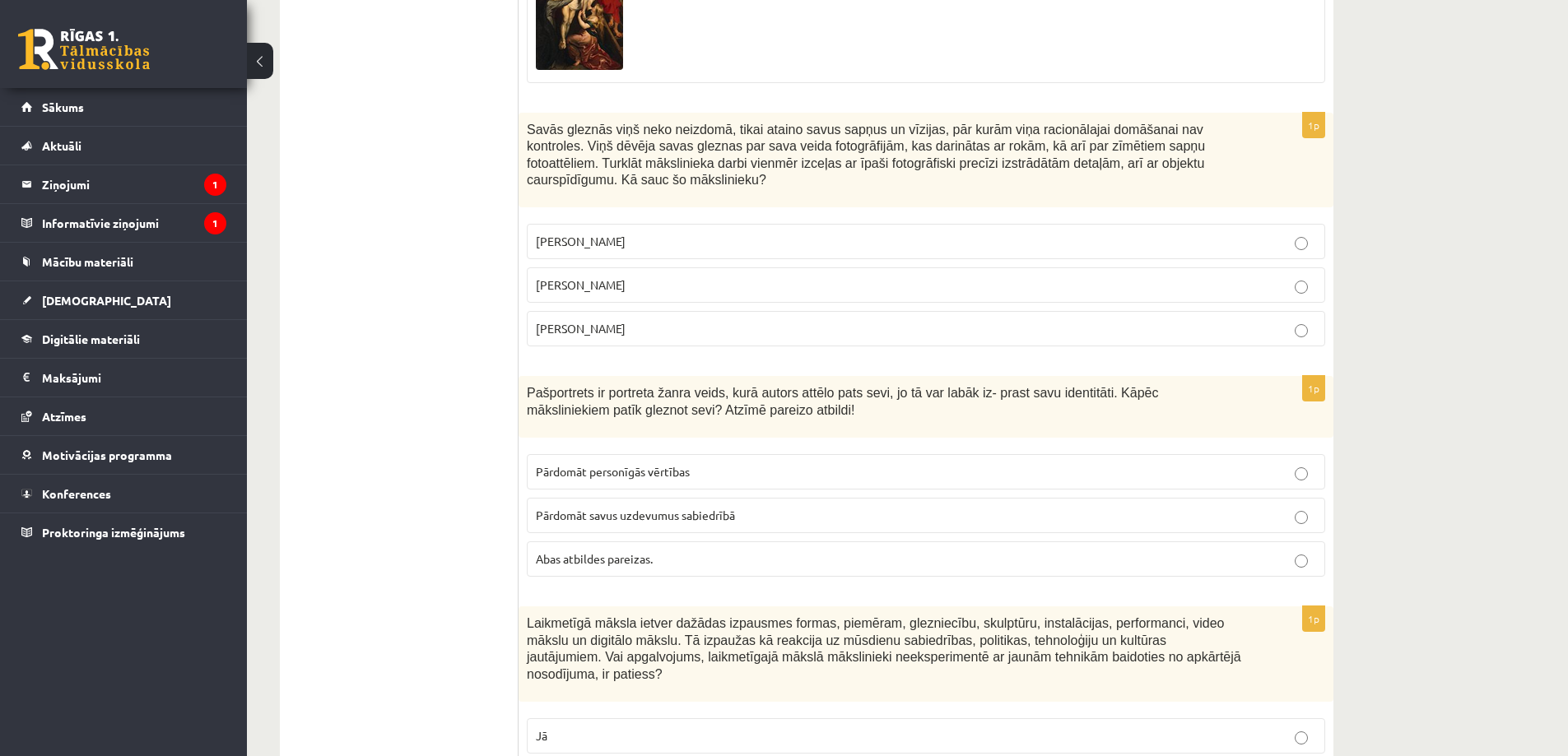
scroll to position [4414, 0]
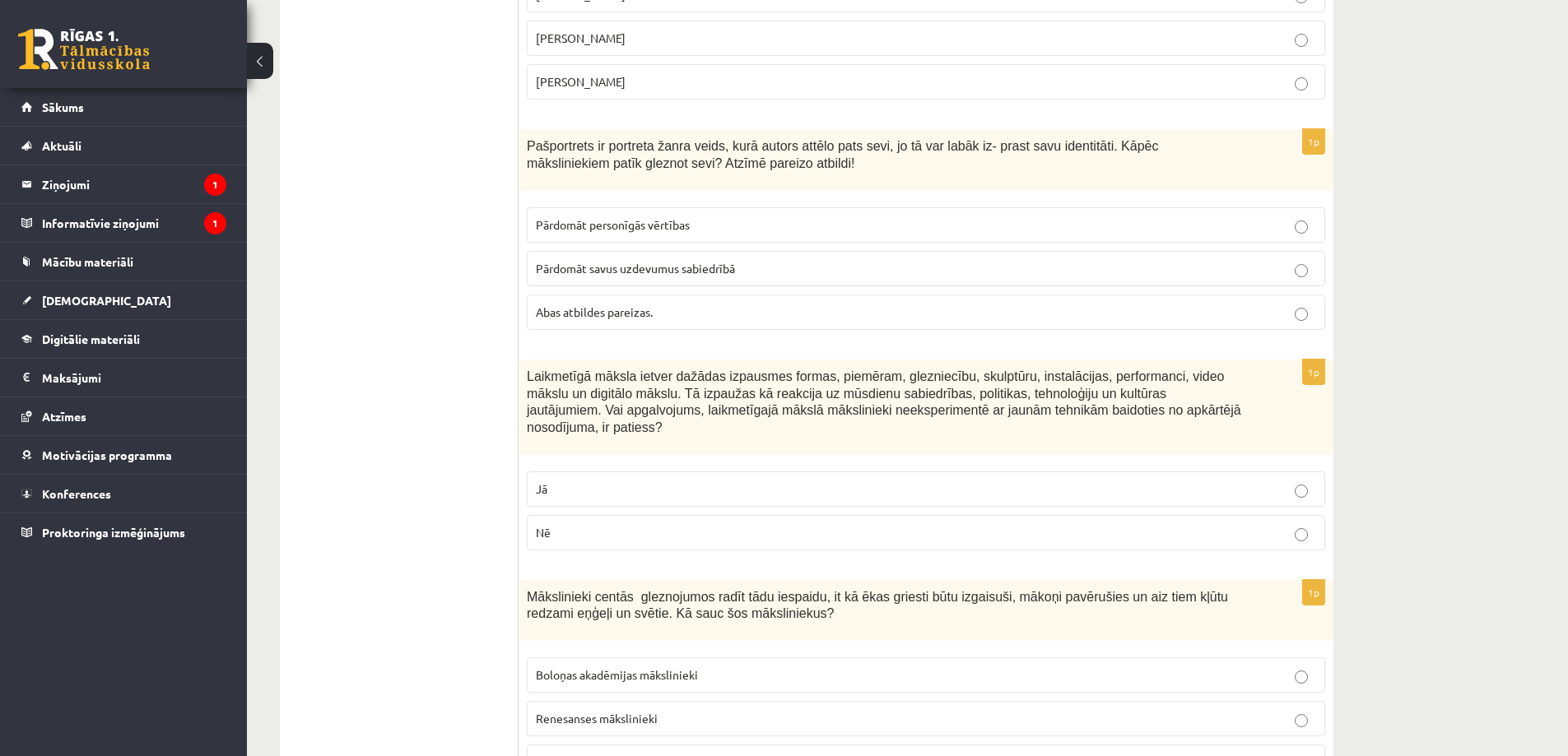
click at [594, 524] on p "Nē" at bounding box center [925, 533] width 780 height 17
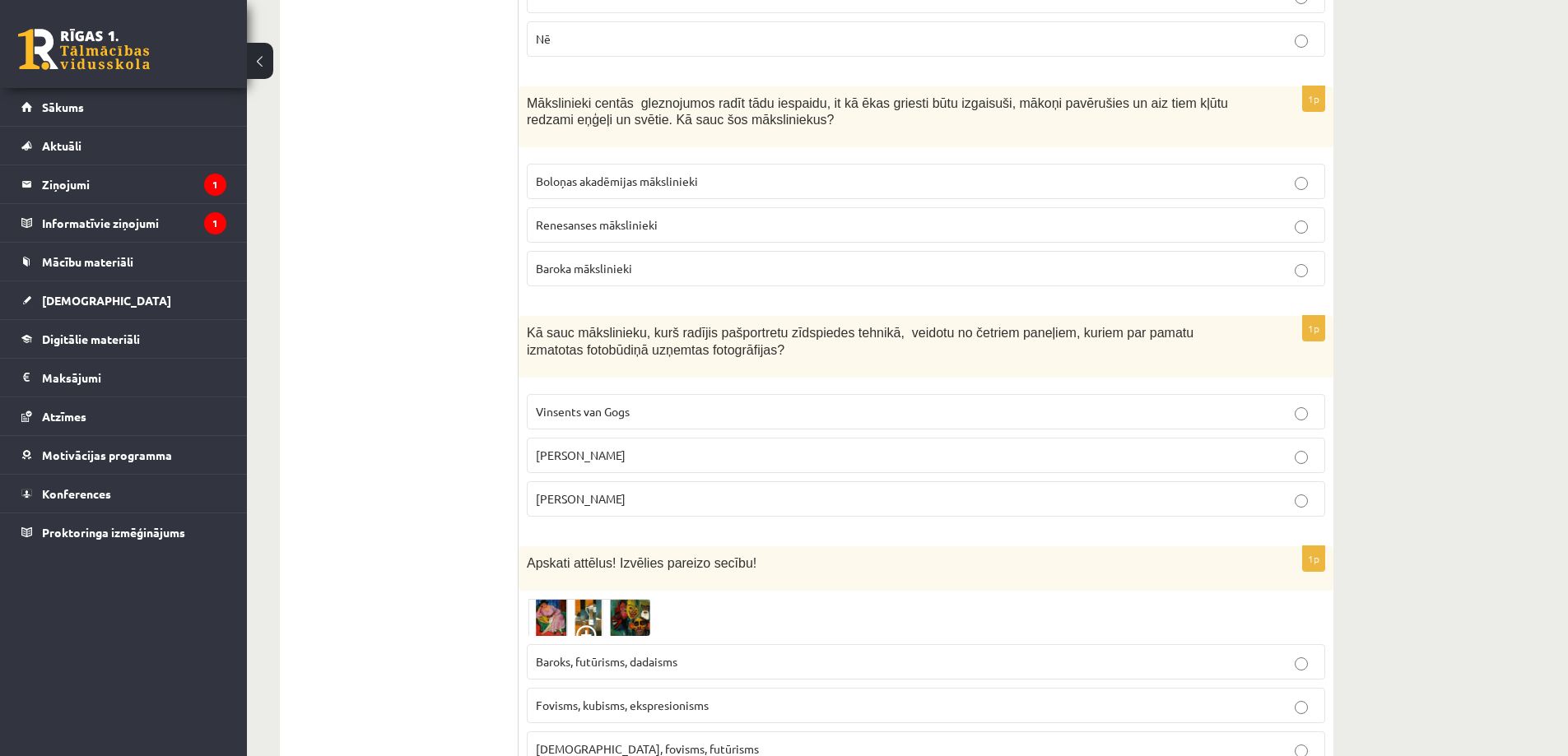
scroll to position [4825, 0]
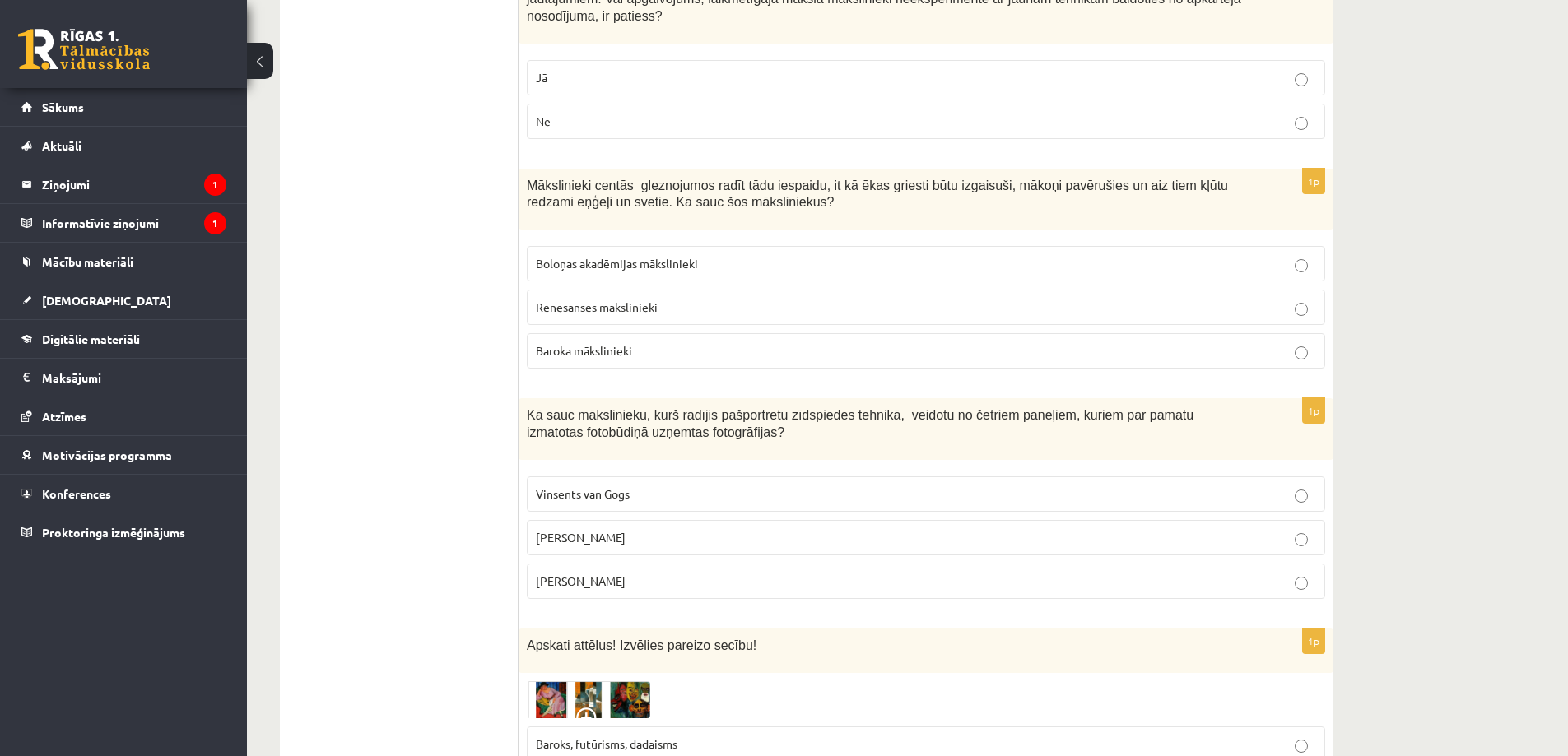
click at [633, 299] on span "Renesanses mākslinieki" at bounding box center [596, 306] width 121 height 15
click at [572, 256] on span "Boloņas akadēmijas mākslinieki" at bounding box center [617, 263] width 162 height 15
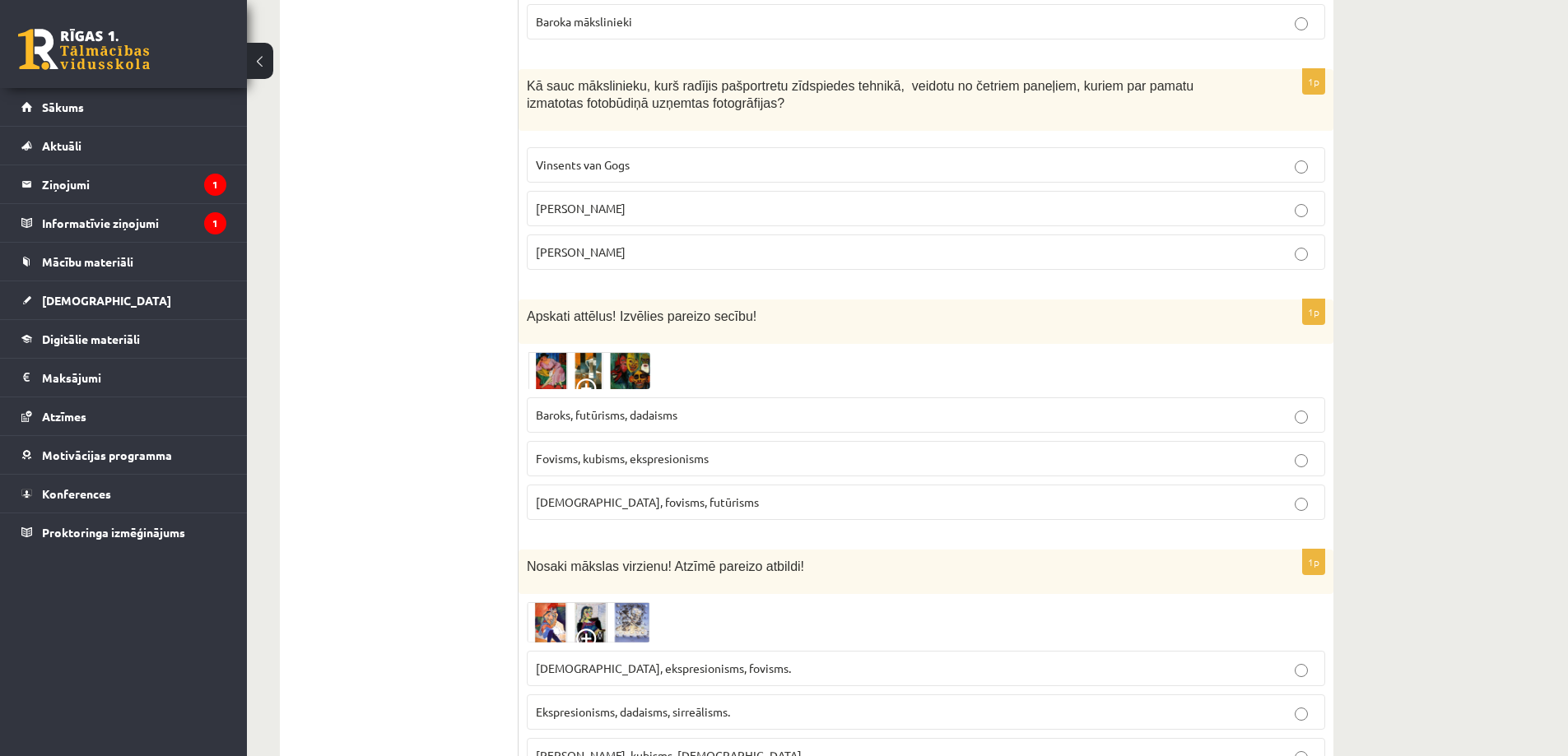
scroll to position [5072, 0]
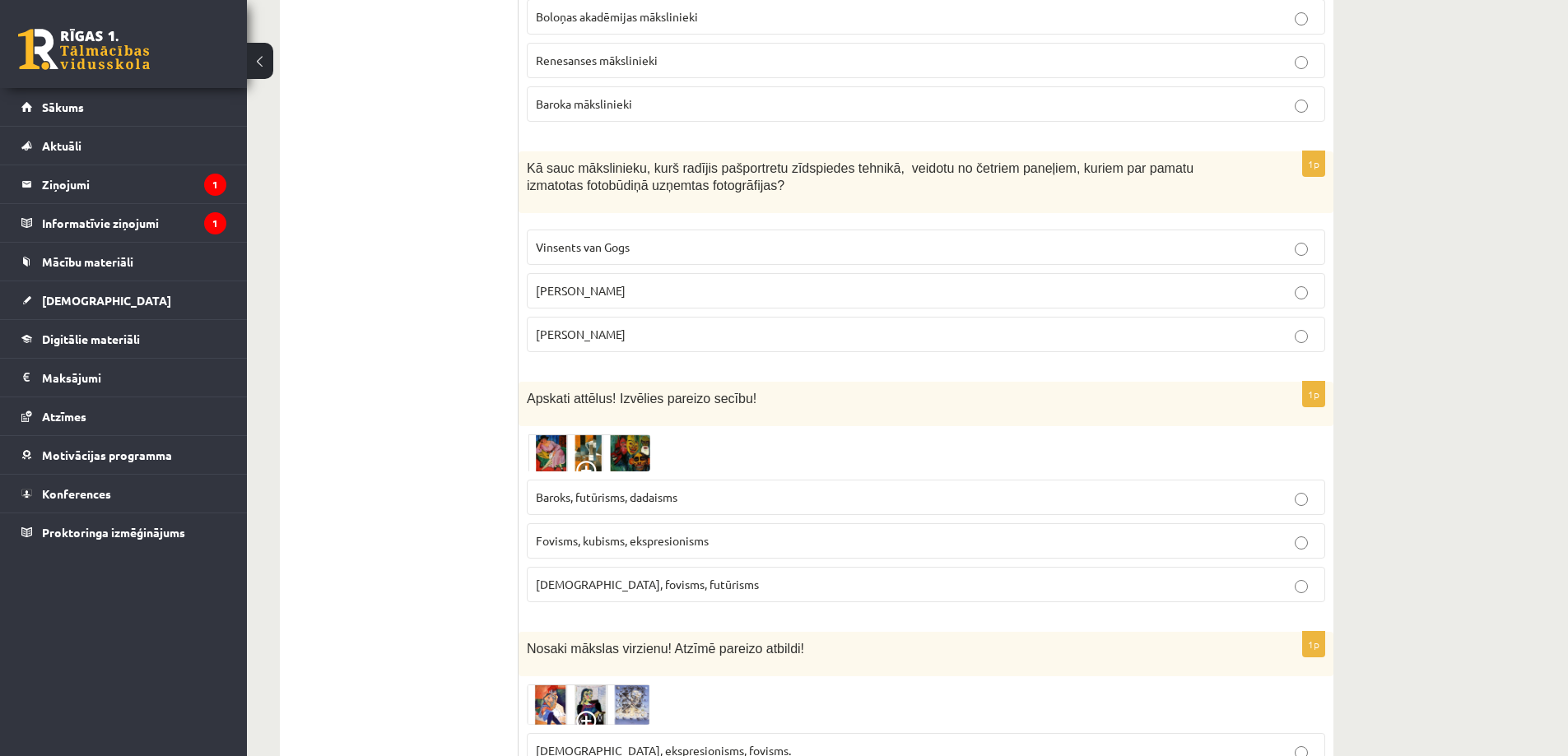
click at [575, 238] on p "Vinsents van Gogs" at bounding box center [925, 247] width 780 height 17
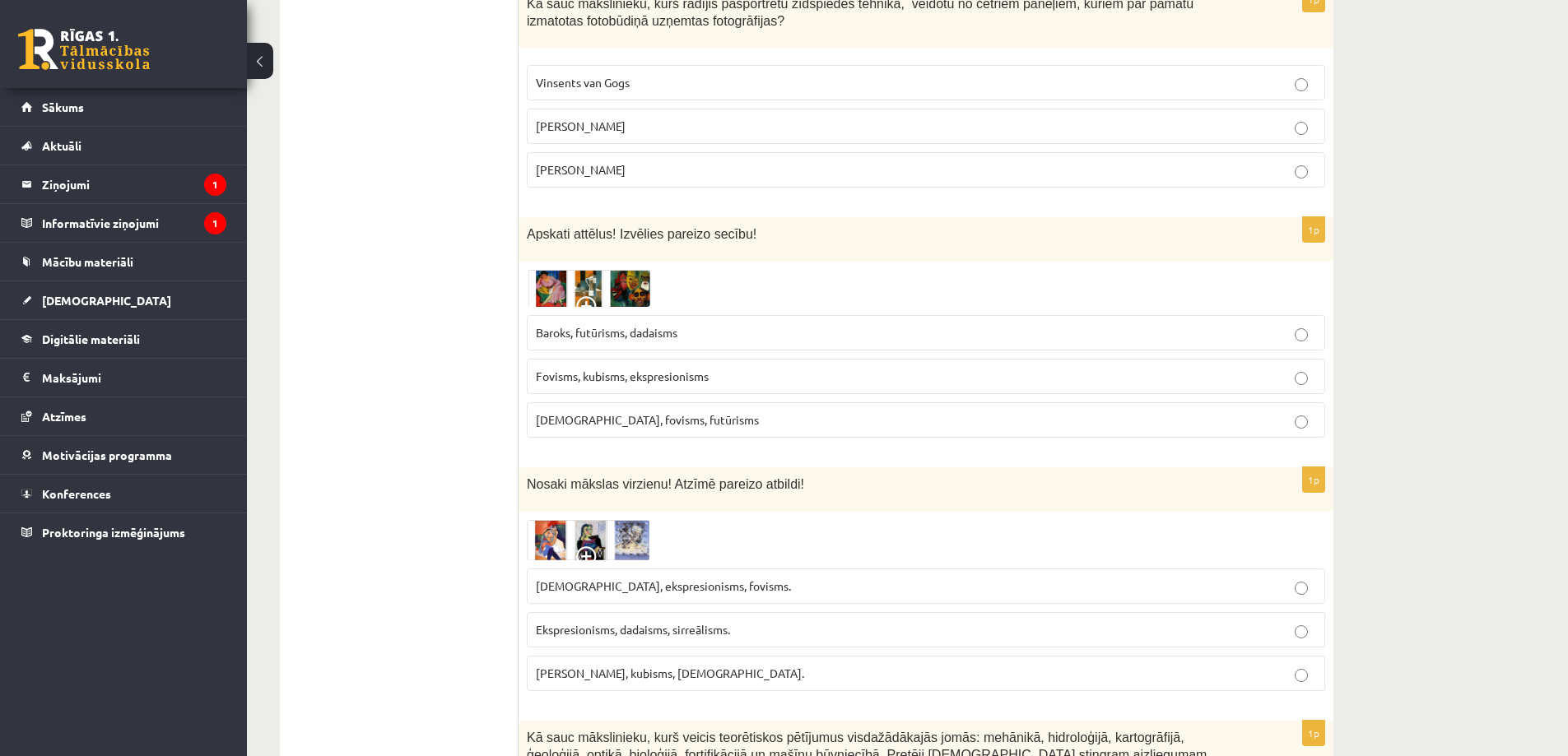
scroll to position [5318, 0]
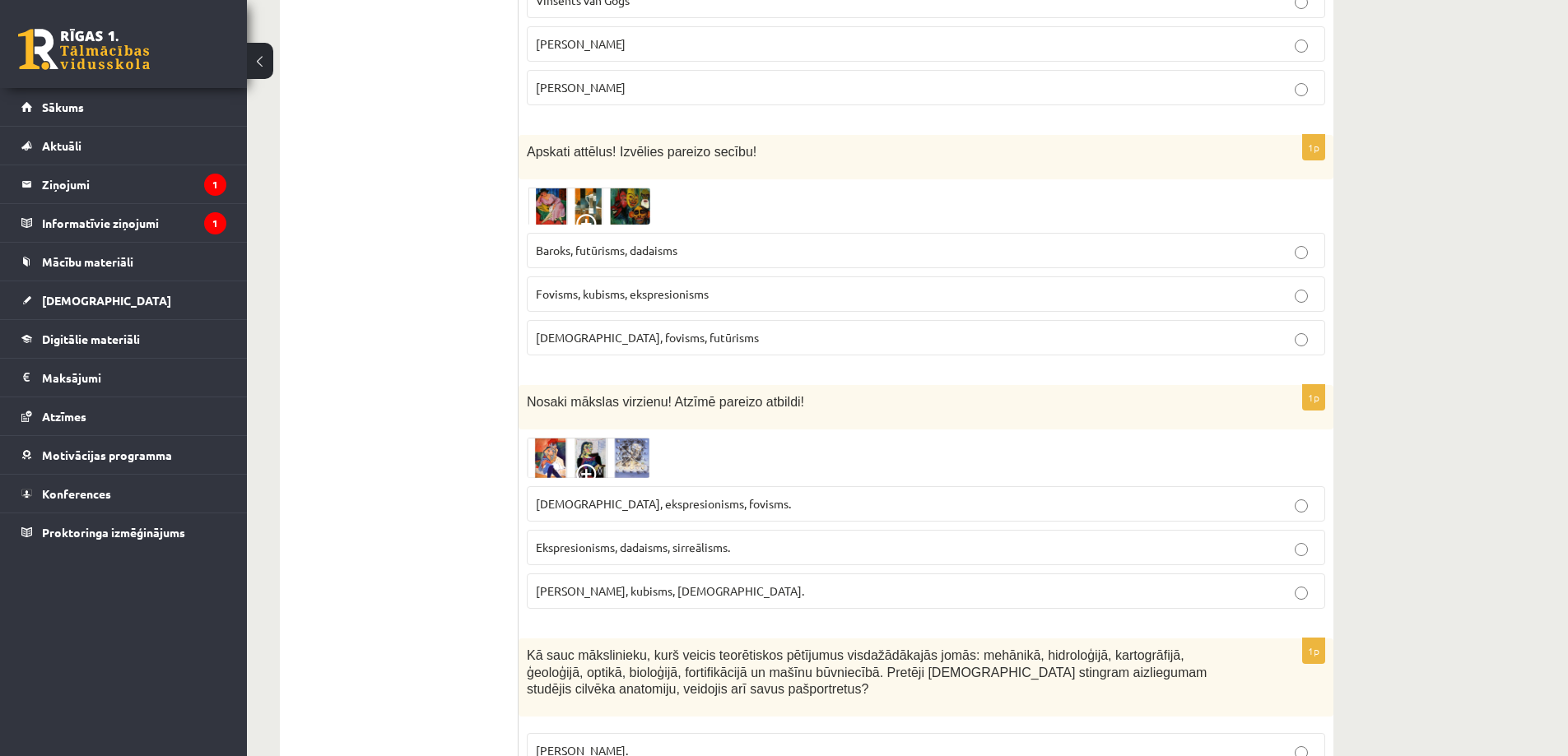
click at [583, 188] on img at bounding box center [588, 206] width 123 height 38
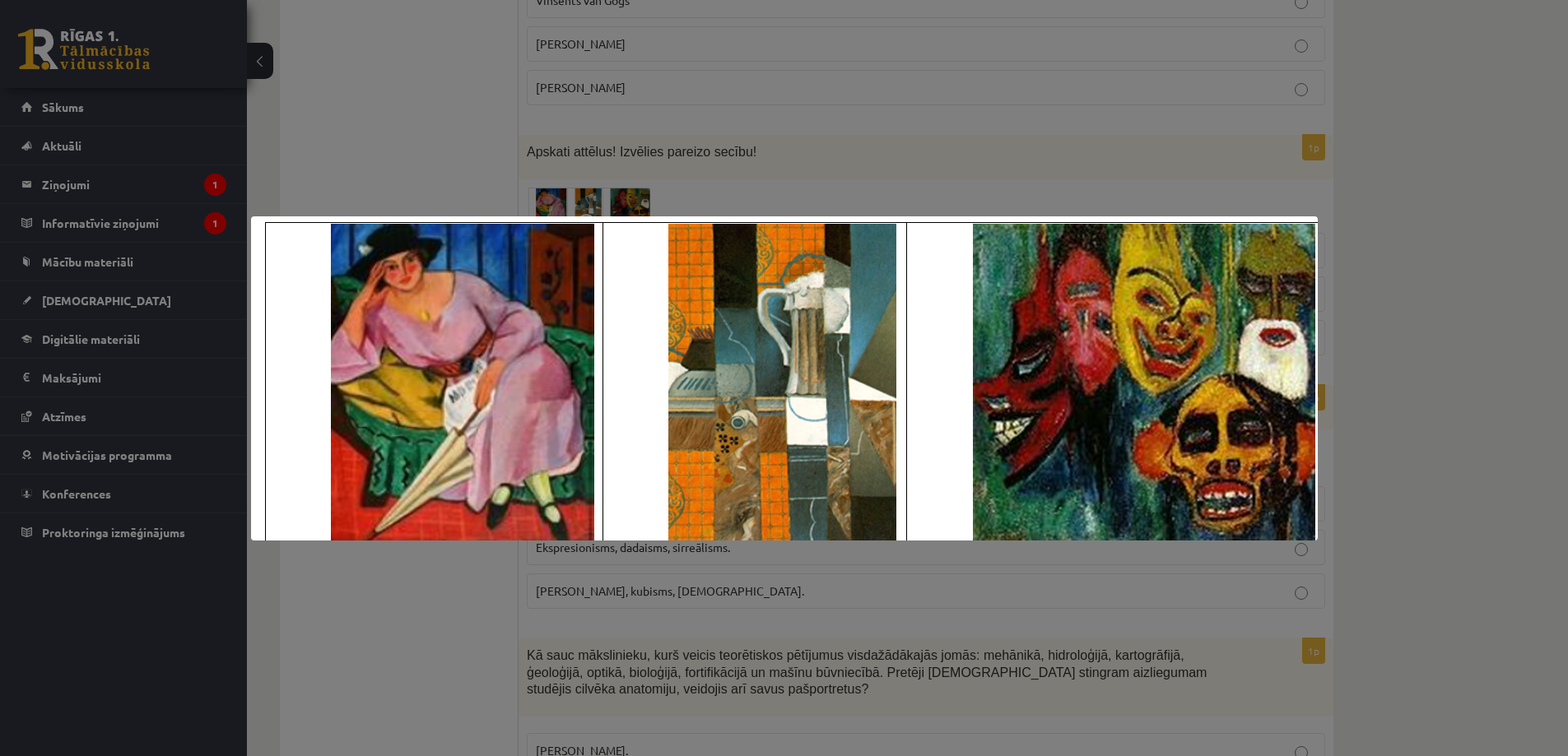
click at [463, 142] on div at bounding box center [784, 378] width 1568 height 756
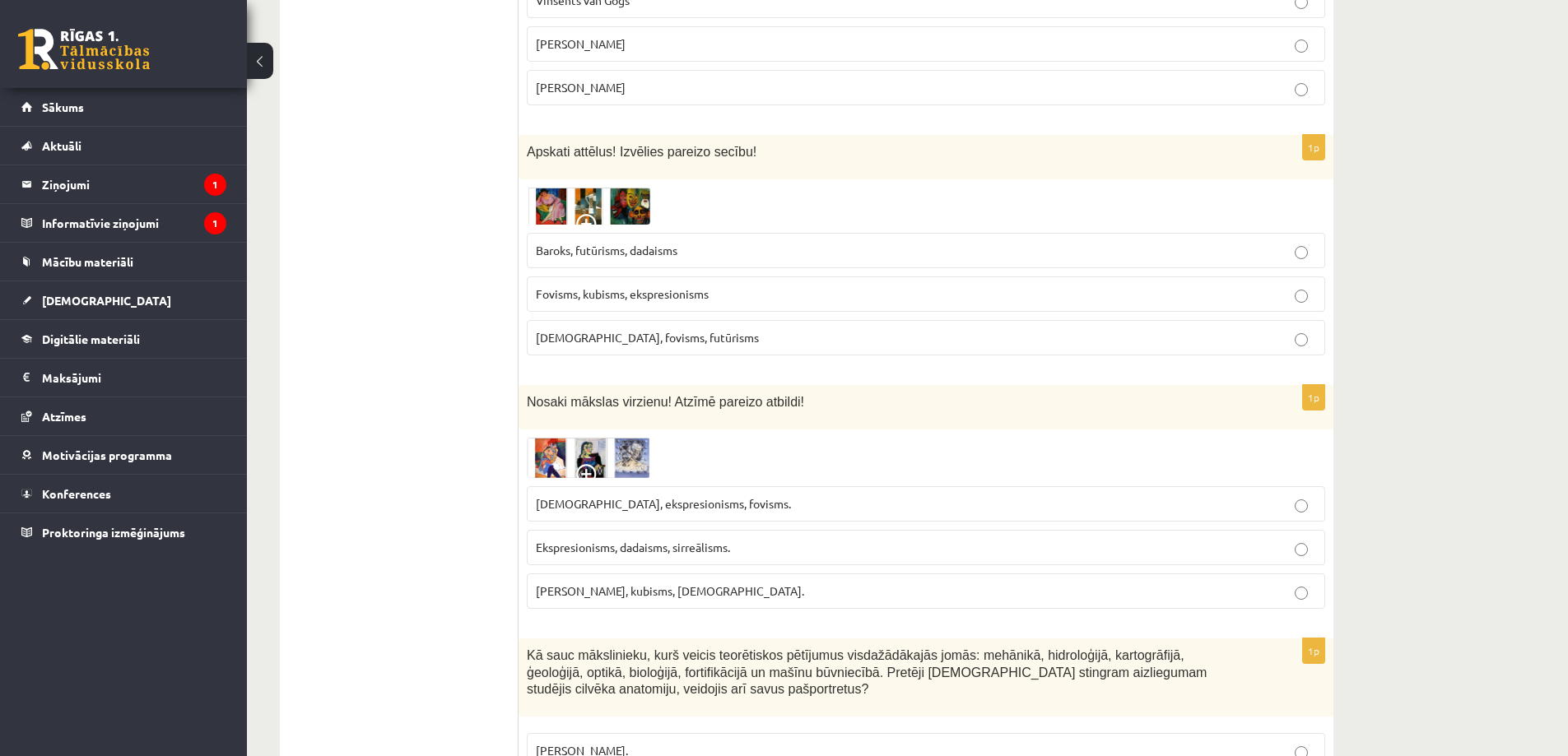
click at [559, 188] on img at bounding box center [588, 206] width 123 height 38
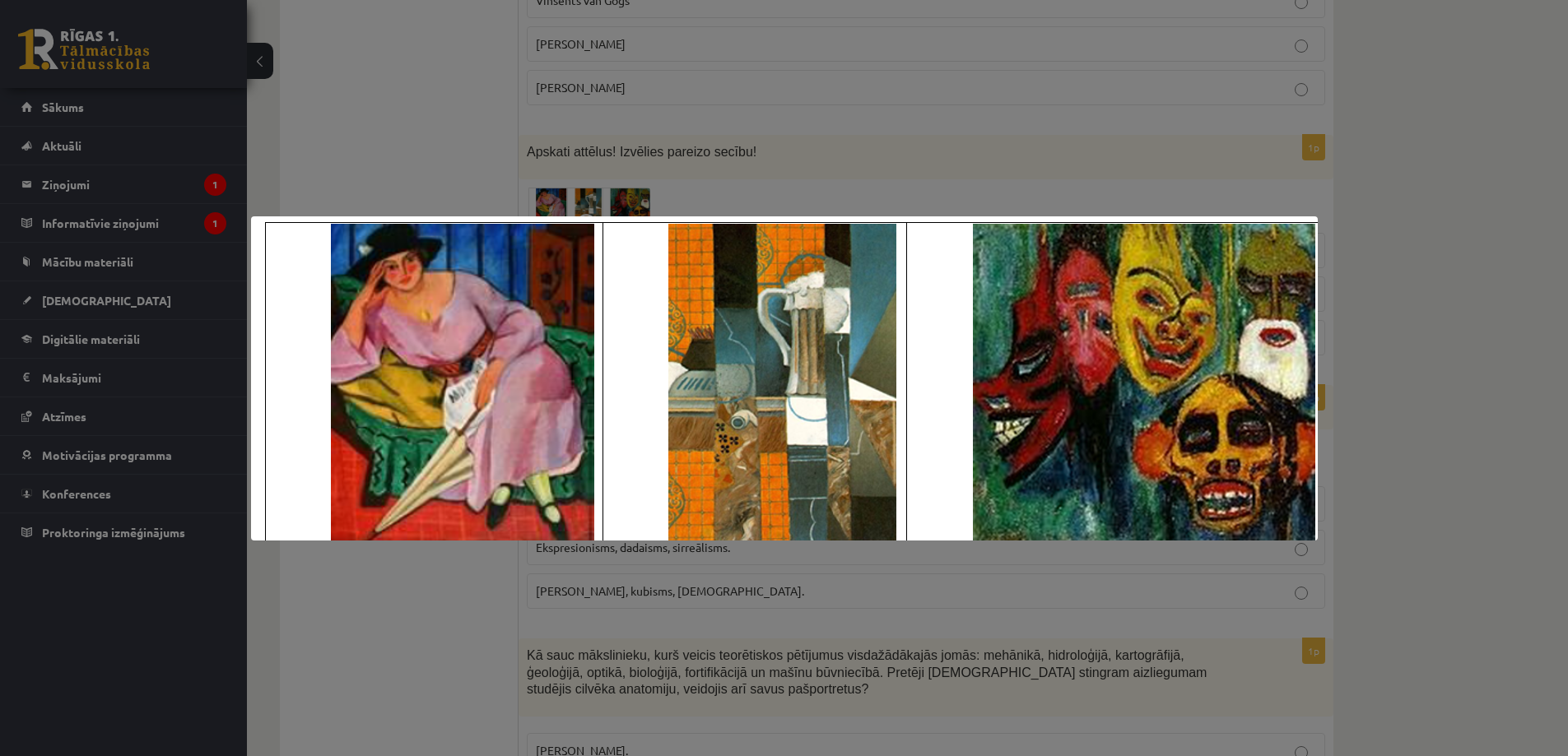
click at [559, 126] on div at bounding box center [784, 378] width 1568 height 756
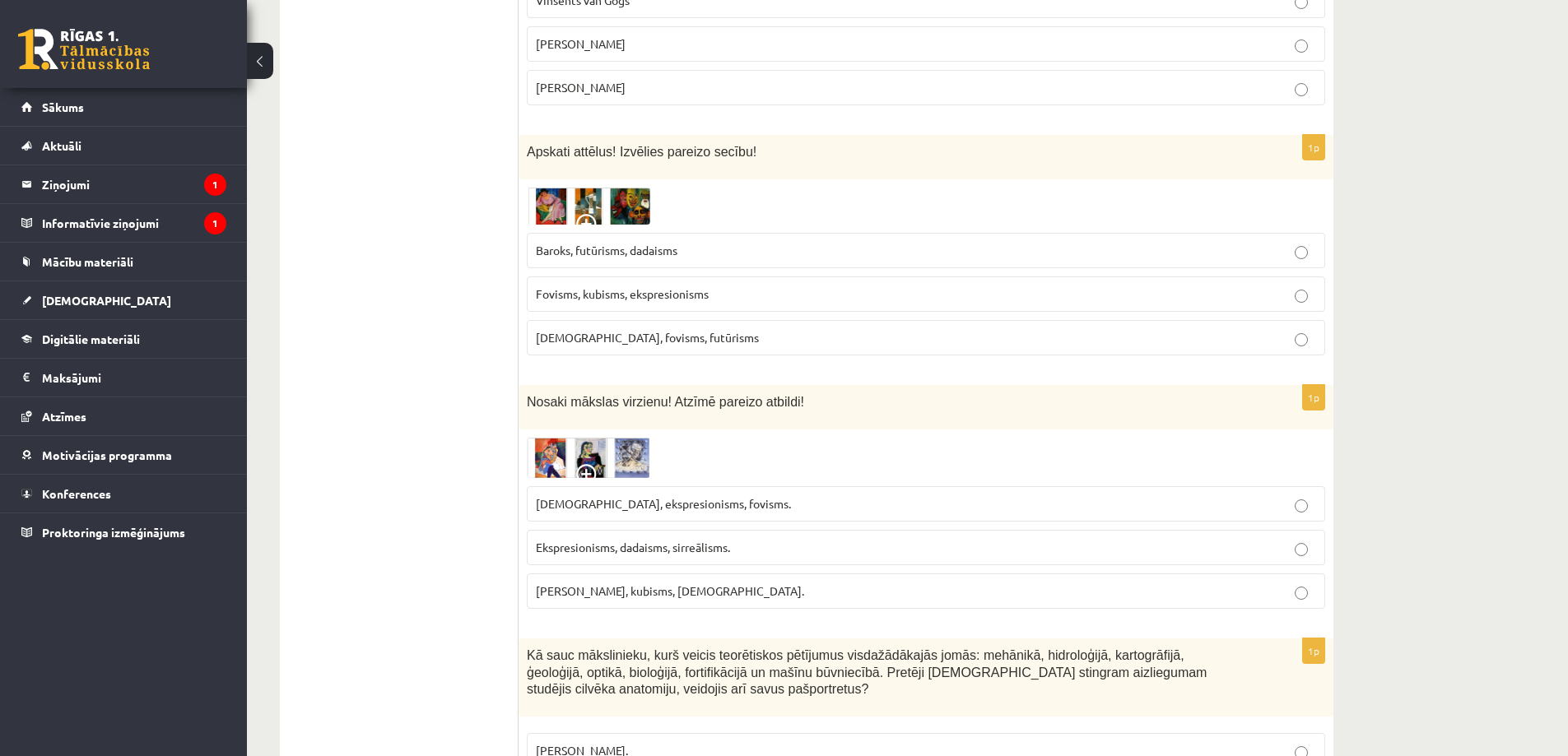
click at [559, 188] on img at bounding box center [588, 206] width 123 height 38
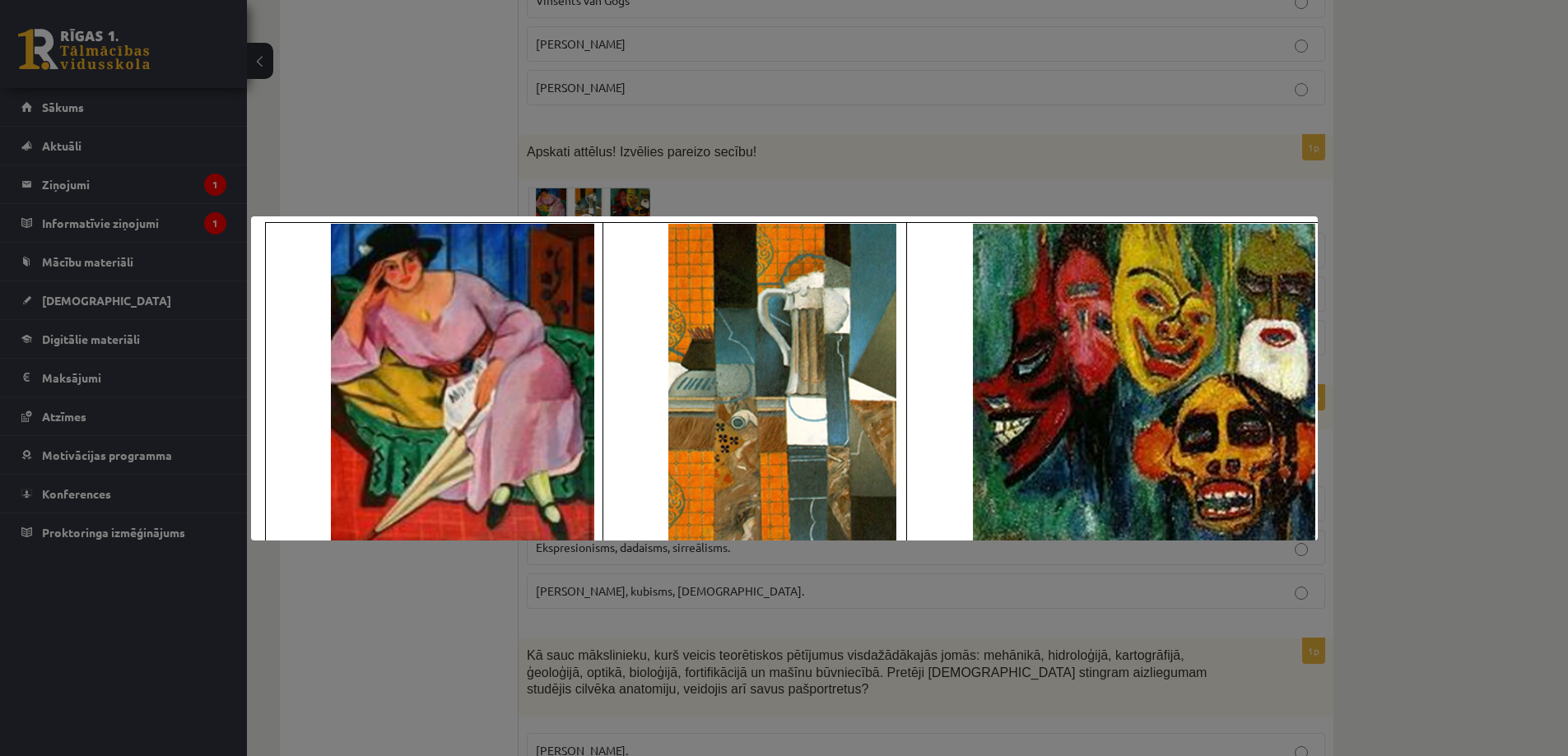
click at [559, 126] on div at bounding box center [784, 378] width 1568 height 756
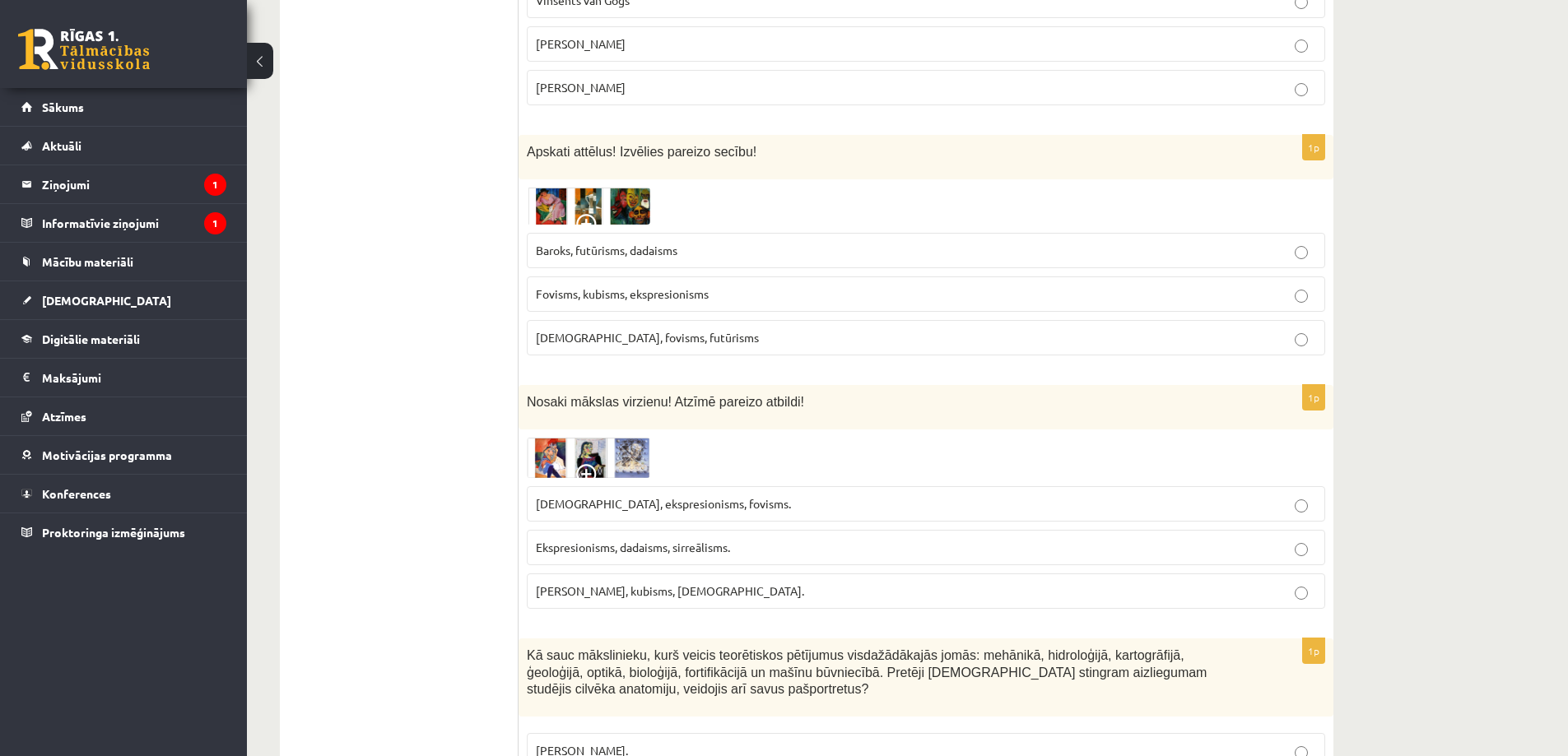
click at [557, 188] on img at bounding box center [588, 206] width 123 height 38
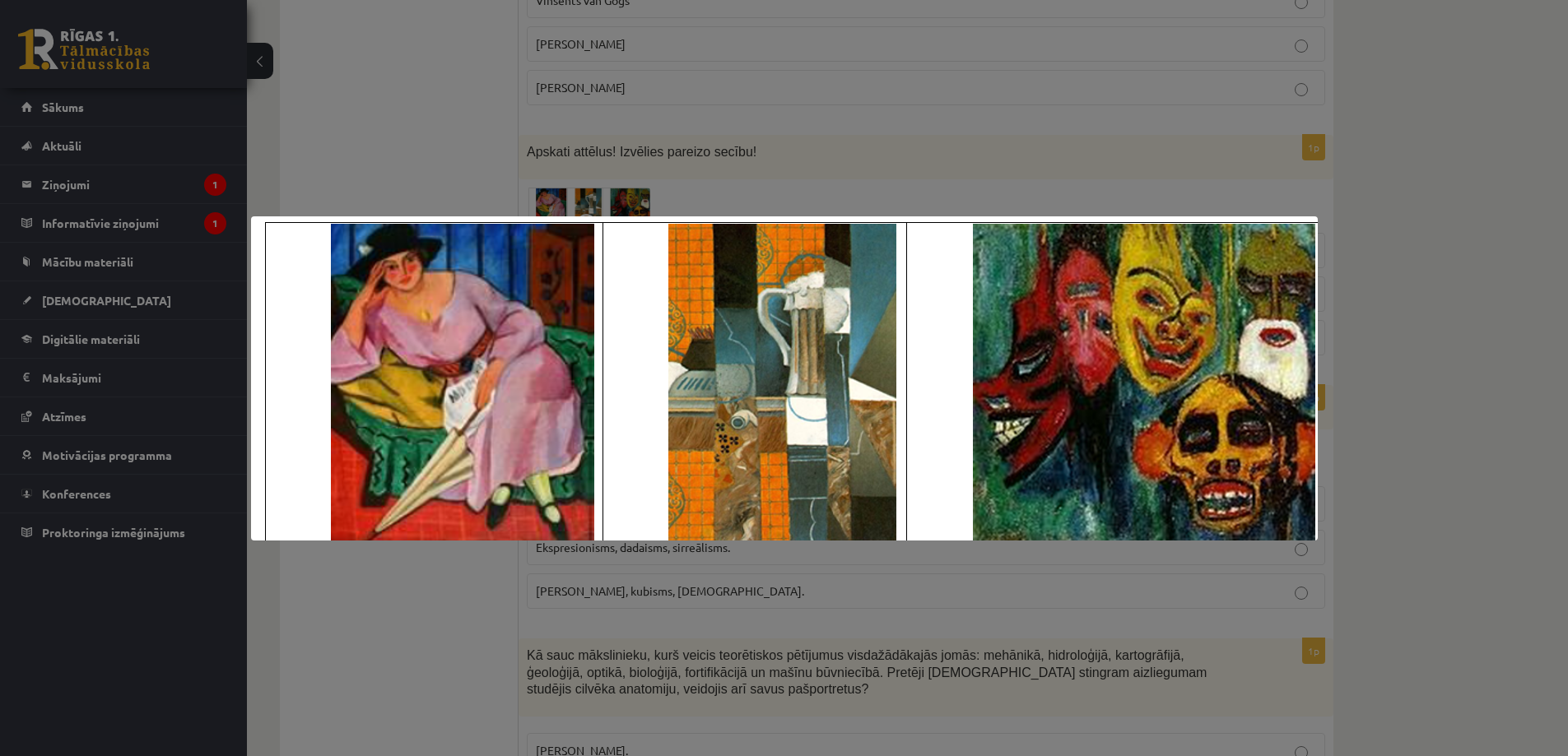
click at [557, 126] on div at bounding box center [784, 378] width 1568 height 756
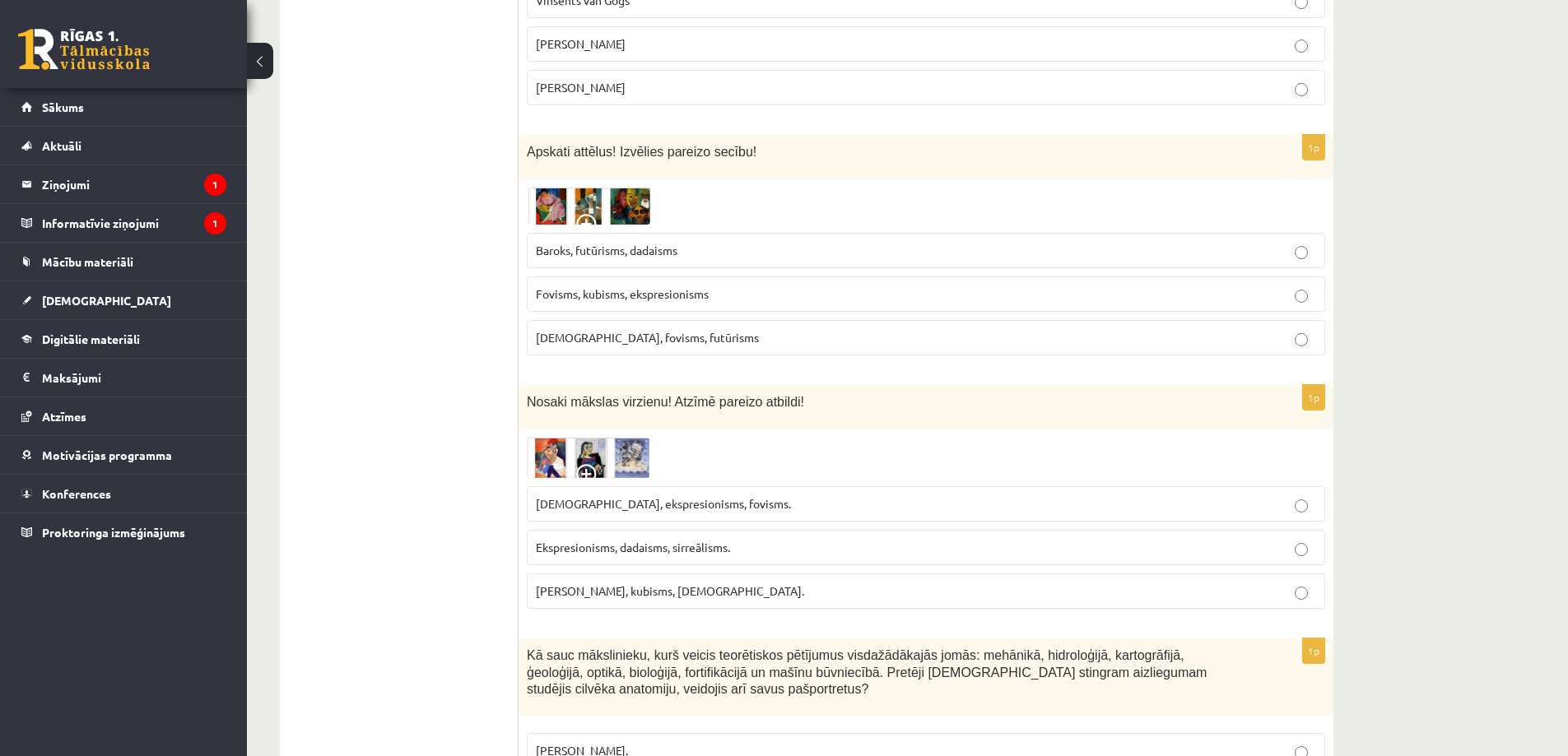
click at [655, 330] on span "Kubisms, fovisms, futūrisms" at bounding box center [646, 337] width 223 height 15
click at [624, 539] on p "Ekspresionisms, dadaisms, sirreālisms." at bounding box center [925, 547] width 780 height 17
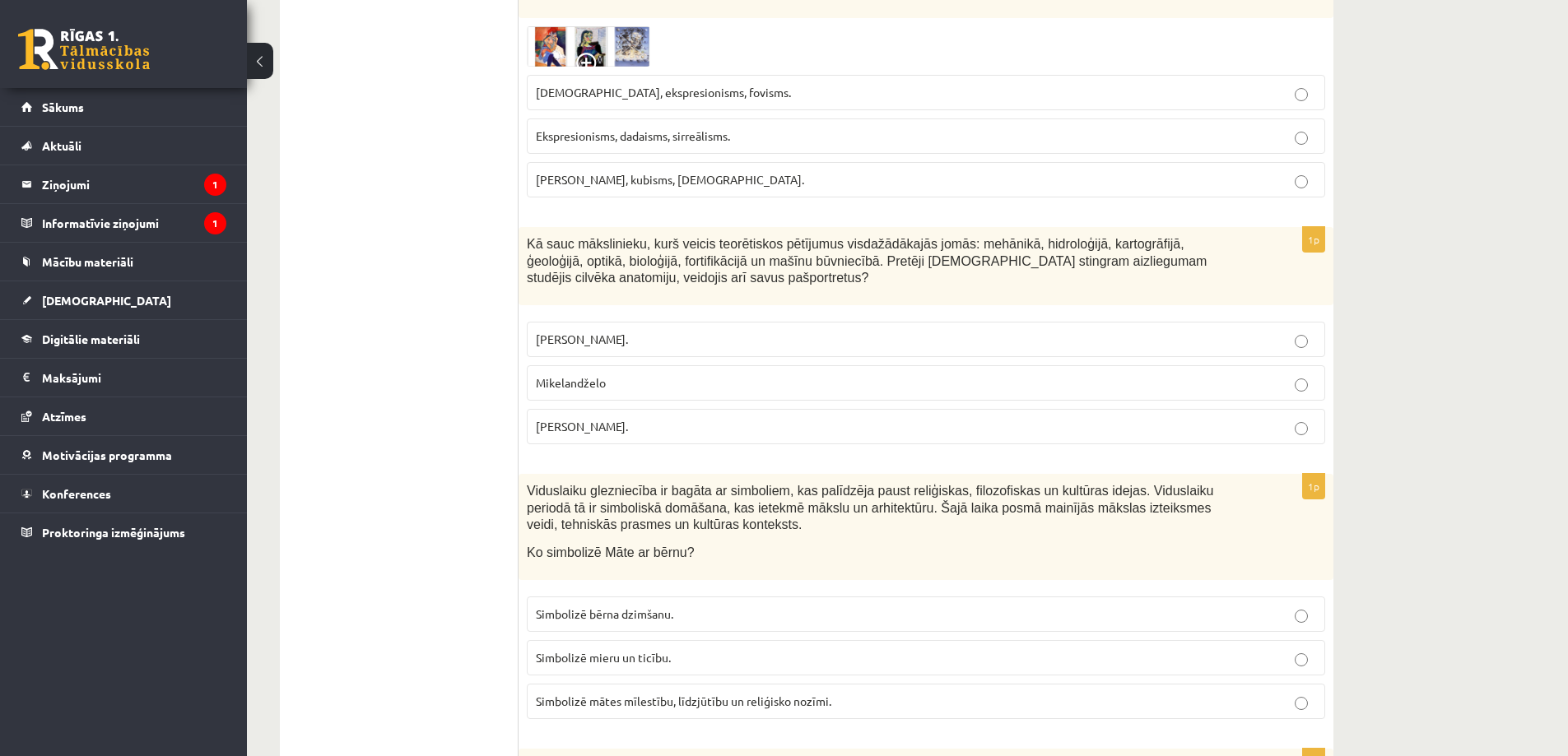
scroll to position [5812, 0]
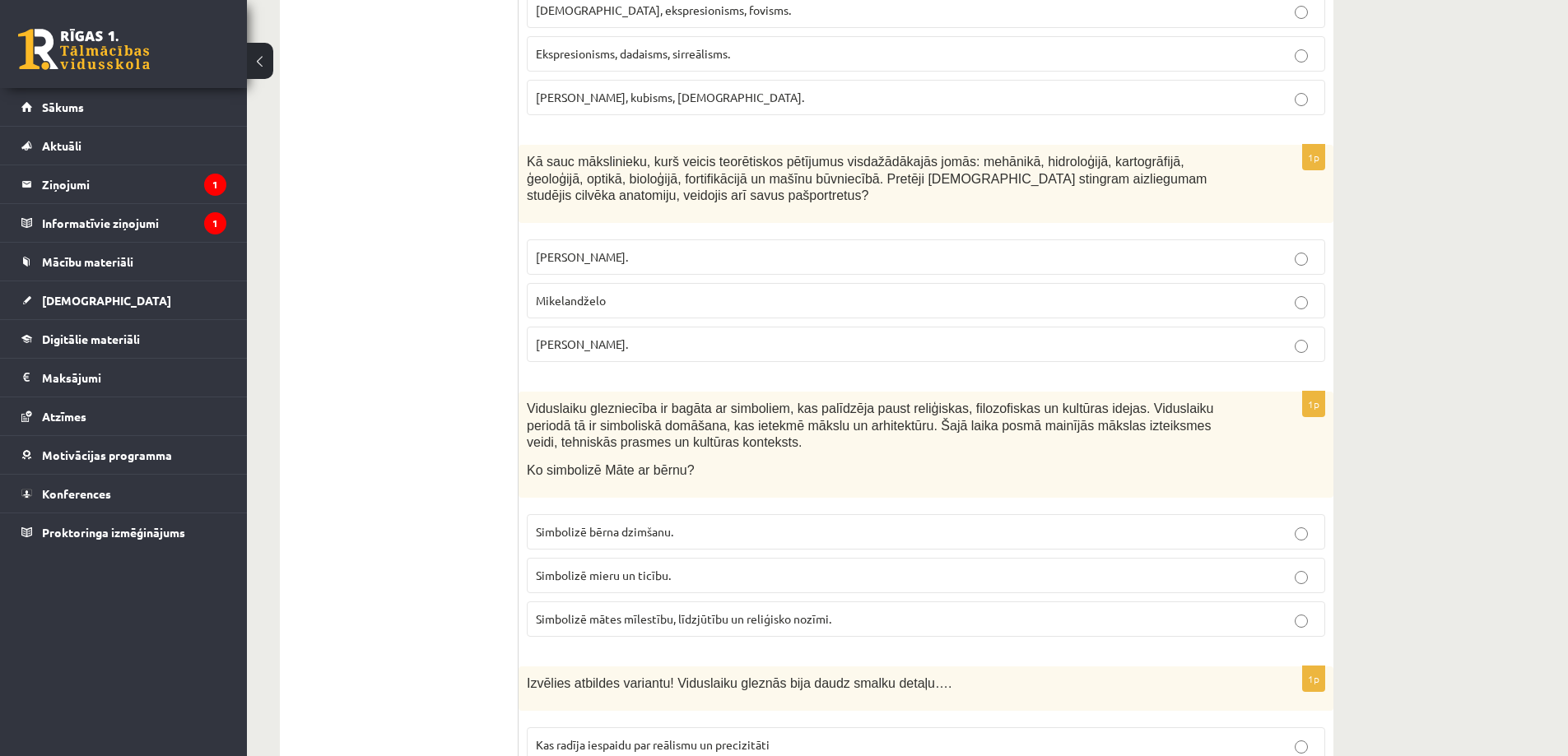
click at [649, 249] on p "Pīters Pauls Rubenss." at bounding box center [925, 258] width 780 height 17
click at [579, 611] on span "Simbolizē mātes mīlestību, līdzjūtību un reliģisko nozīmi." at bounding box center [683, 618] width 295 height 15
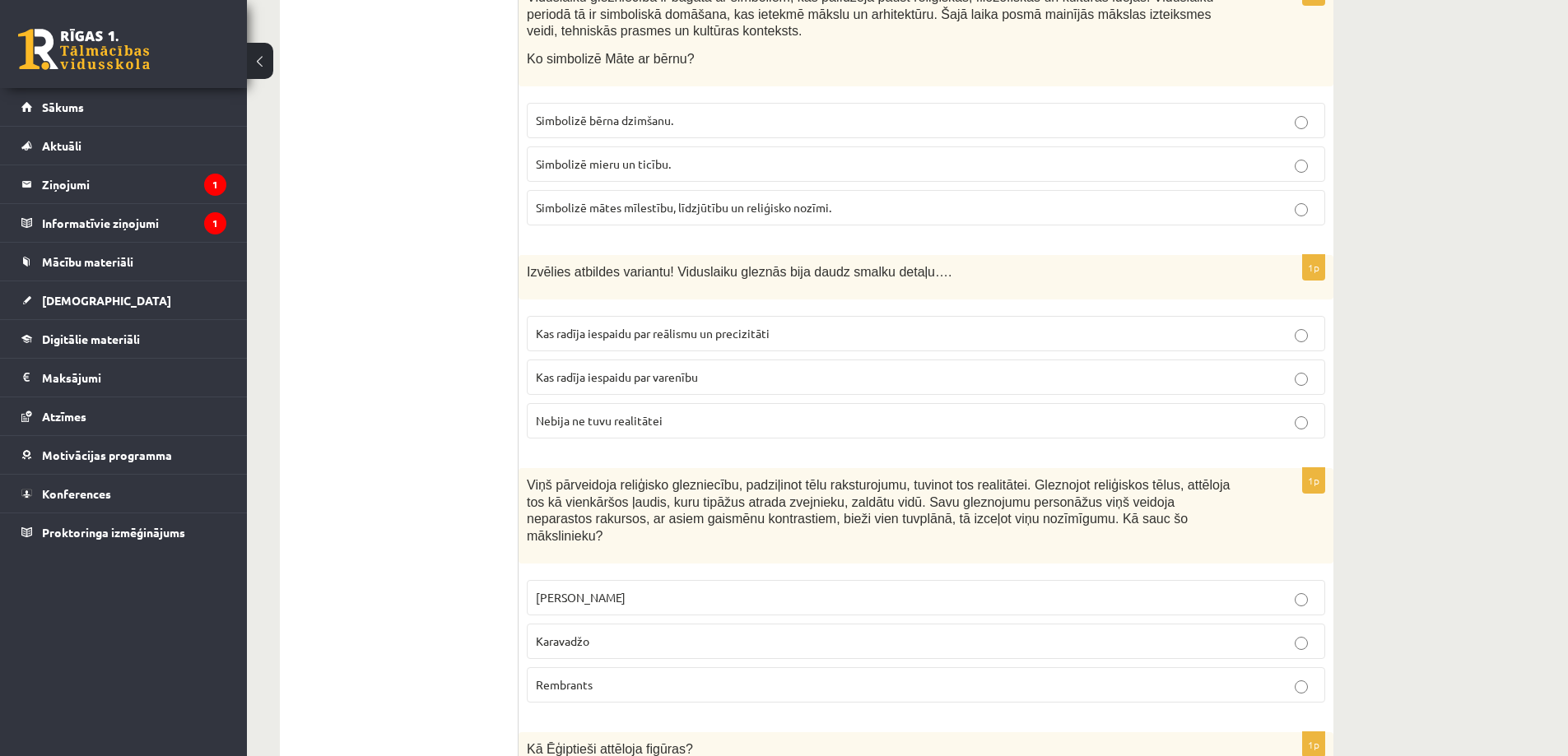
scroll to position [6388, 0]
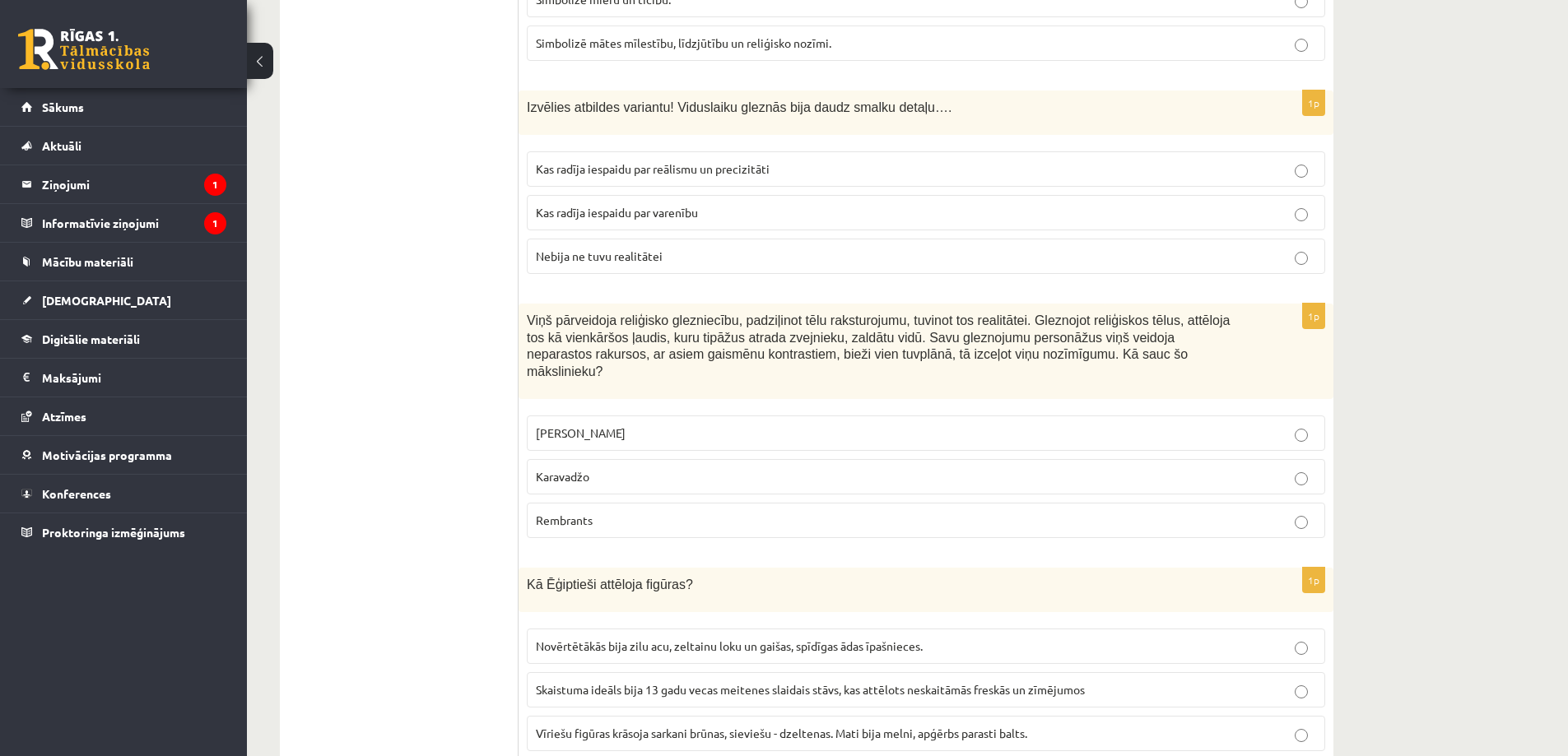
click at [645, 162] on span "Kas radīja iespaidu par reālismu un precizitāti" at bounding box center [653, 168] width 234 height 15
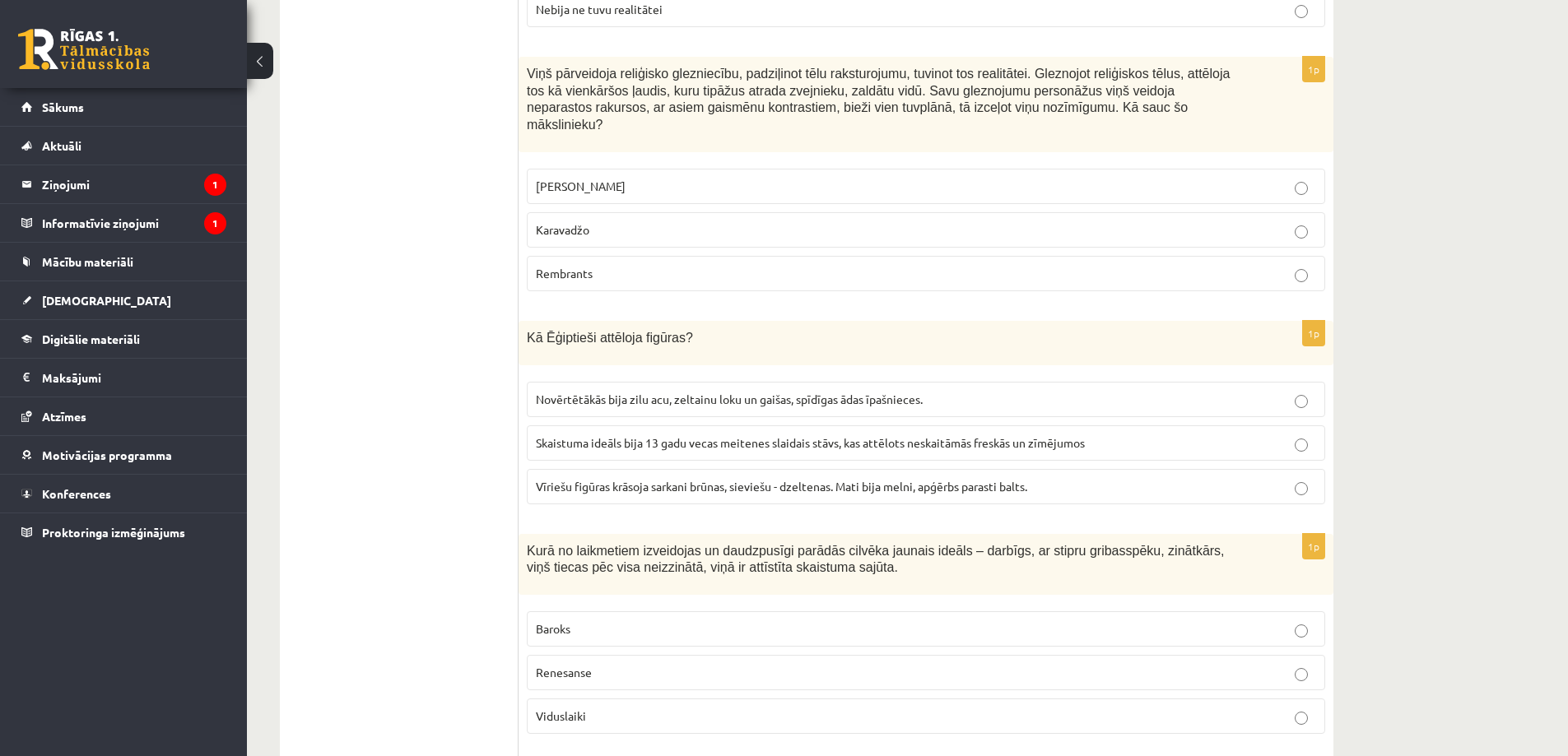
scroll to position [6552, 0]
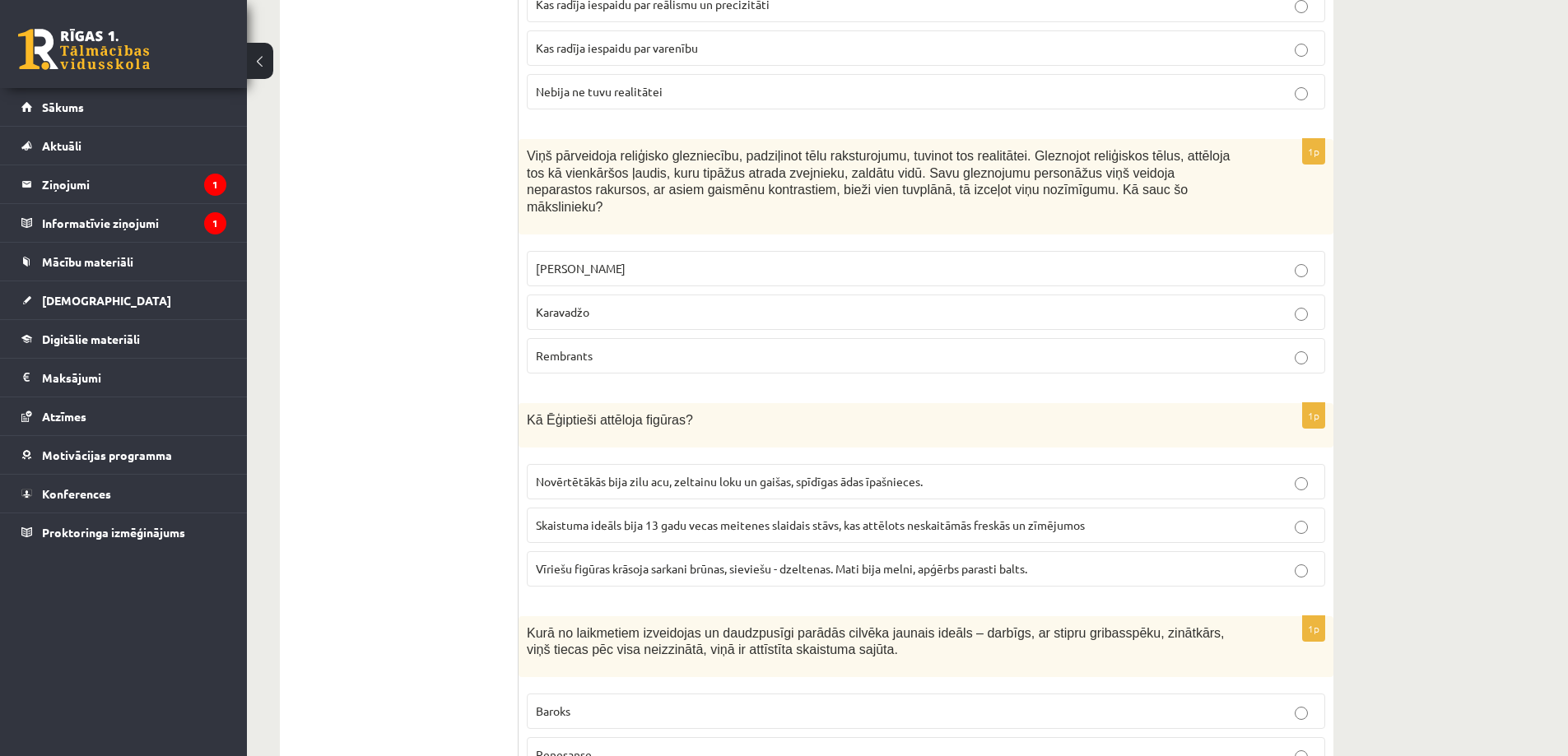
click at [600, 347] on p "Rembrants" at bounding box center [925, 356] width 780 height 17
click at [773, 561] on span "Vīriešu figūras krāsoja sarkani brūnas, sieviešu - dzeltenas. Mati bija melni, …" at bounding box center [781, 568] width 491 height 15
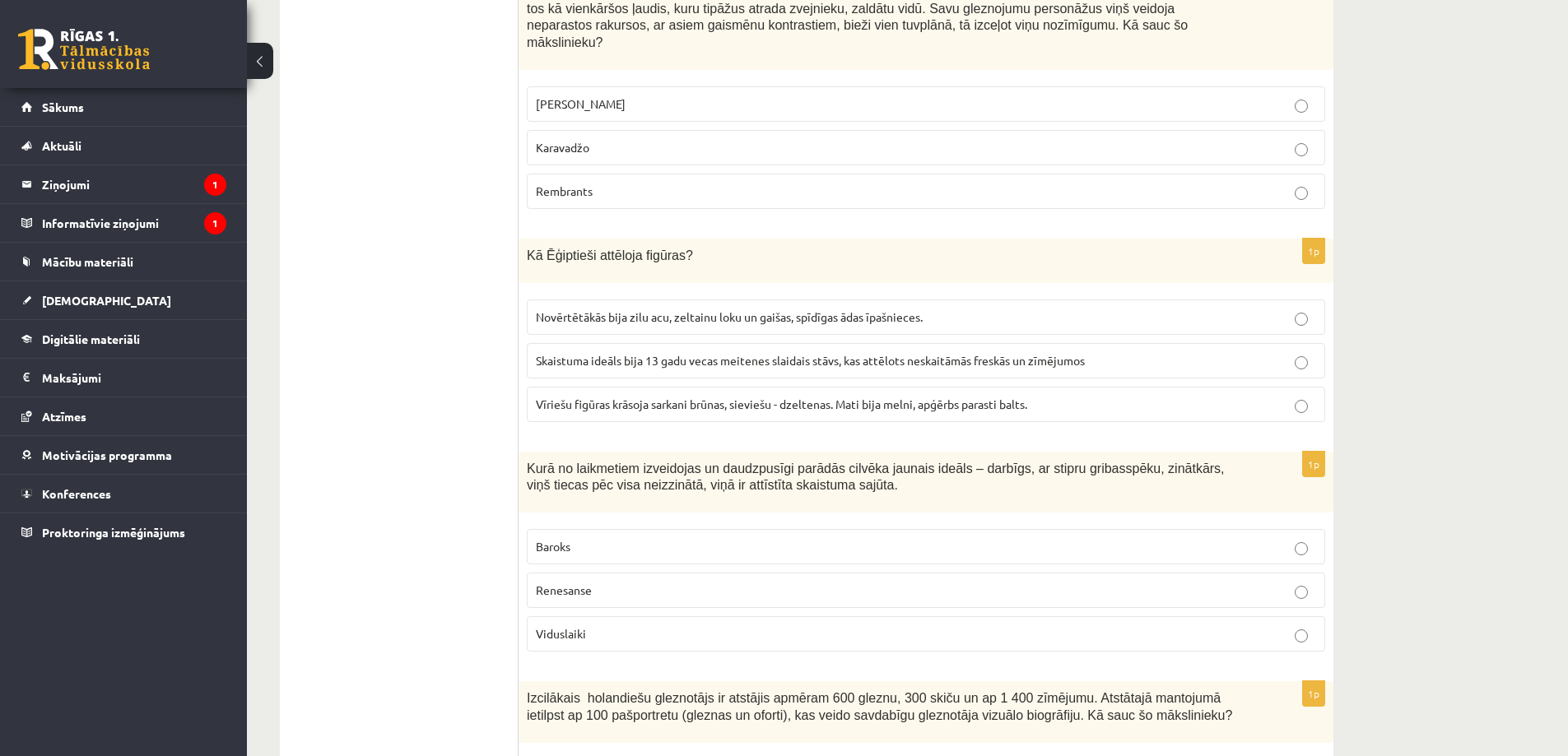
scroll to position [6799, 0]
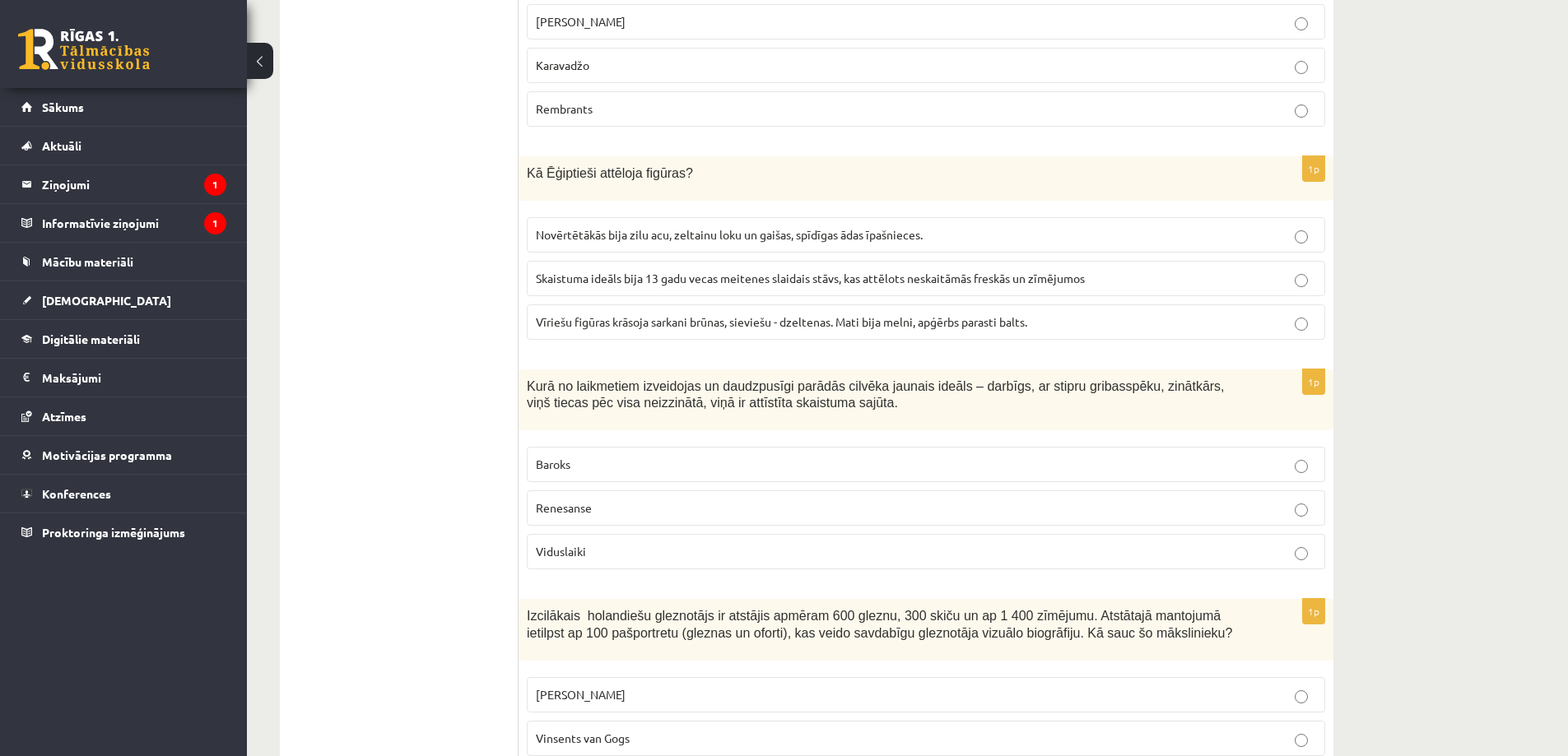
click at [563, 500] on span "Renesanse" at bounding box center [563, 507] width 56 height 15
click at [599, 543] on p "Viduslaiki" at bounding box center [925, 552] width 780 height 17
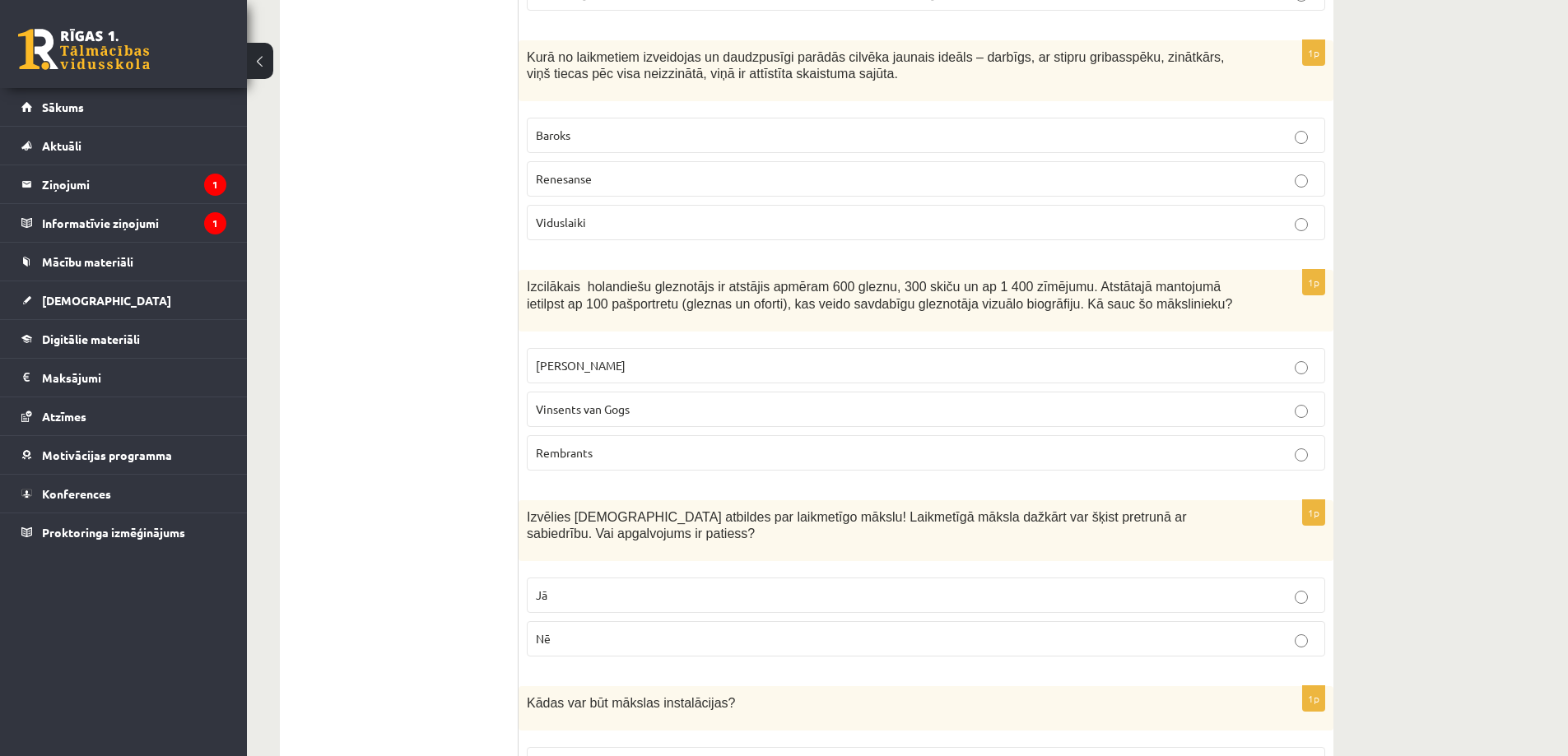
scroll to position [7204, 0]
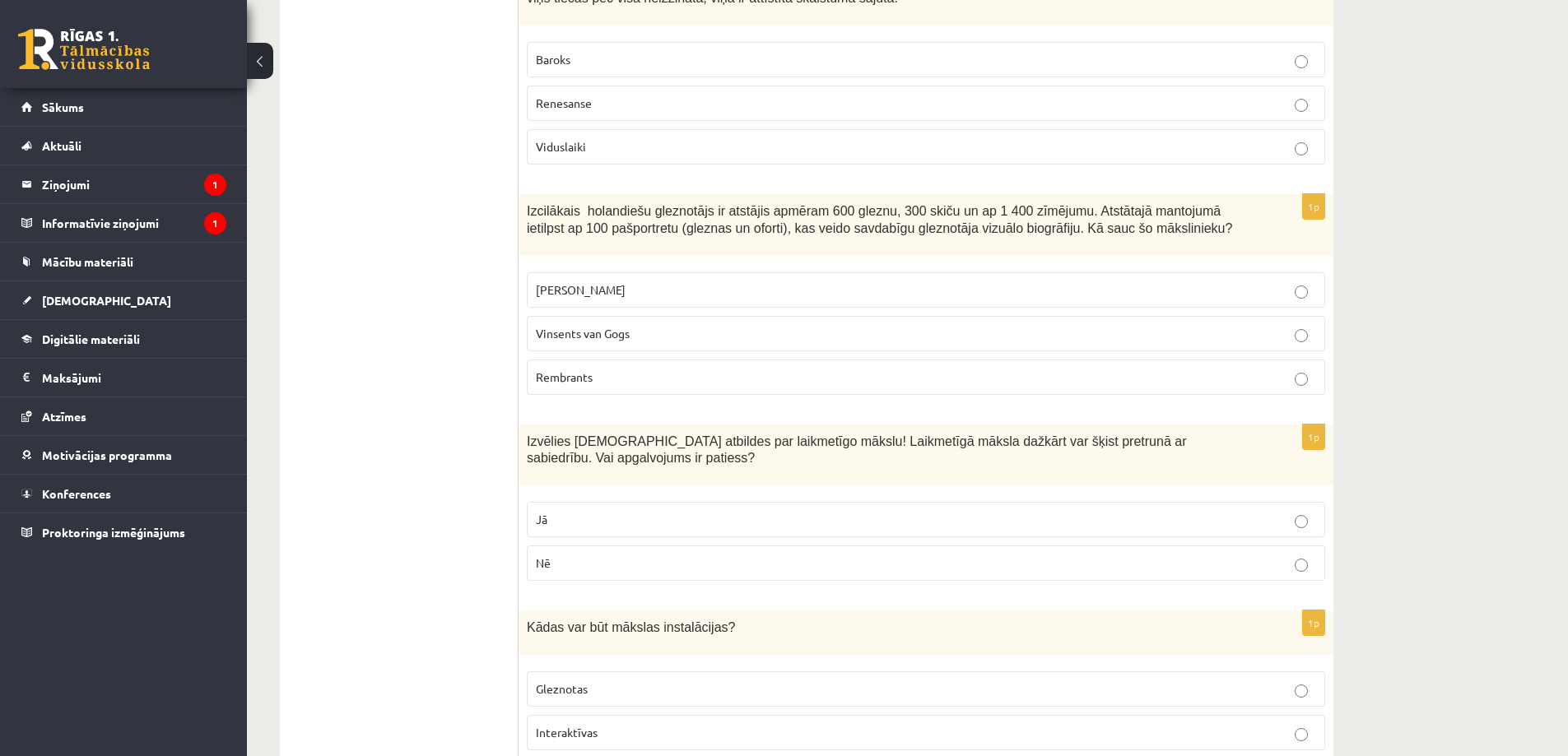
click at [618, 368] on p "Rembrants" at bounding box center [925, 377] width 780 height 17
click at [555, 502] on label "Jā" at bounding box center [926, 519] width 798 height 36
click at [565, 725] on span "Interaktīvas" at bounding box center [566, 732] width 62 height 15
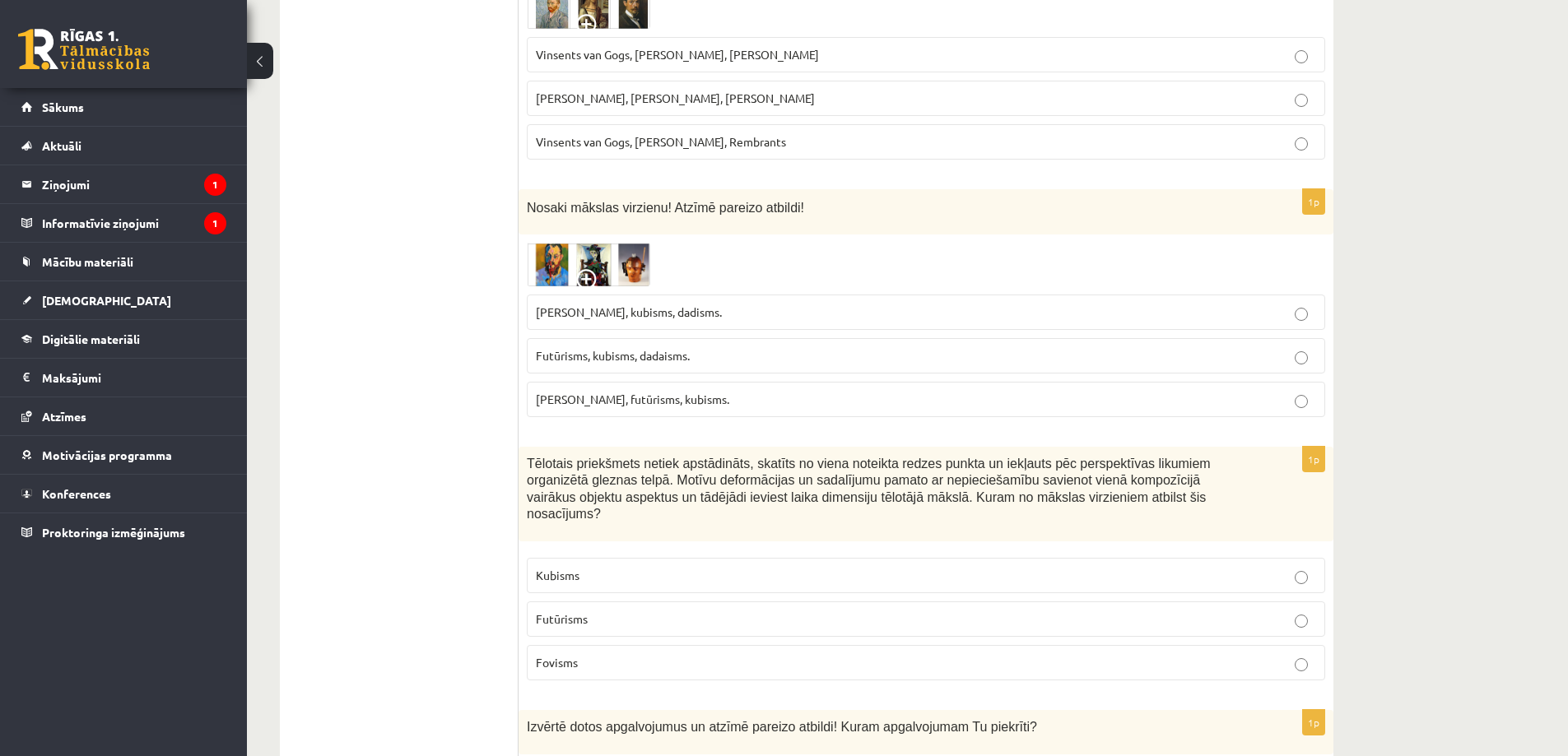
scroll to position [0, 0]
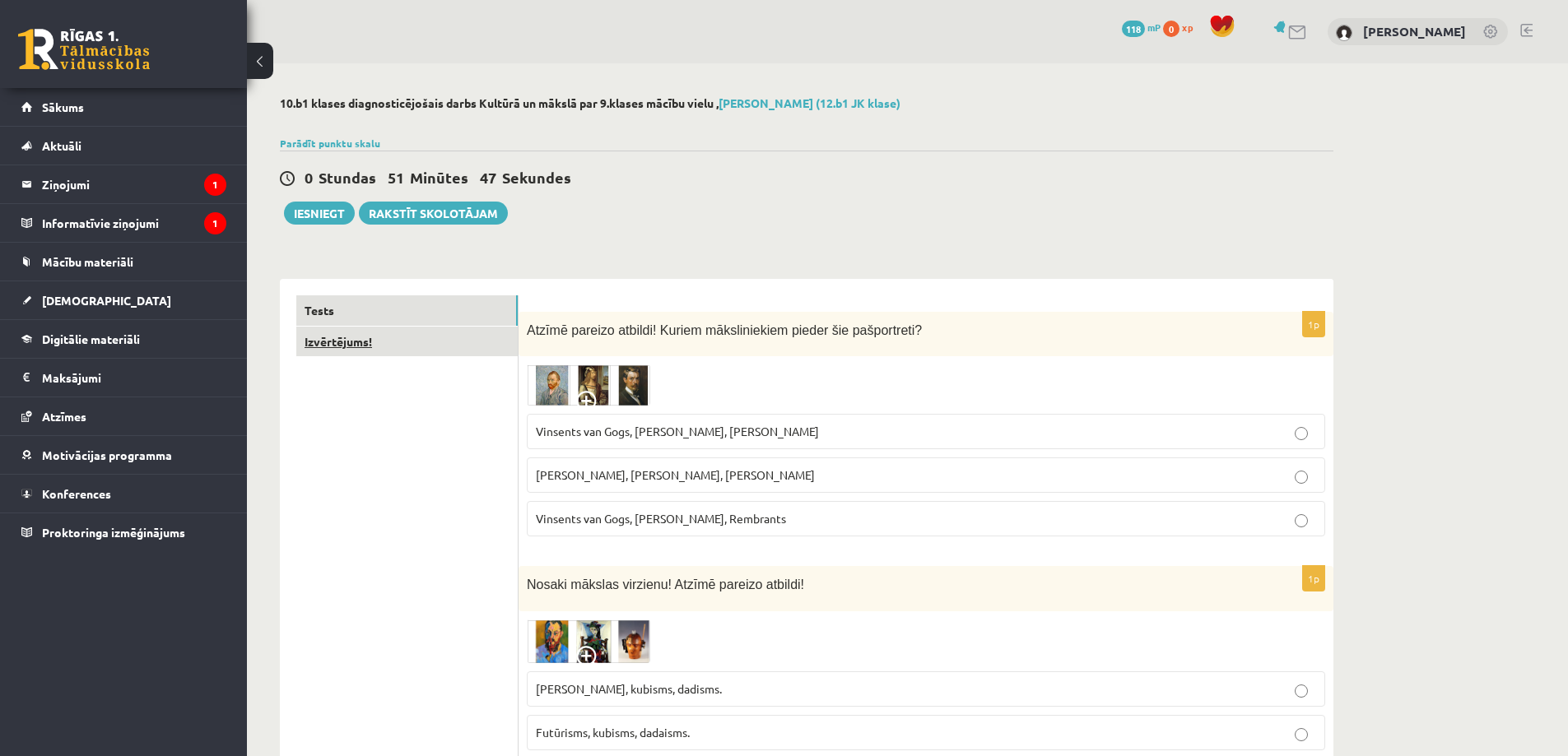
click at [377, 342] on link "Izvērtējums!" at bounding box center [406, 341] width 221 height 31
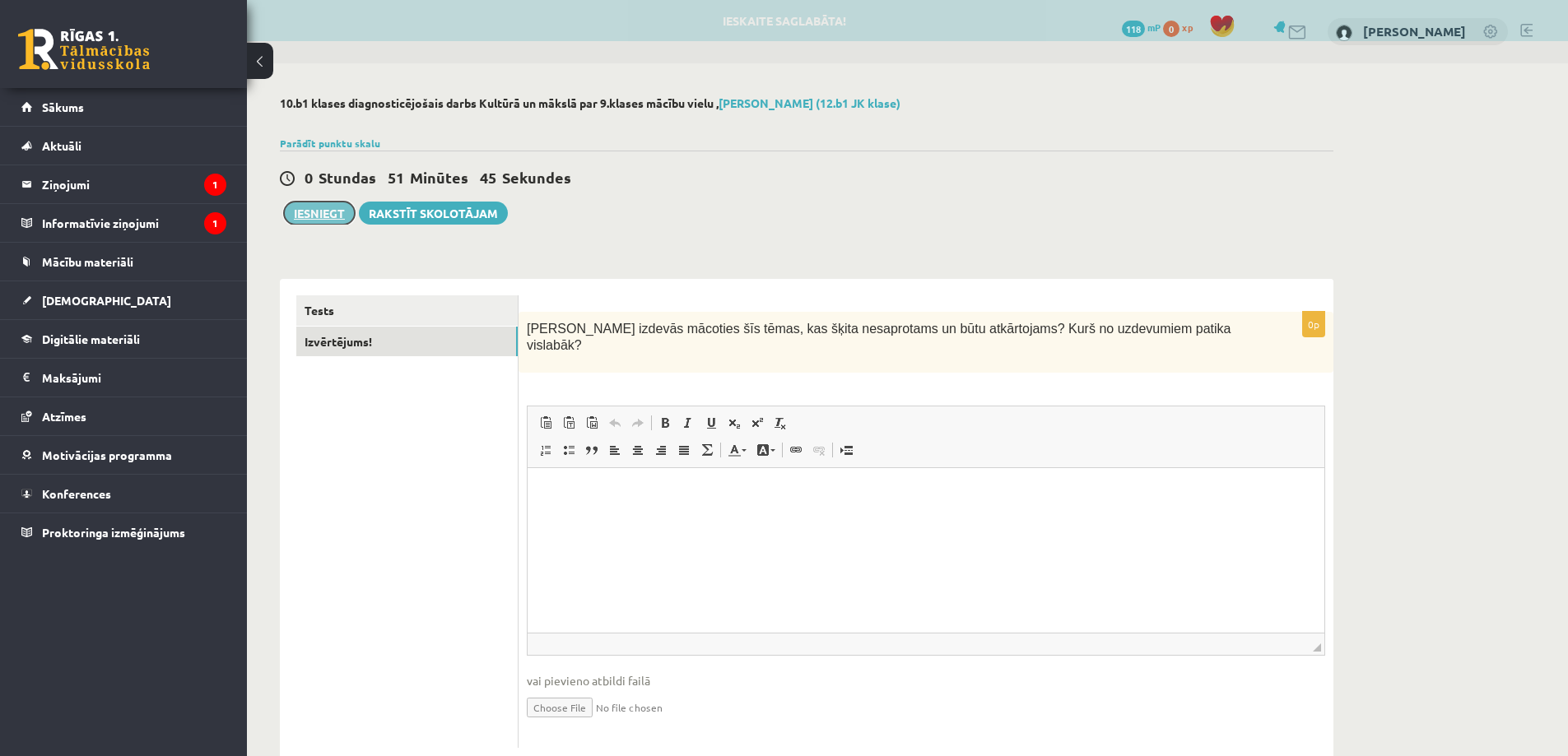
click at [315, 215] on button "Iesniegt" at bounding box center [319, 213] width 71 height 23
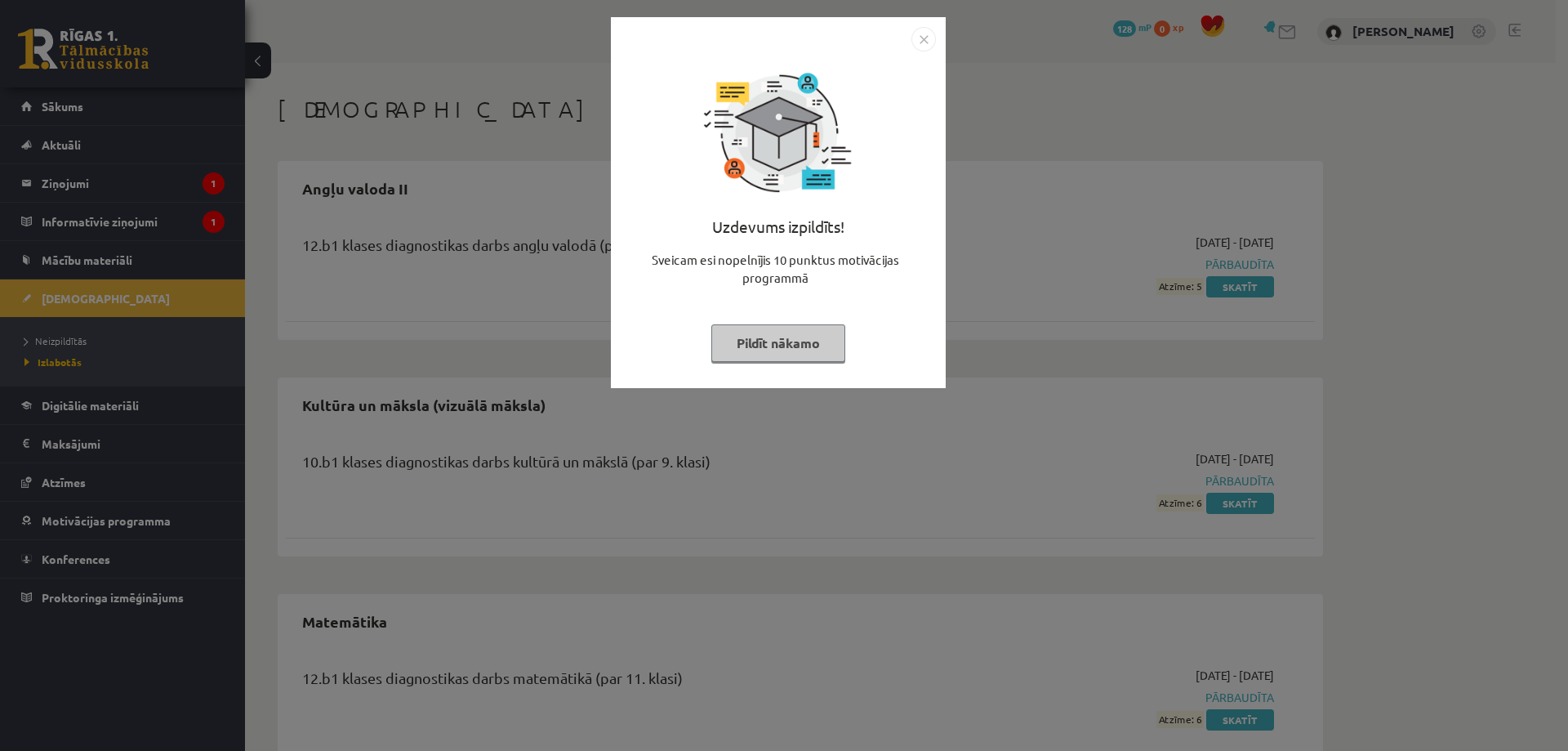
click at [785, 341] on button "Pildīt nākamo" at bounding box center [778, 343] width 134 height 37
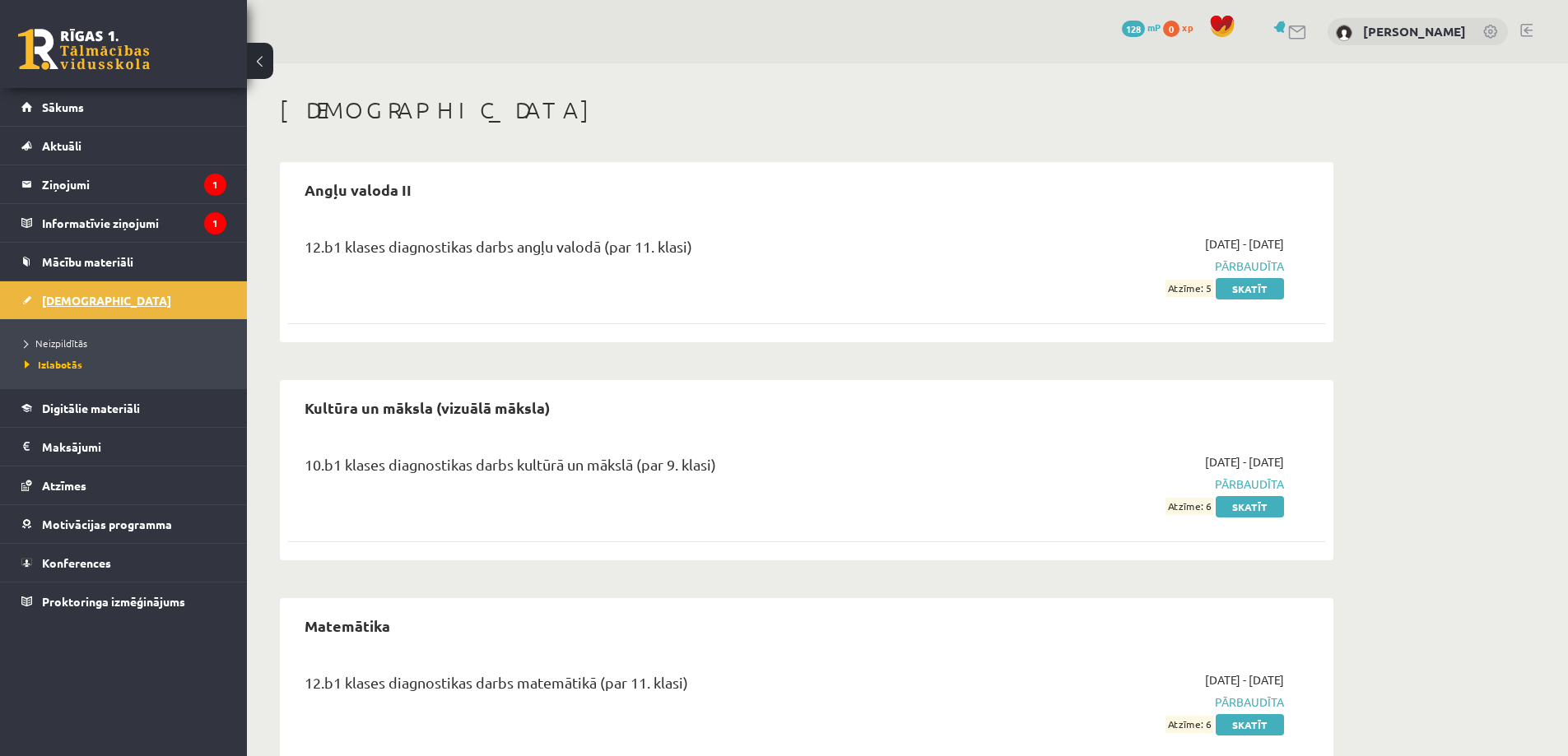
click at [63, 301] on span "[DEMOGRAPHIC_DATA]" at bounding box center [107, 299] width 129 height 15
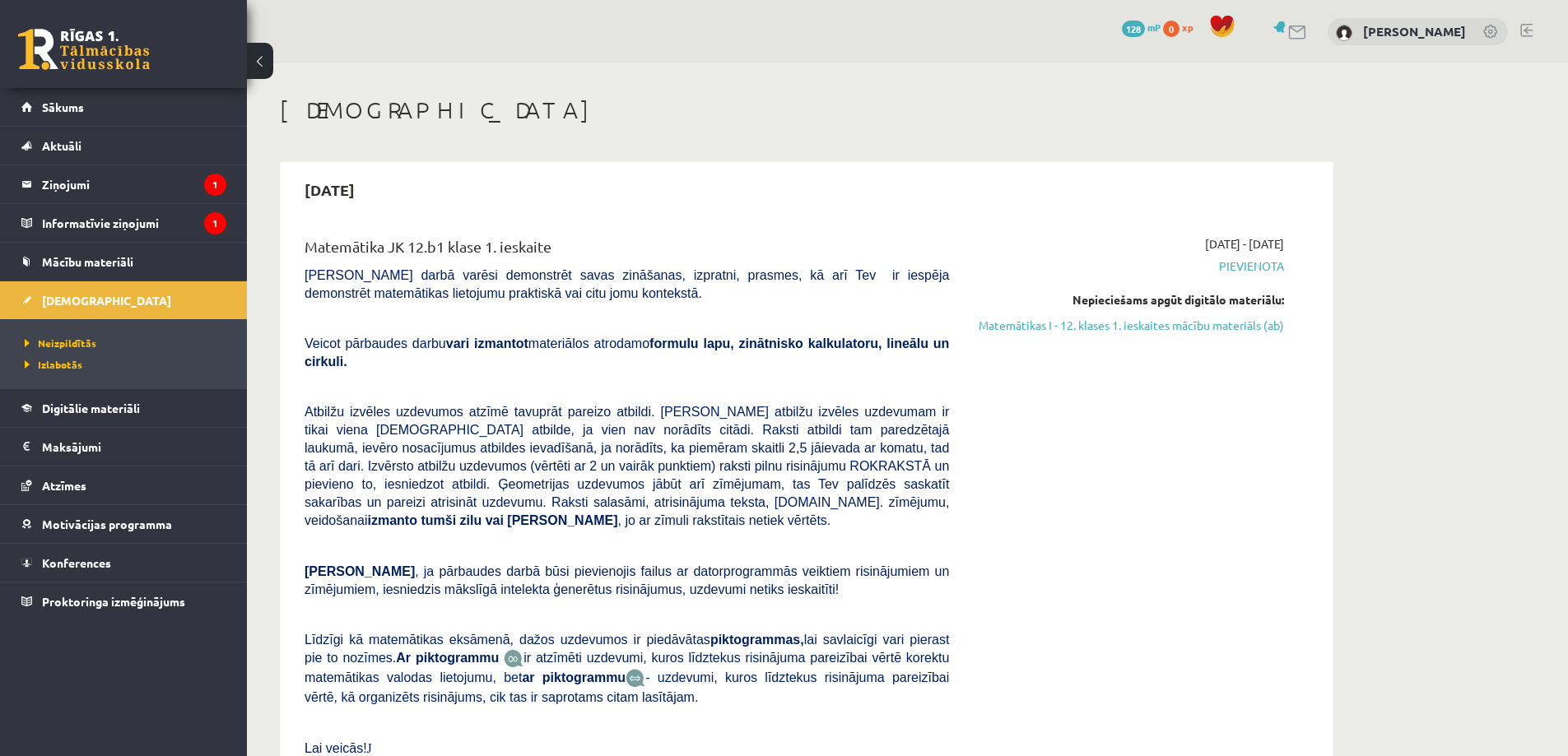
click at [1246, 265] on span "Pievienota" at bounding box center [1129, 266] width 310 height 17
click at [1231, 246] on span "2025-09-01 - 2025-09-15" at bounding box center [1244, 244] width 79 height 17
click at [1234, 299] on div "Nepieciešams apgūt digitālo materiālu:" at bounding box center [1129, 300] width 310 height 17
click at [1206, 326] on link "Matemātikas I - 12. klases 1. ieskaites mācību materiāls (ab)" at bounding box center [1129, 326] width 310 height 17
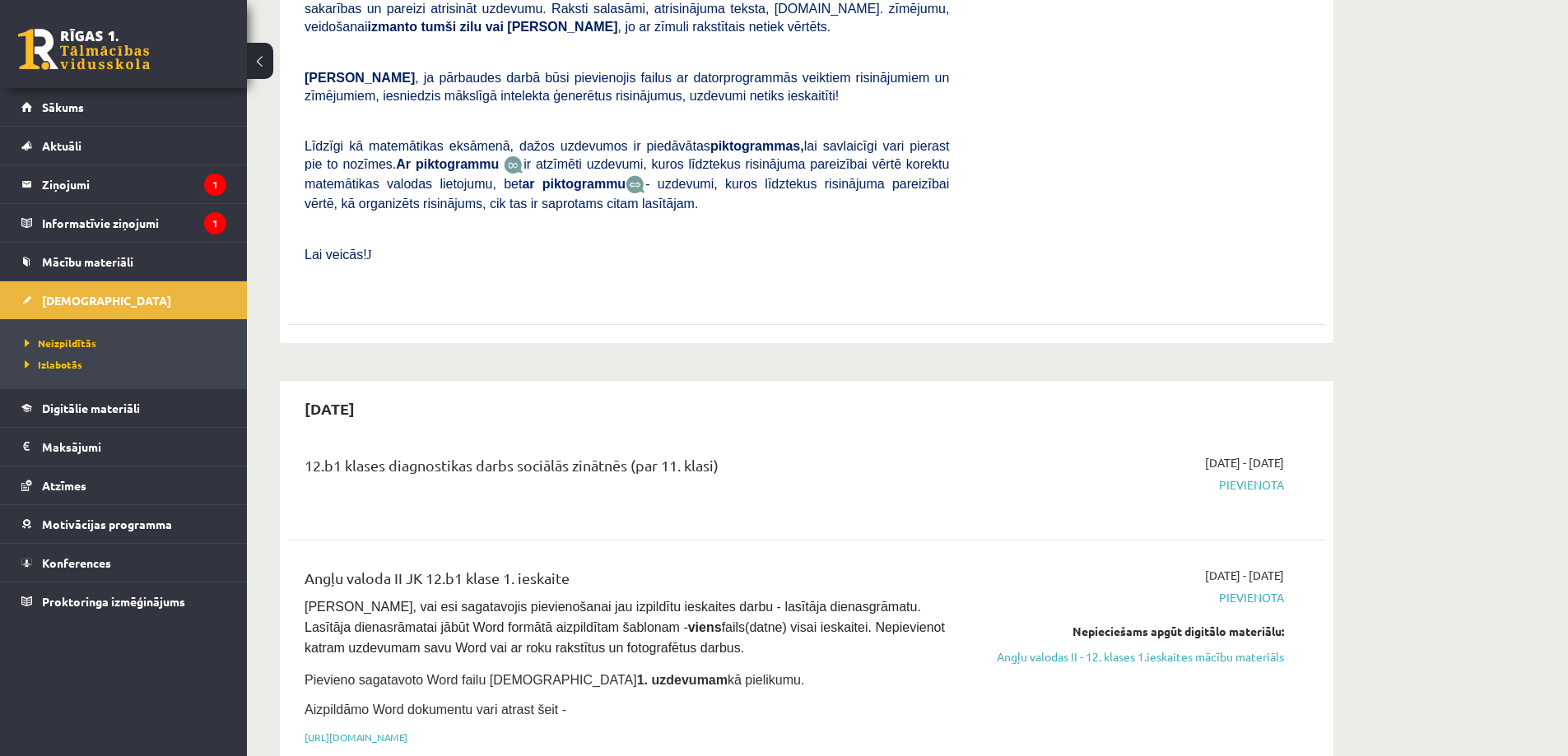
scroll to position [658, 0]
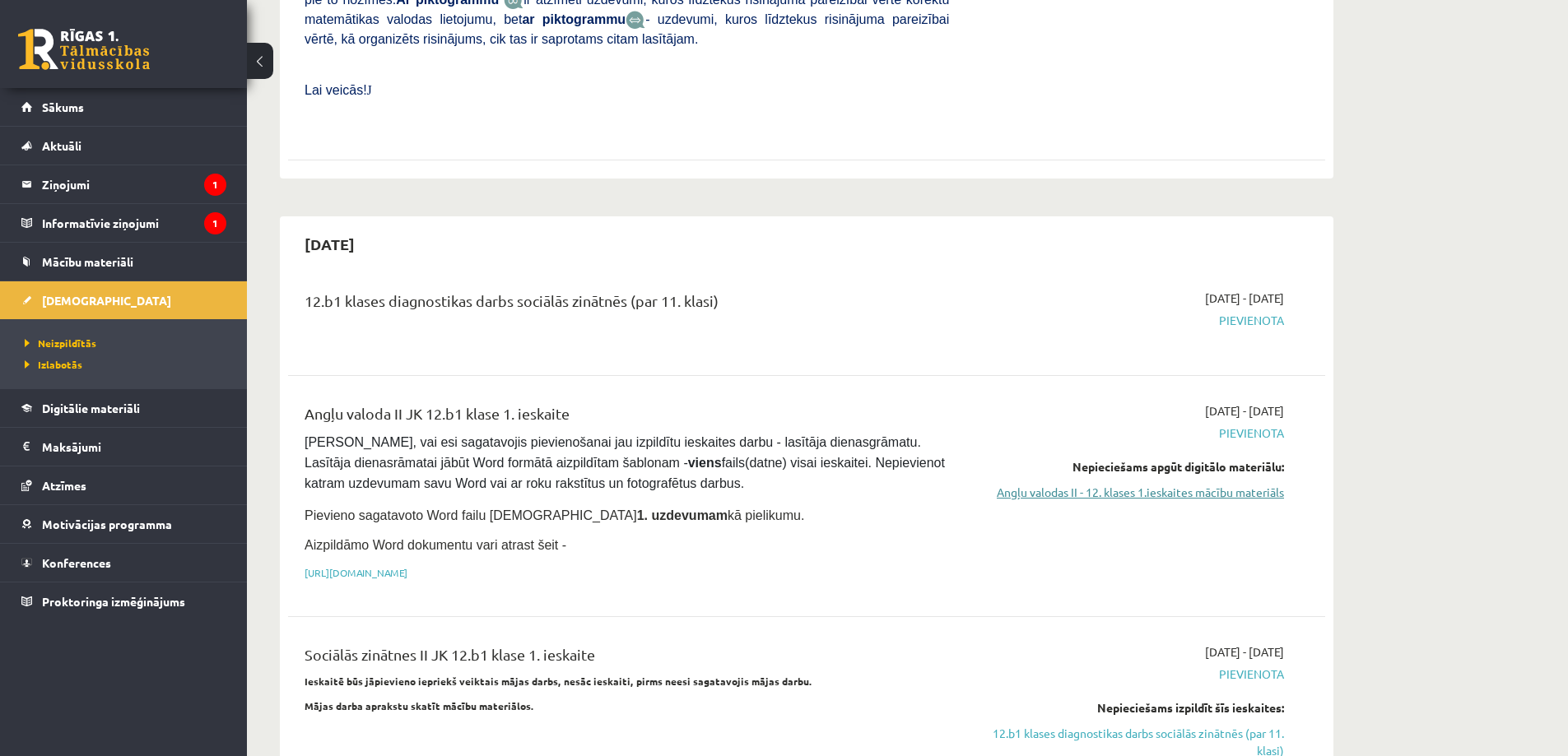
click at [1077, 484] on link "Angļu valodas II - 12. klases 1.ieskaites mācību materiāls" at bounding box center [1129, 492] width 310 height 17
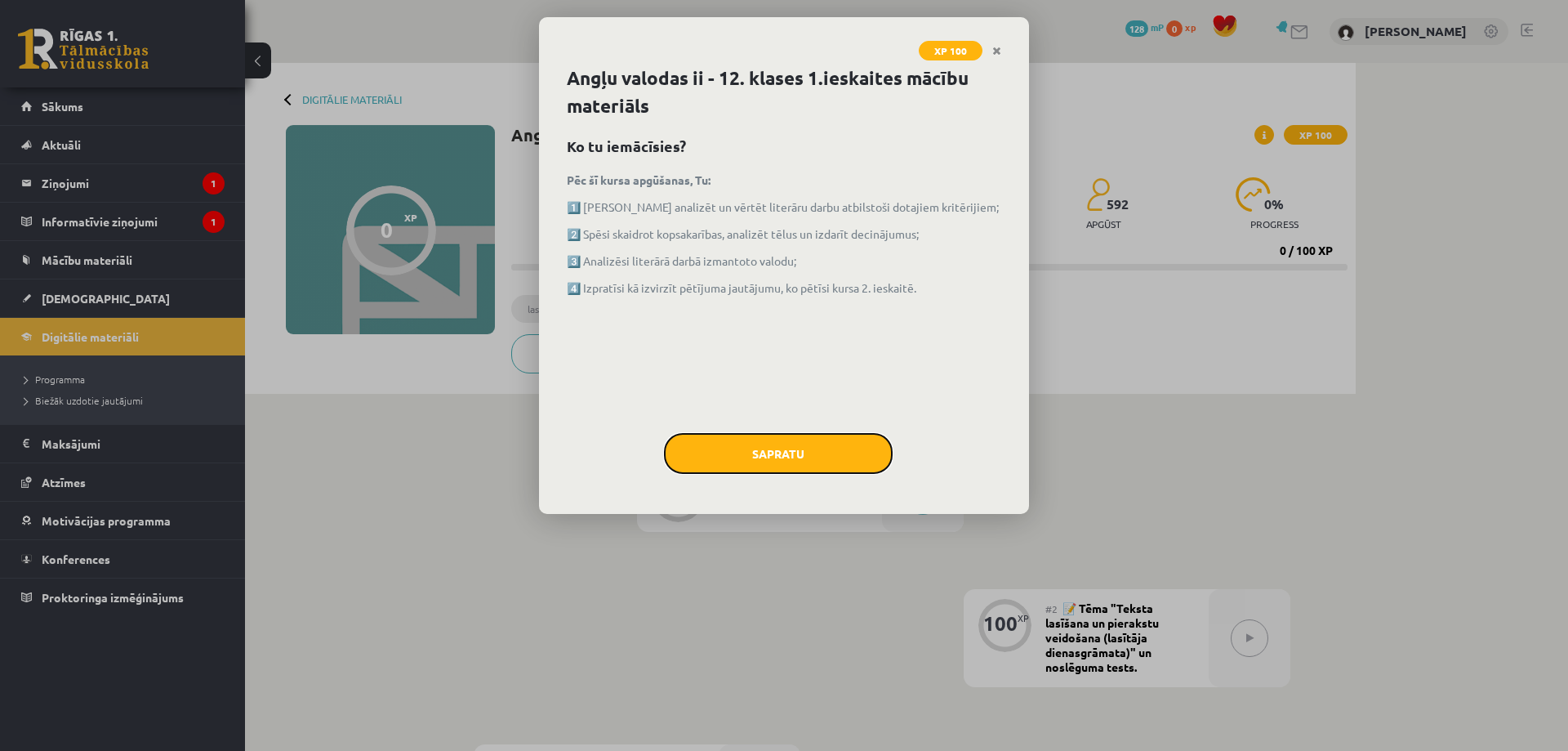
click at [836, 453] on button "Sapratu" at bounding box center [778, 453] width 229 height 41
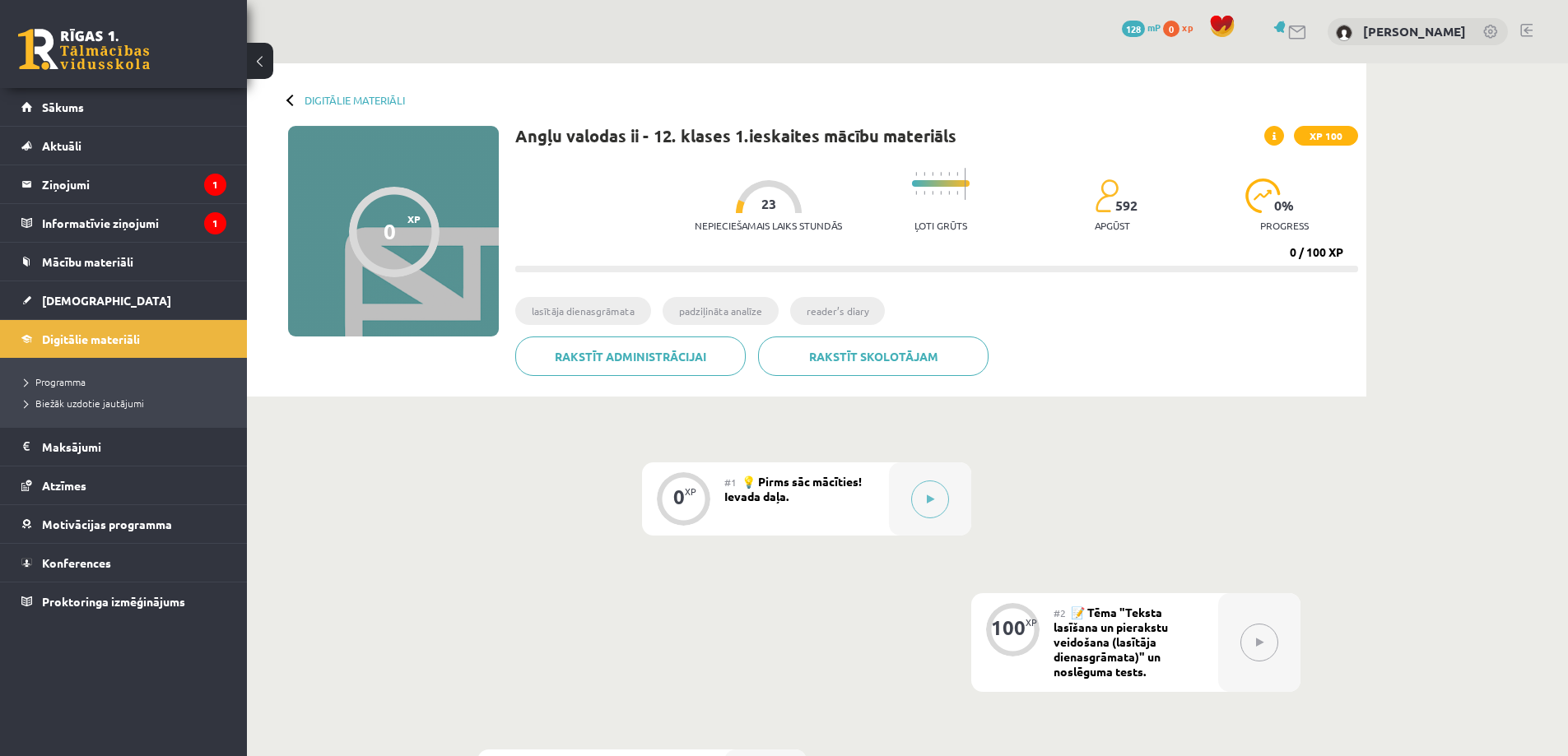
click at [921, 208] on div at bounding box center [941, 186] width 58 height 53
click at [957, 175] on img at bounding box center [957, 174] width 2 height 4
click at [564, 313] on li "lasītāja dienasgrāmata" at bounding box center [583, 311] width 135 height 28
click at [663, 308] on li "padziļināta analīze" at bounding box center [720, 311] width 116 height 28
drag, startPoint x: 947, startPoint y: 199, endPoint x: 955, endPoint y: 200, distance: 8.1
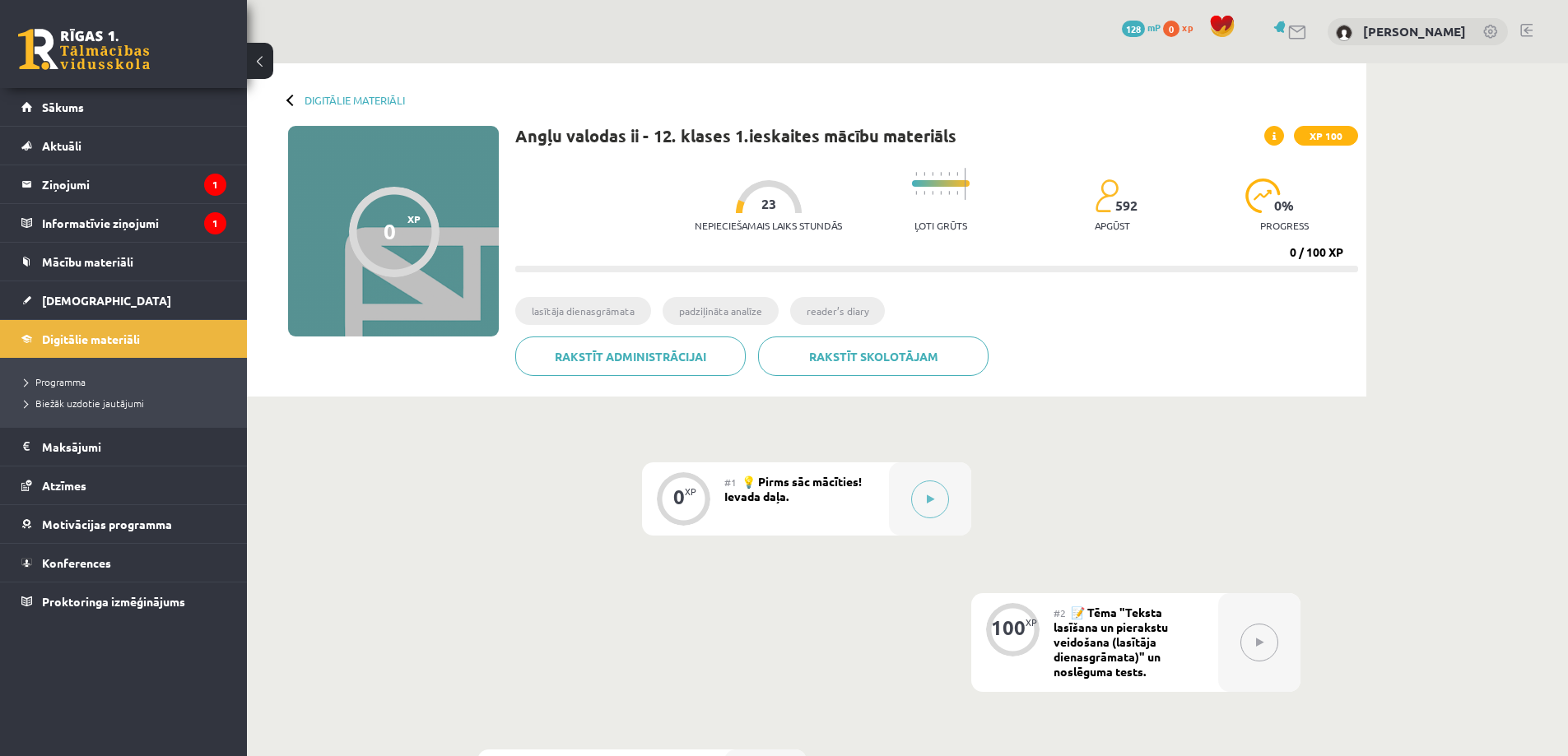
click at [949, 198] on div at bounding box center [941, 186] width 58 height 53
drag, startPoint x: 1328, startPoint y: 219, endPoint x: 1319, endPoint y: 202, distance: 19.2
click at [1326, 219] on div "Nepieciešamais laiks stundās 23 Ļoti grūts 592 apgūst 0 % progress" at bounding box center [1026, 200] width 663 height 81
click at [1274, 137] on span at bounding box center [1274, 135] width 20 height 20
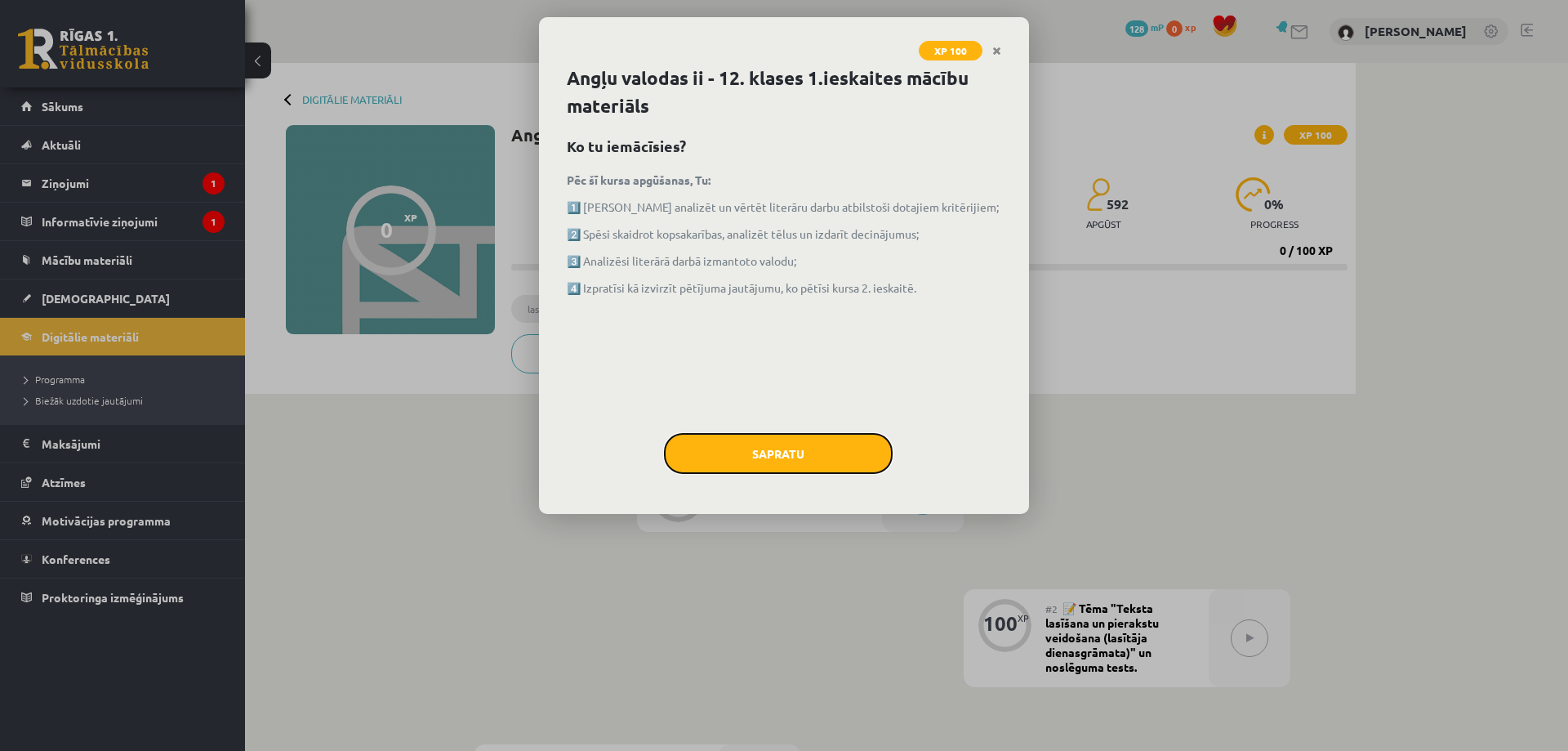
drag, startPoint x: 833, startPoint y: 448, endPoint x: 747, endPoint y: 407, distance: 95.3
click at [832, 449] on button "Sapratu" at bounding box center [778, 453] width 229 height 41
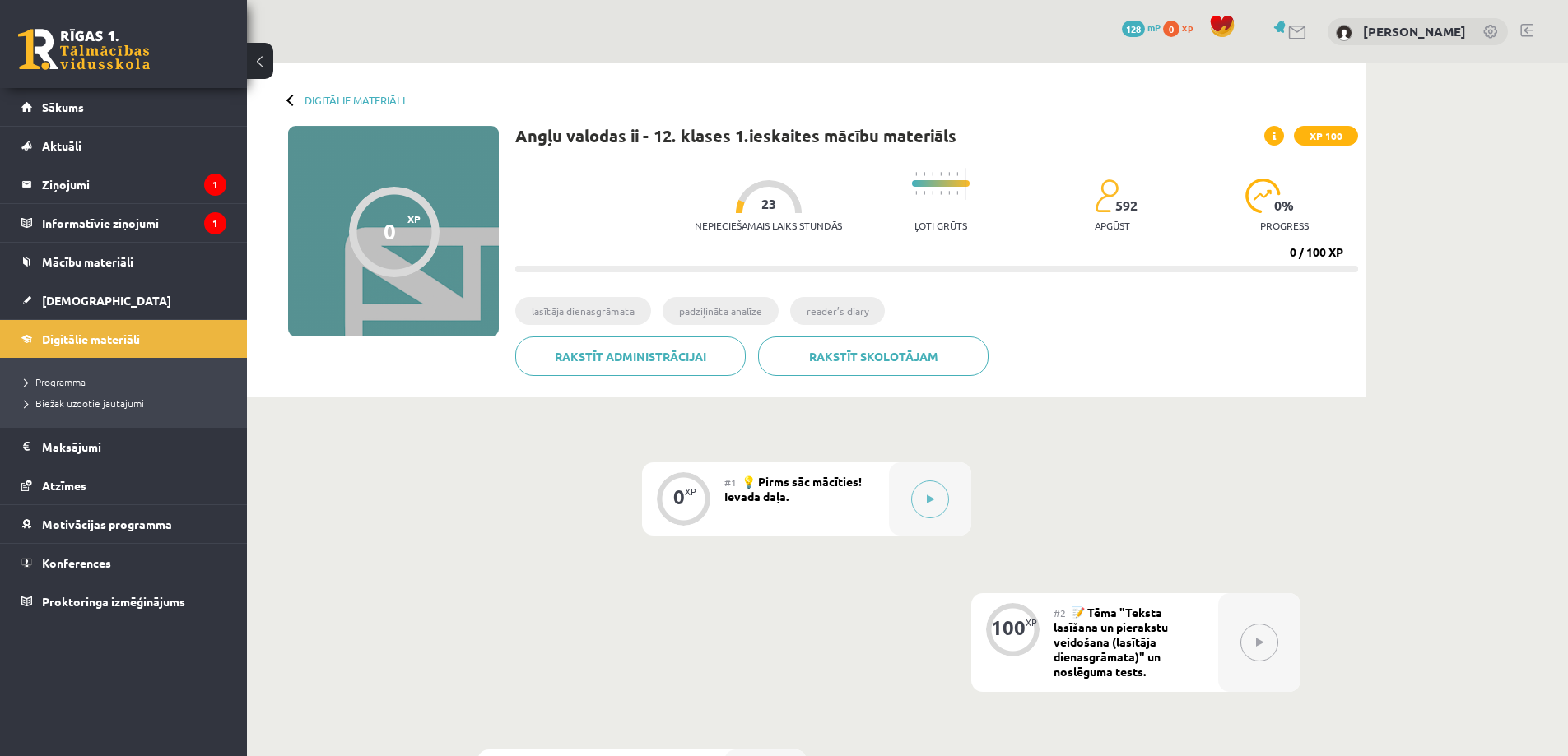
click at [425, 241] on div at bounding box center [394, 232] width 91 height 91
drag, startPoint x: 704, startPoint y: 306, endPoint x: 782, endPoint y: 325, distance: 80.3
click at [704, 307] on li "padziļināta analīze" at bounding box center [720, 311] width 116 height 28
click at [936, 498] on button at bounding box center [929, 498] width 38 height 38
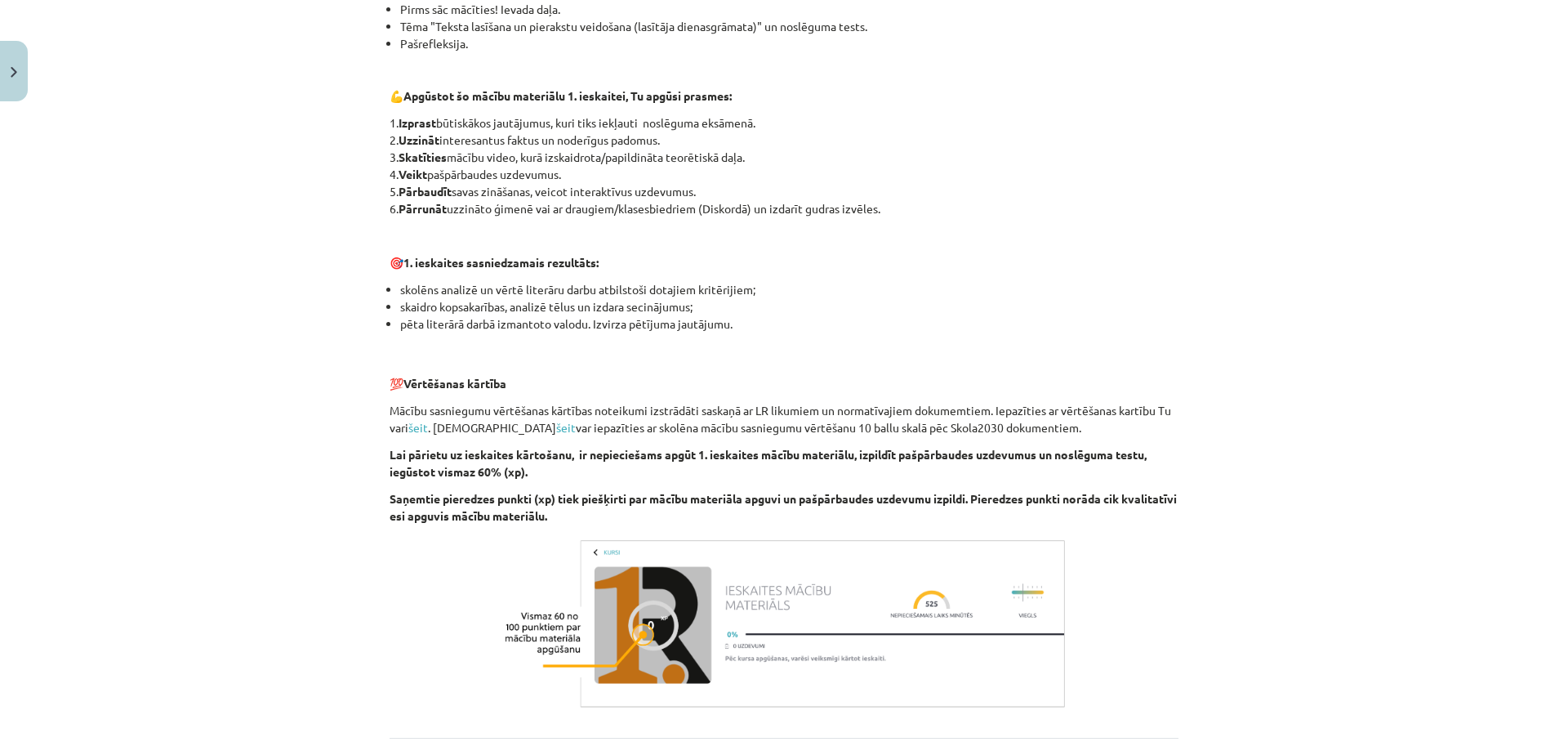
scroll to position [970, 0]
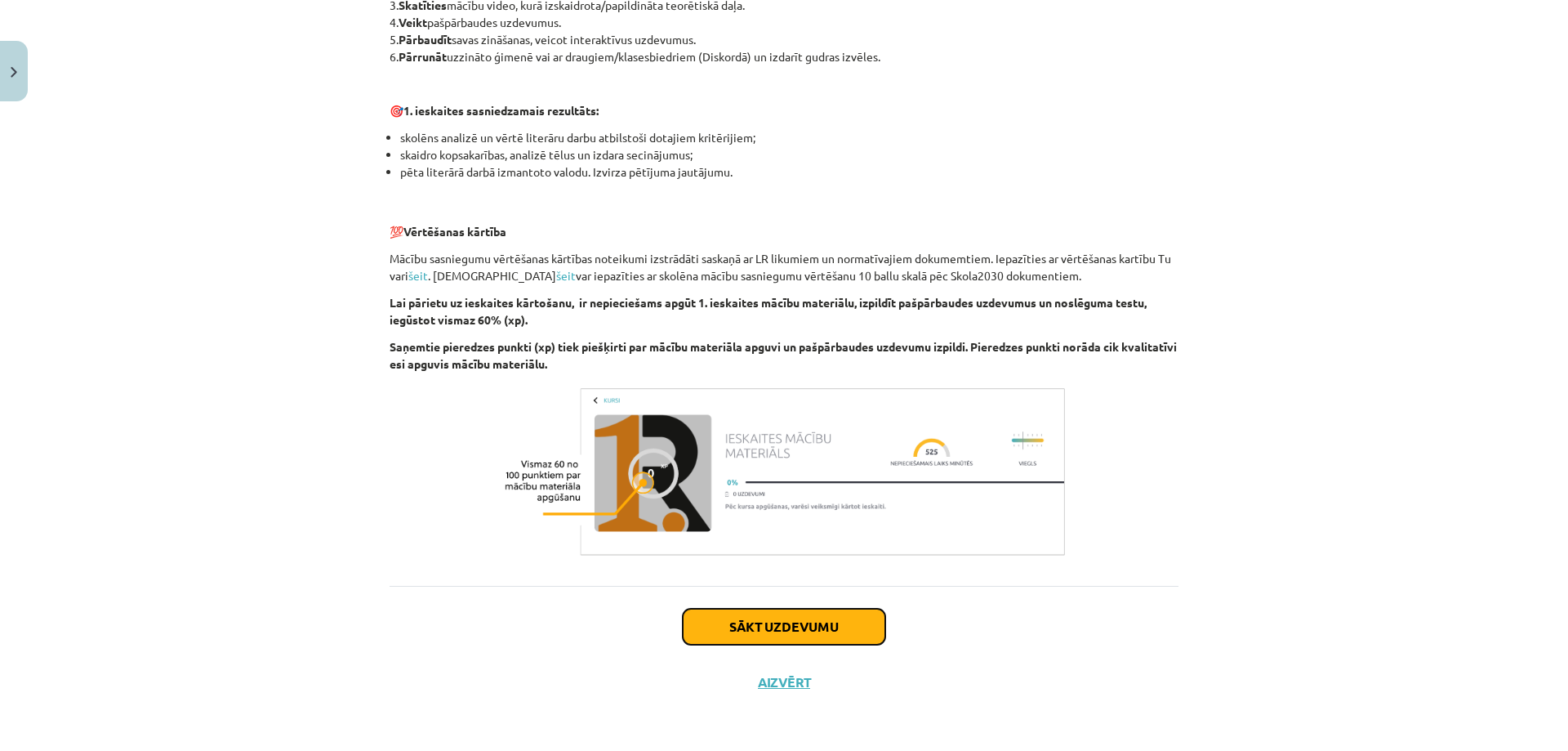
click at [748, 624] on button "Sākt uzdevumu" at bounding box center [784, 626] width 203 height 36
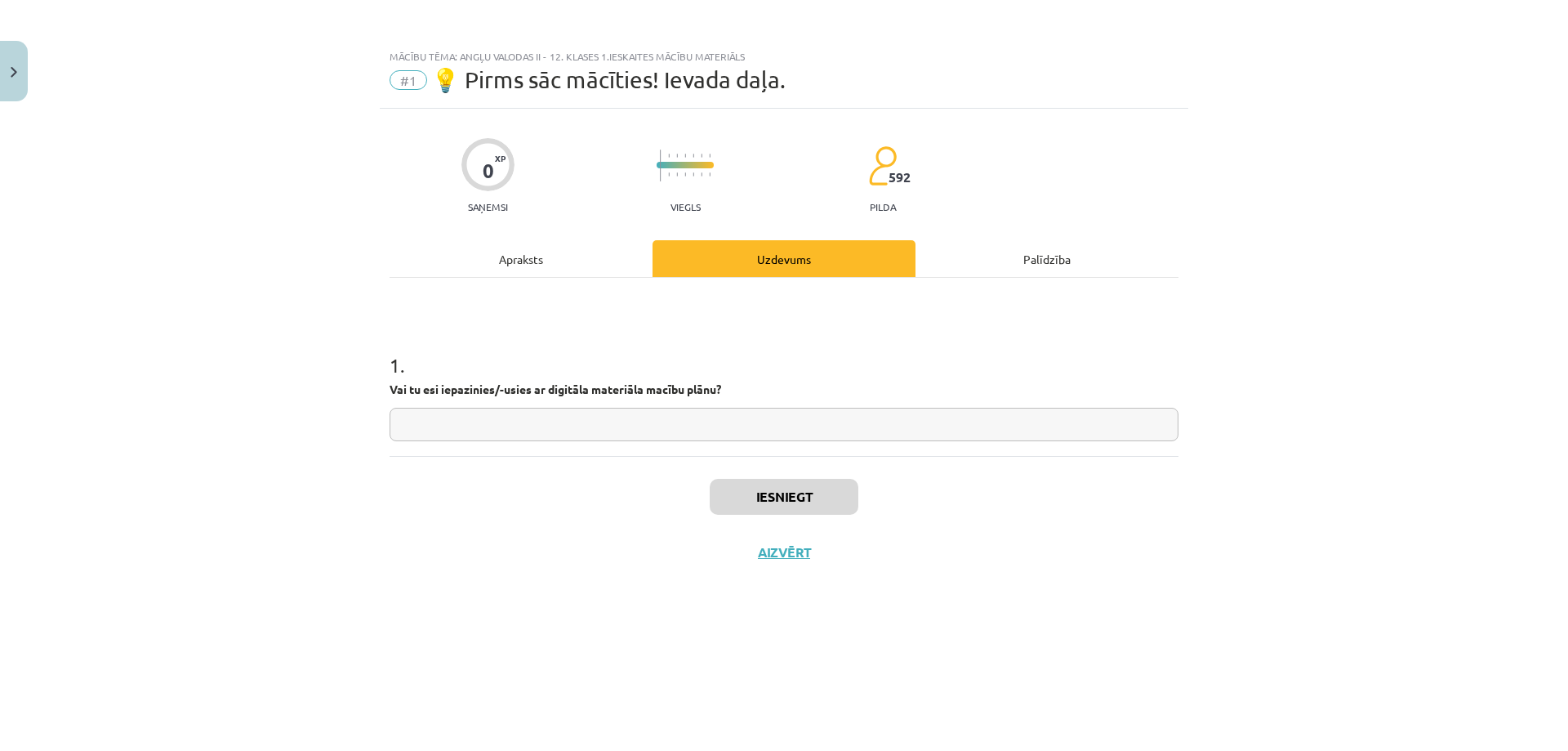
click at [477, 424] on input "text" at bounding box center [784, 424] width 789 height 34
click at [878, 174] on img at bounding box center [882, 166] width 29 height 41
click at [700, 171] on div at bounding box center [686, 174] width 57 height 12
click at [803, 552] on button "Aizvērt" at bounding box center [784, 552] width 62 height 16
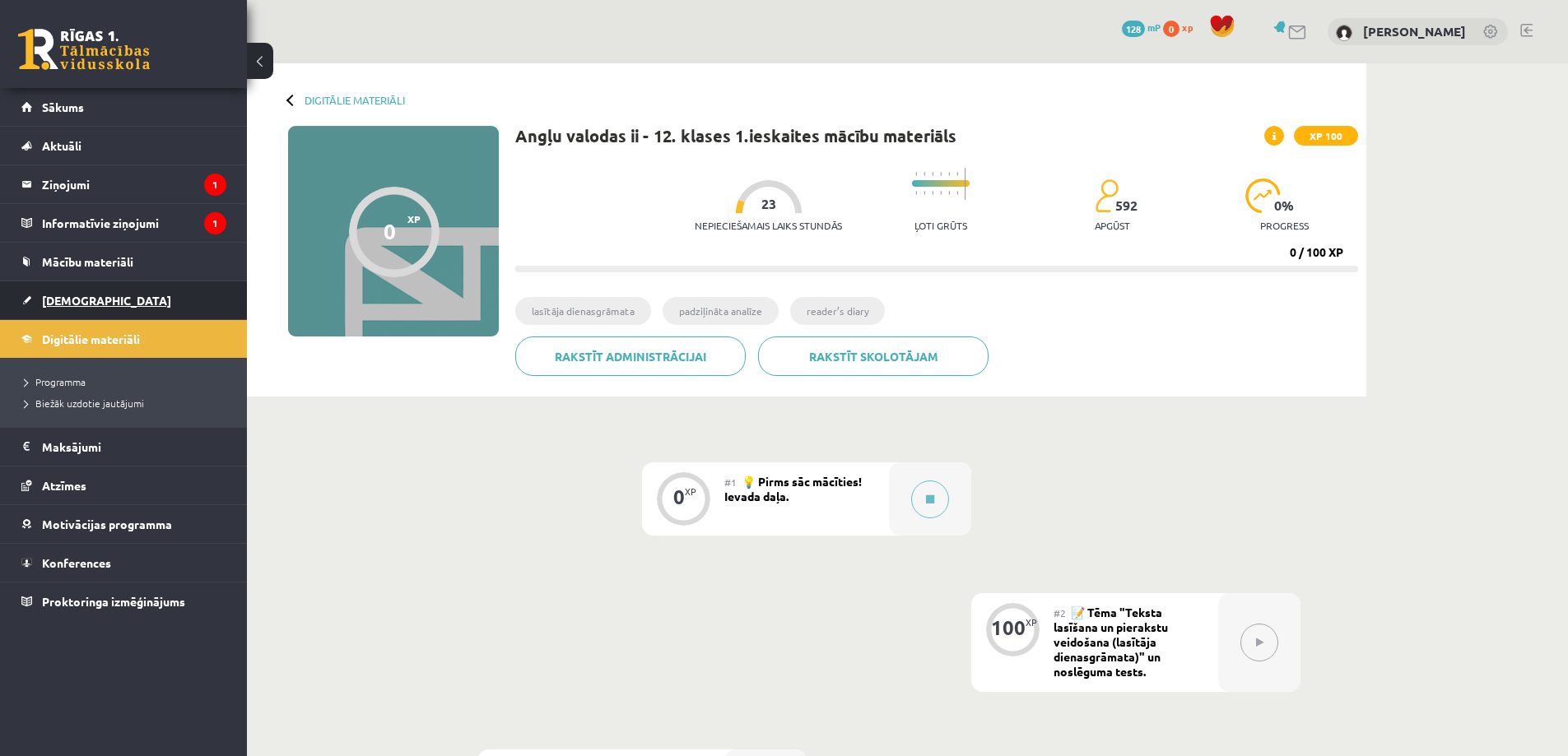
click at [83, 297] on span "[DEMOGRAPHIC_DATA]" at bounding box center [107, 299] width 129 height 15
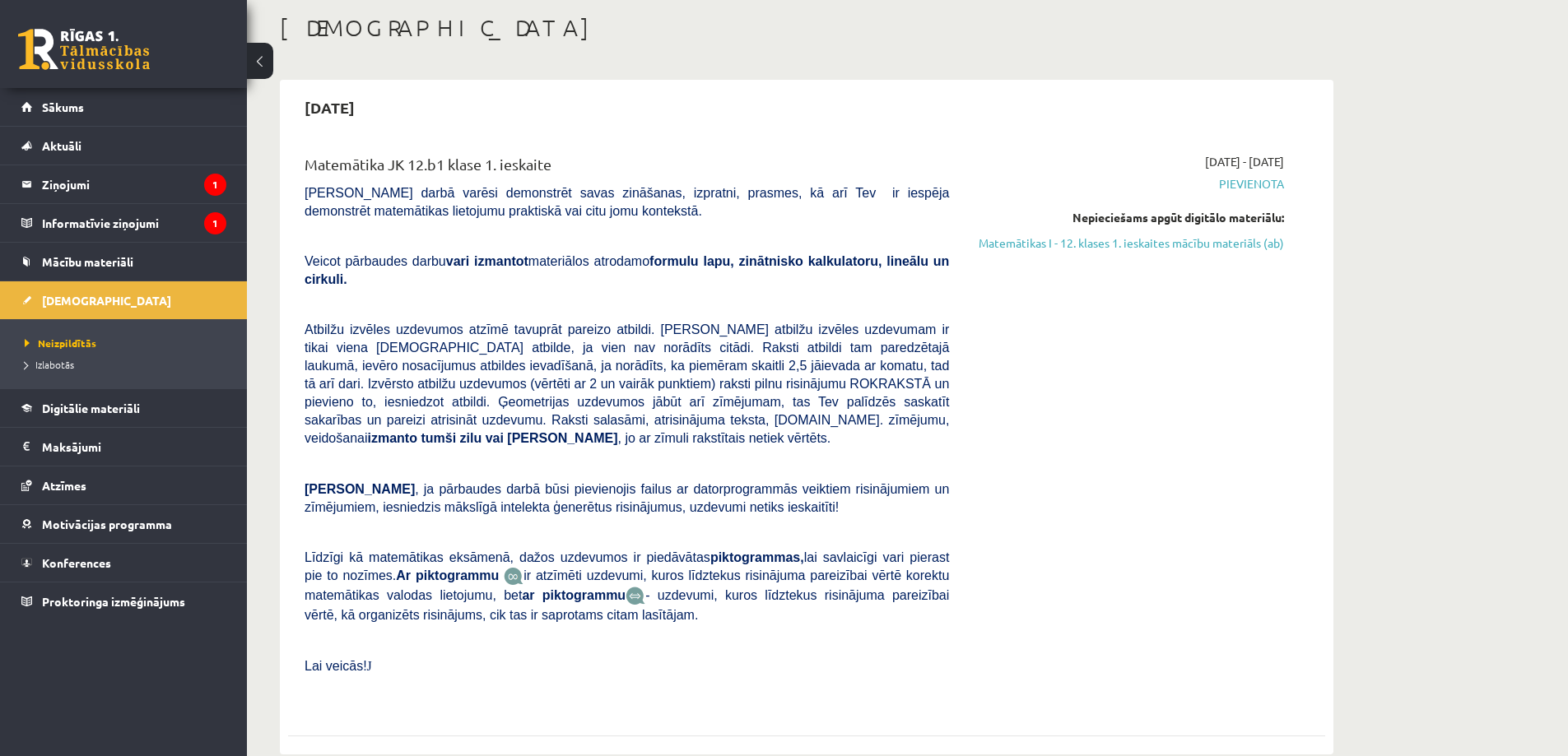
scroll to position [164, 0]
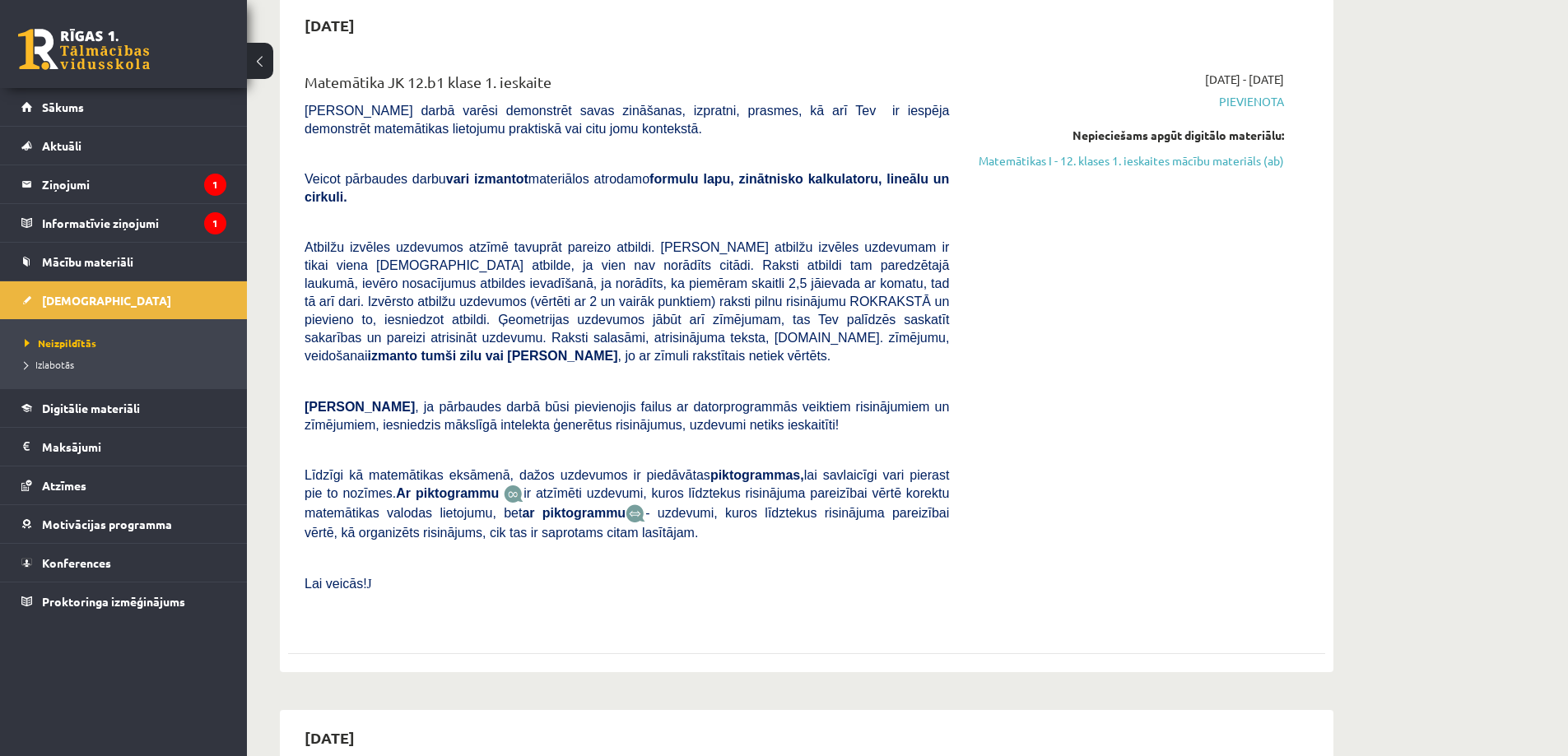
click at [504, 485] on img at bounding box center [514, 494] width 20 height 19
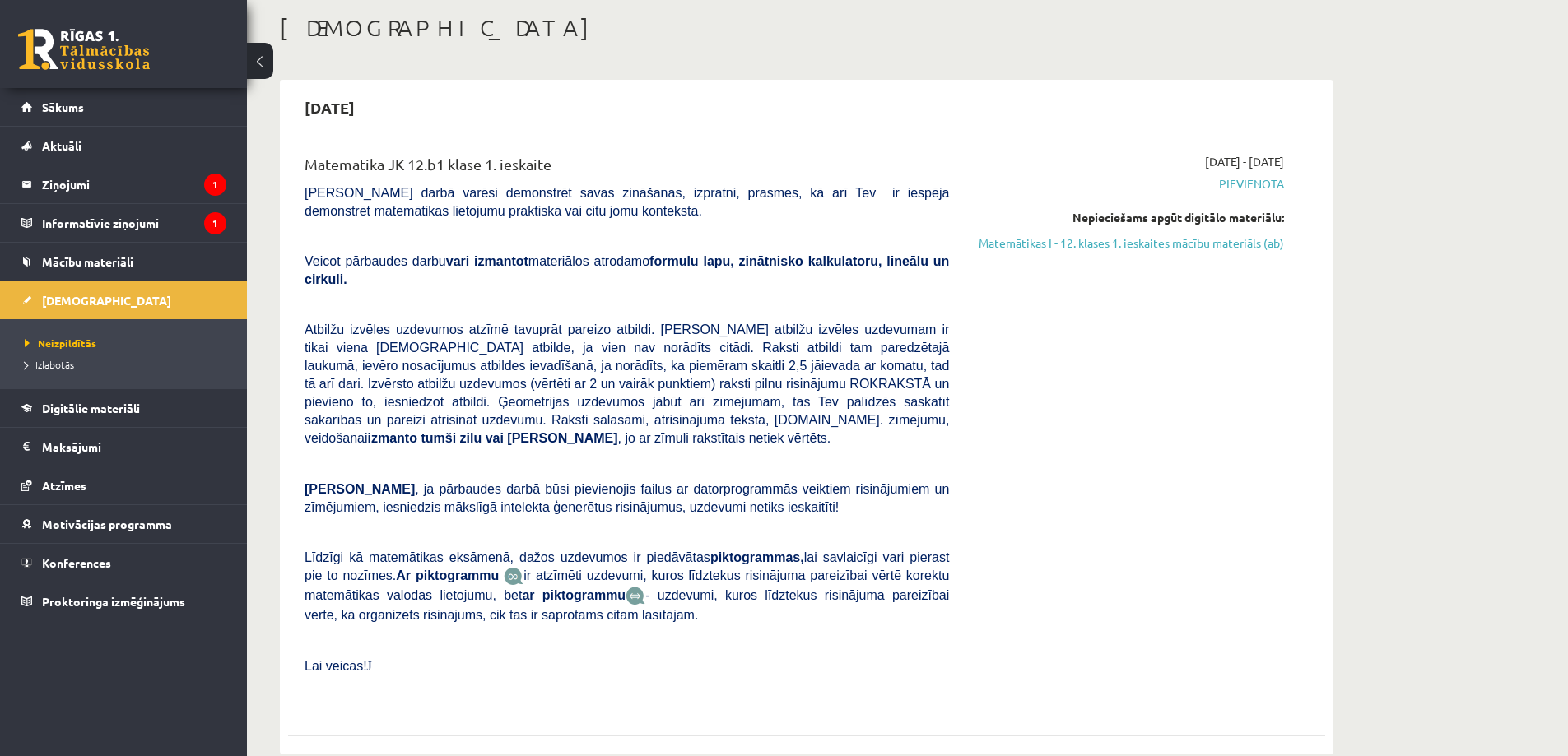
scroll to position [0, 0]
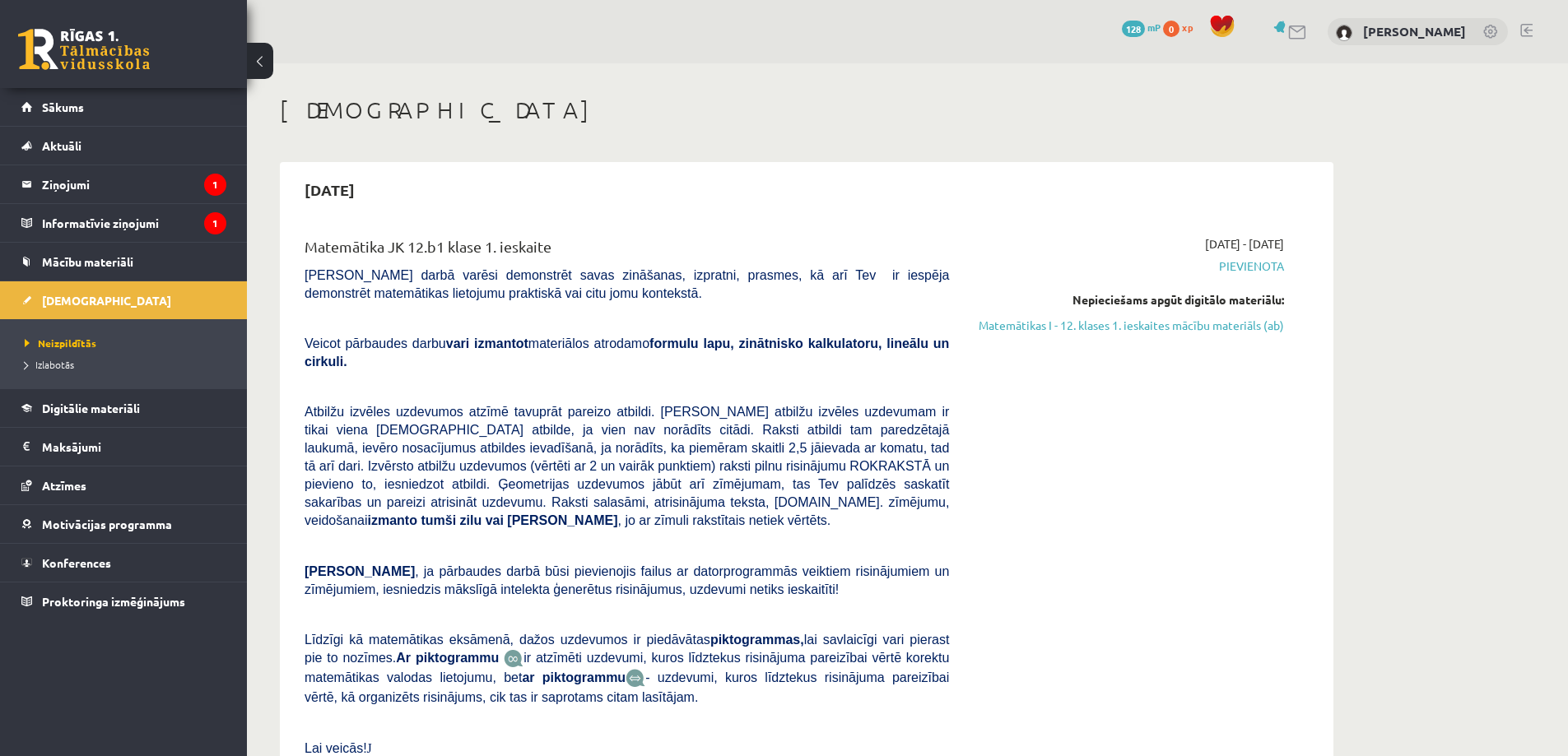
click at [1265, 264] on span "Pievienota" at bounding box center [1129, 266] width 310 height 17
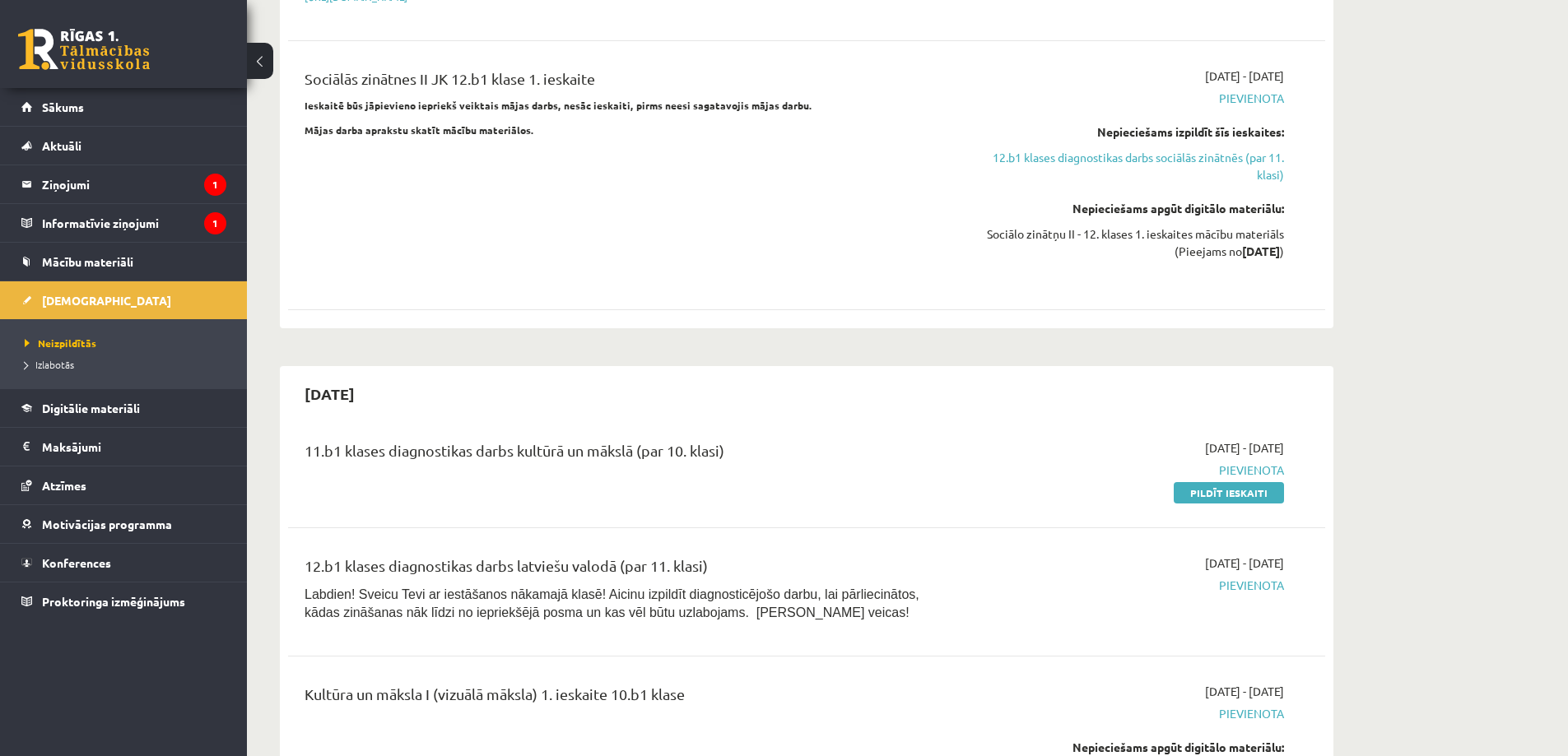
scroll to position [1069, 0]
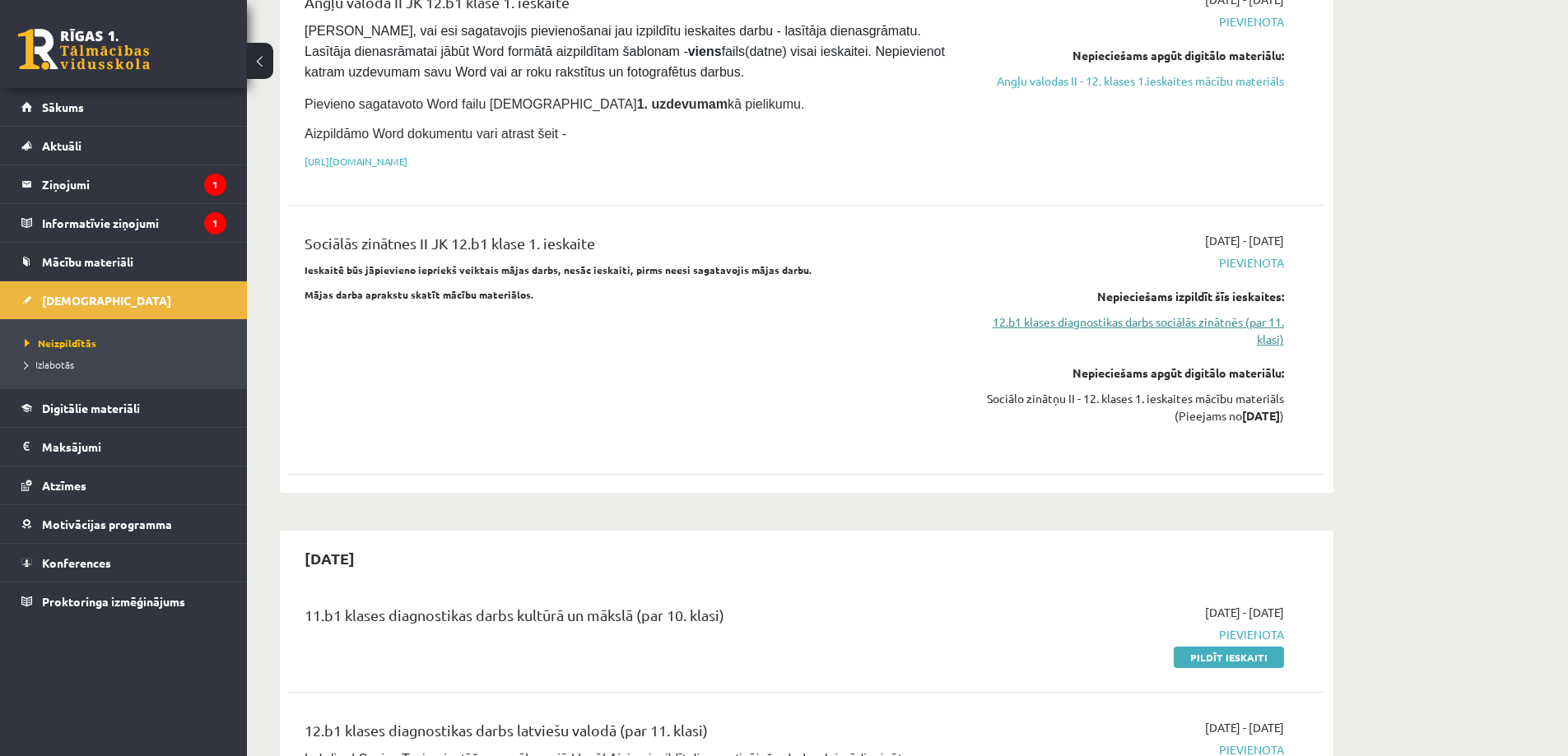
click at [1142, 313] on link "12.b1 klases diagnostikas darbs sociālās zinātnēs (par 11. klasi)" at bounding box center [1129, 331] width 310 height 35
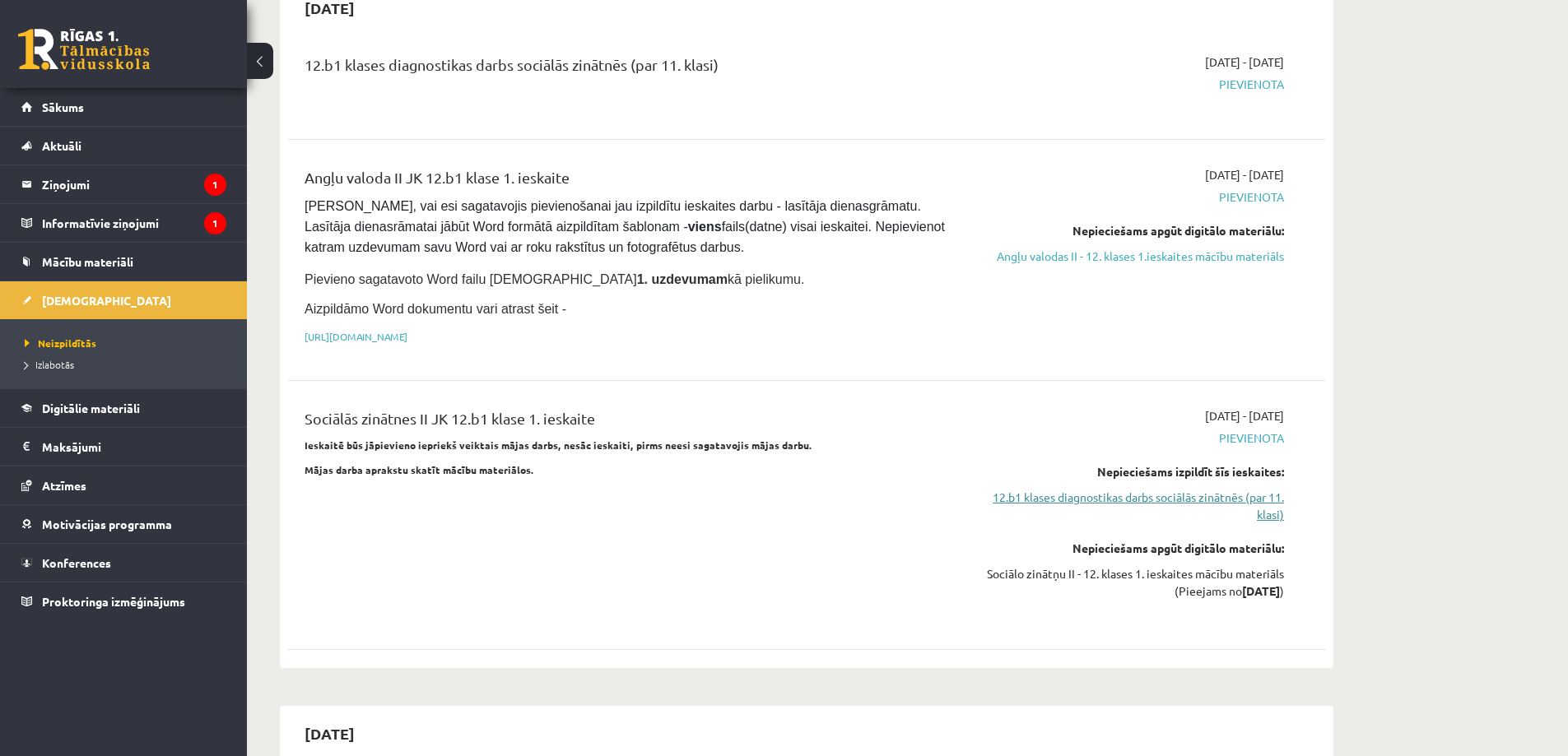
click at [1140, 489] on link "12.b1 klases diagnostikas darbs sociālās zinātnēs (par 11. klasi)" at bounding box center [1129, 506] width 310 height 35
click at [1256, 489] on link "12.b1 klases diagnostikas darbs sociālās zinātnēs (par 11. klasi)" at bounding box center [1129, 506] width 310 height 35
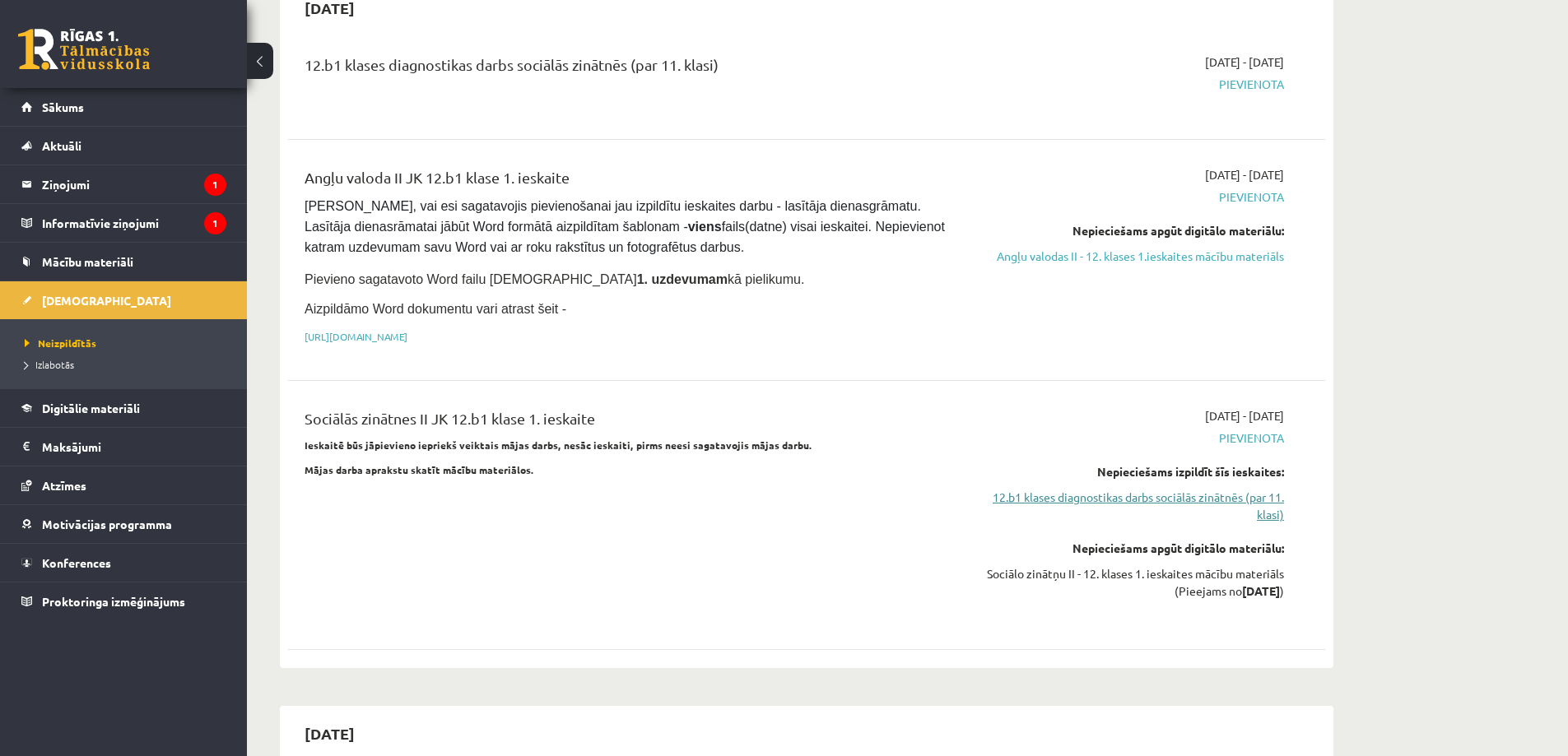
click at [1256, 489] on link "12.b1 klases diagnostikas darbs sociālās zinātnēs (par 11. klasi)" at bounding box center [1129, 506] width 310 height 35
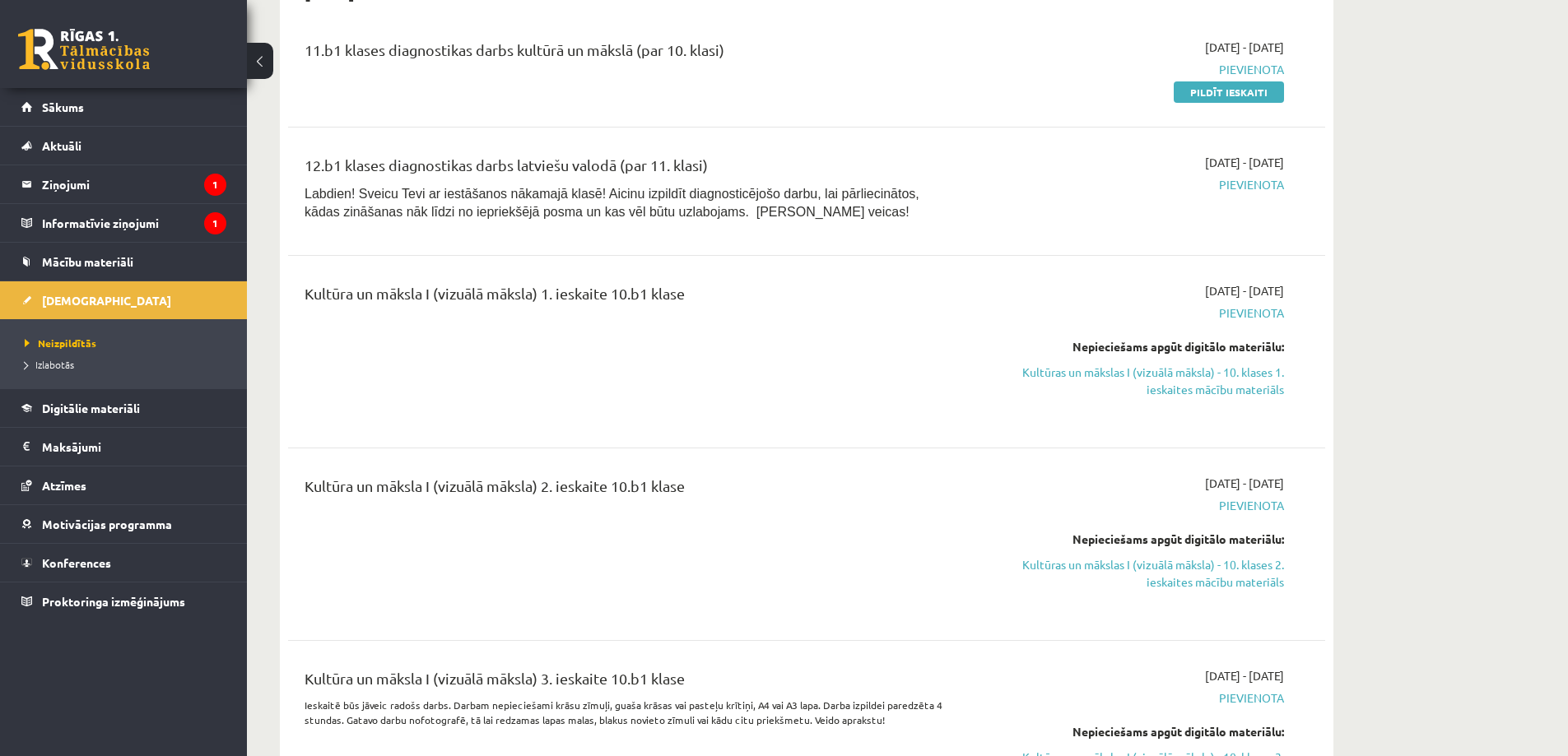
scroll to position [1799, 0]
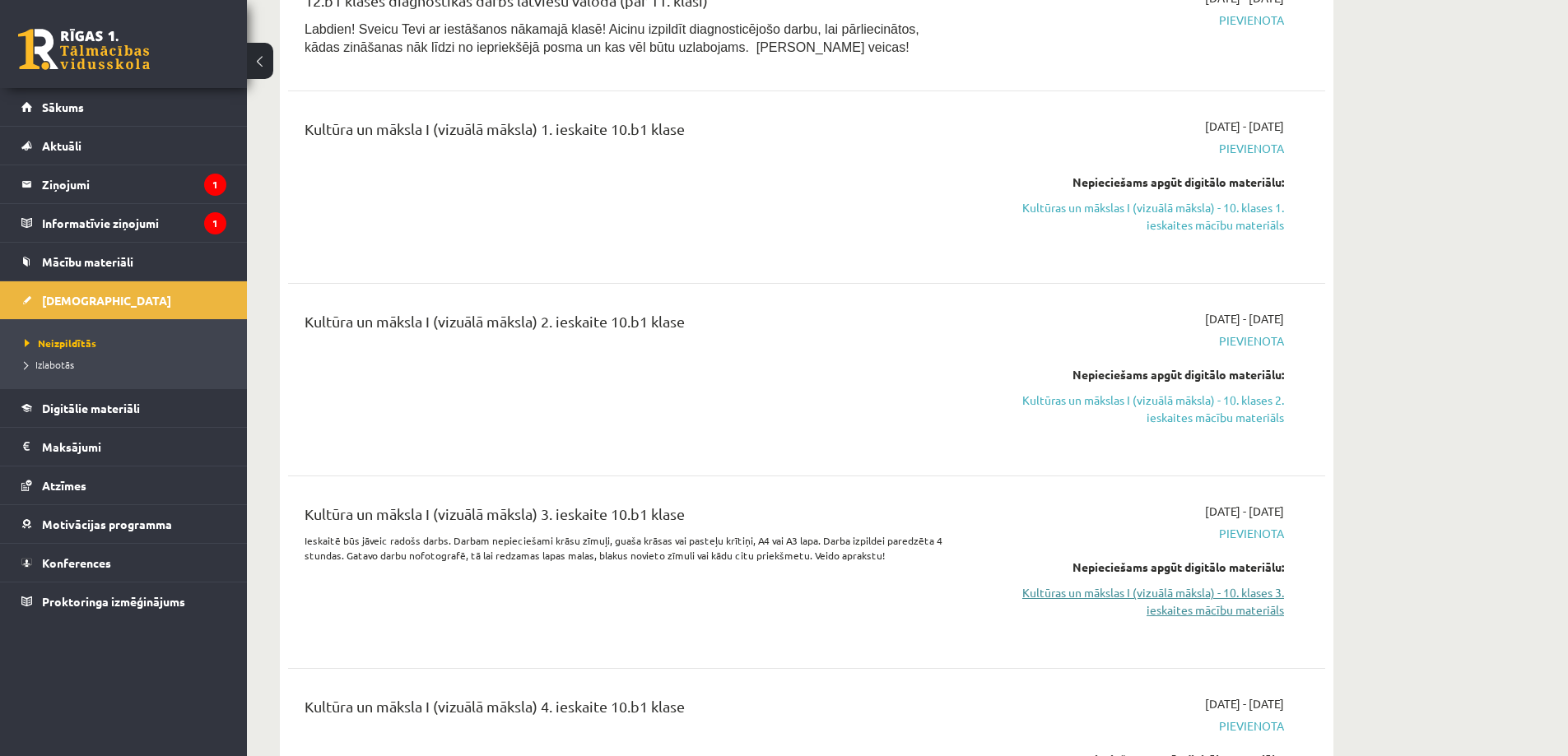
click at [1122, 584] on link "Kultūras un mākslas I (vizuālā māksla) - 10. klases 3. ieskaites mācību materiā…" at bounding box center [1129, 601] width 310 height 35
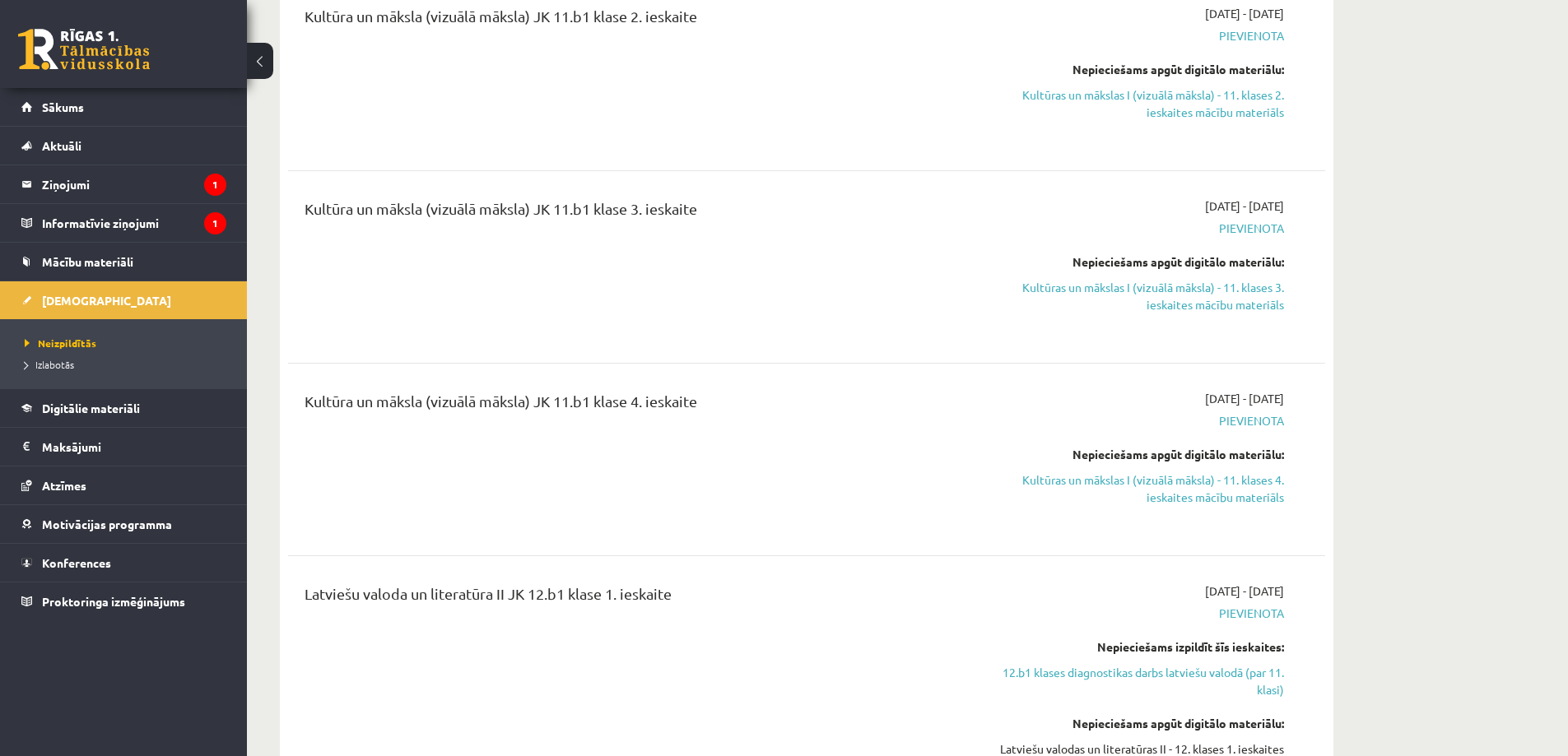
scroll to position [3033, 0]
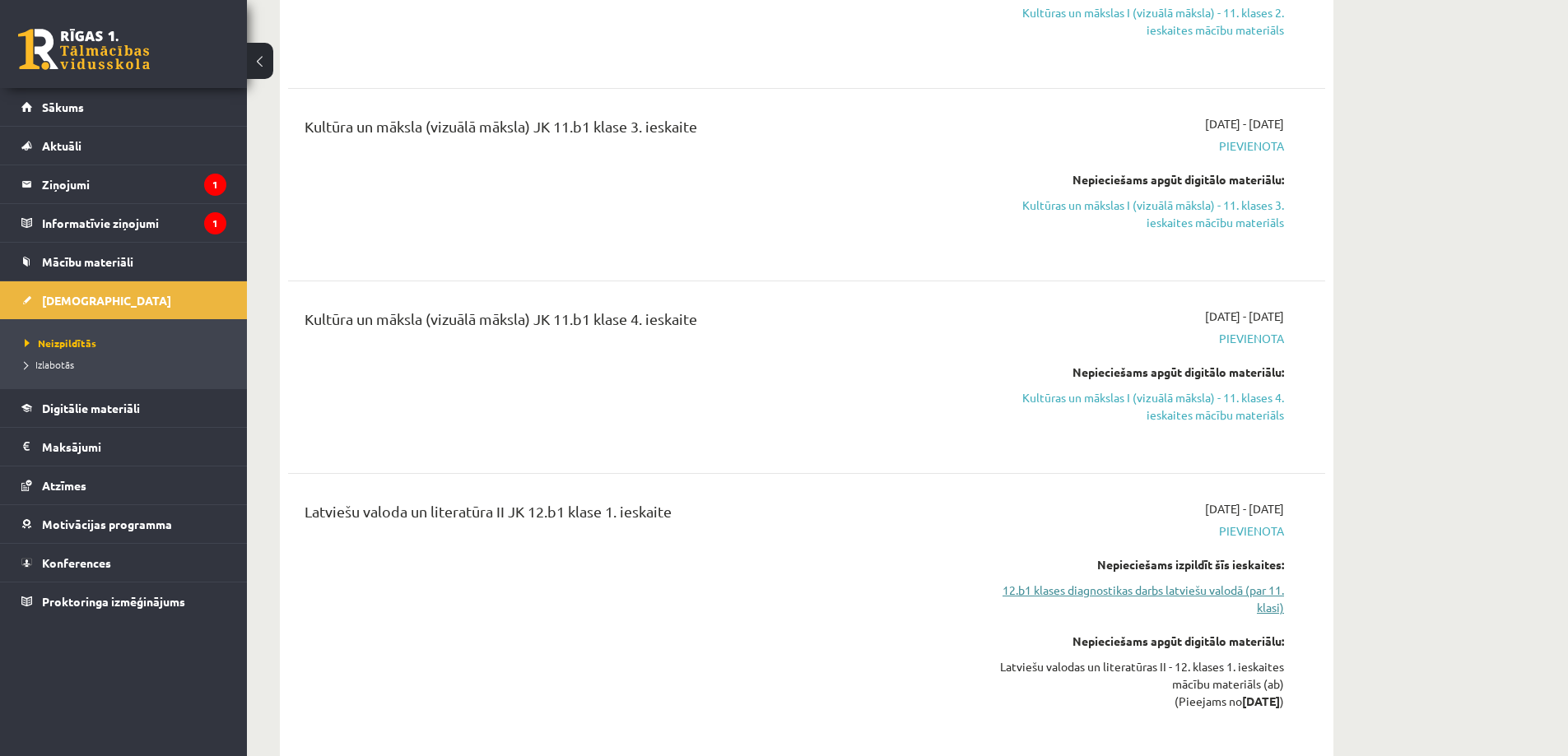
click at [1064, 581] on link "12.b1 klases diagnostikas darbs latviešu valodā (par 11. klasi)" at bounding box center [1129, 599] width 310 height 35
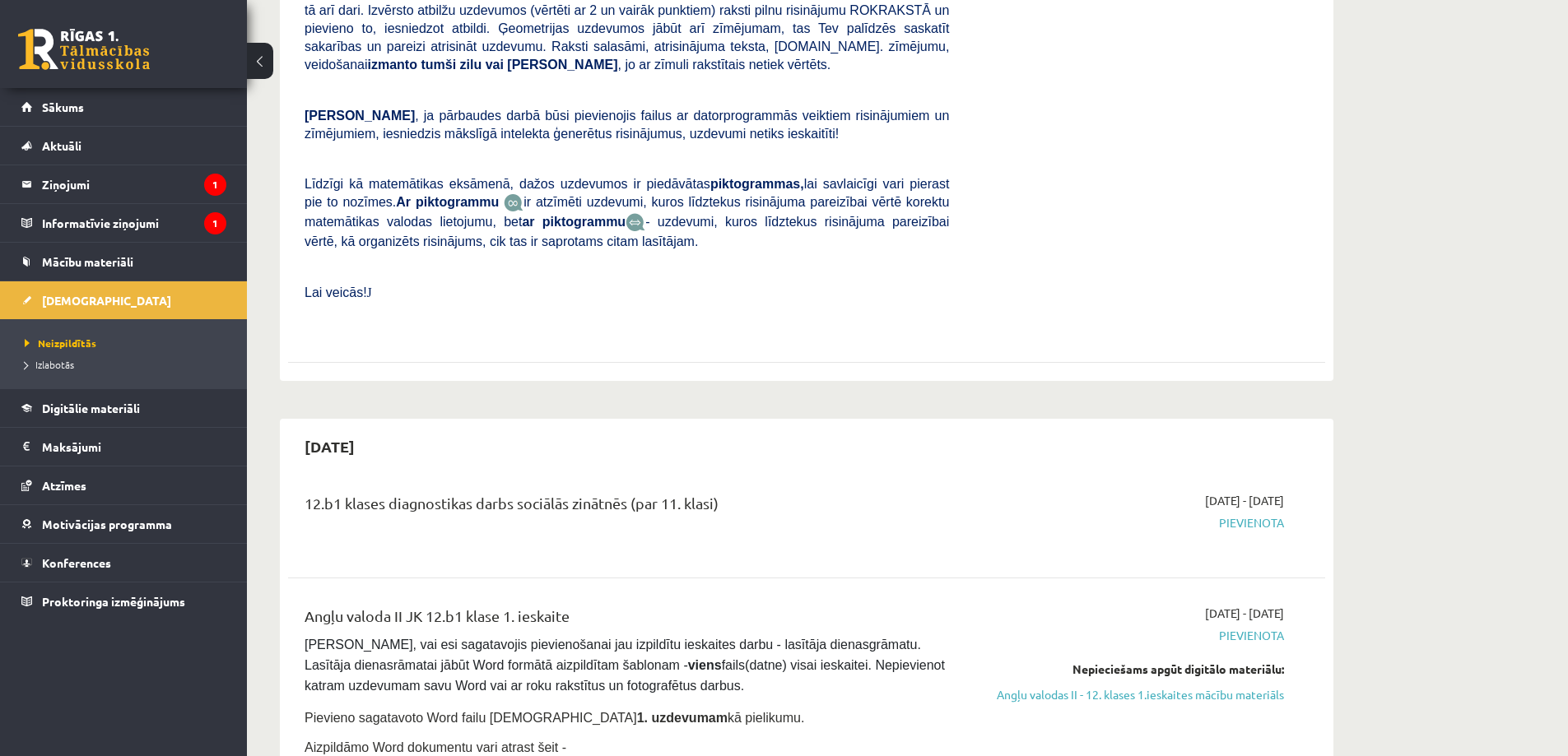
scroll to position [430, 0]
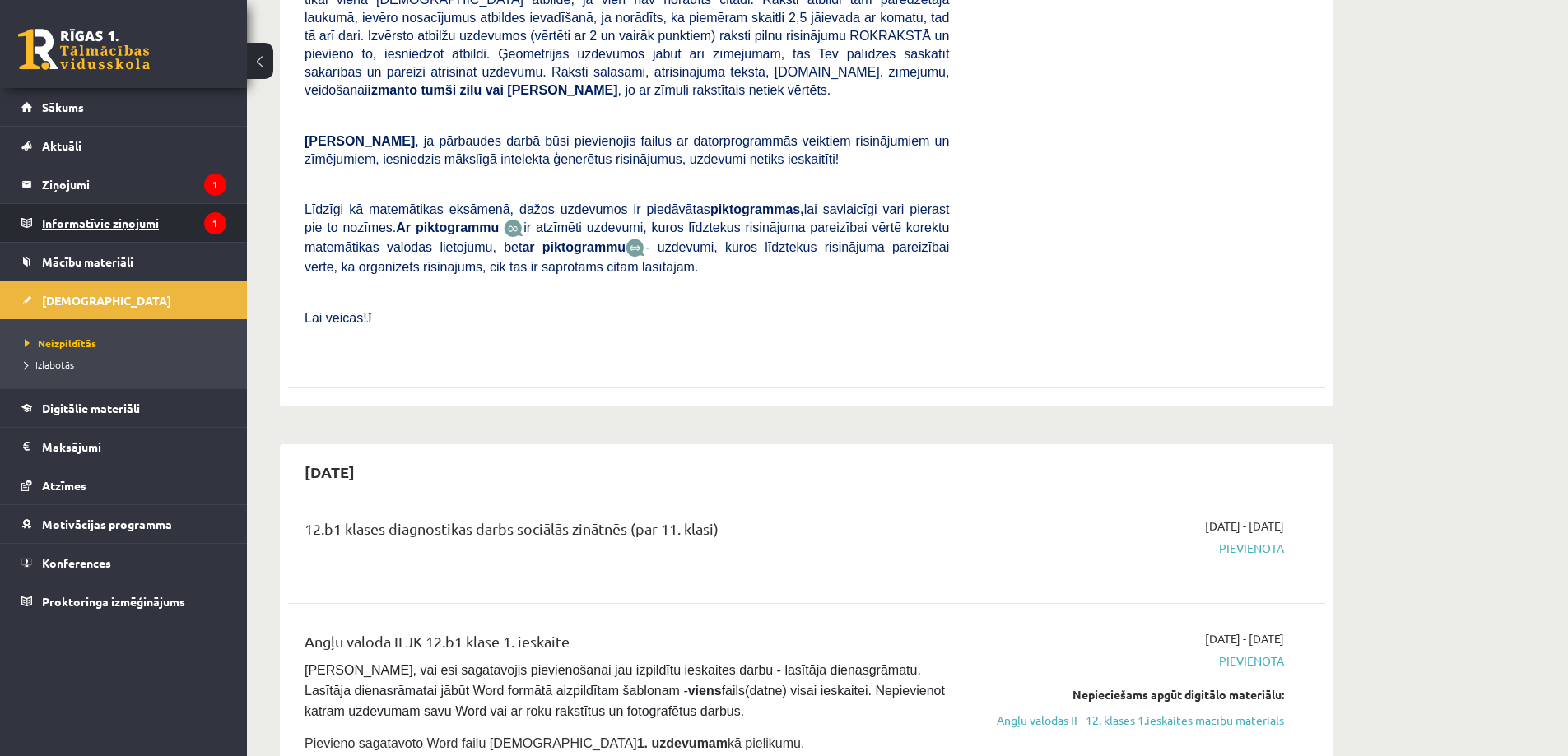
click at [140, 231] on legend "Informatīvie ziņojumi 1" at bounding box center [134, 223] width 184 height 38
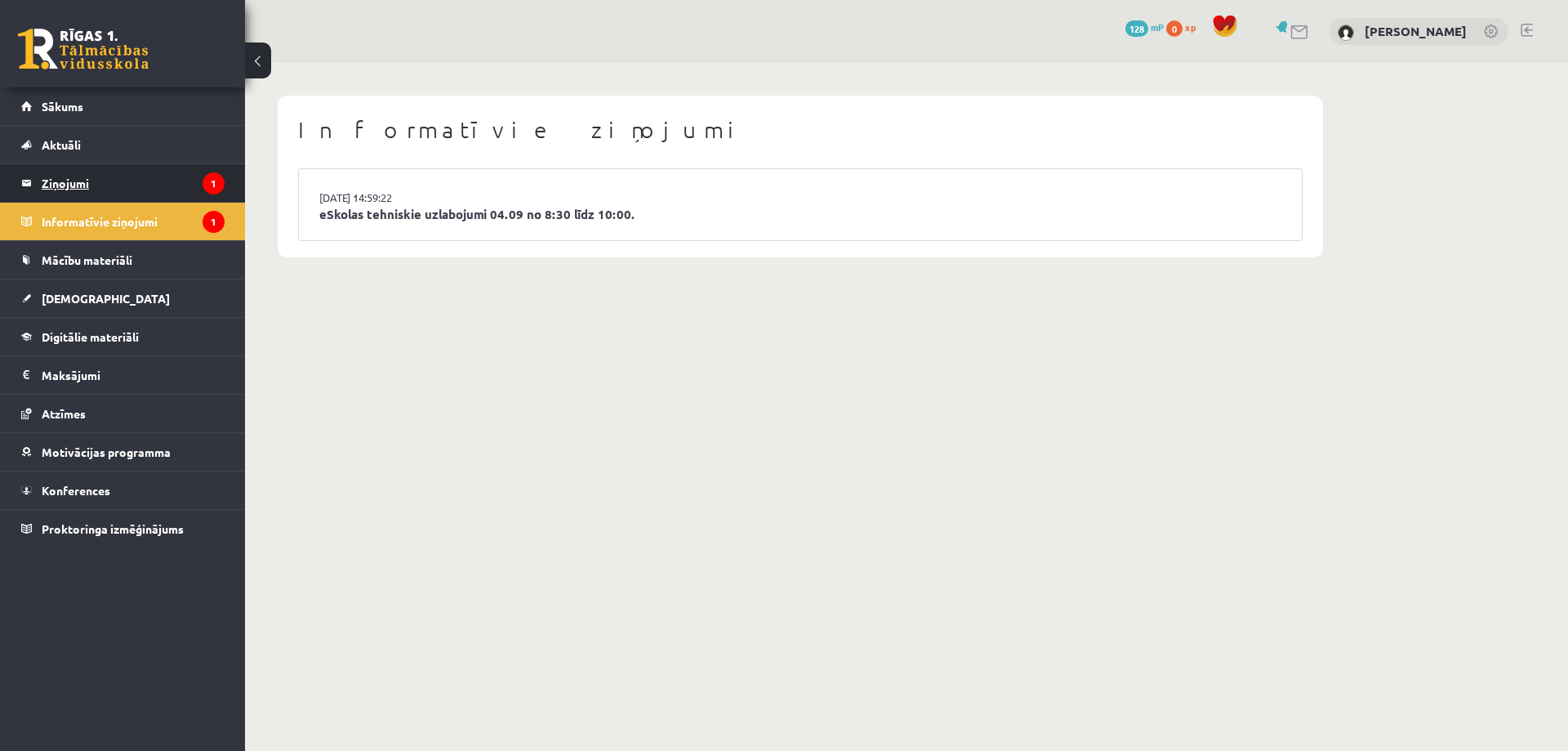
click at [46, 171] on legend "Ziņojumi 1" at bounding box center [133, 182] width 183 height 37
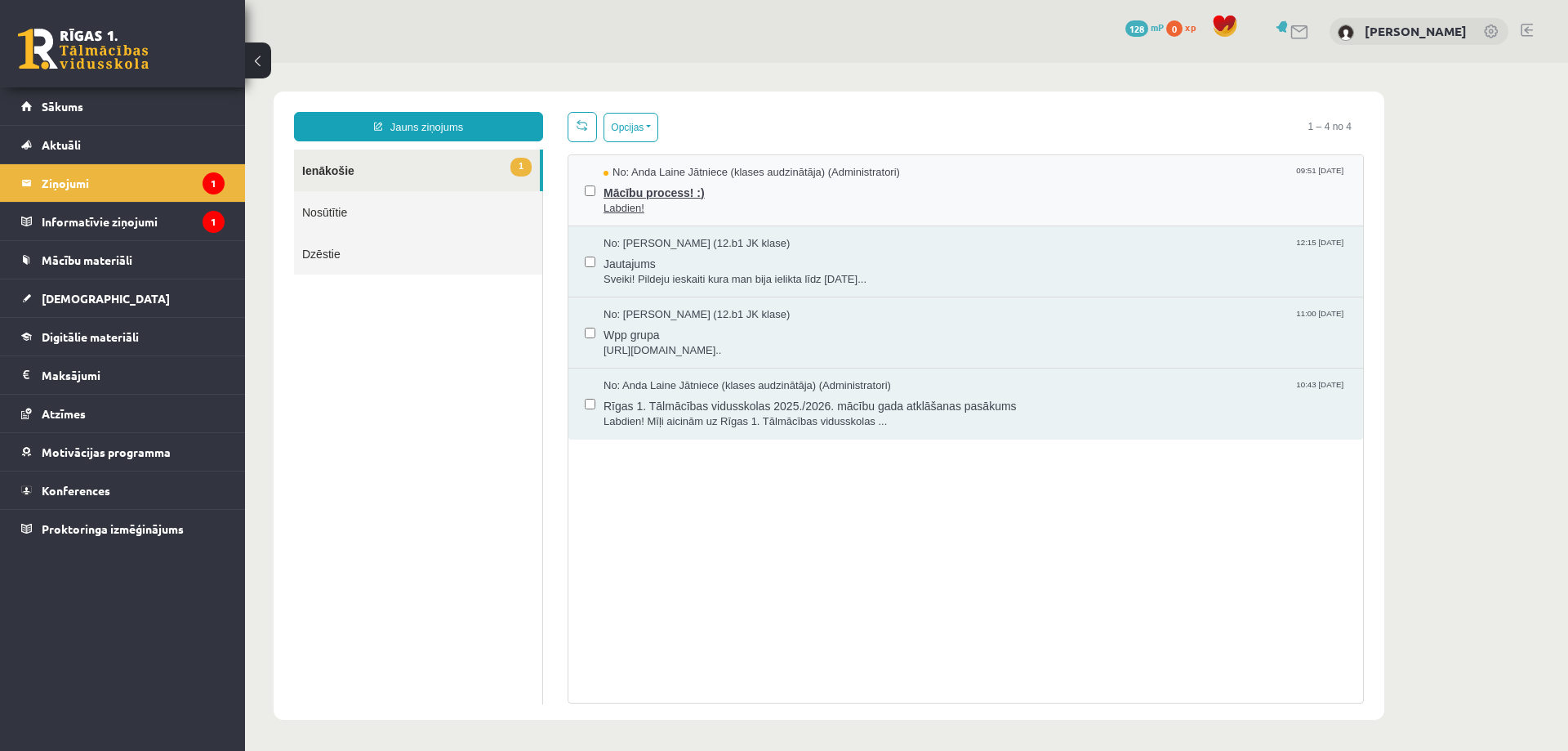
click at [628, 183] on span "Mācību process! :)" at bounding box center [974, 191] width 743 height 21
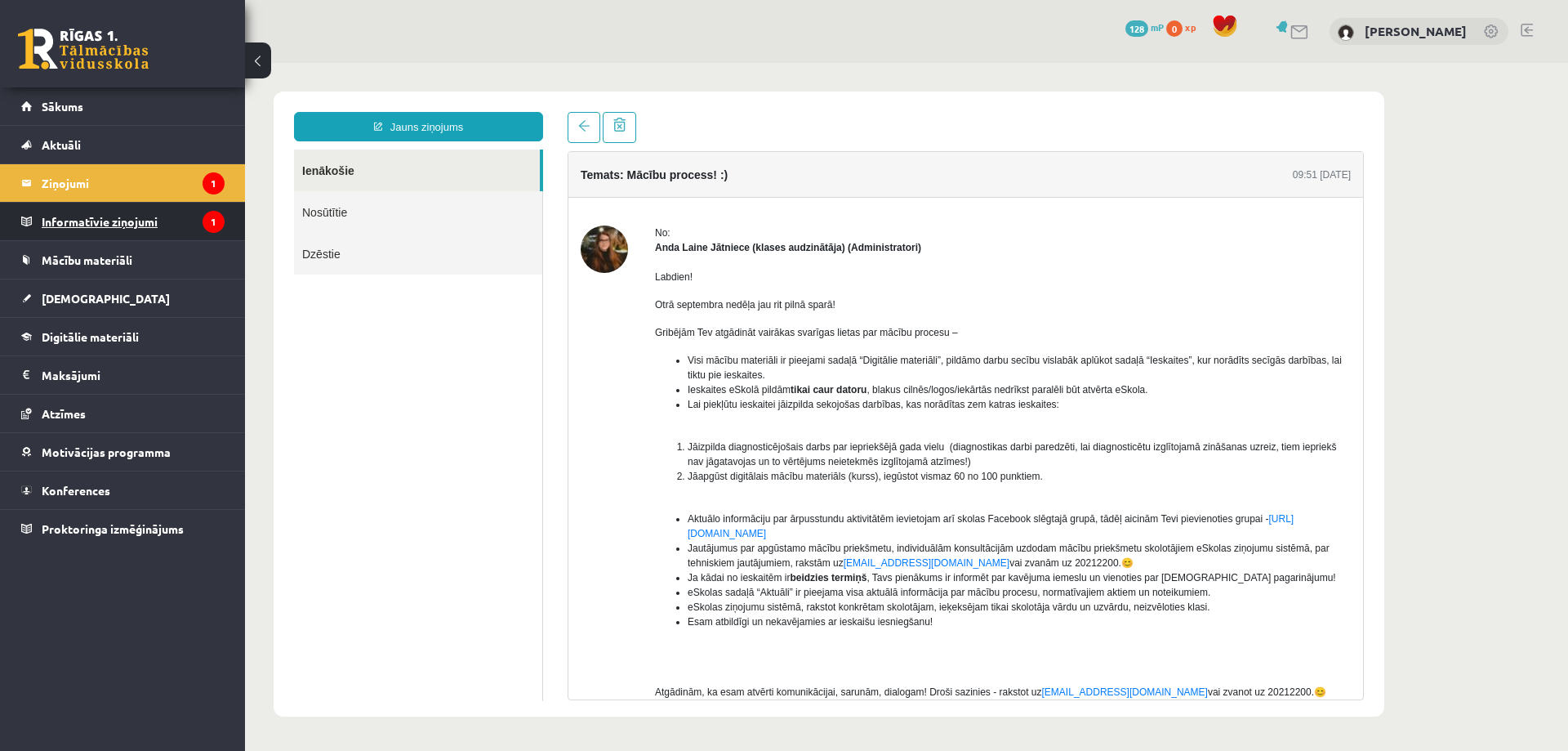
click at [121, 227] on legend "Informatīvie ziņojumi 1" at bounding box center [133, 221] width 183 height 37
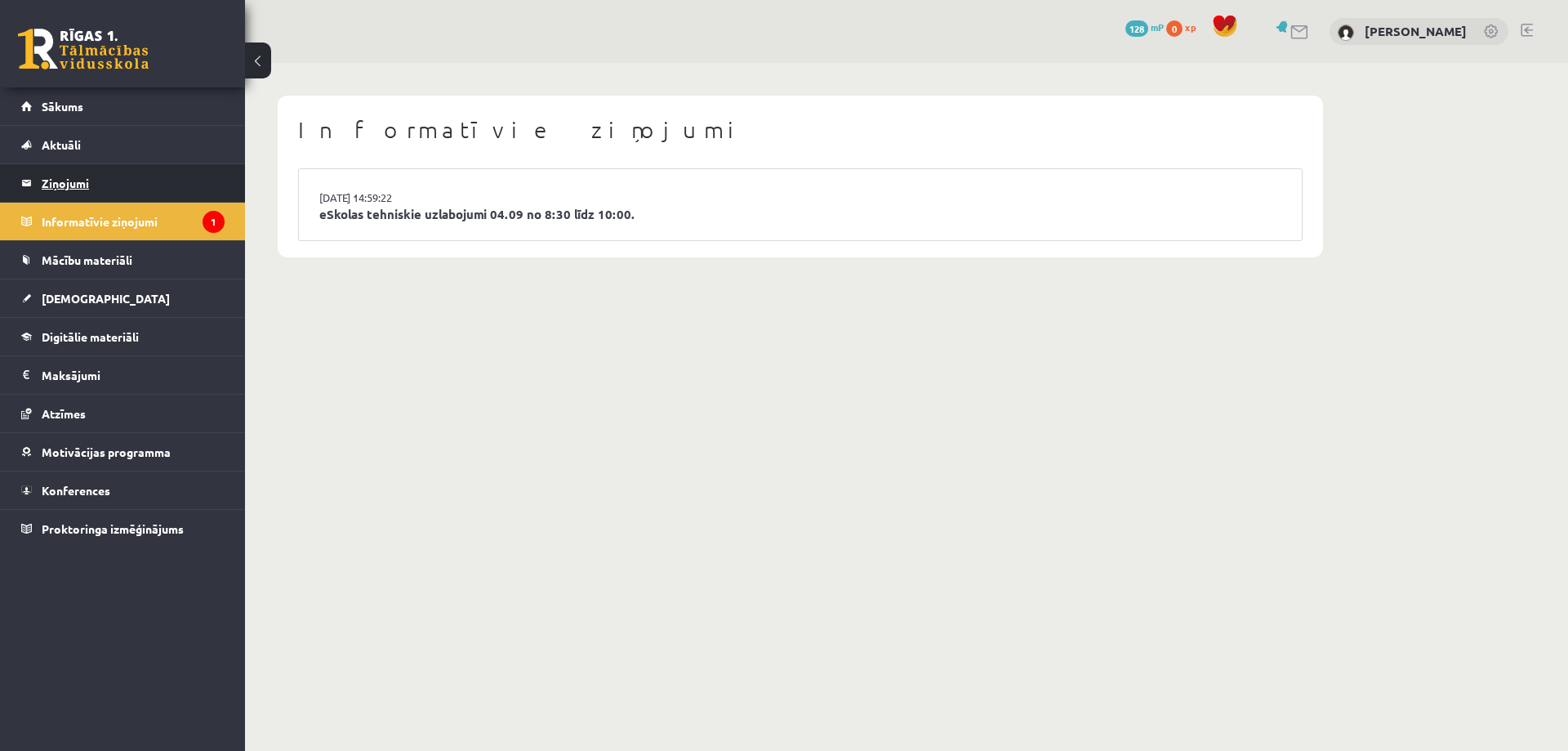
click at [81, 186] on legend "Ziņojumi 1" at bounding box center [133, 182] width 183 height 37
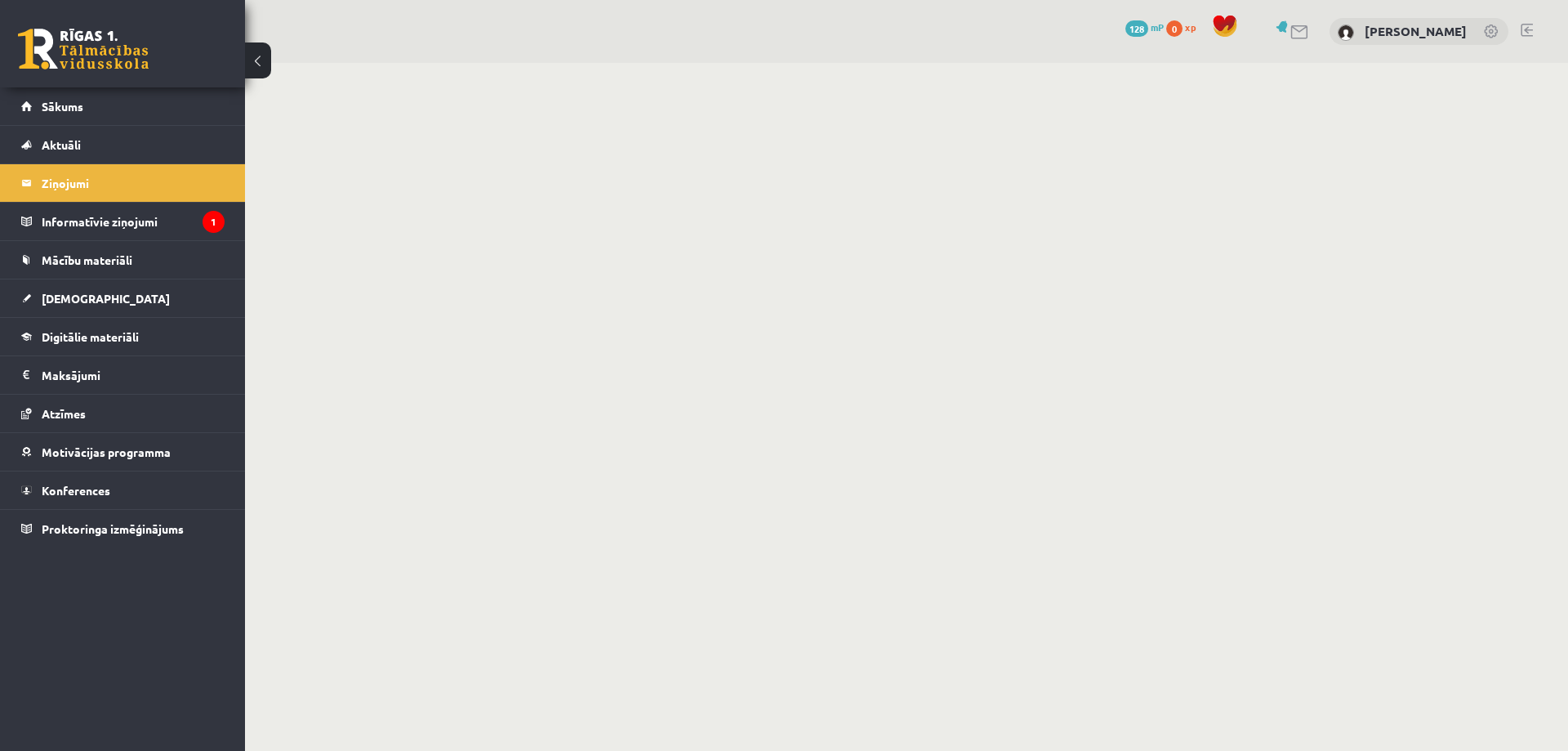
click at [50, 147] on span "Aktuāli" at bounding box center [61, 144] width 39 height 15
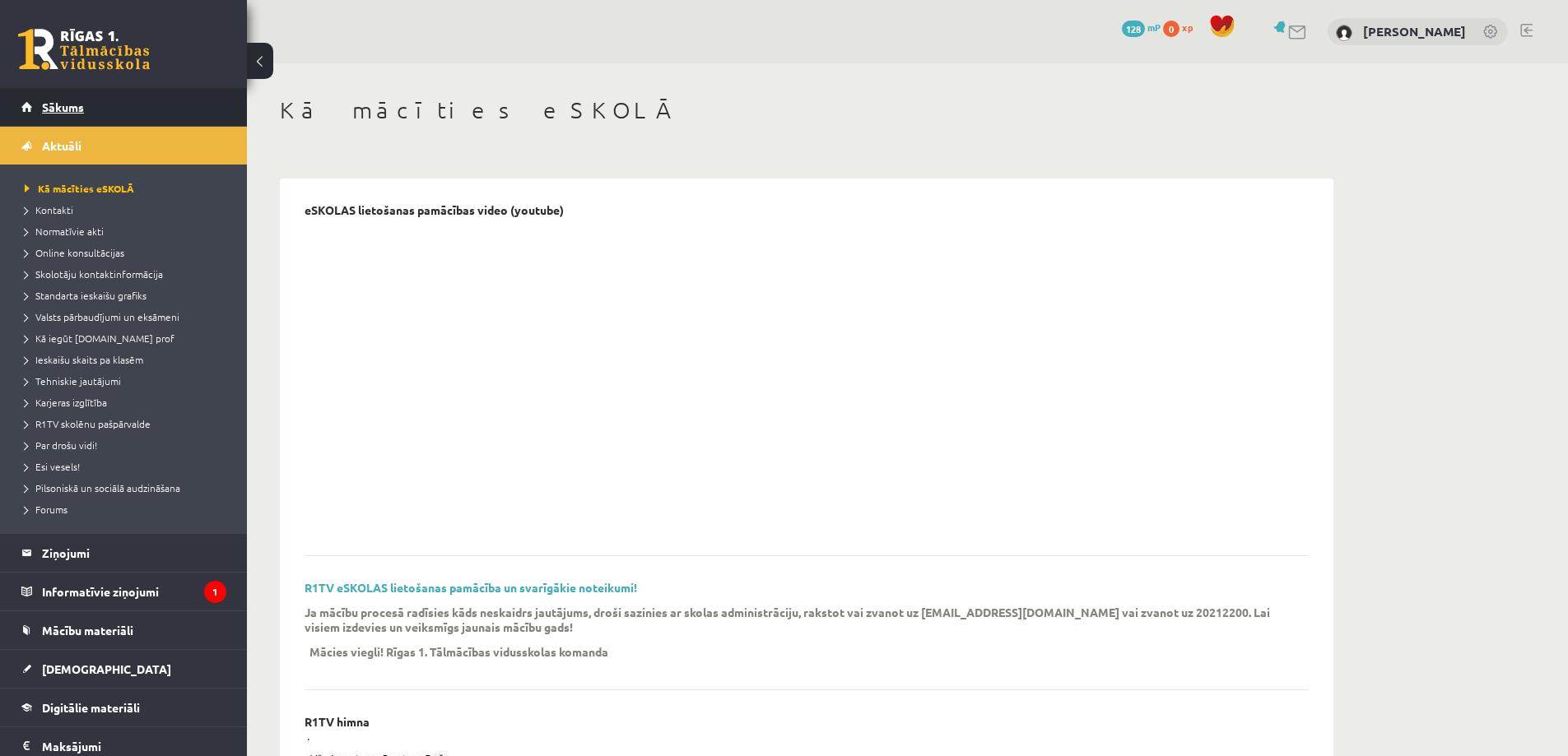
click at [55, 113] on span "Sākums" at bounding box center [63, 107] width 42 height 15
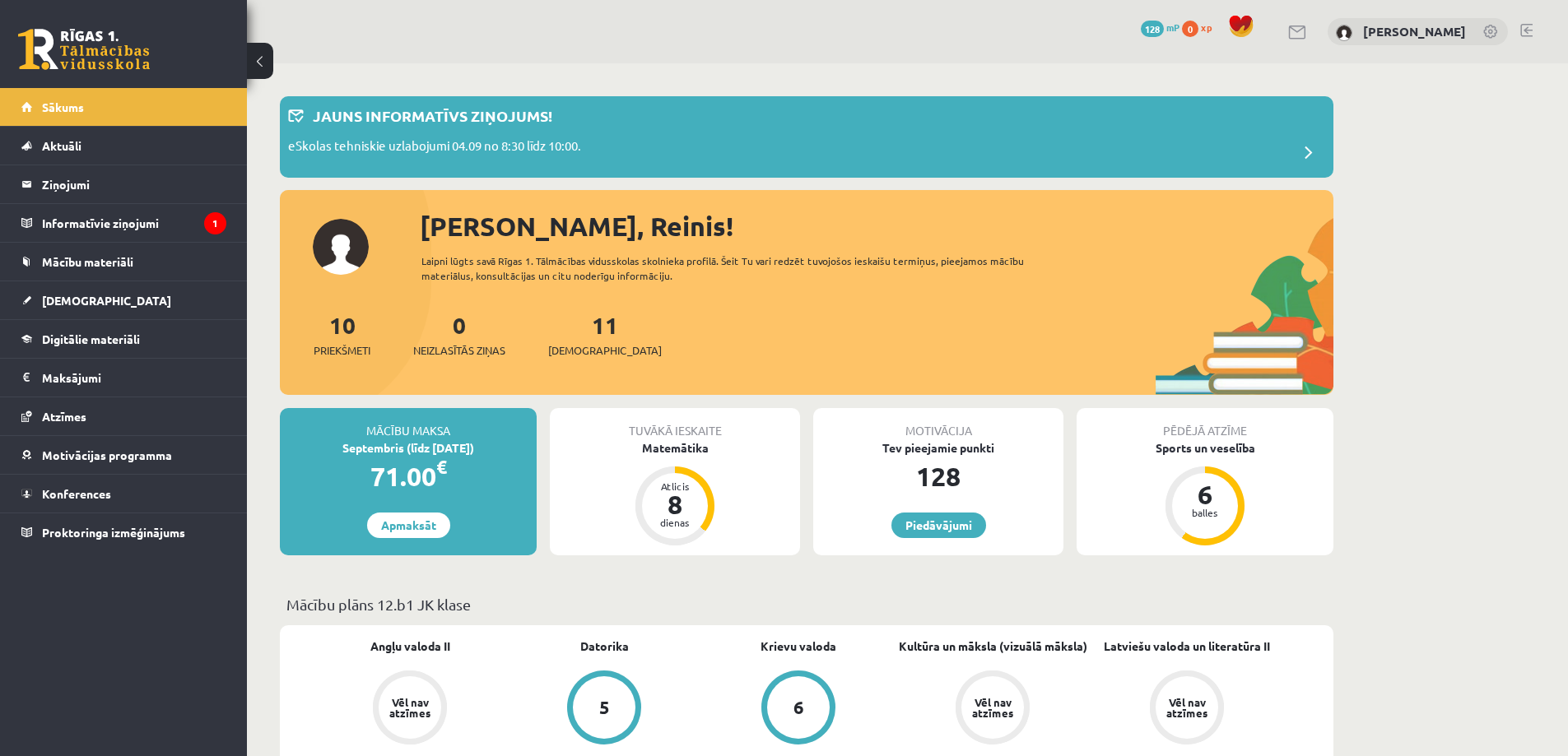
click at [1318, 490] on div "Pēdējā atzīme Sports un veselība 6 balles" at bounding box center [1205, 481] width 257 height 148
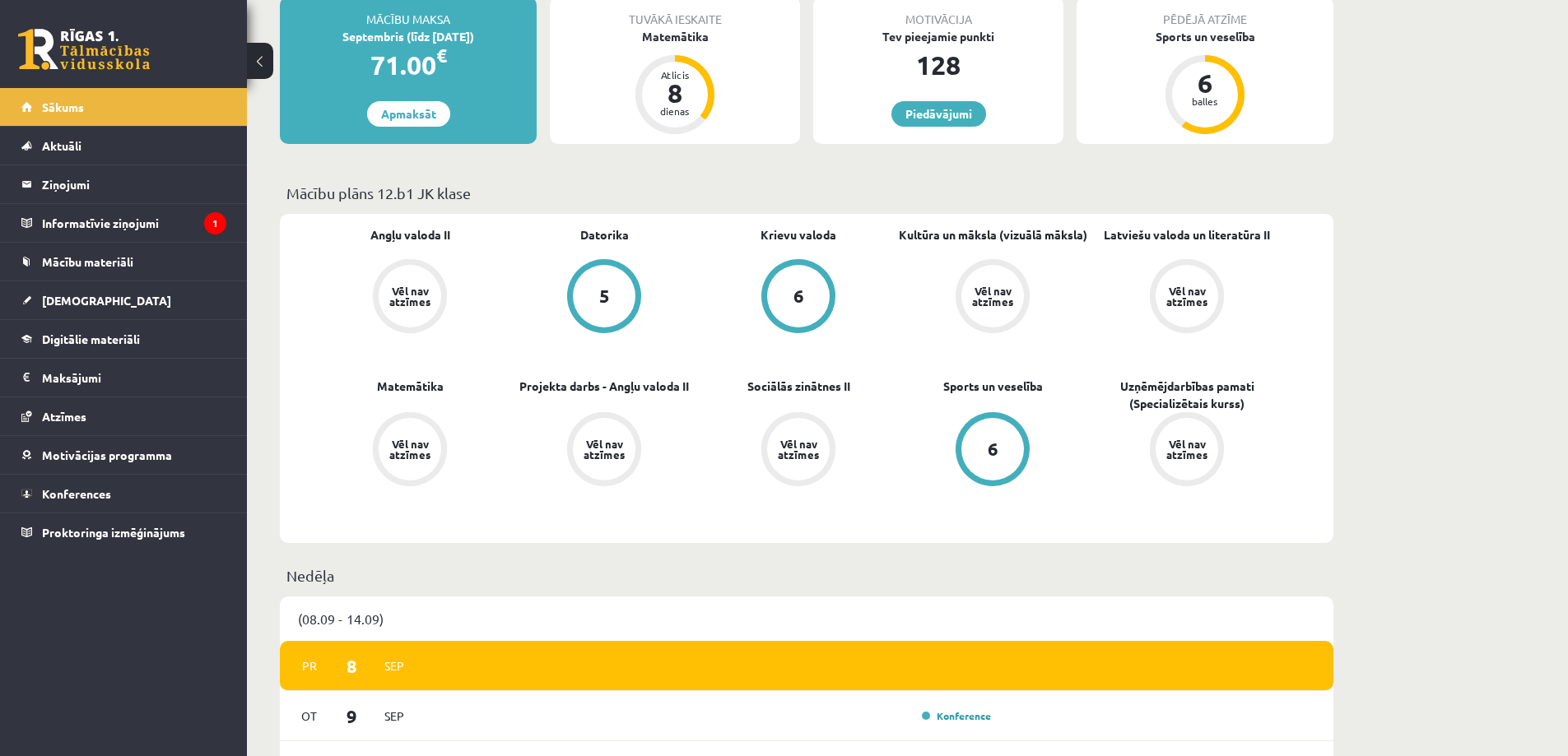
scroll to position [658, 0]
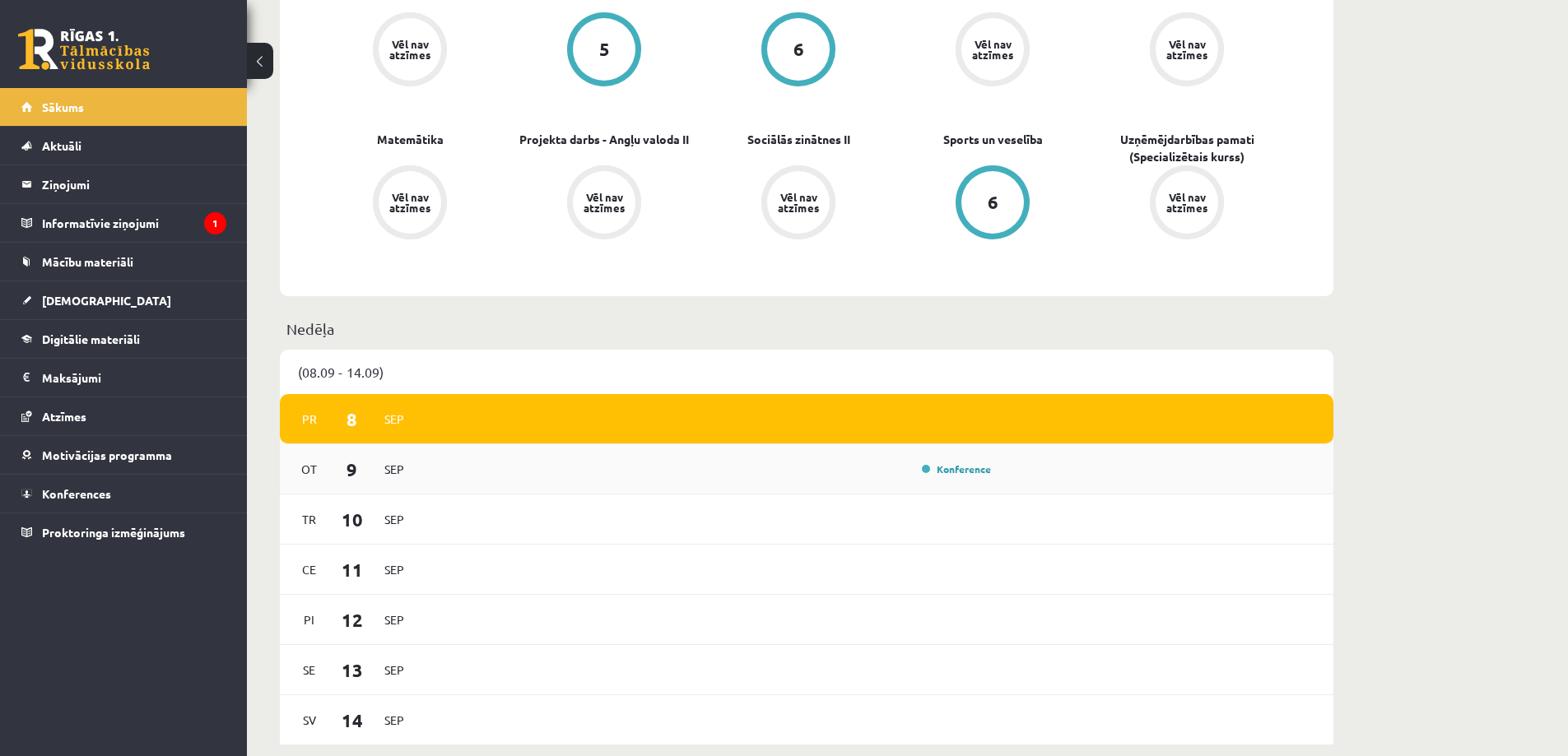
click at [555, 475] on div "Konference" at bounding box center [710, 469] width 573 height 18
click at [403, 479] on span "Sep" at bounding box center [395, 469] width 35 height 25
click at [967, 471] on link "Konference" at bounding box center [956, 469] width 69 height 13
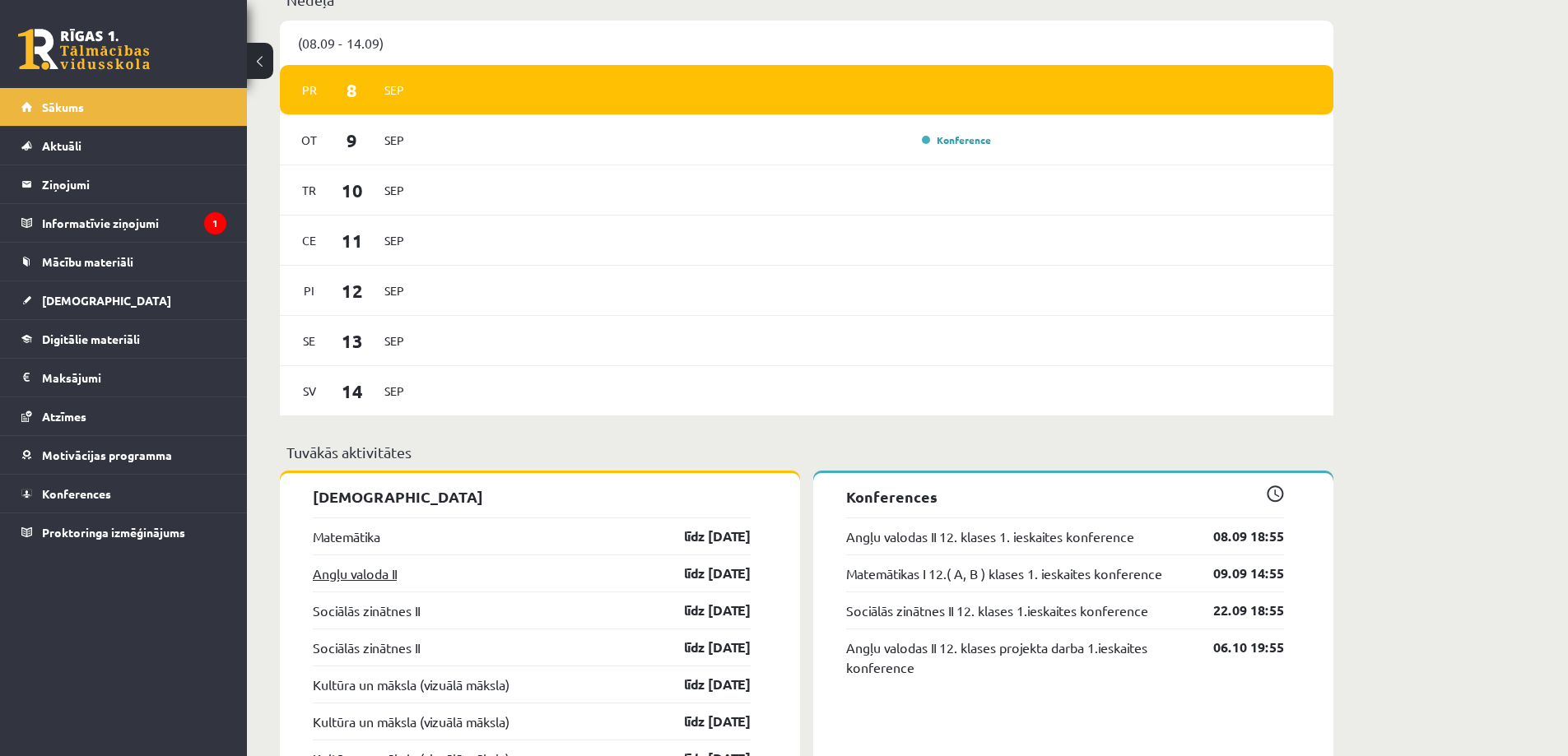
scroll to position [1234, 0]
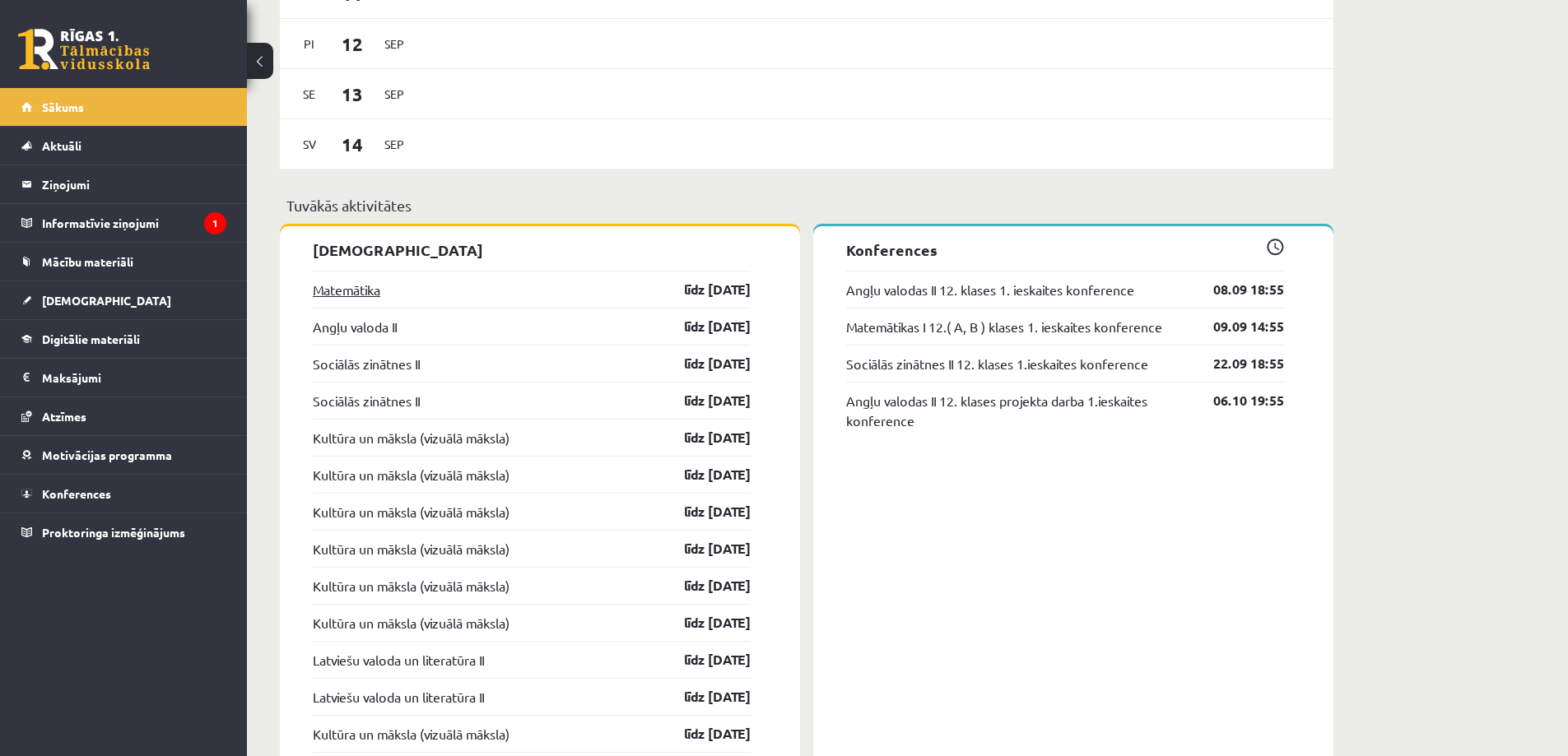
click at [339, 289] on link "Matemātika" at bounding box center [346, 289] width 67 height 20
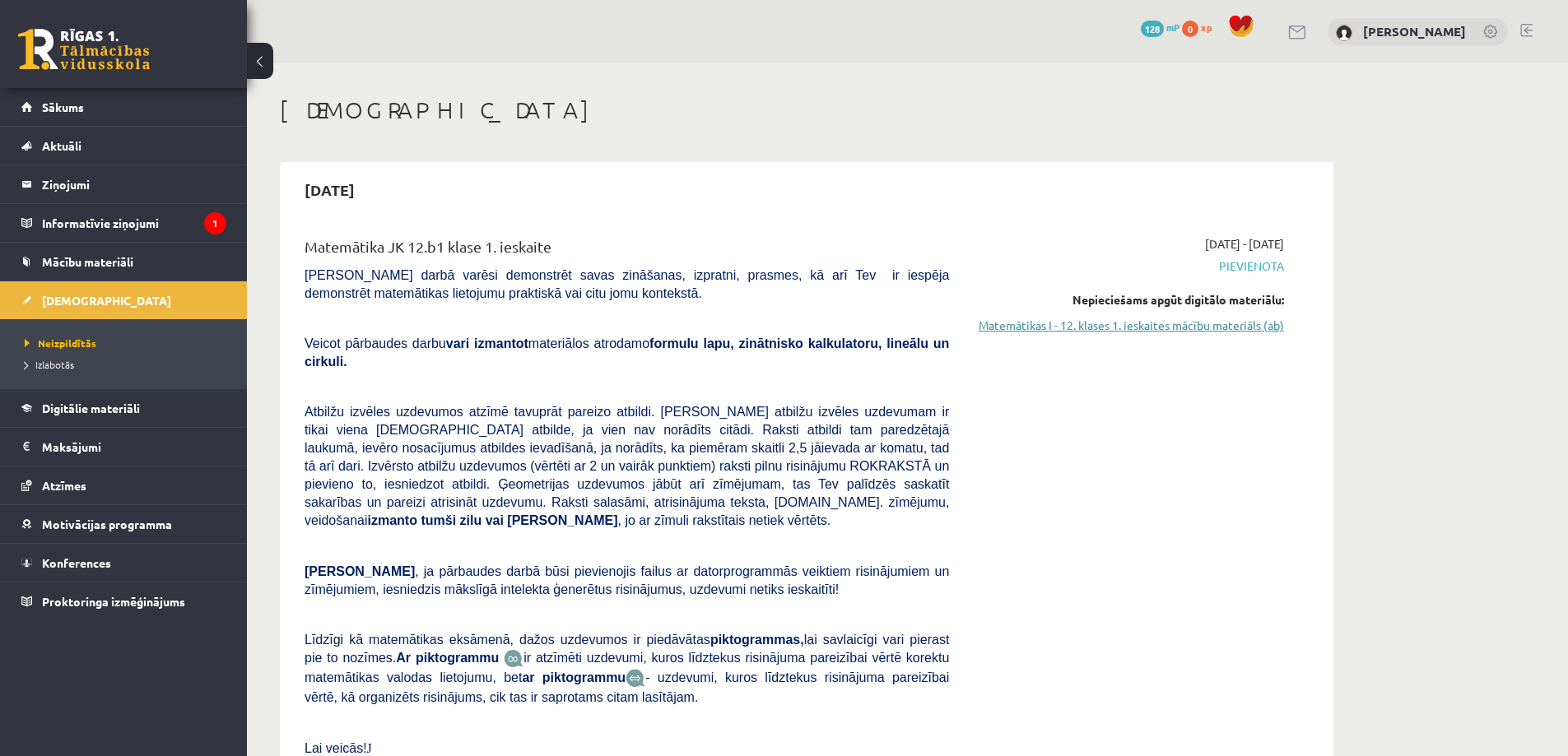
click at [1060, 327] on link "Matemātikas I - 12. klases 1. ieskaites mācību materiāls (ab)" at bounding box center [1129, 326] width 310 height 17
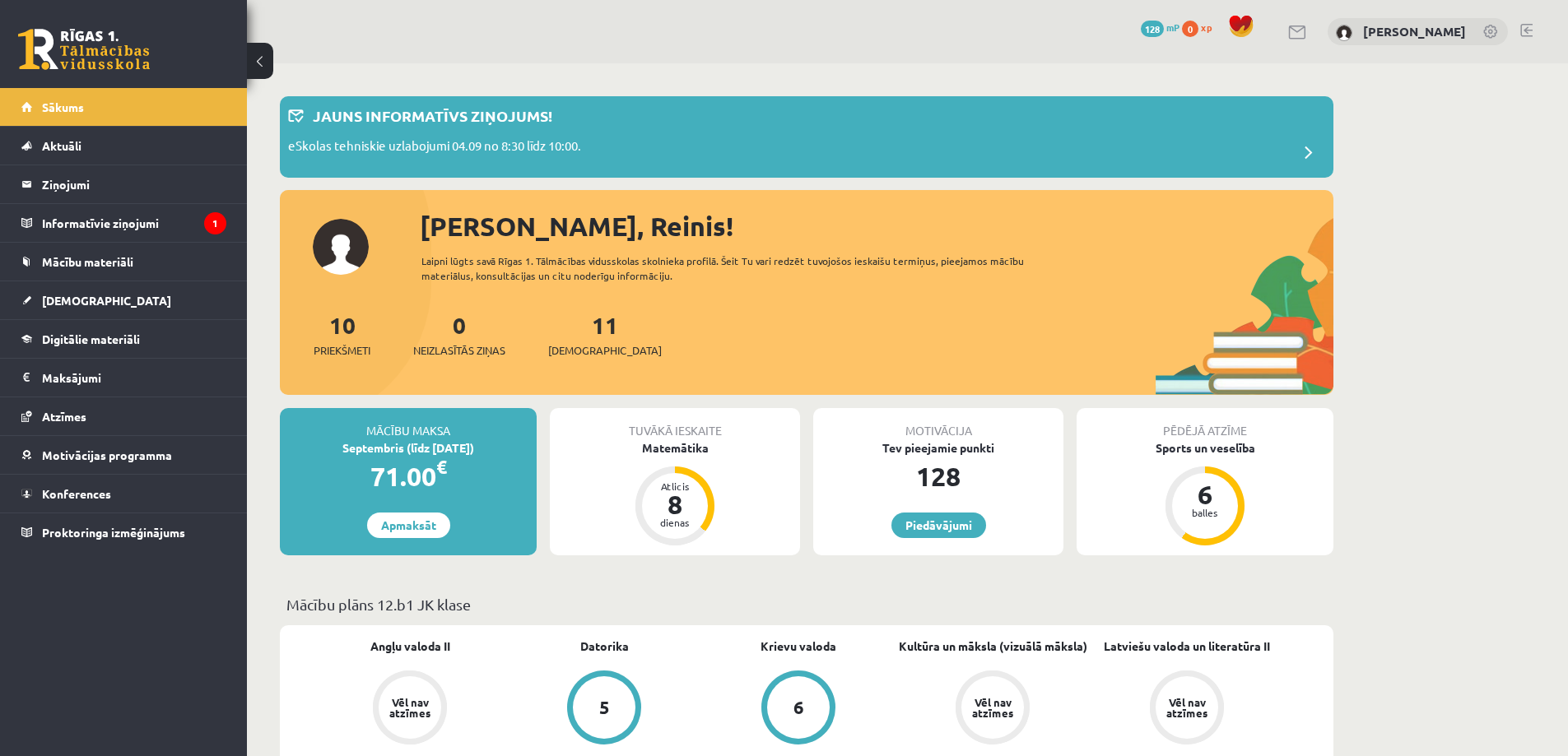
scroll to position [1234, 0]
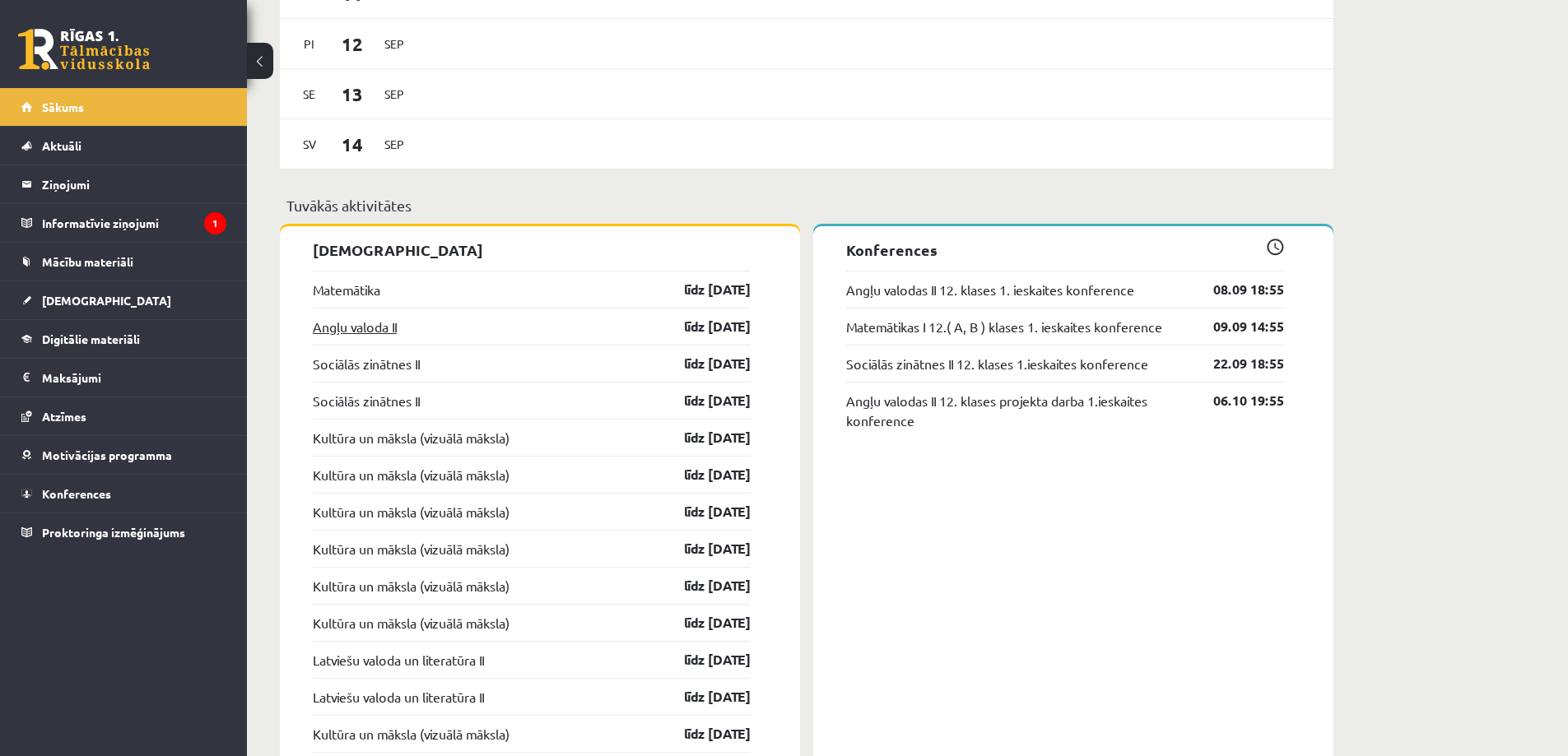
click at [357, 334] on link "Angļu valoda II" at bounding box center [355, 326] width 84 height 20
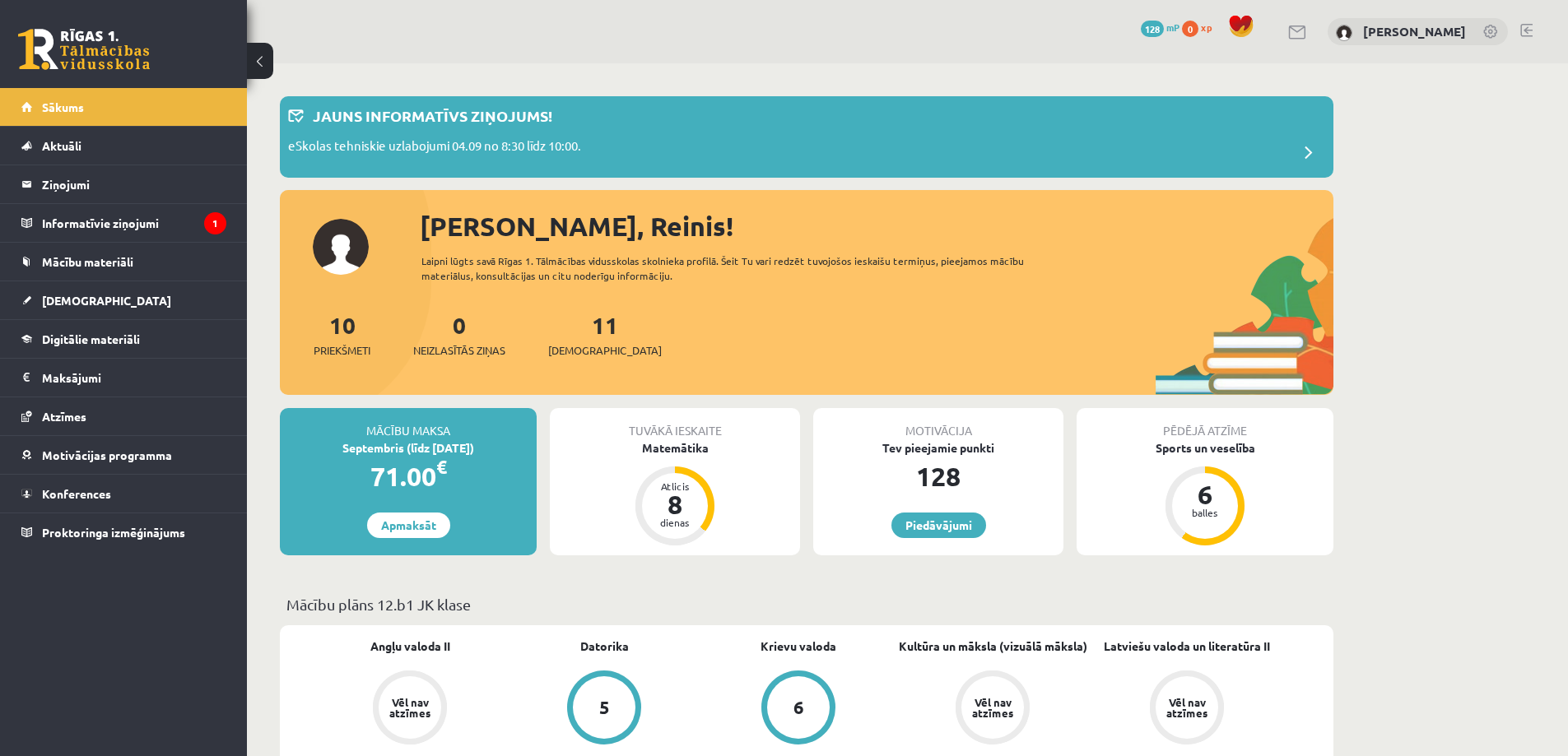
scroll to position [1234, 0]
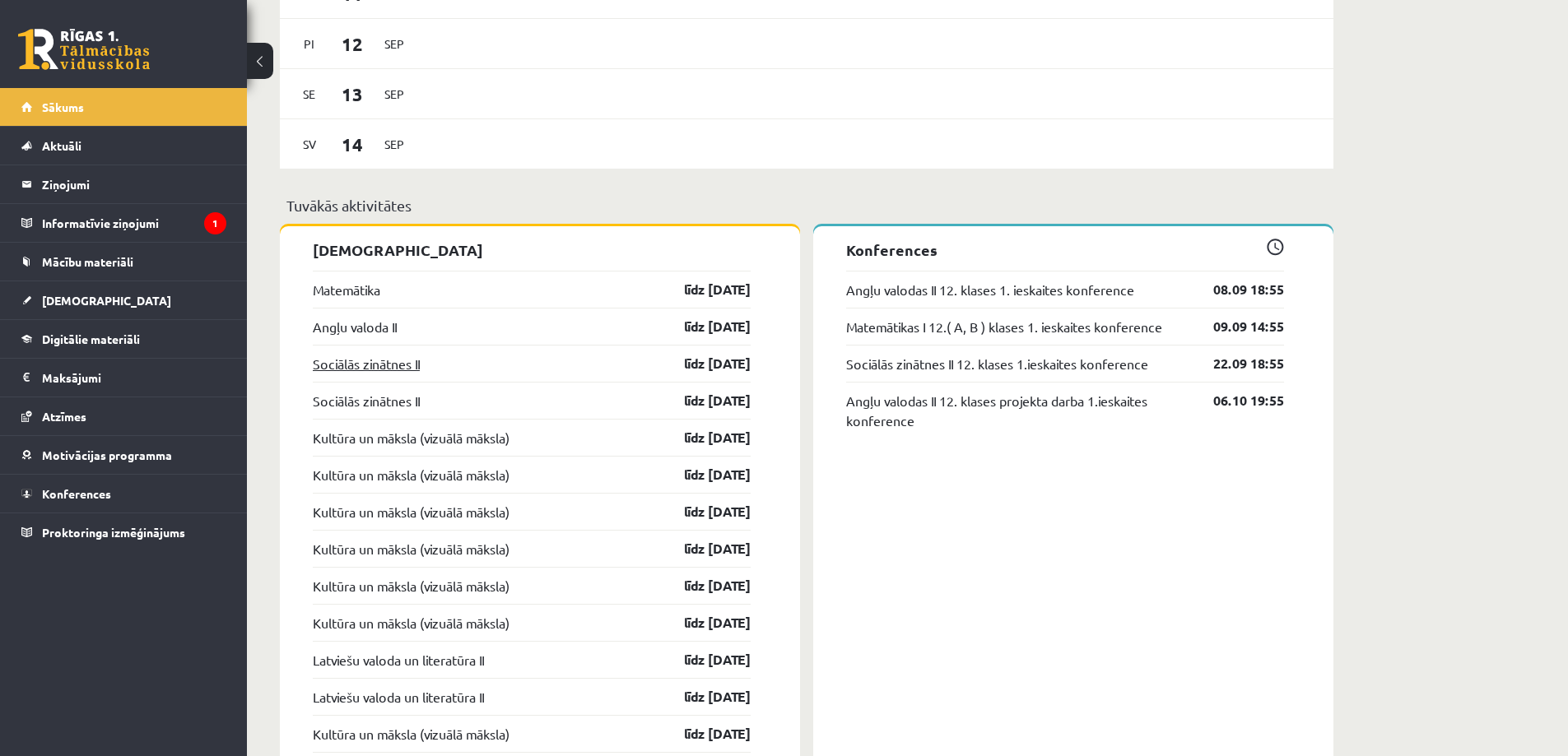
click at [368, 367] on link "Sociālās zinātnes II" at bounding box center [366, 363] width 107 height 20
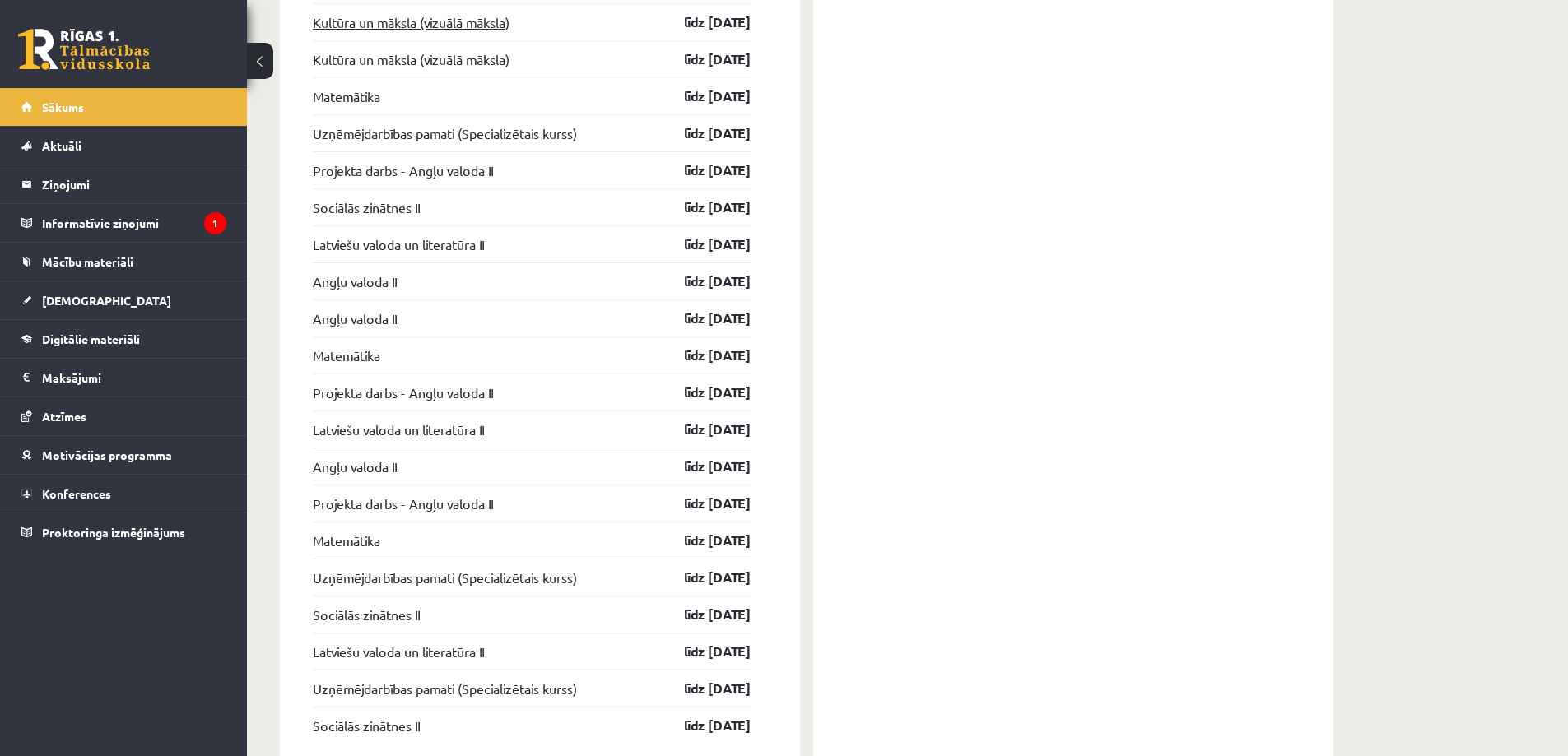
scroll to position [2112, 0]
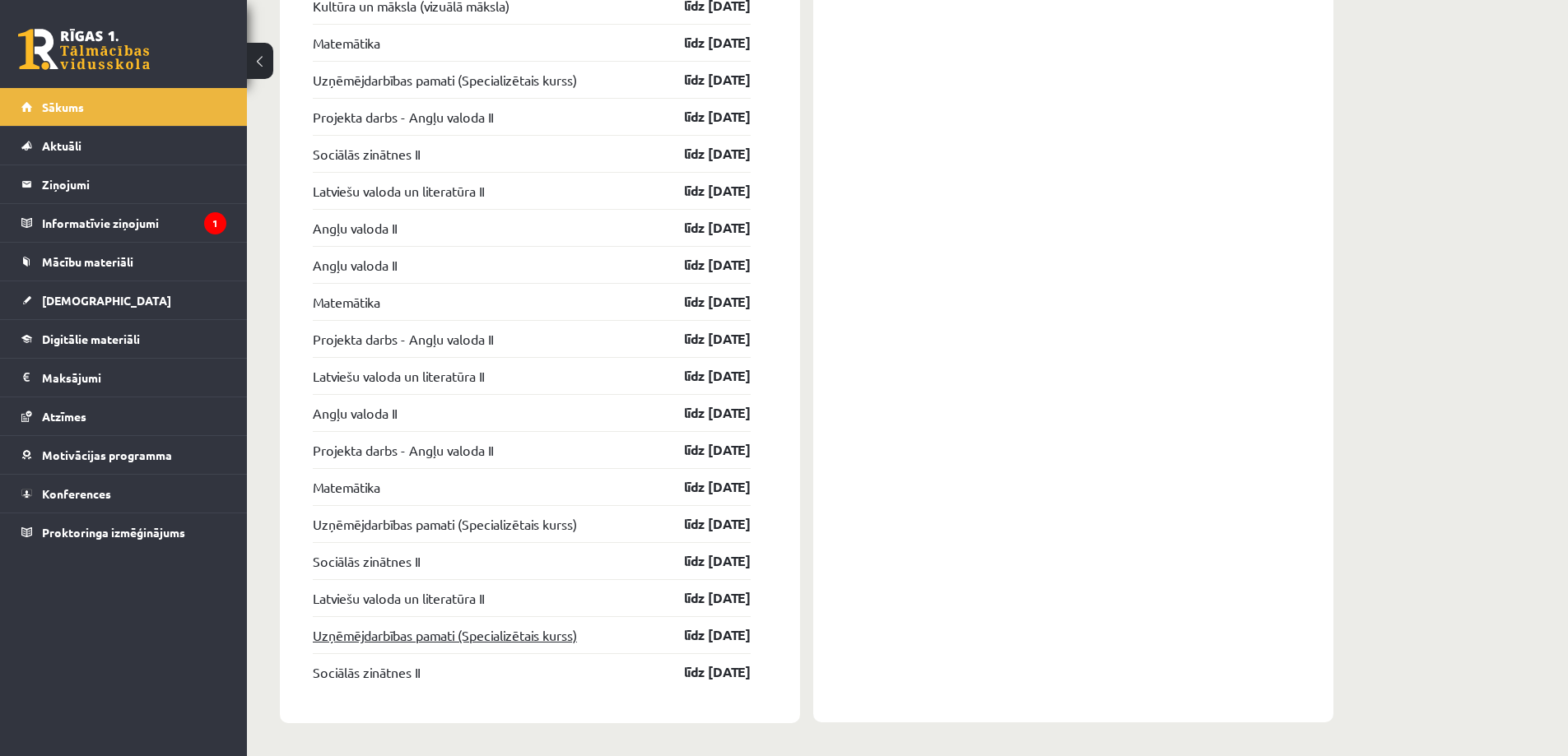
click at [363, 634] on link "Uzņēmējdarbības pamati (Specializētais kurss)" at bounding box center [445, 635] width 264 height 20
